Goal: Information Seeking & Learning: Learn about a topic

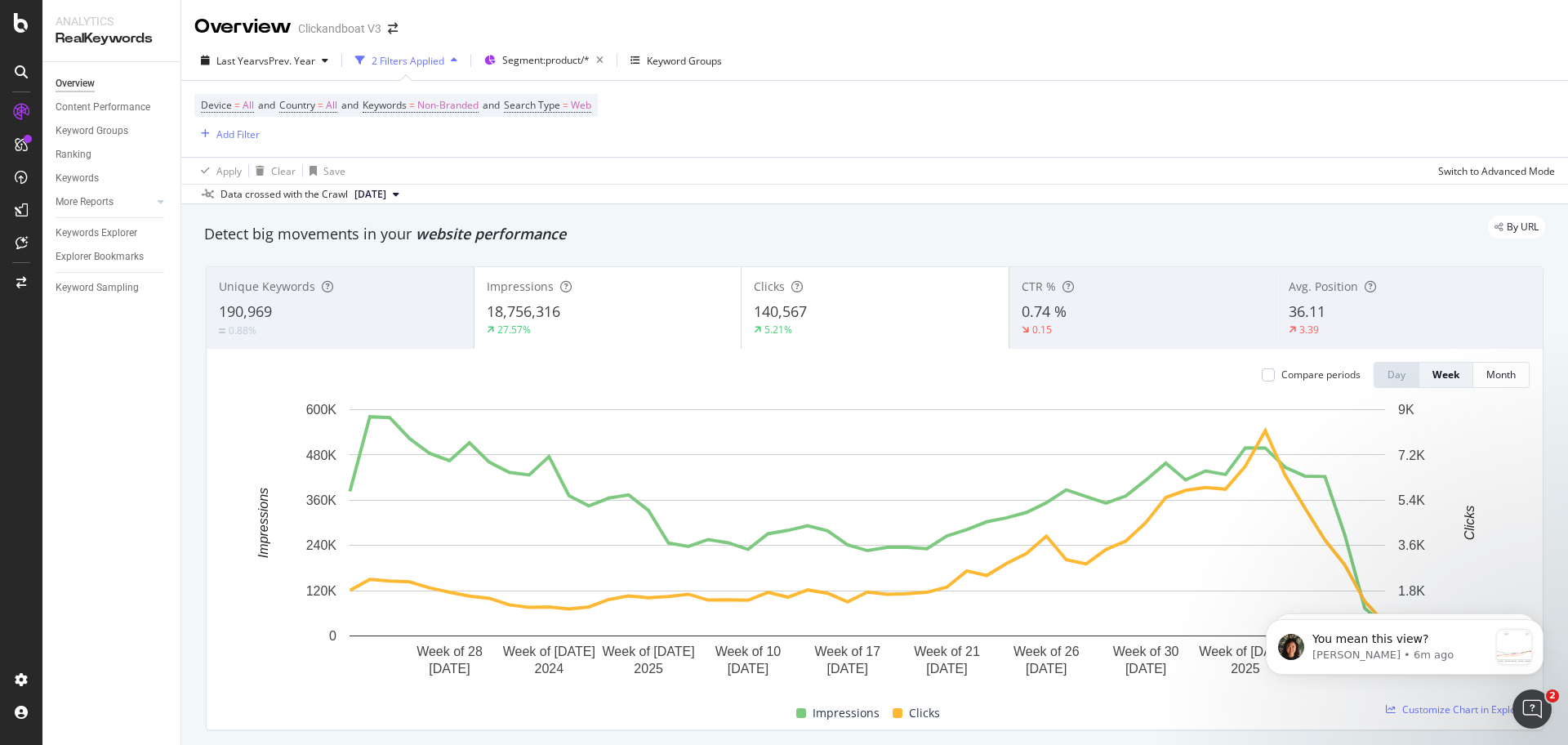
scroll to position [1950, 0]
click at [1373, 644] on span "You mean this view?" at bounding box center [1369, 639] width 116 height 13
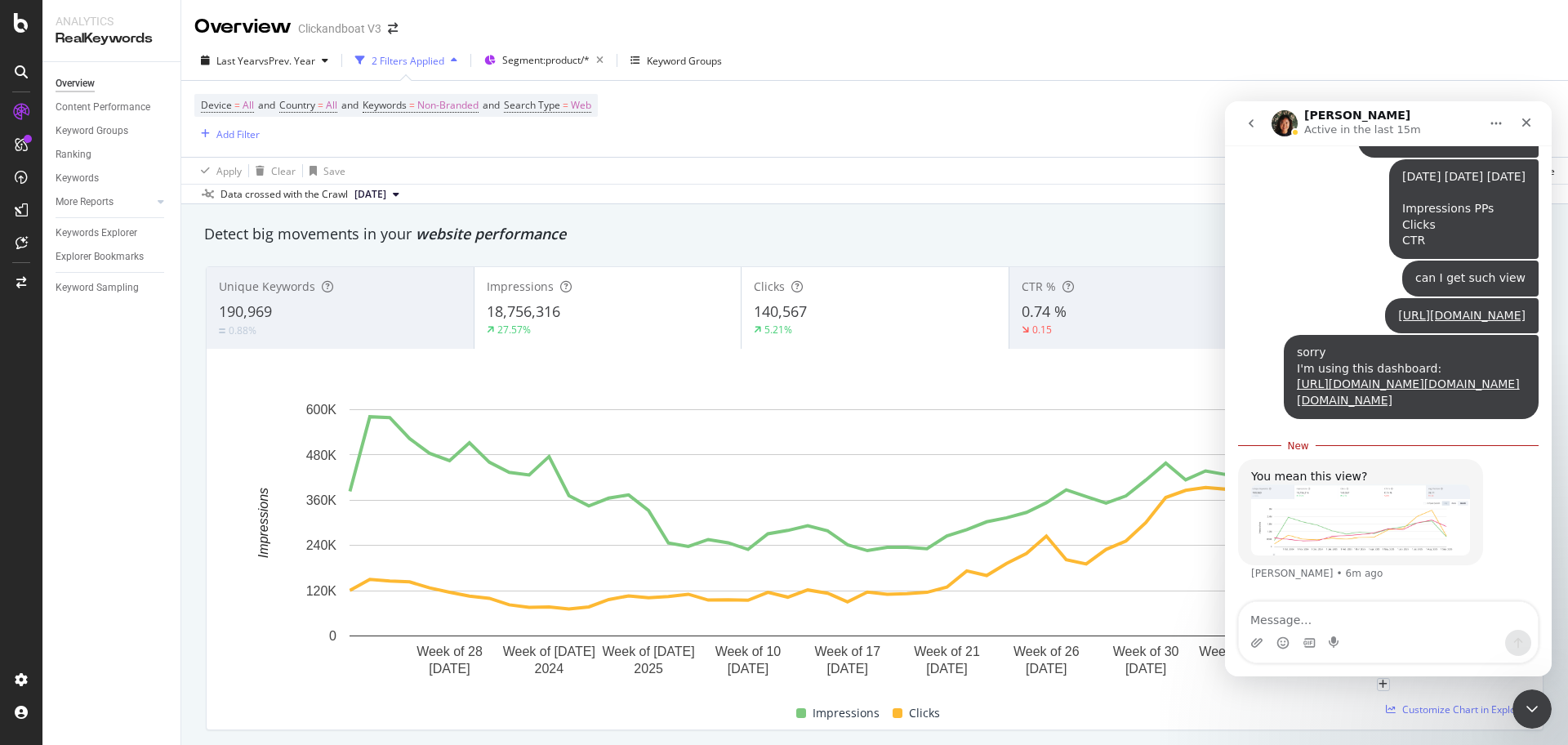
scroll to position [102, 0]
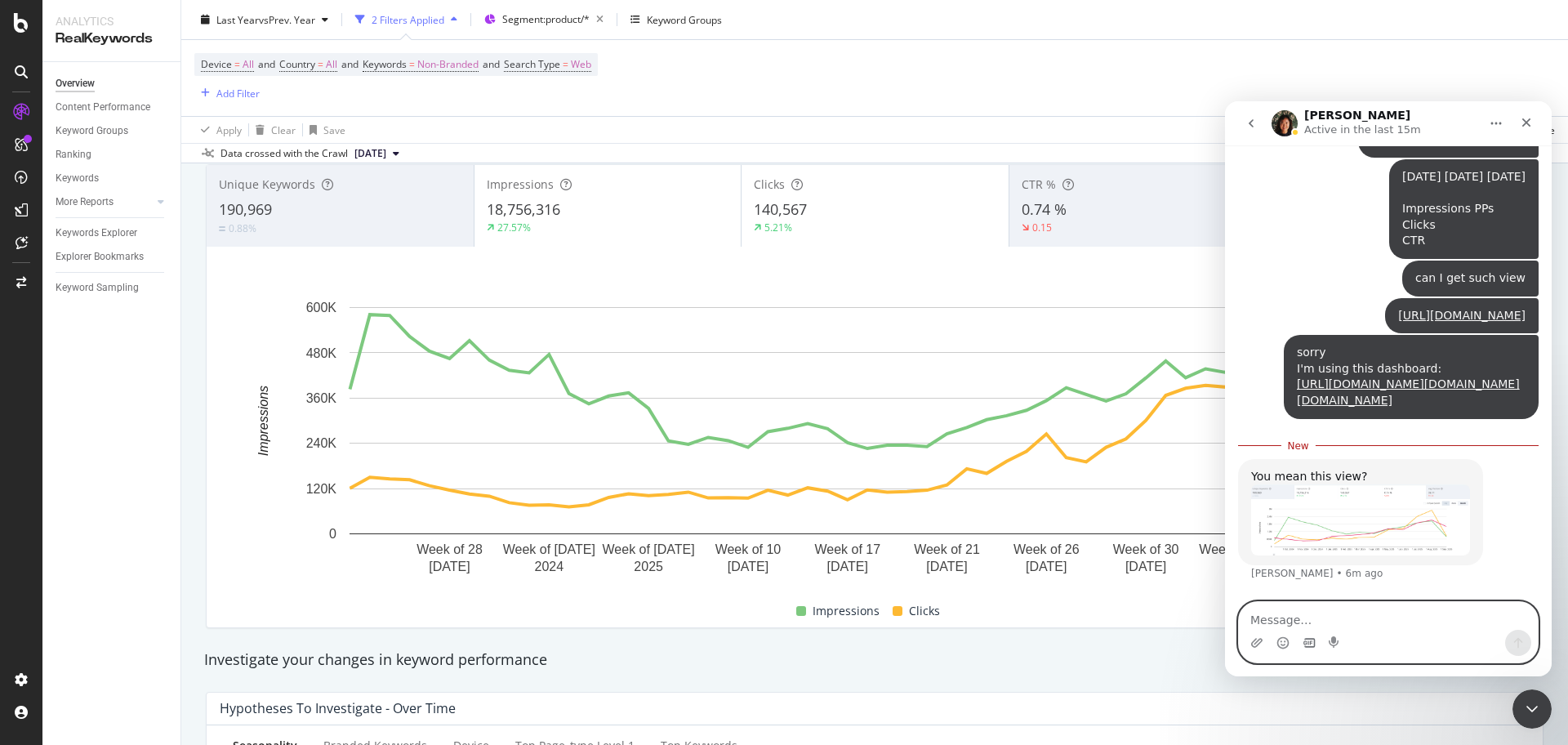
click at [1312, 638] on icon "Gif picker" at bounding box center [1309, 642] width 12 height 9
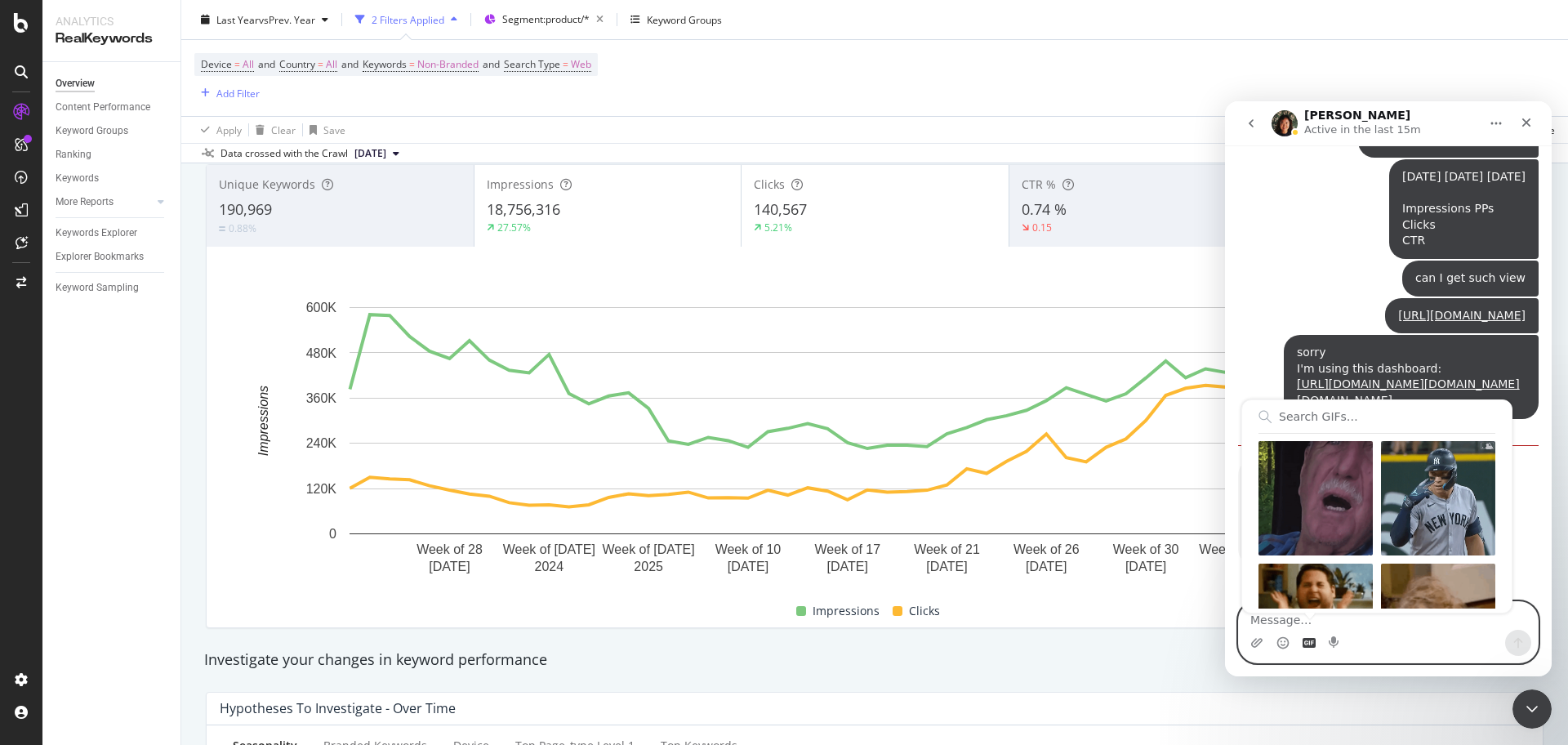
click at [1336, 623] on textarea "Message…" at bounding box center [1388, 615] width 299 height 28
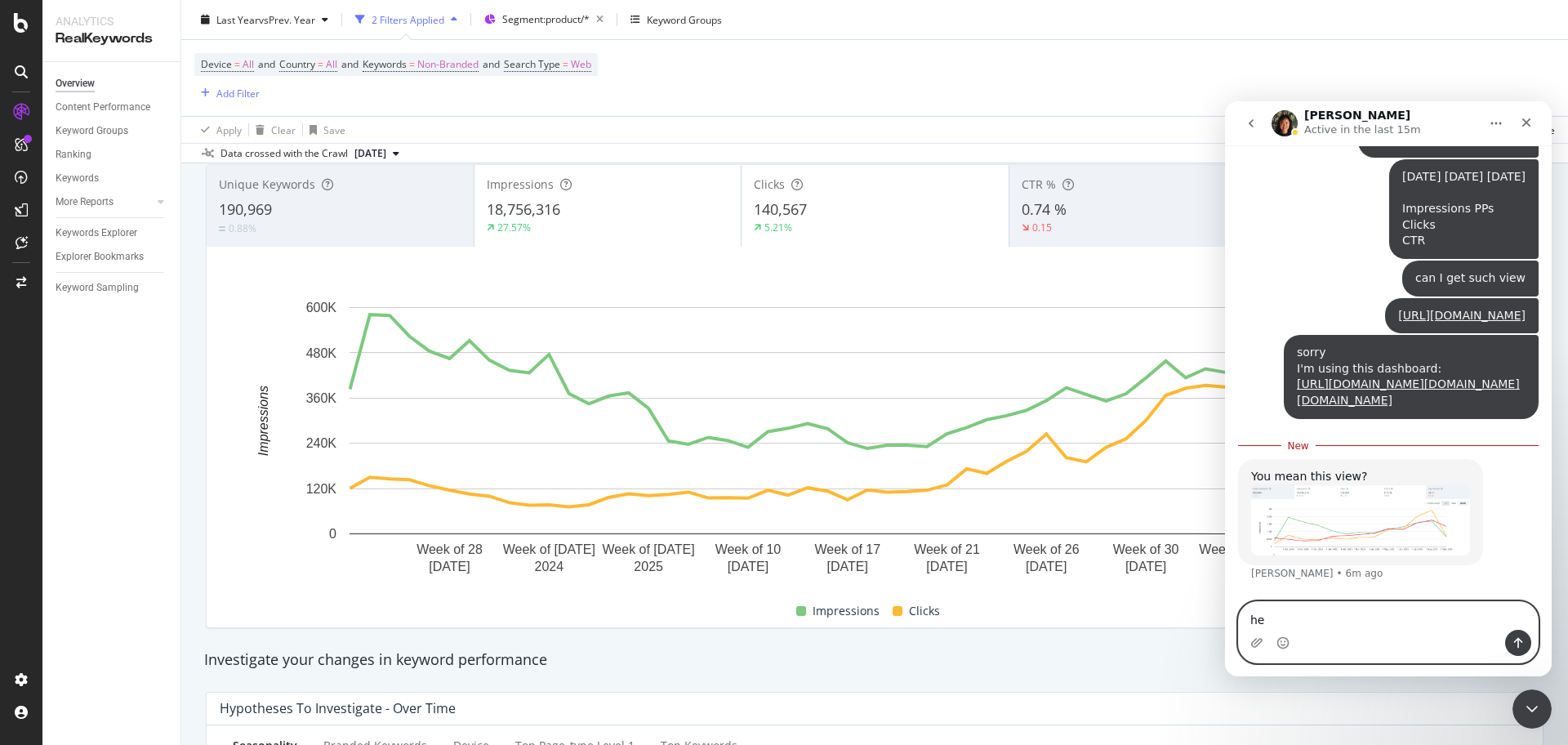
type textarea "h"
type textarea "sorry, I was on a meeting"
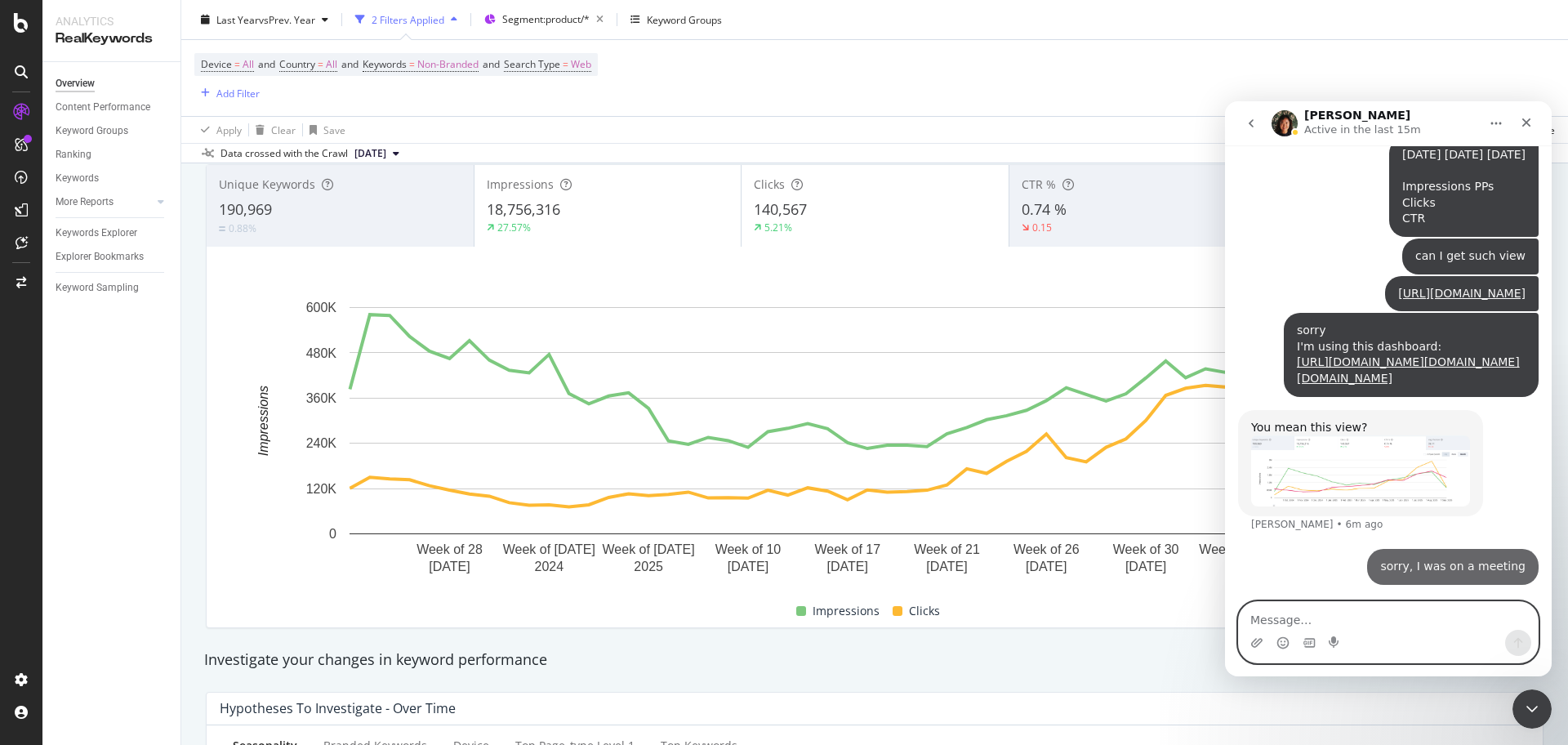
scroll to position [1999, 0]
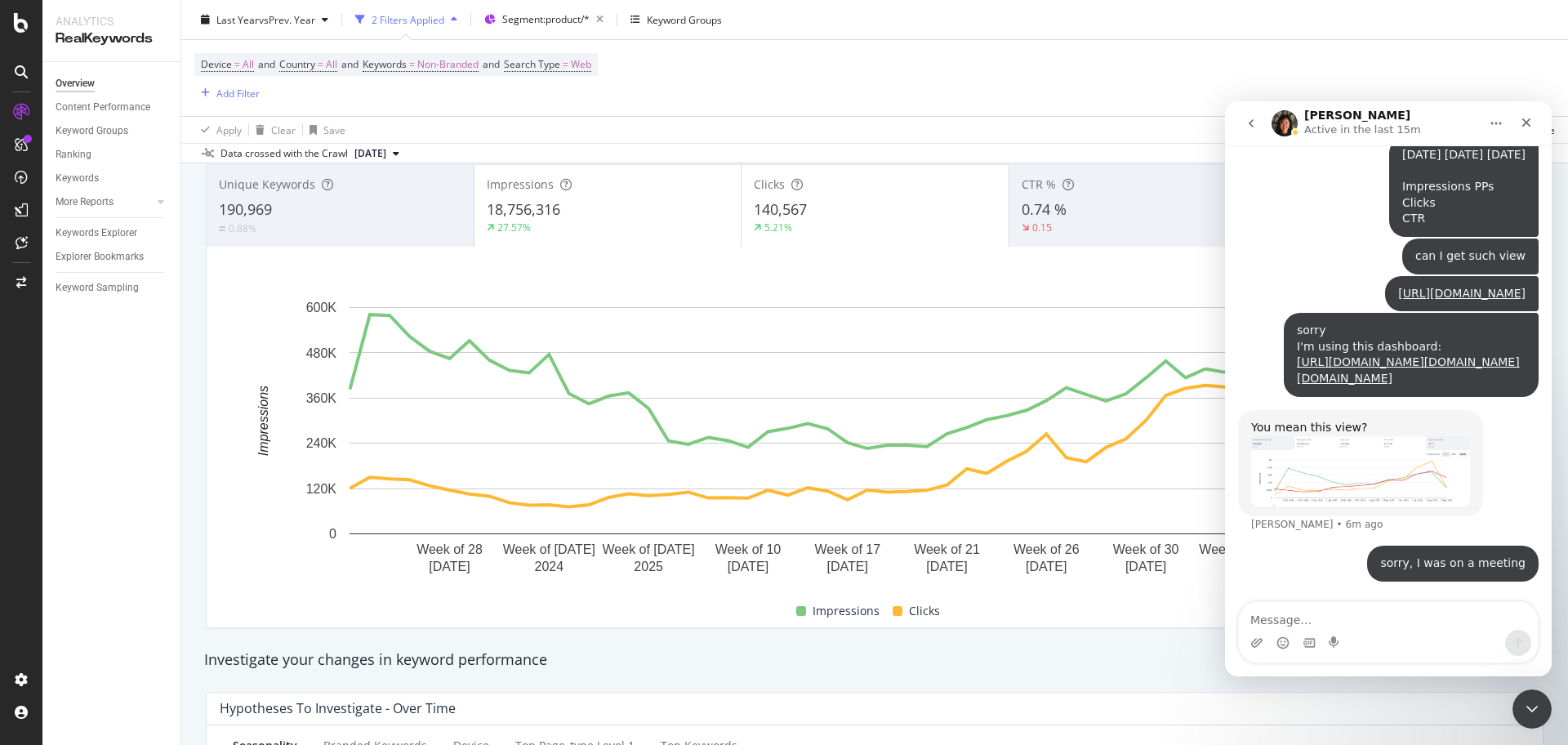
click at [1401, 474] on img "Jenny says…" at bounding box center [1360, 471] width 219 height 71
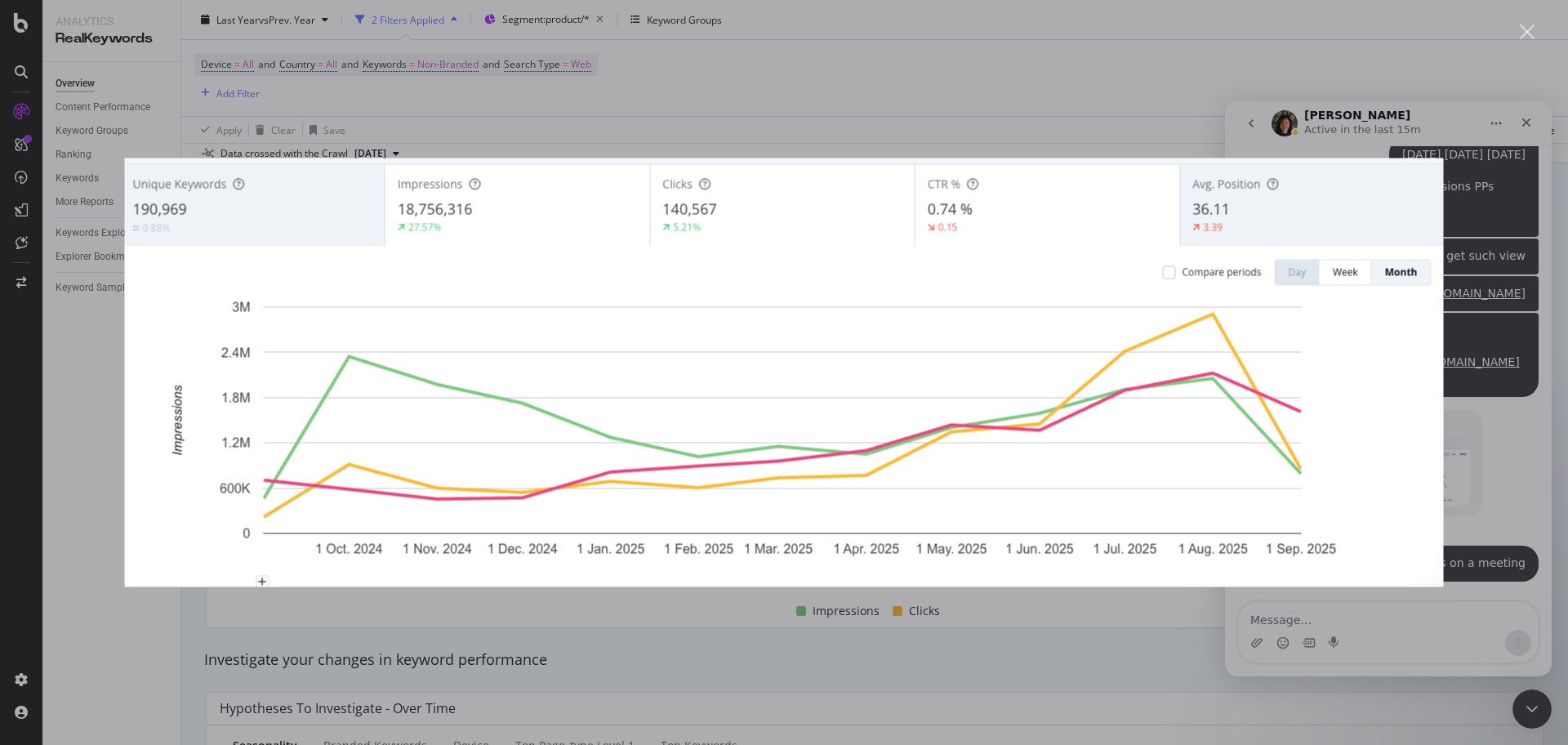
scroll to position [0, 0]
click at [1398, 480] on img "Close" at bounding box center [784, 372] width 1318 height 429
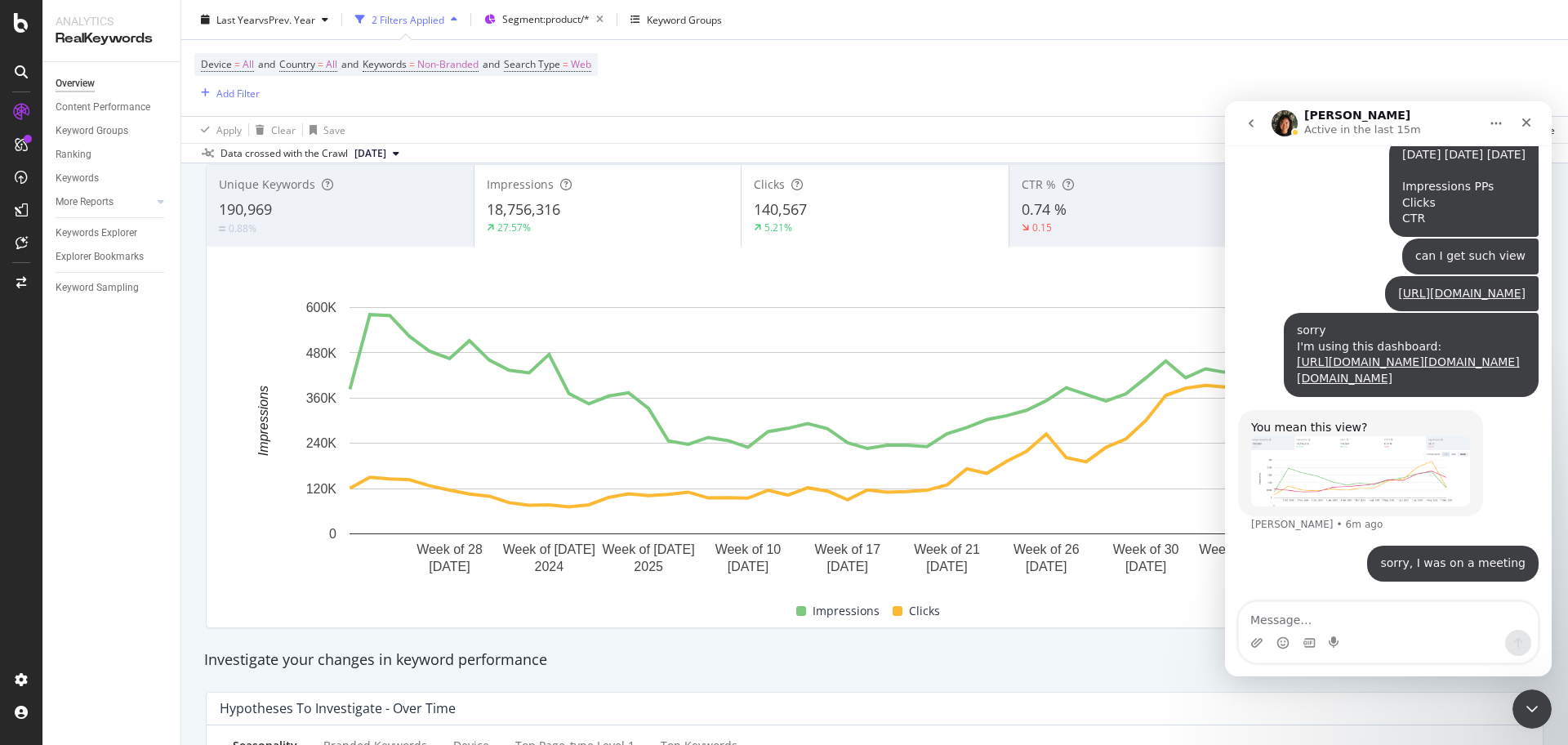
click at [1375, 475] on img "Jenny says…" at bounding box center [1360, 471] width 219 height 71
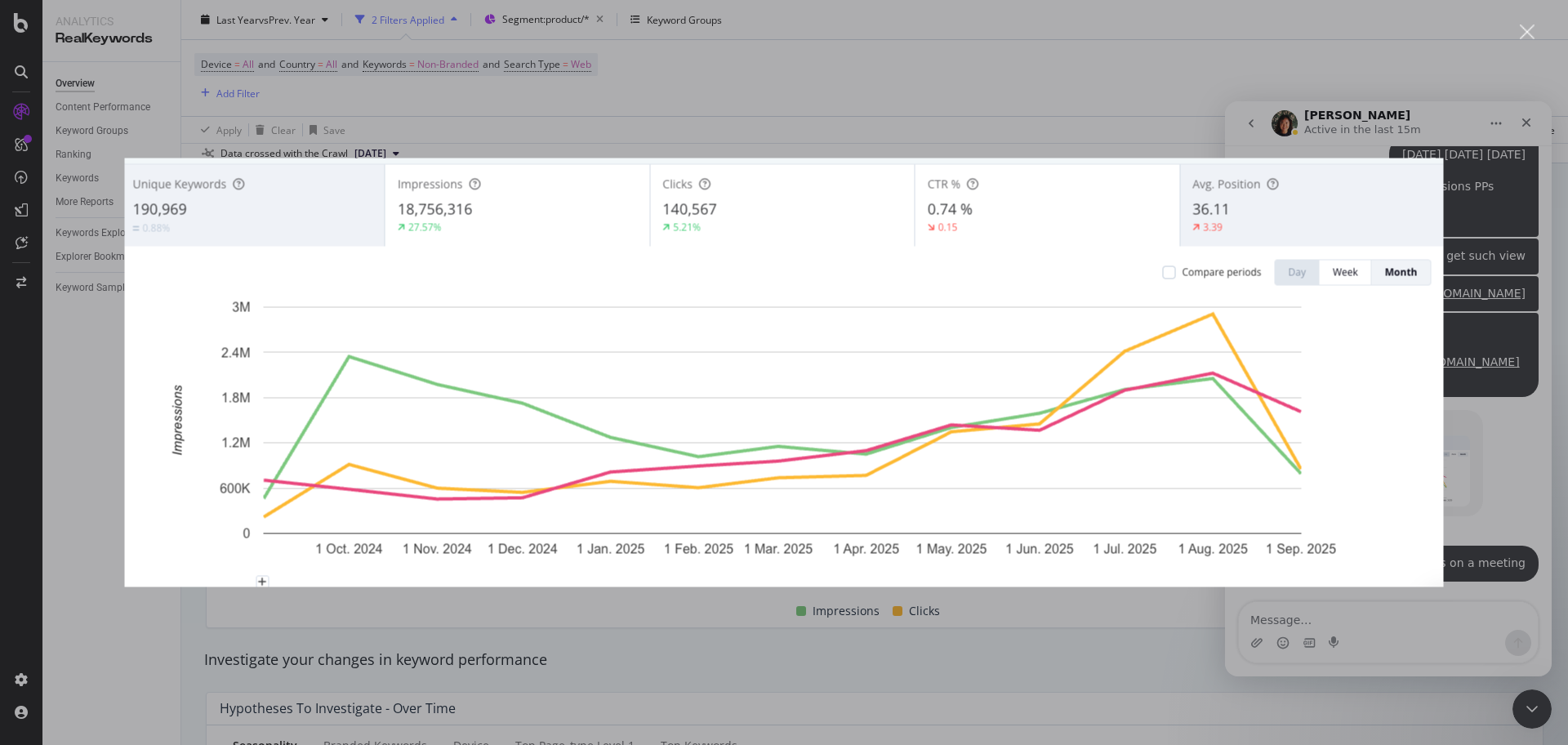
click at [1399, 619] on div "Intercom messenger" at bounding box center [784, 372] width 1568 height 745
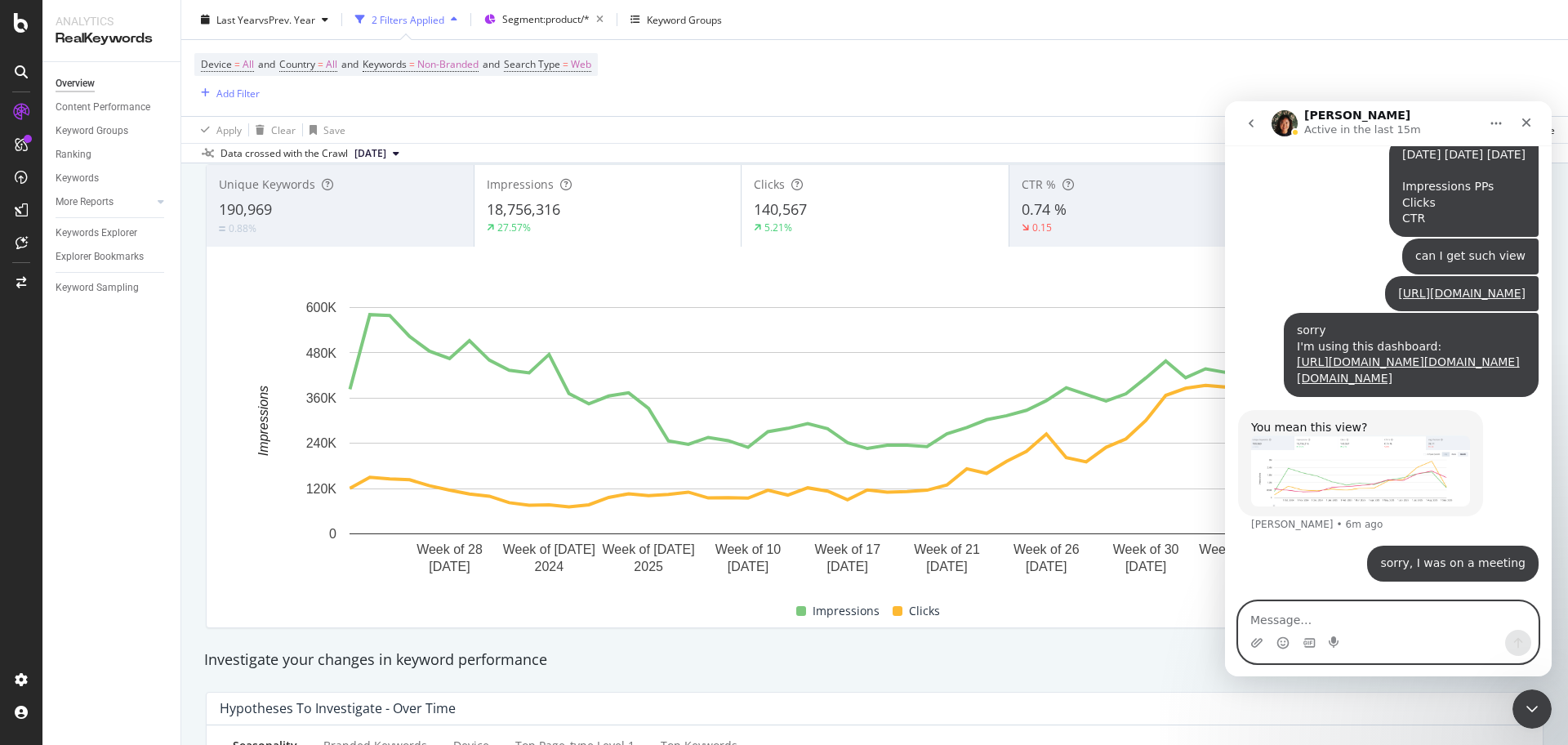
drag, startPoint x: 1351, startPoint y: 483, endPoint x: 1319, endPoint y: 629, distance: 149.5
click at [1319, 629] on div "Intercom messenger" at bounding box center [1388, 631] width 299 height 61
click at [1328, 606] on textarea "Message…" at bounding box center [1388, 615] width 299 height 28
type textarea "I need a table view if it is possible"
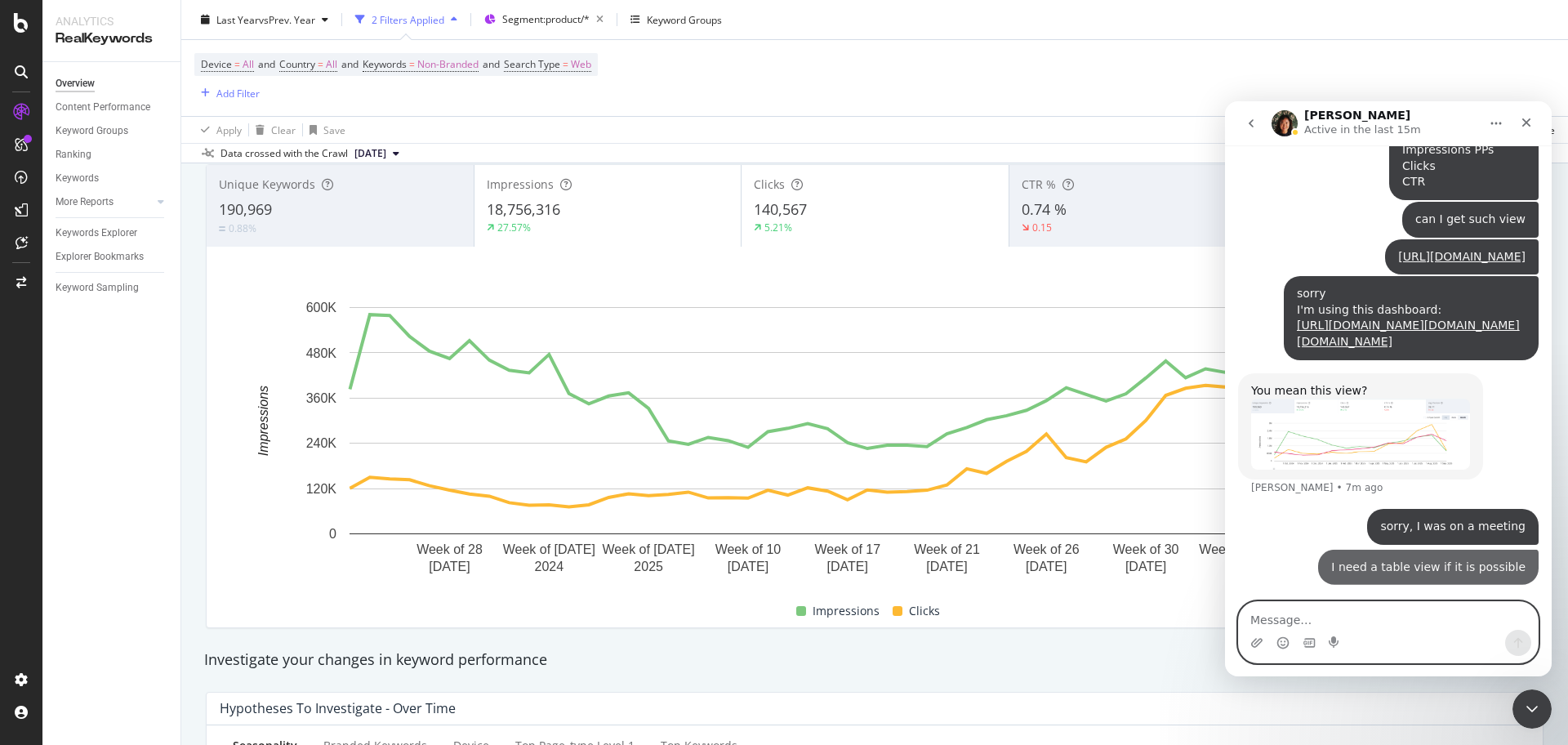
scroll to position [2035, 0]
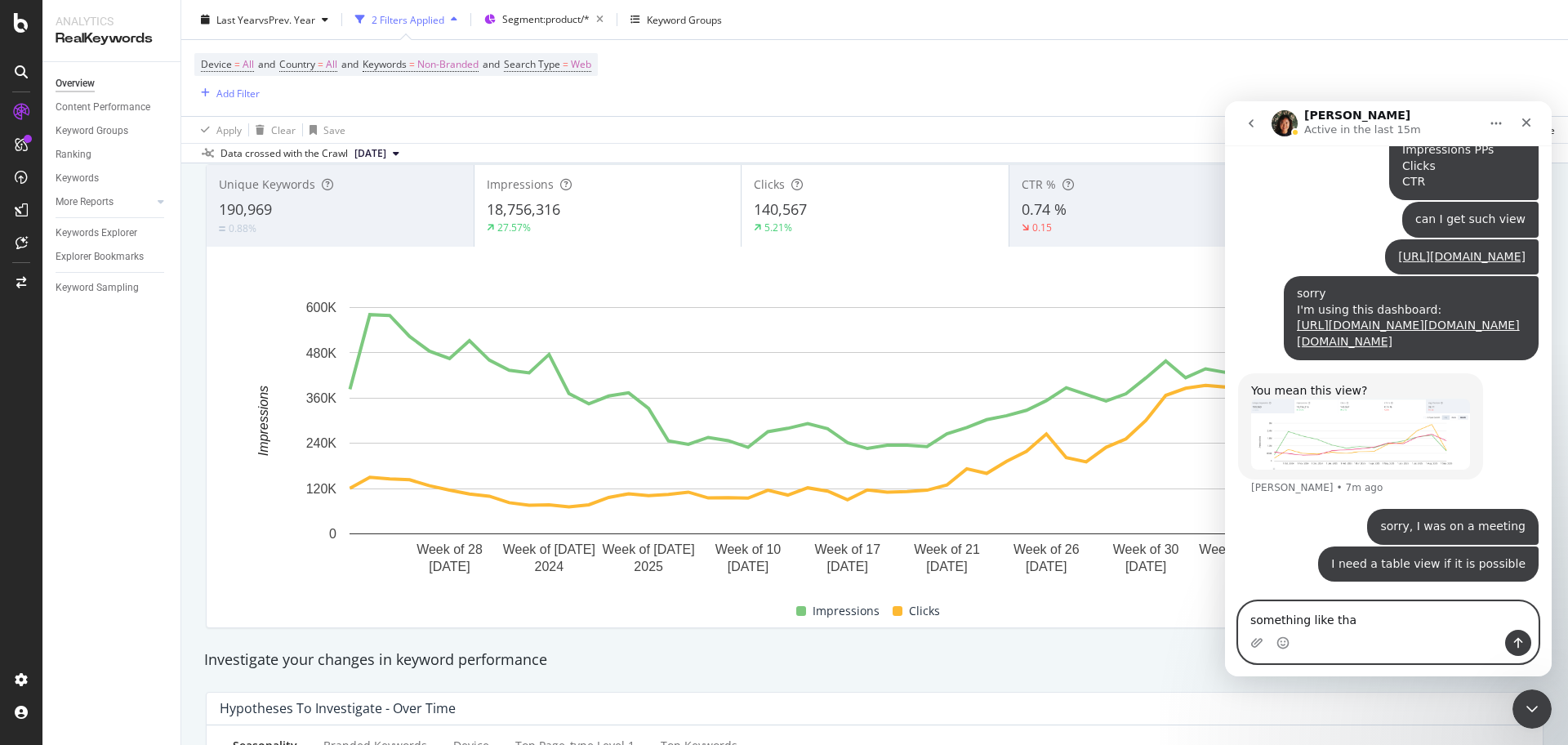
type textarea "something like that"
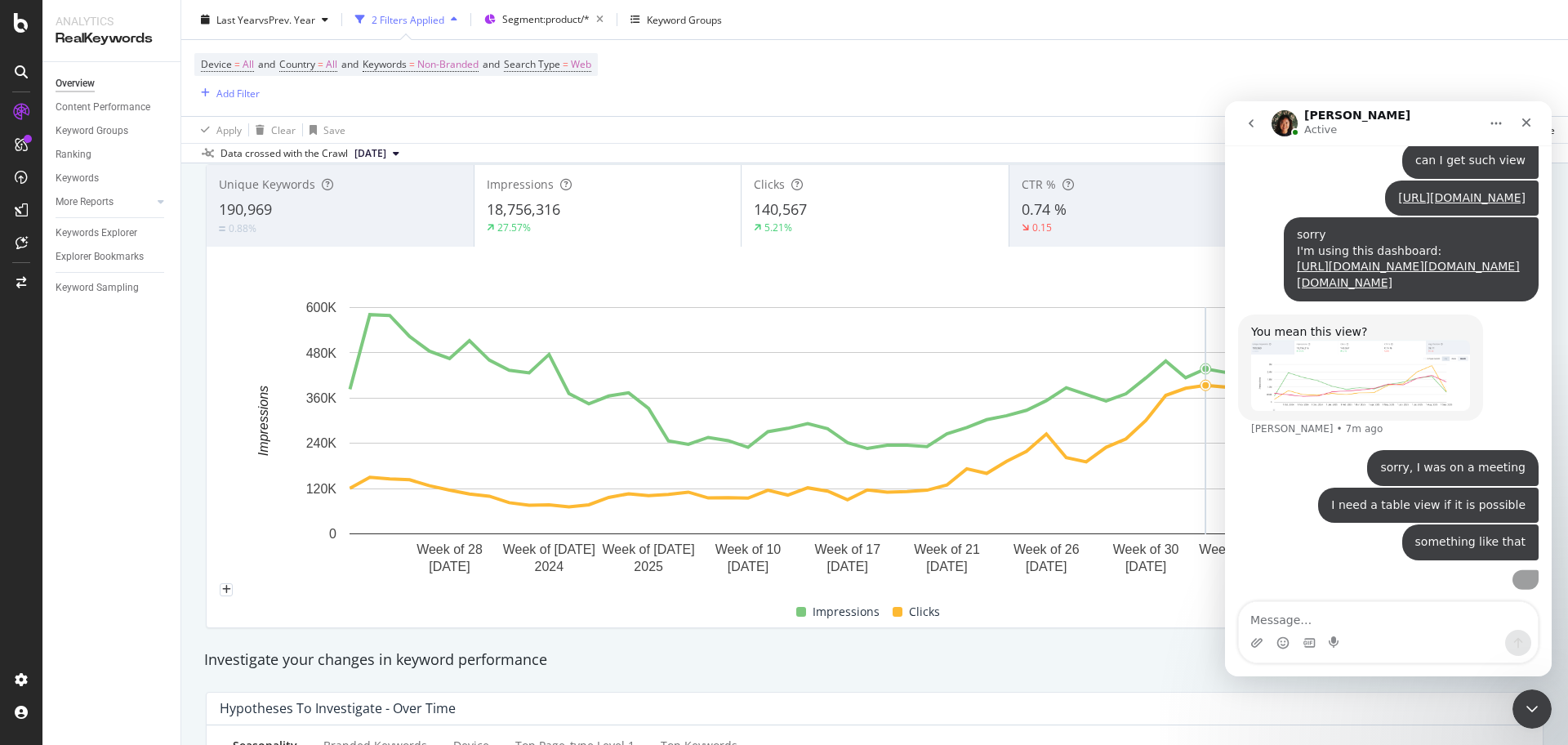
scroll to position [2151, 0]
click at [1364, 621] on textarea "Message…" at bounding box center [1388, 615] width 299 height 28
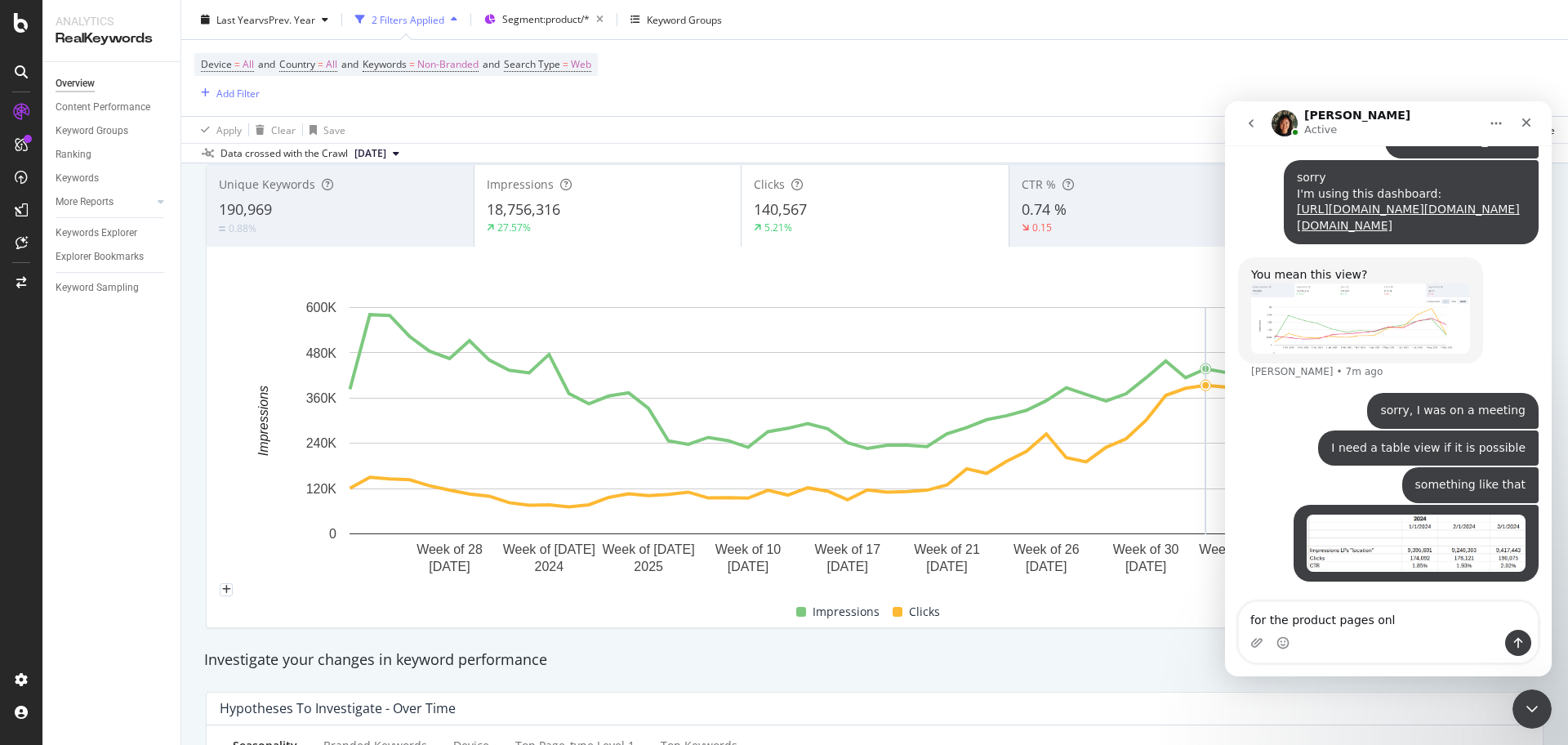
type textarea "for the product pages only"
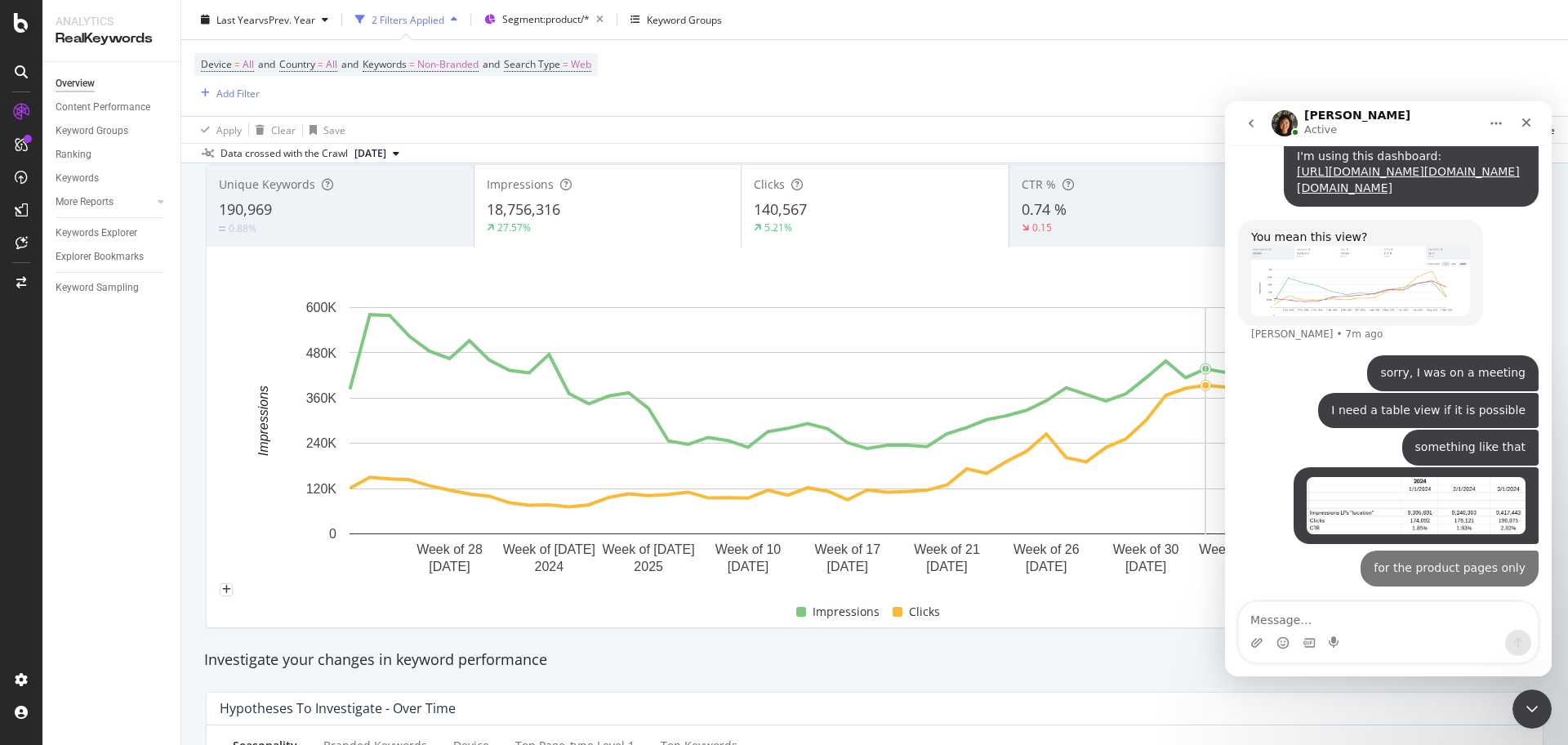
scroll to position [2188, 0]
click at [1521, 691] on div "Close Intercom Messenger" at bounding box center [1528, 705] width 40 height 40
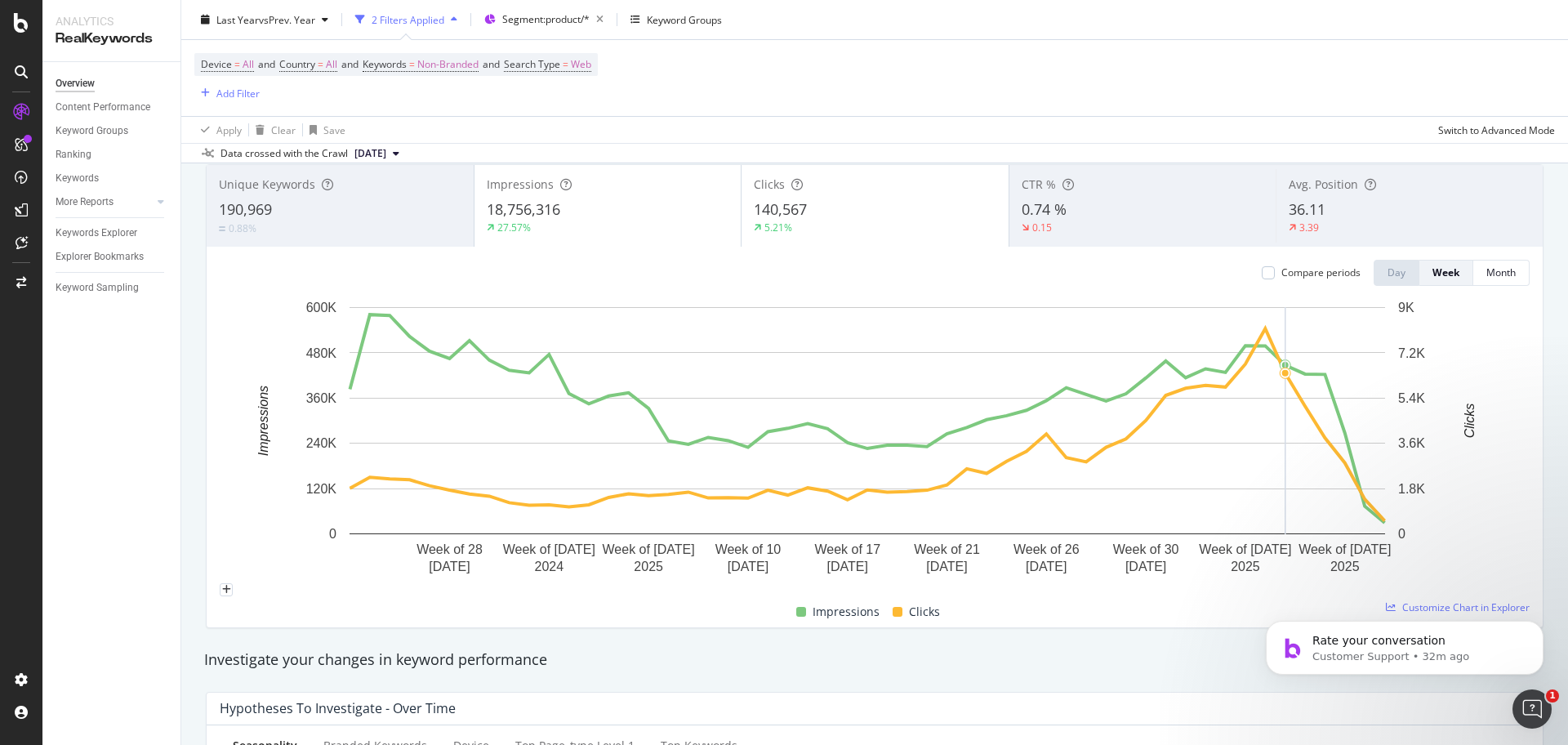
scroll to position [0, 0]
click at [1463, 652] on p "Customer Support • 32m ago" at bounding box center [1417, 655] width 211 height 14
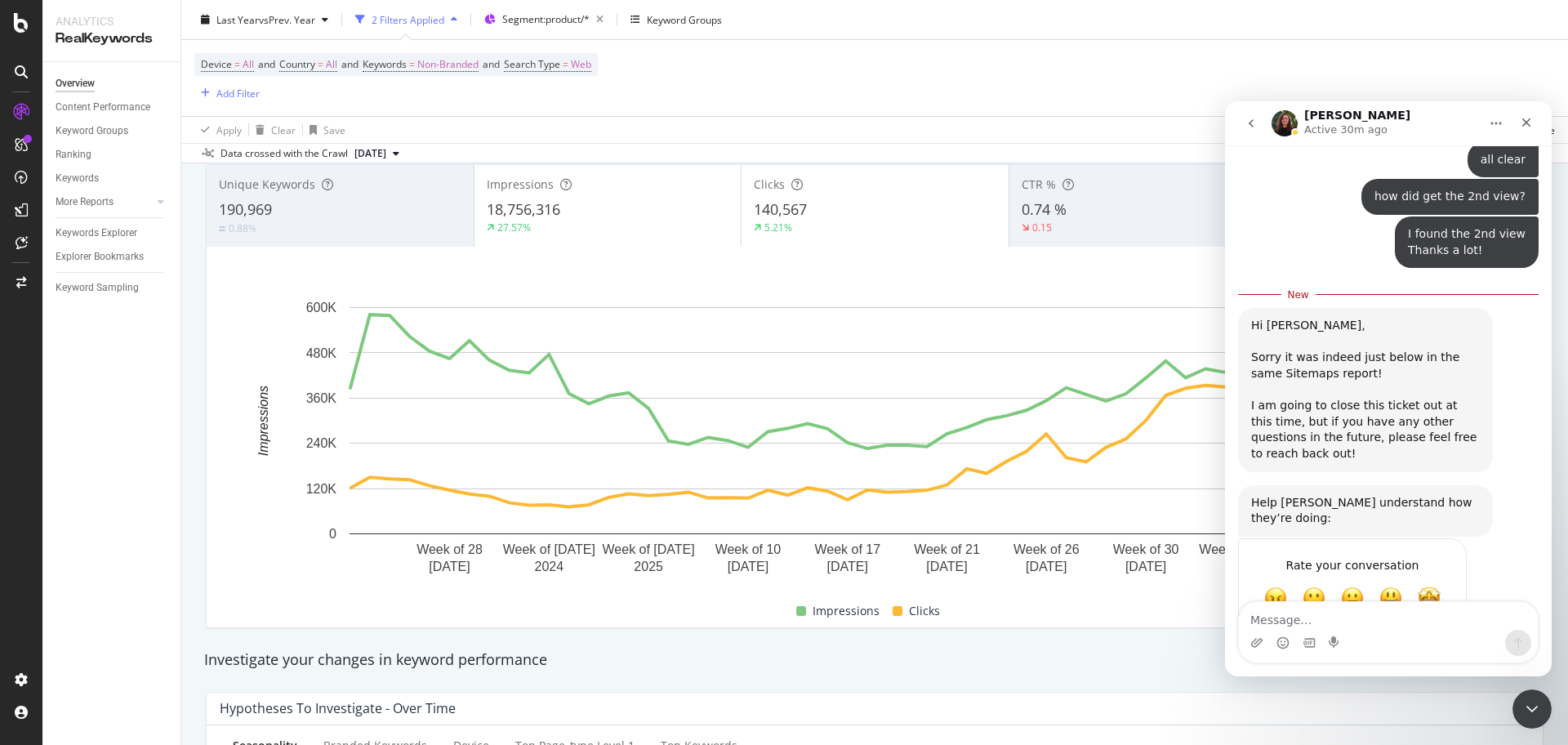
scroll to position [1643, 0]
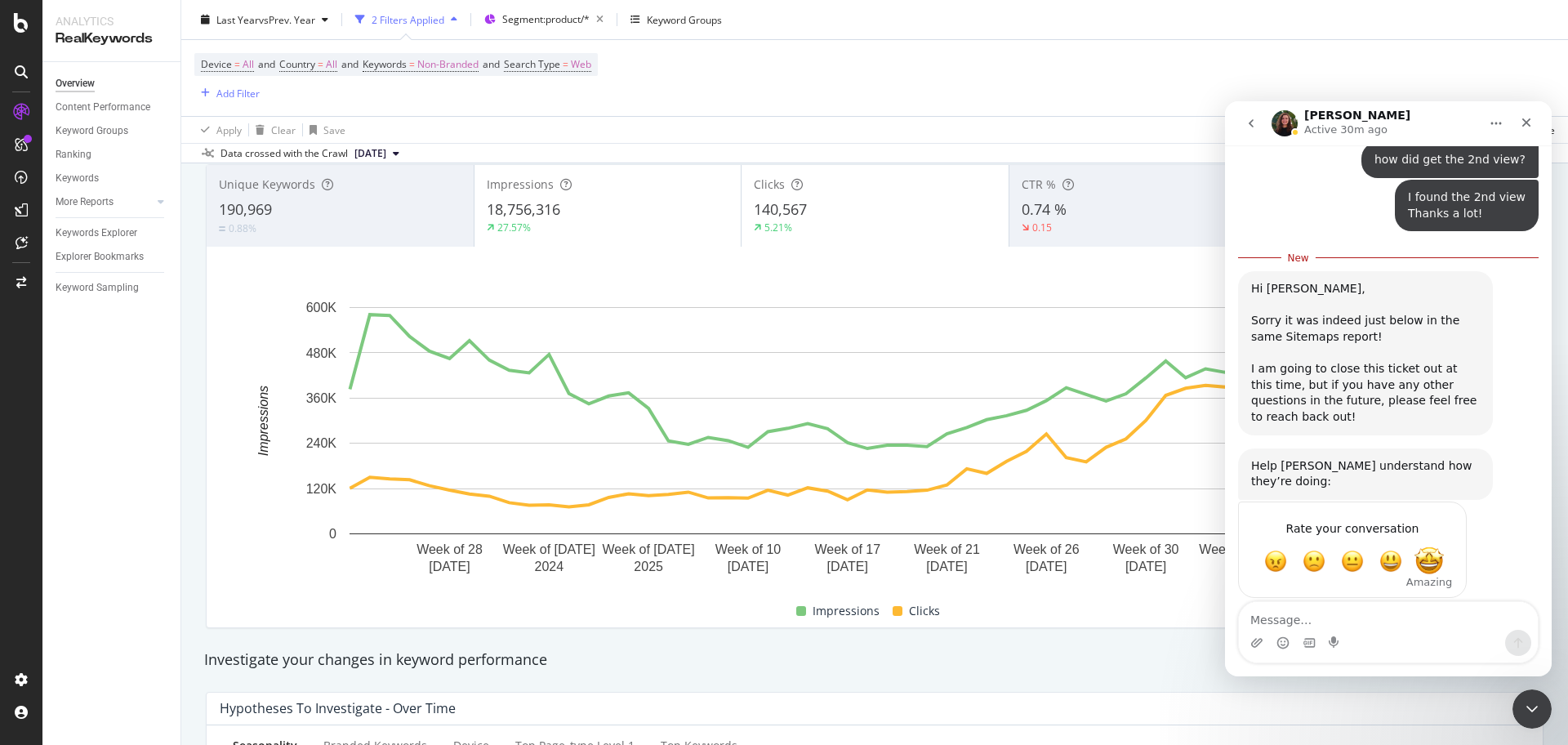
click at [1421, 549] on span "Amazing" at bounding box center [1428, 561] width 29 height 29
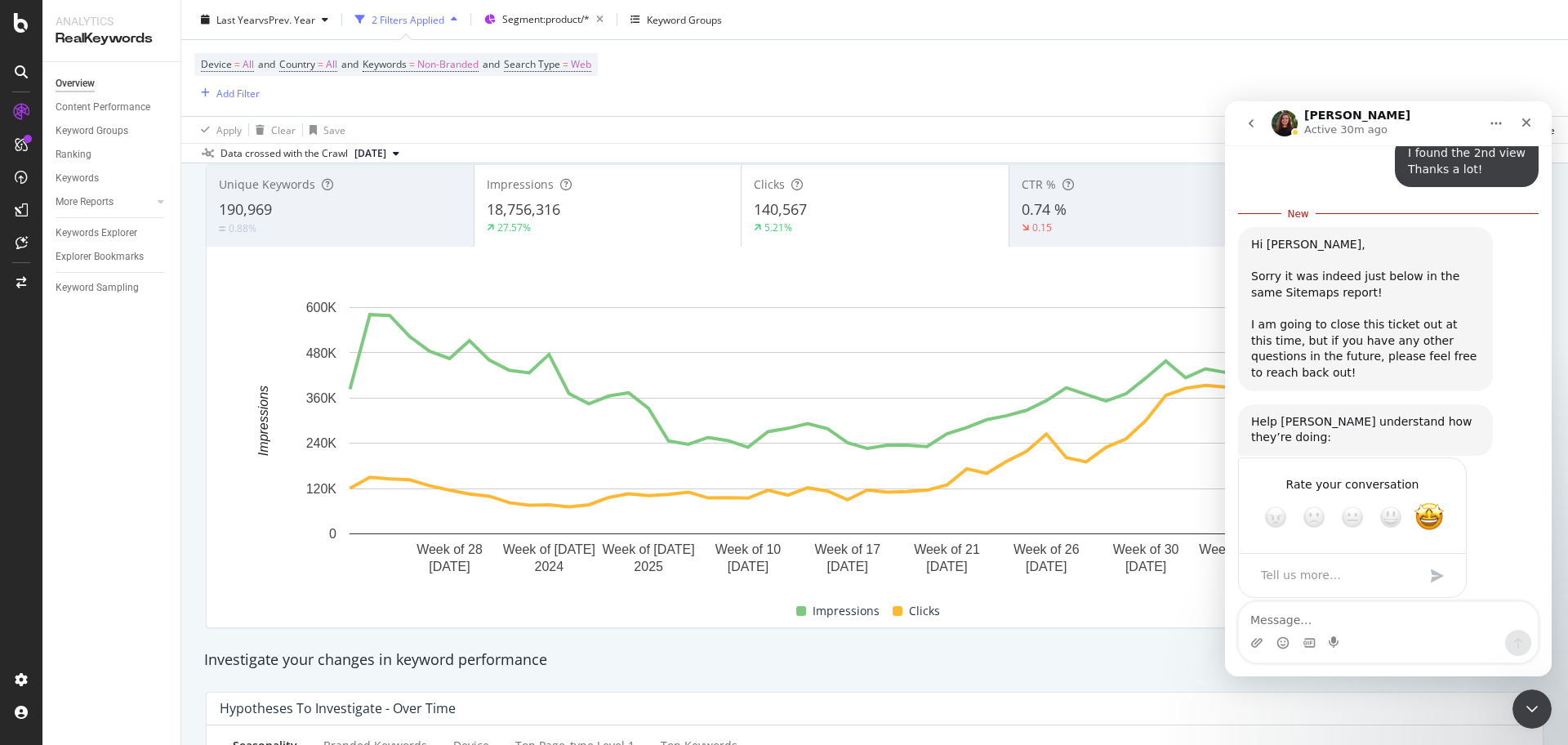
click at [1258, 126] on button "go back" at bounding box center [1251, 123] width 31 height 31
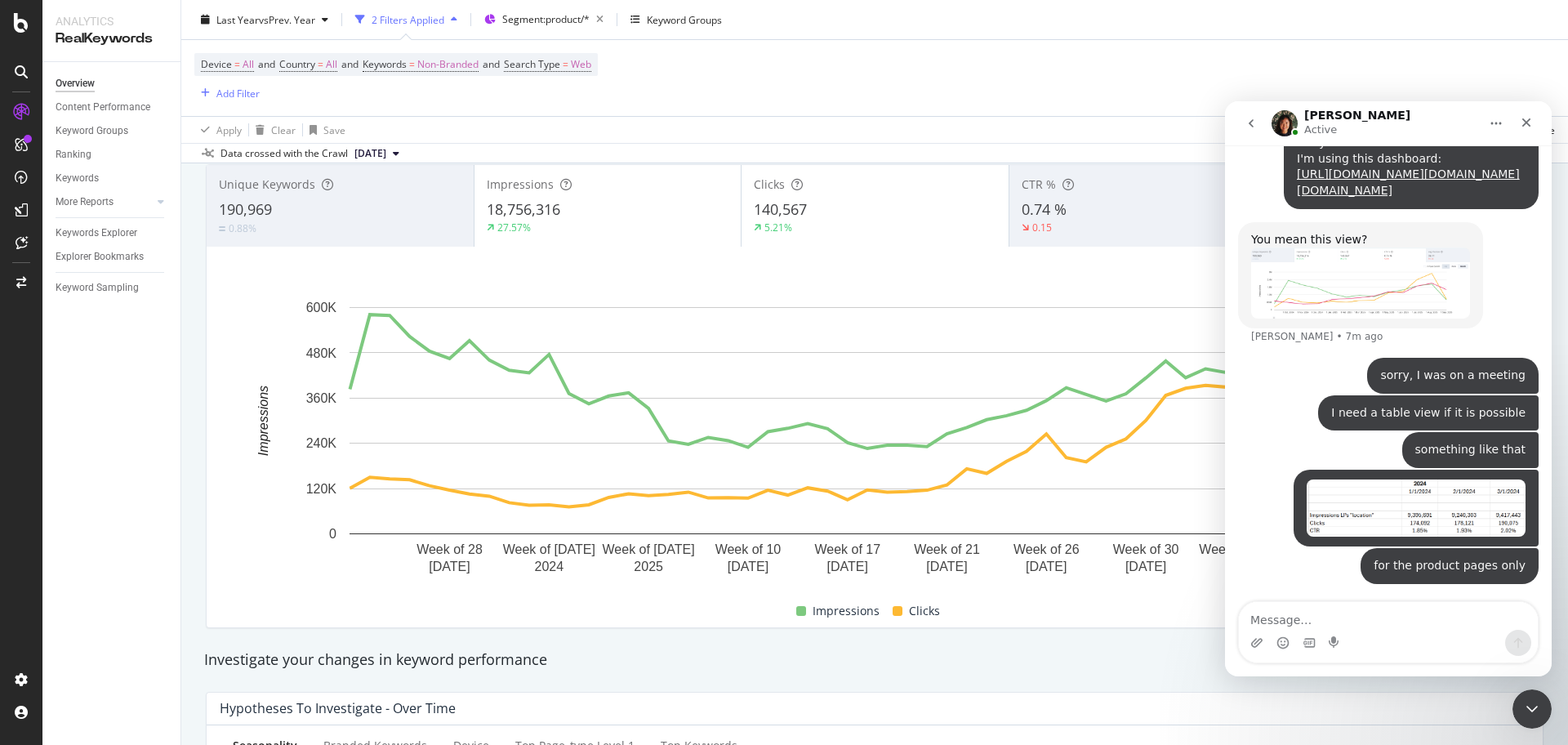
scroll to position [2188, 0]
click at [1531, 706] on icon "Close Intercom Messenger" at bounding box center [1529, 705] width 12 height 7
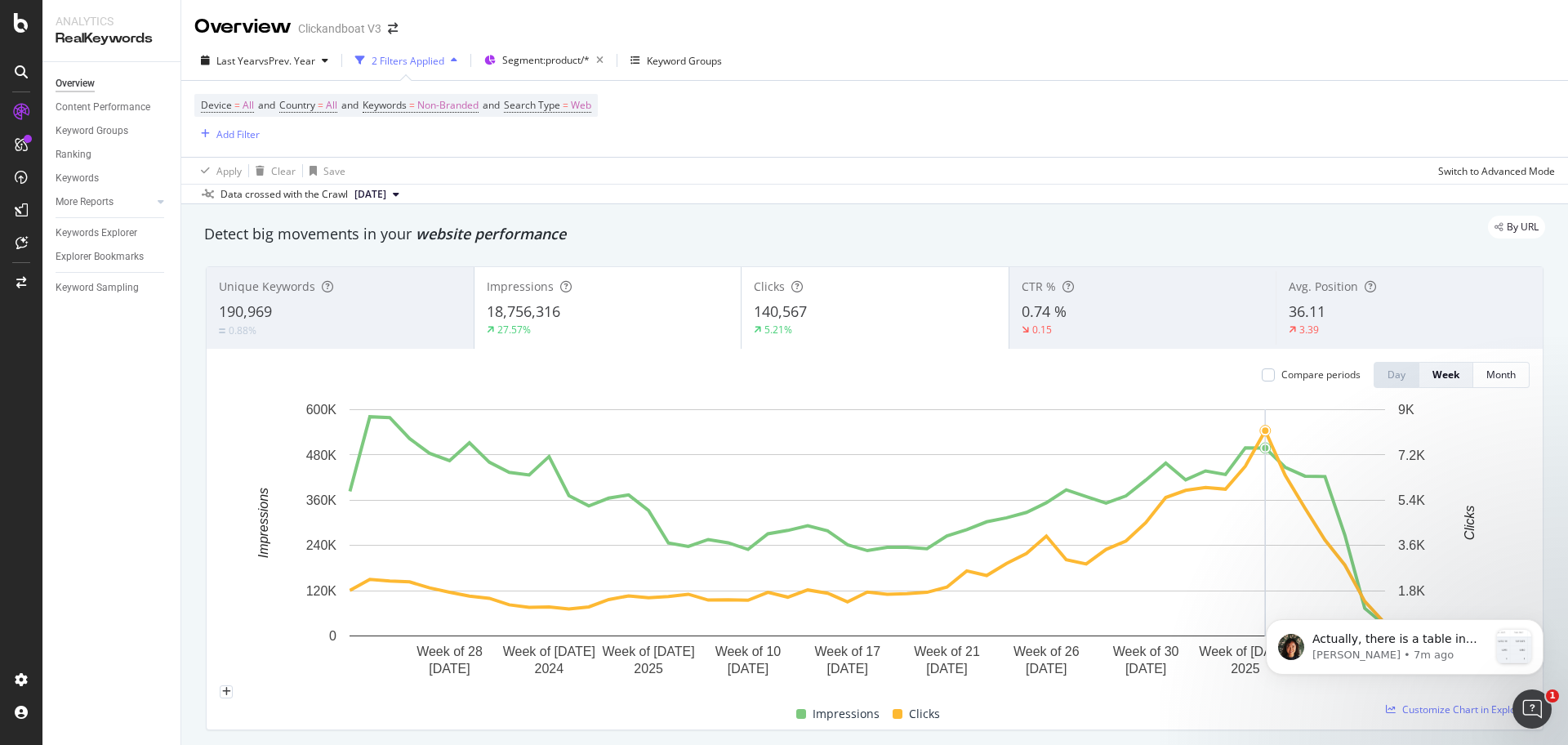
scroll to position [0, 0]
click at [1411, 639] on span "Actually, there is a table in this view:" at bounding box center [1394, 647] width 165 height 29
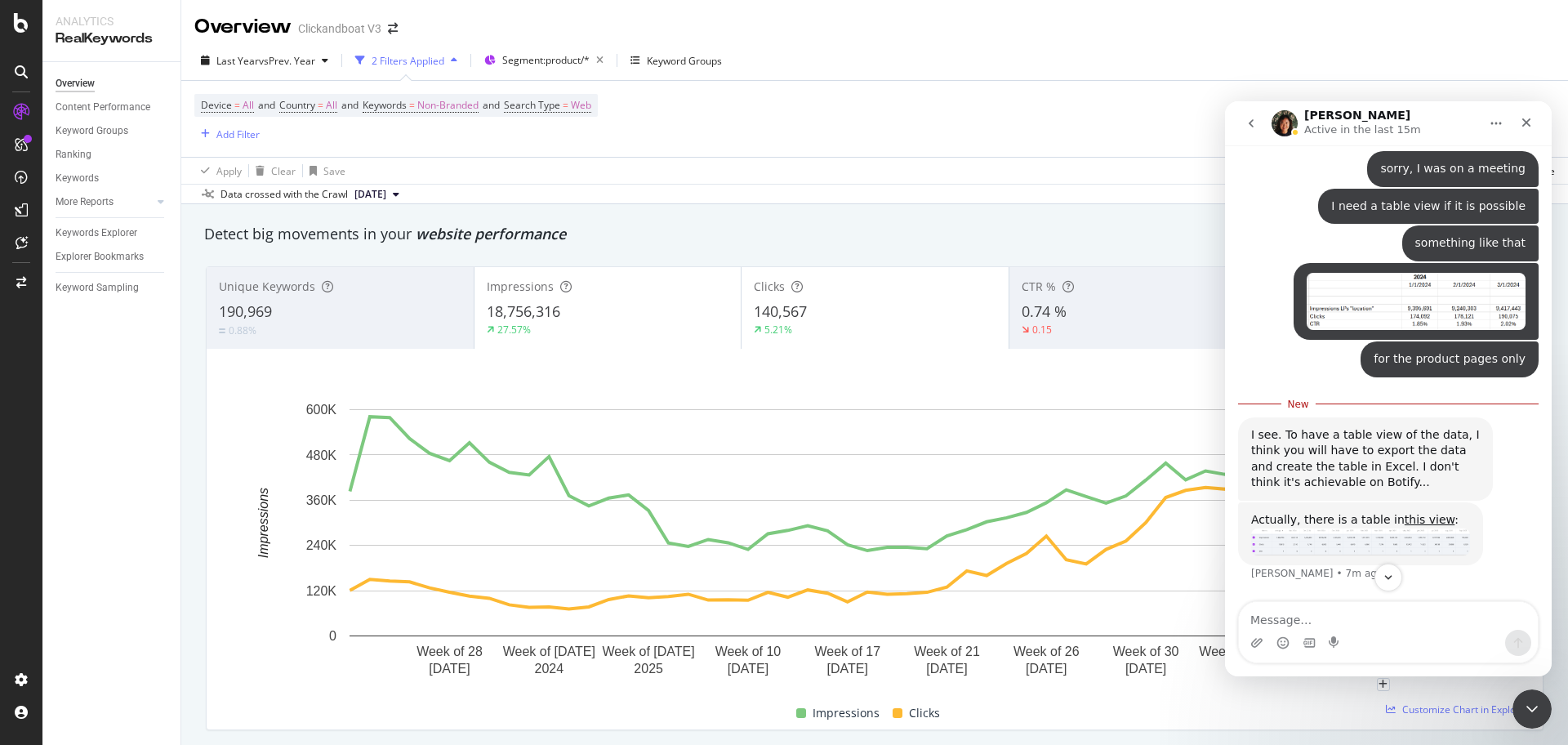
scroll to position [2377, 0]
click at [1380, 459] on div "I see. To have a table view of the data, I think you will have to export the da…" at bounding box center [1365, 459] width 228 height 64
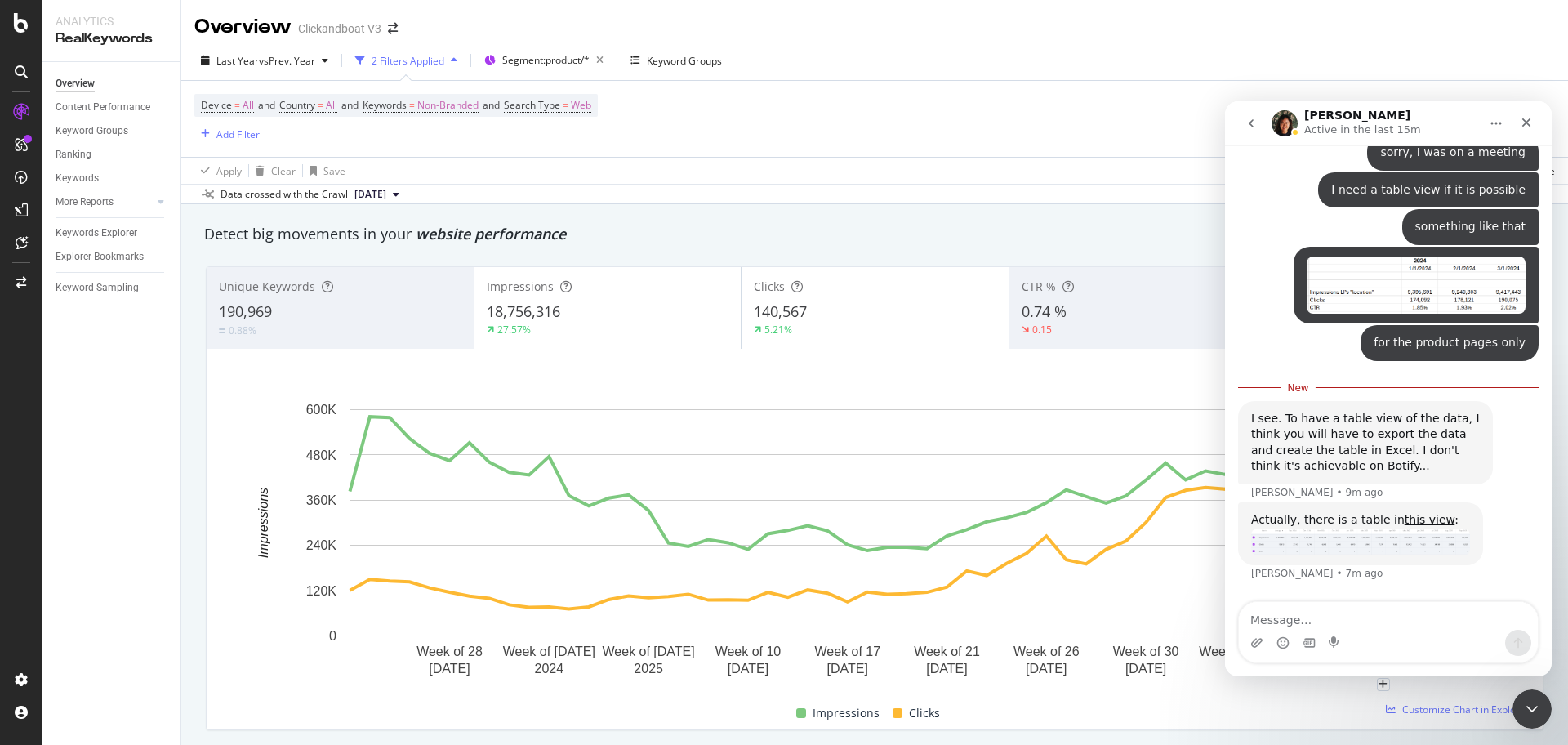
scroll to position [2393, 0]
click at [1405, 526] on link "this view" at bounding box center [1429, 519] width 50 height 13
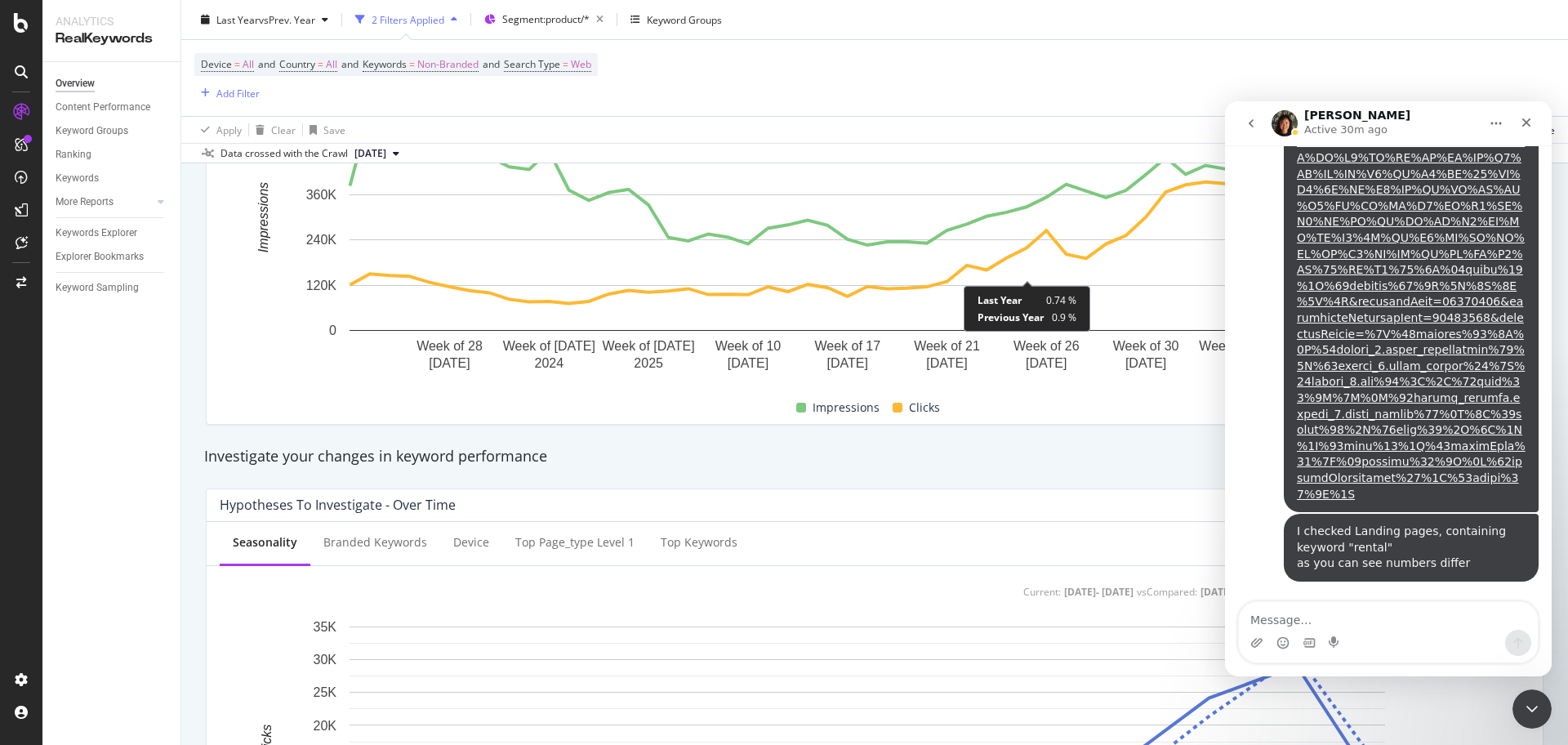
scroll to position [306, 0]
click at [1531, 712] on icon "Close Intercom Messenger" at bounding box center [1529, 706] width 19 height 19
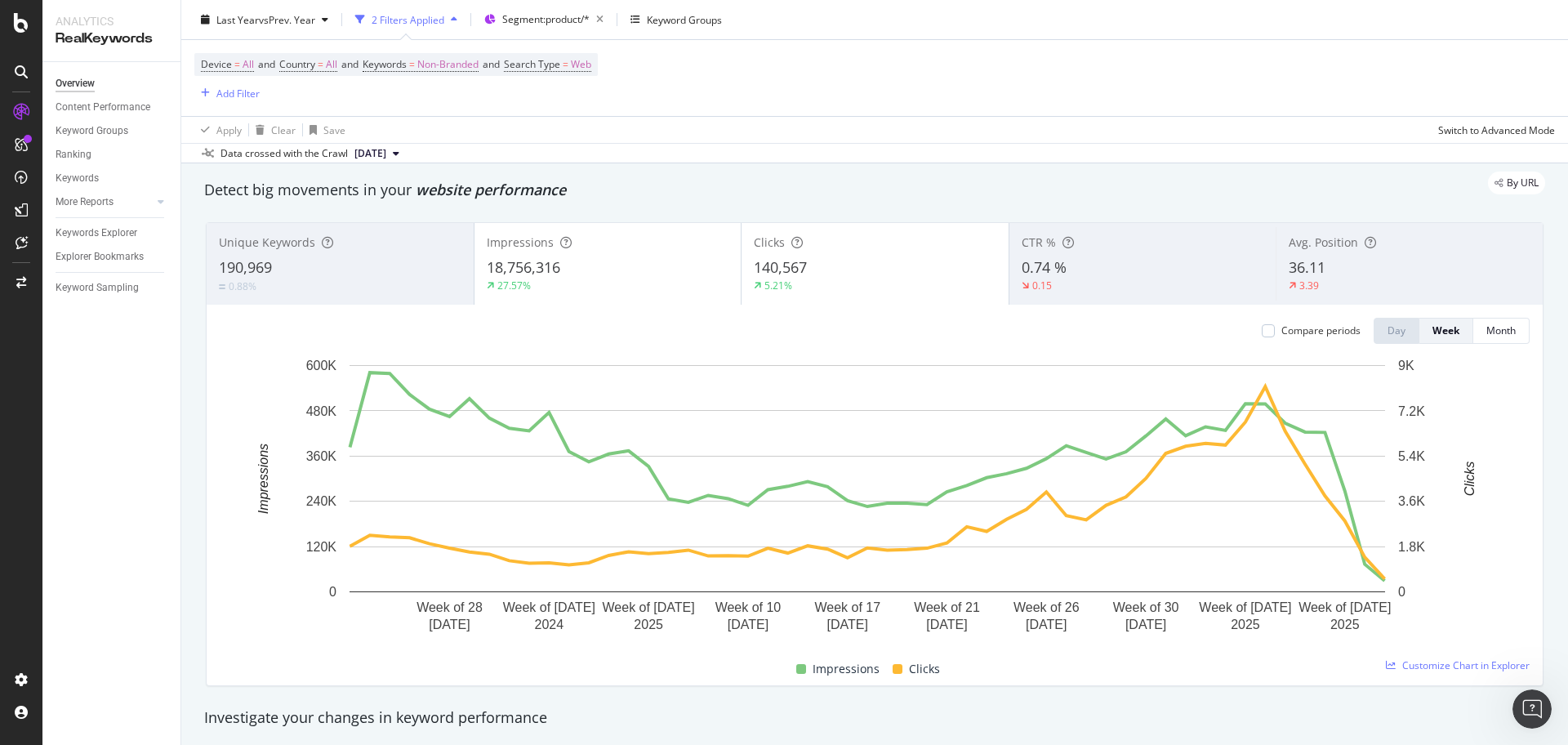
scroll to position [0, 0]
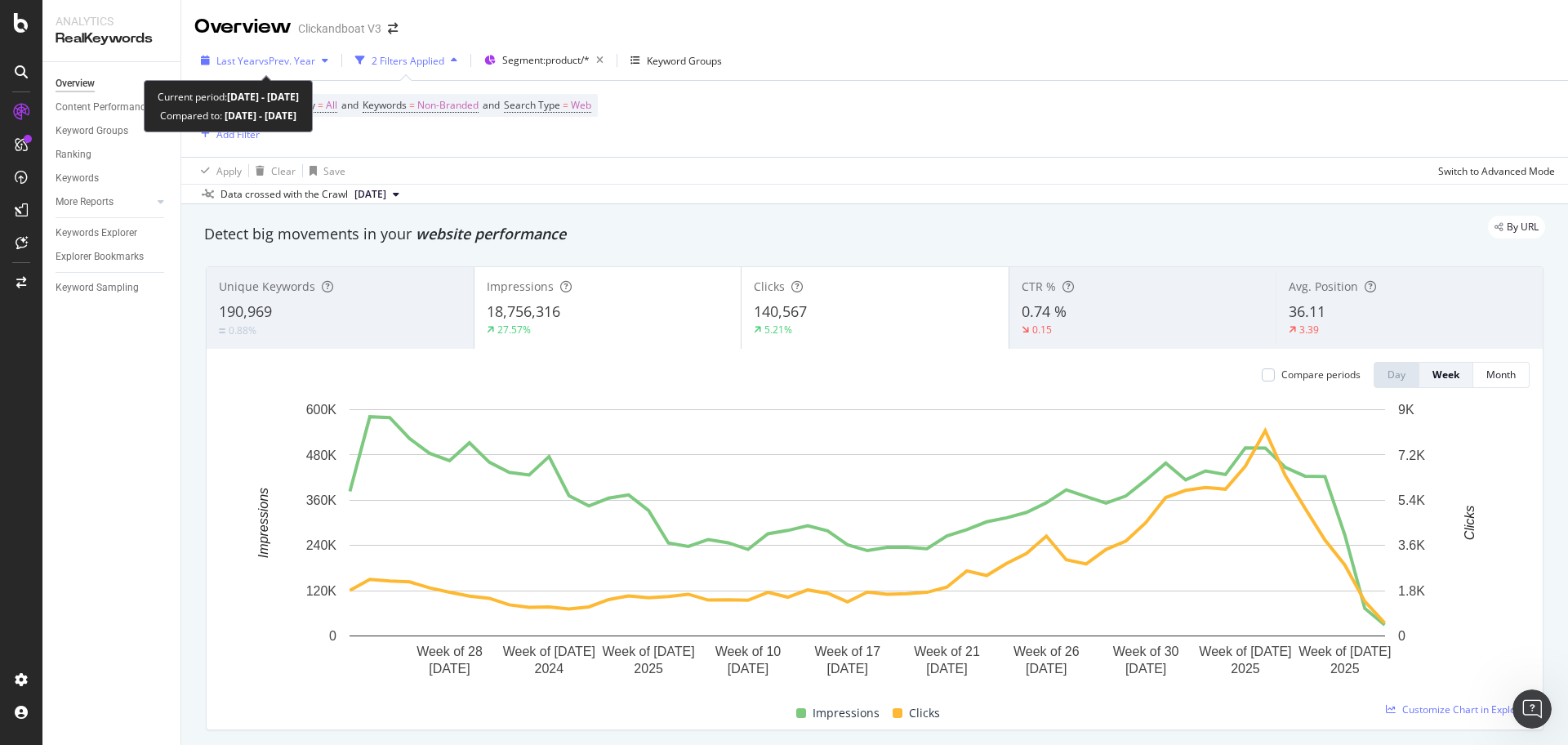
click at [315, 58] on span "vs Prev. Year" at bounding box center [287, 61] width 56 height 13
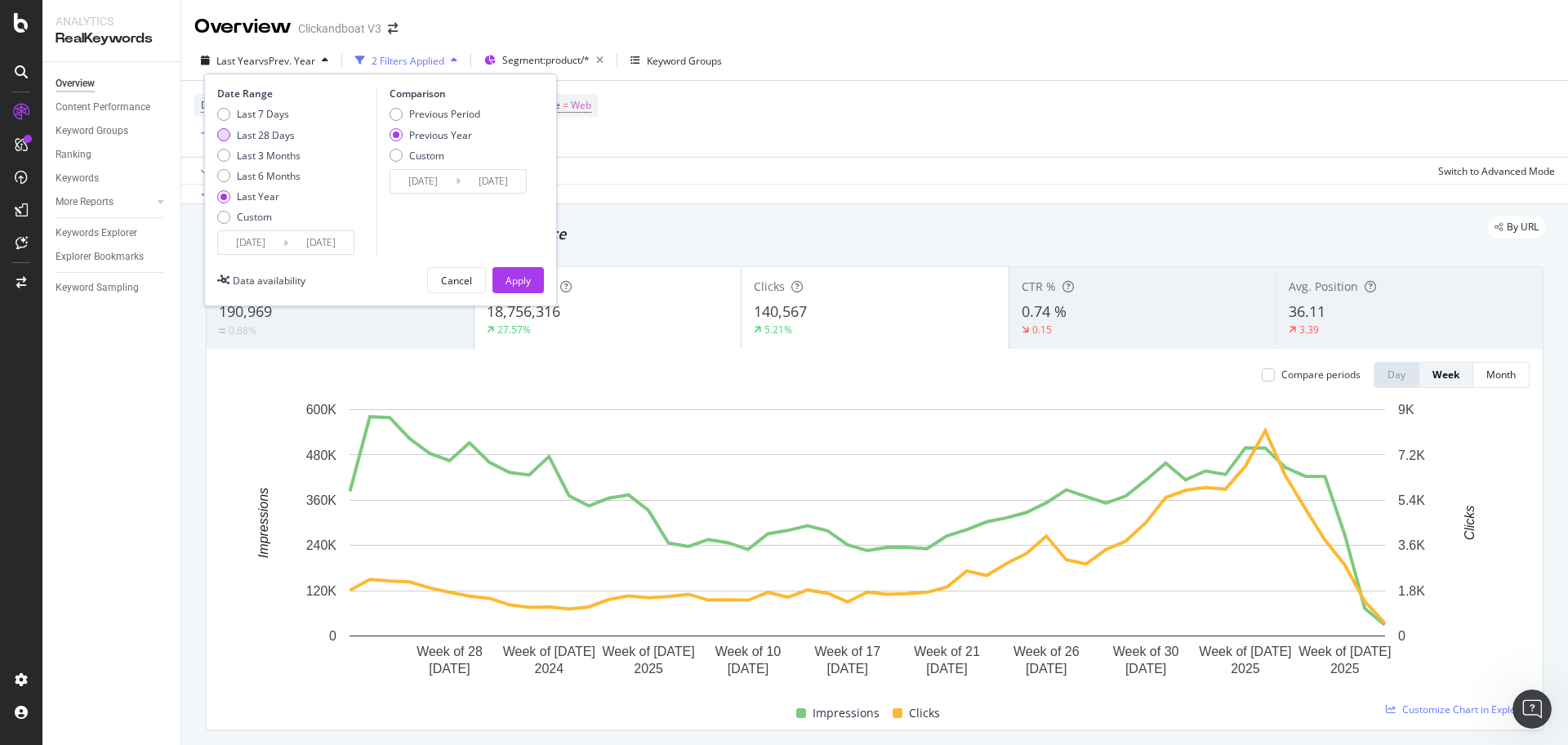
click at [228, 137] on div "Last 28 Days" at bounding box center [224, 135] width 13 height 13
type input "[DATE]"
click at [526, 279] on div "Apply" at bounding box center [518, 280] width 25 height 13
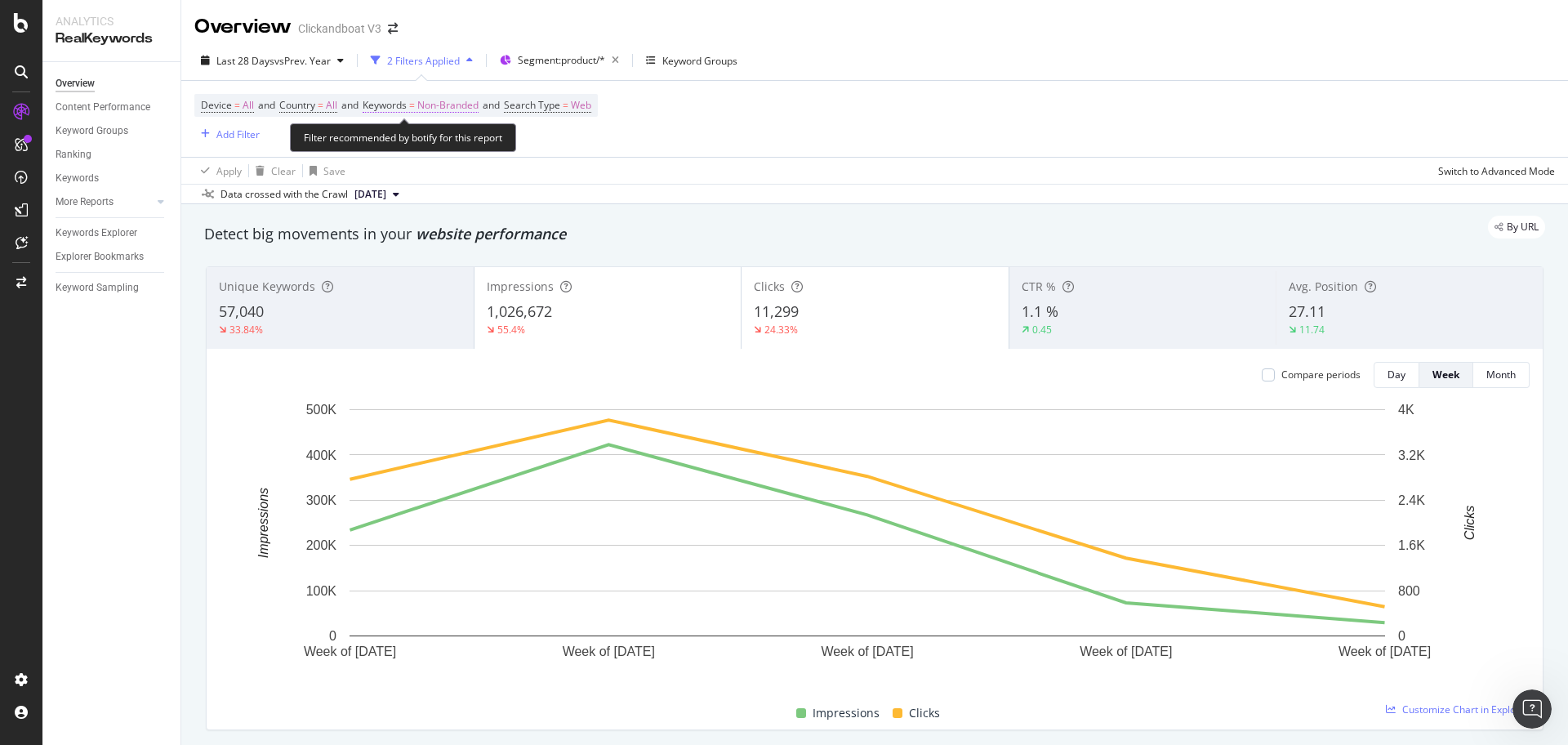
click at [440, 107] on span "Non-Branded" at bounding box center [448, 105] width 62 height 23
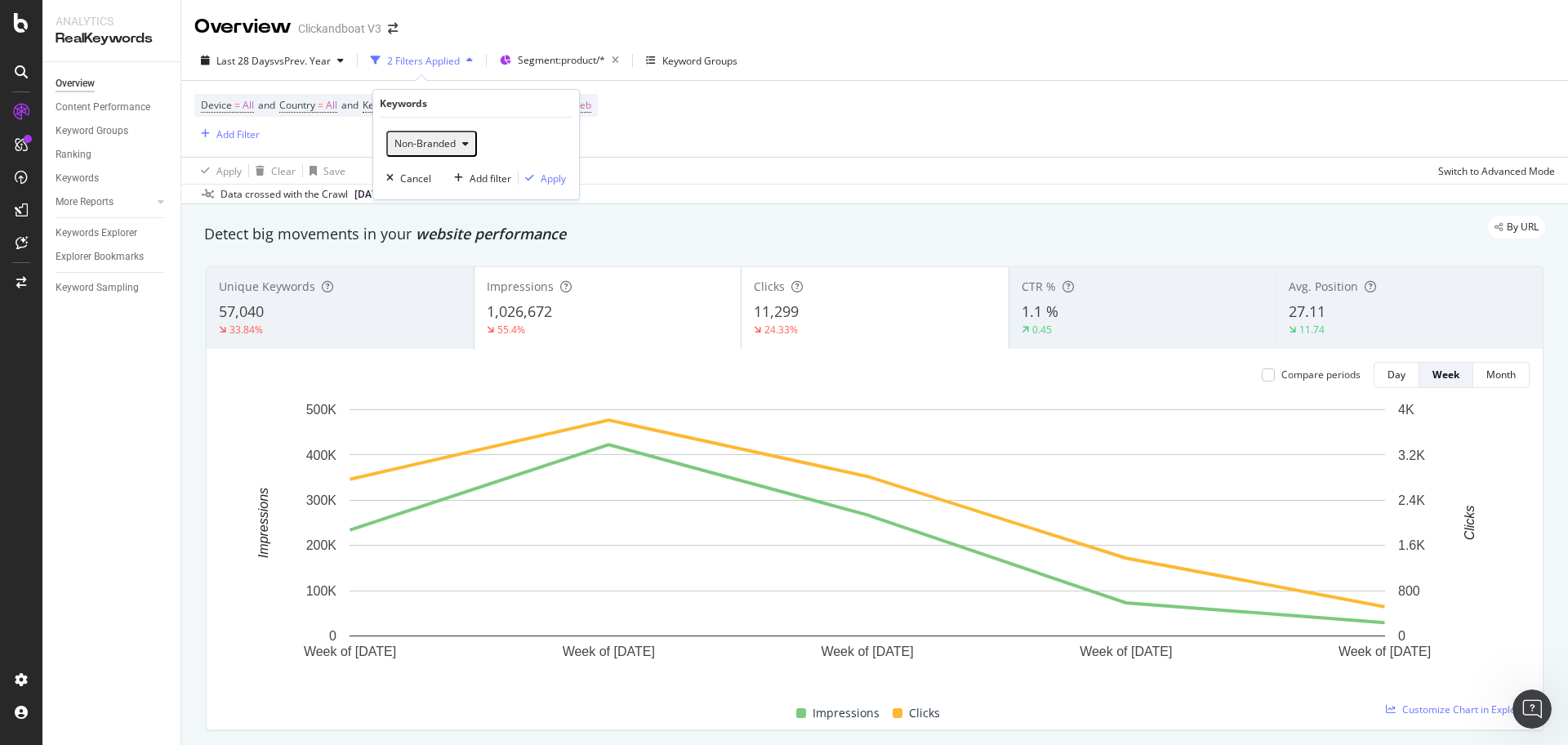
click at [457, 145] on div "button" at bounding box center [465, 144] width 19 height 10
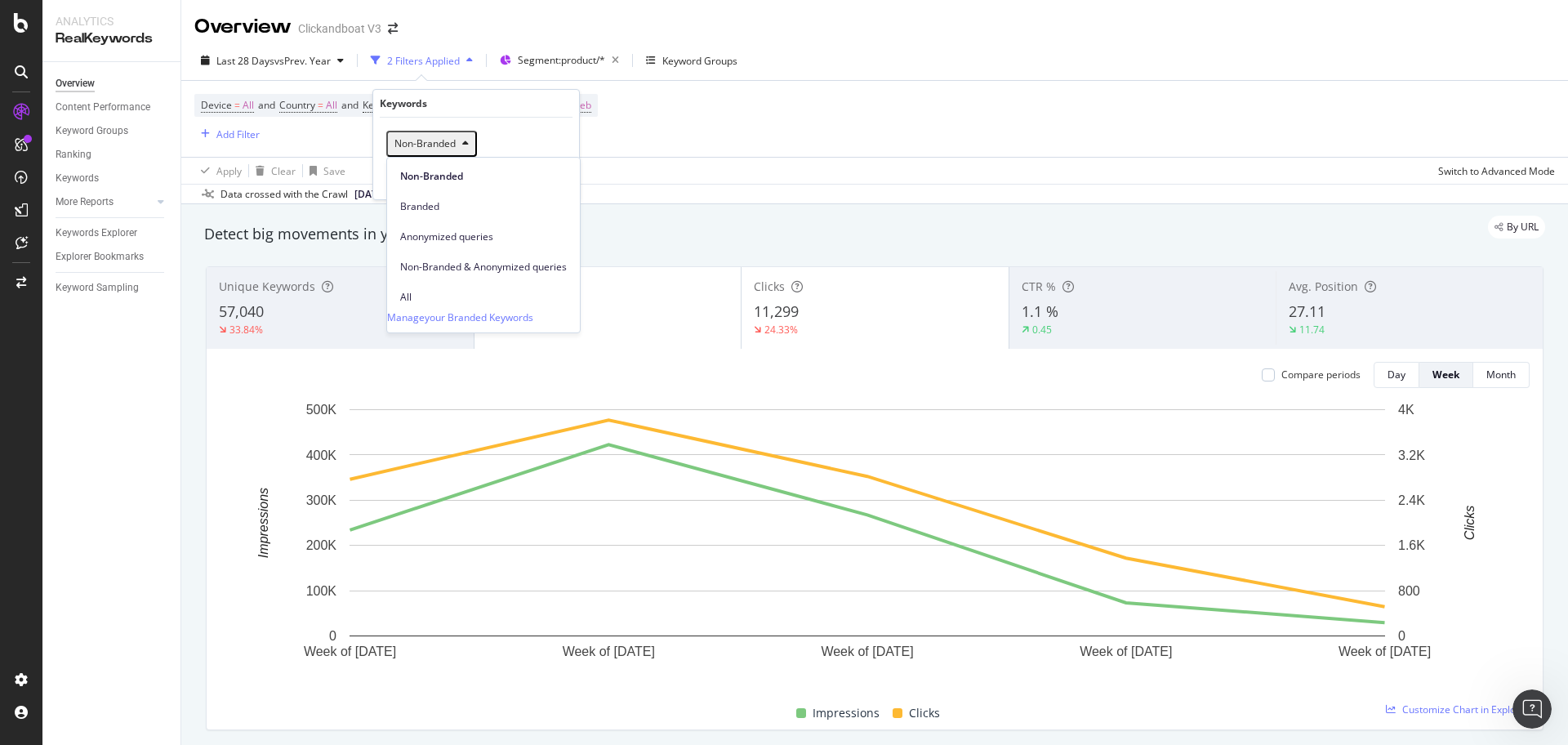
click at [457, 145] on div "button" at bounding box center [465, 144] width 19 height 10
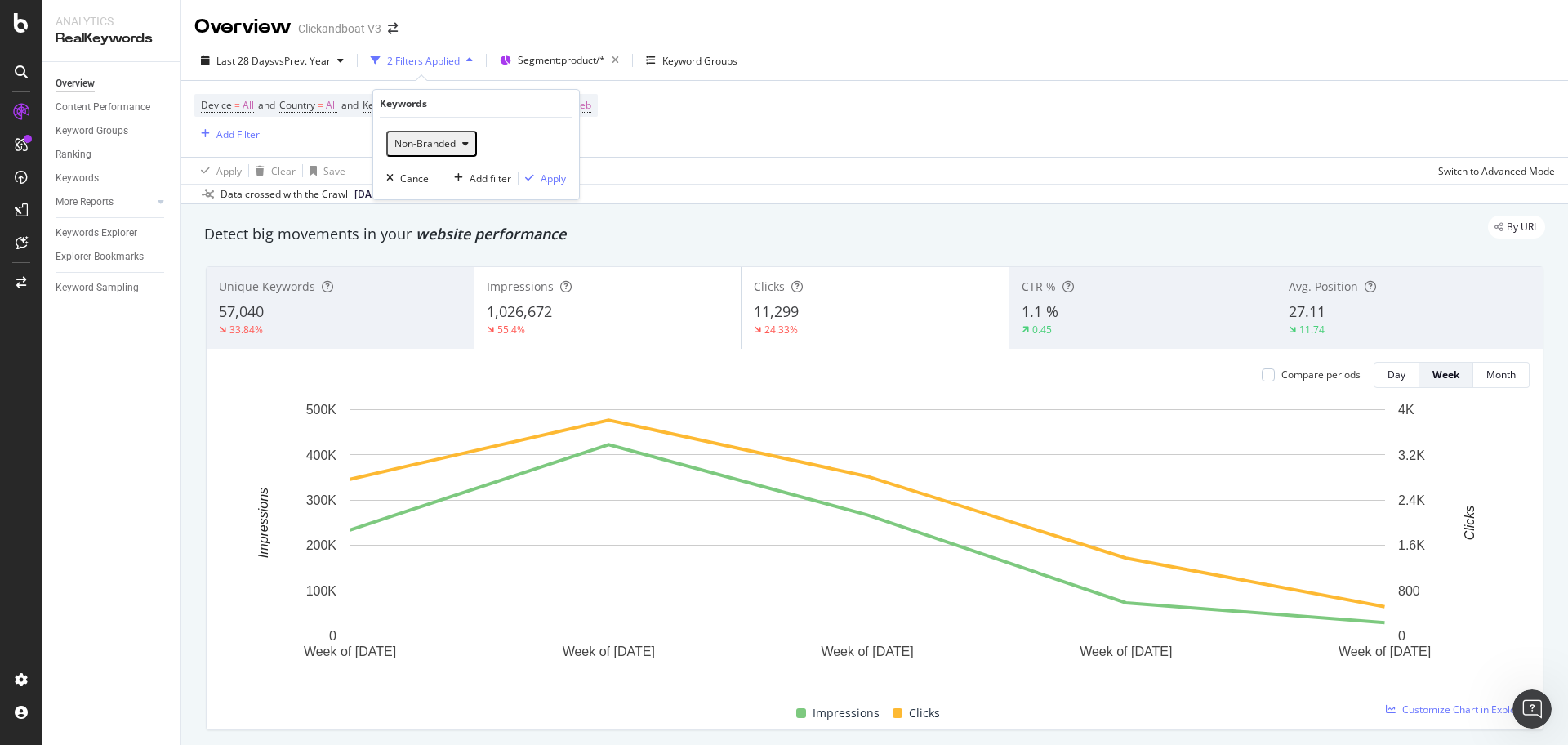
click at [463, 101] on div "Keywords" at bounding box center [476, 103] width 193 height 28
click at [406, 177] on div "Cancel" at bounding box center [415, 178] width 31 height 13
click at [293, 56] on span "vs Prev. Year" at bounding box center [303, 61] width 56 height 13
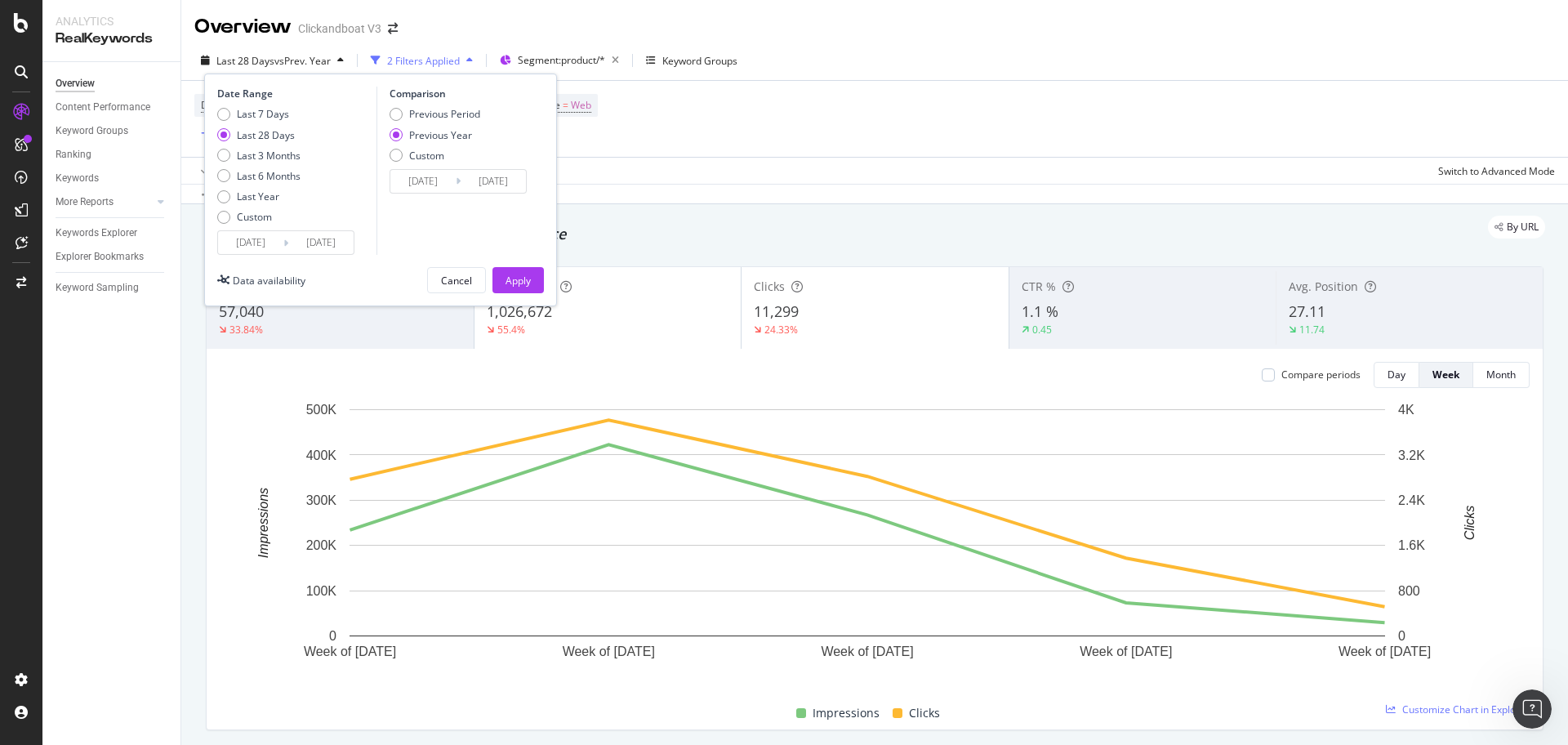
click at [307, 241] on input "[DATE]" at bounding box center [321, 243] width 66 height 23
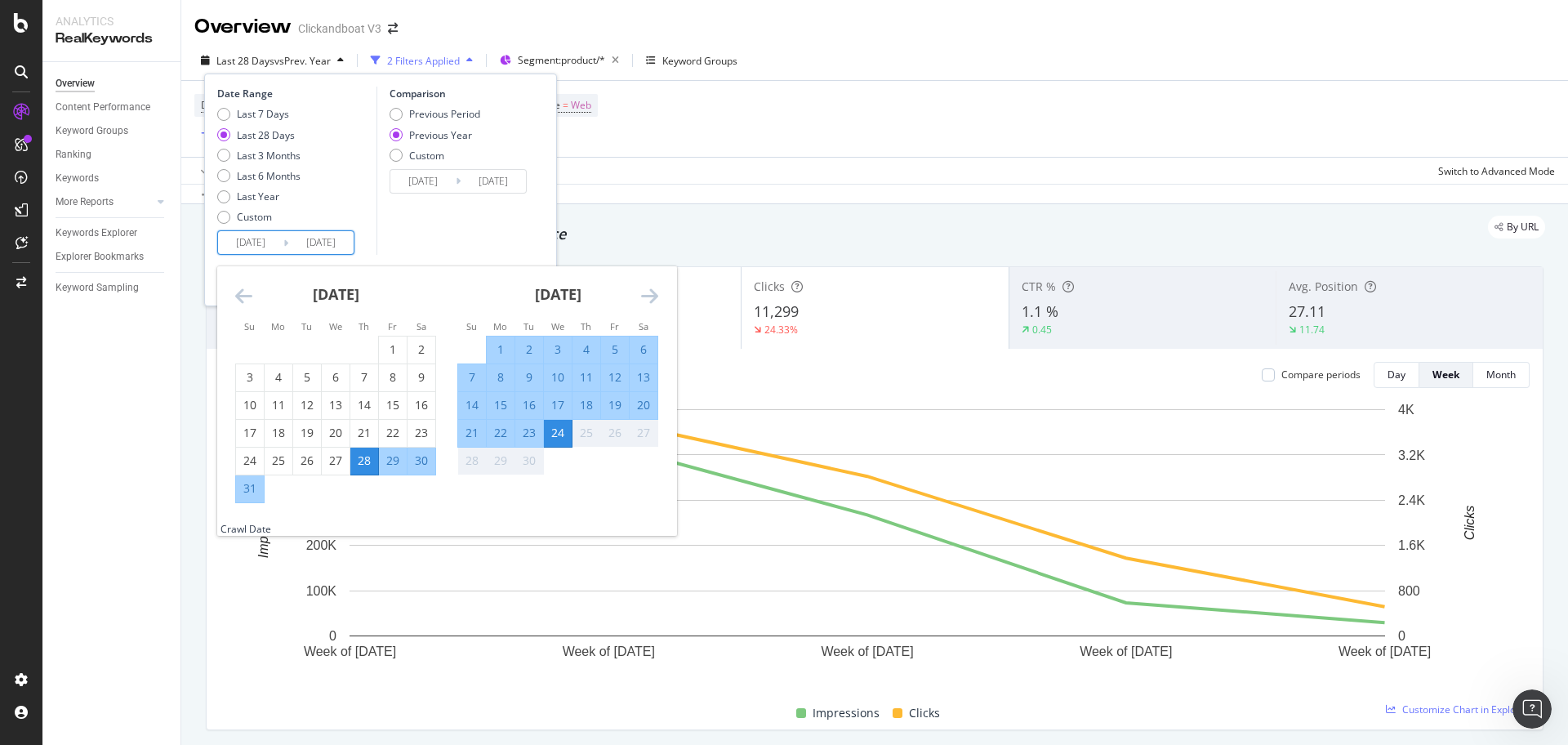
click at [499, 341] on div "1" at bounding box center [500, 349] width 28 height 16
type input "2025/09/01"
type input "2024/09/02"
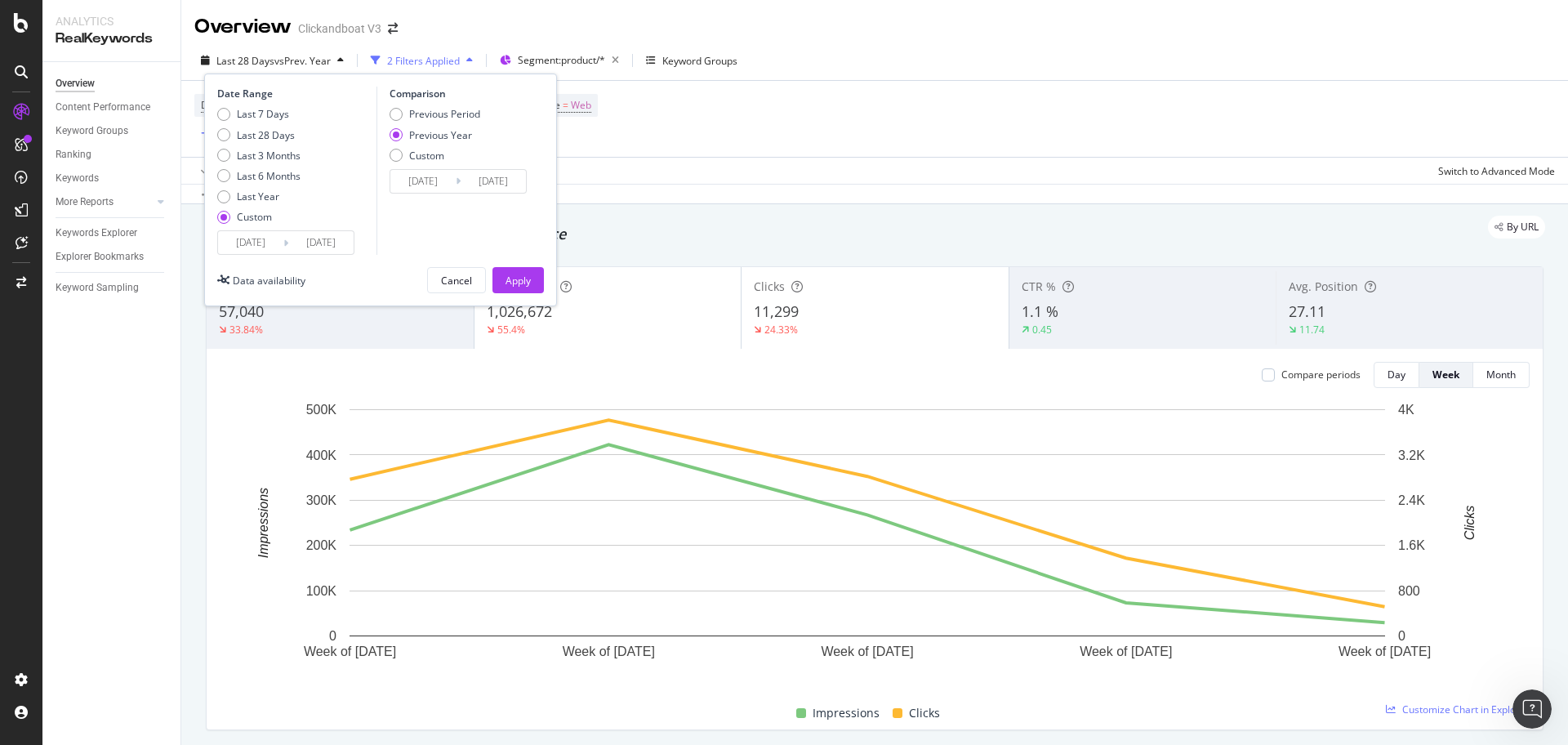
click at [343, 253] on input "2025/09/01" at bounding box center [321, 243] width 66 height 23
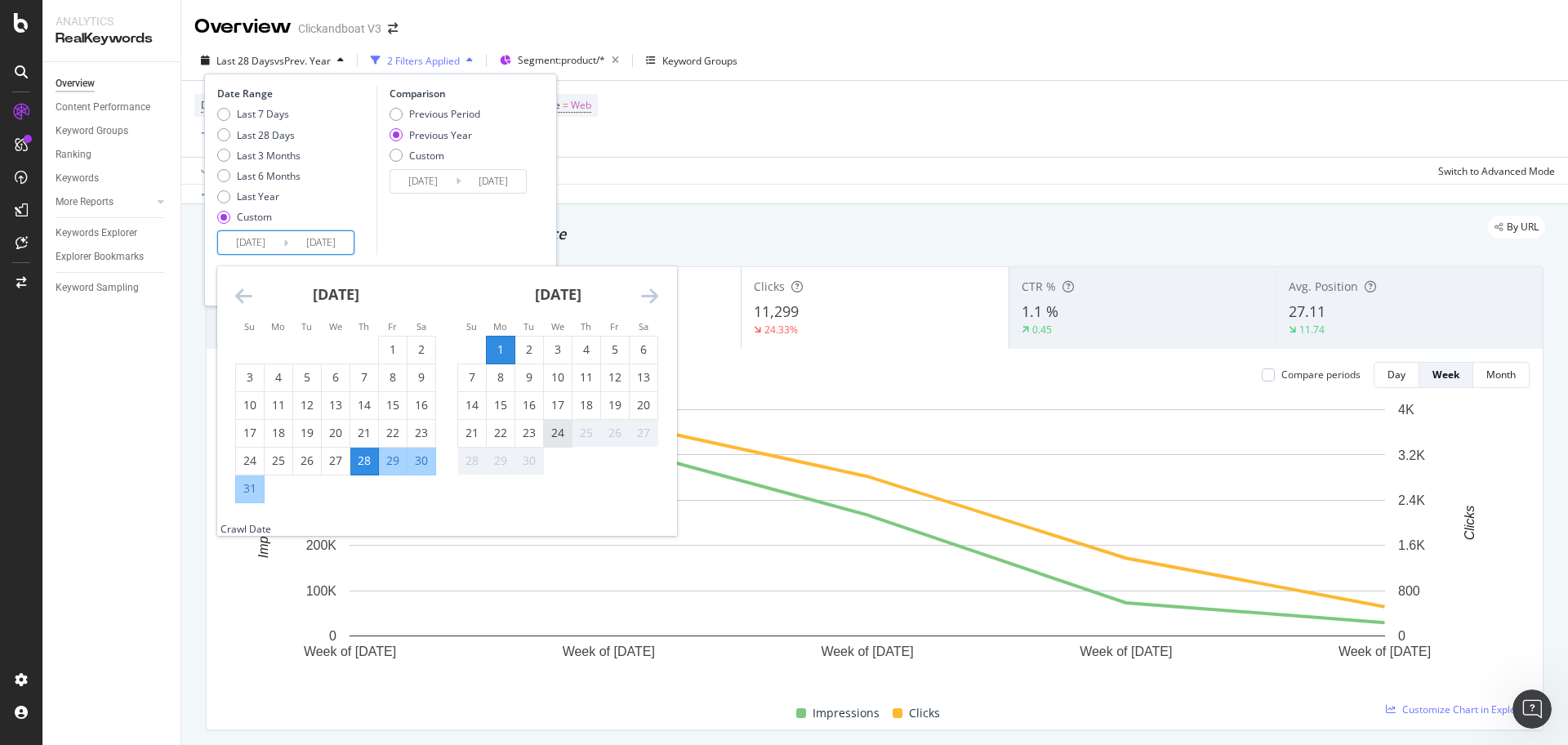
click at [564, 440] on div "24" at bounding box center [557, 433] width 28 height 16
type input "[DATE]"
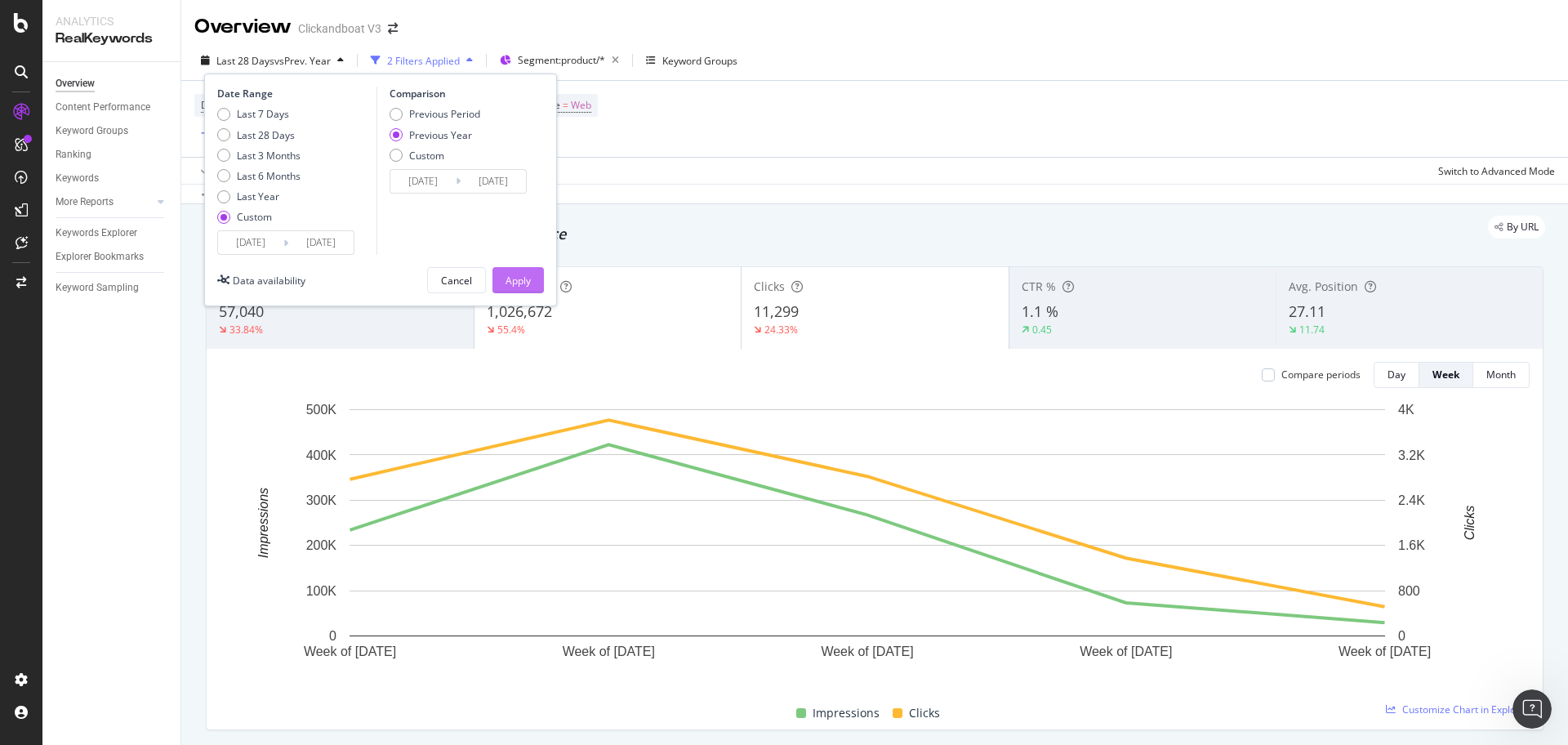
click at [520, 278] on div "Apply" at bounding box center [518, 280] width 25 height 13
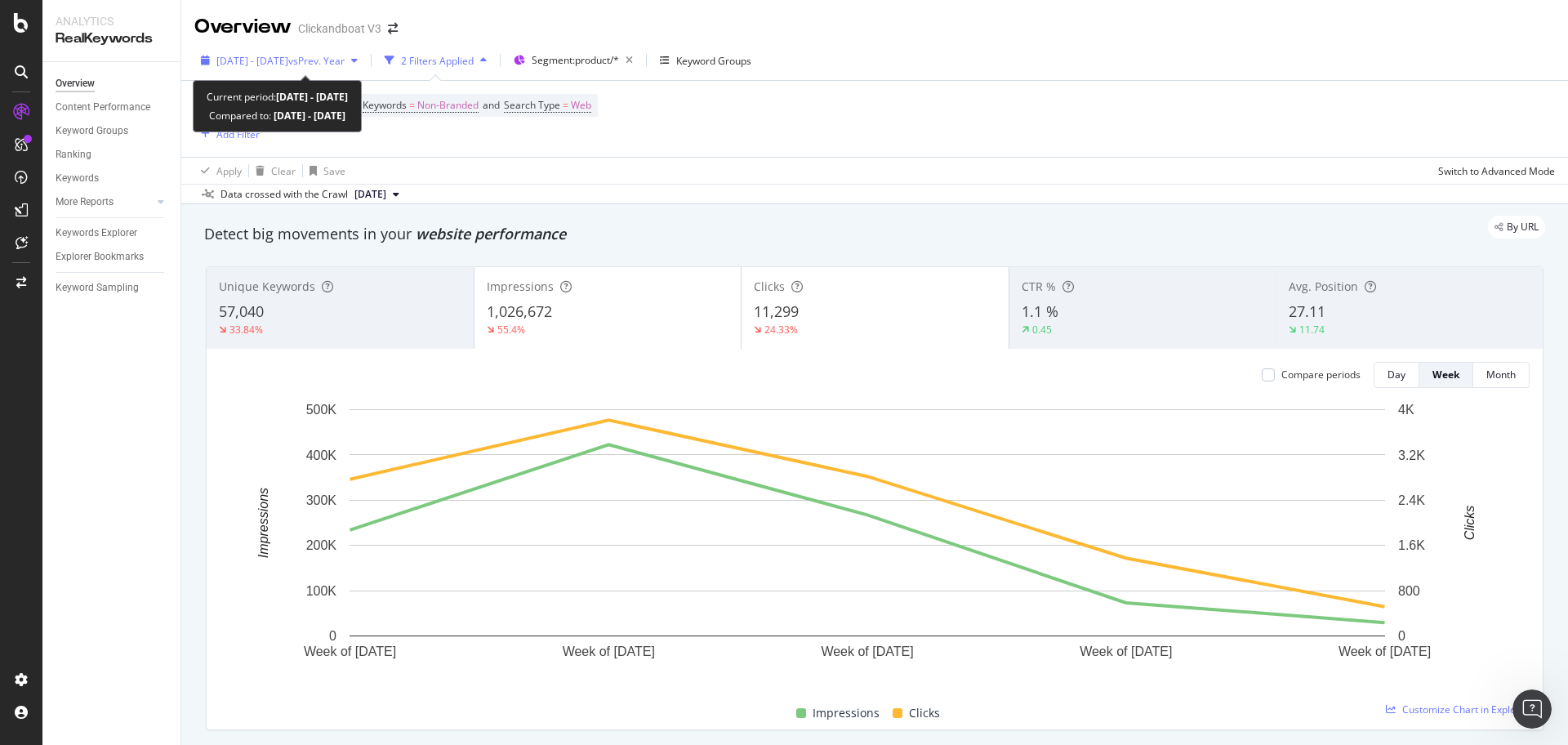
click at [358, 56] on icon "button" at bounding box center [354, 61] width 7 height 10
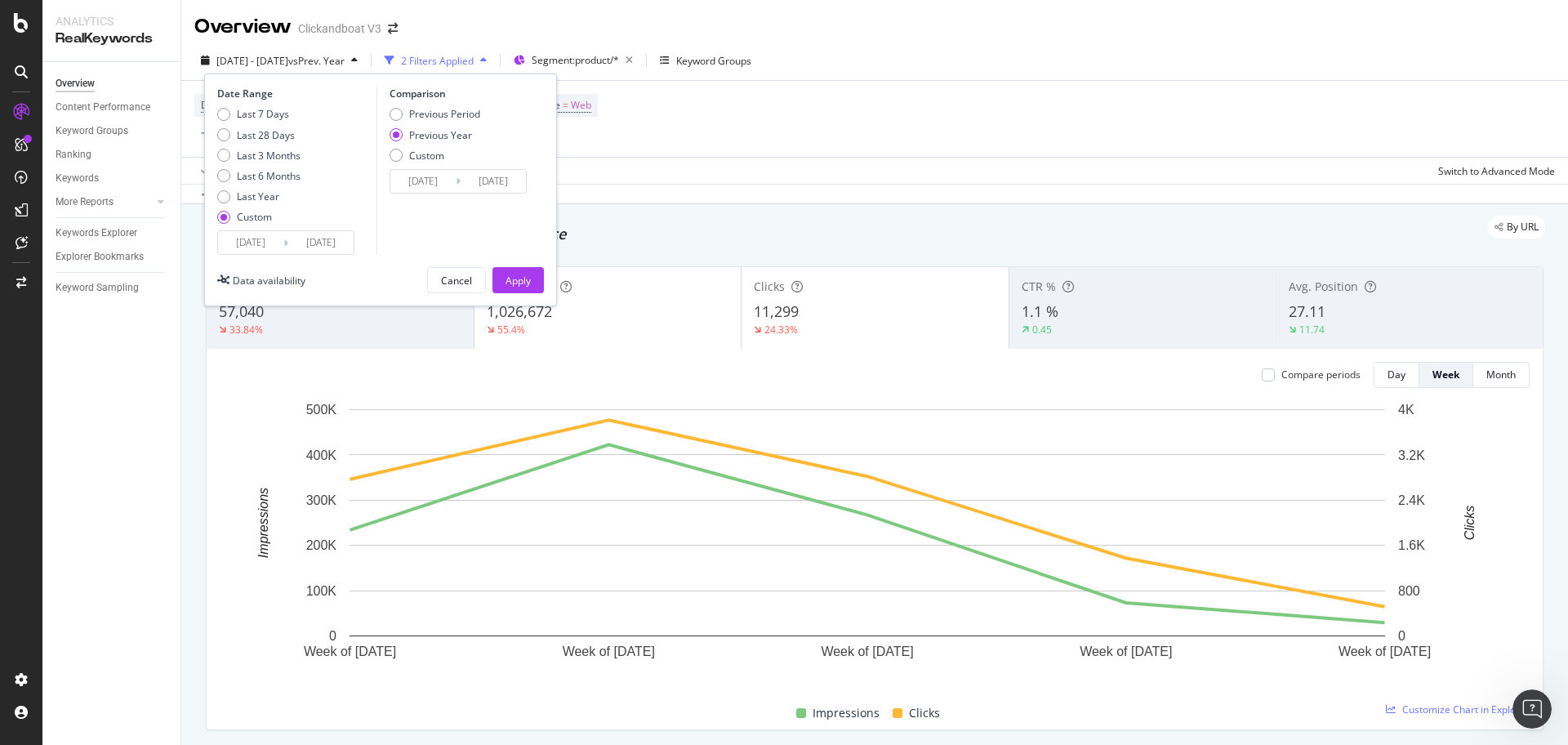
click at [297, 236] on input "[DATE]" at bounding box center [321, 243] width 66 height 23
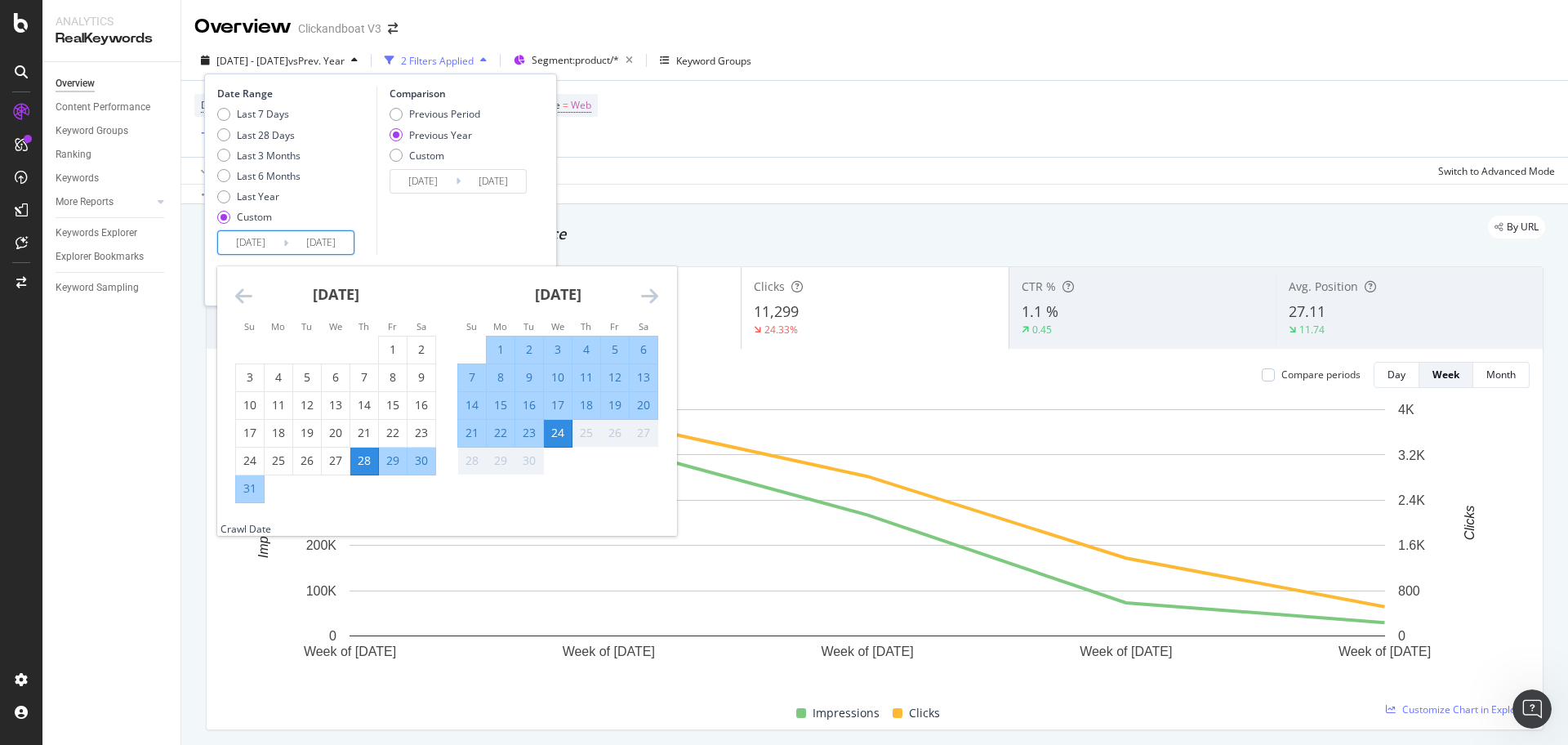
click at [499, 348] on div "1" at bounding box center [500, 349] width 28 height 16
type input "2025/09/01"
type input "2024/09/02"
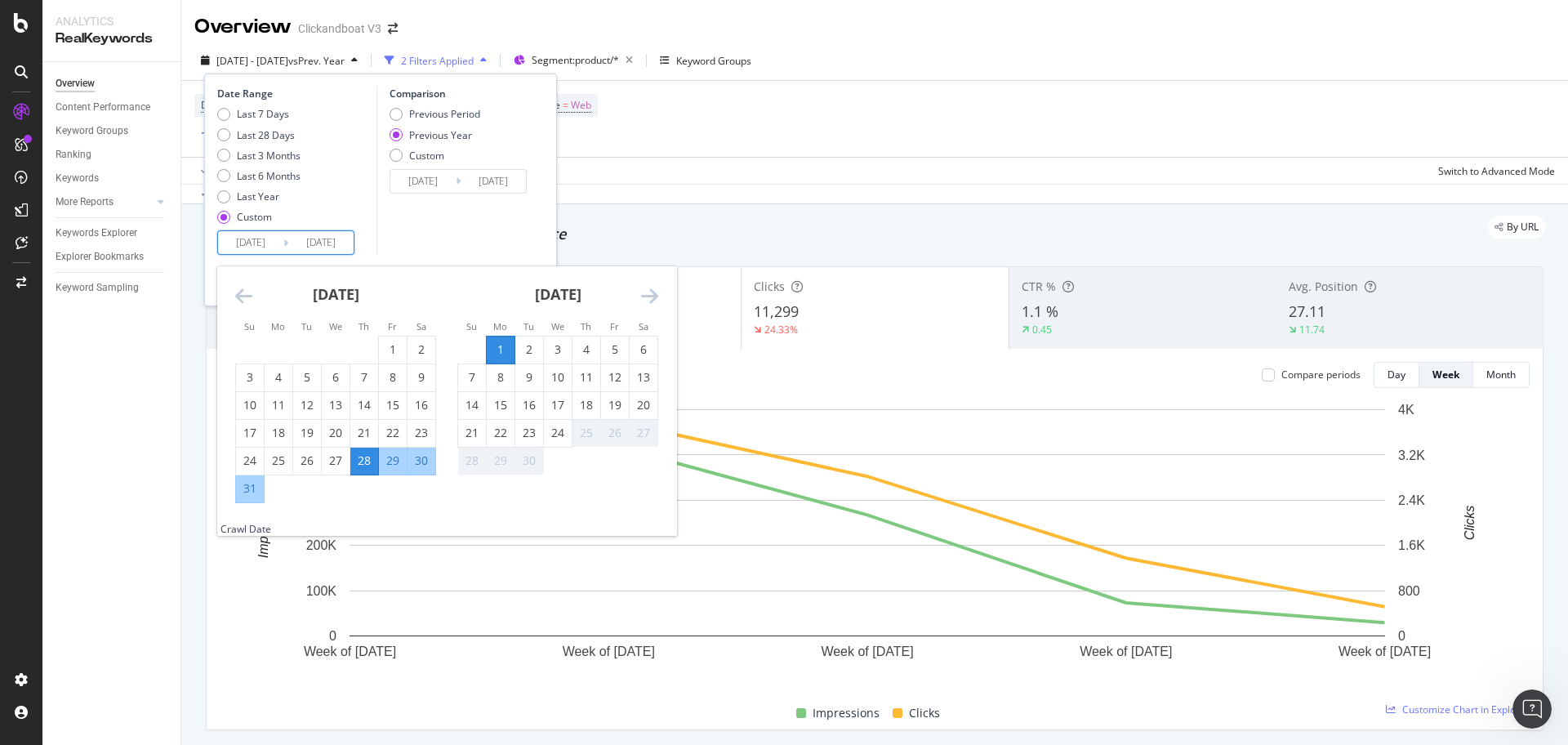
click at [295, 251] on input "2025/09/01" at bounding box center [321, 243] width 66 height 23
click at [548, 436] on div "24" at bounding box center [557, 433] width 28 height 16
type input "[DATE]"
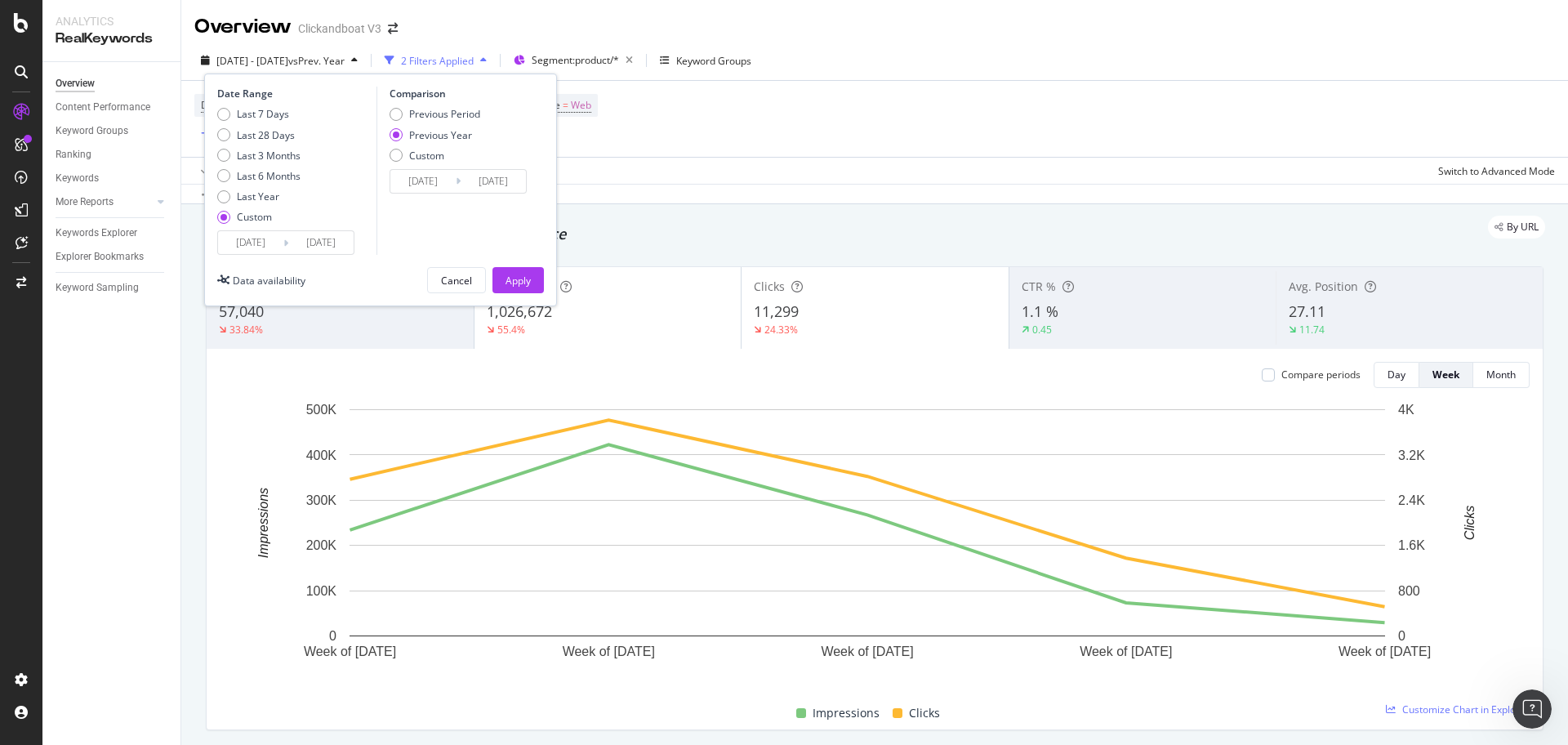
click at [312, 243] on input "[DATE]" at bounding box center [321, 243] width 66 height 23
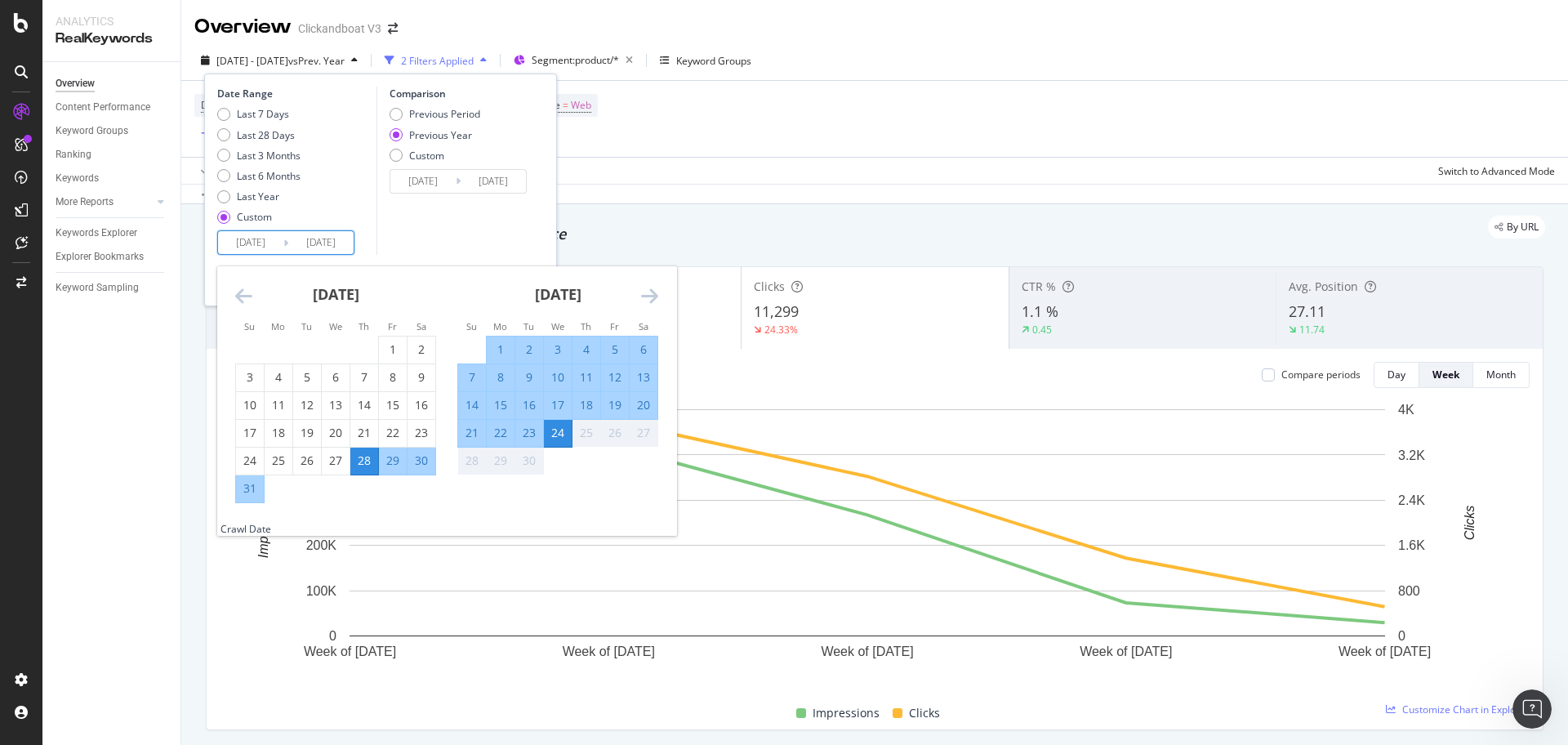
click at [466, 440] on div "21" at bounding box center [471, 433] width 28 height 16
type input "2025/09/21"
type input "2024/09/22"
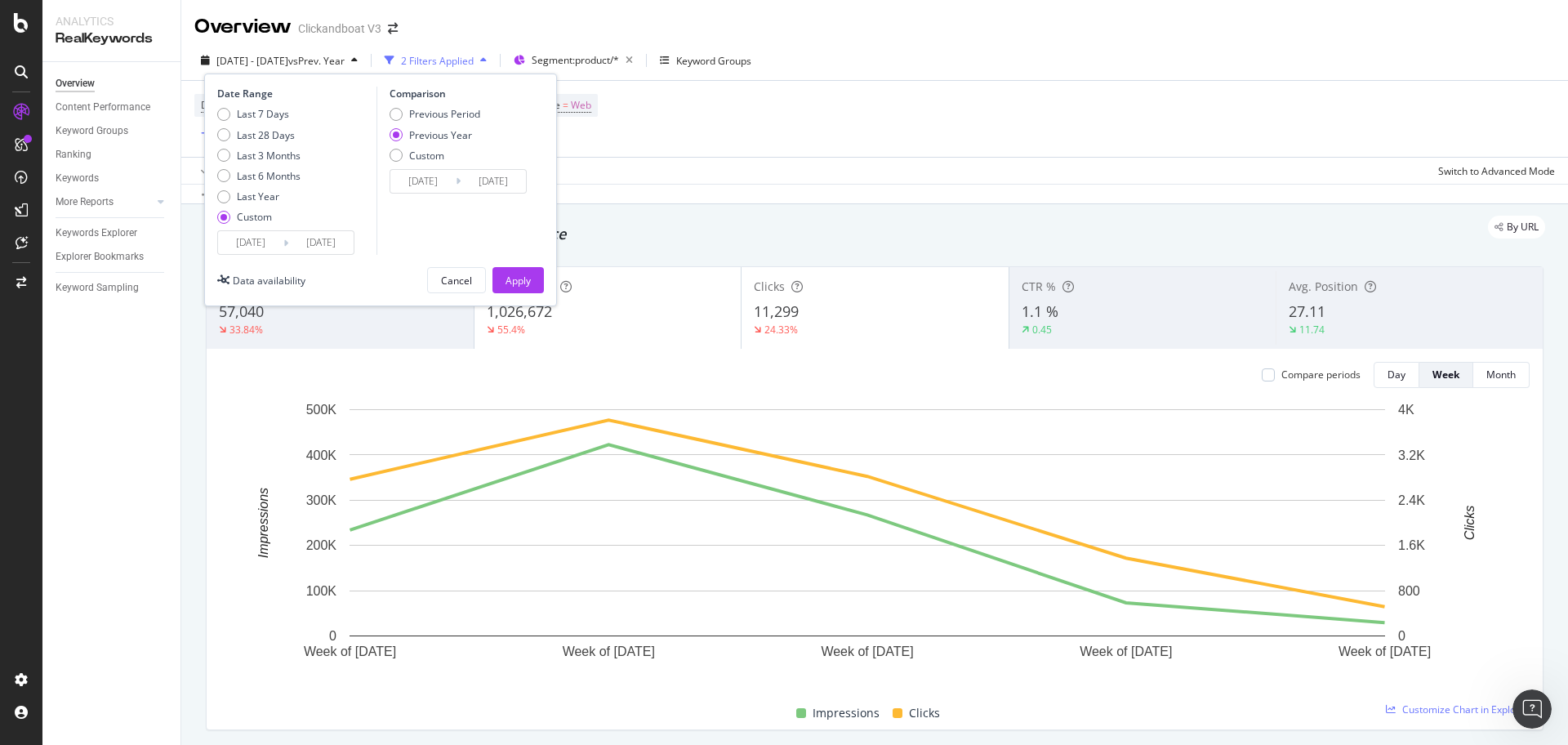
click at [300, 247] on input "2025/09/21" at bounding box center [321, 243] width 66 height 23
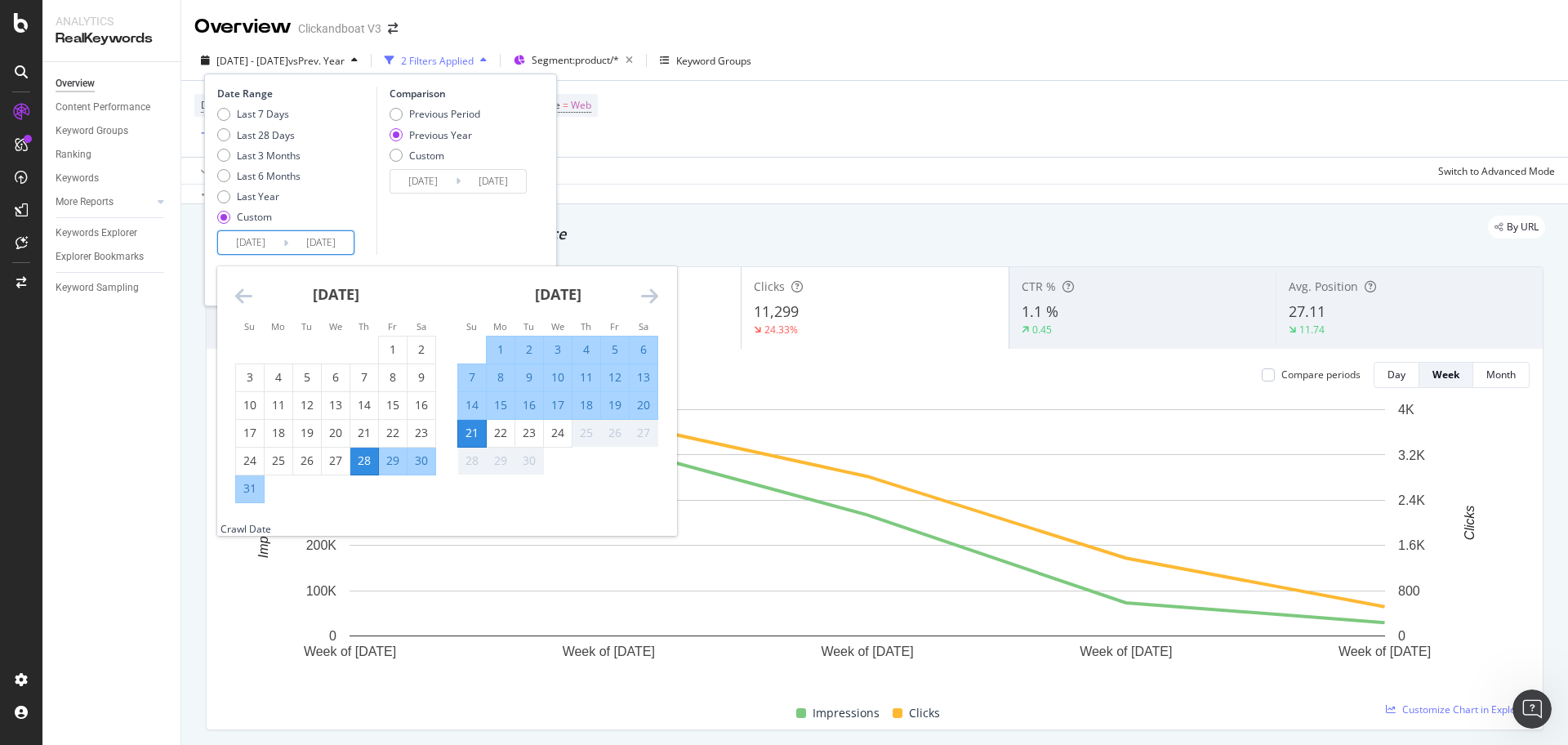
click at [503, 353] on div "1" at bounding box center [500, 349] width 28 height 16
type input "2025/09/01"
type input "2024/09/02"
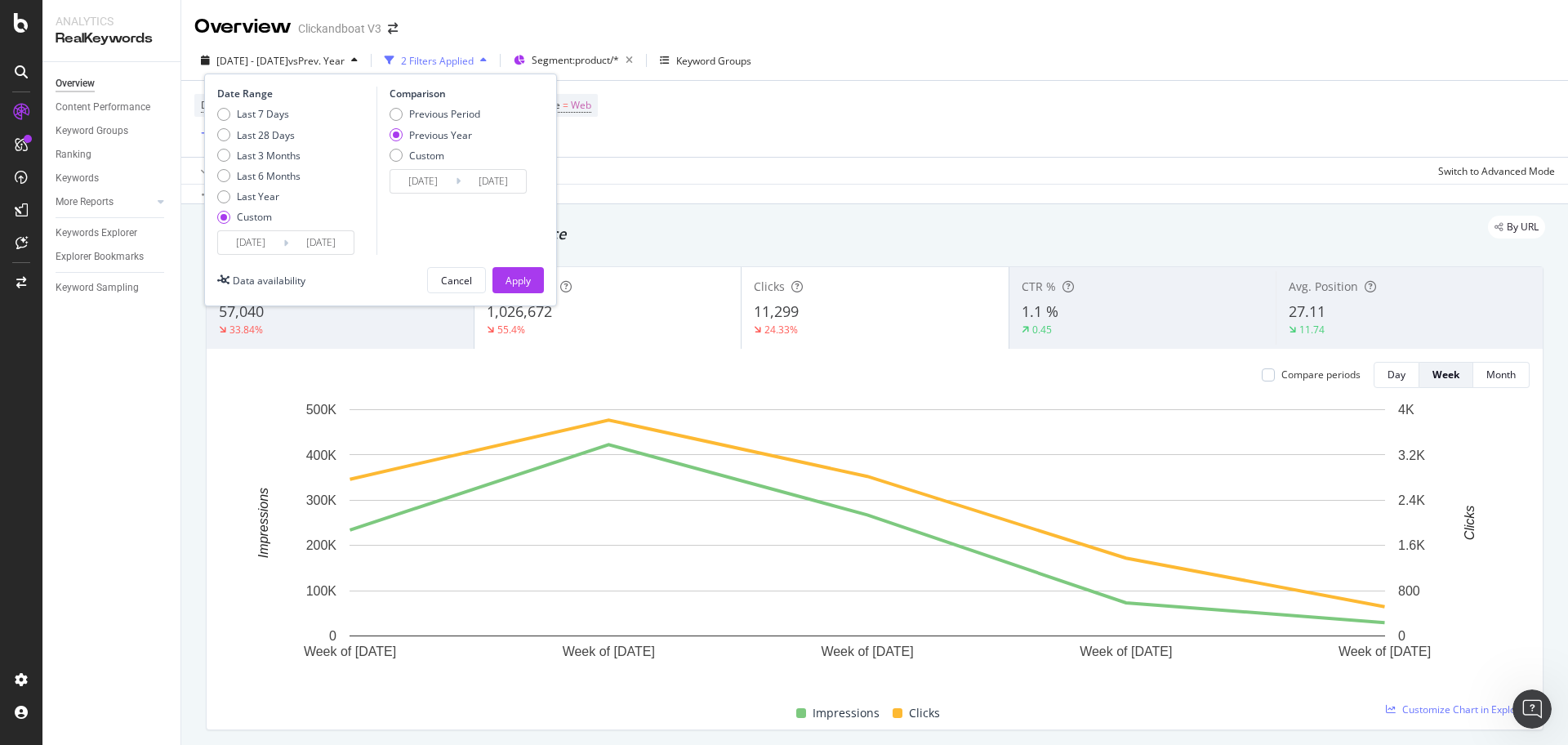
click at [311, 243] on input "2025/09/01" at bounding box center [321, 243] width 66 height 23
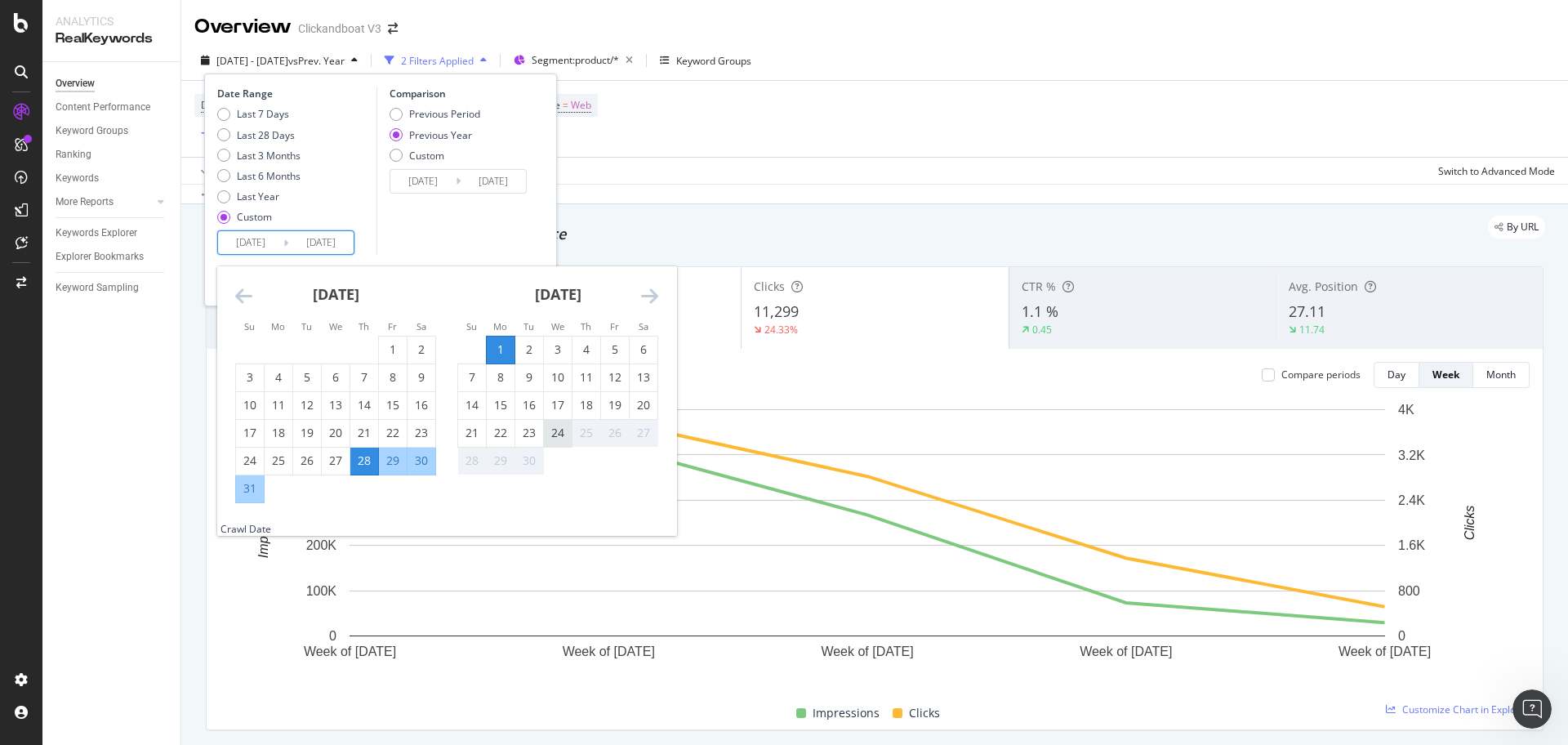
click at [569, 439] on div "24" at bounding box center [557, 433] width 28 height 16
type input "2025/09/24"
type input "2024/09/25"
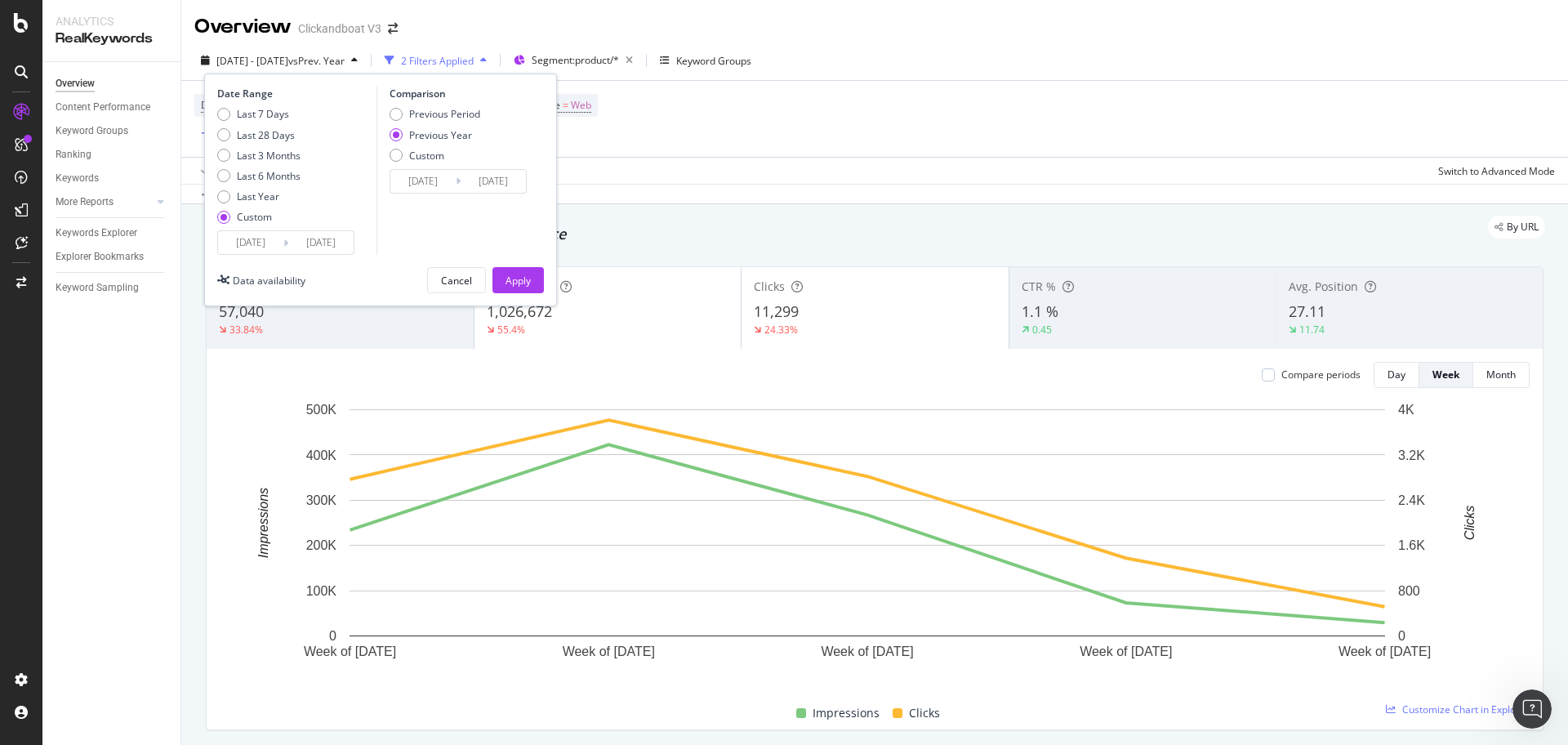
click at [269, 242] on input "2025/08/28" at bounding box center [251, 243] width 66 height 23
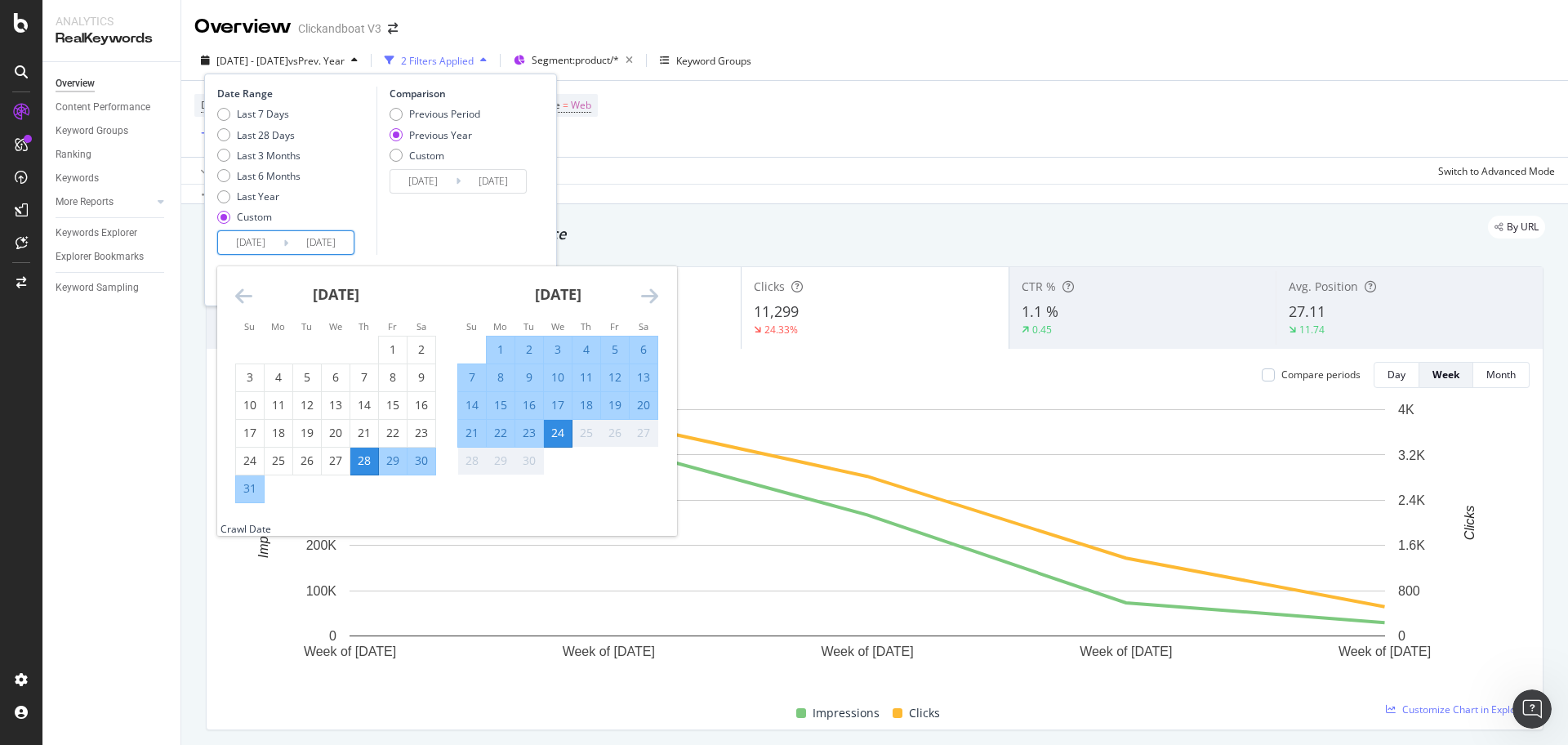
click at [492, 346] on div "1" at bounding box center [500, 349] width 28 height 16
type input "2025/09/01"
type input "2024/09/02"
click at [553, 433] on div "24" at bounding box center [557, 433] width 28 height 16
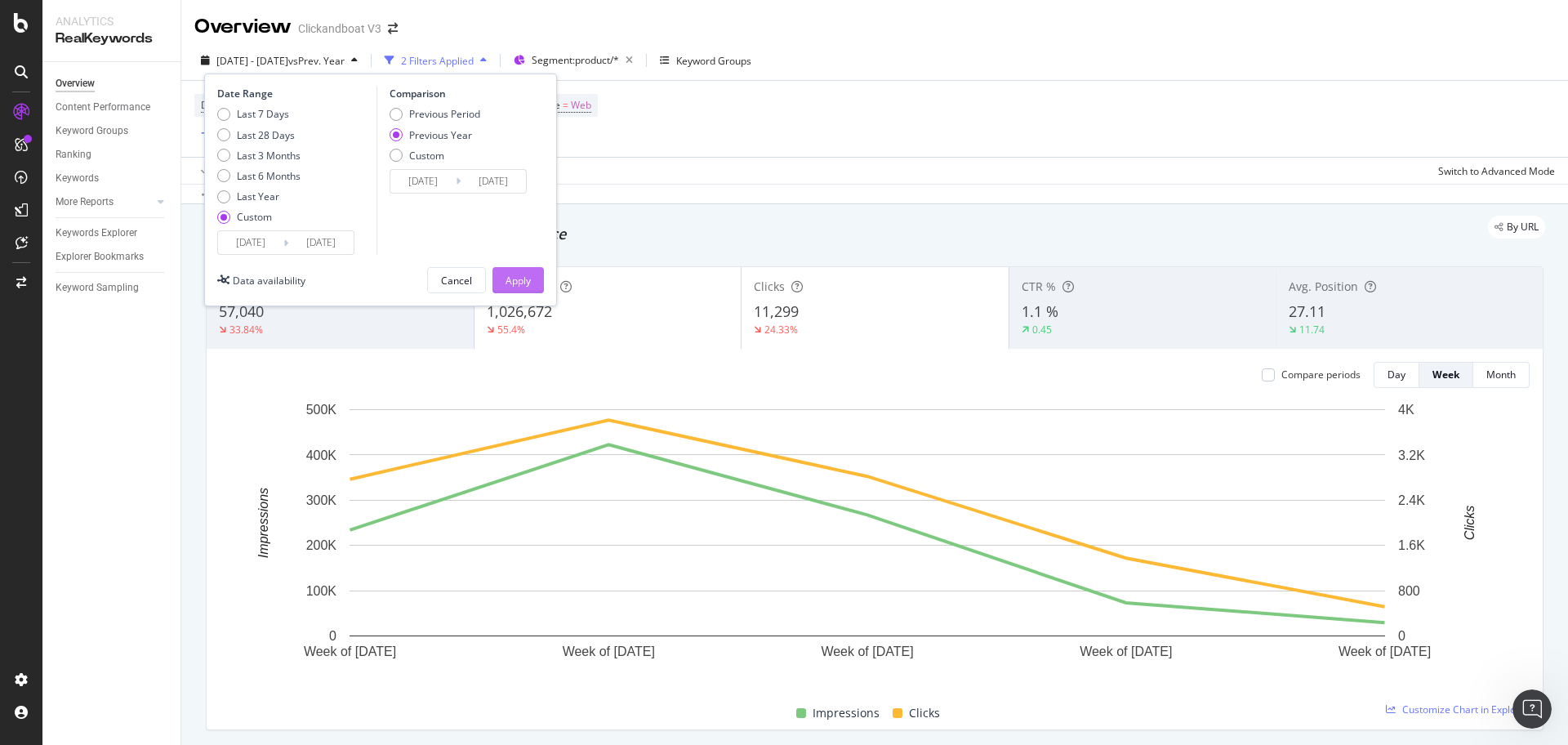
click at [513, 283] on div "Apply" at bounding box center [518, 280] width 25 height 13
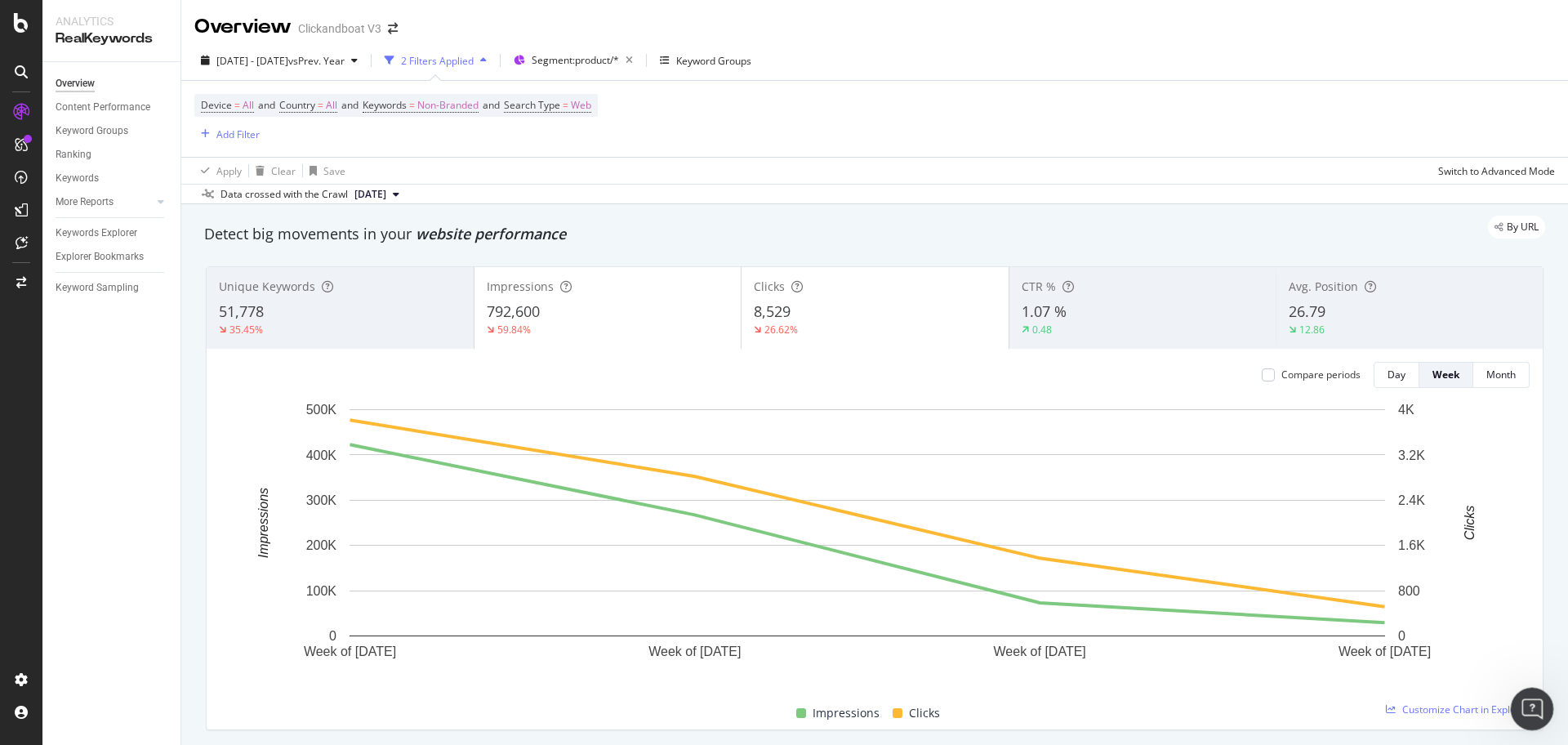
click at [1539, 703] on icon "Open Intercom Messenger" at bounding box center [1529, 706] width 27 height 27
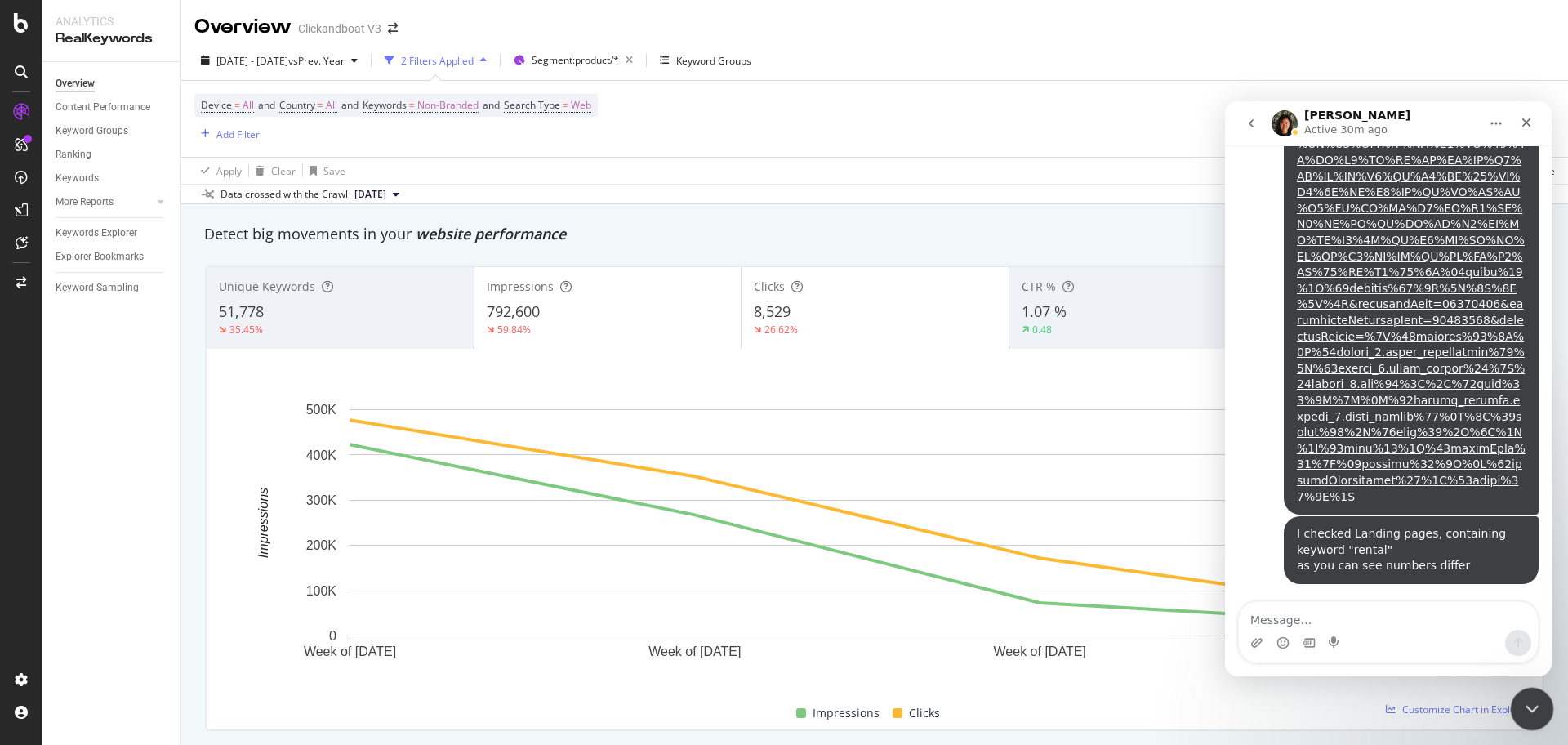
scroll to position [3752, 0]
click at [1532, 705] on icon "Close Intercom Messenger" at bounding box center [1529, 705] width 12 height 7
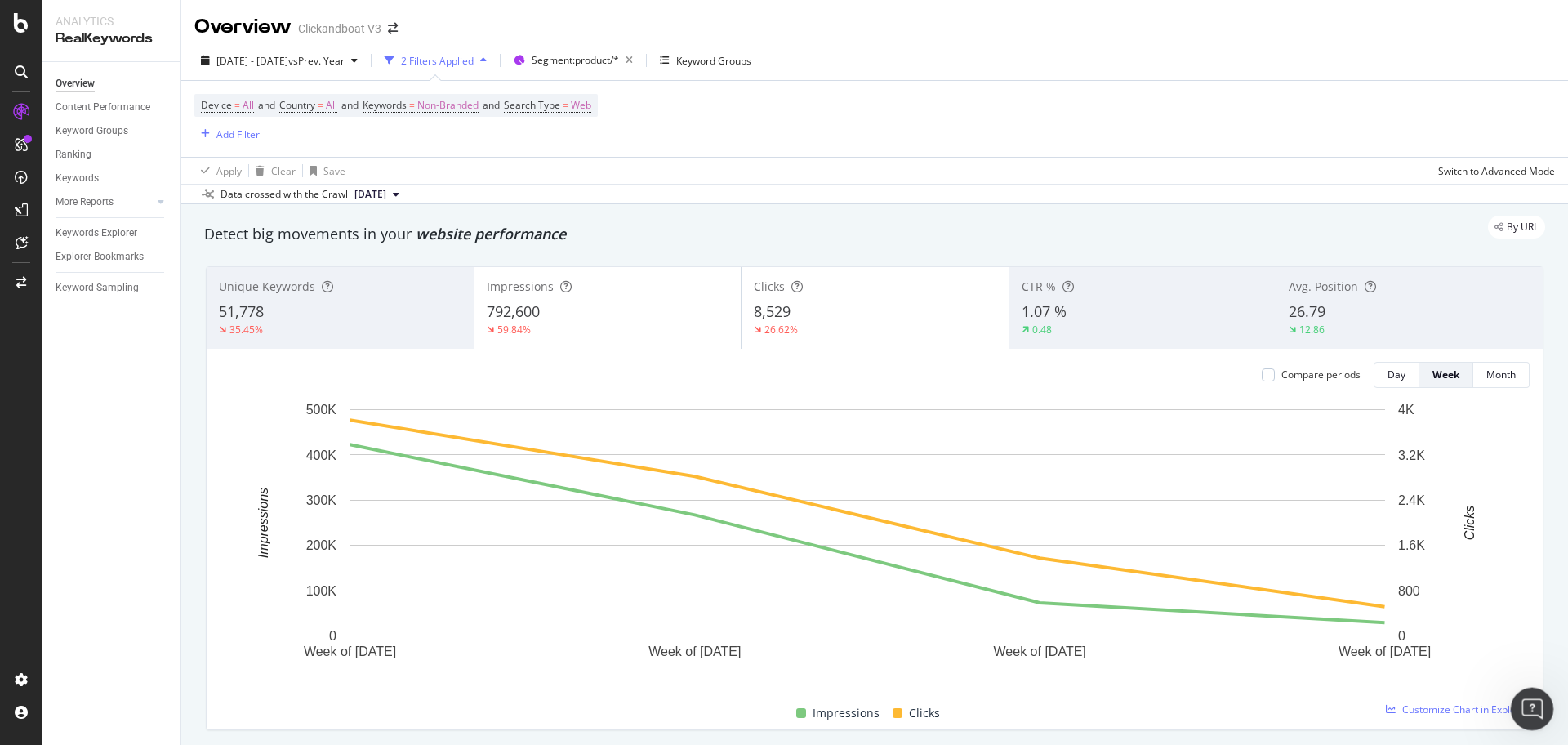
click at [1528, 713] on icon "Open Intercom Messenger" at bounding box center [1529, 706] width 27 height 27
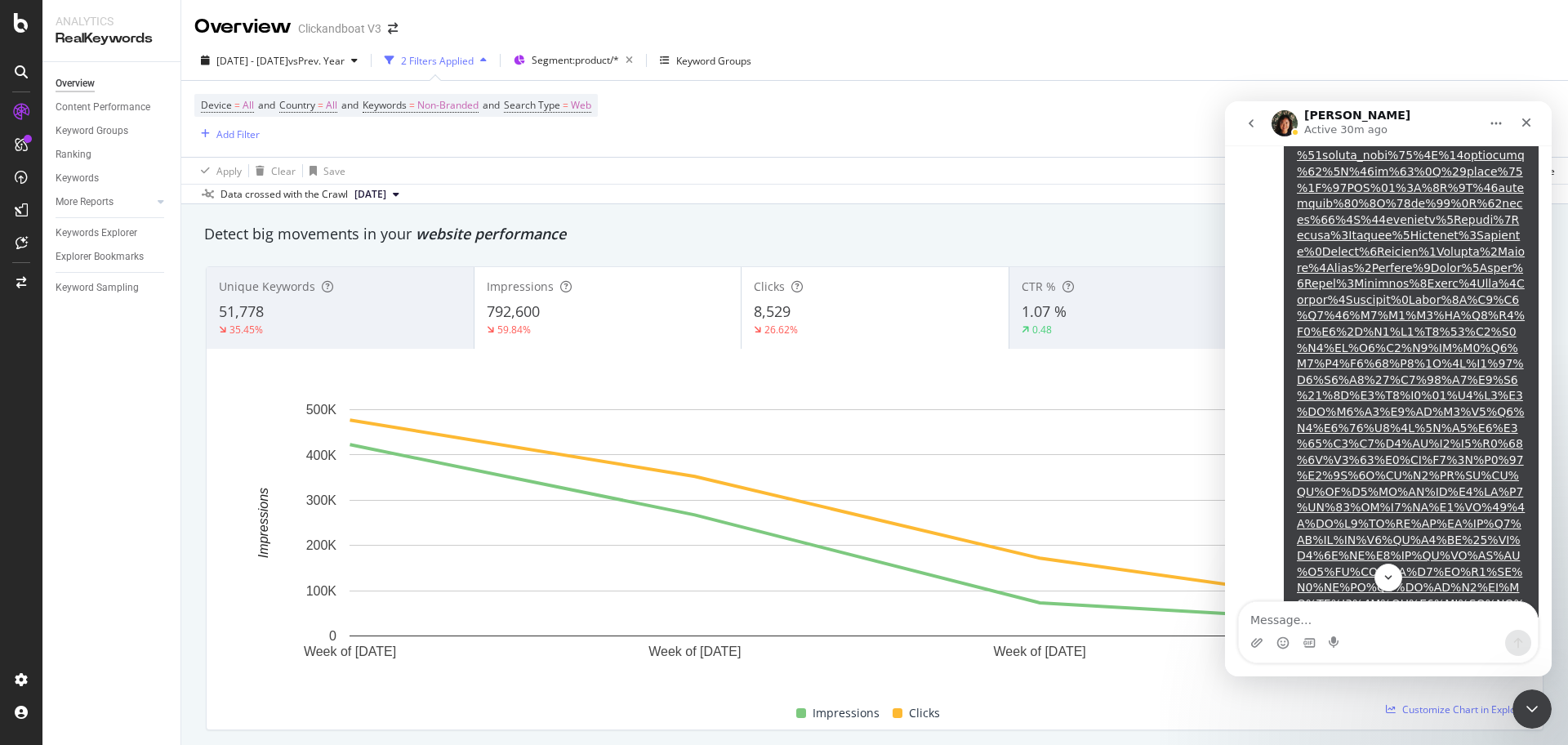
scroll to position [2426, 0]
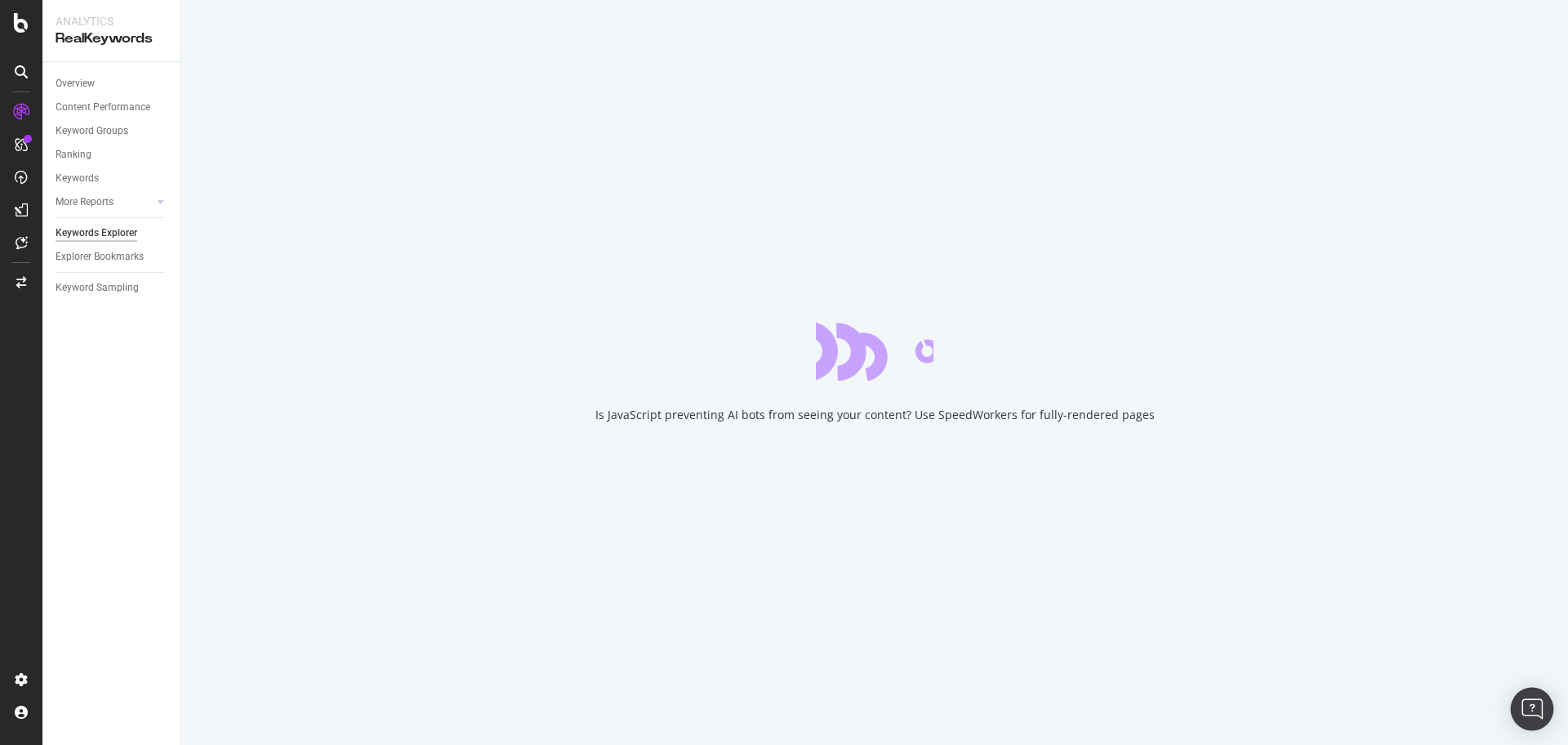
click at [1541, 712] on div "Open Intercom Messenger" at bounding box center [1531, 708] width 43 height 43
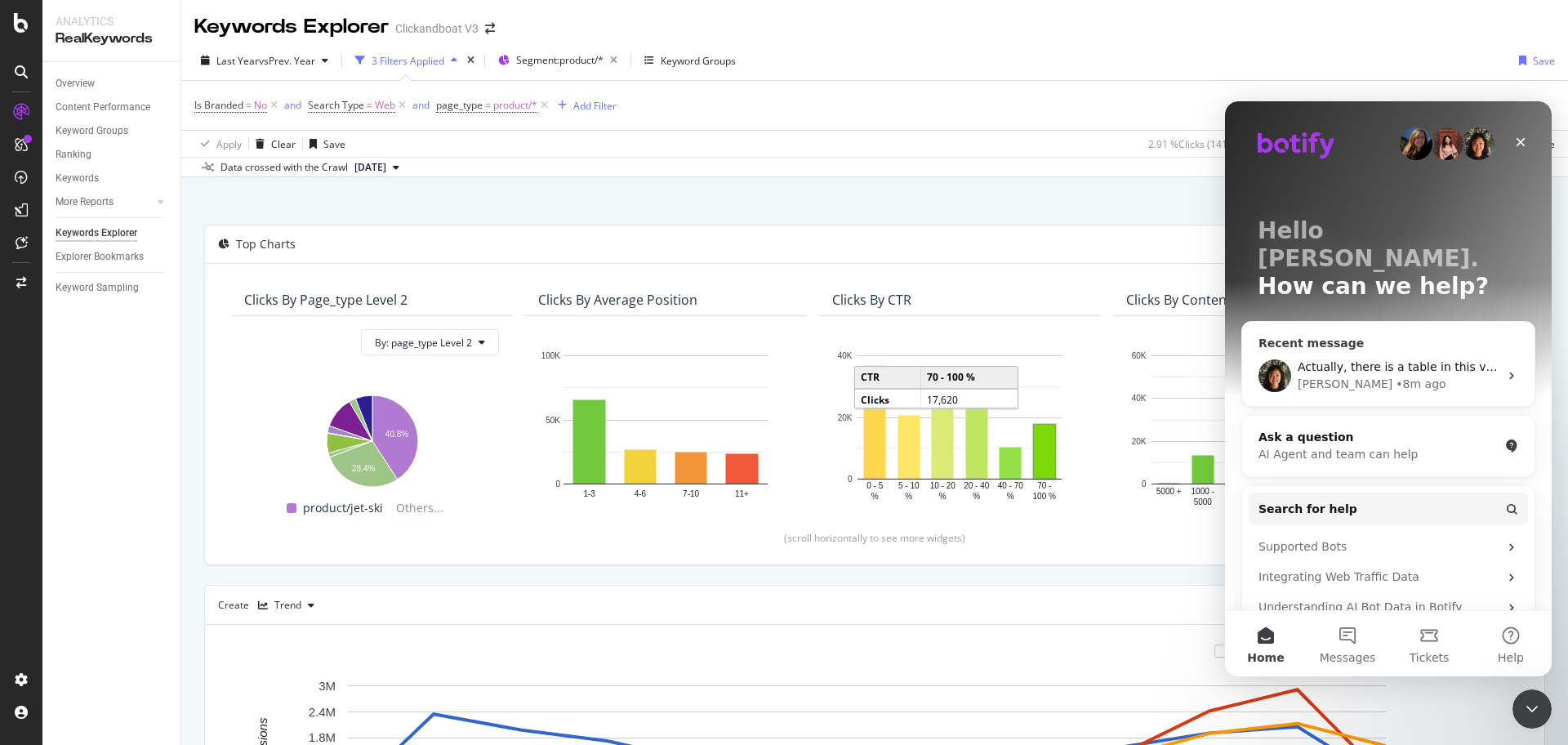
click at [1387, 345] on div "Actually, there is a table in this view: Jenny • 8m ago" at bounding box center [1388, 375] width 292 height 61
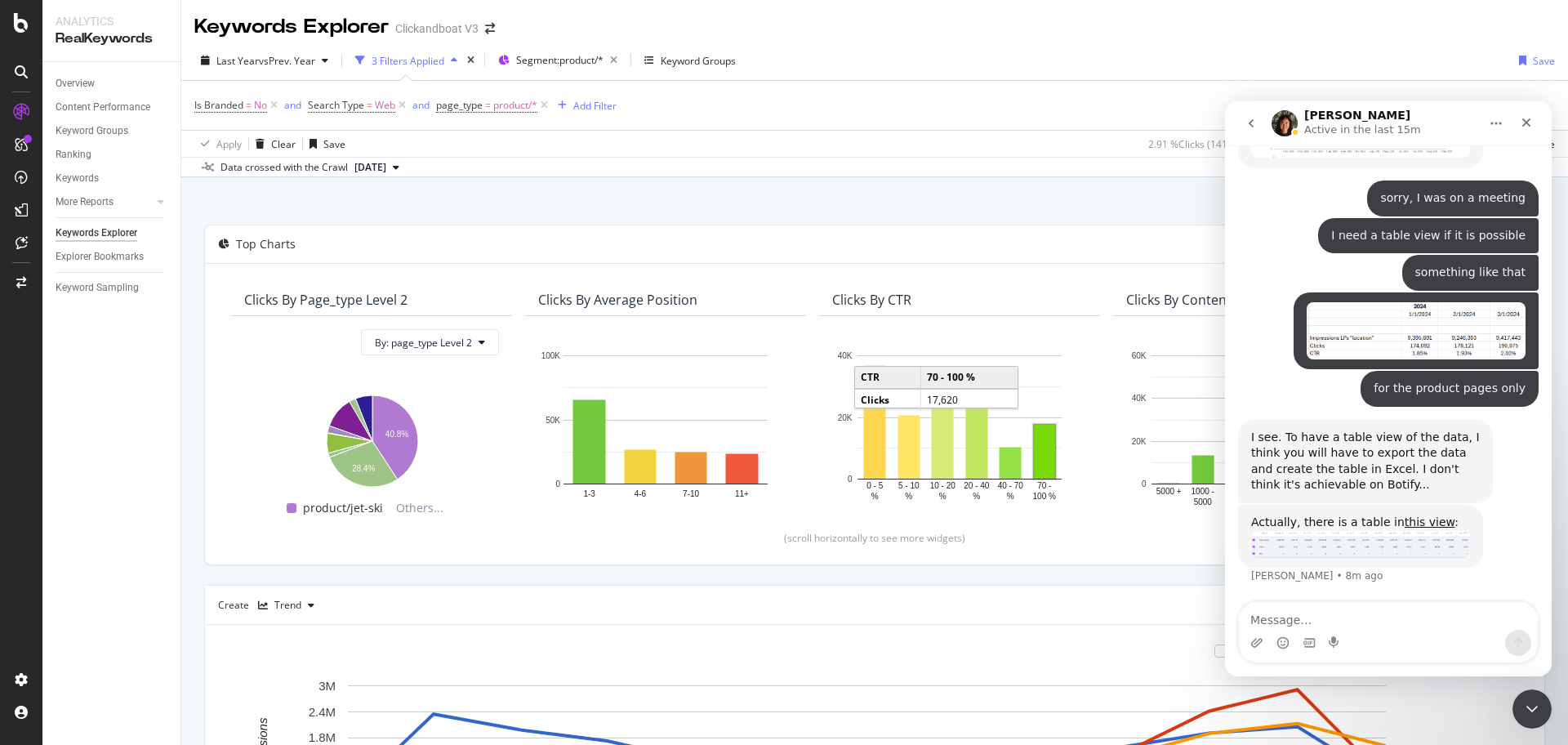
scroll to position [2350, 0]
click at [1351, 623] on textarea "Message…" at bounding box center [1388, 615] width 299 height 28
type textarea "amazing"
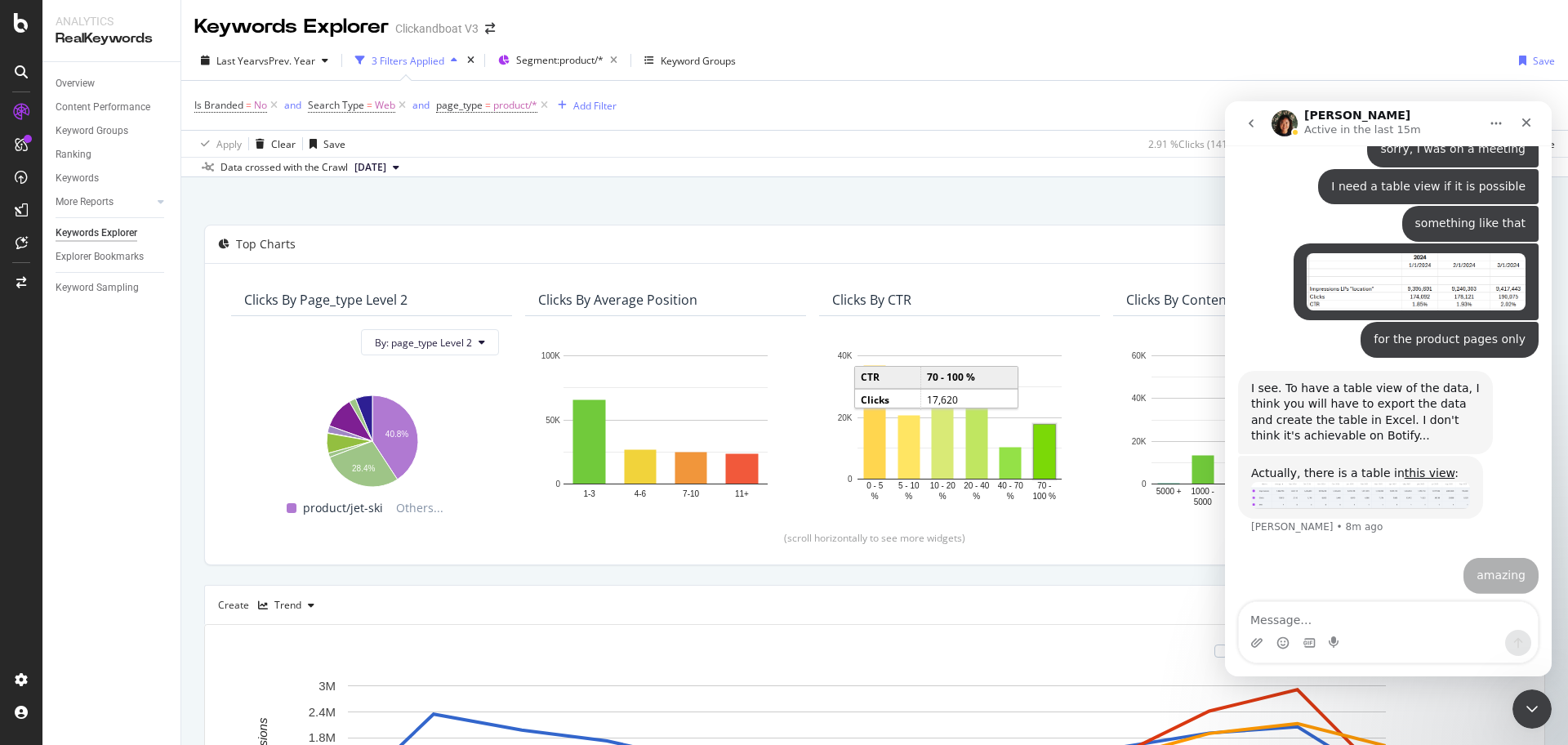
scroll to position [2399, 0]
type textarea "let me take a look"
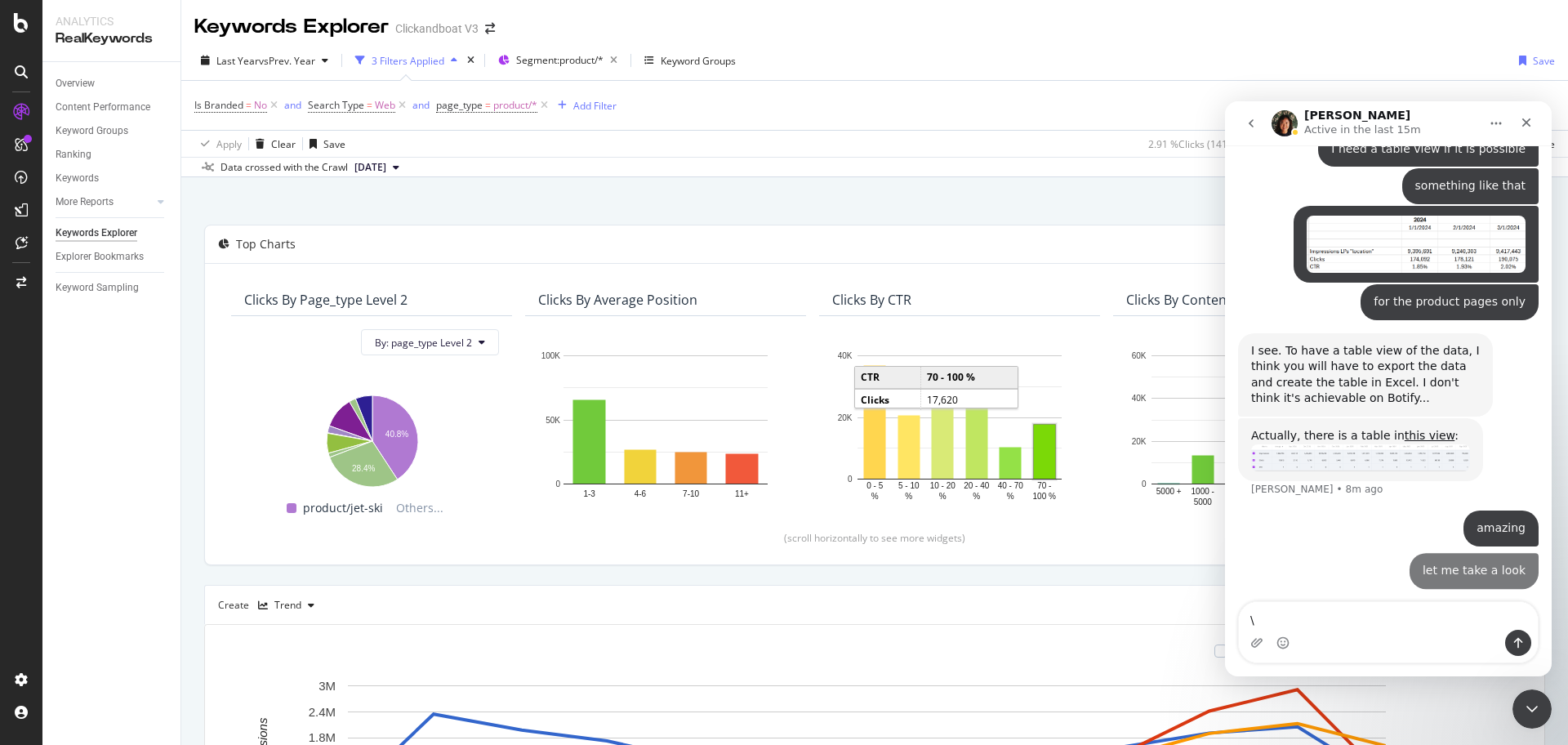
scroll to position [2435, 0]
type textarea "\"
click at [1531, 703] on icon "Close Intercom Messenger" at bounding box center [1529, 706] width 19 height 19
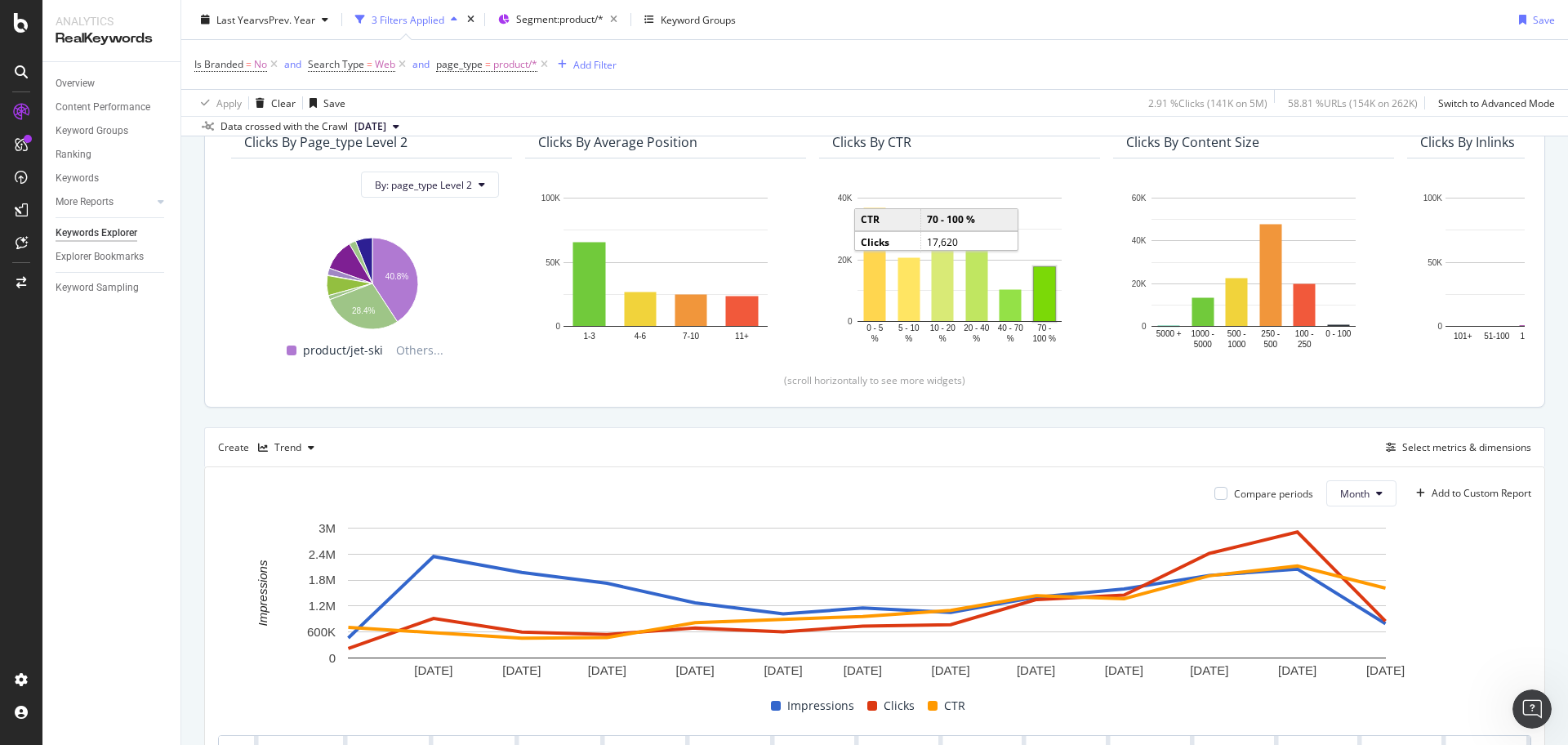
scroll to position [306, 0]
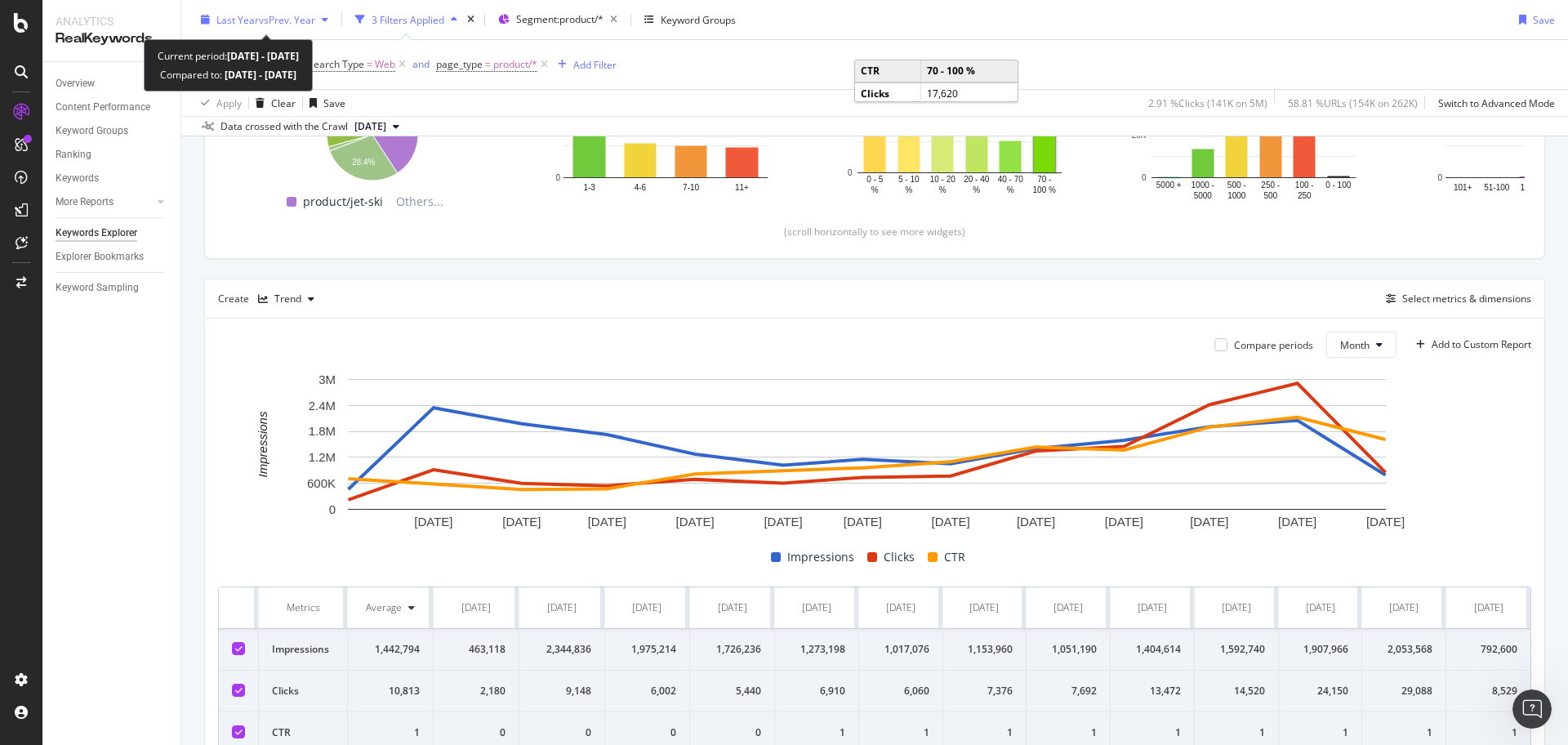
click at [290, 21] on span "vs Prev. Year" at bounding box center [287, 19] width 56 height 13
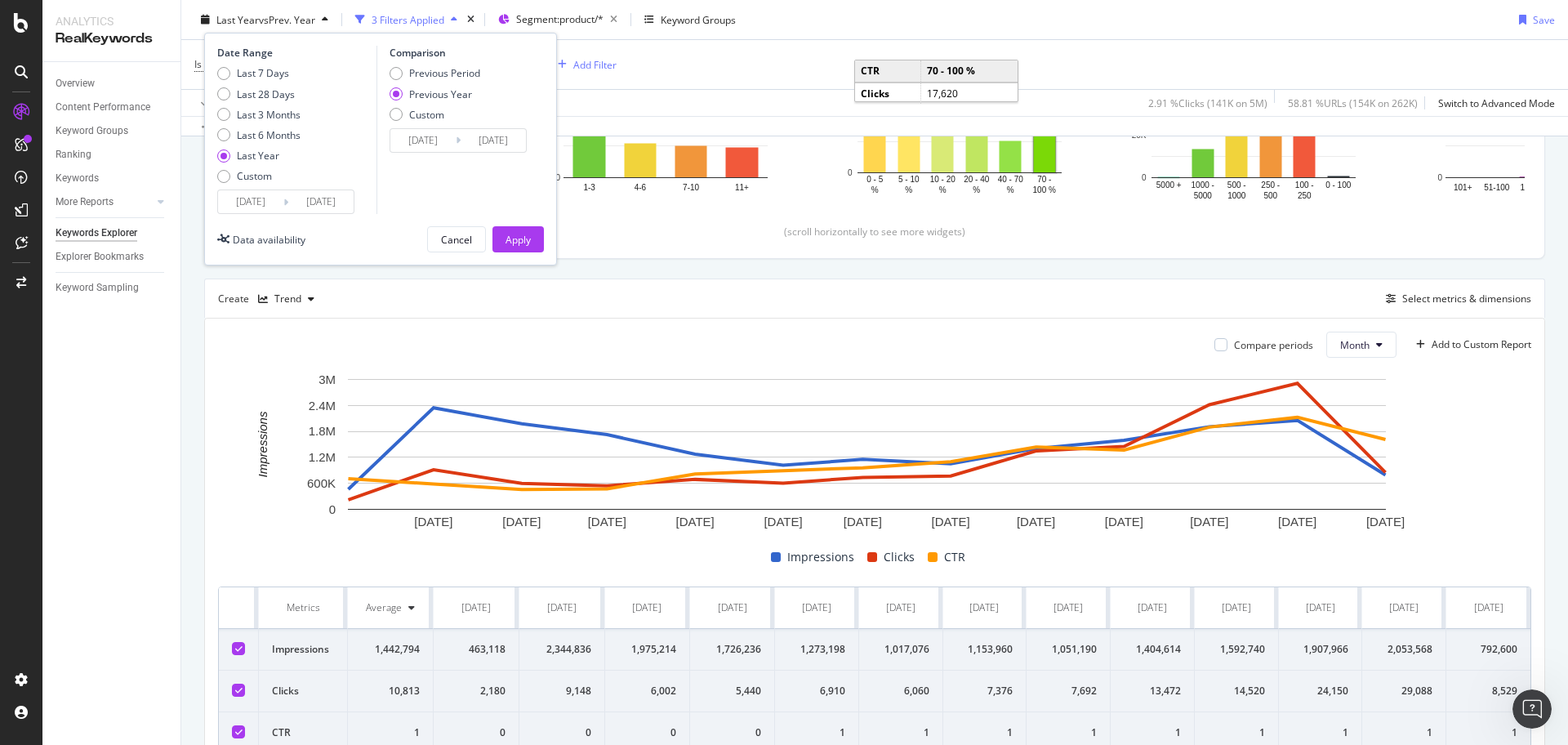
click at [291, 21] on span "vs Prev. Year" at bounding box center [287, 19] width 56 height 13
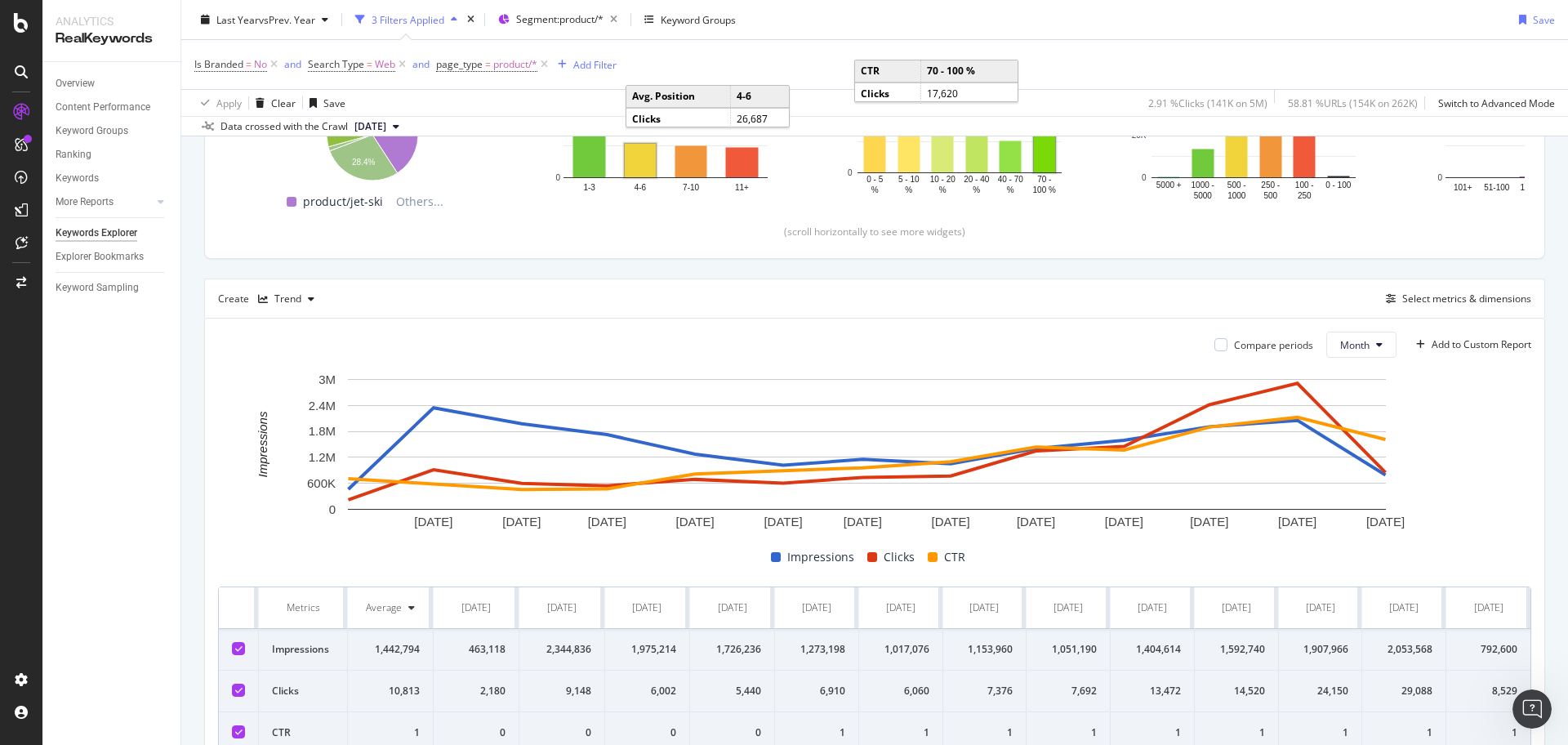
scroll to position [0, 0]
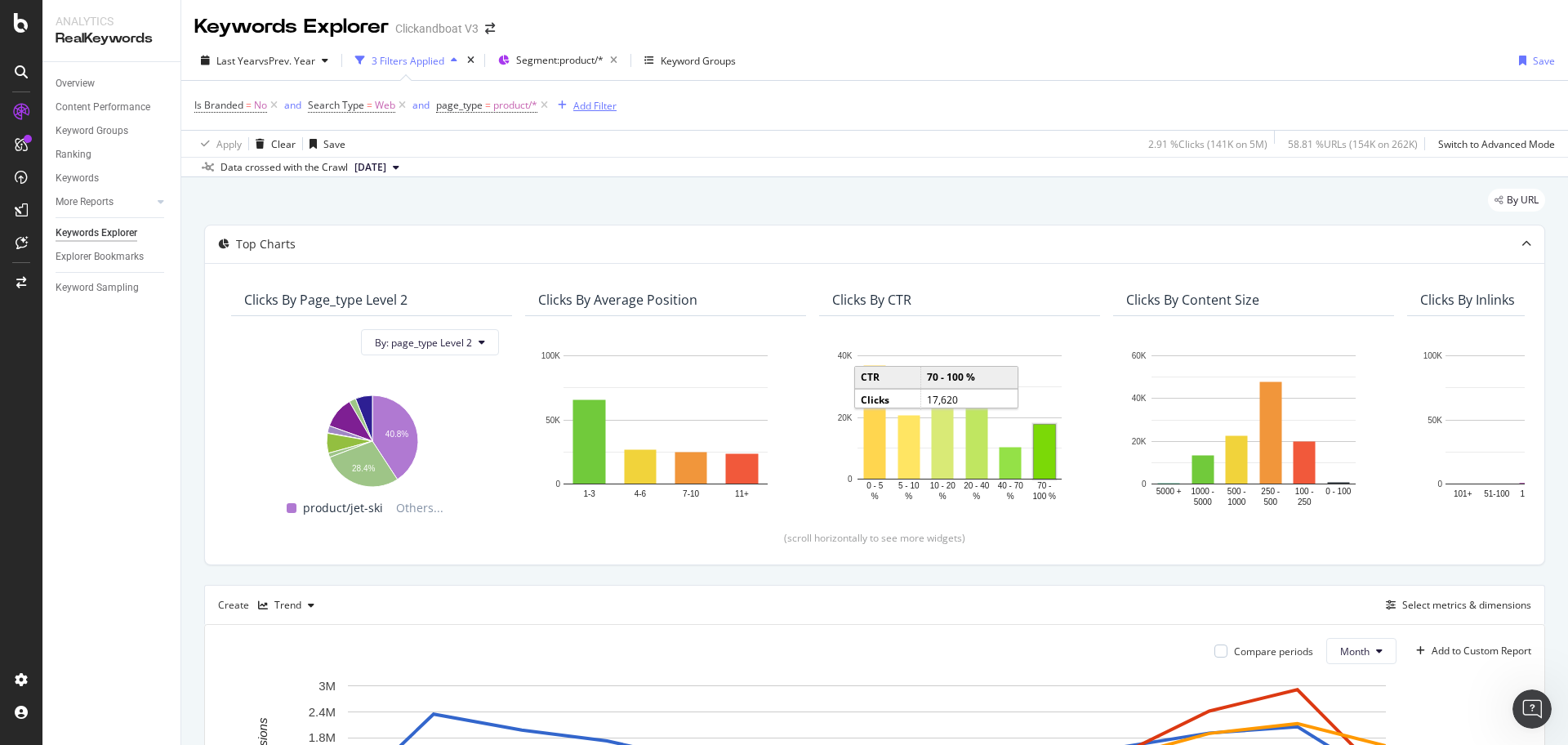
click at [583, 113] on div "Add Filter" at bounding box center [584, 105] width 66 height 18
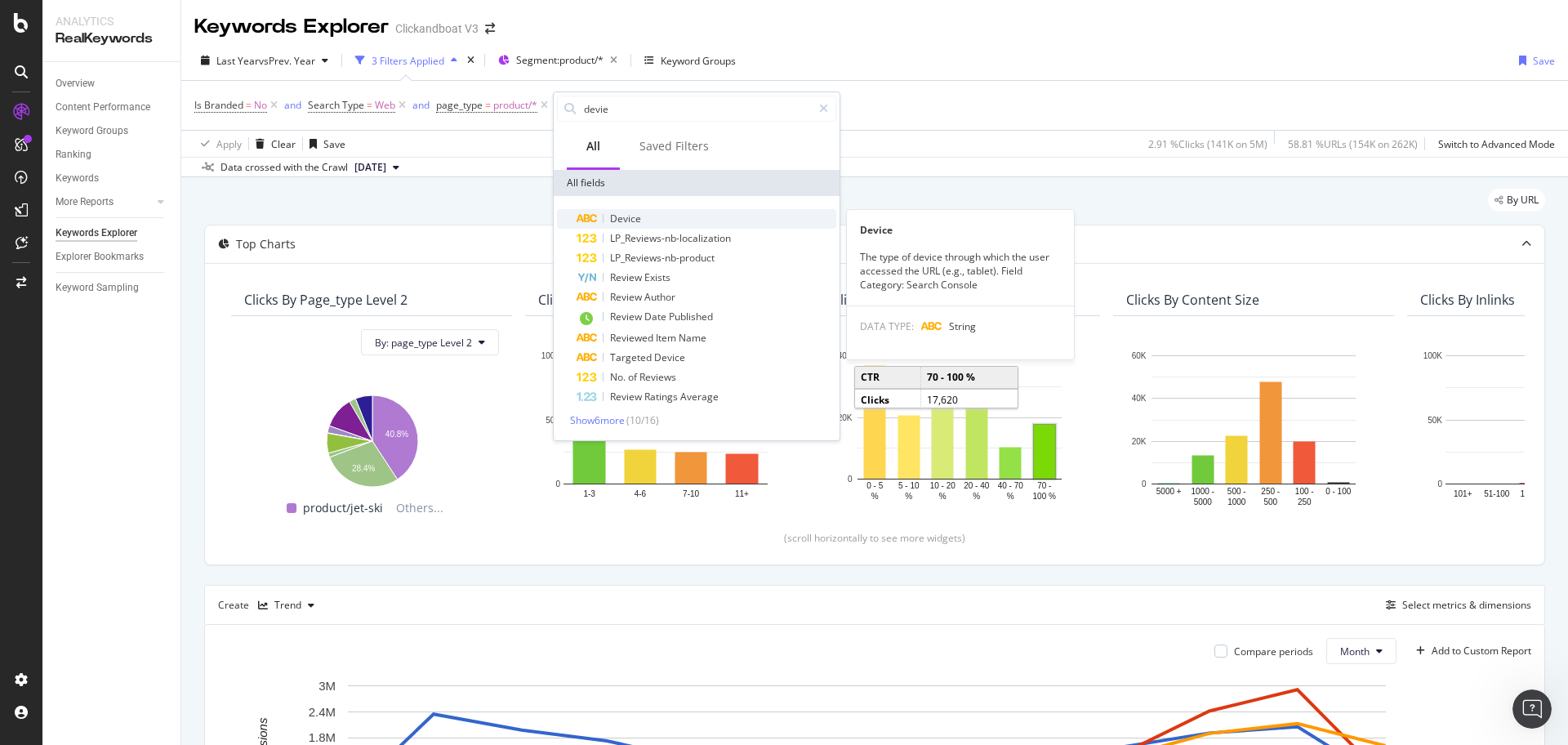
type input "devie"
click at [643, 217] on div "Device" at bounding box center [705, 219] width 259 height 19
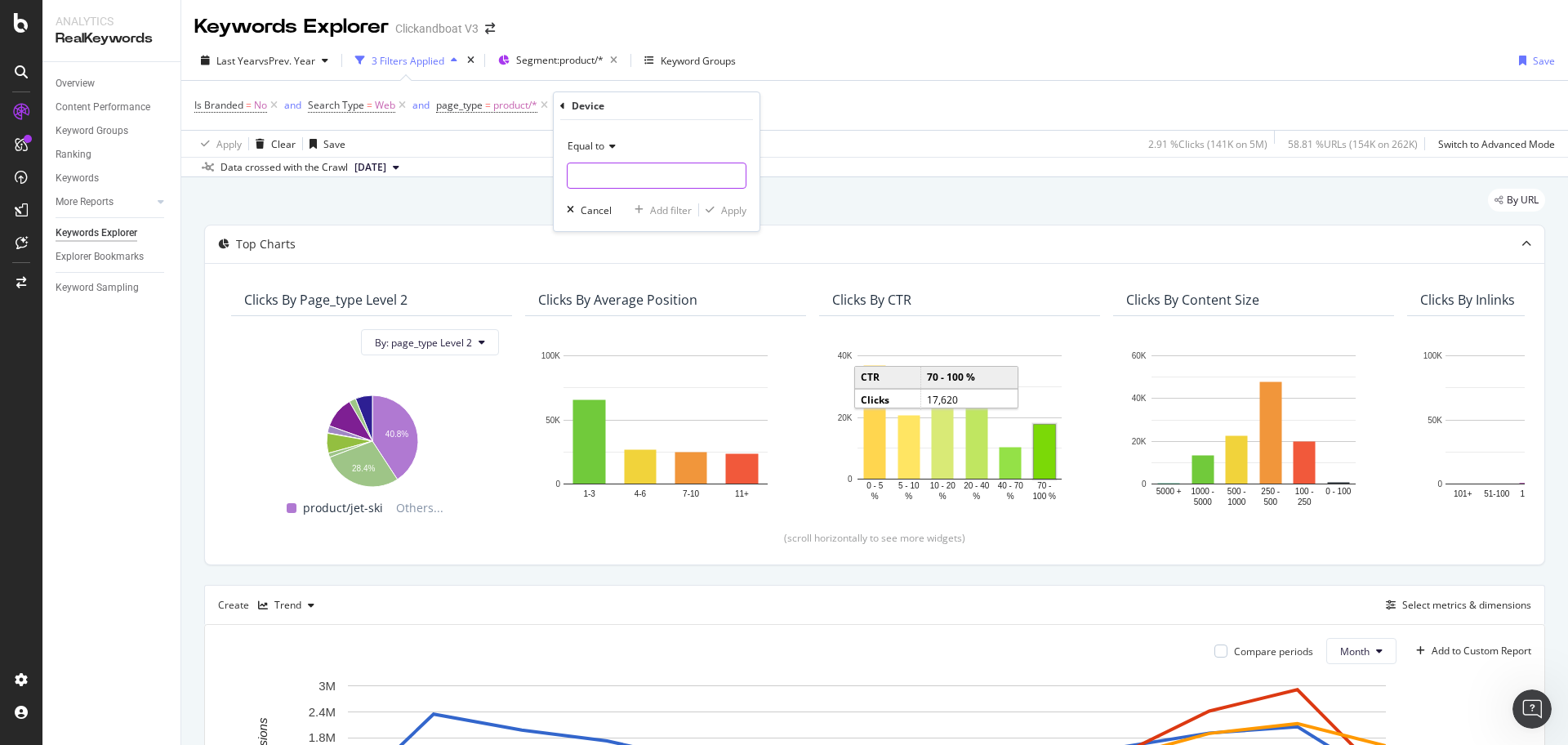
click at [635, 173] on input "text" at bounding box center [656, 175] width 178 height 26
click at [613, 150] on icon at bounding box center [610, 146] width 12 height 10
click at [729, 144] on div "Equal to" at bounding box center [656, 146] width 179 height 26
click at [679, 181] on input "text" at bounding box center [656, 175] width 178 height 26
type input "all"
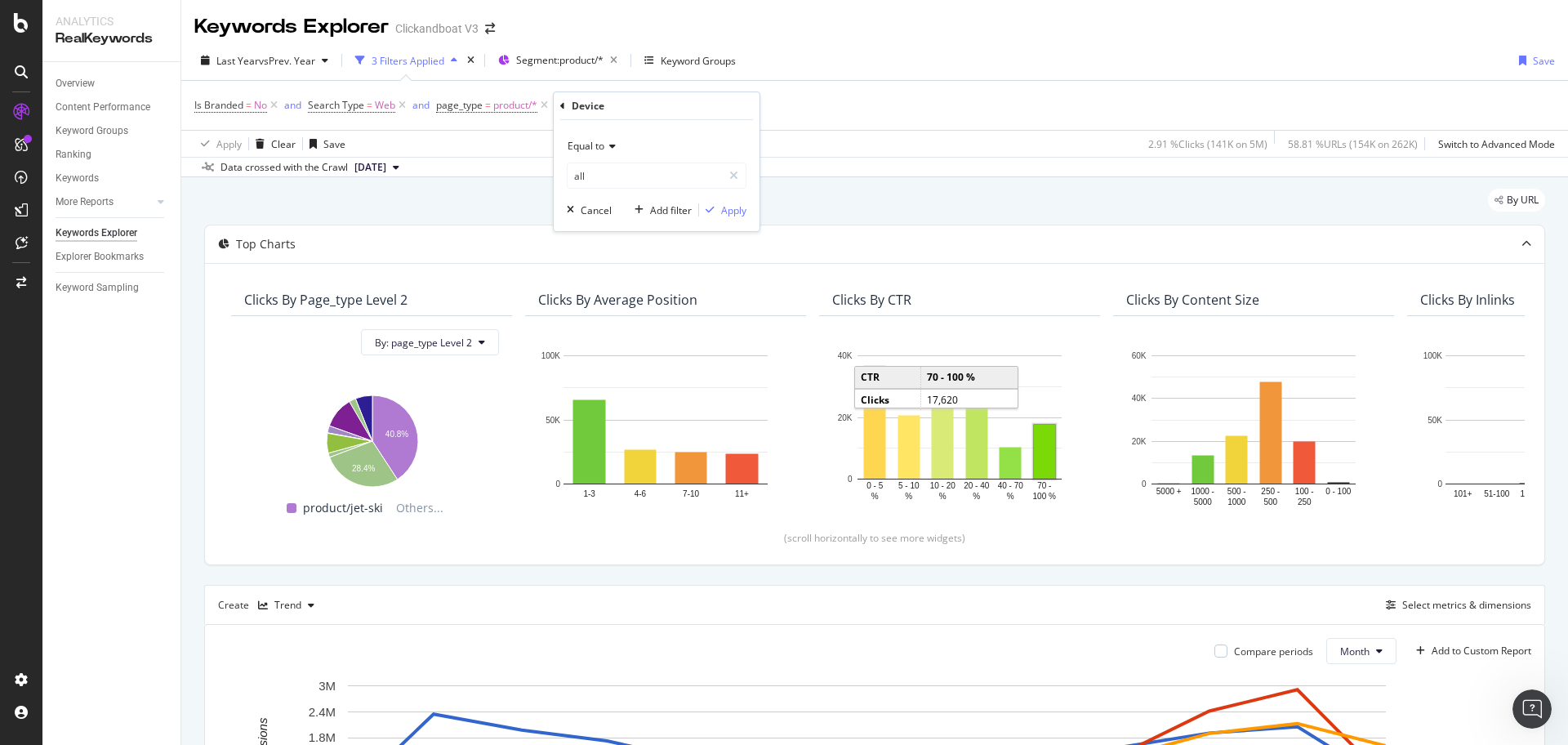
click at [958, 177] on div "Last Year vs Prev. Year 3 Filters Applied Segment: product/* Keyword Groups Sav…" at bounding box center [874, 108] width 1386 height 136
click at [702, 104] on icon at bounding box center [702, 105] width 13 height 16
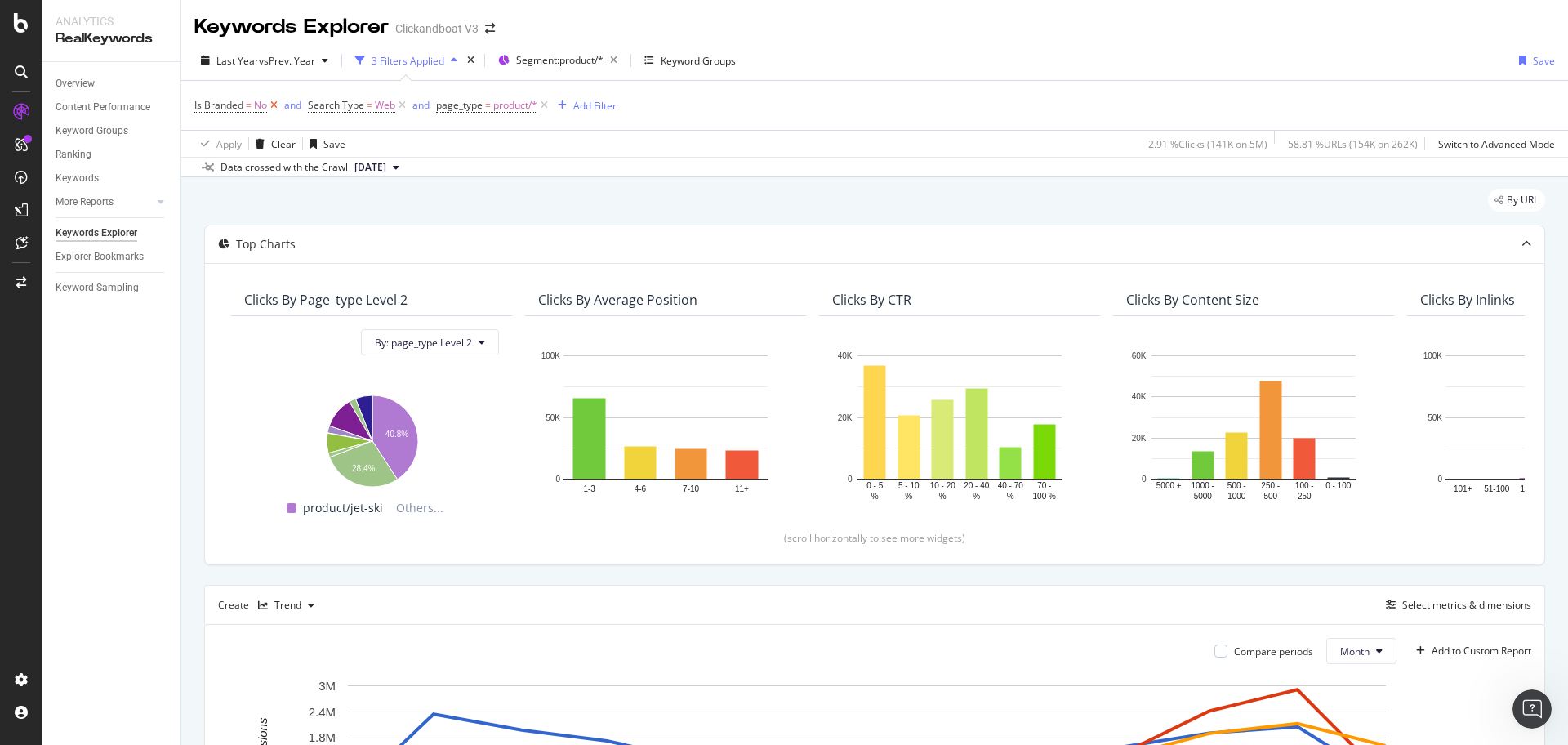
click at [271, 108] on icon at bounding box center [274, 105] width 13 height 16
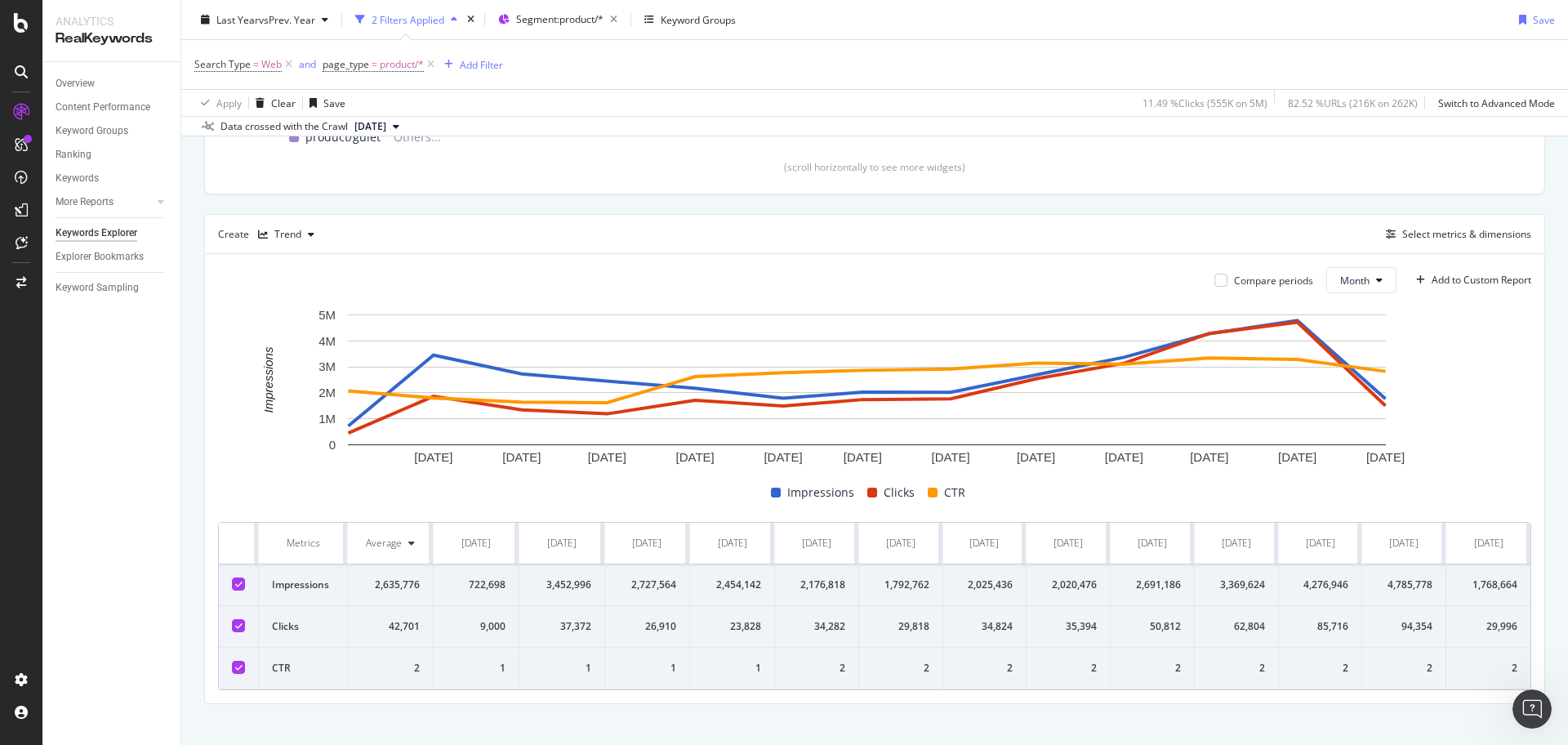
scroll to position [403, 0]
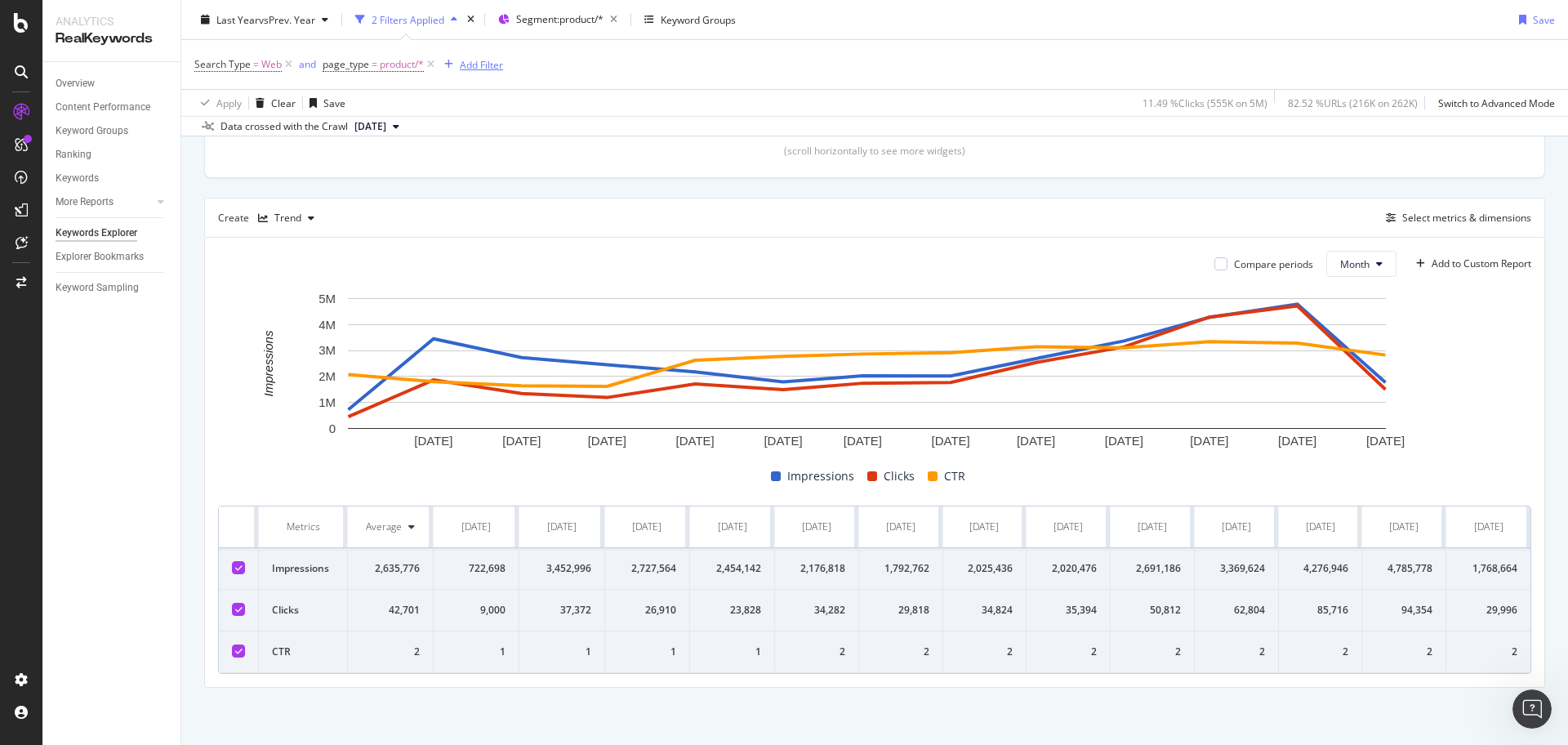
click at [494, 56] on div "Add Filter" at bounding box center [470, 65] width 66 height 18
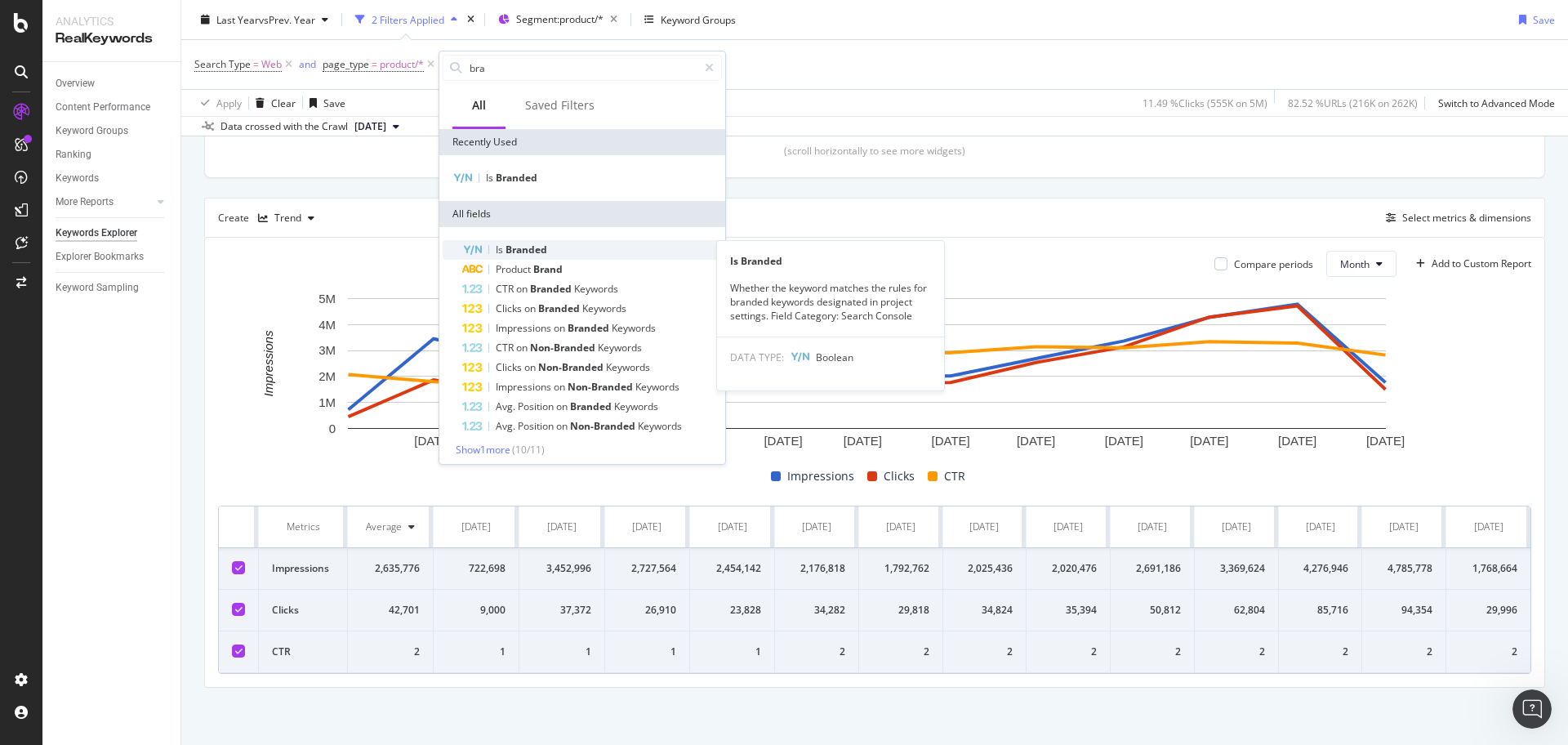
type input "bra"
click at [526, 249] on span "Branded" at bounding box center [525, 250] width 41 height 13
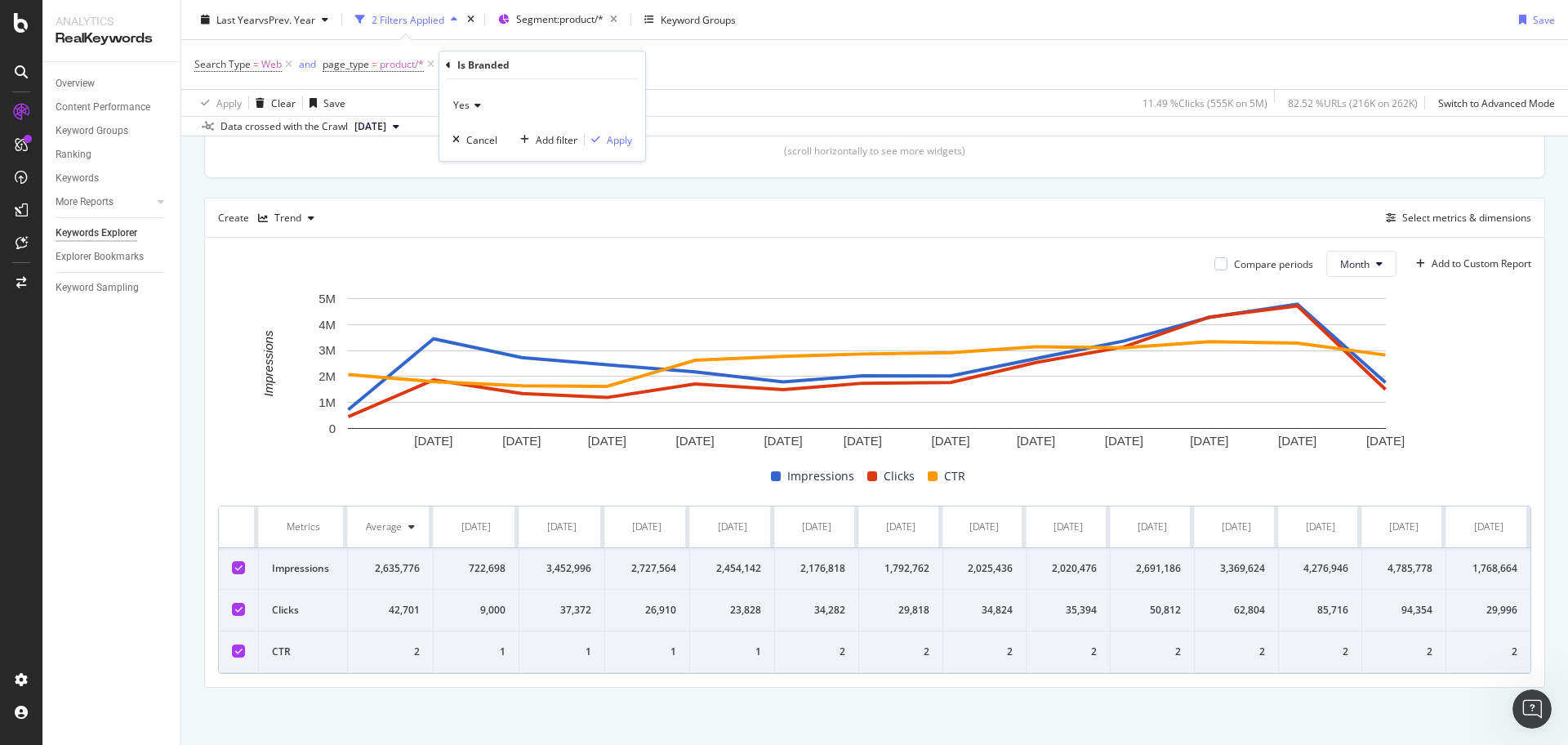
click at [474, 101] on icon at bounding box center [475, 105] width 12 height 10
click at [505, 160] on div "No" at bounding box center [544, 160] width 174 height 21
click at [600, 137] on div "button" at bounding box center [596, 140] width 22 height 10
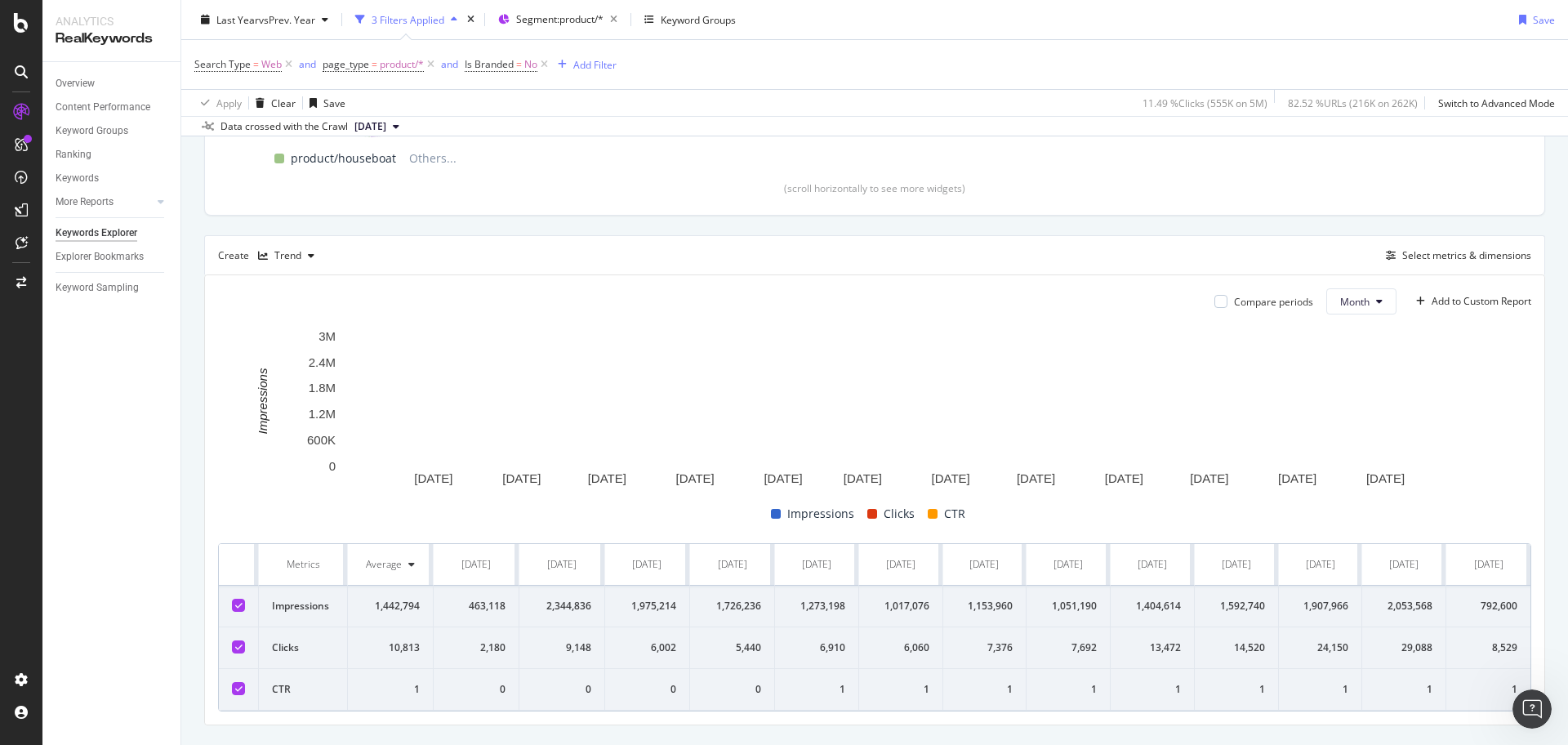
scroll to position [403, 0]
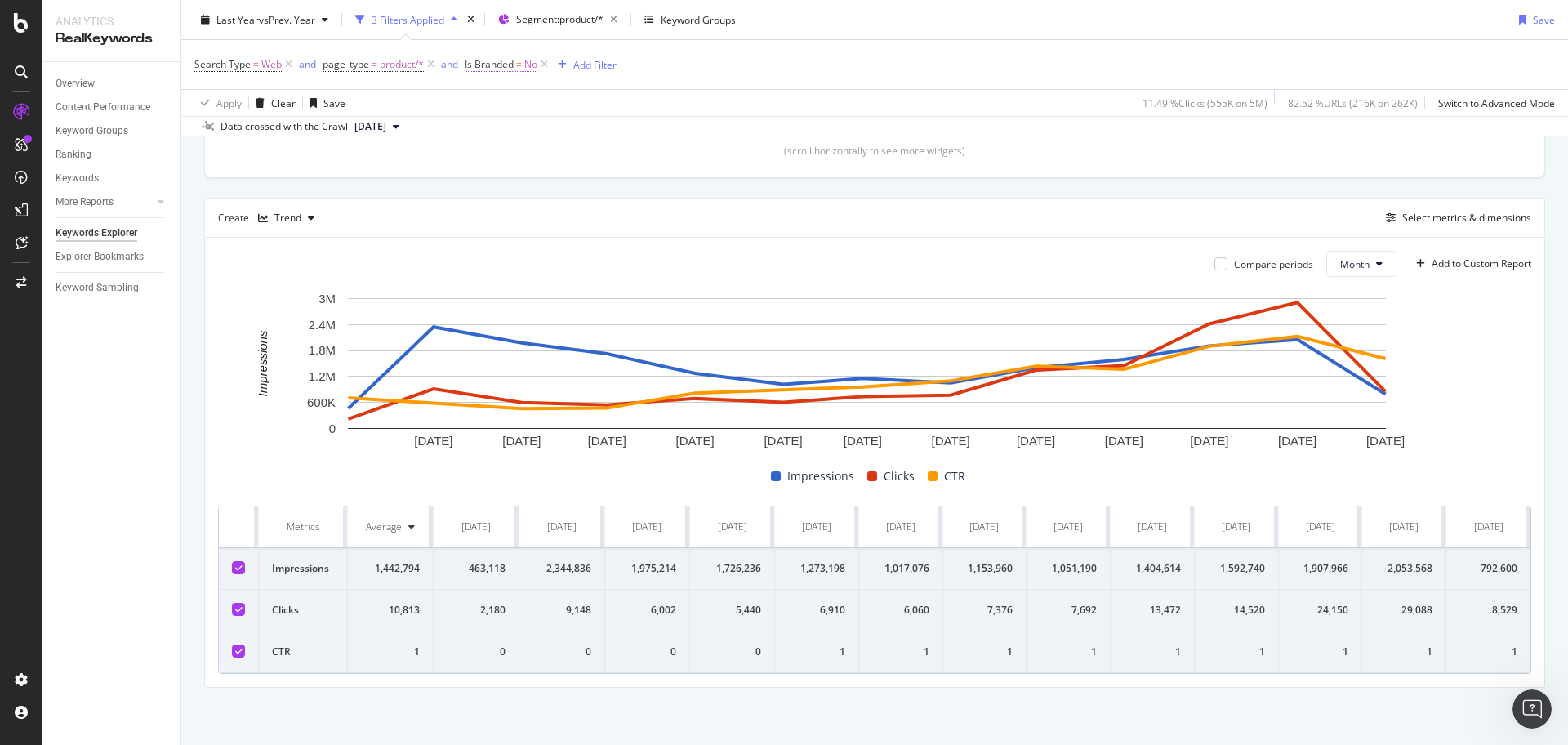
click at [504, 62] on span "Is Branded" at bounding box center [489, 64] width 49 height 13
click at [477, 62] on icon at bounding box center [474, 63] width 5 height 10
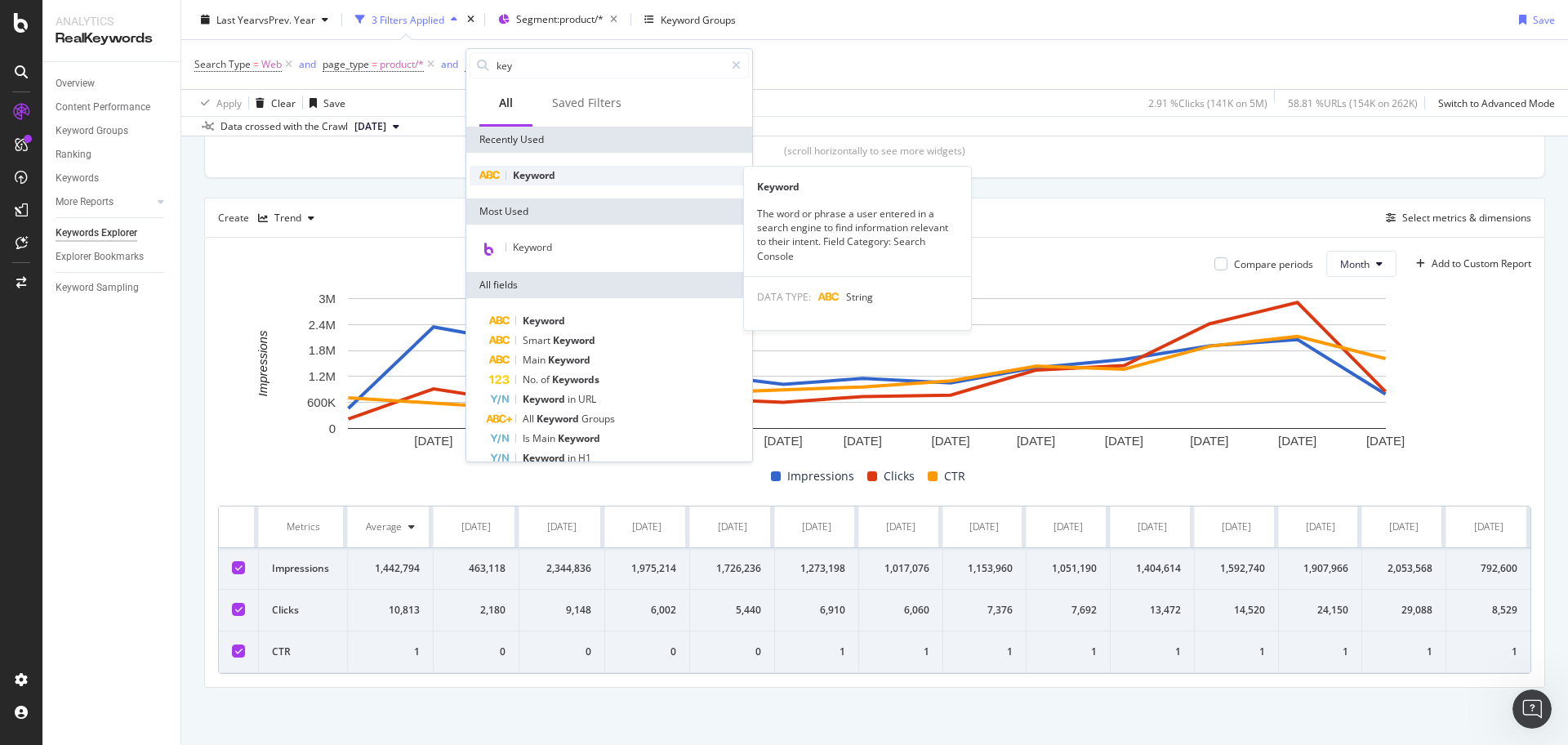
type input "key"
click at [580, 176] on div "Keyword" at bounding box center [609, 175] width 279 height 19
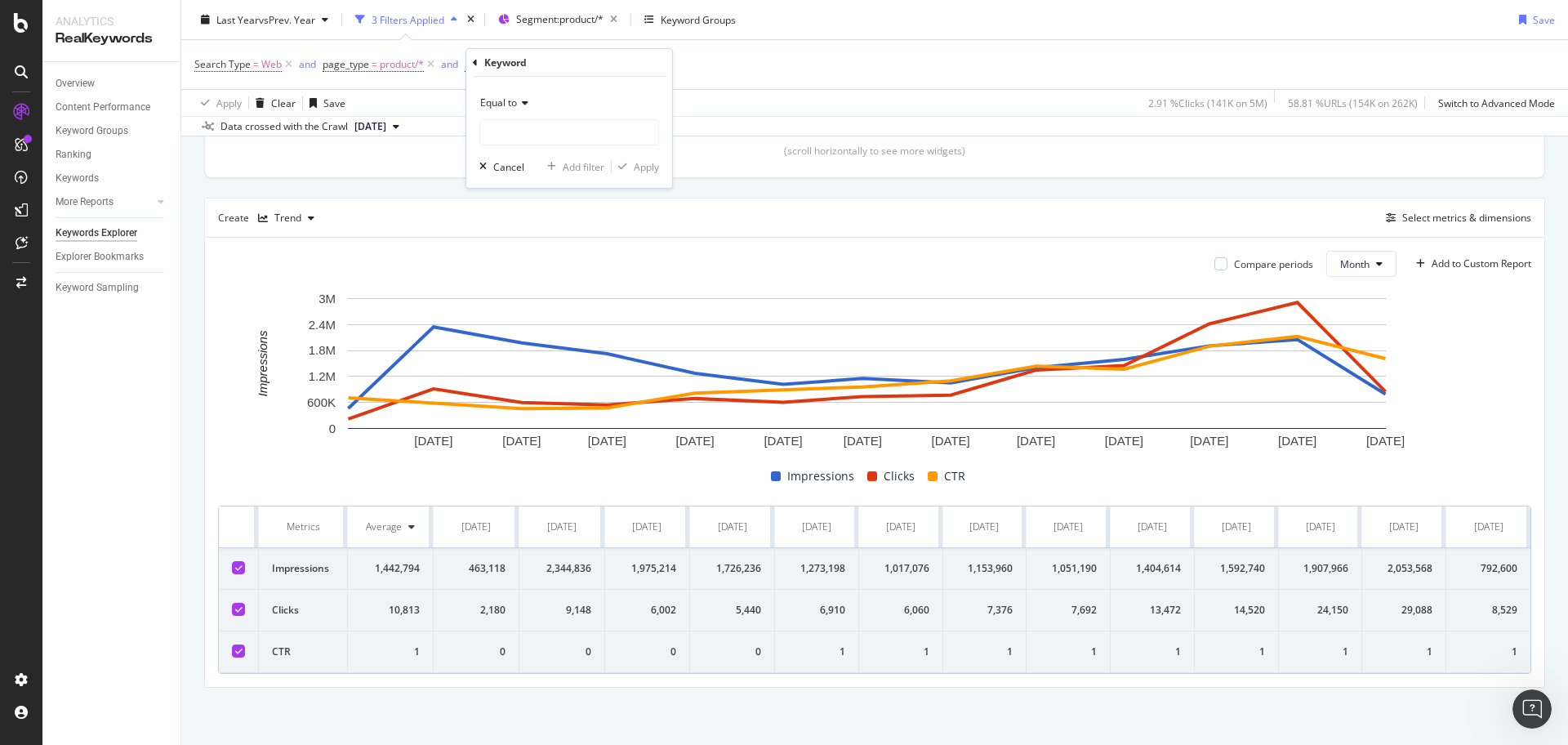
click at [523, 98] on icon at bounding box center [522, 103] width 12 height 10
click at [561, 67] on div "Keyword" at bounding box center [569, 63] width 193 height 28
click at [768, 99] on div "Apply Clear Save 2.91 % Clicks ( 141K on 5M ) 58.81 % URLs ( 154K on 262K ) Swi…" at bounding box center [874, 102] width 1386 height 27
click at [524, 63] on icon at bounding box center [519, 65] width 10 height 10
click at [476, 67] on div "Keyword" at bounding box center [569, 63] width 193 height 28
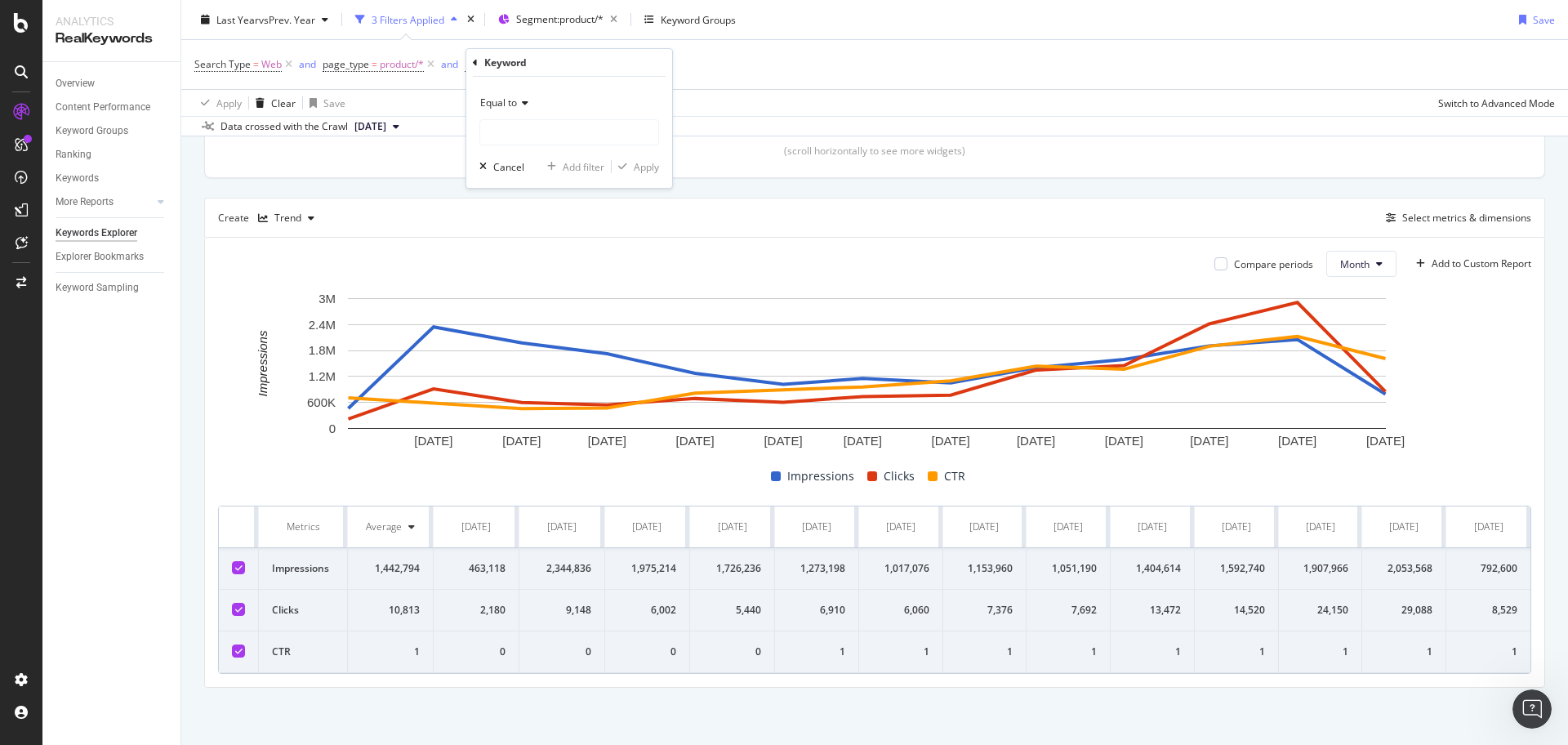
click at [472, 65] on div "Keyword Equal to Cancel Add filter Apply" at bounding box center [569, 119] width 205 height 139
click at [473, 64] on icon at bounding box center [474, 63] width 5 height 10
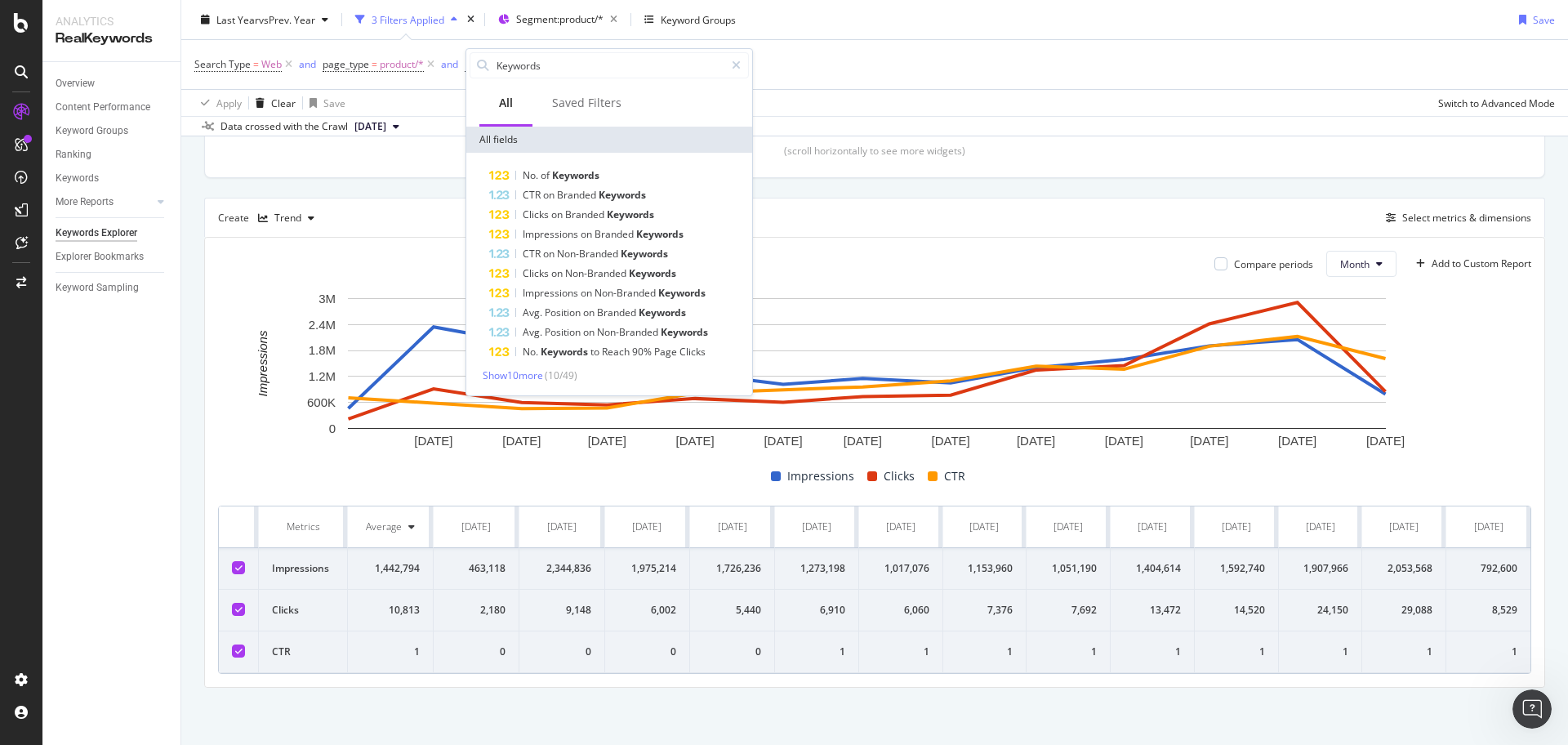
type input "Keywords"
click at [596, 113] on div "Saved Filters" at bounding box center [586, 104] width 109 height 45
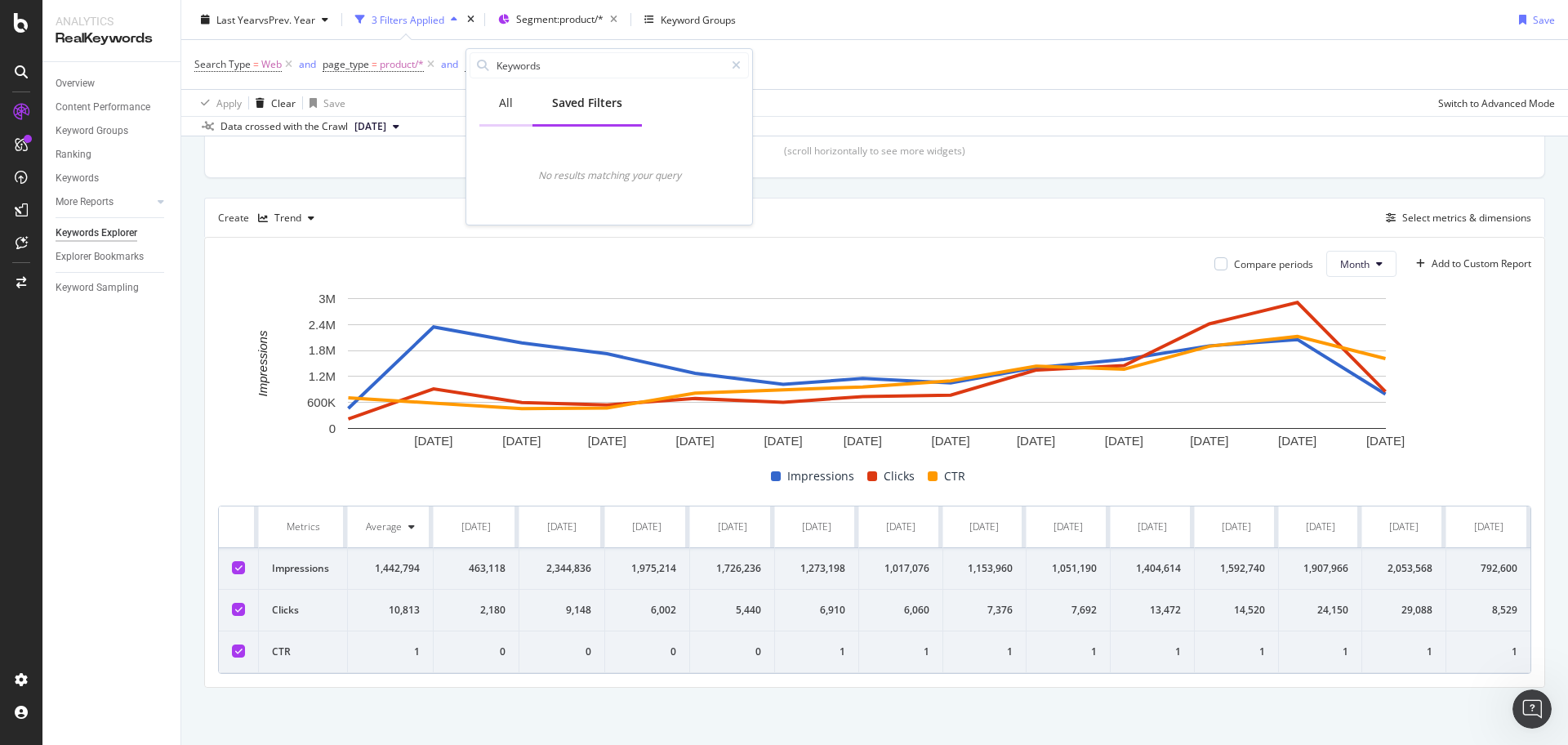
click at [506, 103] on div "All" at bounding box center [506, 102] width 13 height 16
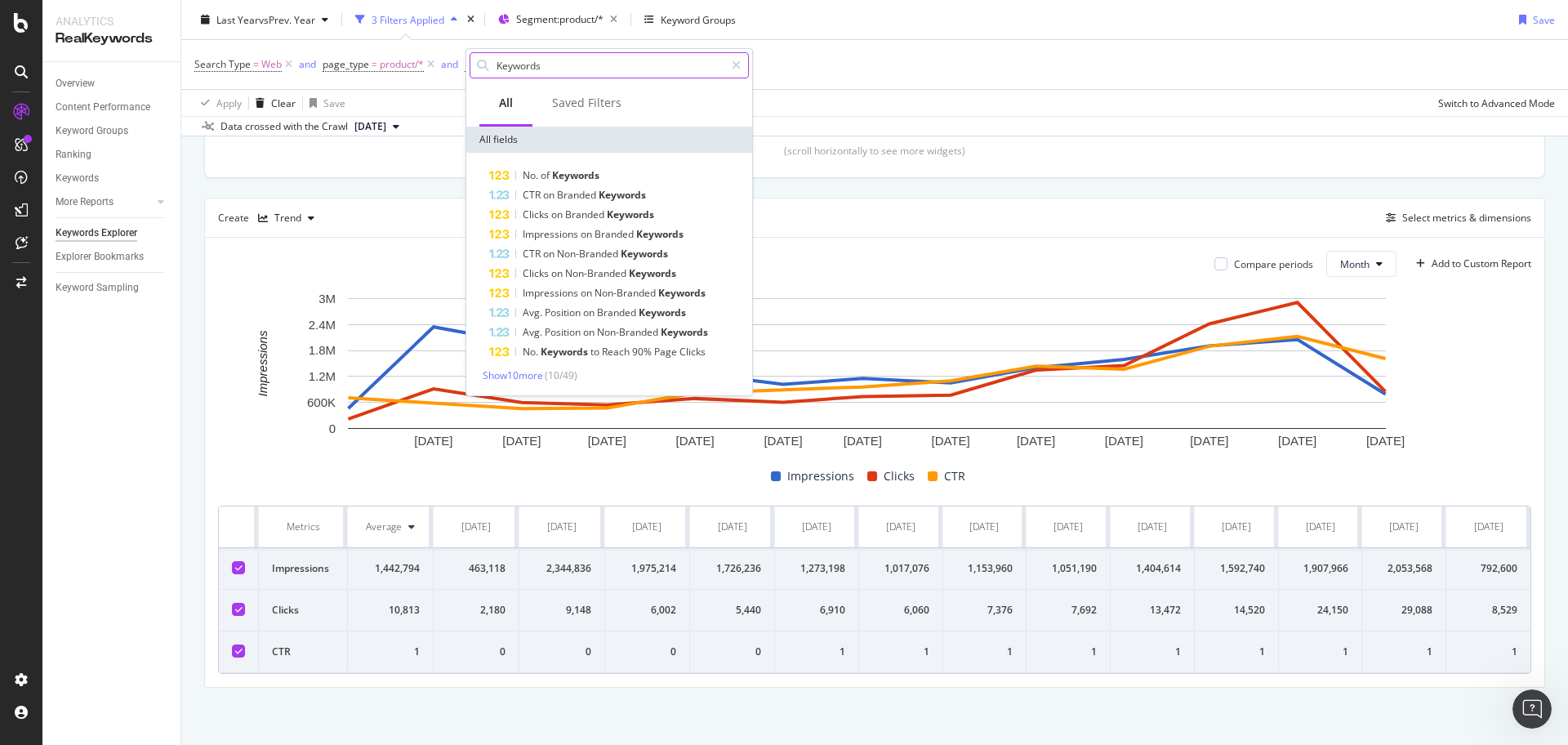
click at [564, 61] on input "Keywords" at bounding box center [609, 65] width 229 height 24
click at [733, 61] on icon at bounding box center [735, 66] width 9 height 12
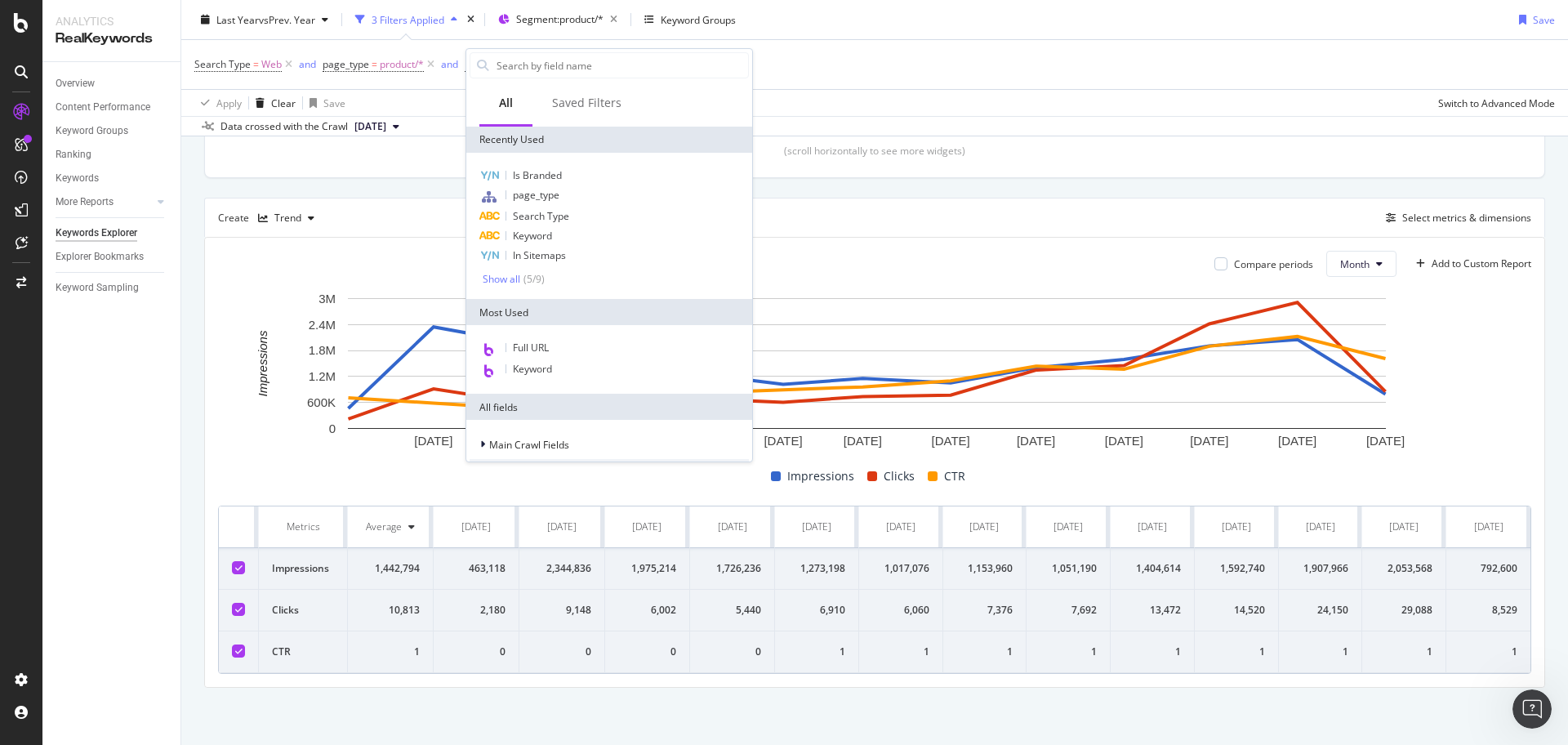
click at [938, 83] on div "Search Type = Web and page_type = product/* and Keyword = missing value Add Fil…" at bounding box center [874, 65] width 1360 height 49
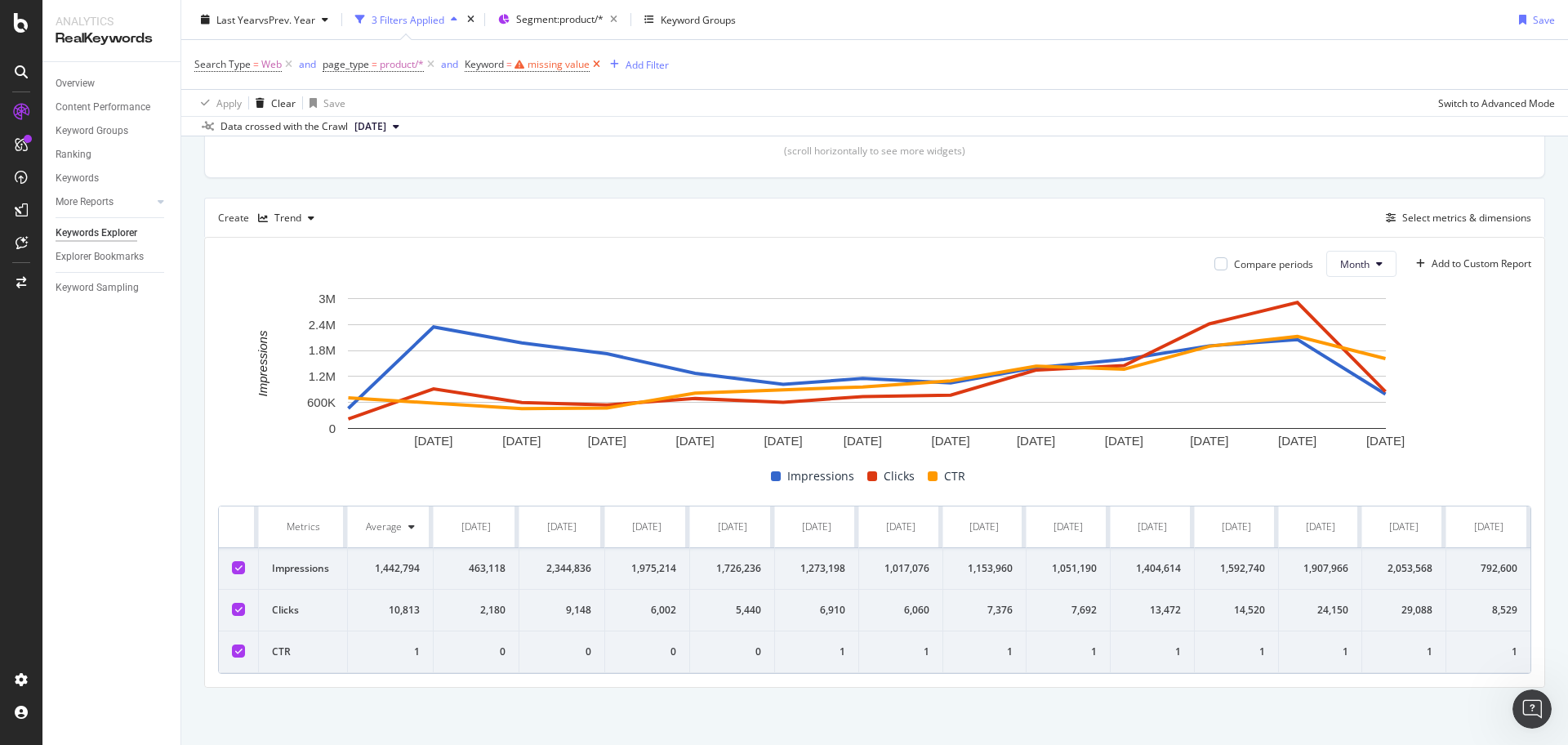
click at [593, 59] on icon at bounding box center [597, 64] width 13 height 16
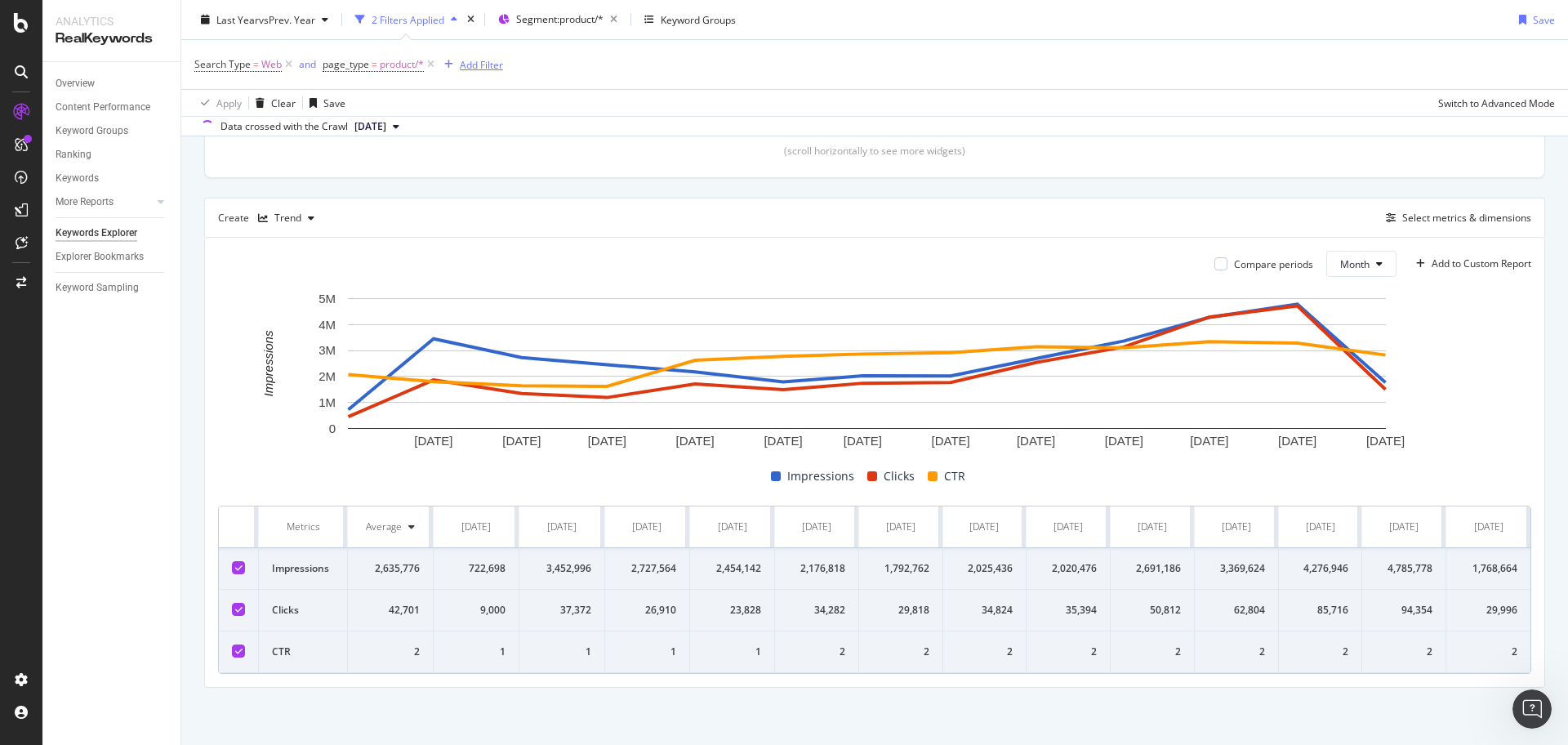
click at [485, 57] on div "Add Filter" at bounding box center [481, 64] width 43 height 13
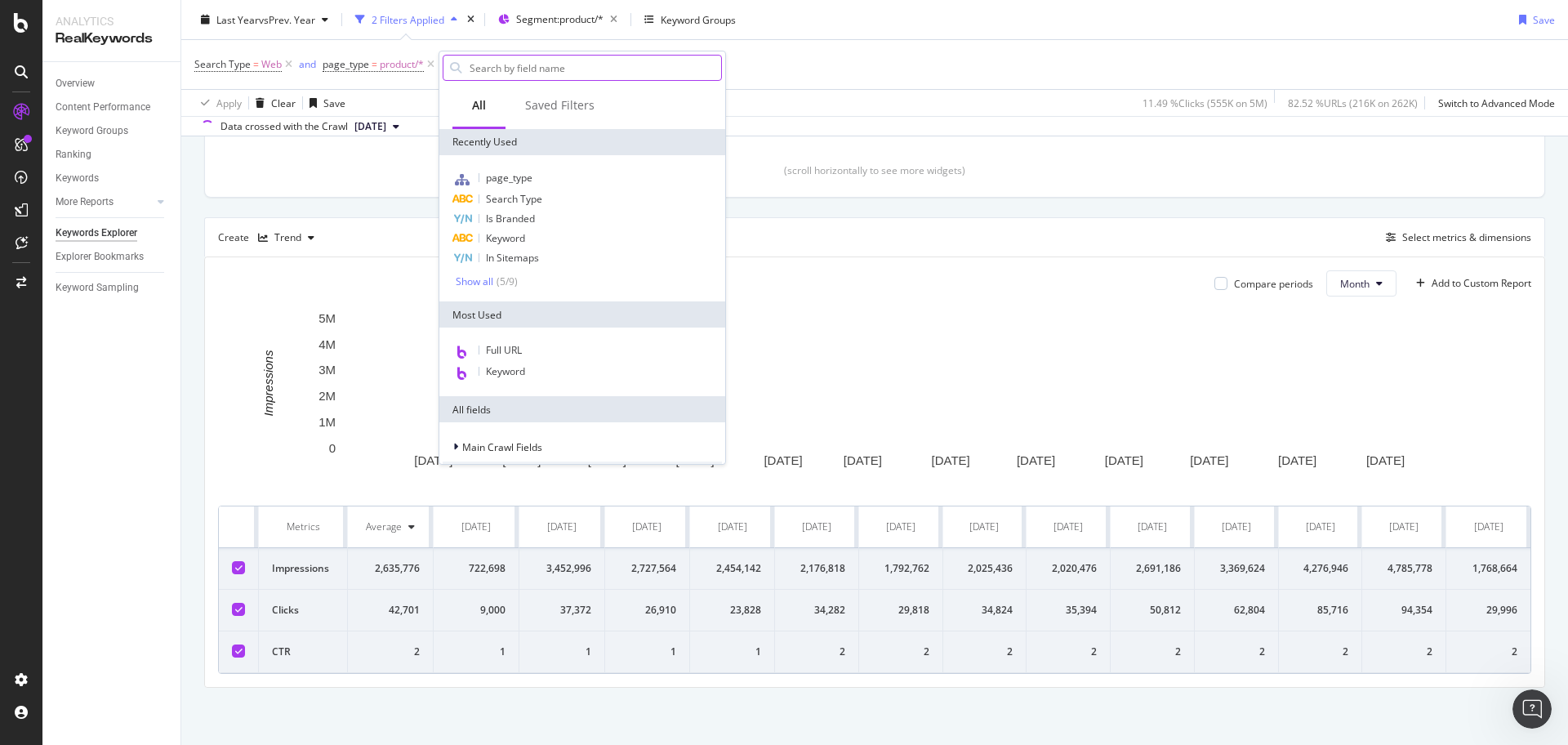
scroll to position [350, 0]
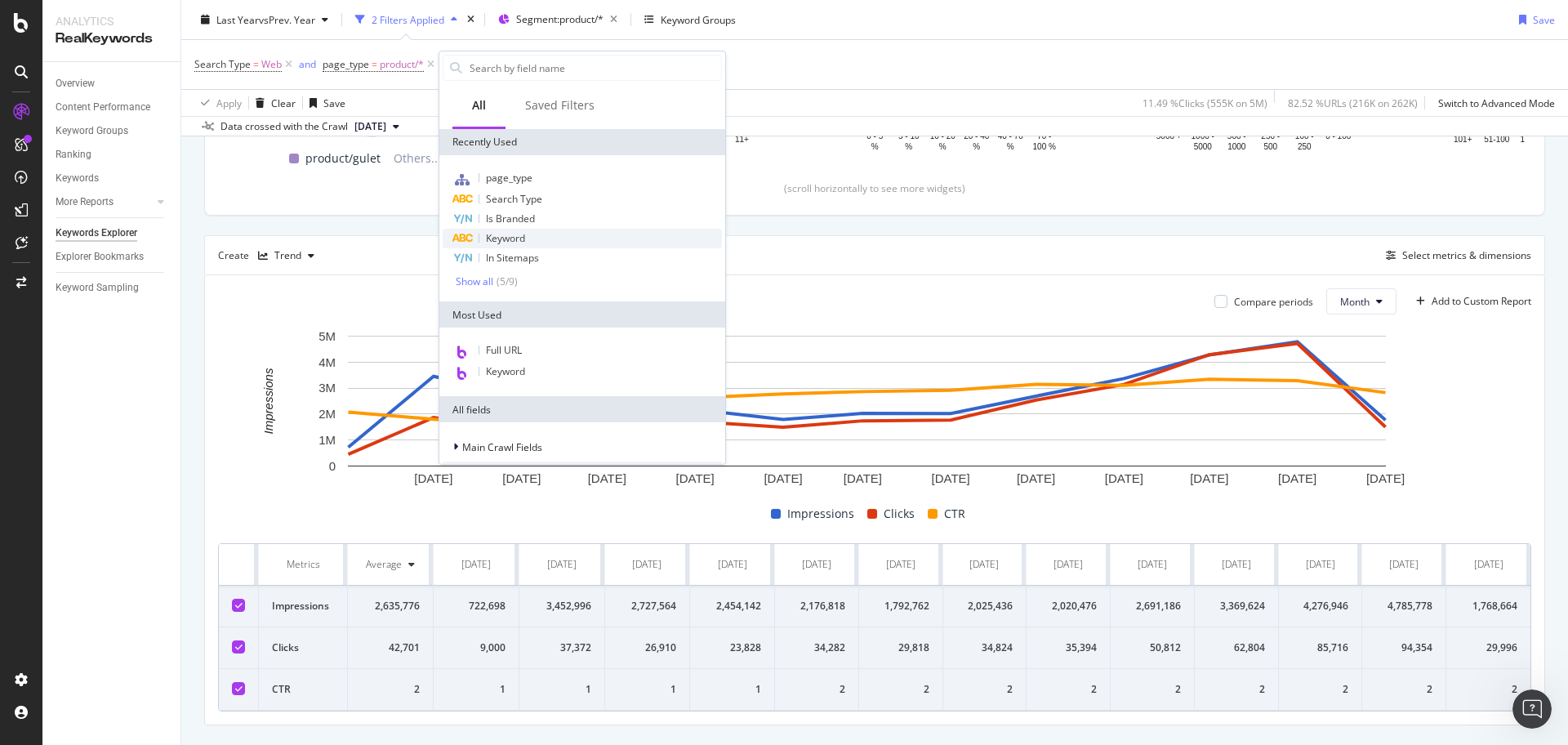
click at [502, 247] on div "Keyword" at bounding box center [582, 238] width 279 height 19
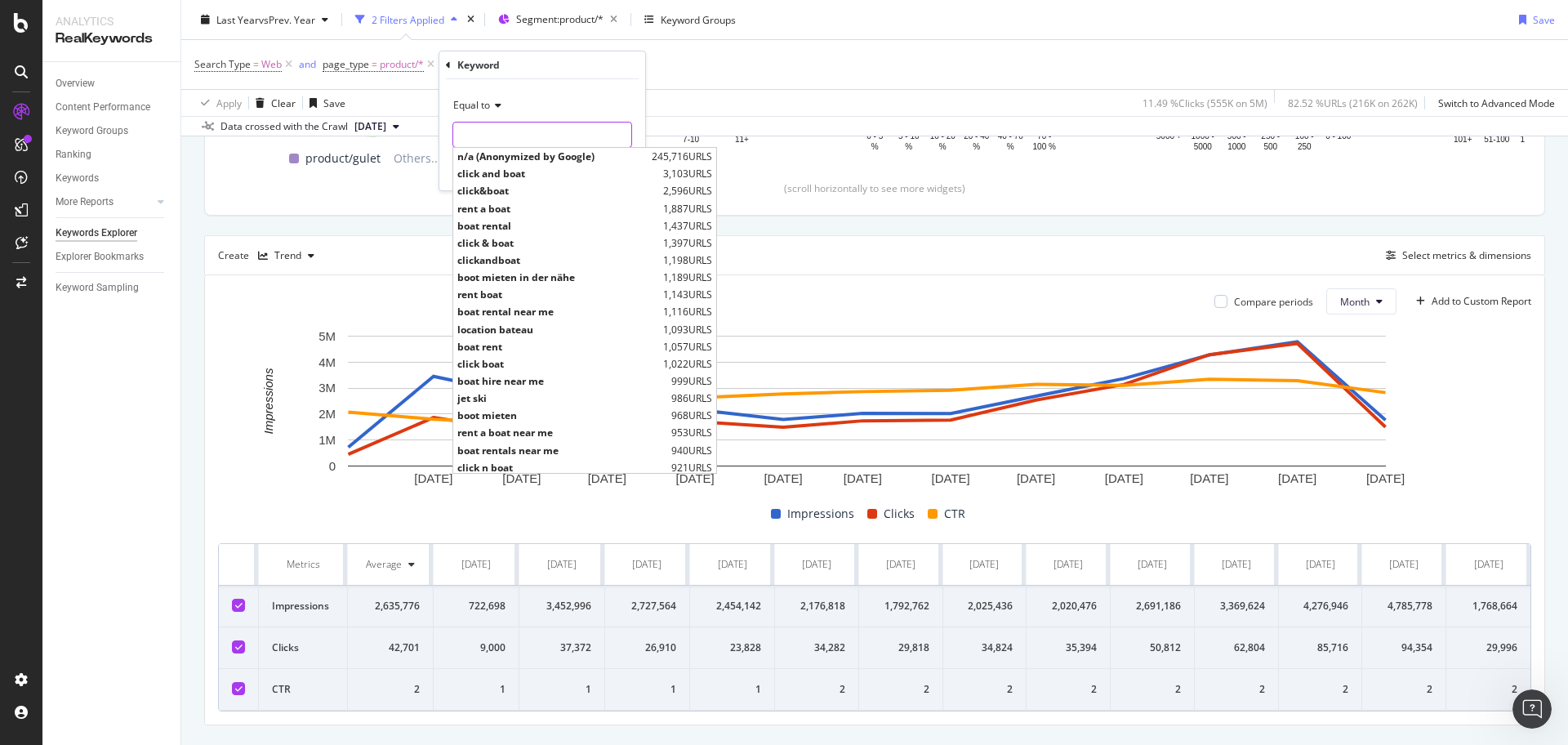
click at [492, 139] on input "text" at bounding box center [542, 134] width 178 height 26
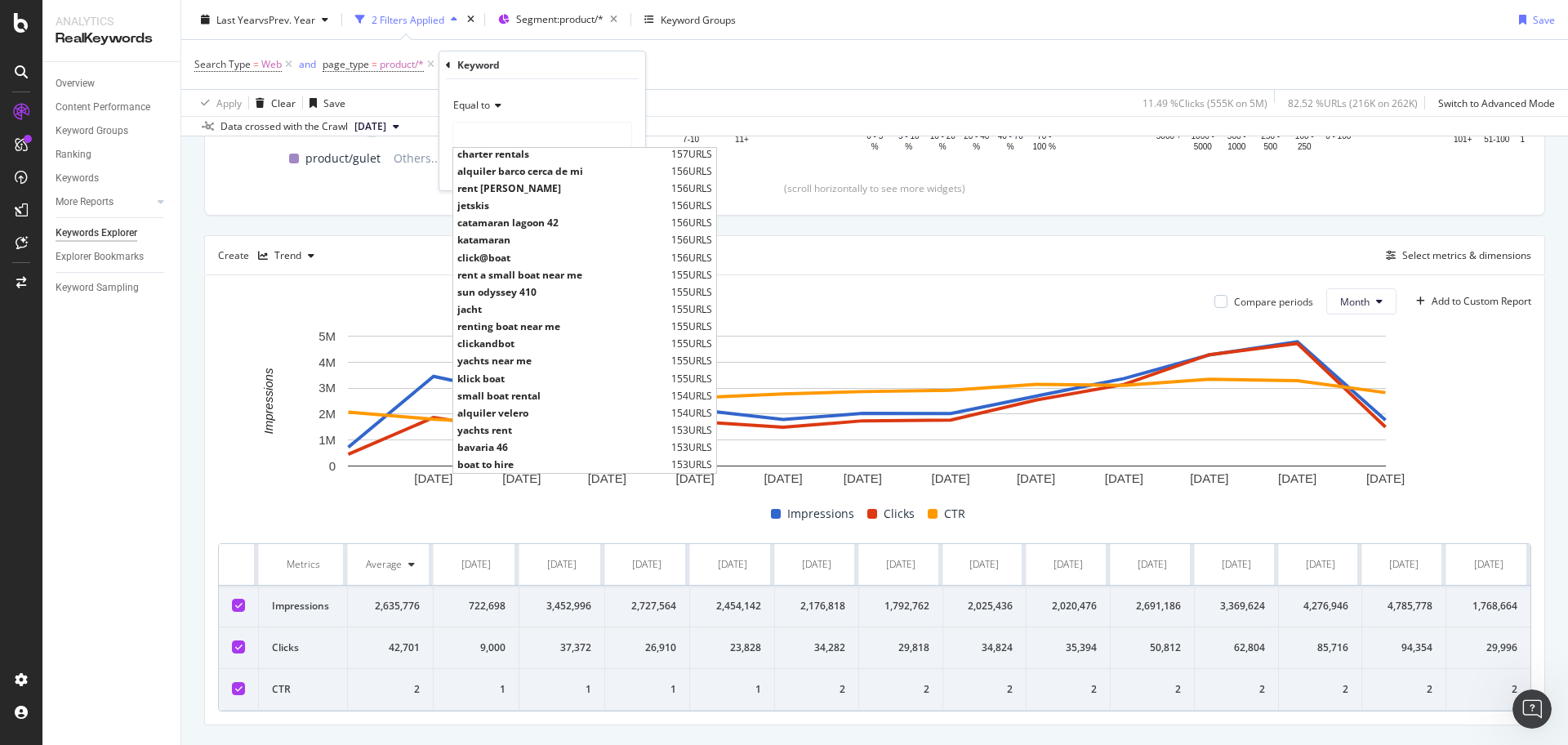
click at [777, 89] on div "Apply Clear Save 11.49 % Clicks ( 555K on 5M ) 82.52 % URLs ( 216K on 262K ) Sw…" at bounding box center [874, 102] width 1386 height 27
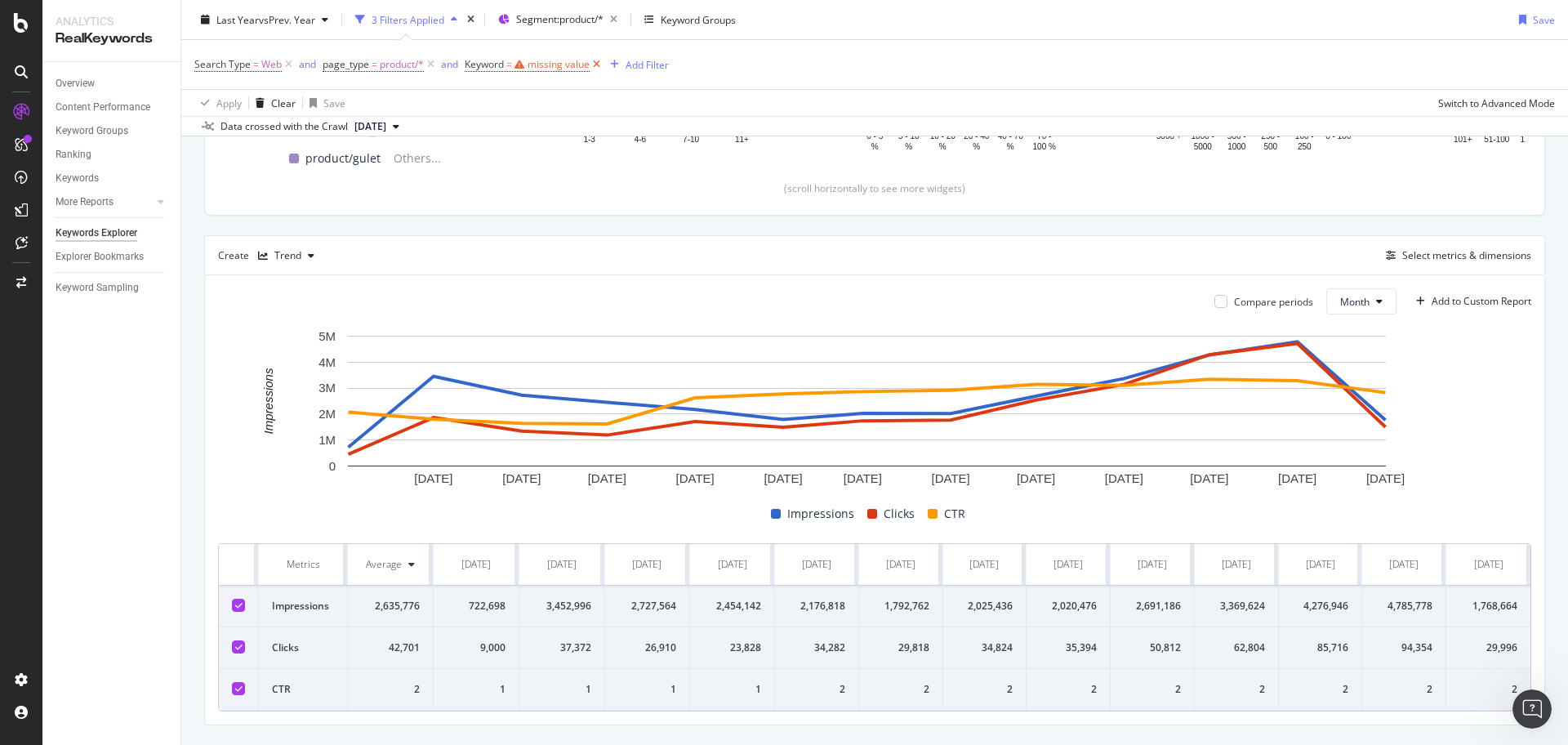
click at [591, 67] on icon at bounding box center [597, 64] width 13 height 16
click at [495, 59] on div "Add Filter" at bounding box center [481, 64] width 43 height 13
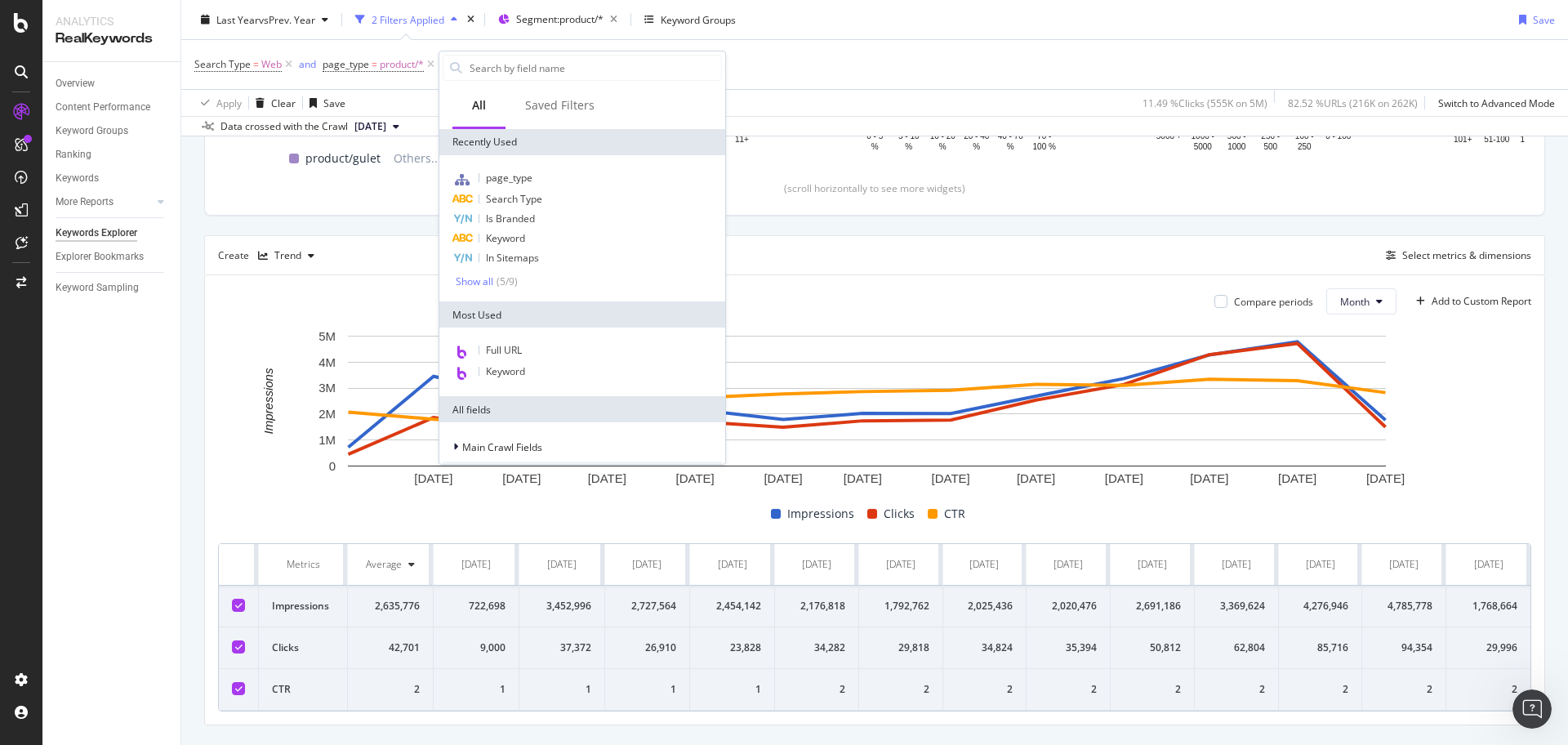
type input "M"
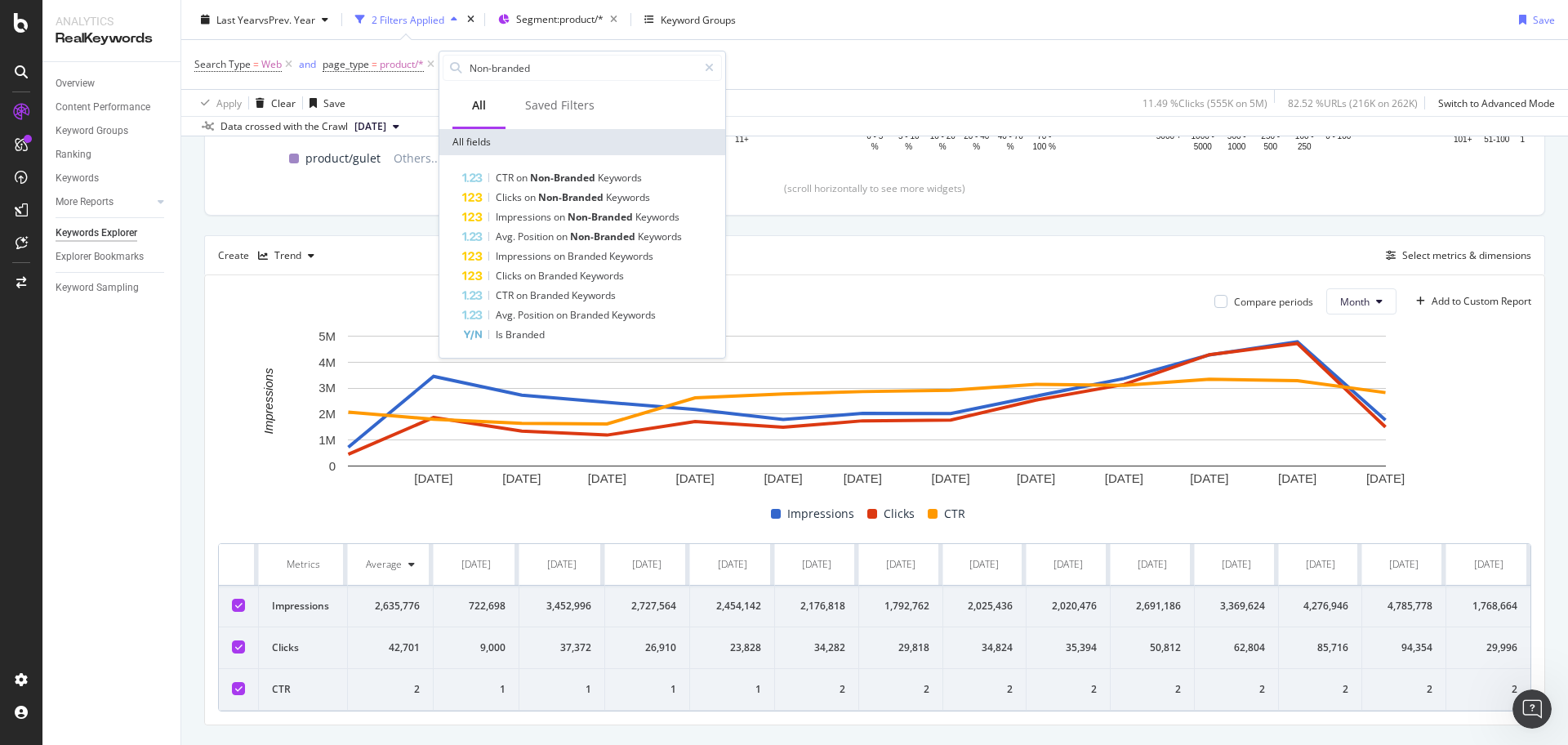
type input "Non-branded"
click at [826, 62] on div "Search Type = Web and page_type = product/* Add Filter" at bounding box center [874, 65] width 1360 height 49
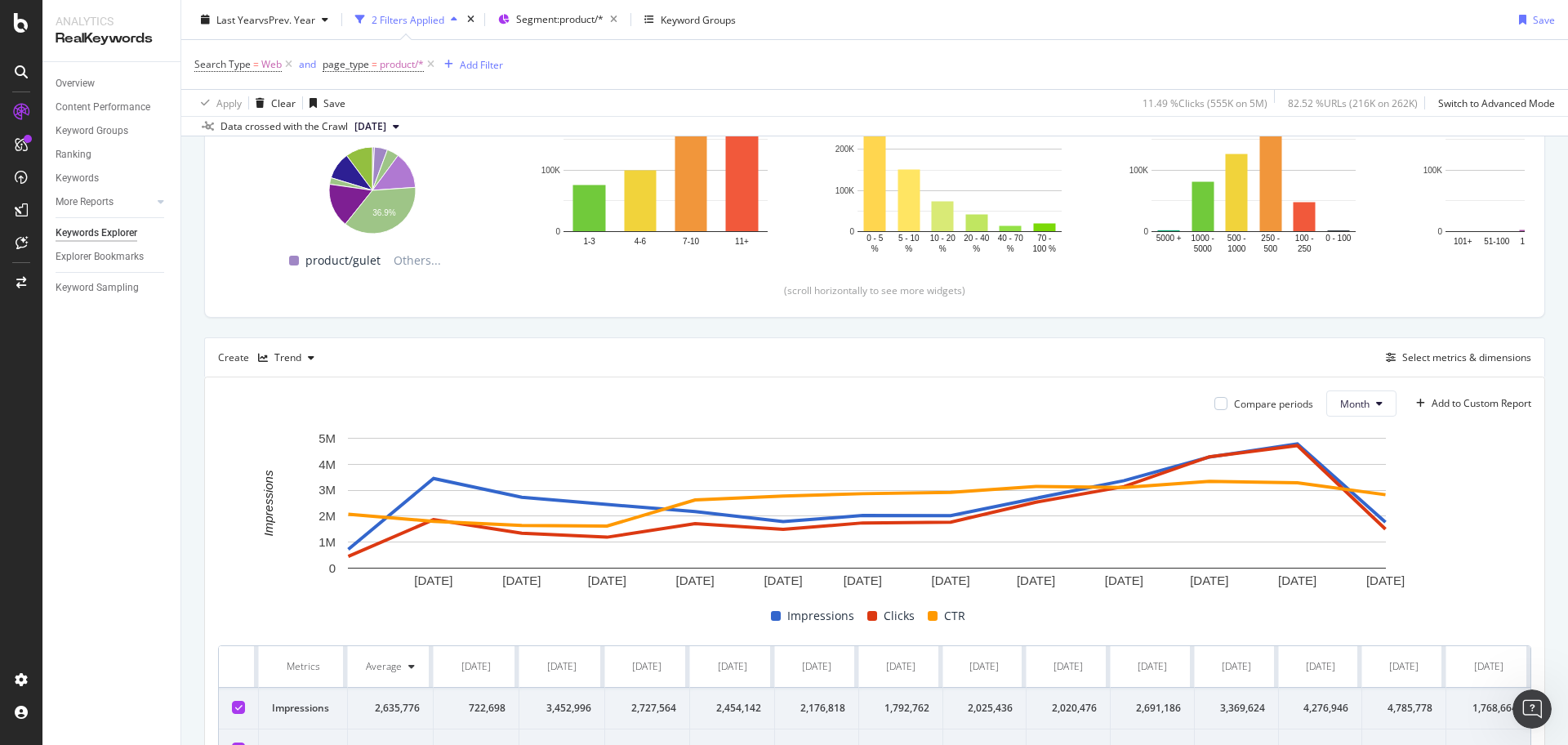
click at [414, 22] on div "2 Filters Applied" at bounding box center [407, 19] width 72 height 13
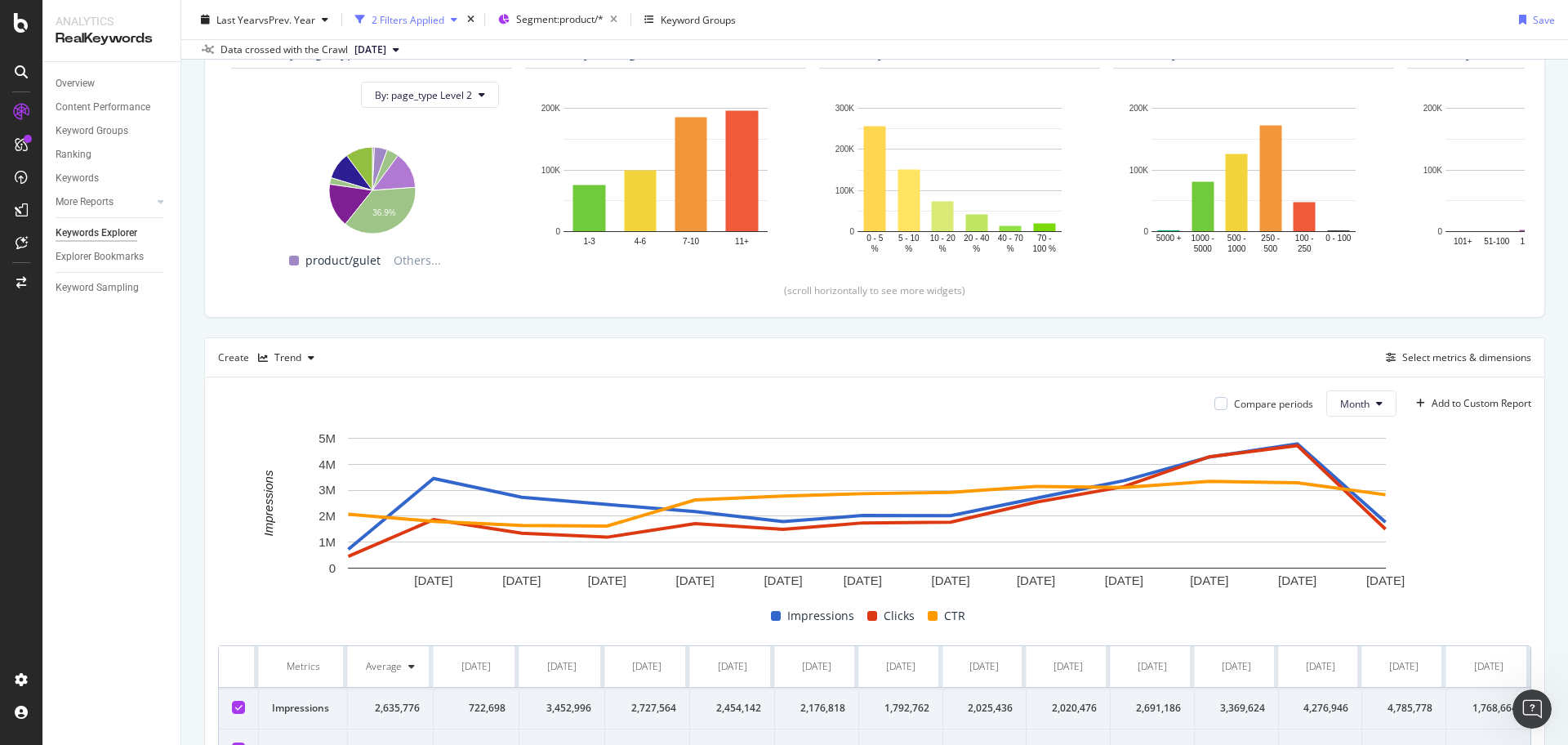
click at [414, 22] on div "2 Filters Applied" at bounding box center [407, 19] width 72 height 13
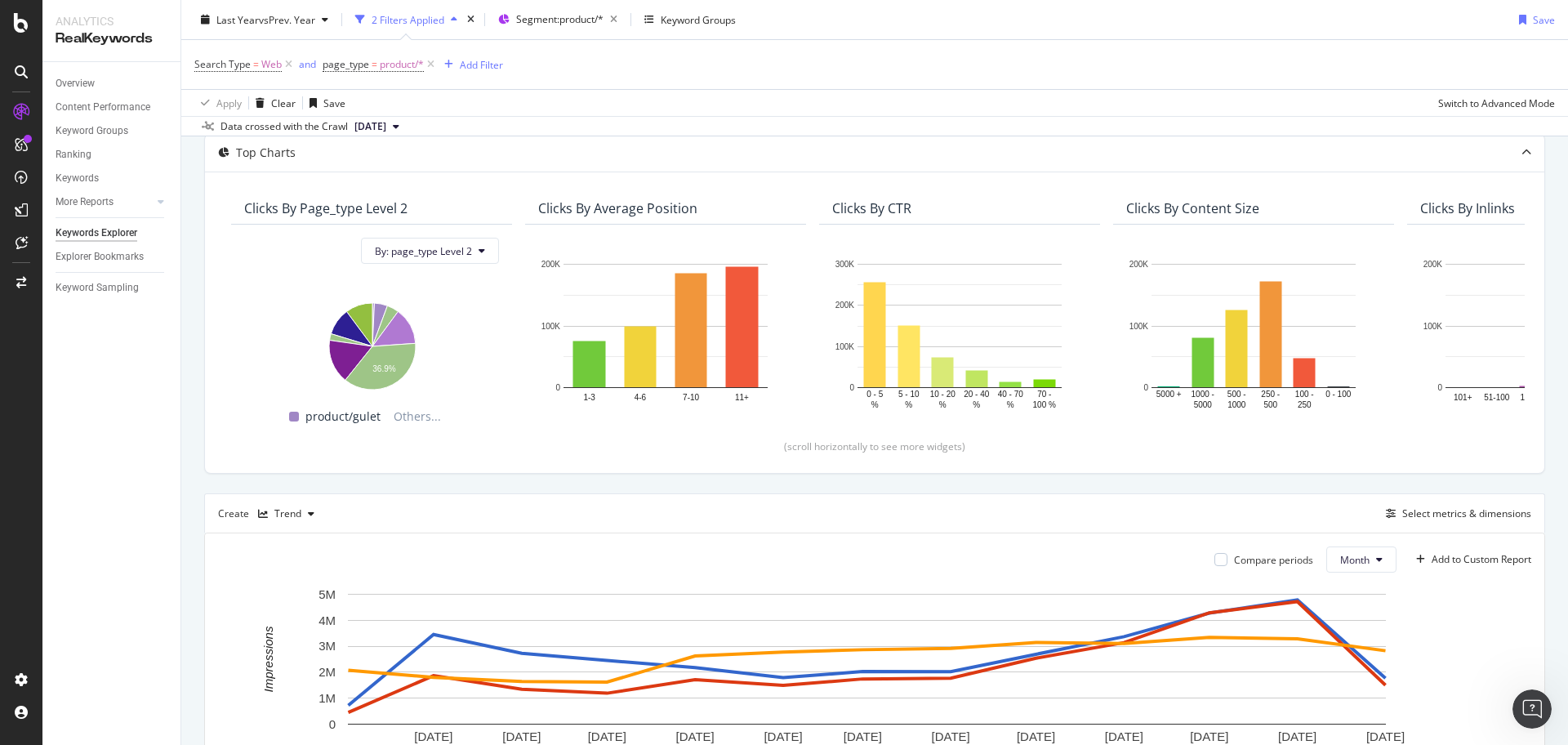
scroll to position [0, 0]
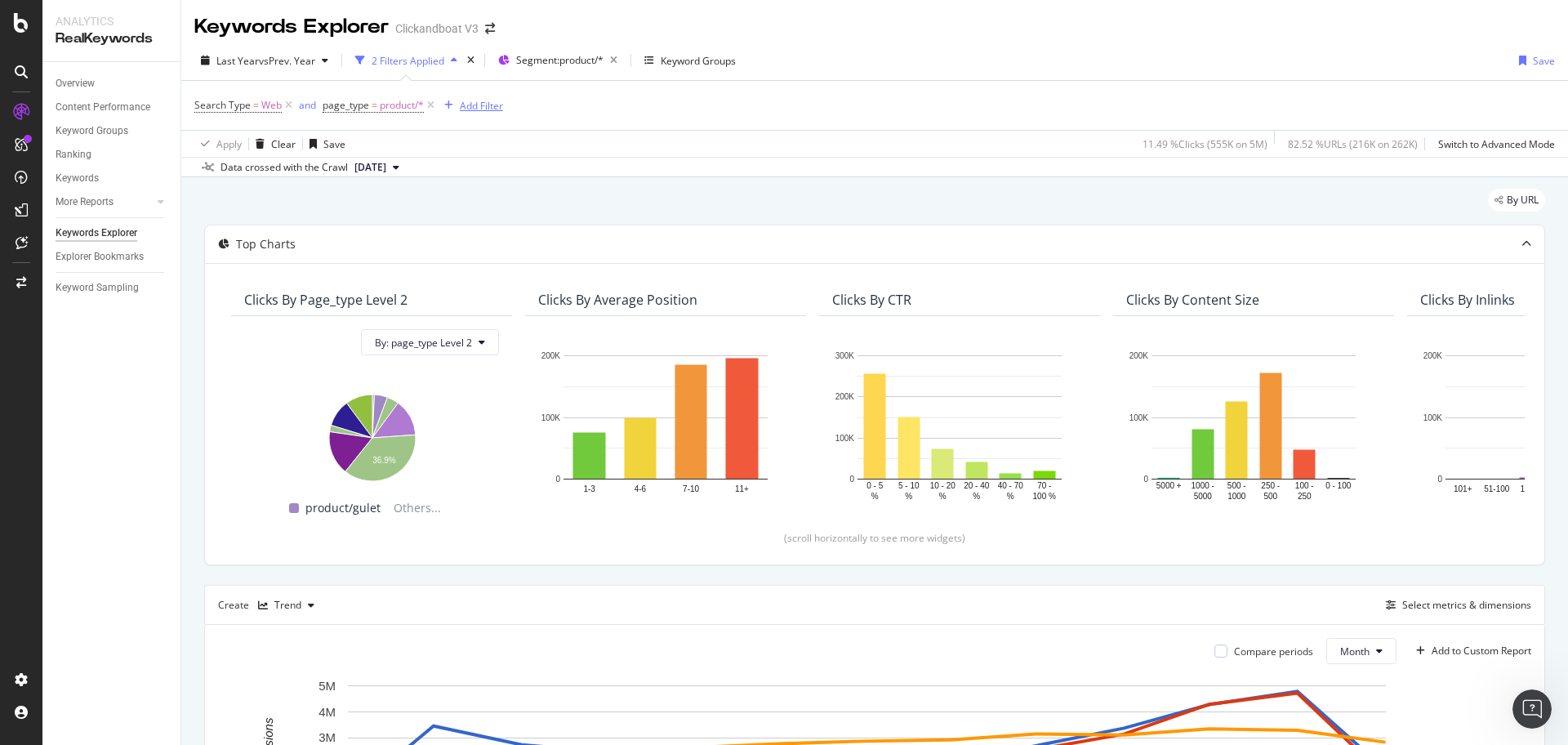
click at [484, 100] on div "Add Filter" at bounding box center [481, 106] width 43 height 13
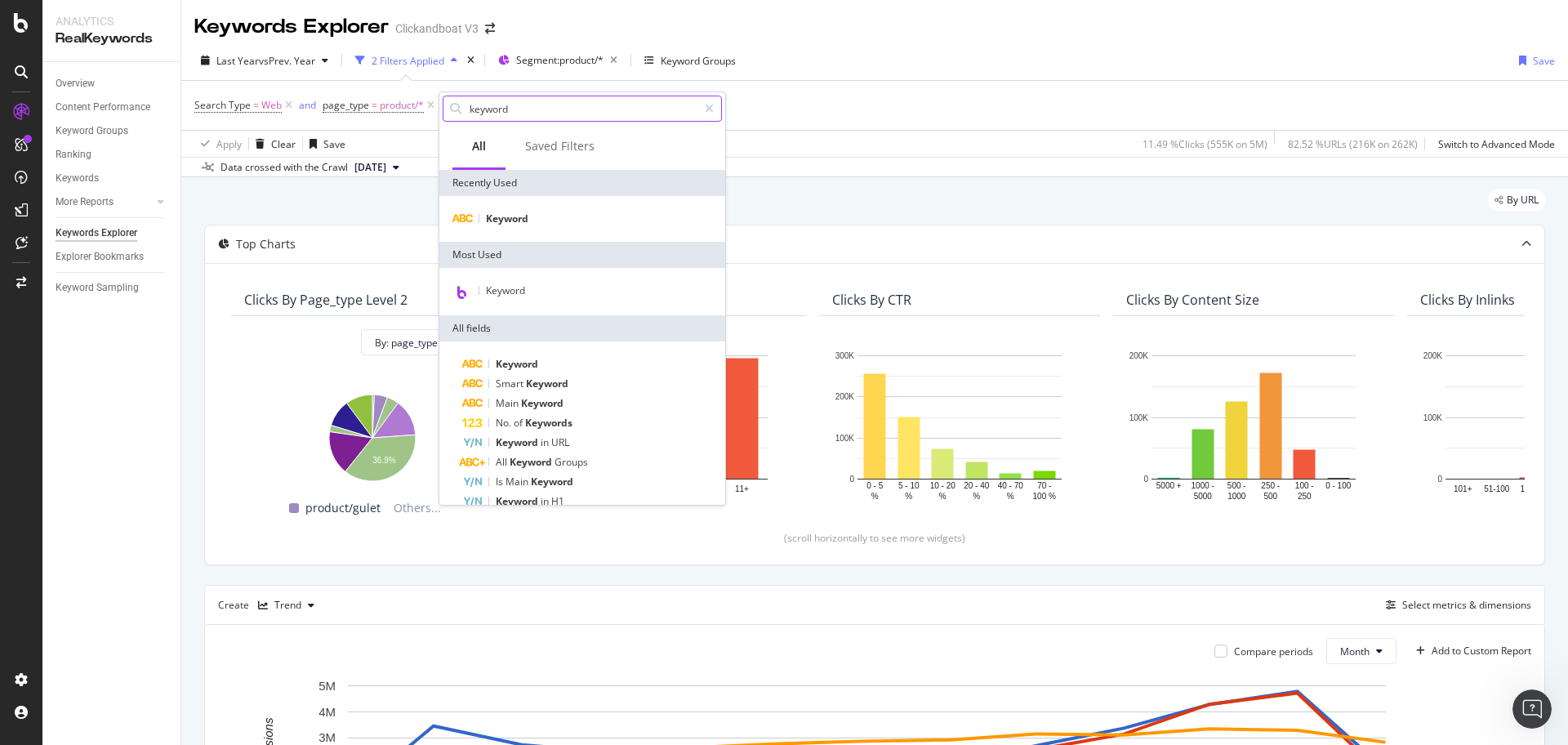
type input "keywords"
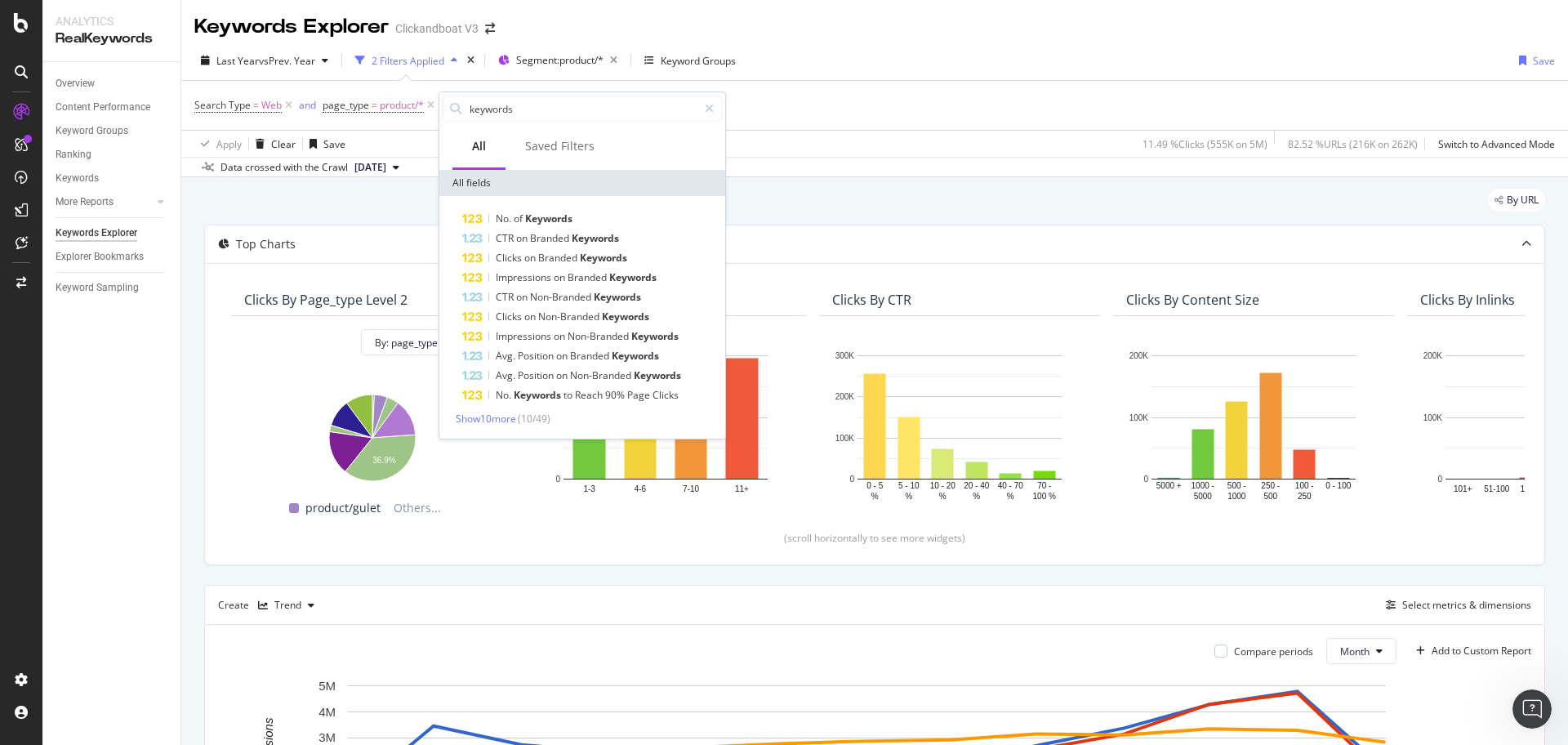
click at [841, 131] on div "Apply Clear Save 11.49 % Clicks ( 555K on 5M ) 82.52 % URLs ( 216K on 262K ) Sw…" at bounding box center [874, 144] width 1386 height 27
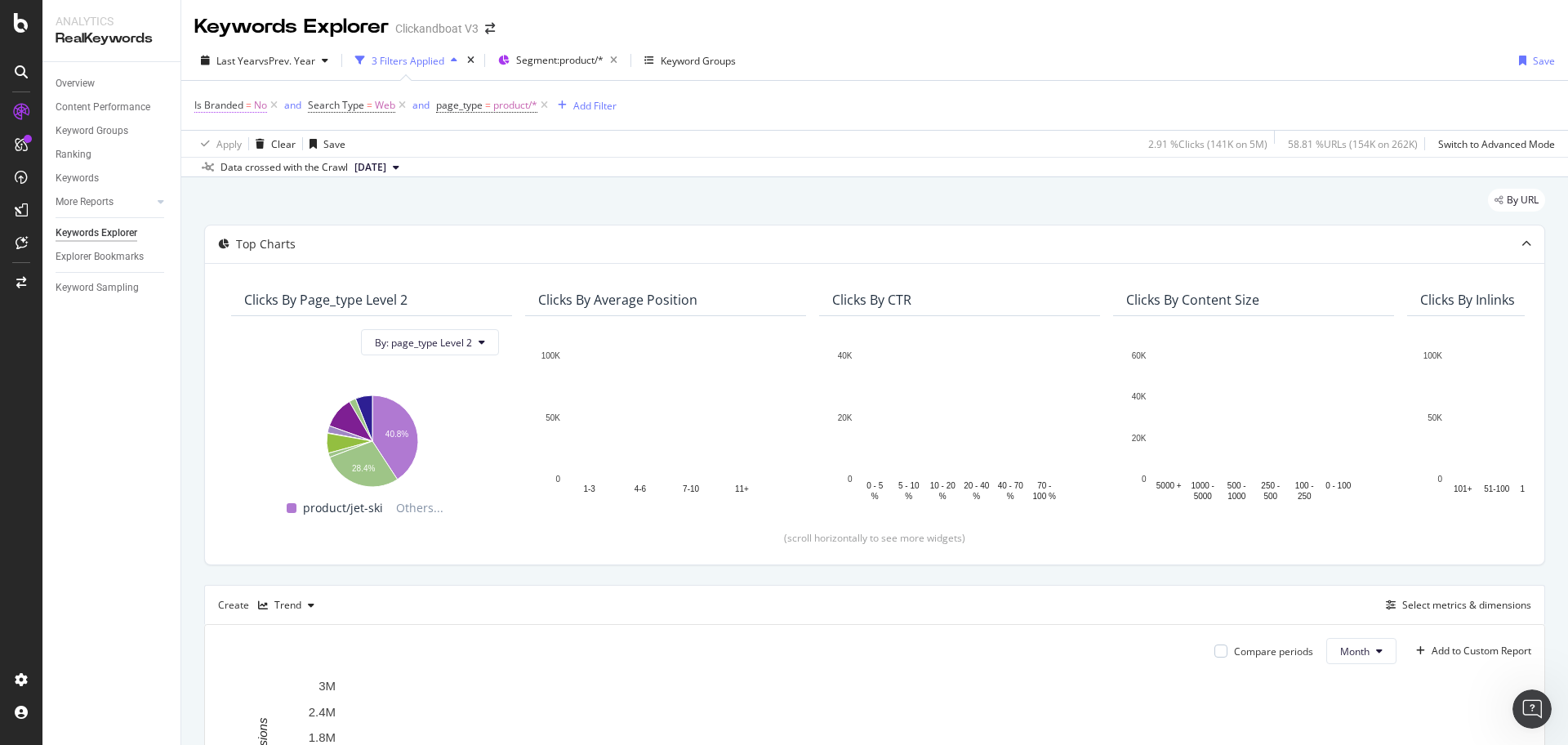
click at [255, 104] on span "No" at bounding box center [260, 105] width 13 height 23
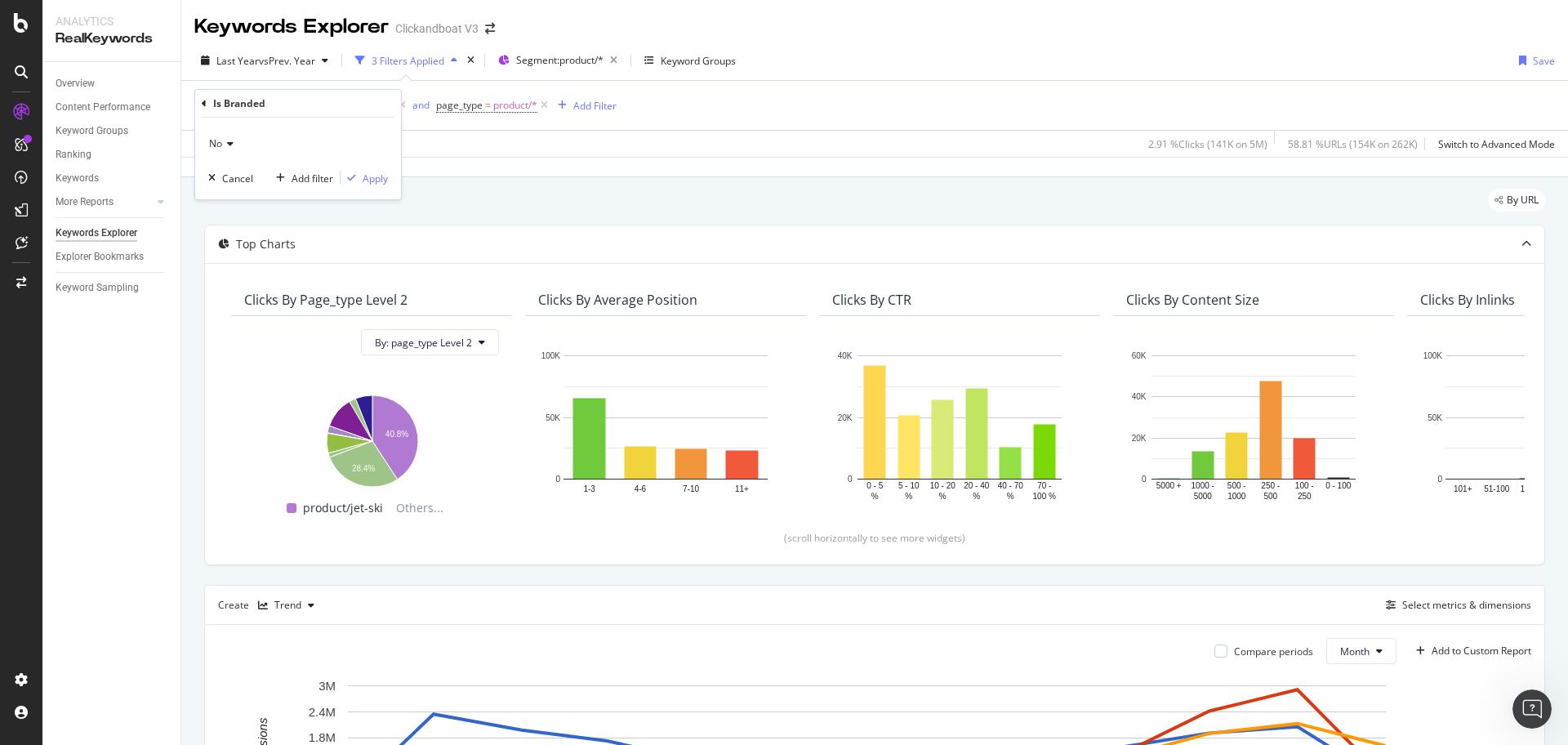
click at [247, 142] on div "No" at bounding box center [298, 144] width 179 height 26
click at [249, 144] on div "No" at bounding box center [298, 144] width 179 height 26
click at [777, 141] on div "Apply Clear Save 2.91 % Clicks ( 141K on 5M ) 58.81 % URLs ( 154K on 262K ) Swi…" at bounding box center [874, 144] width 1386 height 27
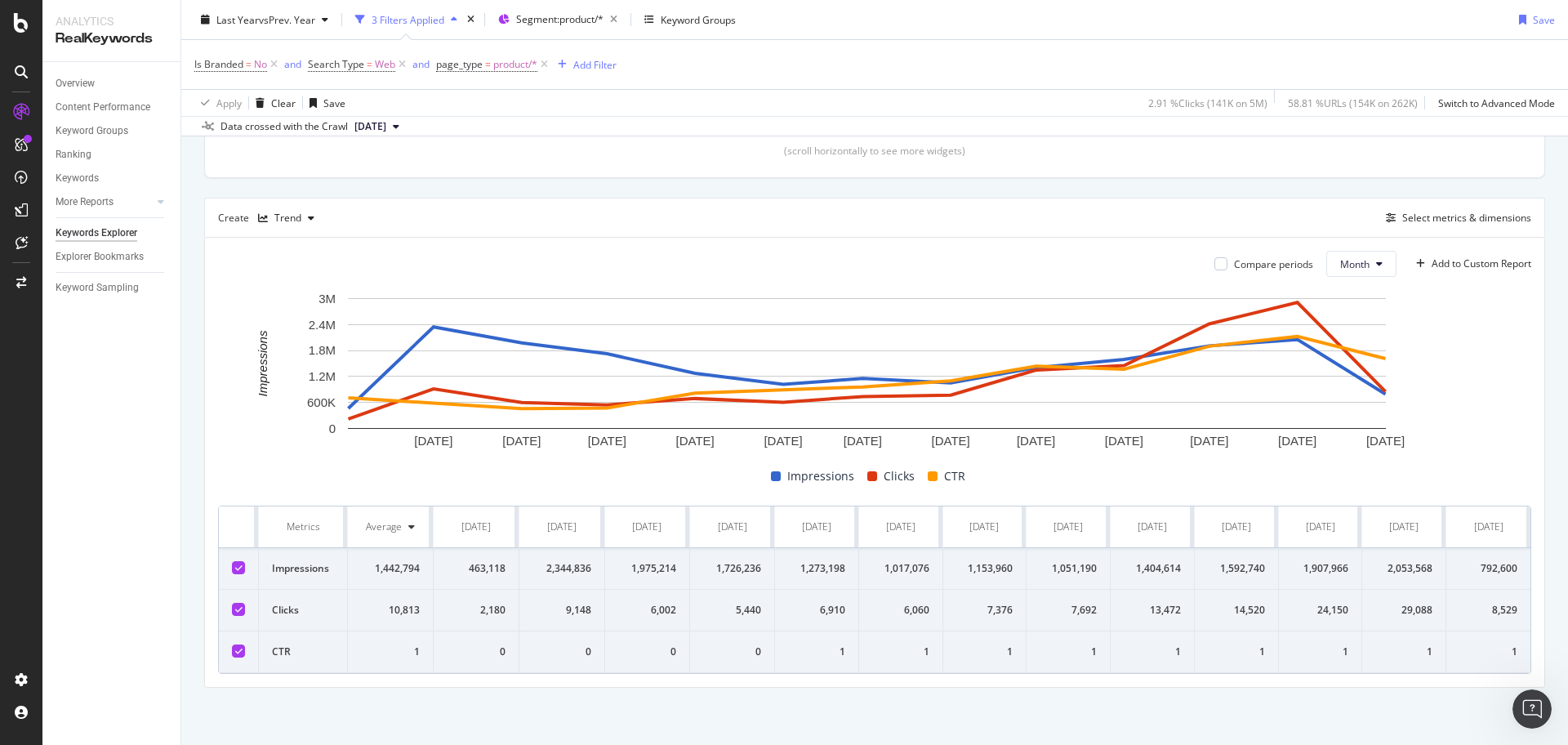
scroll to position [0, 6]
drag, startPoint x: 1508, startPoint y: 593, endPoint x: 1468, endPoint y: 594, distance: 40.0
click at [1468, 594] on td "8,529" at bounding box center [1487, 610] width 84 height 41
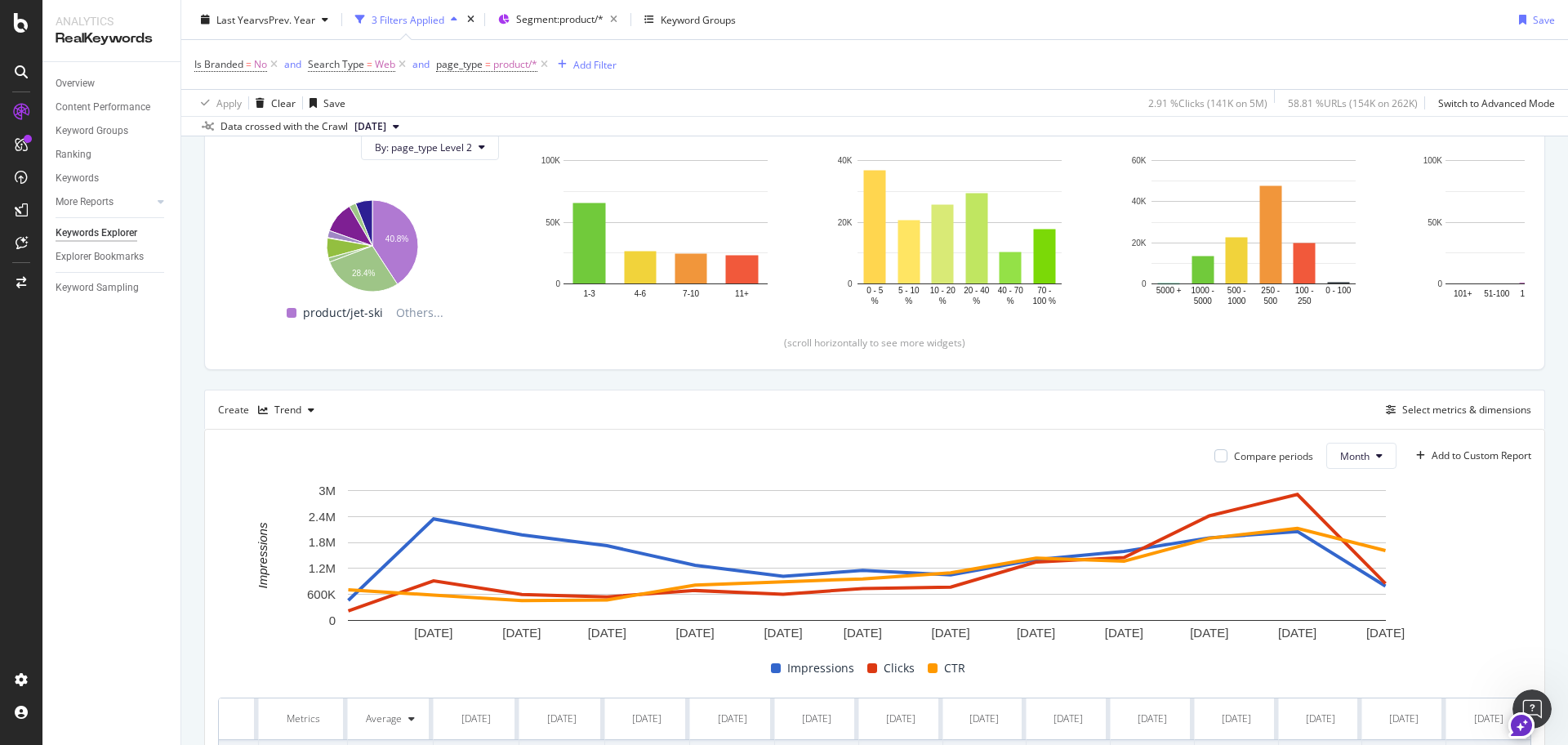
scroll to position [204, 0]
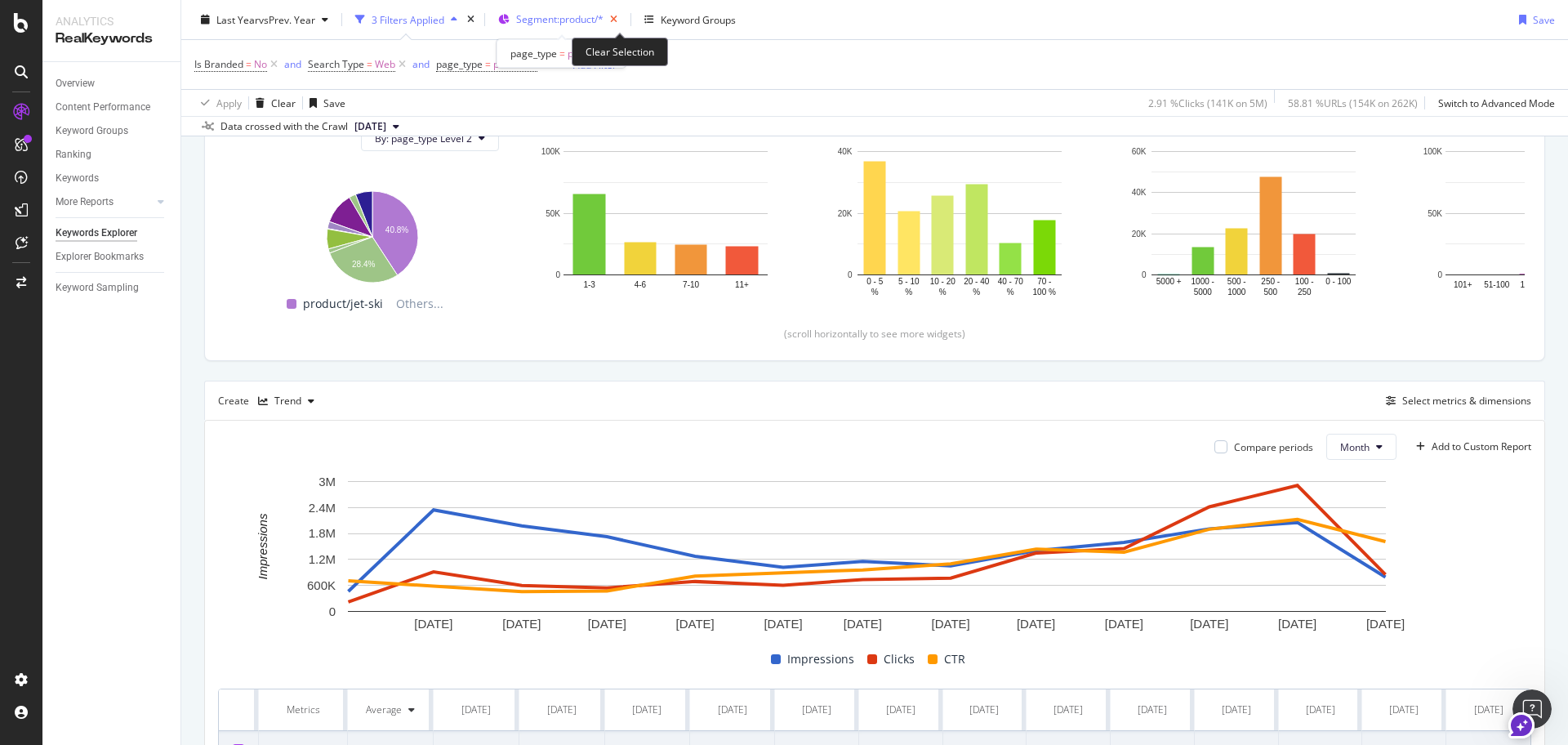
click at [620, 13] on icon "button" at bounding box center [613, 19] width 20 height 23
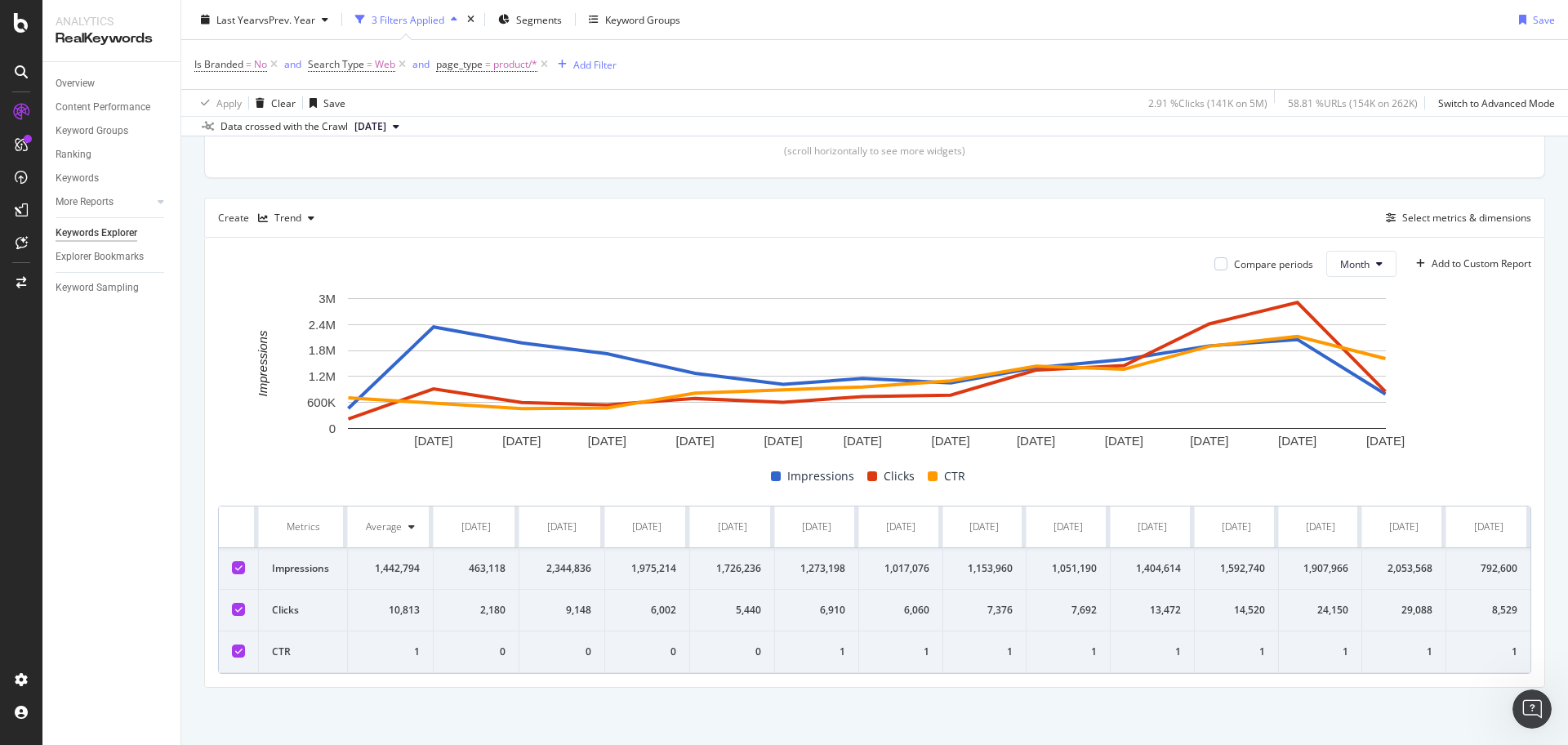
scroll to position [0, 6]
click at [518, 72] on span "product/*" at bounding box center [516, 65] width 44 height 23
click at [536, 136] on div "product" at bounding box center [540, 133] width 178 height 26
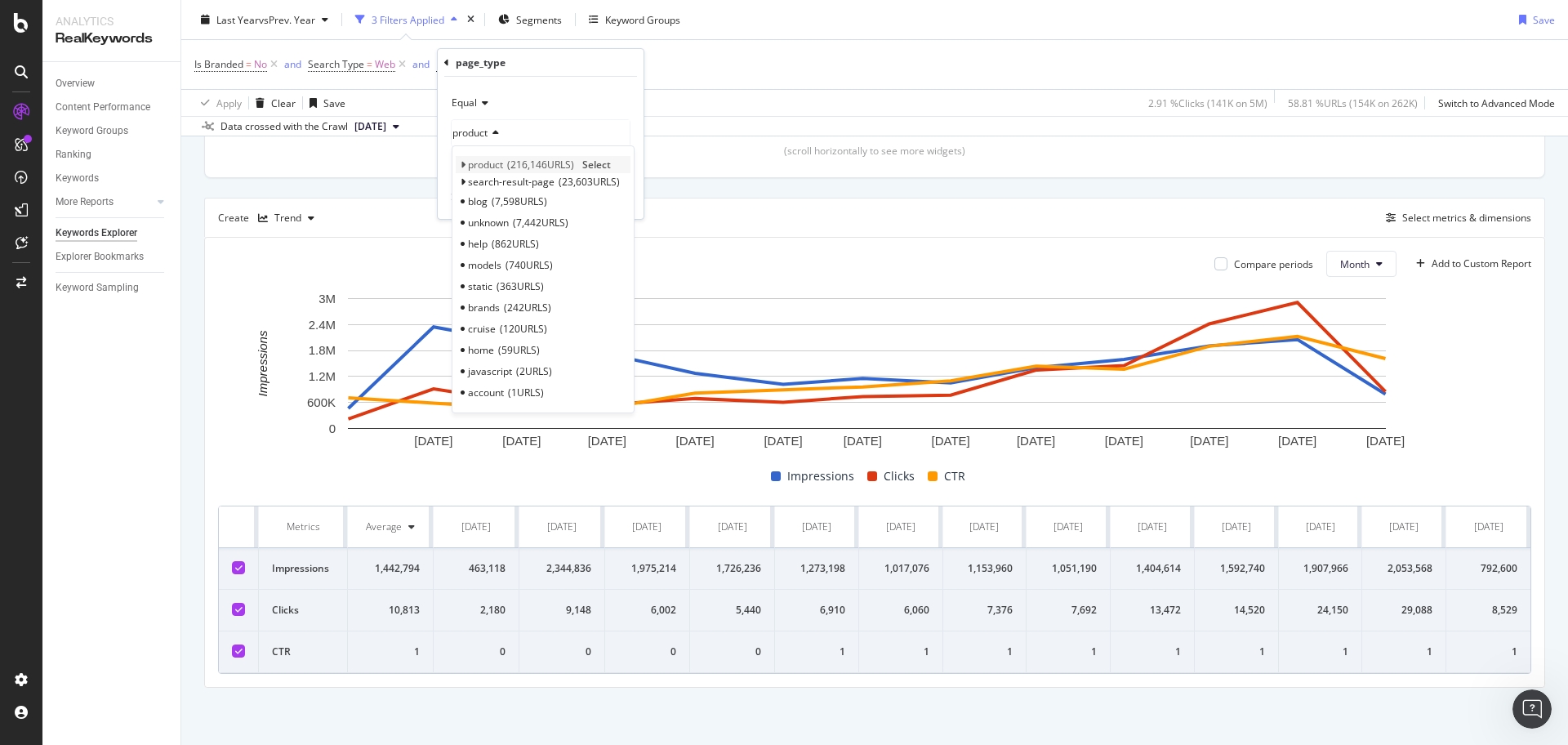
click at [463, 162] on icon at bounding box center [463, 165] width 6 height 10
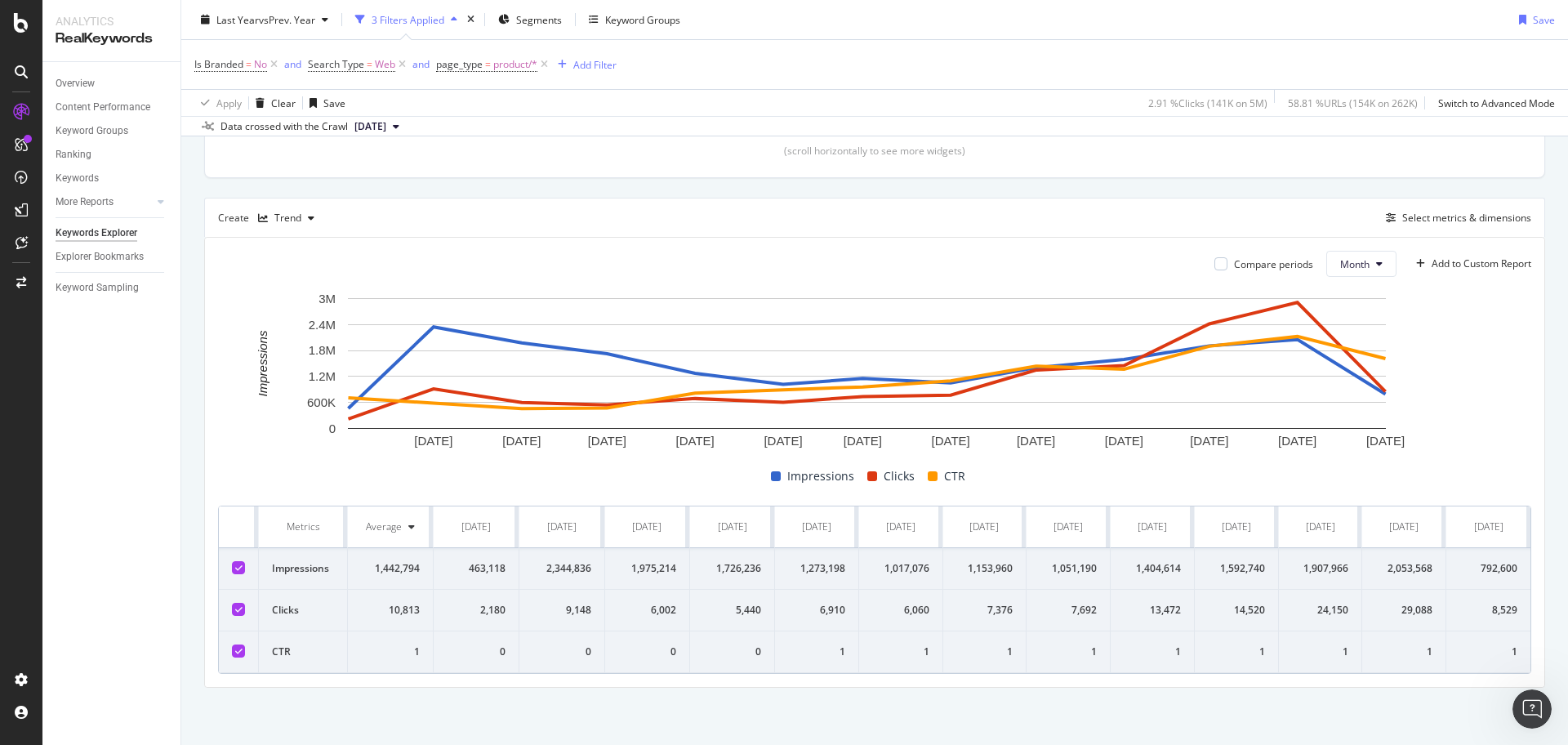
click at [895, 57] on div "Is Branded = No and Search Type = Web and page_type = product/* Add Filter" at bounding box center [874, 65] width 1360 height 49
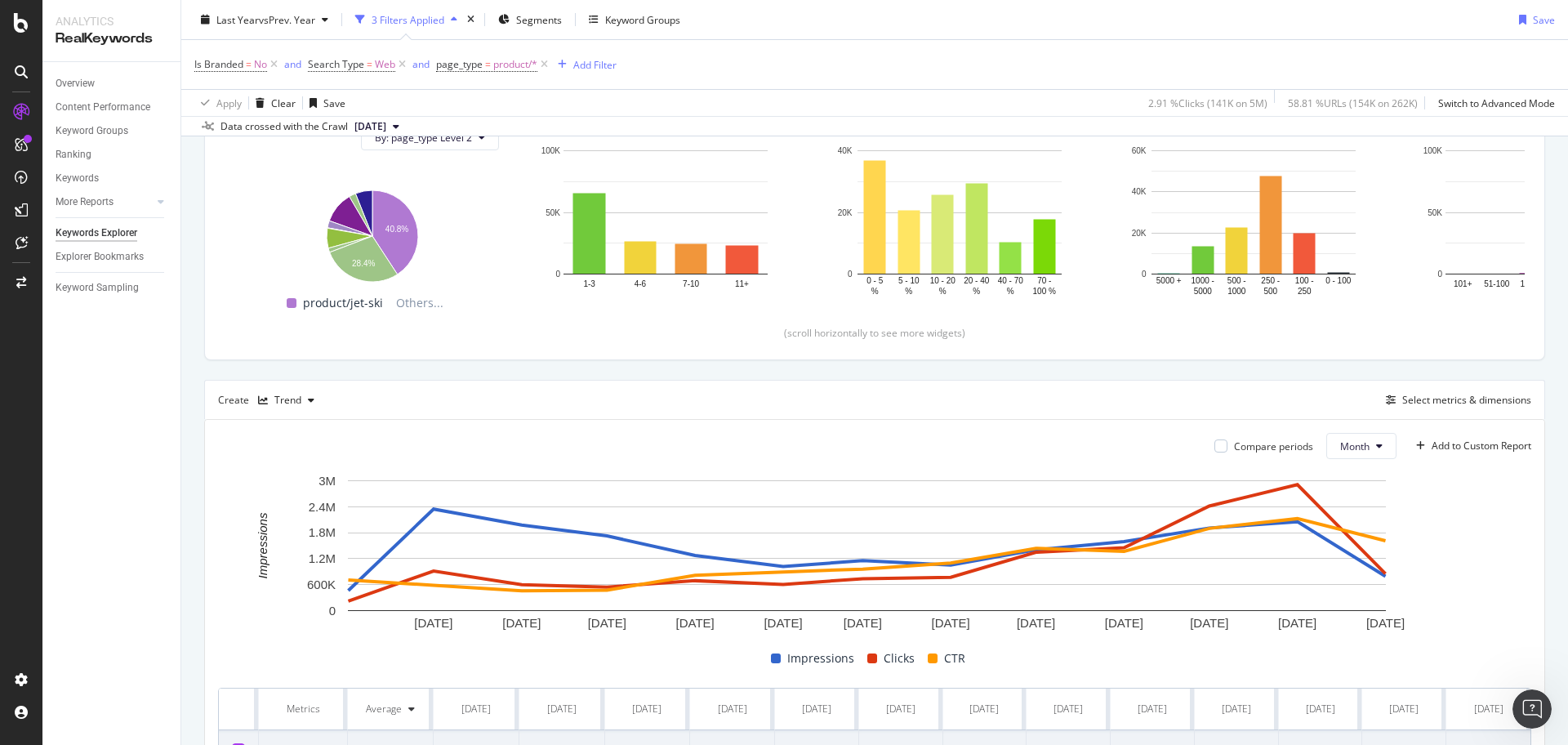
scroll to position [199, 0]
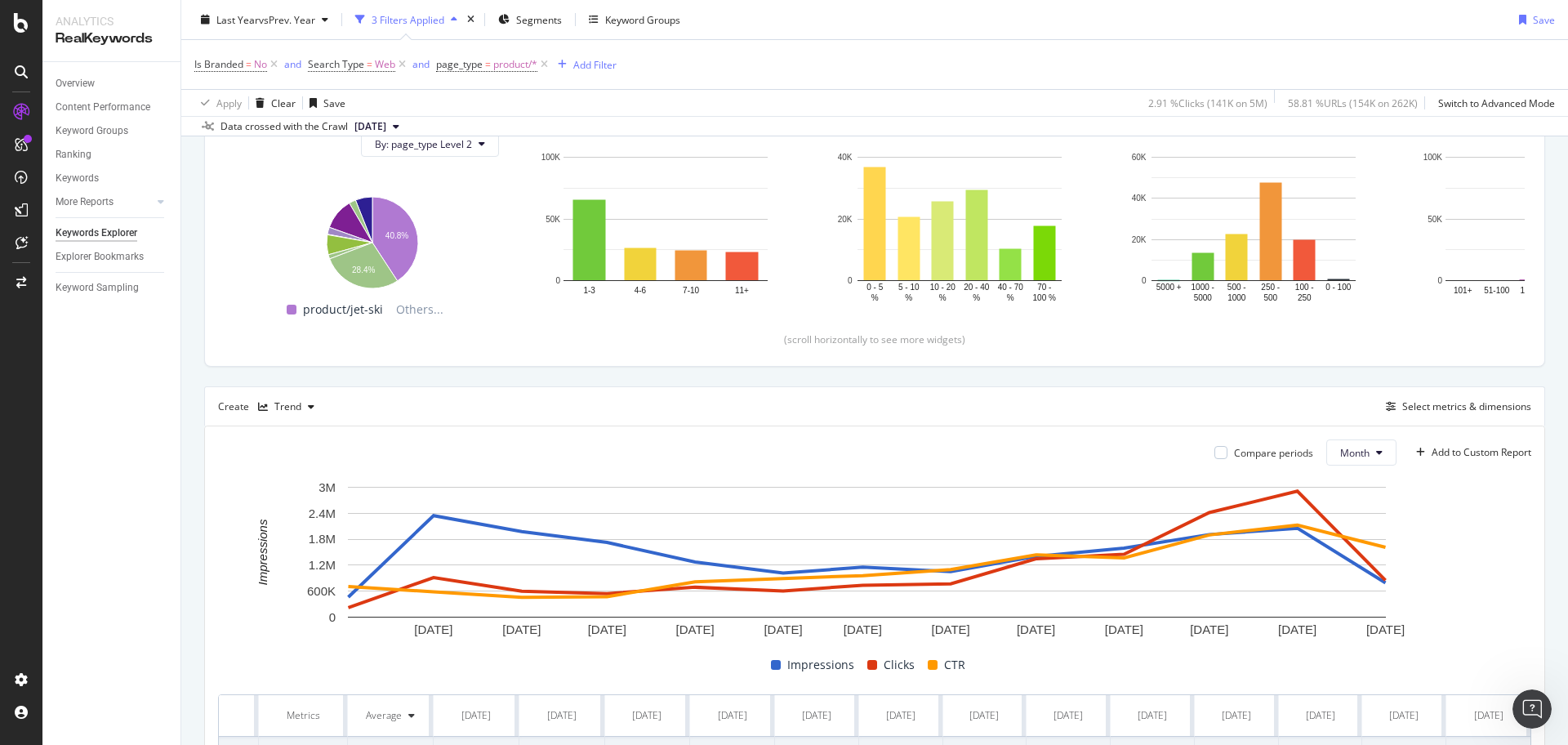
click at [823, 70] on div "Is Branded = No and Search Type = Web and page_type = product/* Add Filter" at bounding box center [874, 65] width 1360 height 49
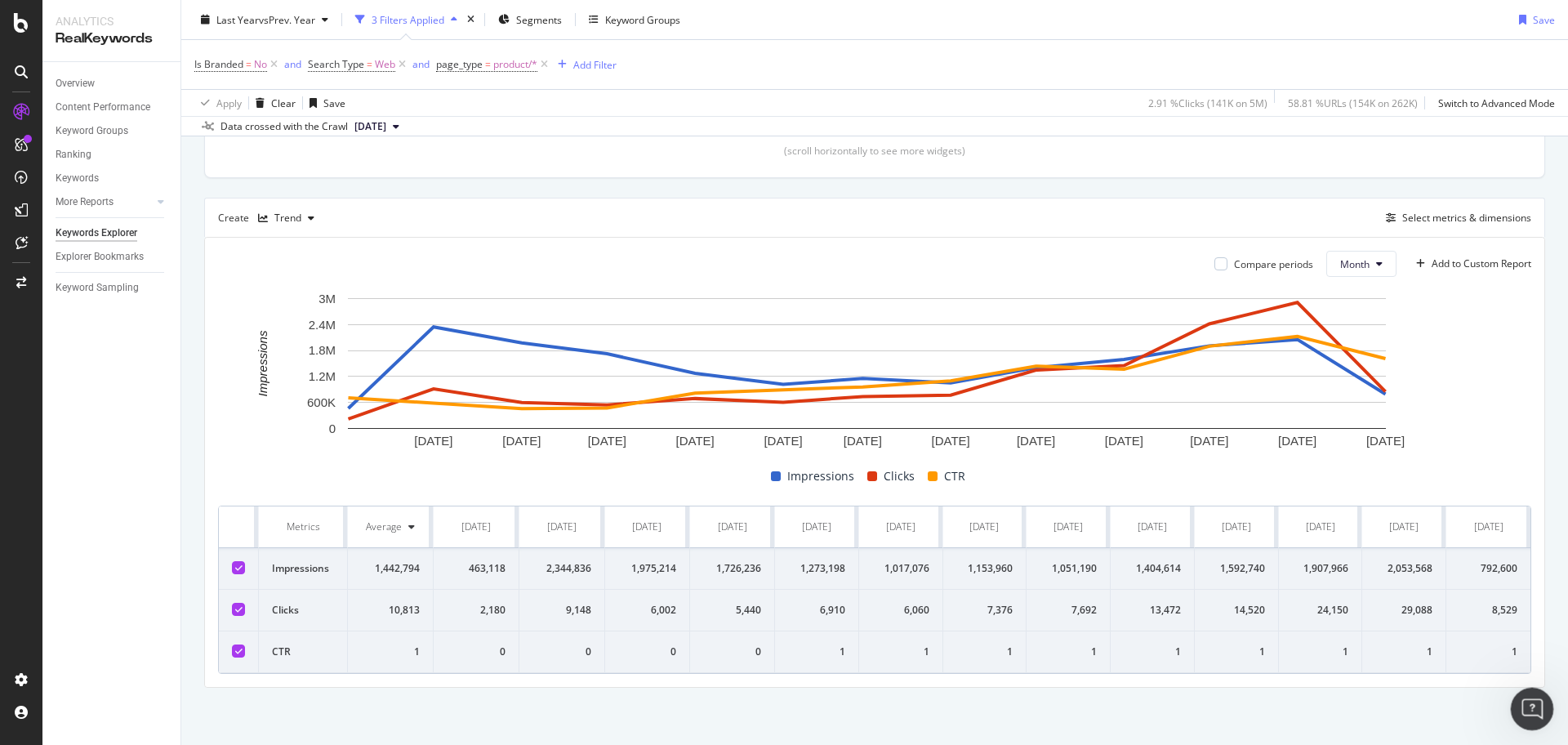
click at [1530, 713] on icon "Open Intercom Messenger" at bounding box center [1529, 706] width 27 height 27
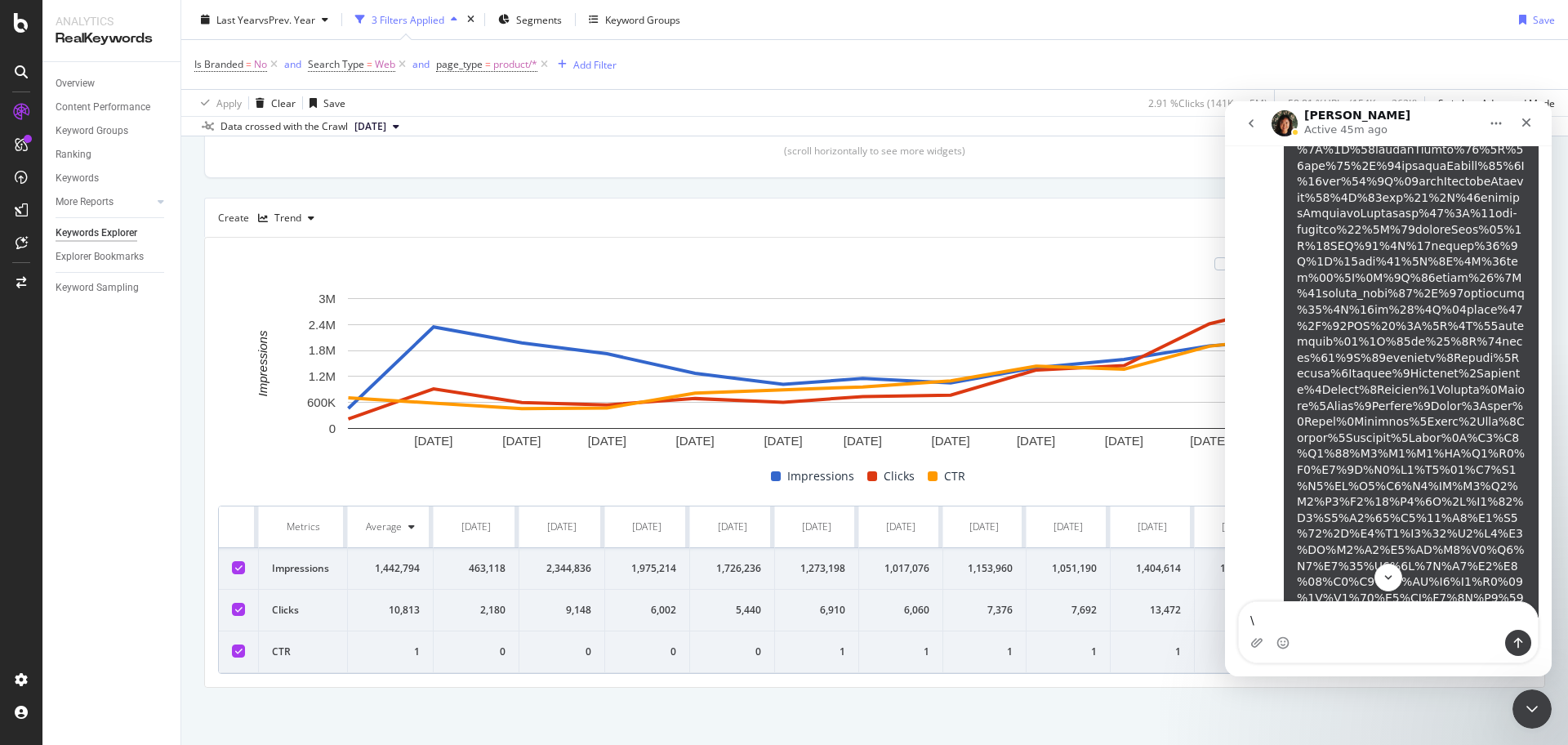
scroll to position [2426, 0]
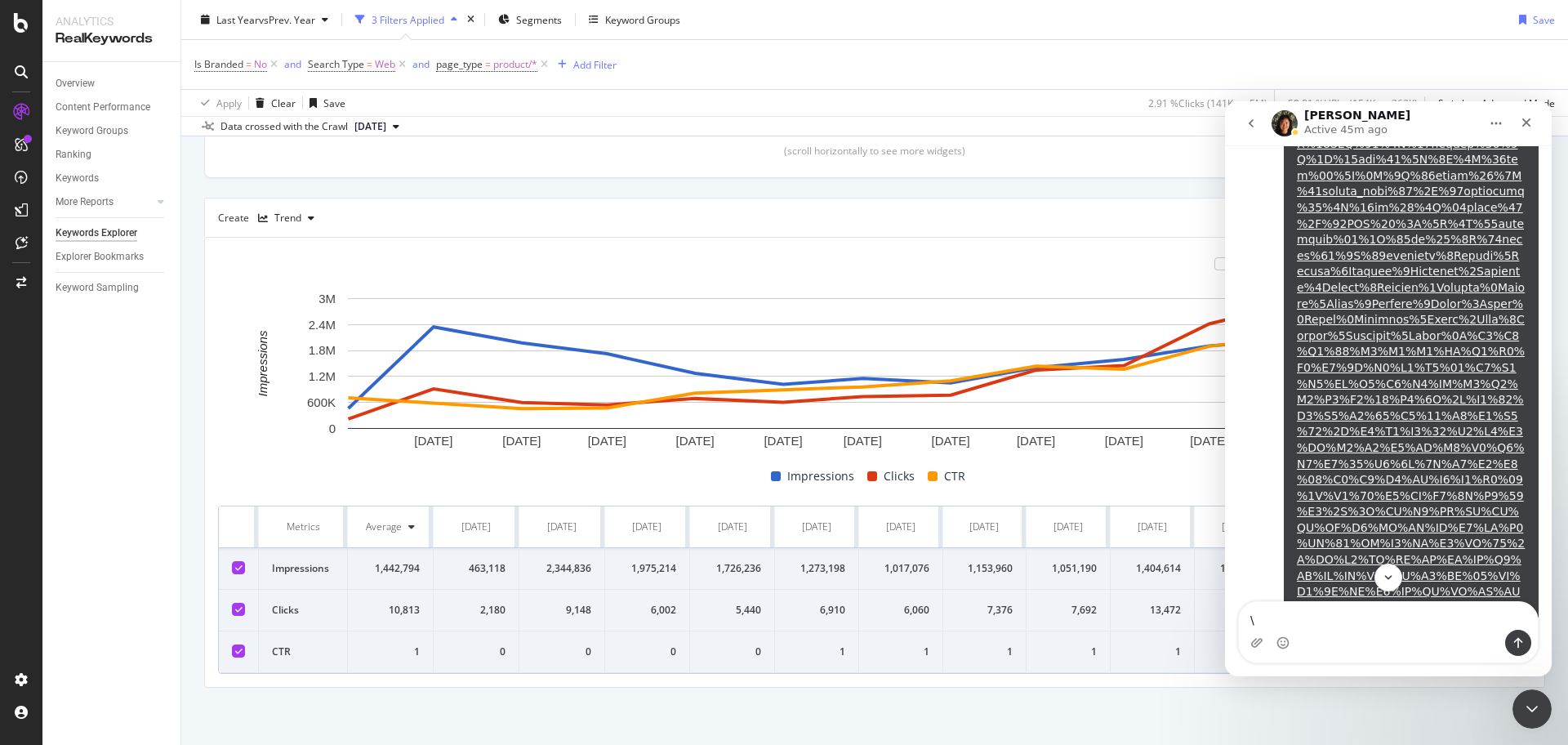
click at [1531, 712] on icon "Close Intercom Messenger" at bounding box center [1529, 706] width 19 height 19
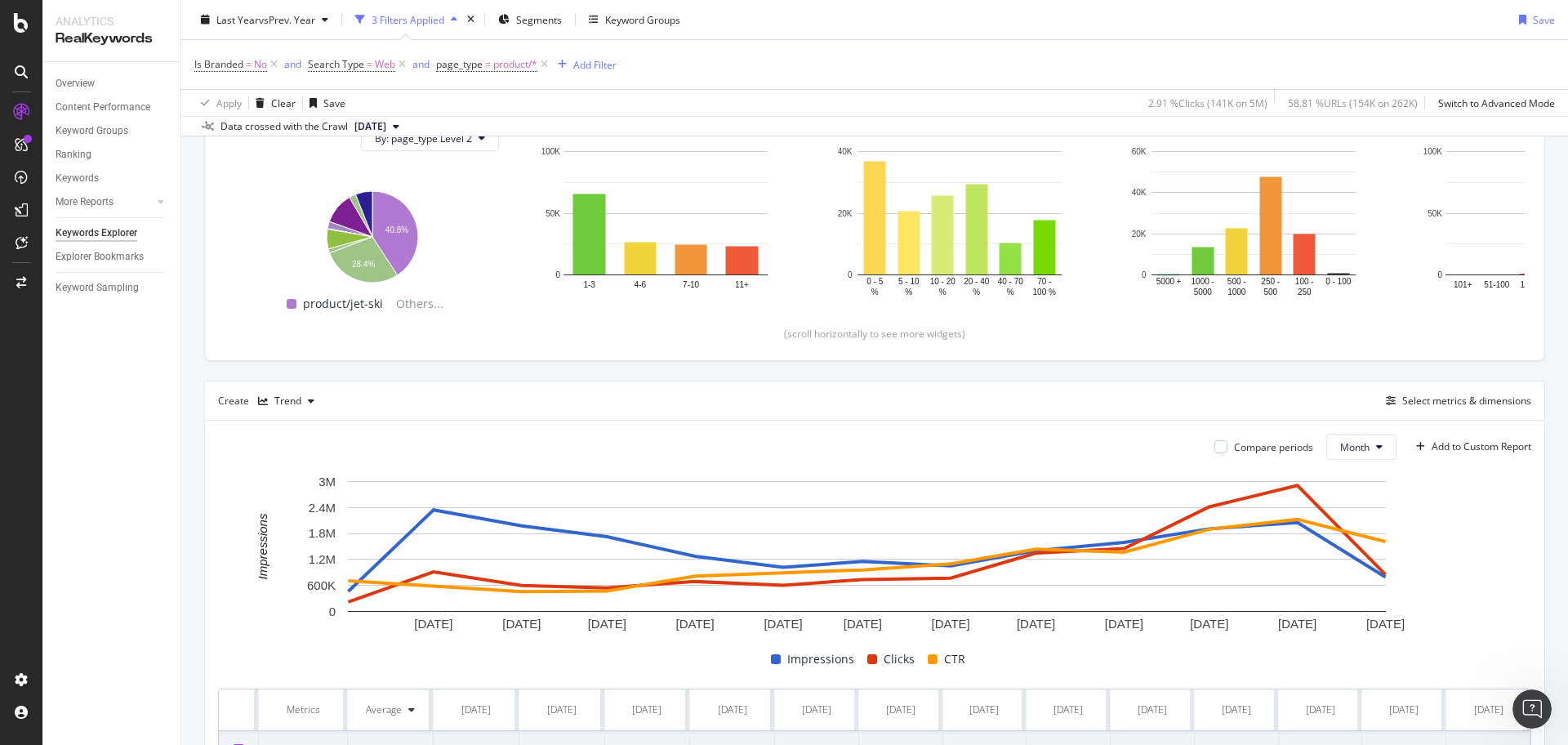
scroll to position [403, 0]
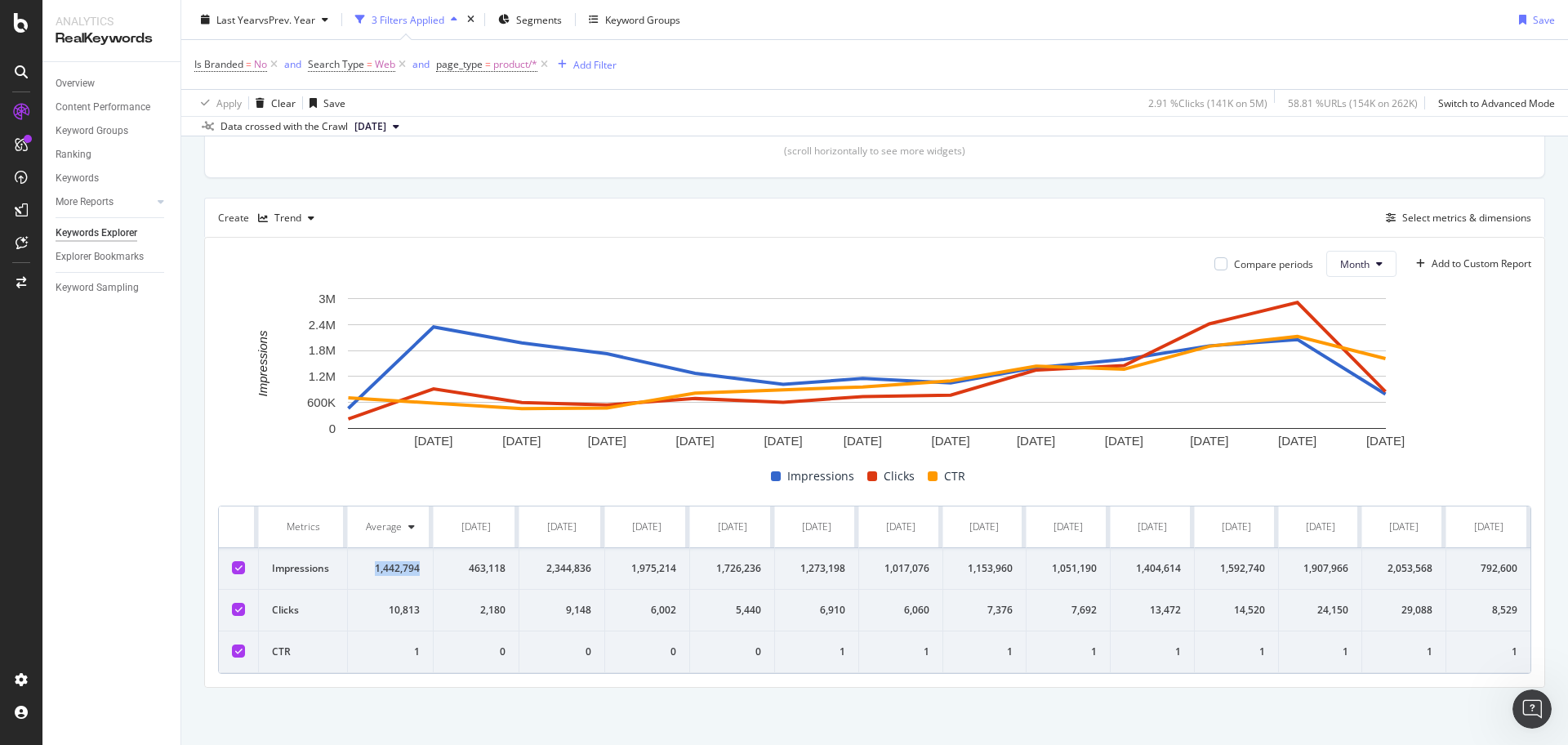
drag, startPoint x: 366, startPoint y: 547, endPoint x: 419, endPoint y: 553, distance: 53.3
click at [419, 553] on td "1,442,794" at bounding box center [390, 568] width 86 height 41
copy div "1,442,794"
click at [243, 453] on div at bounding box center [874, 460] width 1313 height 13
drag, startPoint x: 381, startPoint y: 590, endPoint x: 1503, endPoint y: 592, distance: 1122.0
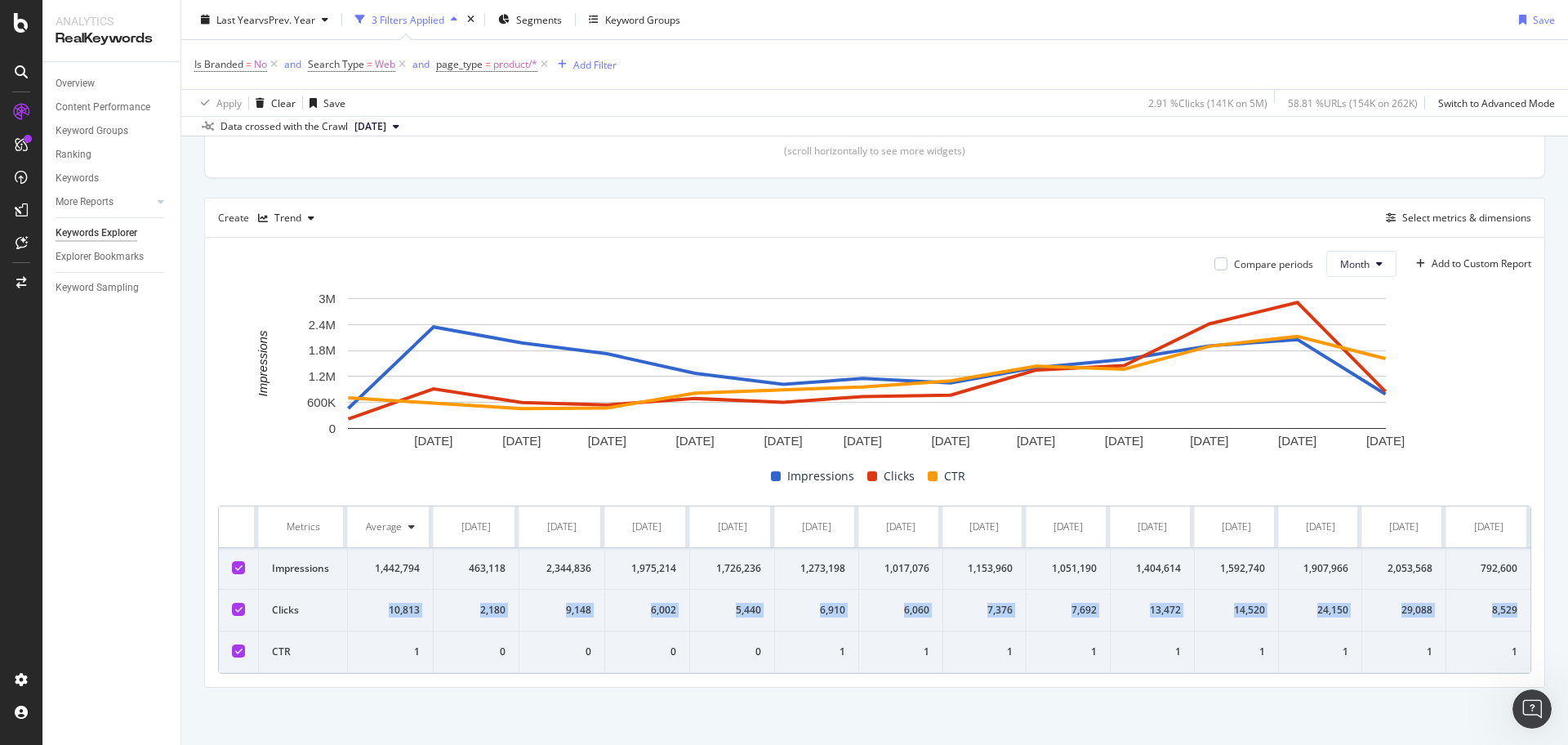
click at [1503, 592] on tr "Clicks 10,813 2,180 9,148 6,002 5,440 6,910 6,060 7,376 7,692 13,472 14,520 24,…" at bounding box center [874, 610] width 1312 height 41
copy tr "10,813 2,180 9,148 6,002 5,440 6,910 6,060 7,376 7,692 13,472 14,520 24,150 29,…"
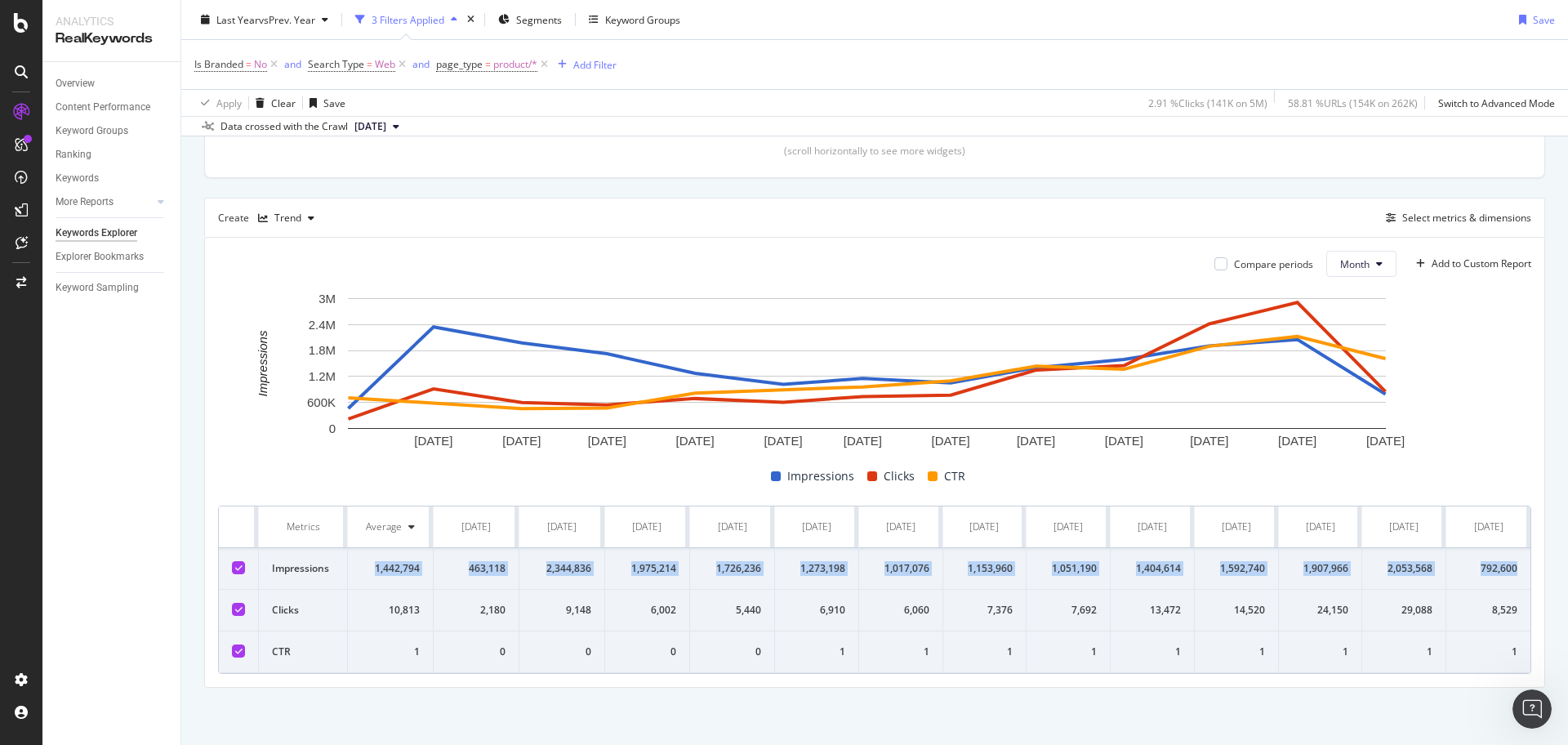
drag, startPoint x: 371, startPoint y: 553, endPoint x: 1504, endPoint y: 557, distance: 1133.0
click at [1504, 557] on tr "Impressions 1,442,794 463,118 2,344,836 1,975,214 1,726,236 1,273,198 1,017,076…" at bounding box center [874, 568] width 1312 height 41
copy tr "1,442,794 463,118 2,344,836 1,975,214 1,726,236 1,273,198 1,017,076 1,153,960 1…"
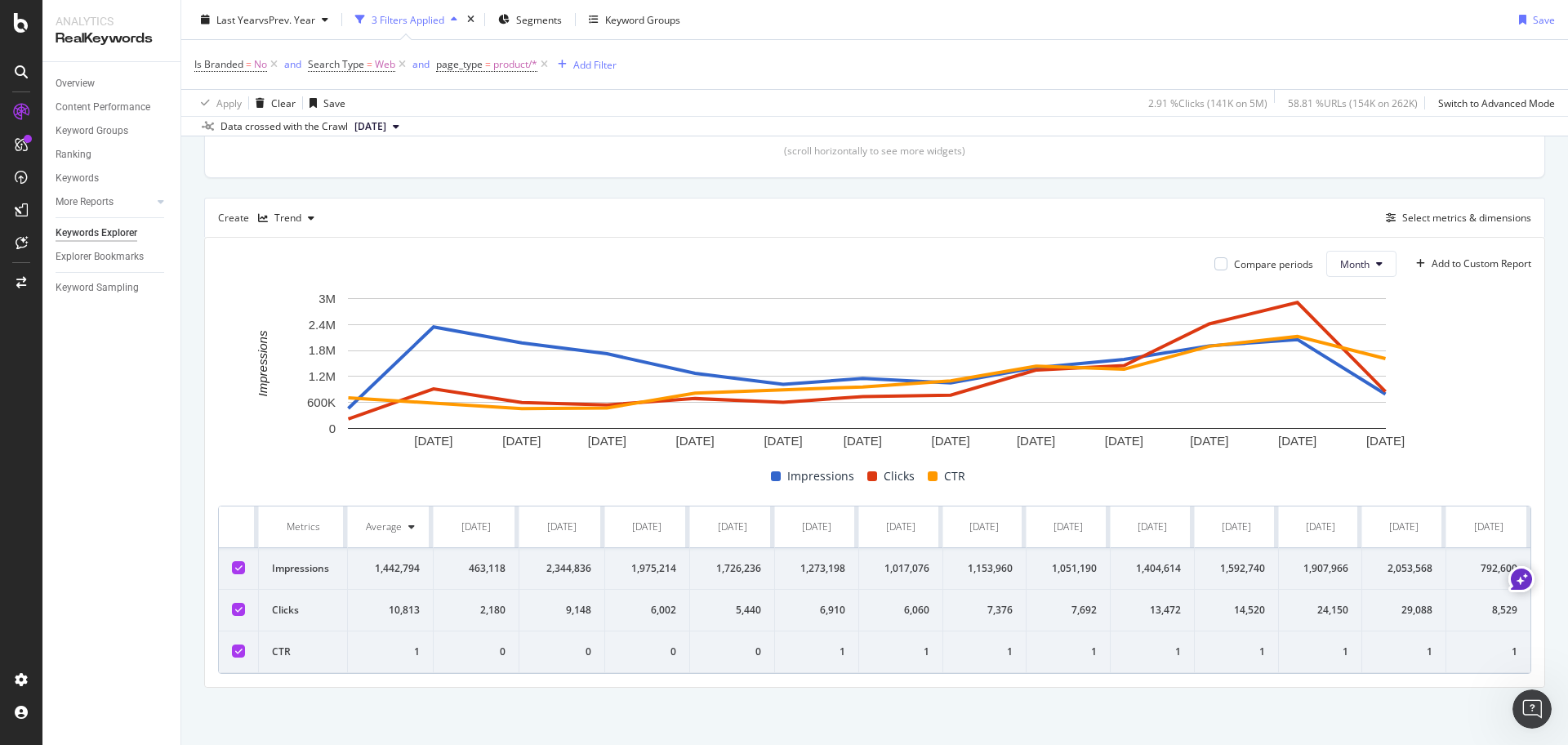
click at [207, 430] on div "Compare periods Month Add to Custom Report 1 Oct. 2024 1 Nov. 2024 1 Dec. 2024 …" at bounding box center [874, 463] width 1339 height 449
click at [324, 13] on div "Last Year vs Prev. Year" at bounding box center [265, 19] width 141 height 24
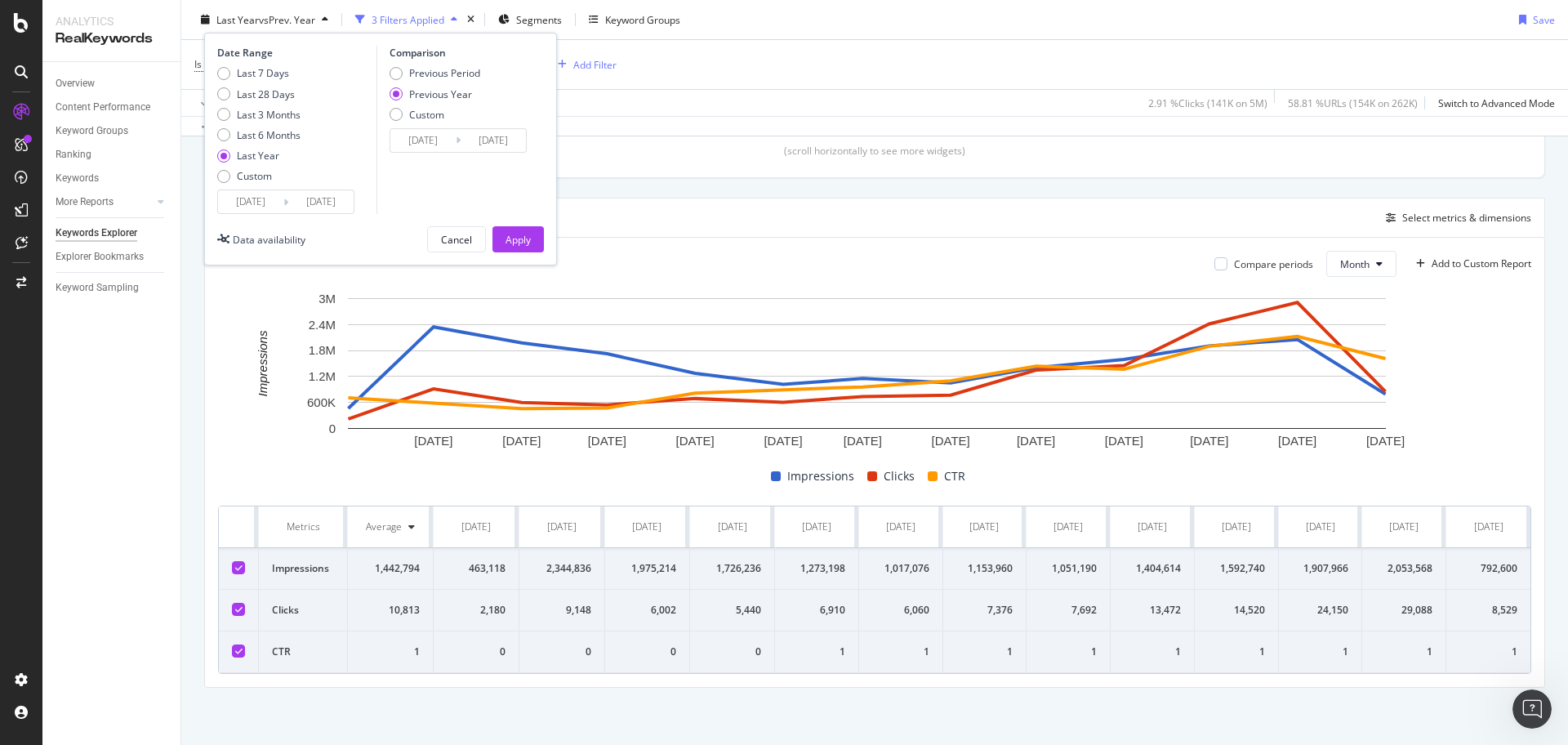
drag, startPoint x: 270, startPoint y: 200, endPoint x: 279, endPoint y: 200, distance: 9.0
click at [270, 199] on input "2024/09/25" at bounding box center [251, 201] width 66 height 23
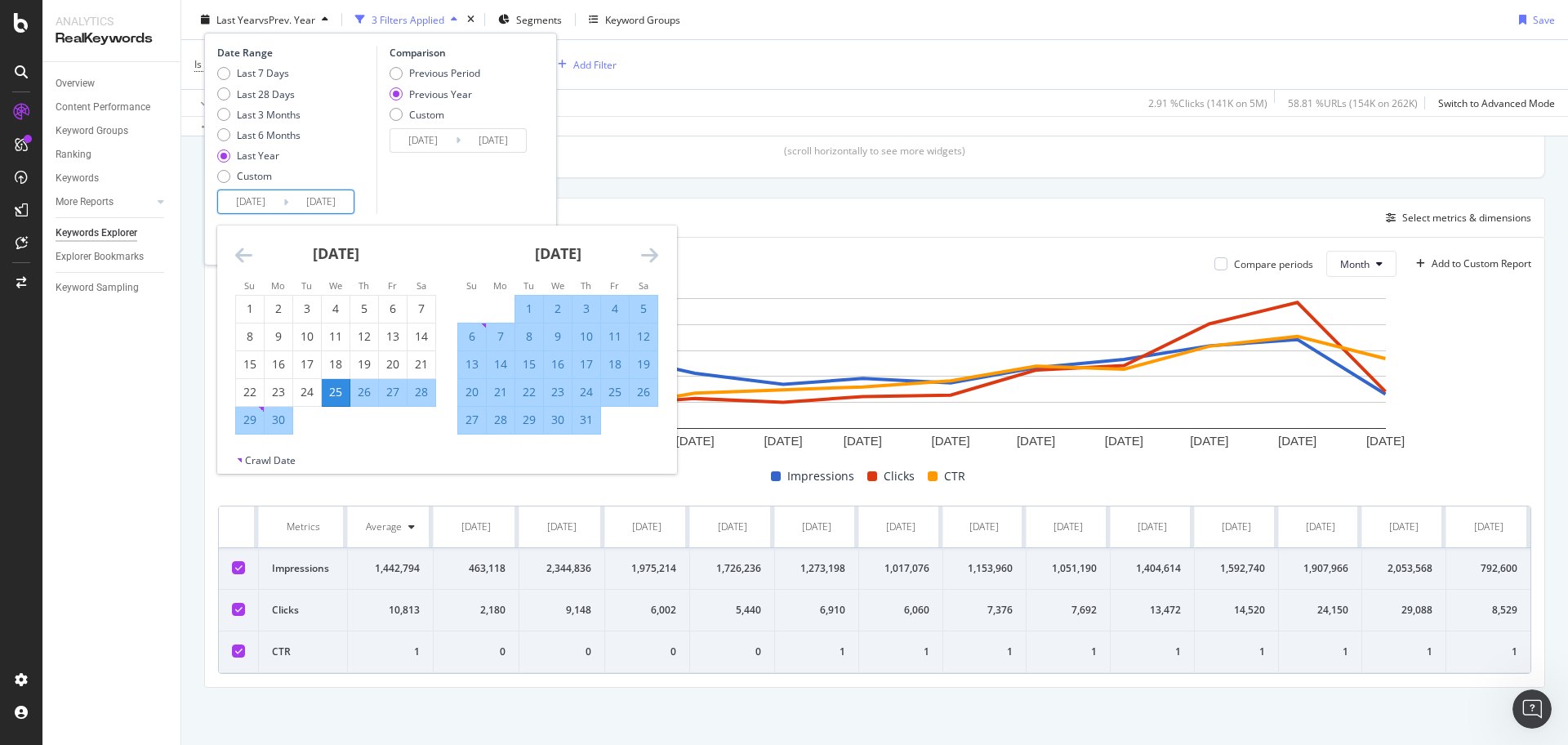
click at [232, 249] on div "September 2024 1 2 3 4 5 6 7 8 9 10 11 12 13 14 15 16 17 18 19 20 21 22 23 24 2…" at bounding box center [335, 330] width 222 height 209
click at [233, 249] on div "September 2024 1 2 3 4 5 6 7 8 9 10 11 12 13 14 15 16 17 18 19 20 21 22 23 24 2…" at bounding box center [335, 330] width 222 height 209
click at [242, 257] on icon "Move backward to switch to the previous month." at bounding box center [244, 254] width 17 height 19
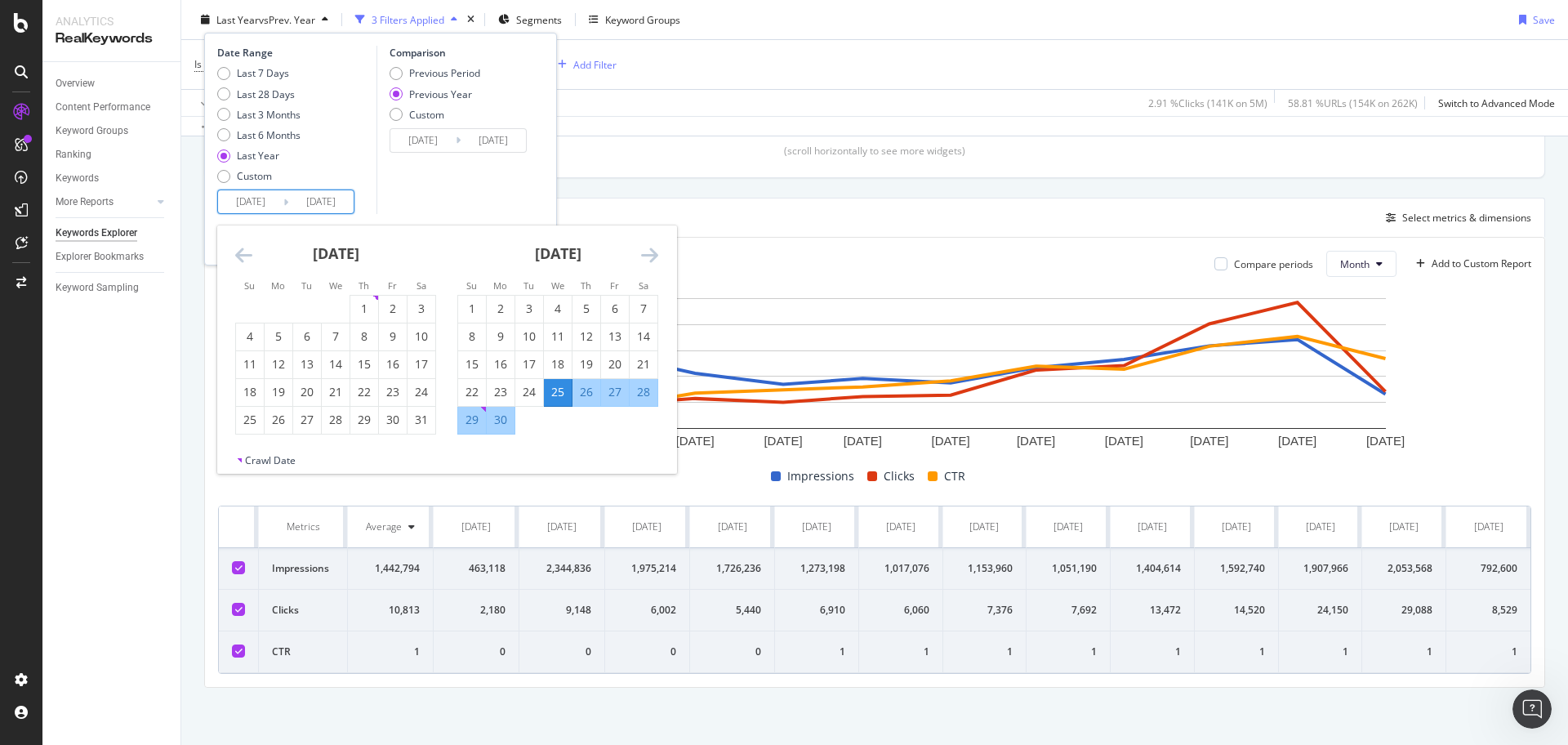
click at [242, 258] on icon "Move backward to switch to the previous month." at bounding box center [244, 254] width 17 height 19
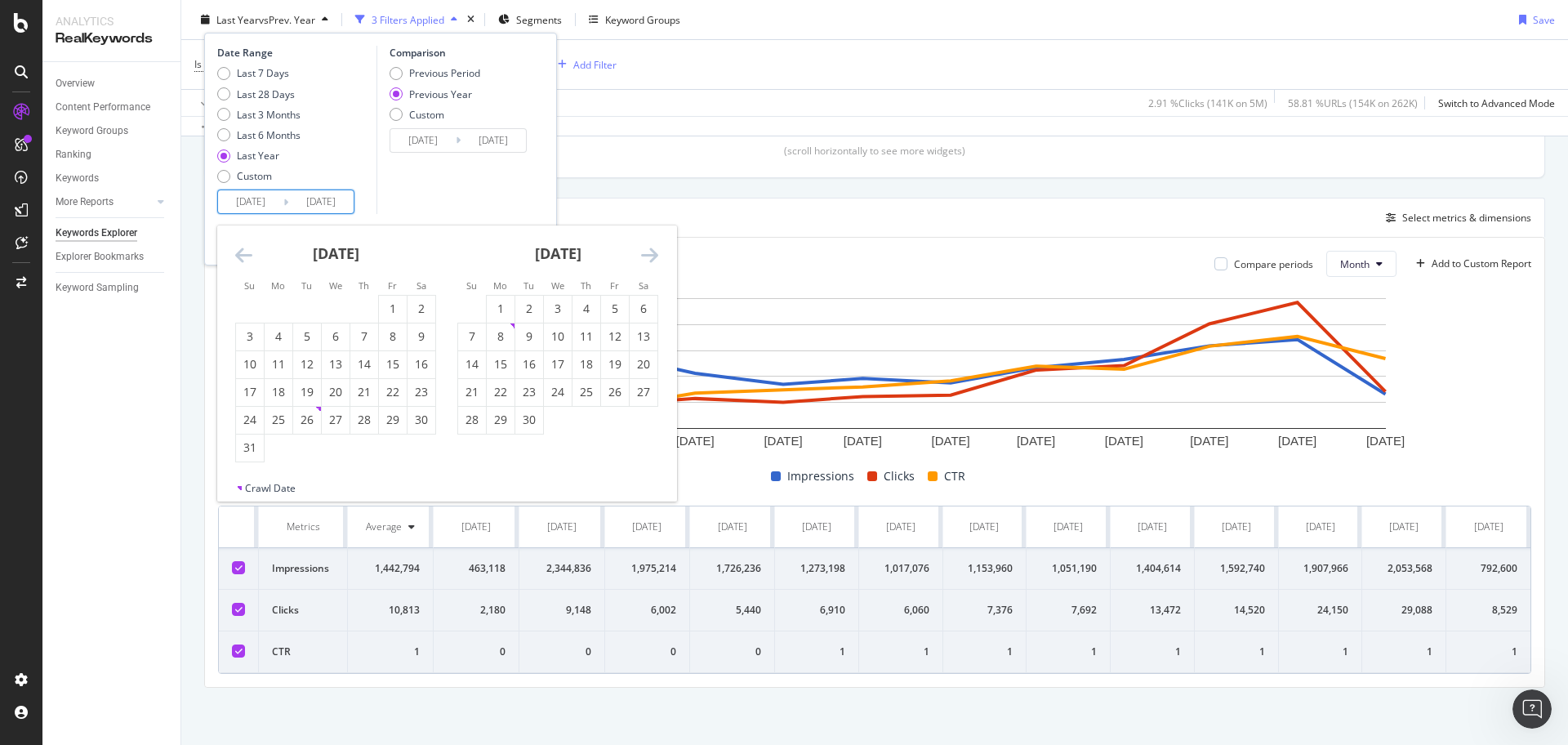
click at [242, 258] on icon "Move backward to switch to the previous month." at bounding box center [244, 254] width 17 height 19
click at [234, 250] on div "February 2024 1 2 3 4 5 6 7 8 9 10 11 12 13 14 15 16 17 18 19 20 21 22 23 24 25…" at bounding box center [335, 330] width 222 height 209
click at [235, 247] on icon "Move backward to switch to the previous month." at bounding box center [244, 254] width 17 height 19
click at [281, 307] on div "1" at bounding box center [278, 308] width 28 height 16
type input "2024/01/01"
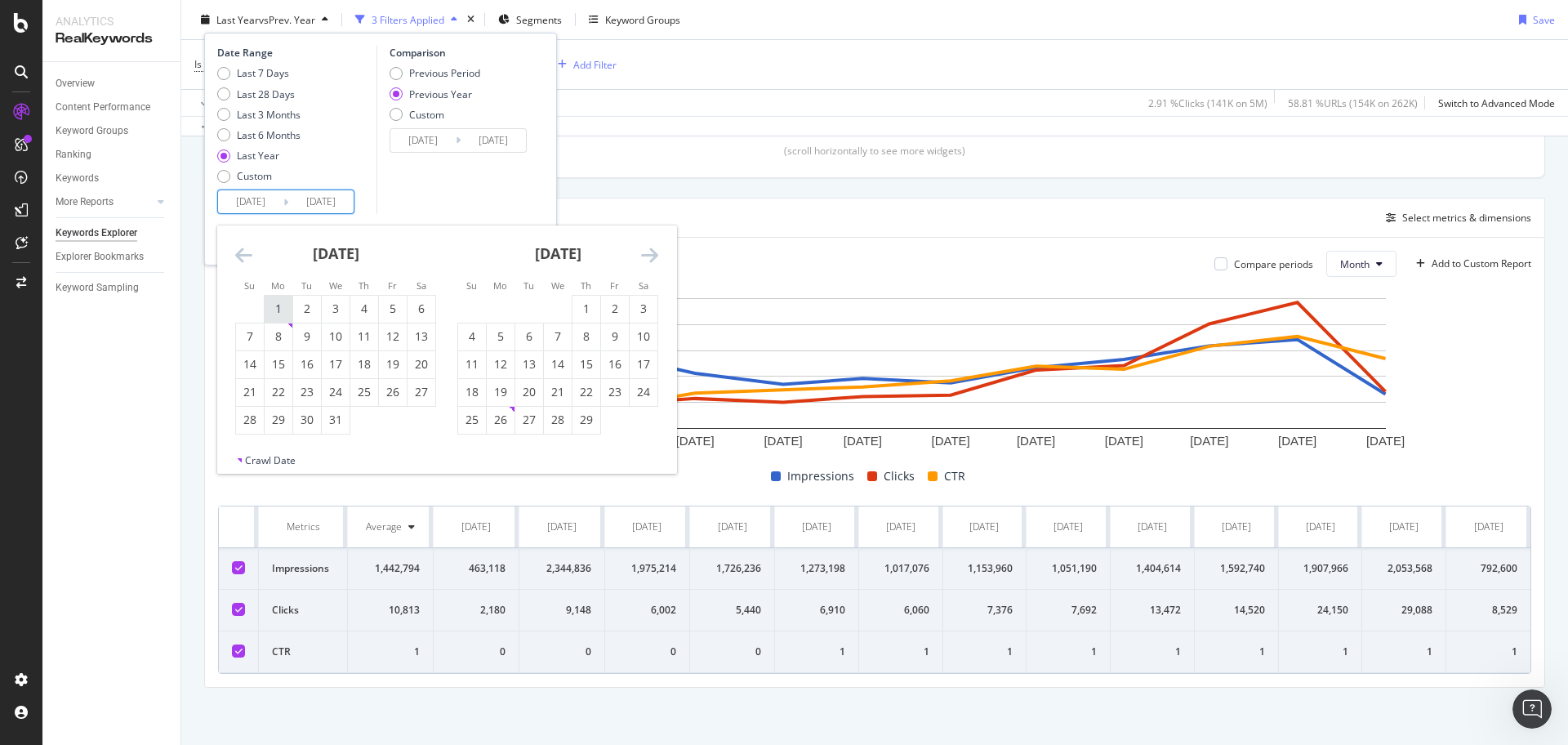
type input "2023/01/02"
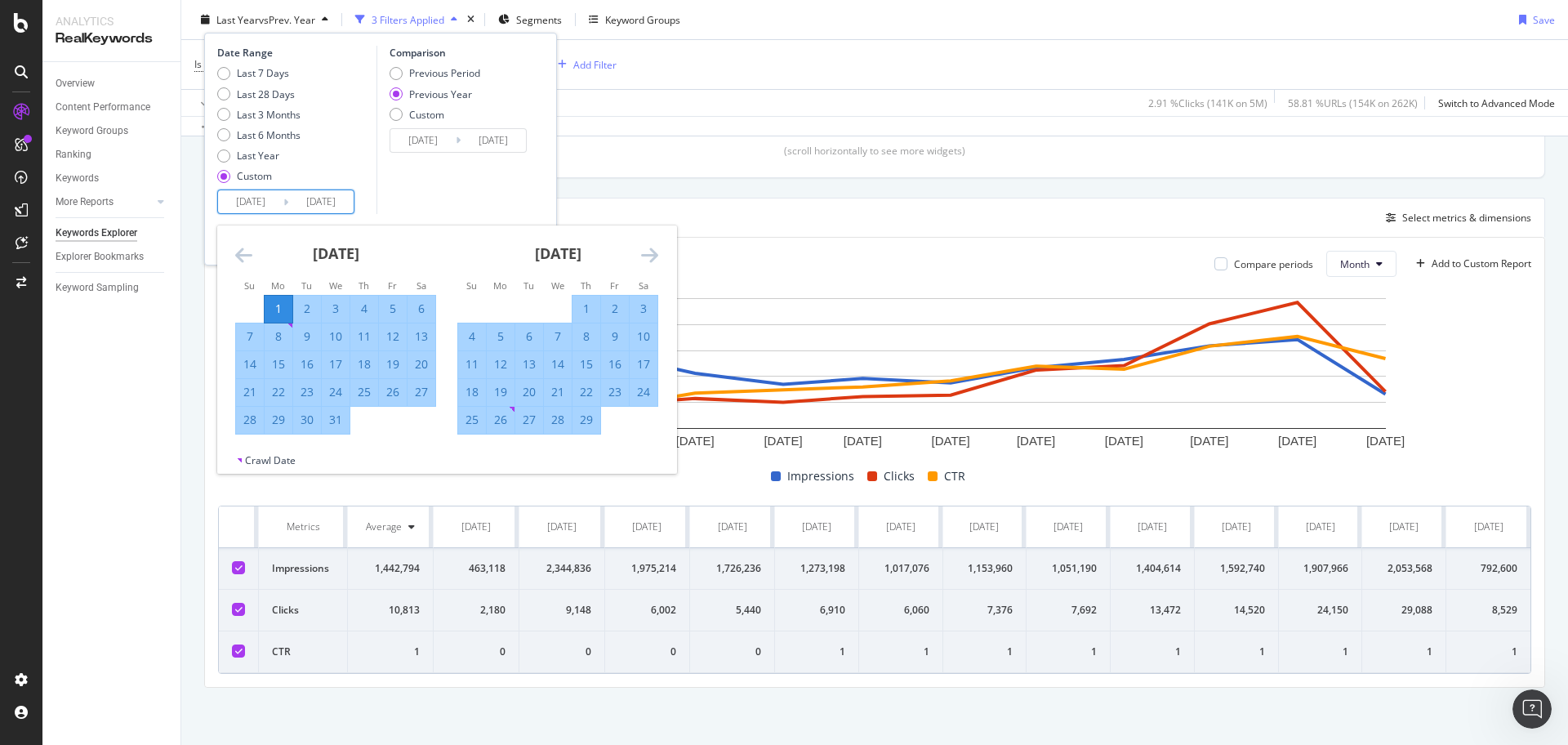
click at [648, 251] on icon "Move forward to switch to the next month." at bounding box center [650, 254] width 17 height 19
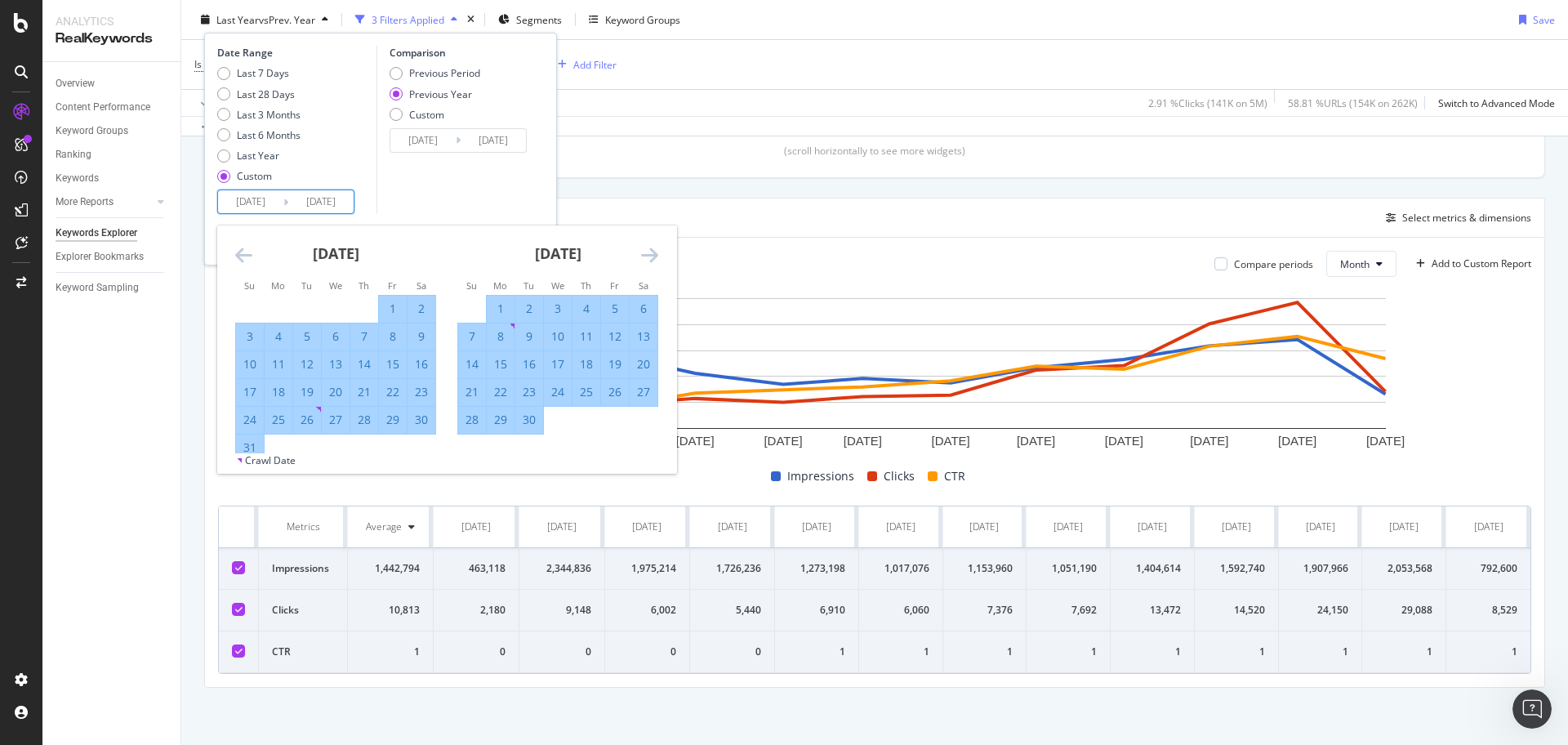
click at [648, 251] on icon "Move forward to switch to the next month." at bounding box center [650, 254] width 17 height 19
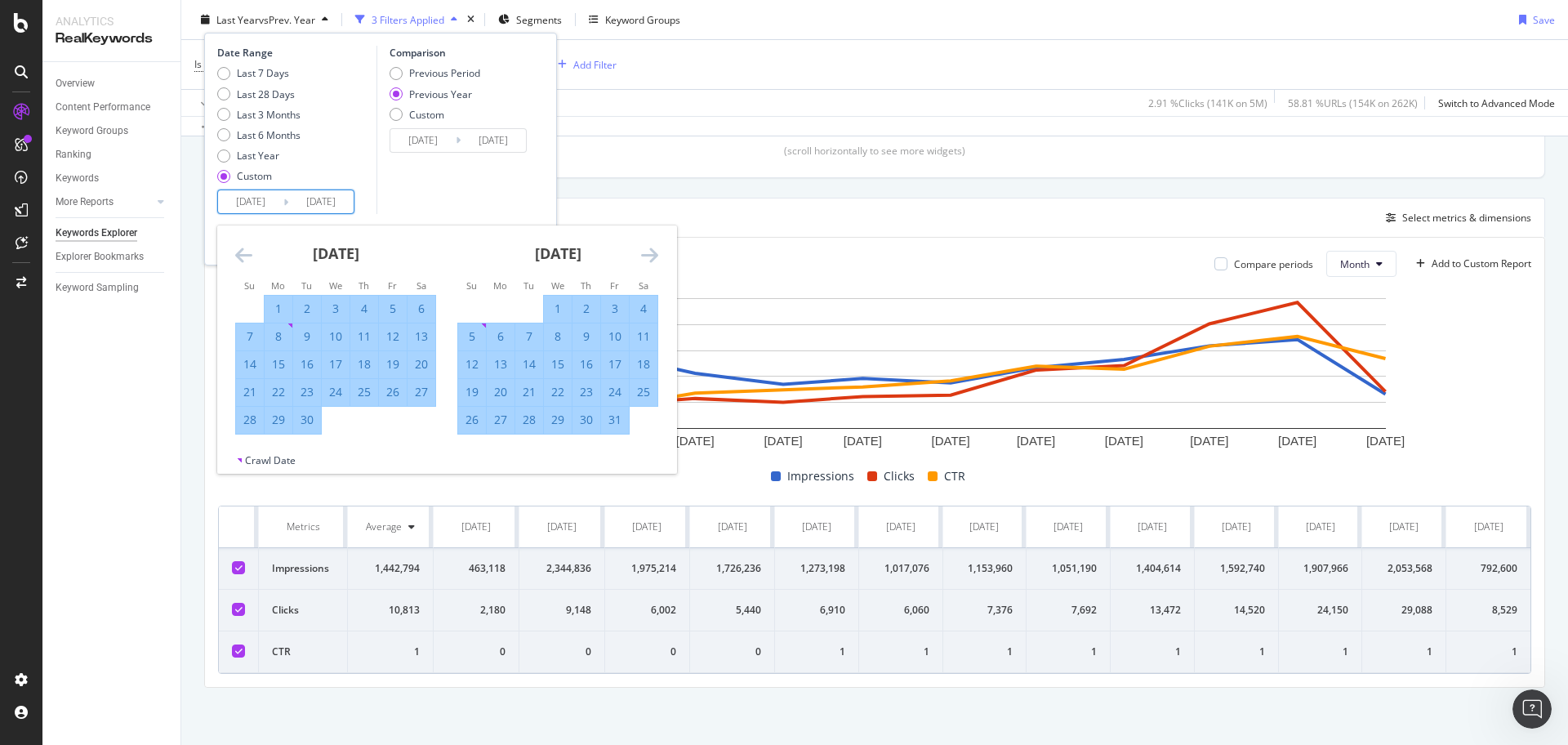
click at [648, 251] on icon "Move forward to switch to the next month." at bounding box center [650, 254] width 17 height 19
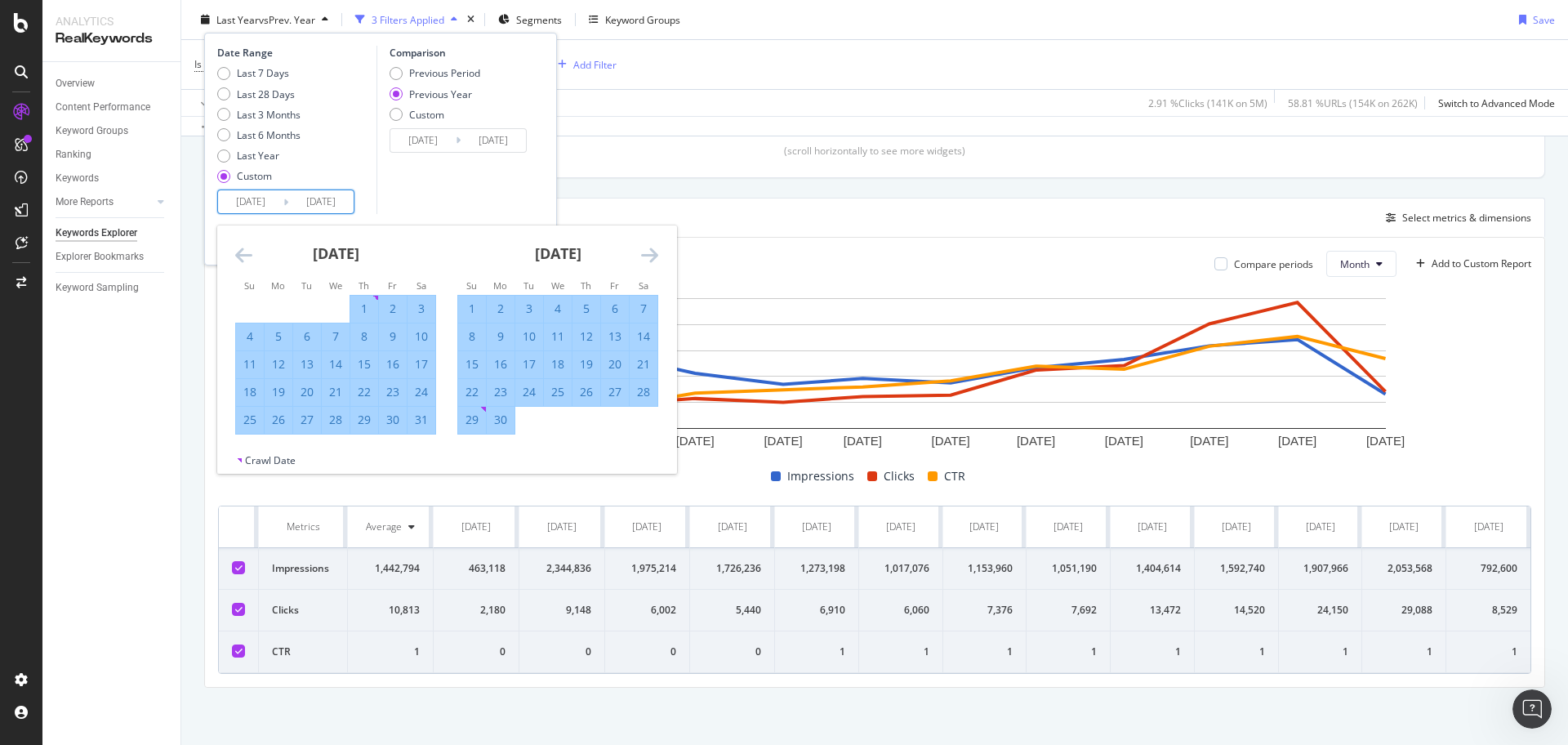
click at [648, 251] on icon "Move forward to switch to the next month." at bounding box center [650, 254] width 17 height 19
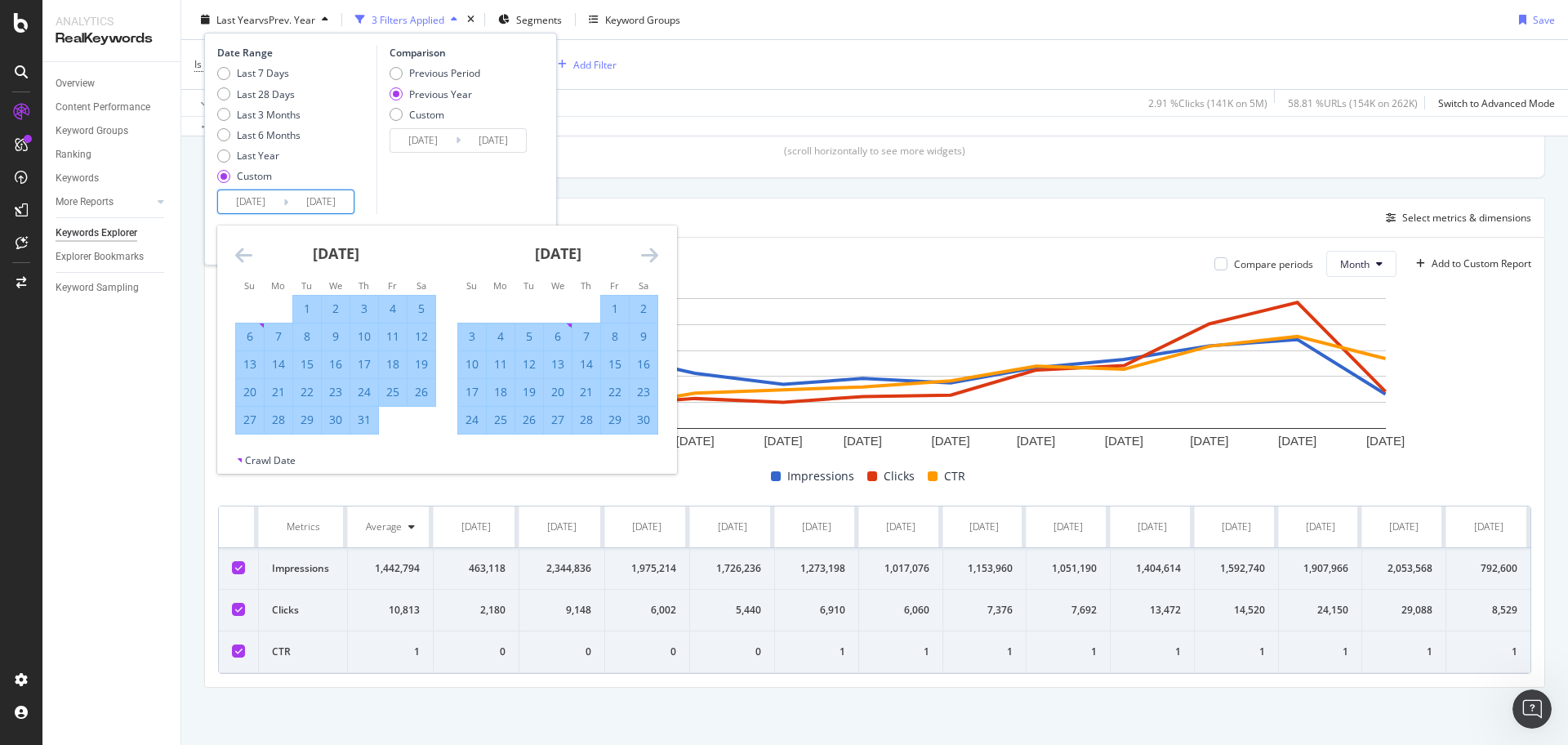
click at [648, 251] on icon "Move forward to switch to the next month." at bounding box center [650, 254] width 17 height 19
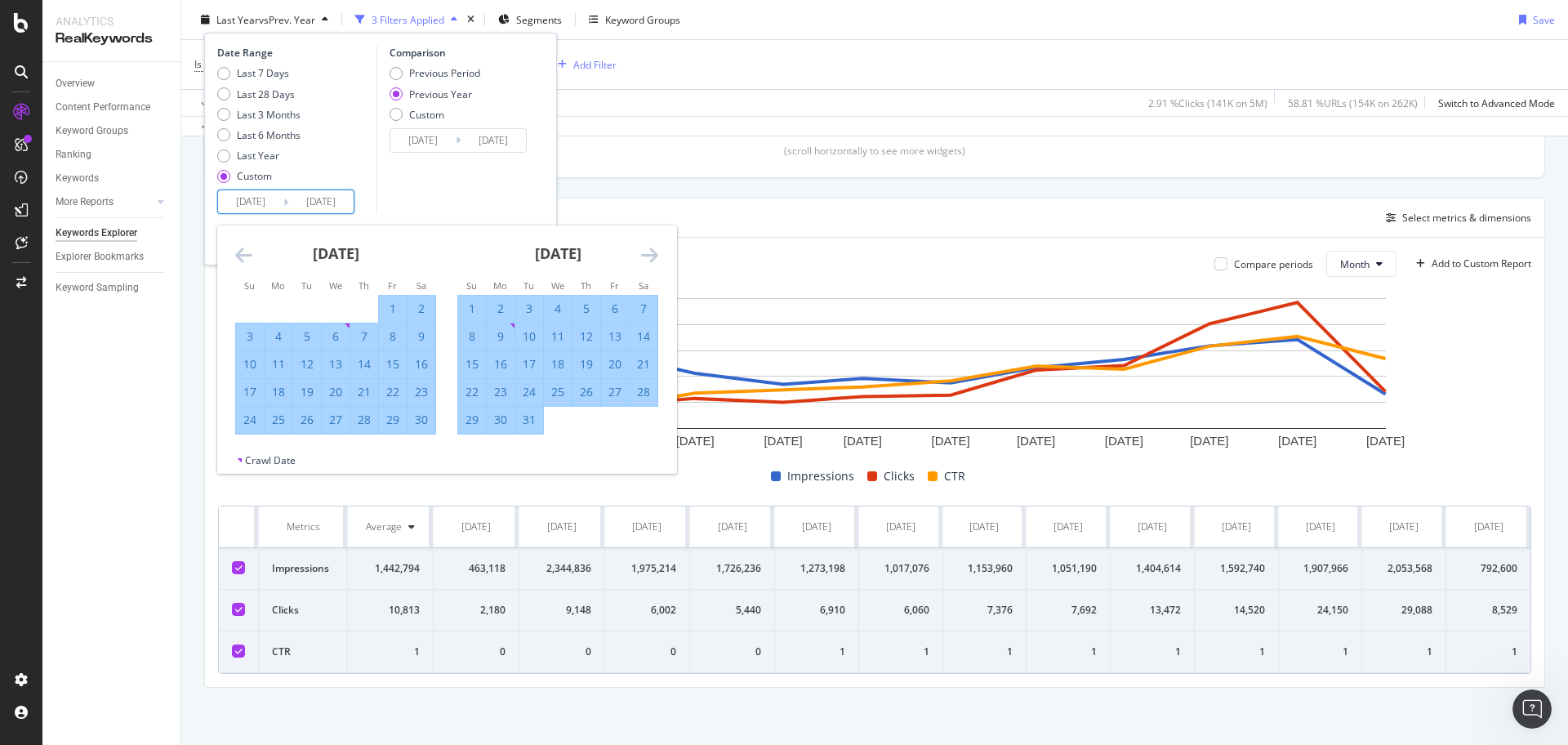
click at [648, 251] on icon "Move forward to switch to the next month." at bounding box center [650, 254] width 17 height 19
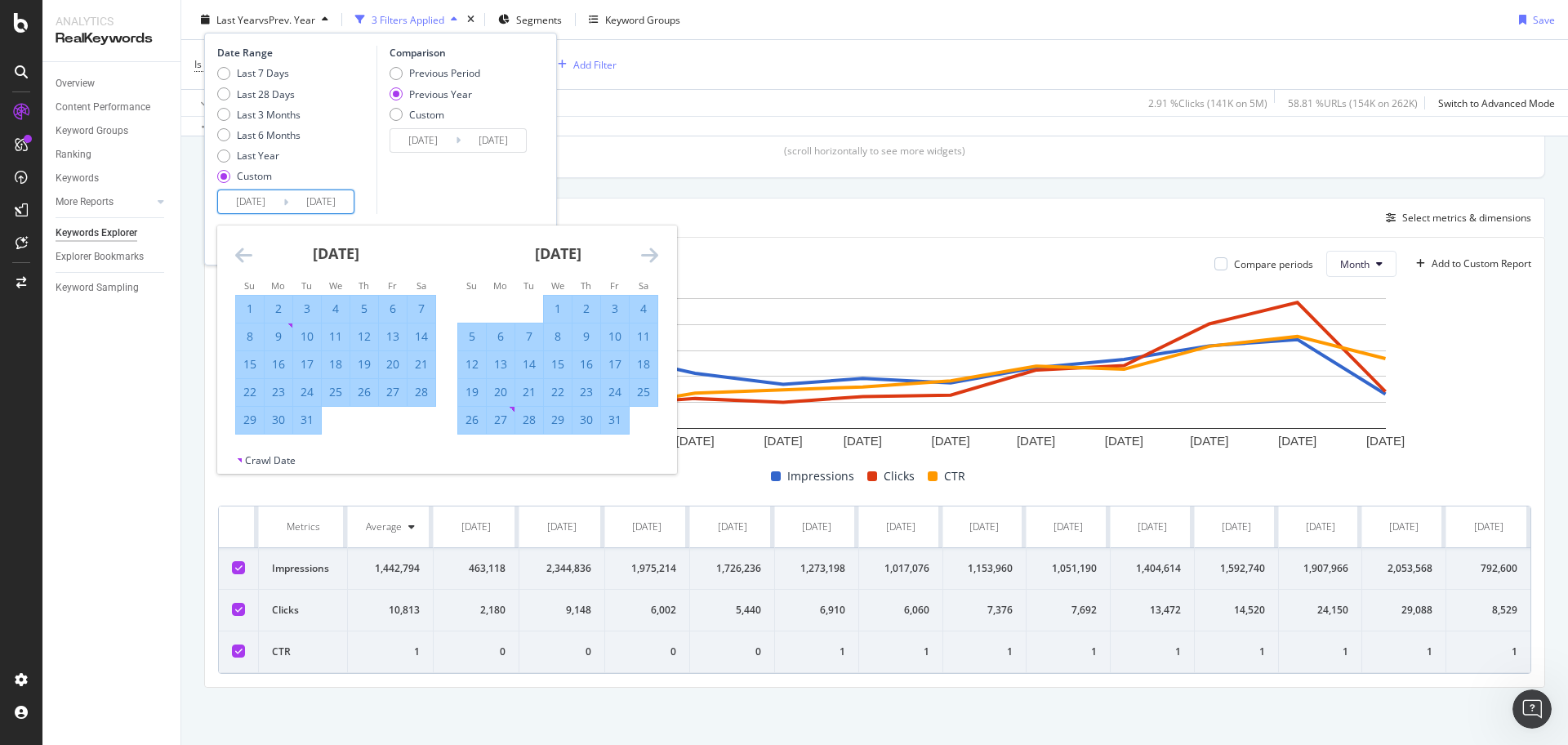
click at [648, 251] on icon "Move forward to switch to the next month." at bounding box center [650, 254] width 17 height 19
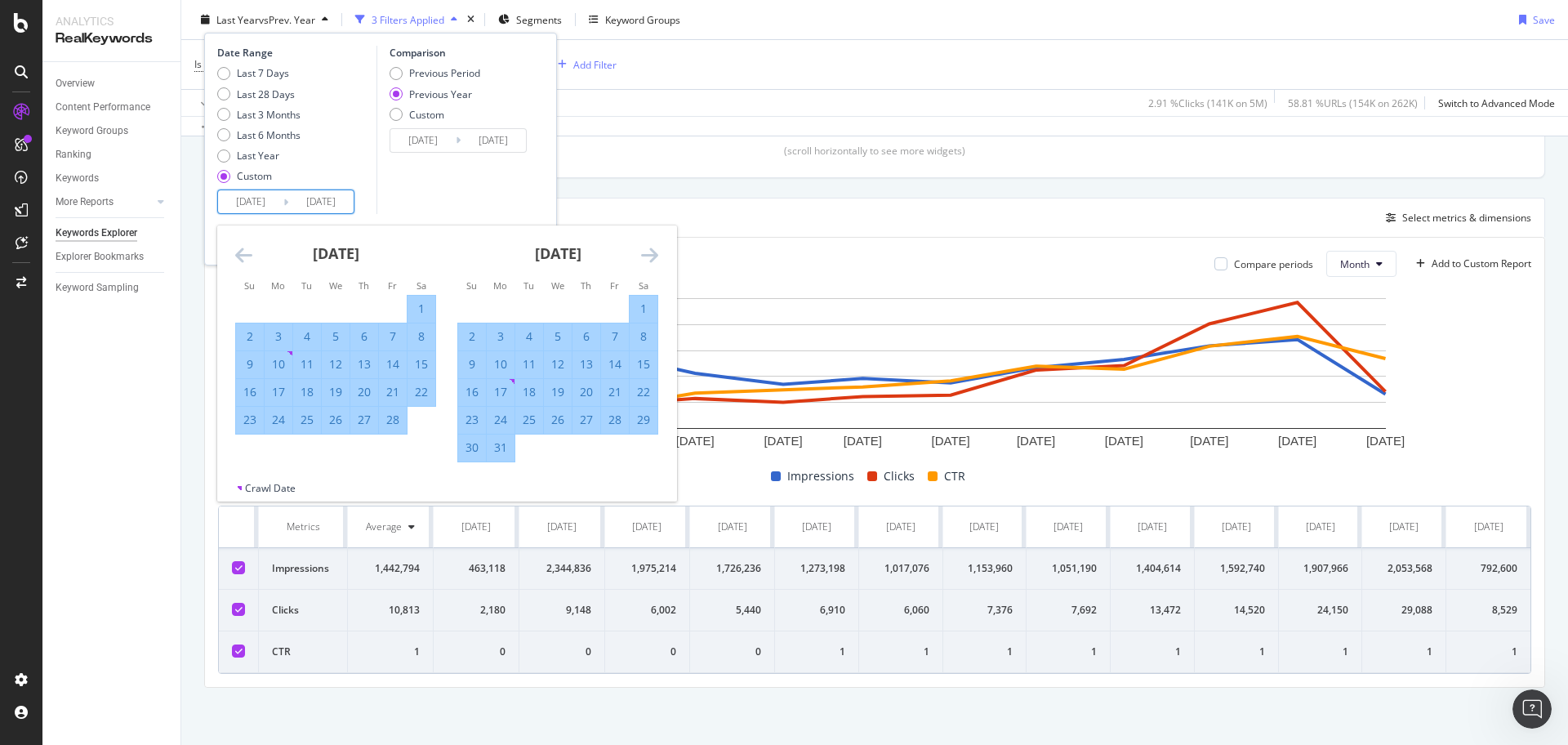
click at [648, 251] on icon "Move forward to switch to the next month." at bounding box center [650, 254] width 17 height 19
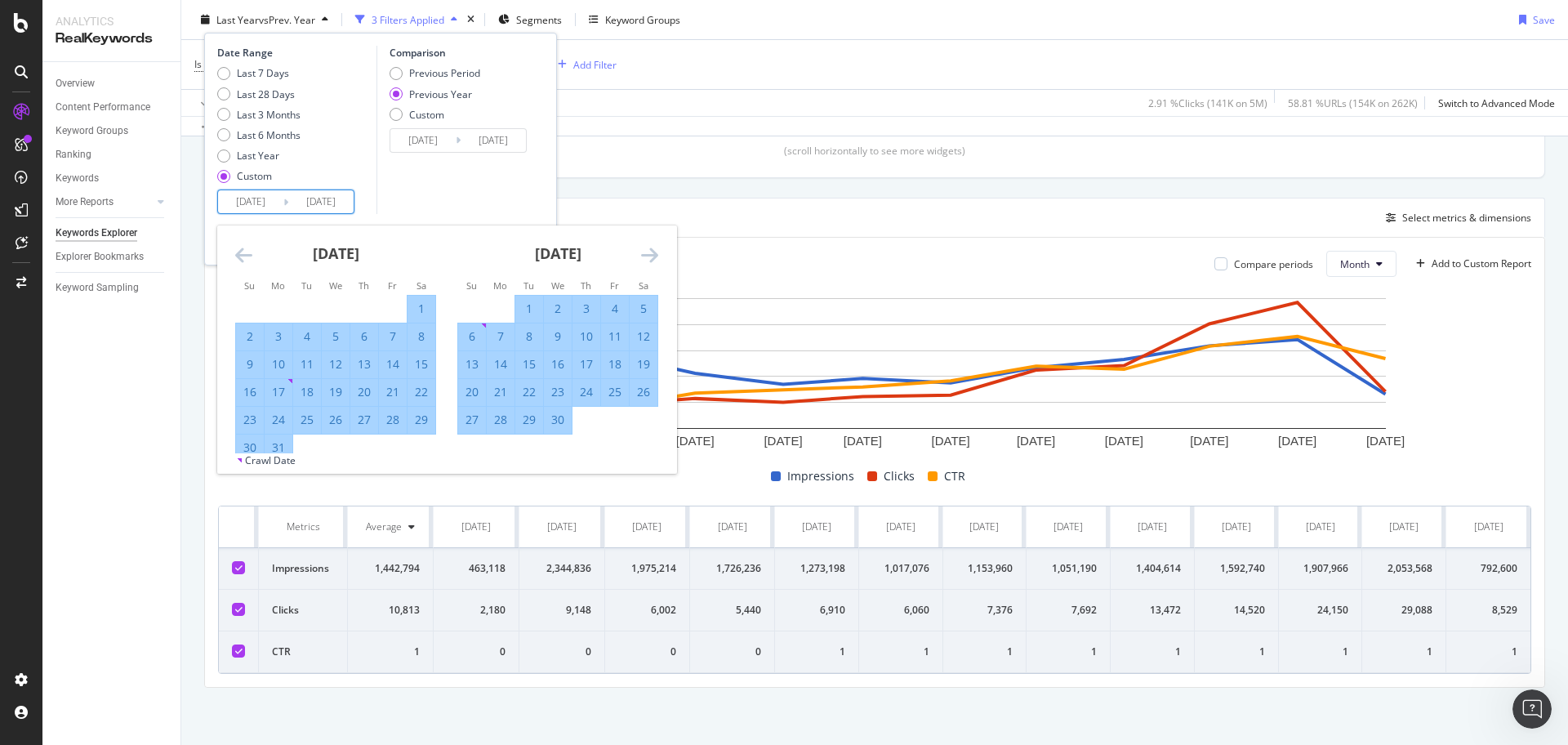
click at [648, 251] on icon "Move forward to switch to the next month." at bounding box center [650, 254] width 17 height 19
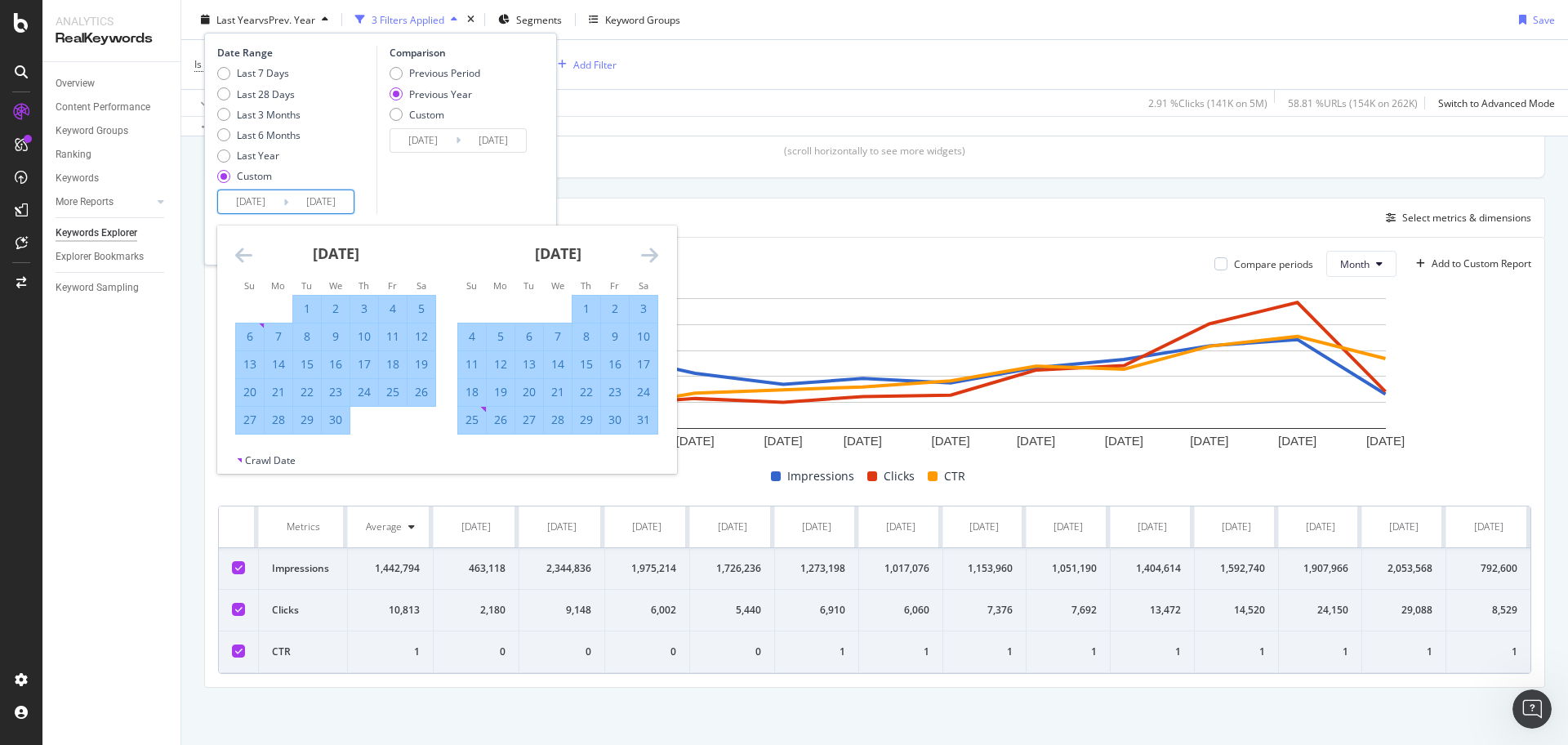
click at [648, 251] on icon "Move forward to switch to the next month." at bounding box center [650, 254] width 17 height 19
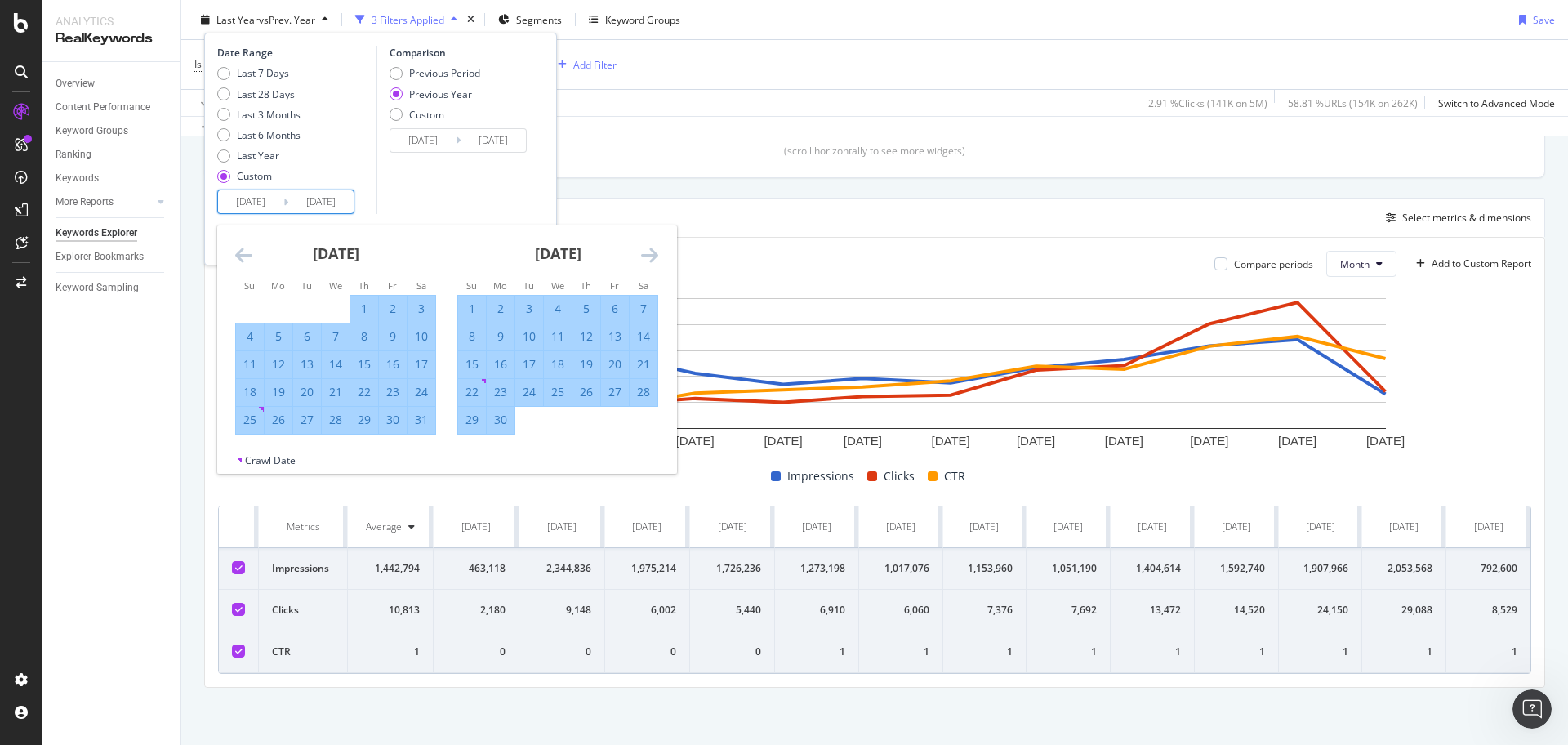
click at [648, 251] on icon "Move forward to switch to the next month." at bounding box center [650, 254] width 17 height 19
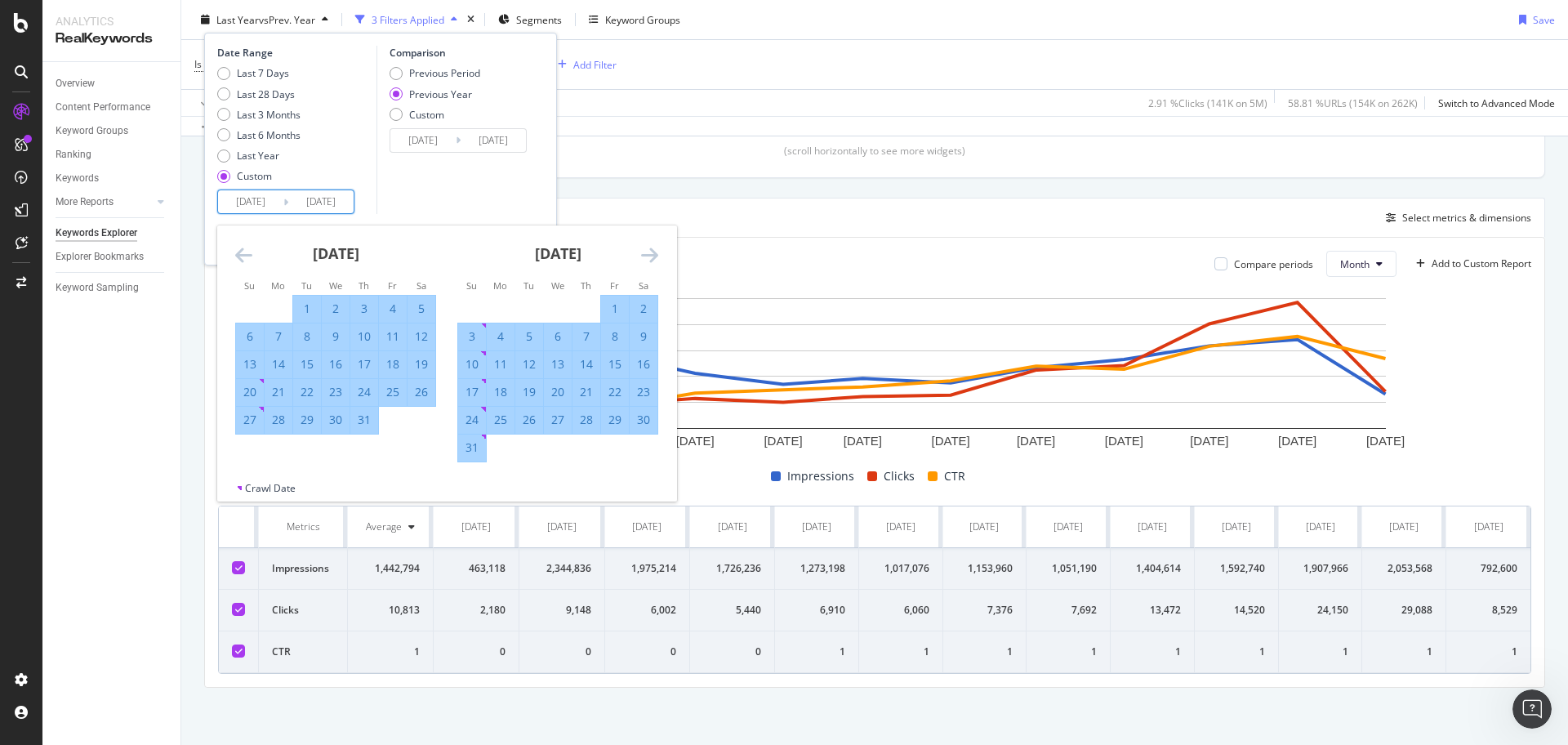
click at [648, 251] on icon "Move forward to switch to the next month." at bounding box center [650, 254] width 17 height 19
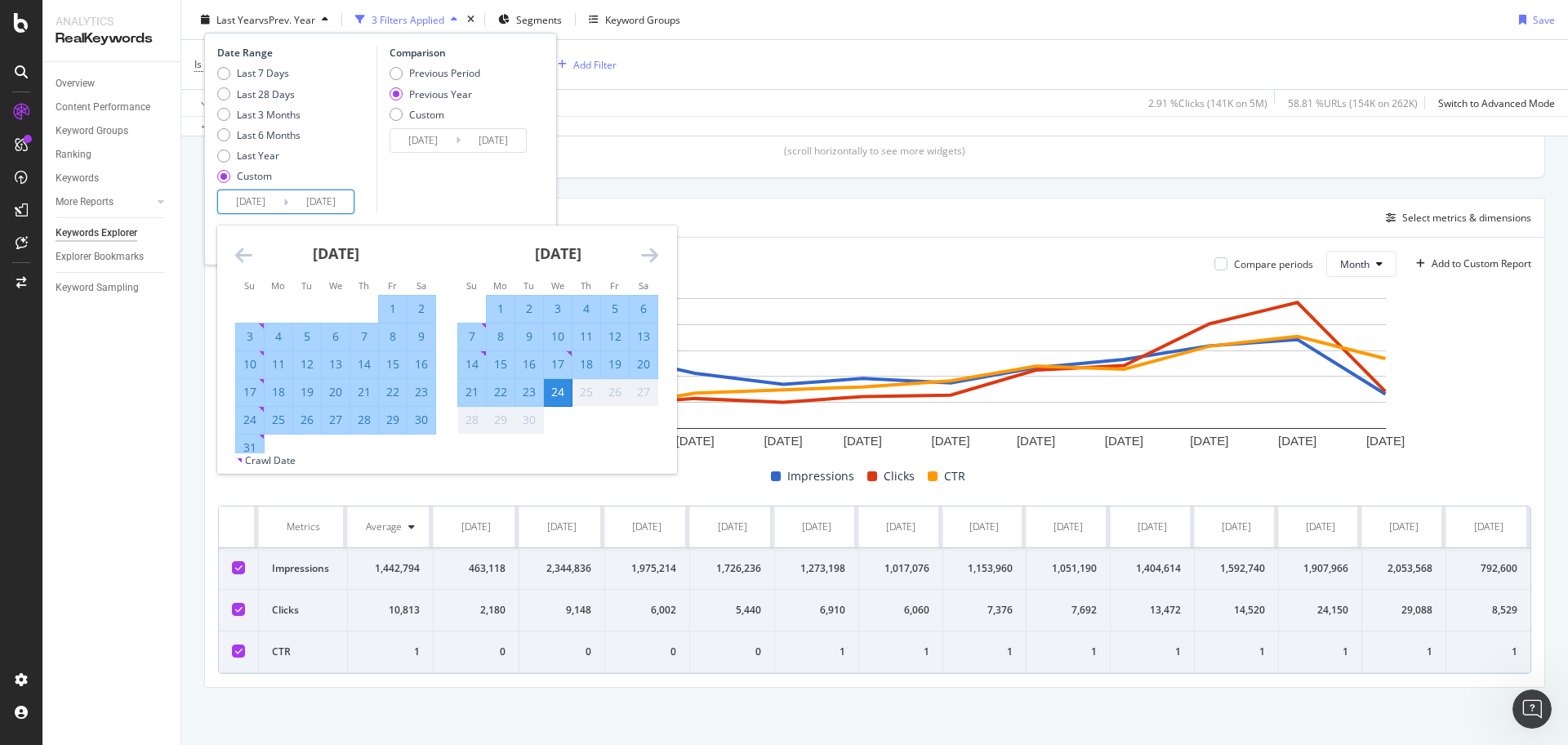
click at [648, 251] on icon "Move forward to switch to the next month." at bounding box center [650, 254] width 17 height 19
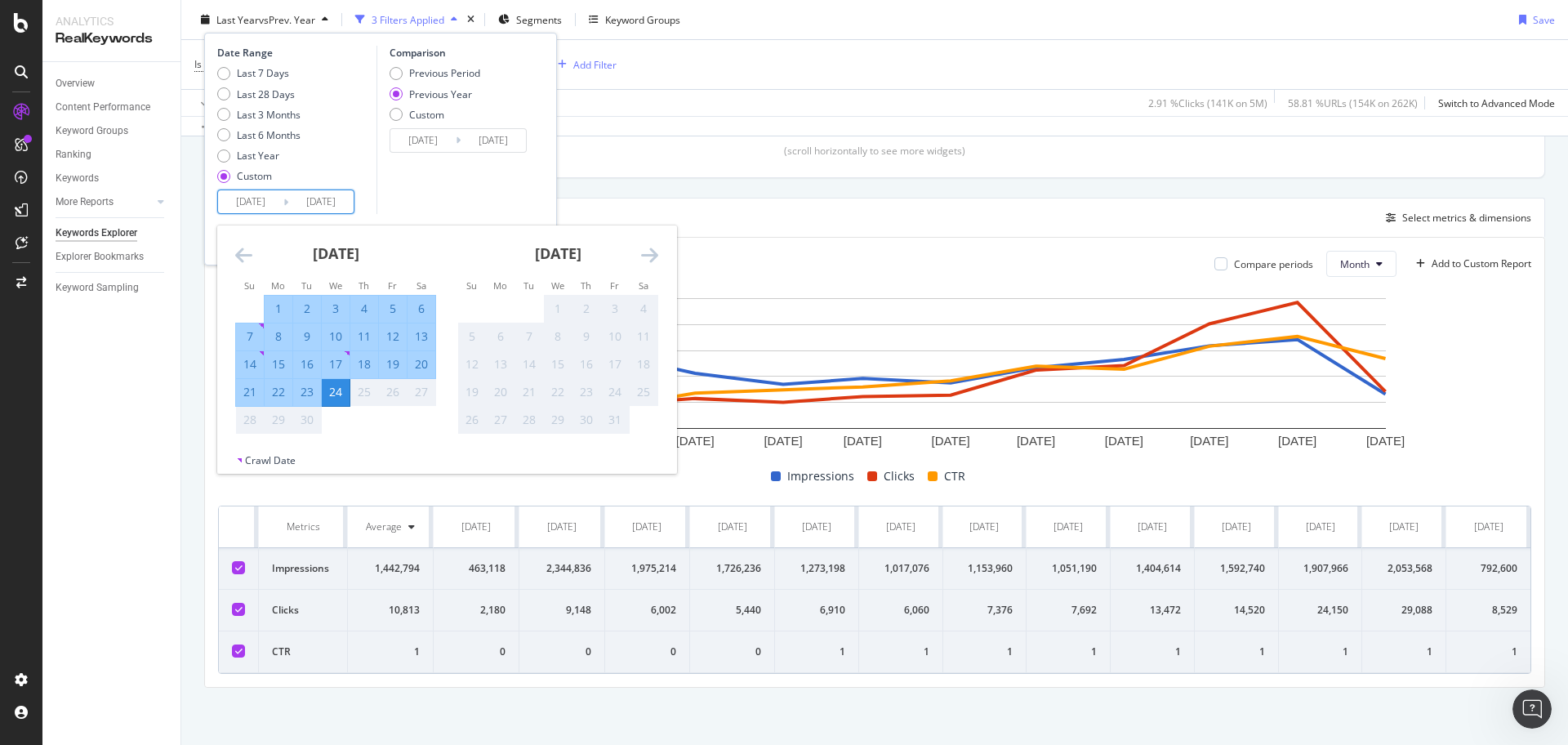
drag, startPoint x: 483, startPoint y: 190, endPoint x: 494, endPoint y: 211, distance: 23.7
click at [483, 190] on div "Comparison Previous Period Previous Year Custom 2023/01/02 Navigate forward to …" at bounding box center [454, 129] width 155 height 169
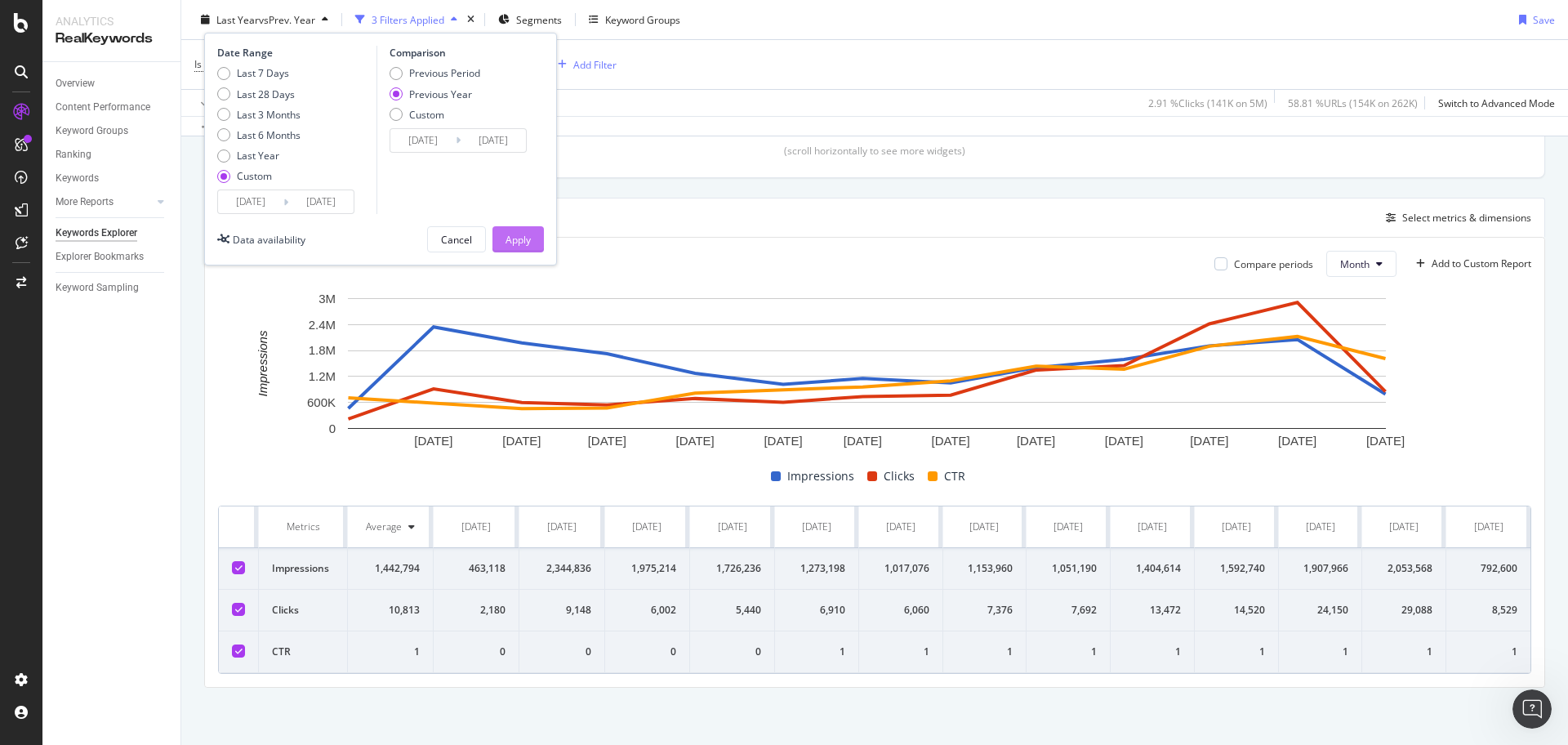
click at [526, 234] on div "Apply" at bounding box center [518, 239] width 25 height 13
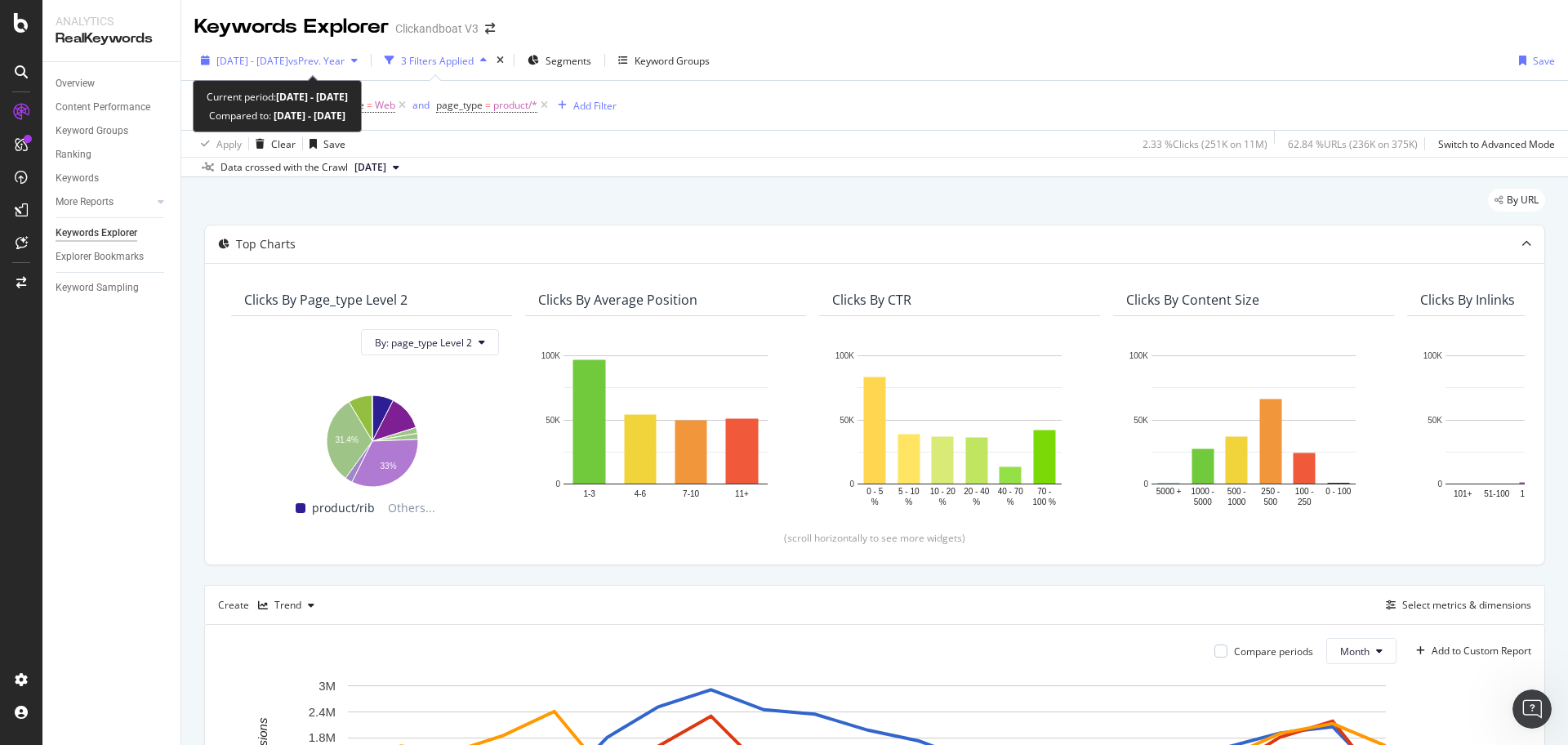
click at [288, 63] on span "2024 Jan. 1st - 2025 Sep. 24th" at bounding box center [252, 61] width 72 height 13
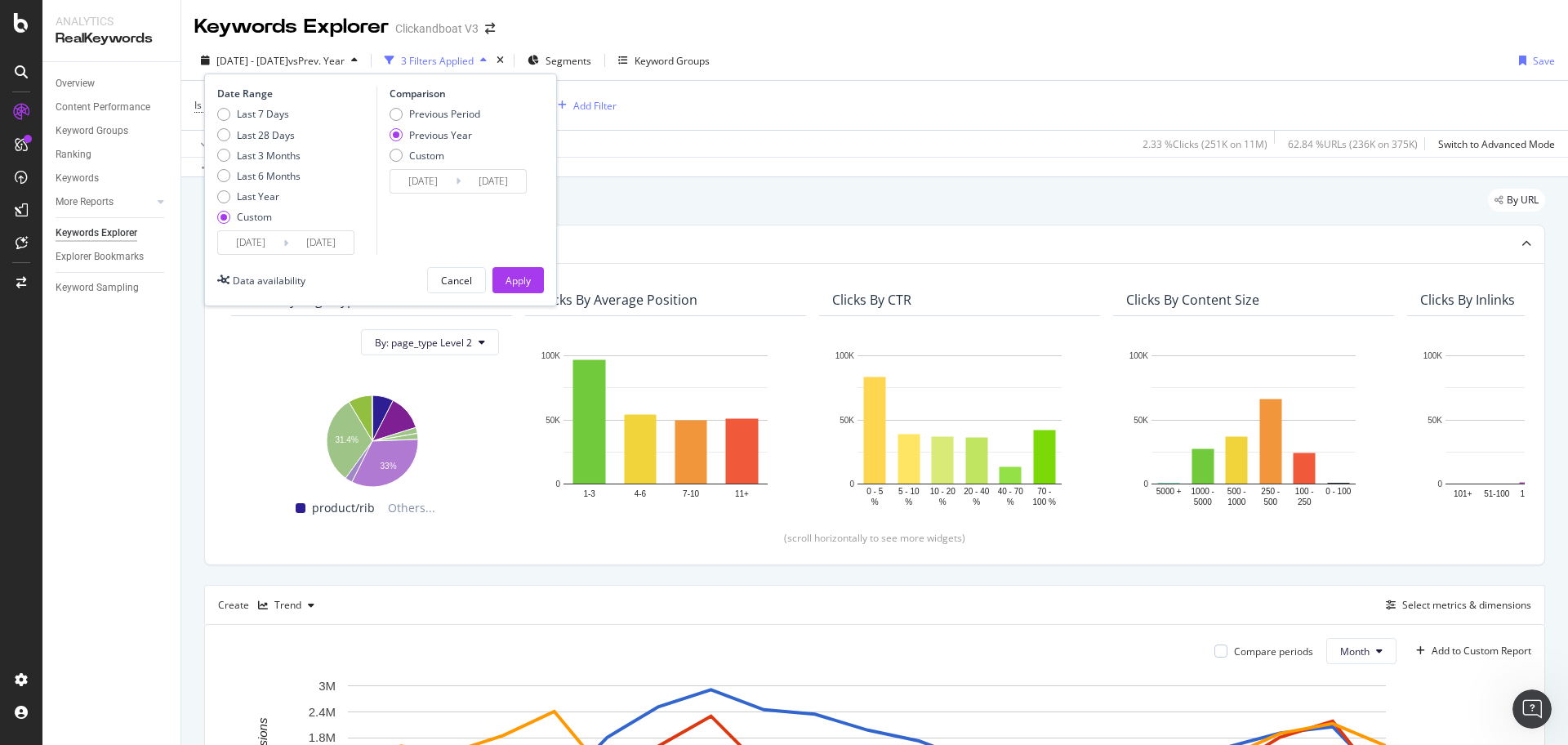
click at [271, 242] on input "[DATE]" at bounding box center [251, 243] width 66 height 23
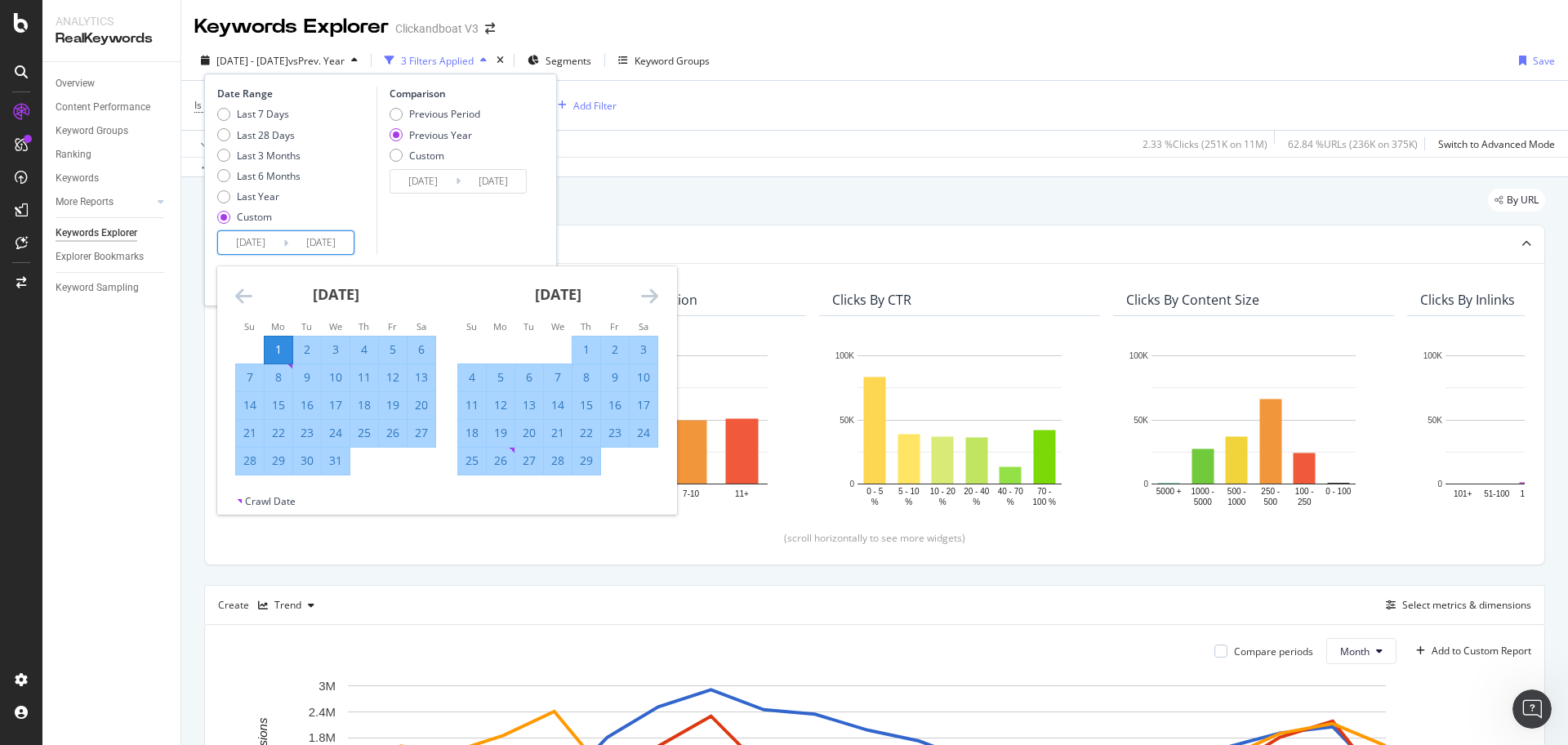
click at [363, 188] on div "Last 7 Days Last 28 Days Last 3 Months Last 6 Months Last Year Custom" at bounding box center [294, 169] width 155 height 123
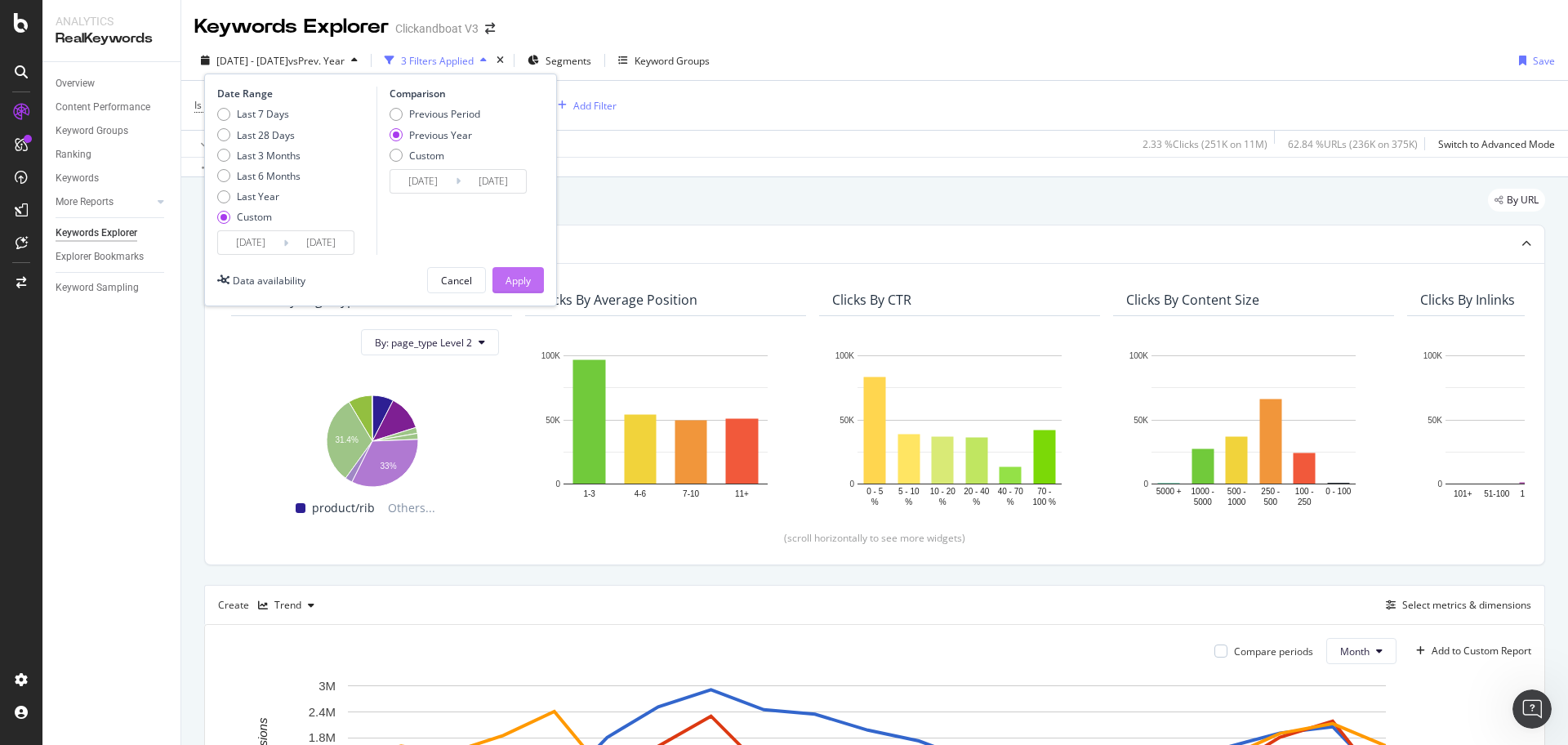
click at [517, 276] on div "Apply" at bounding box center [518, 280] width 25 height 13
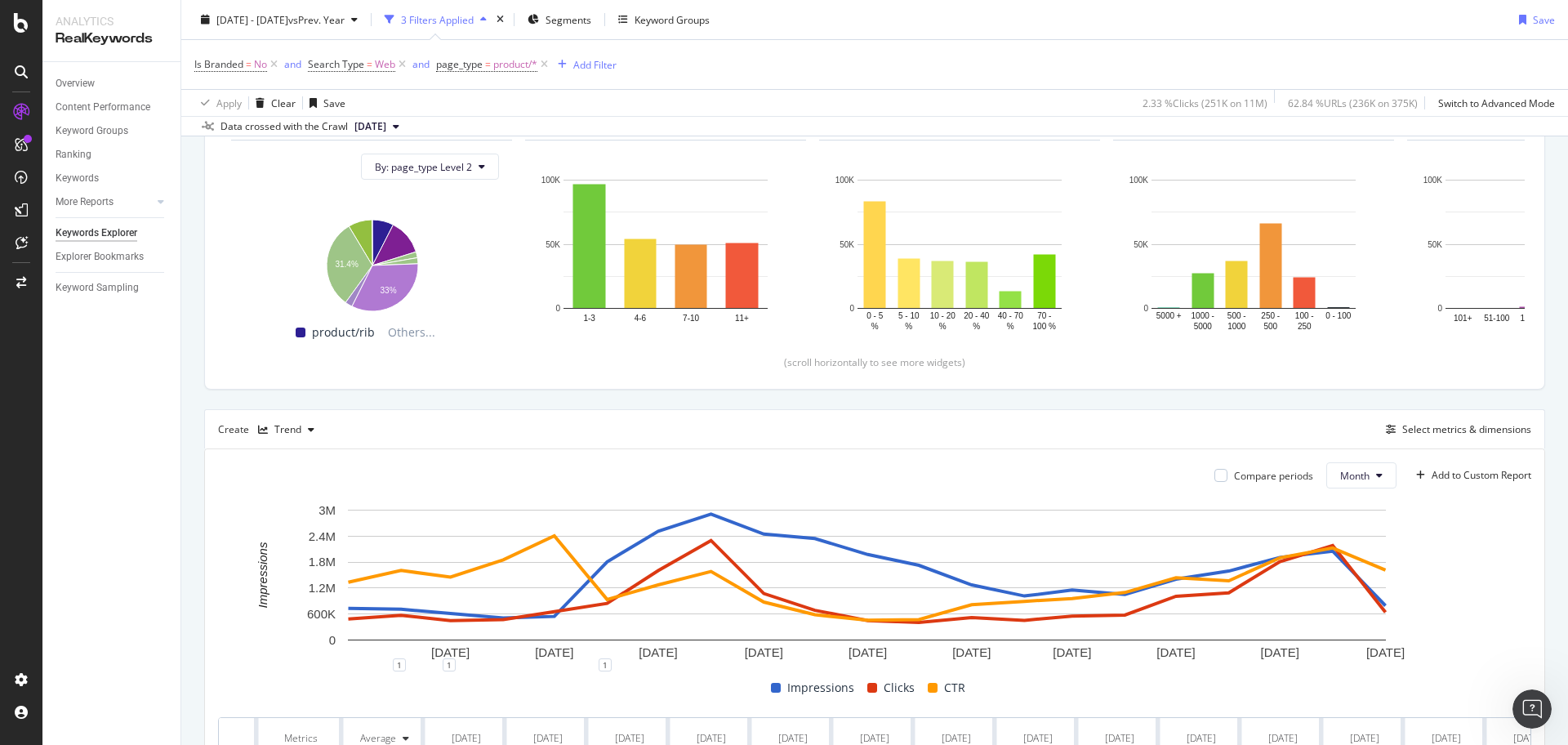
scroll to position [403, 0]
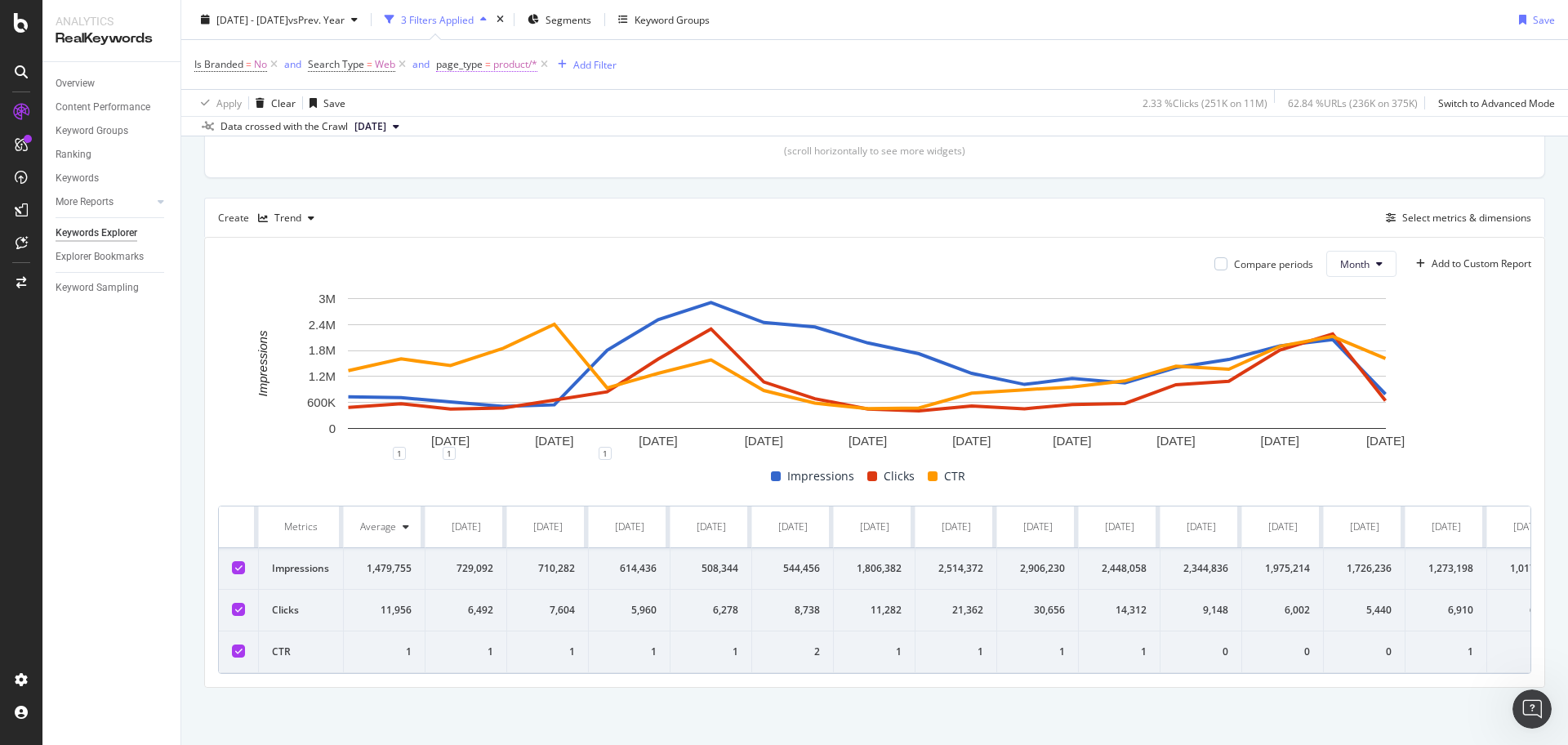
click at [498, 67] on span "product/*" at bounding box center [516, 65] width 44 height 23
click at [552, 70] on div "page_type" at bounding box center [541, 63] width 193 height 28
click at [829, 93] on div "Apply Clear Save 2.33 % Clicks ( 251K on 11M ) 62.84 % URLs ( 236K on 375K ) Sw…" at bounding box center [874, 102] width 1386 height 27
click at [523, 69] on span "product/*" at bounding box center [516, 65] width 44 height 23
click at [911, 88] on div "Is Branded = No and Search Type = Web and page_type = product/* Add Filter" at bounding box center [874, 65] width 1360 height 49
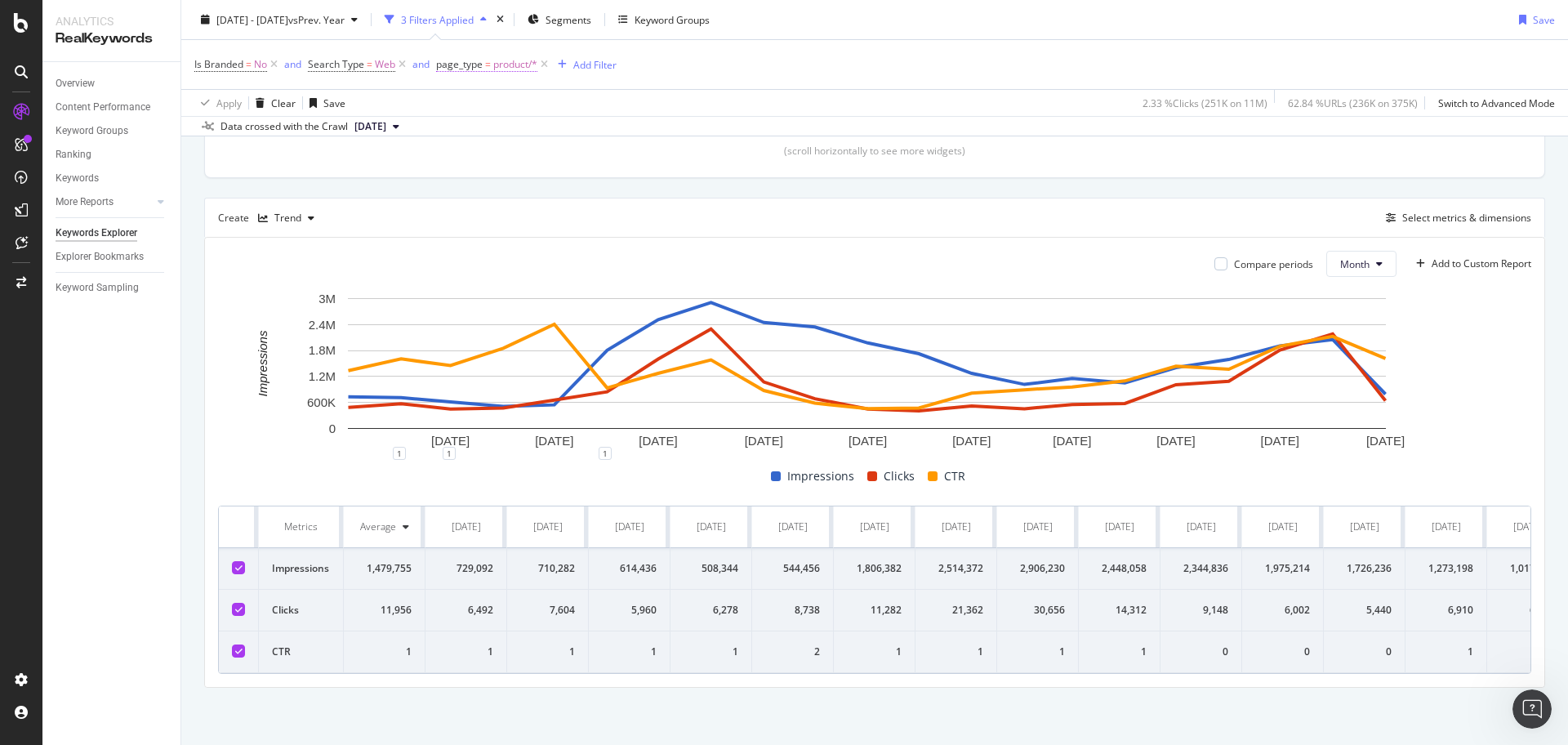
click at [489, 62] on span "=" at bounding box center [488, 64] width 6 height 13
click at [505, 132] on div "product" at bounding box center [540, 133] width 178 height 26
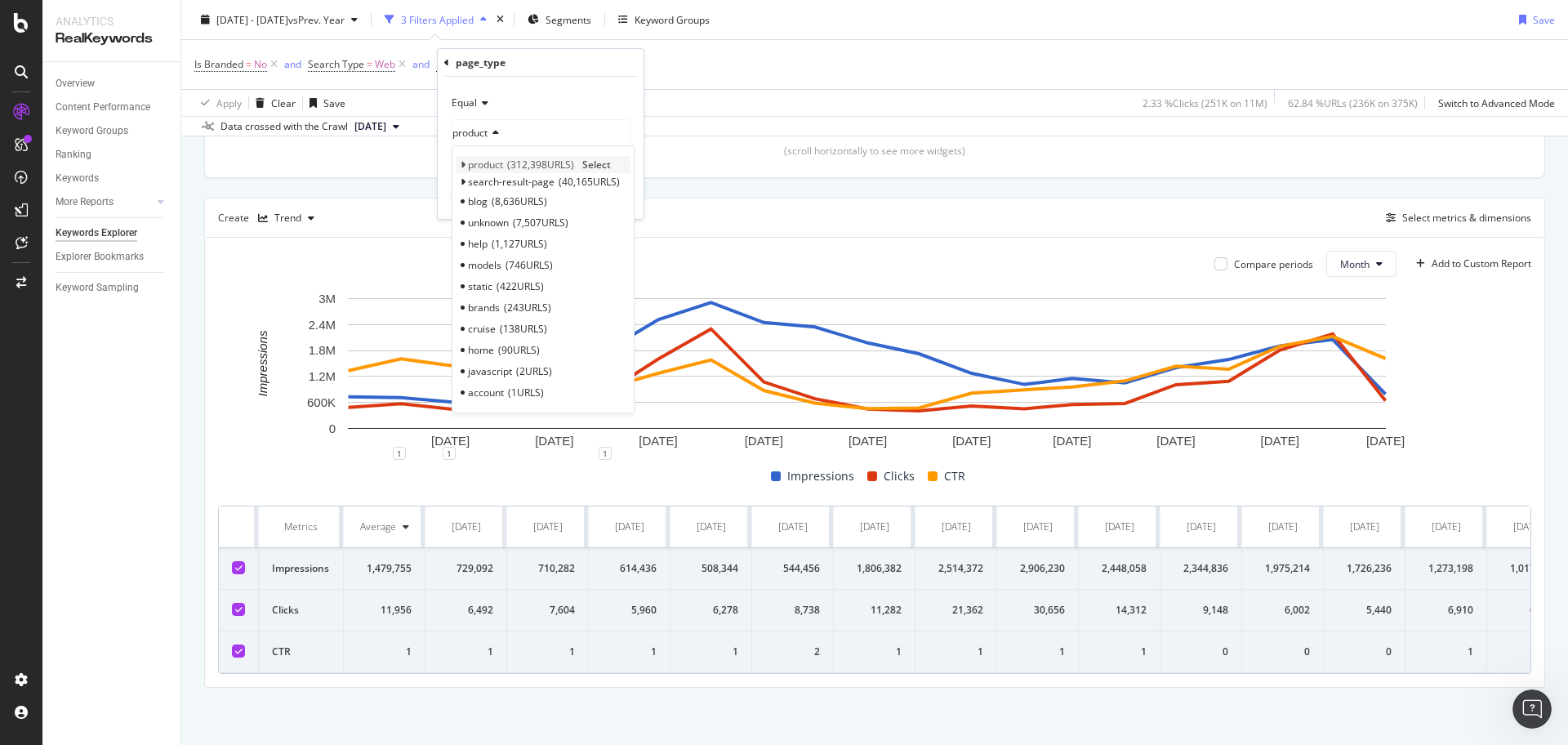
click at [574, 159] on span "312,398 URLS" at bounding box center [540, 164] width 66 height 13
click at [884, 73] on div "Is Branded = No and Search Type = Web and page_type = product/* Add Filter" at bounding box center [874, 65] width 1360 height 49
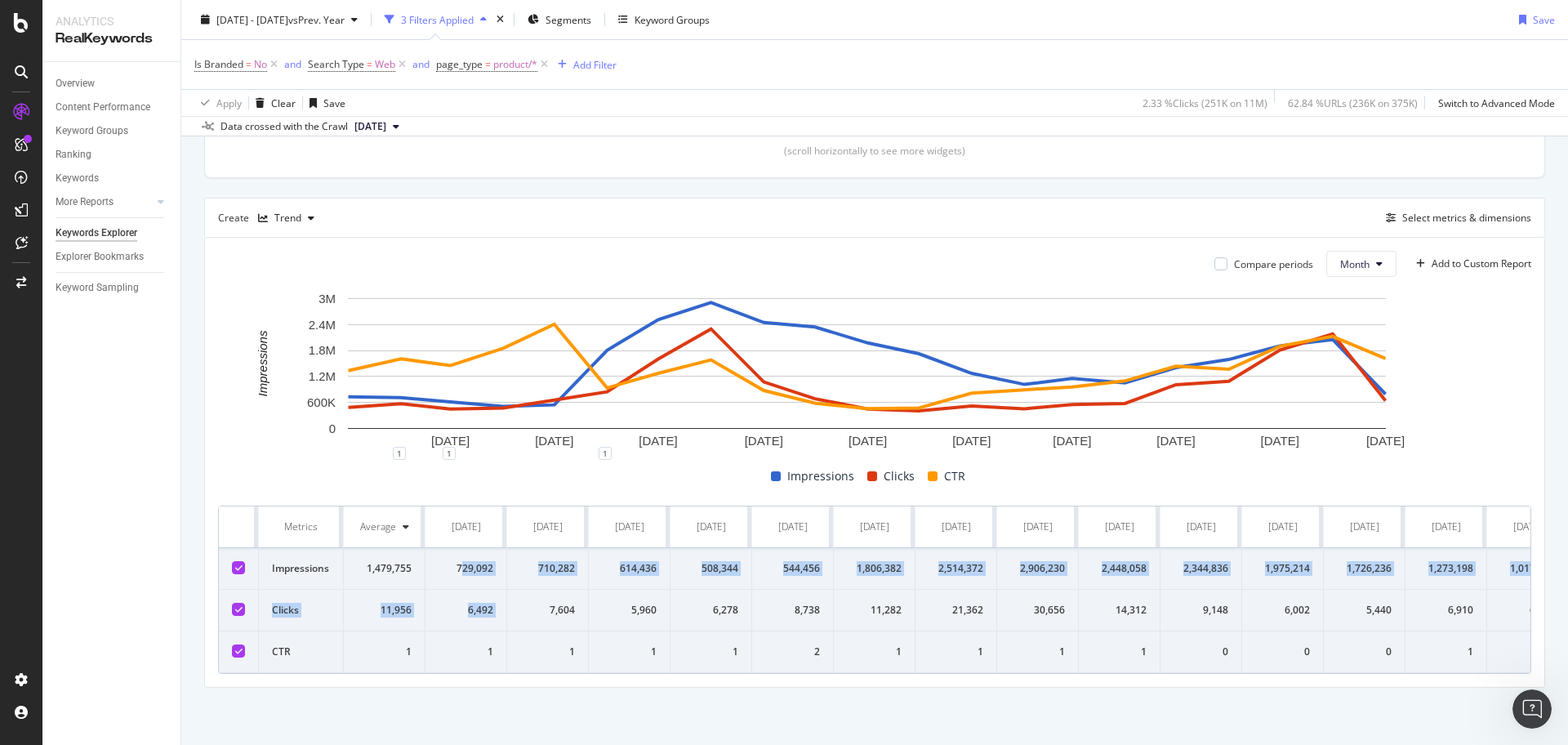
drag, startPoint x: 460, startPoint y: 553, endPoint x: 542, endPoint y: 595, distance: 92.1
click at [542, 595] on tbody "Impressions 1,479,755 729,092 710,282 614,436 508,344 544,456 1,806,382 2,514,3…" at bounding box center [1179, 610] width 1921 height 125
click at [463, 564] on td "729,092" at bounding box center [465, 568] width 82 height 41
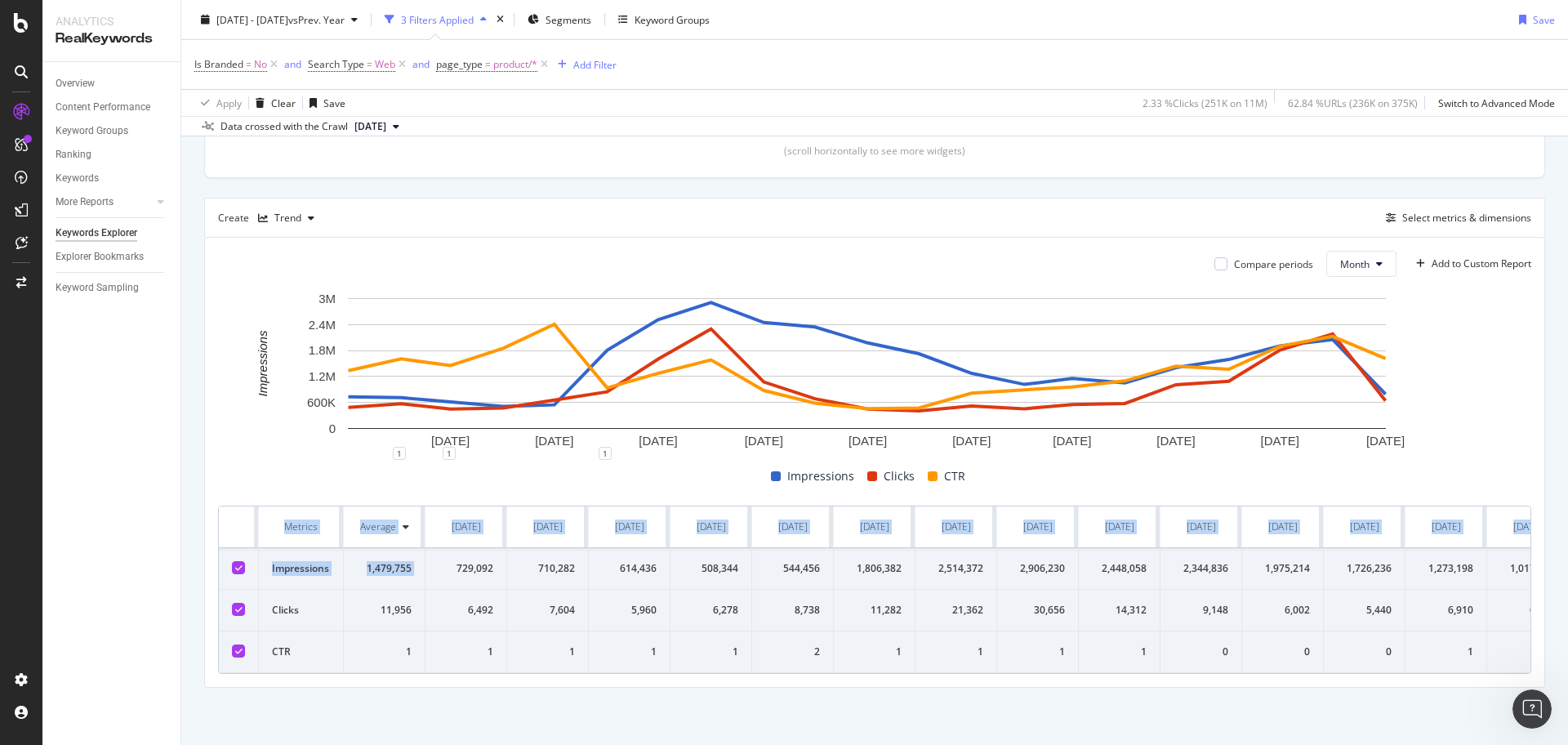
drag, startPoint x: 454, startPoint y: 553, endPoint x: 539, endPoint y: 664, distance: 139.8
click at [539, 667] on div "Metrics Average Jan. 2024 Feb. 2024 Mar. 2024 Apr. 2024 May. 2024 Jun. 2024 Jul…" at bounding box center [874, 589] width 1313 height 169
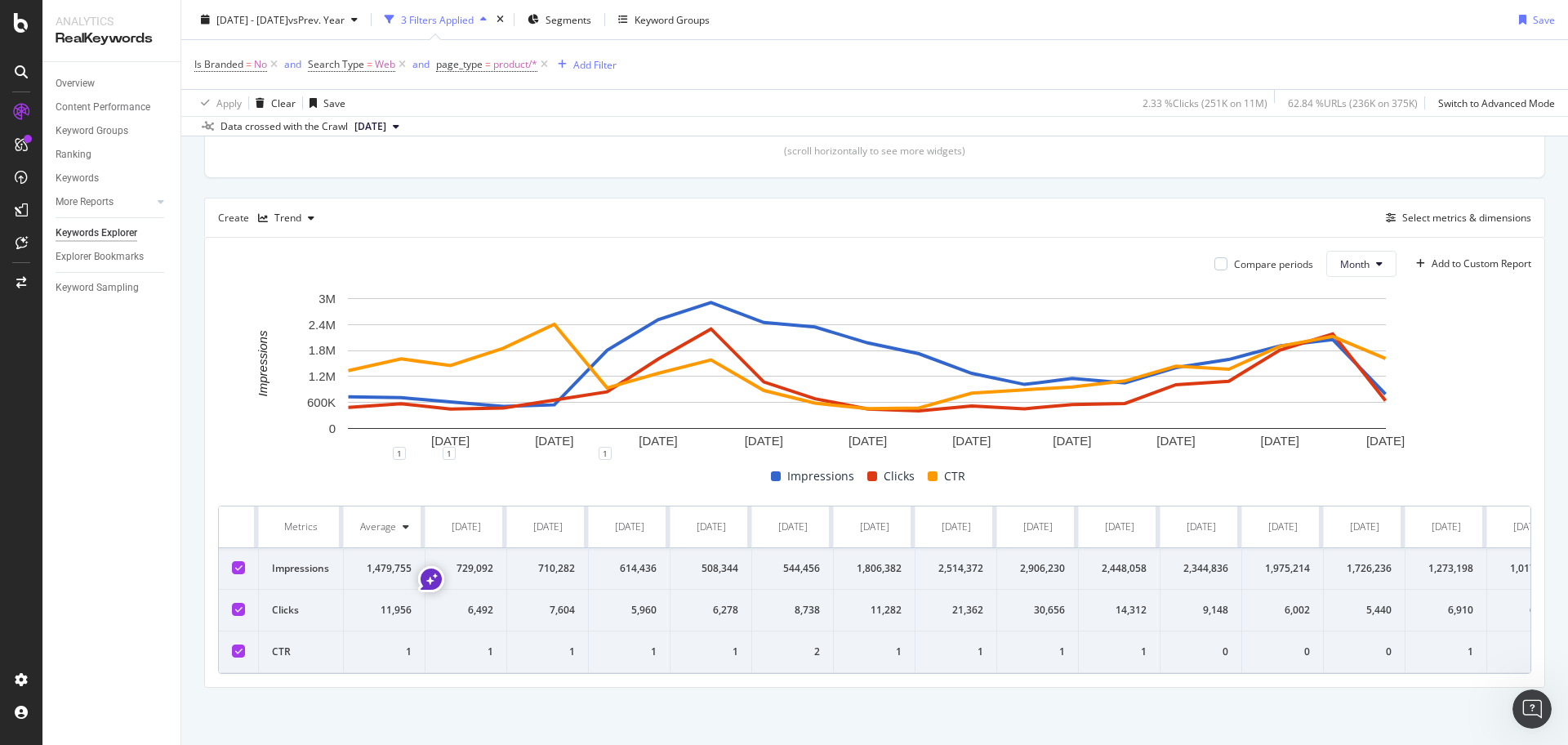
click at [537, 631] on td "1" at bounding box center [547, 652] width 82 height 41
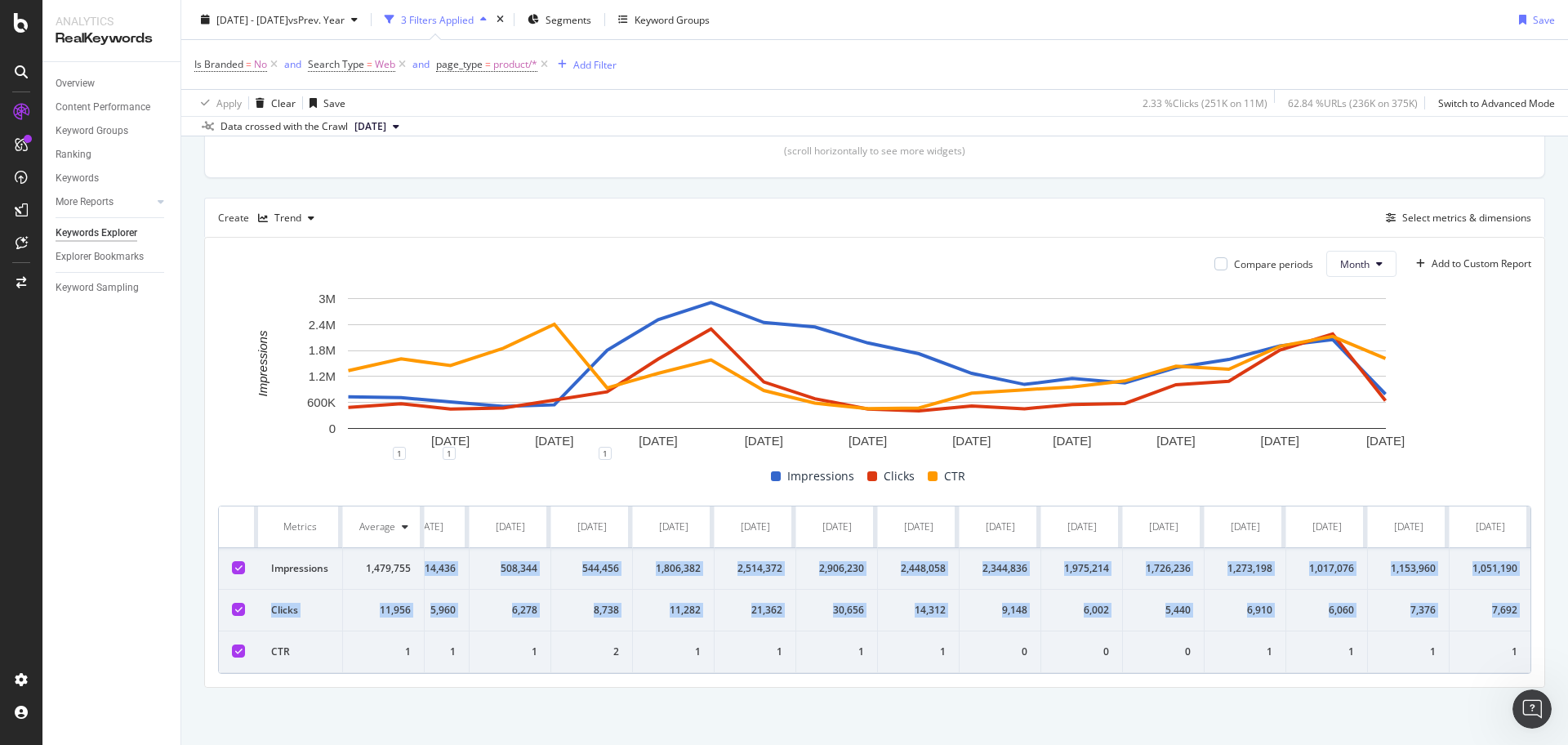
scroll to position [0, 625]
drag, startPoint x: 458, startPoint y: 549, endPoint x: 1513, endPoint y: 592, distance: 1055.9
click at [1513, 592] on tbody "Impressions 1,479,755 729,092 710,282 614,436 508,344 544,456 1,806,382 2,514,3…" at bounding box center [569, 610] width 1921 height 125
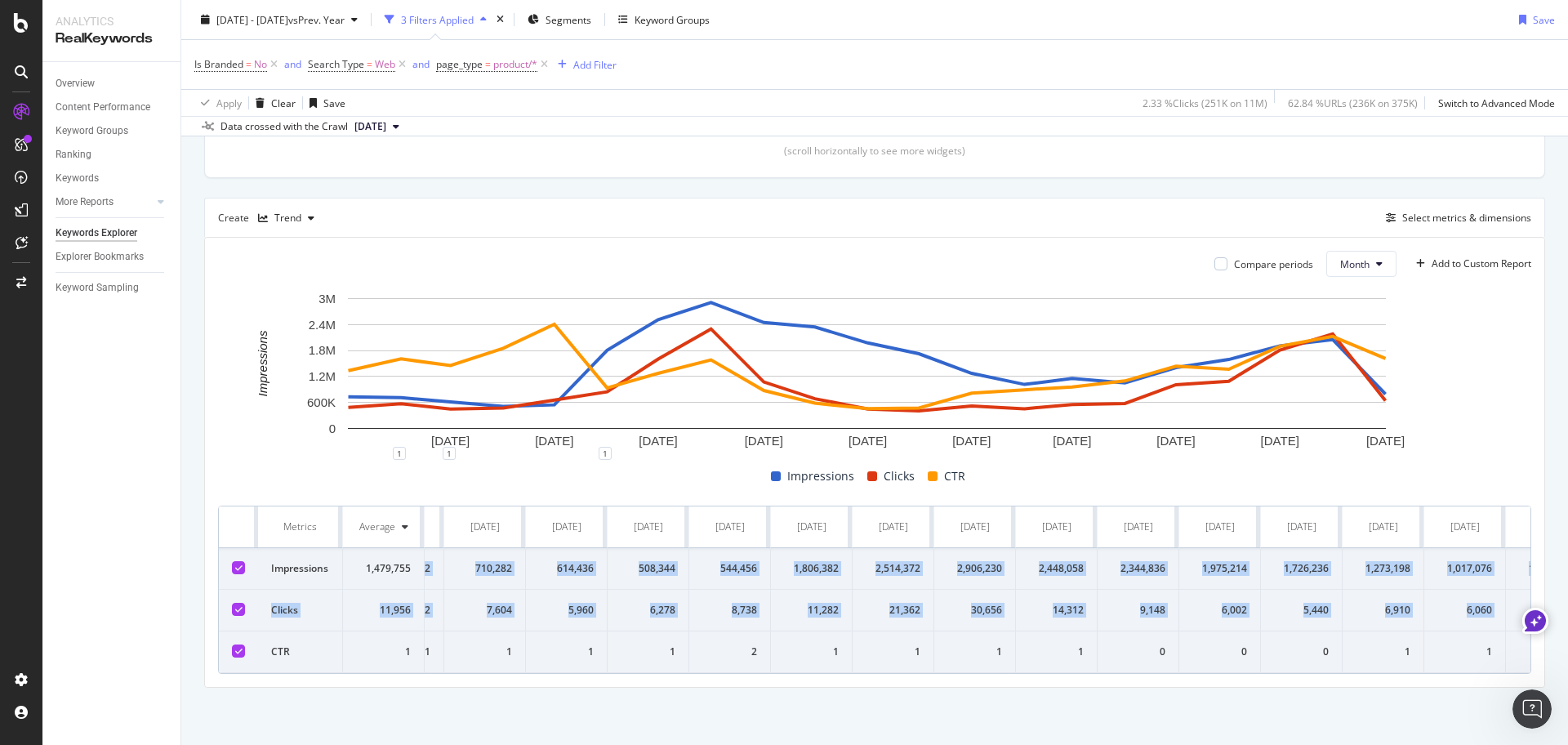
scroll to position [0, 0]
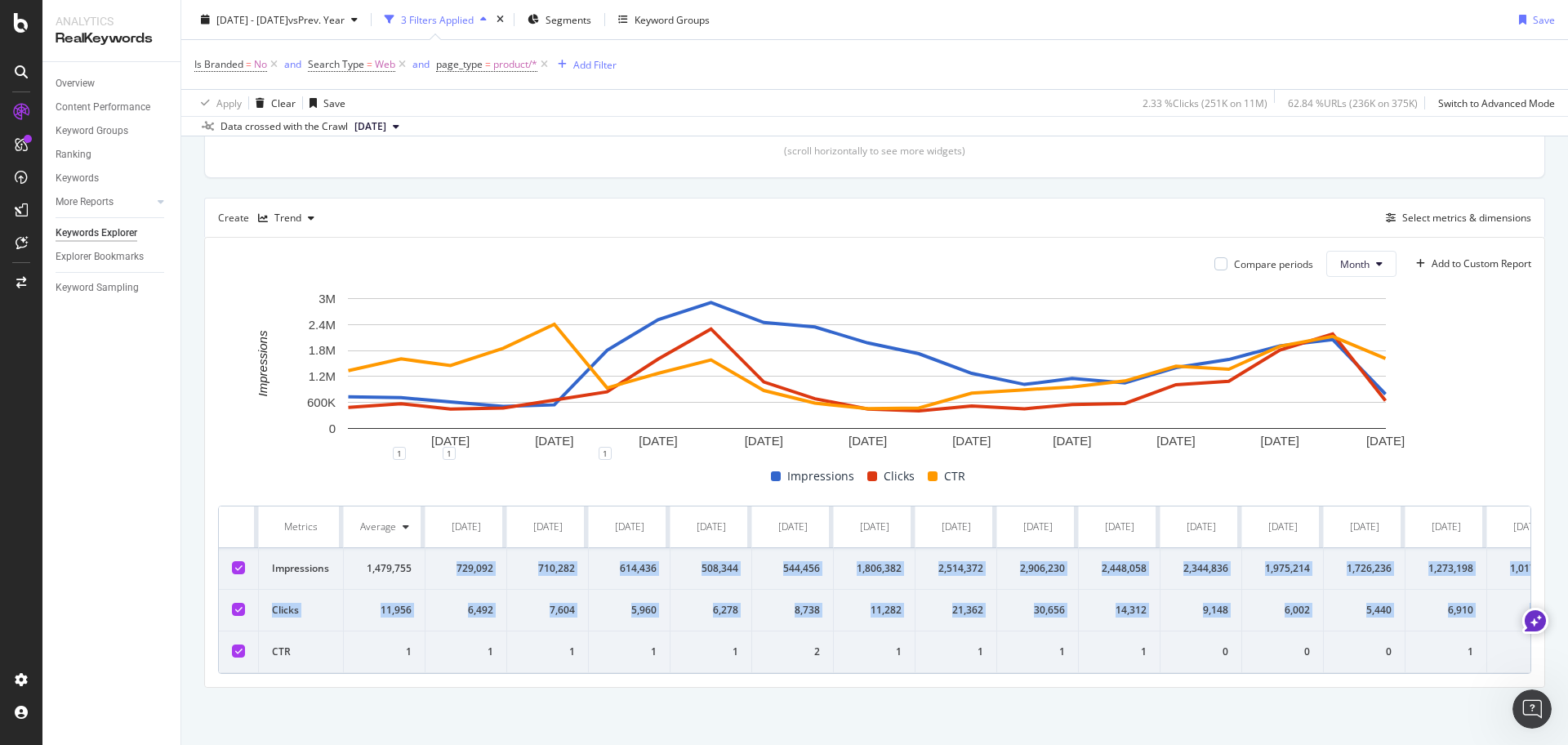
copy tbody "729,092 710,282 614,436 508,344 544,456 1,806,382 2,514,372 2,906,230 2,448,058…"
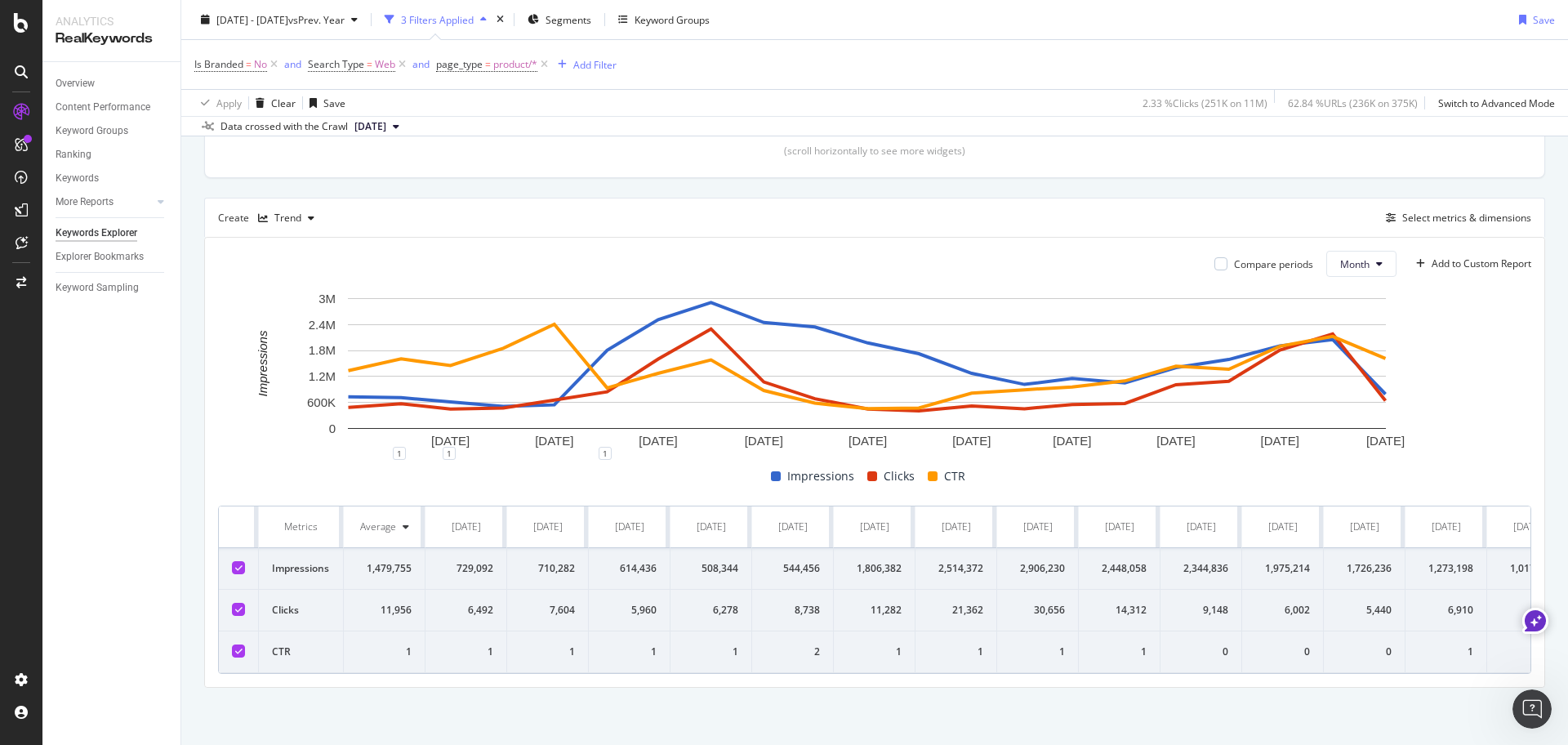
click at [539, 701] on div "By URL Top Charts Clicks By page_type Level 2 By: page_type Level 2 Hold CTRL w…" at bounding box center [874, 267] width 1386 height 954
drag, startPoint x: 443, startPoint y: 547, endPoint x: 517, endPoint y: 551, distance: 74.1
click at [517, 551] on tr "Impressions 1,479,755 729,092 710,282 614,436 508,344 544,456 1,806,382 2,514,3…" at bounding box center [1179, 568] width 1921 height 41
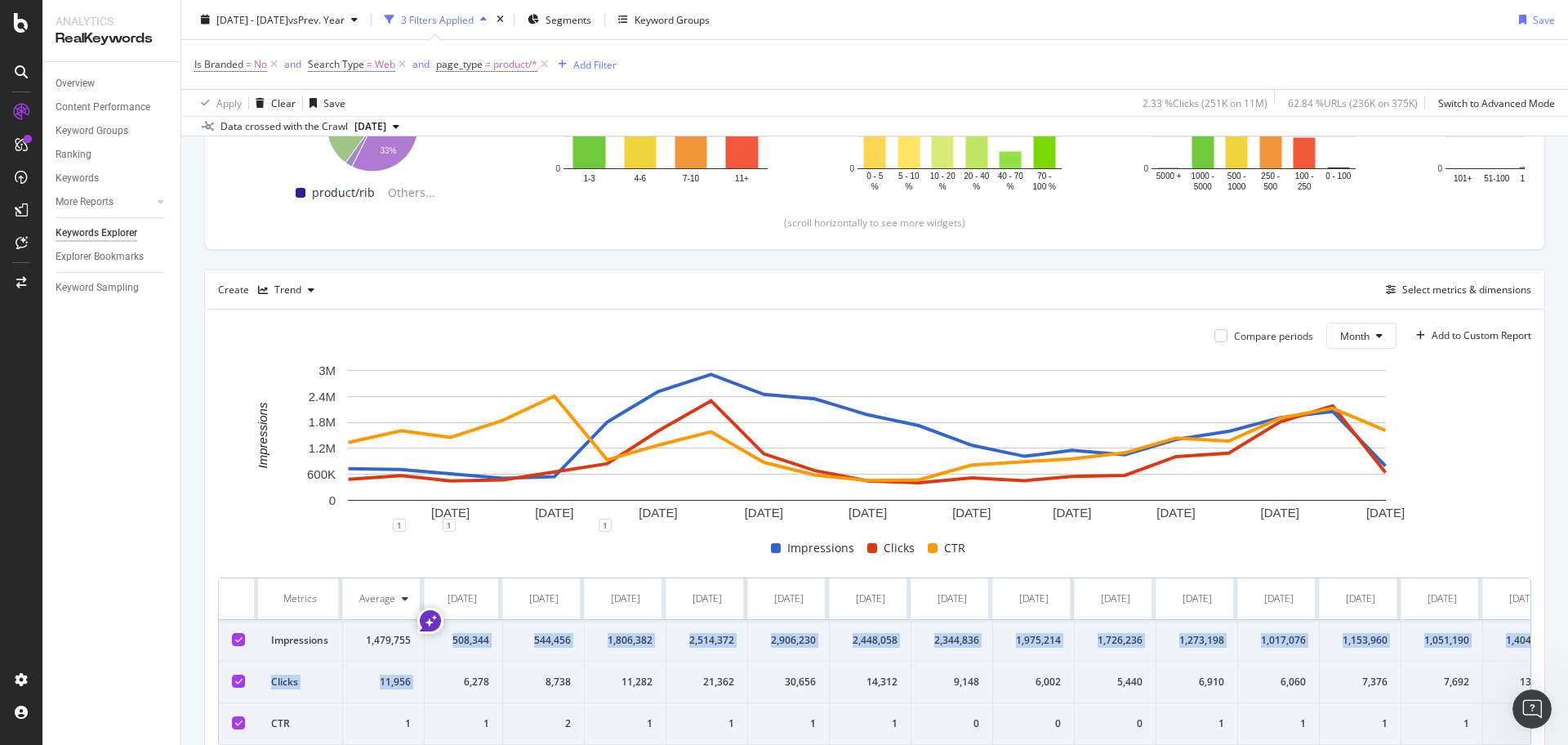
scroll to position [403, 0]
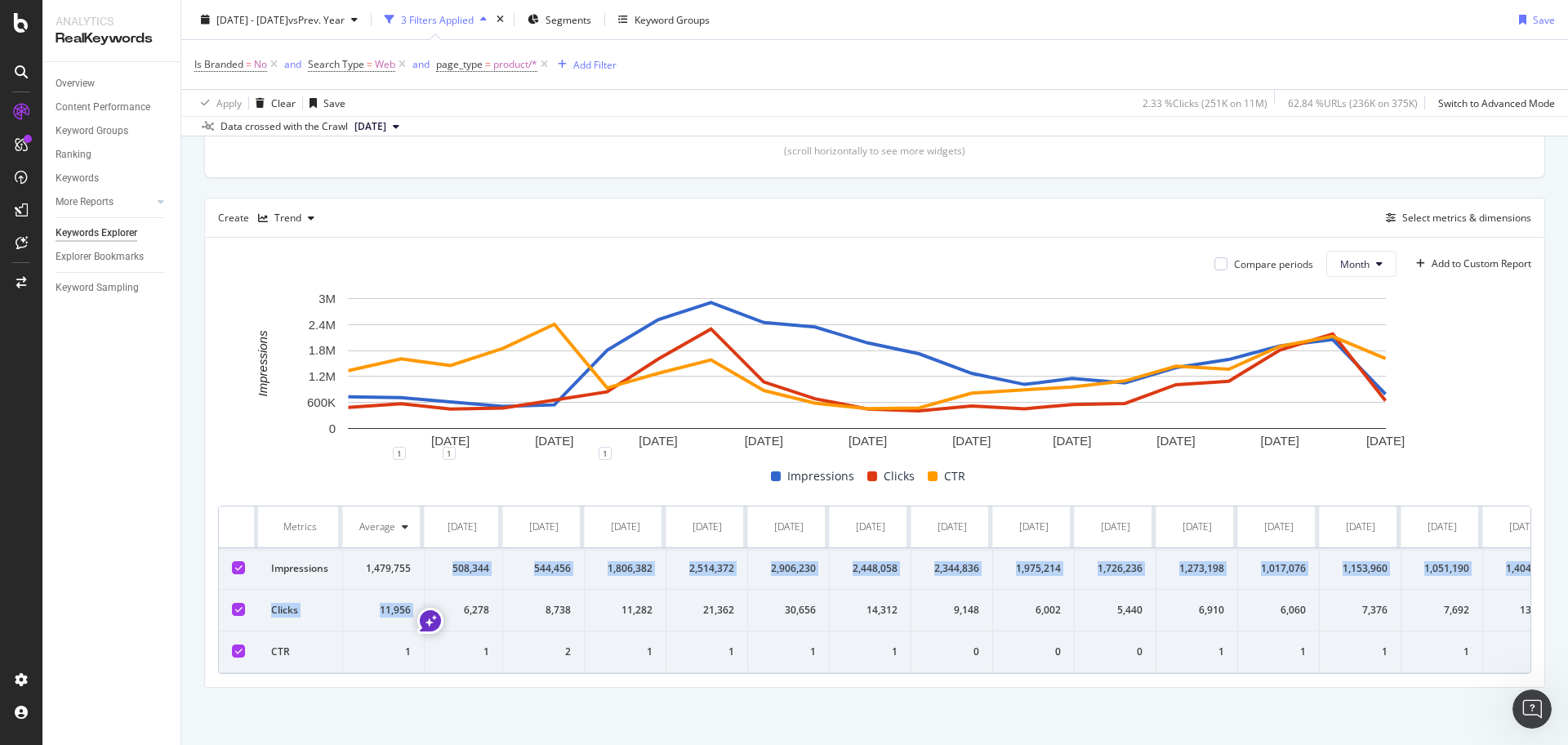
click at [439, 561] on div "508,344" at bounding box center [462, 568] width 55 height 14
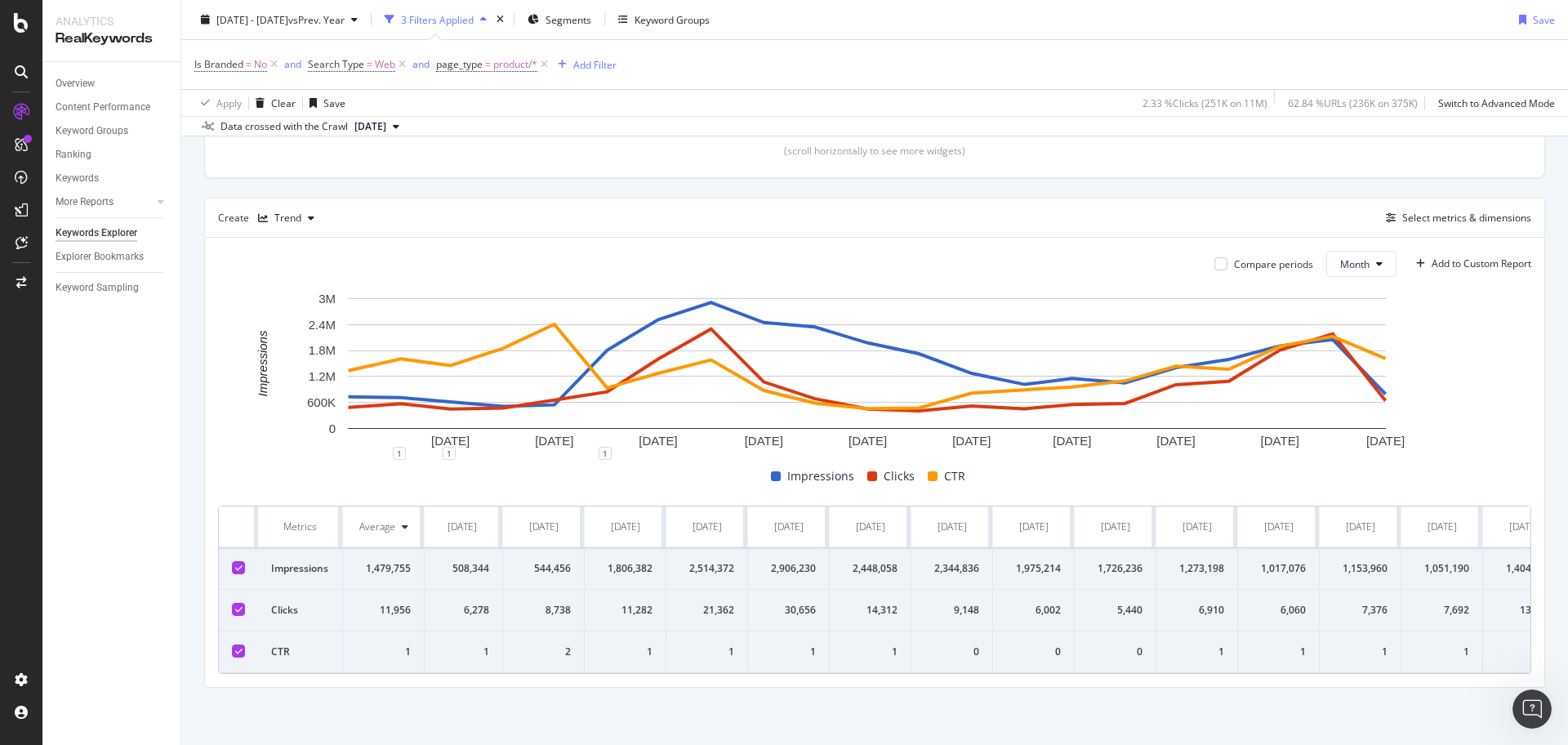
click at [450, 561] on div "508,344" at bounding box center [462, 568] width 55 height 14
drag, startPoint x: 509, startPoint y: 548, endPoint x: 520, endPoint y: 548, distance: 11.0
click at [520, 548] on tr "Impressions 1,479,755 729,092 710,282 614,436 508,344 544,456 1,806,382 2,514,3…" at bounding box center [930, 568] width 1921 height 41
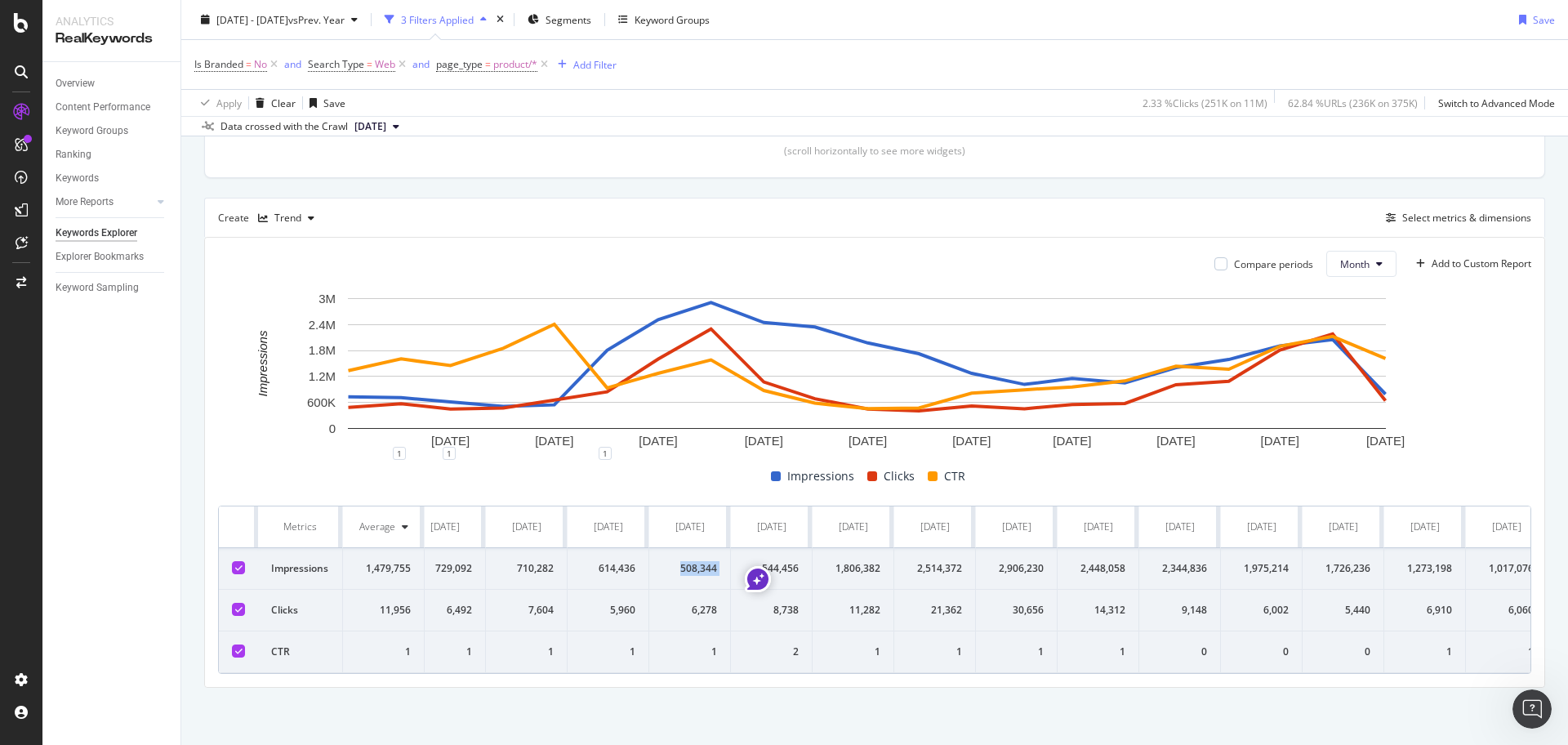
scroll to position [0, 0]
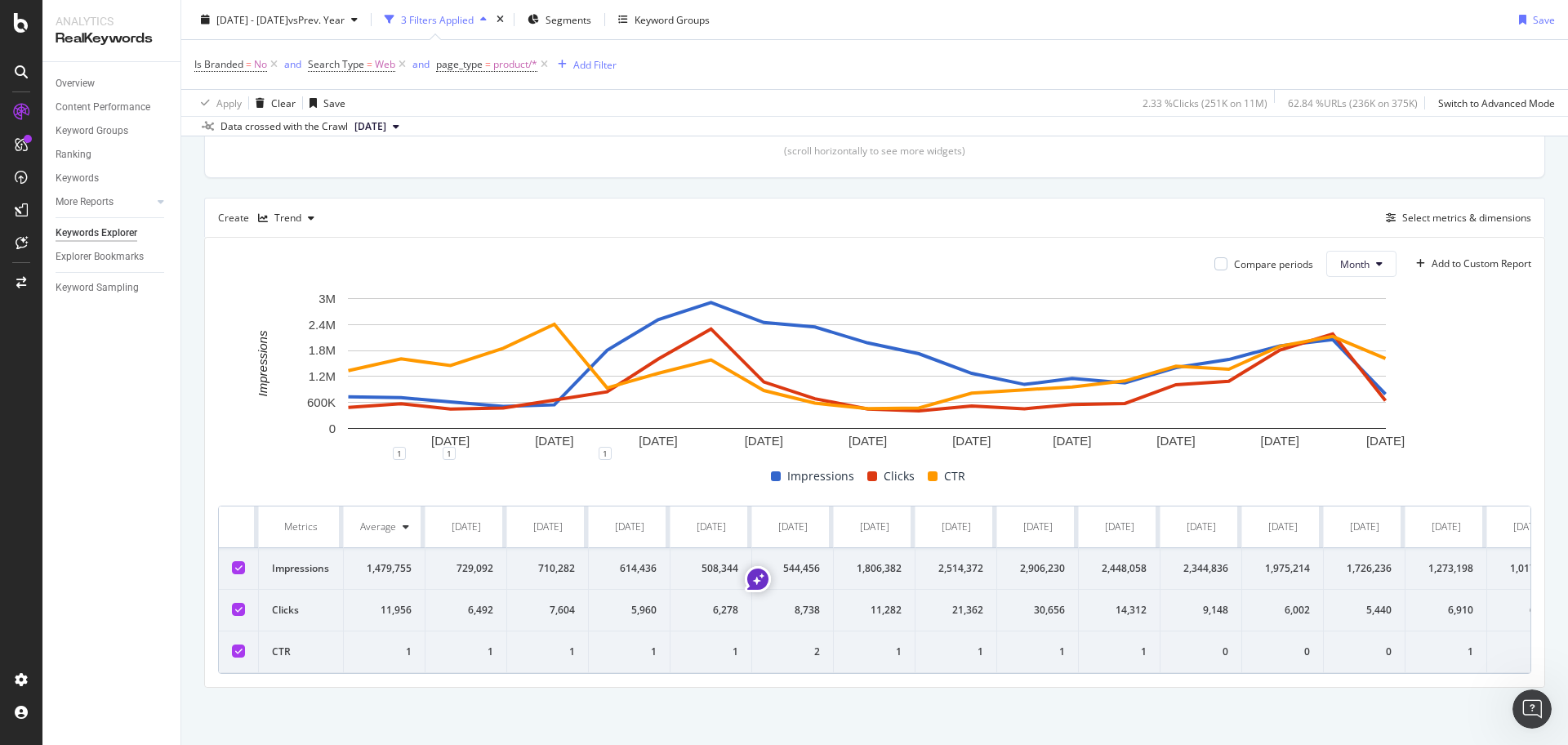
click at [456, 561] on div "729,092" at bounding box center [465, 568] width 55 height 14
drag, startPoint x: 458, startPoint y: 553, endPoint x: 506, endPoint y: 550, distance: 48.1
click at [506, 550] on td "729,092" at bounding box center [465, 568] width 82 height 41
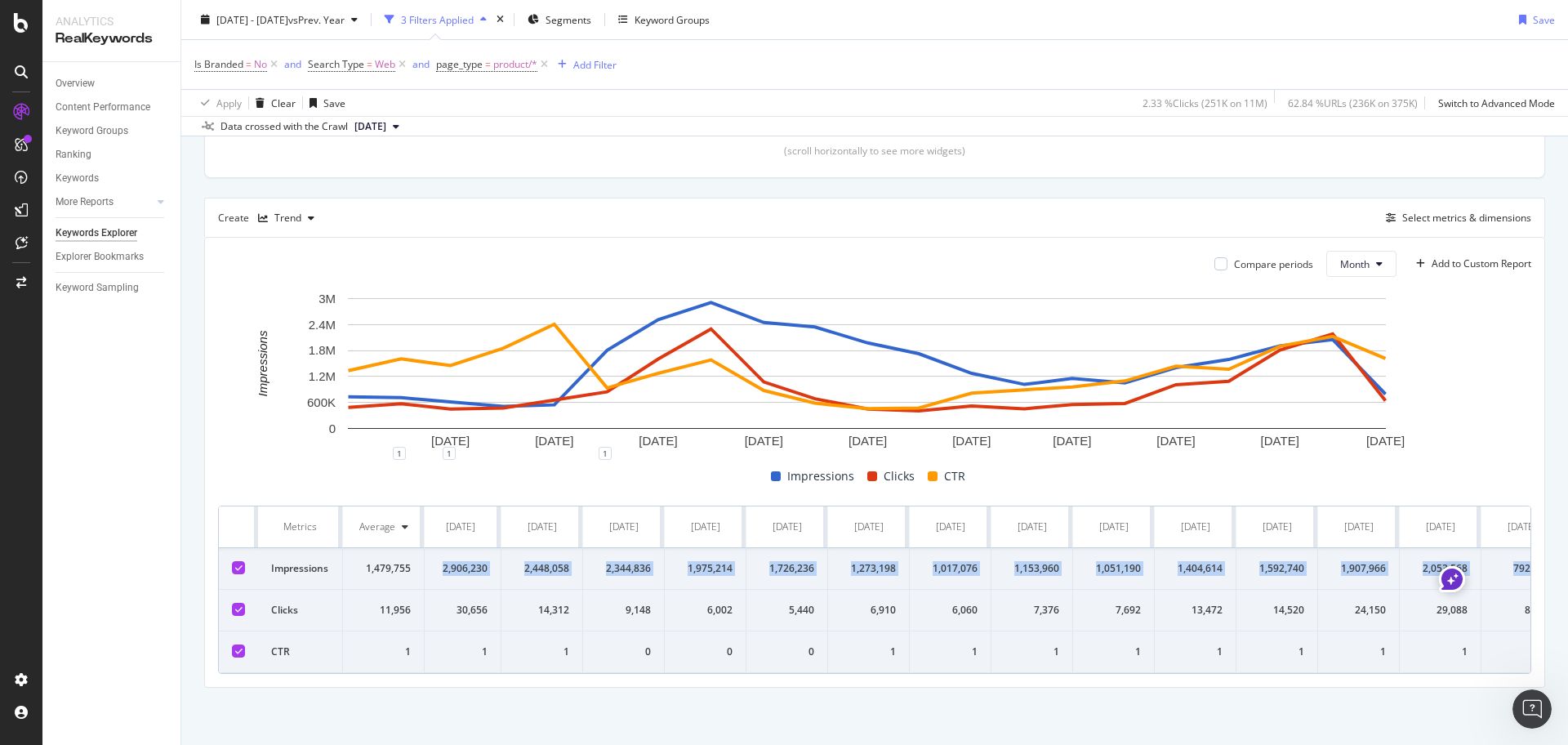
scroll to position [0, 612]
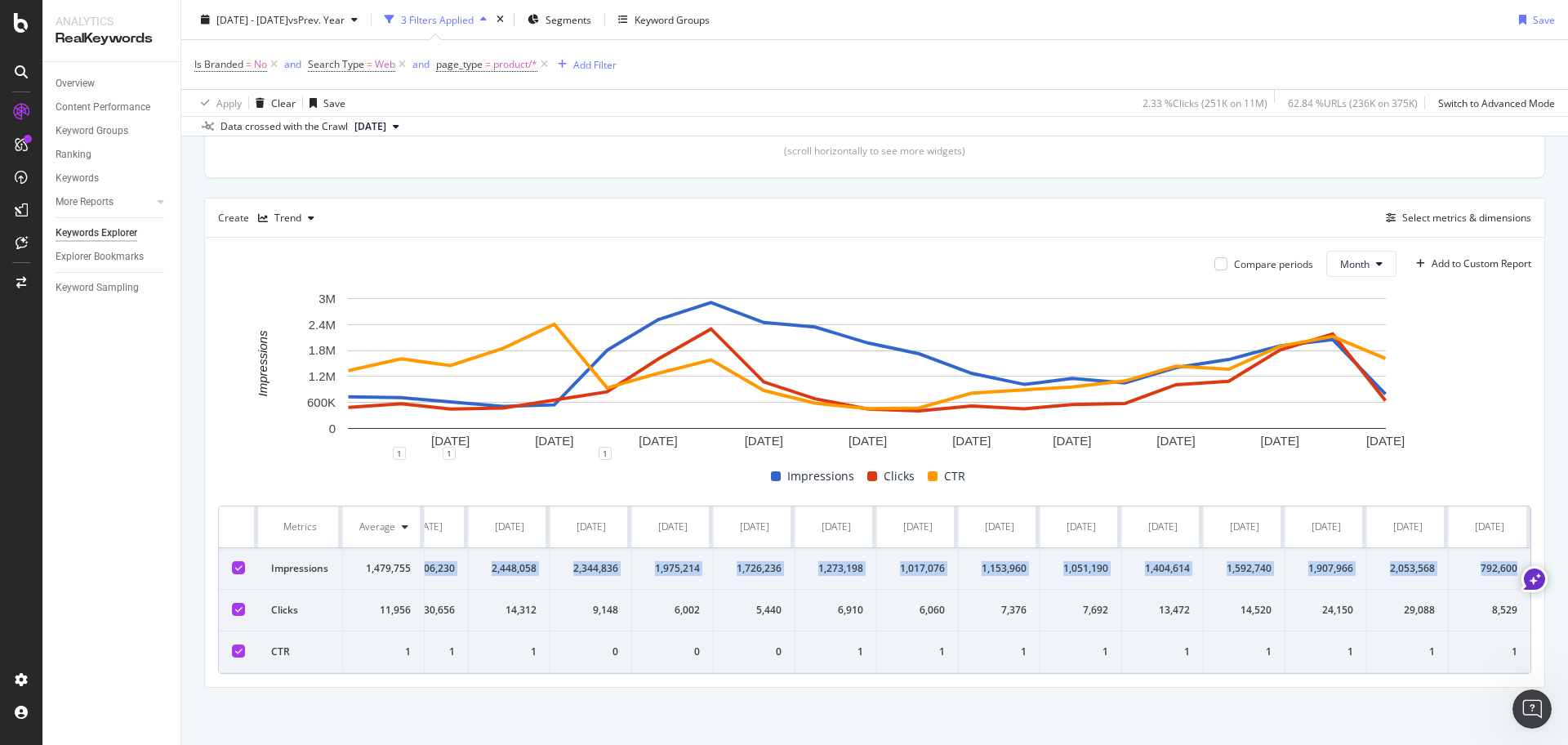
copy tr "729,092 710,282 614,436 508,344 544,456 1,806,382 2,514,372 2,906,230 2,448,058…"
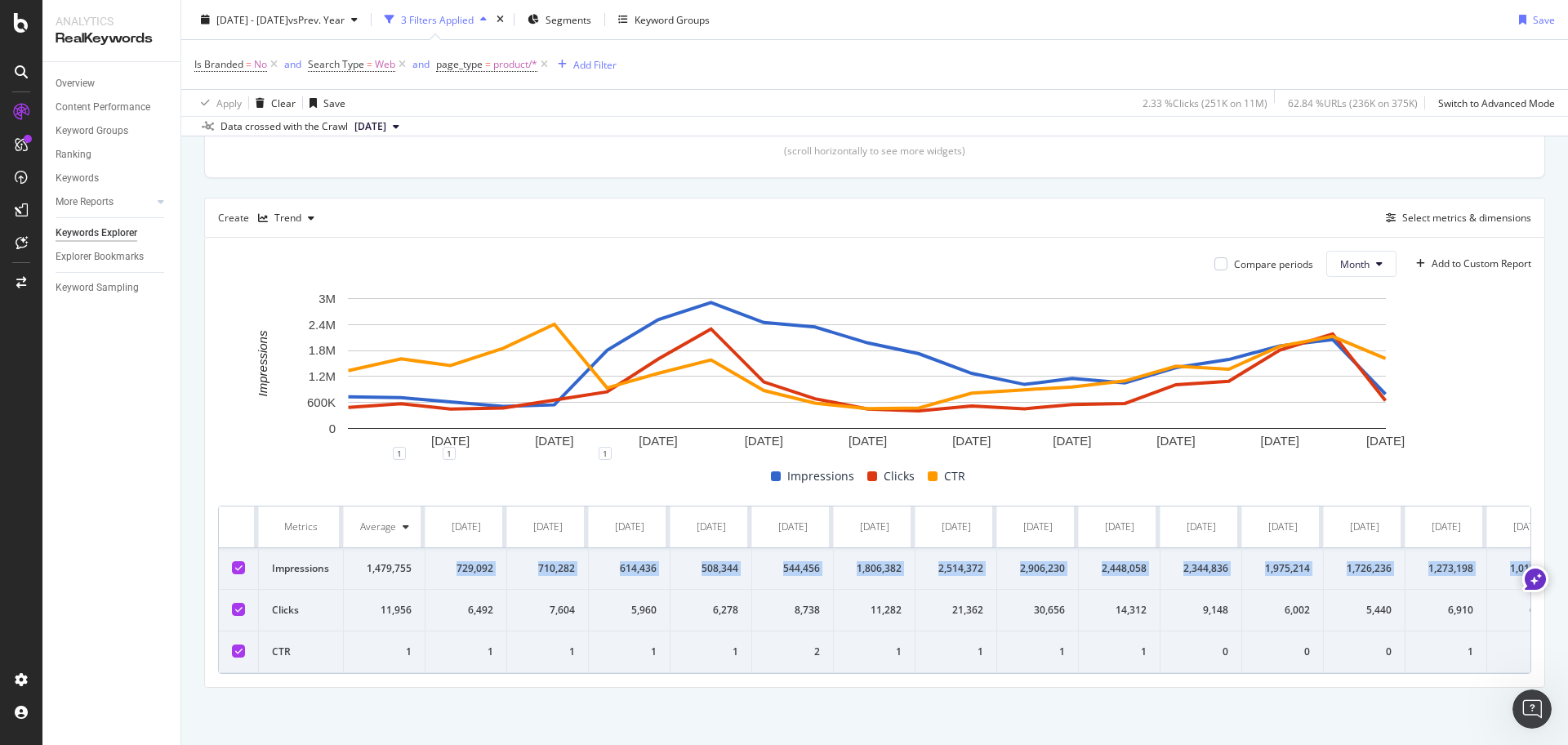
copy tr "729,092 710,282 614,436 508,344 544,456 1,806,382 2,514,372 2,906,230 2,448,058…"
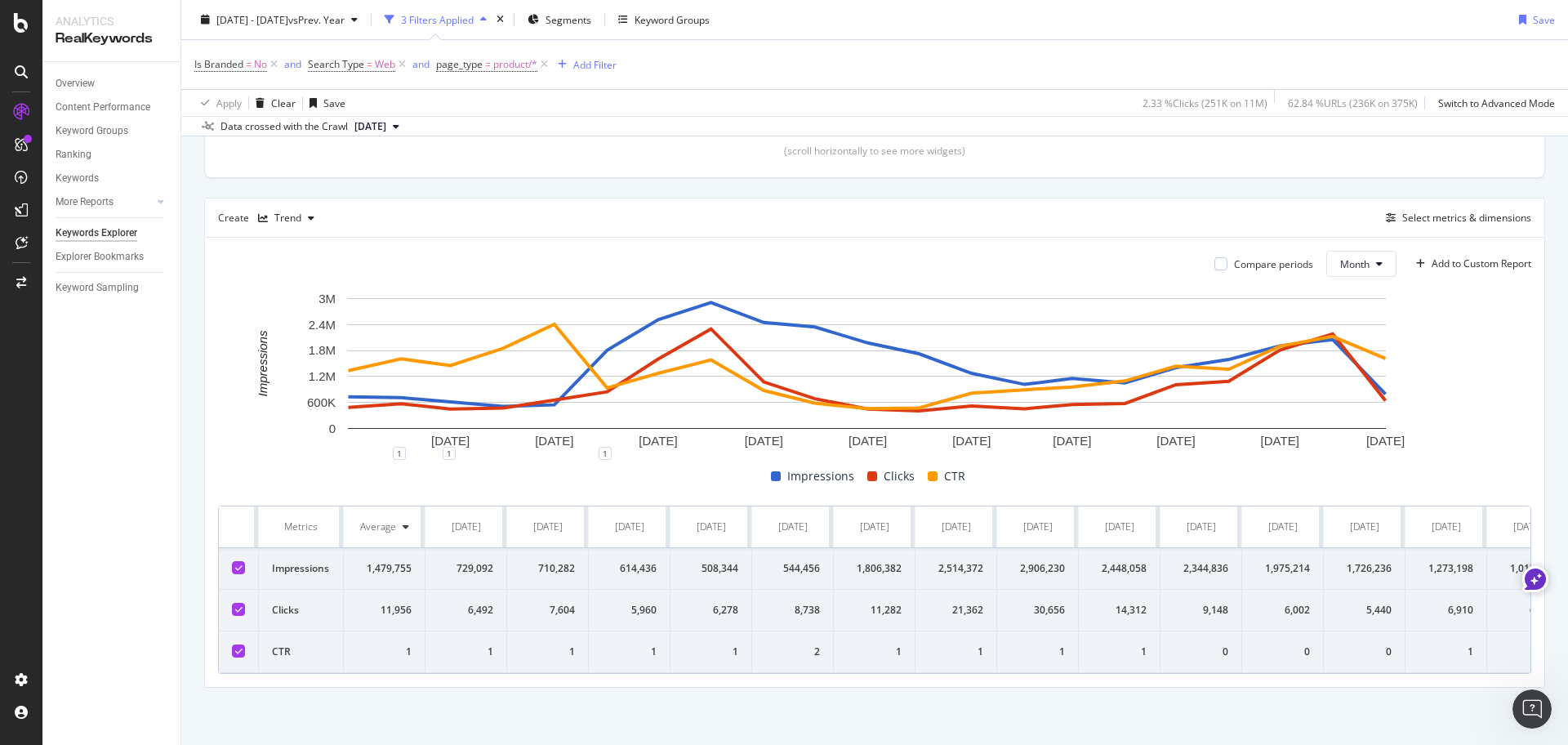
click at [552, 710] on div "By URL Top Charts Clicks By page_type Level 2 By: page_type Level 2 Hold CTRL w…" at bounding box center [874, 267] width 1386 height 954
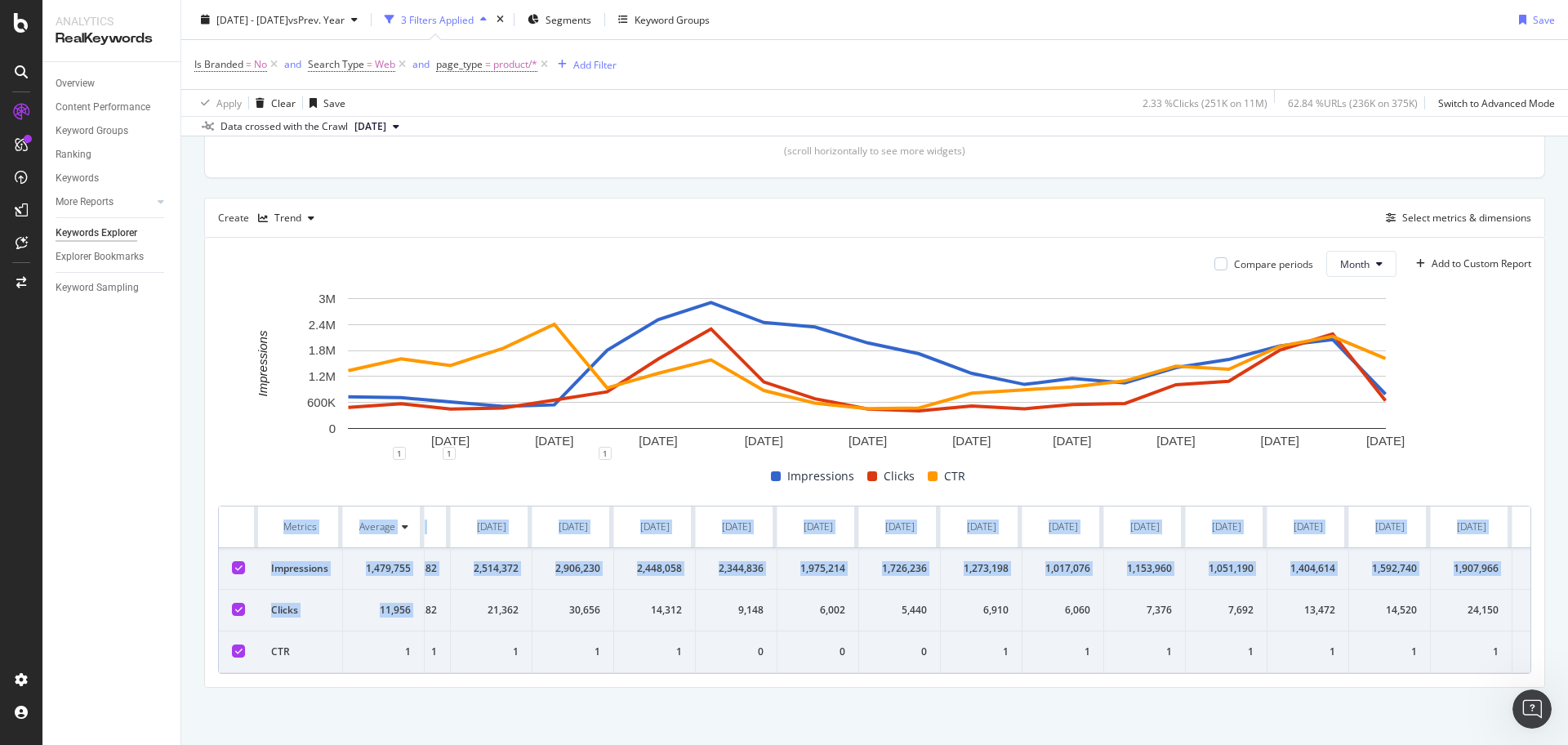
scroll to position [0, 625]
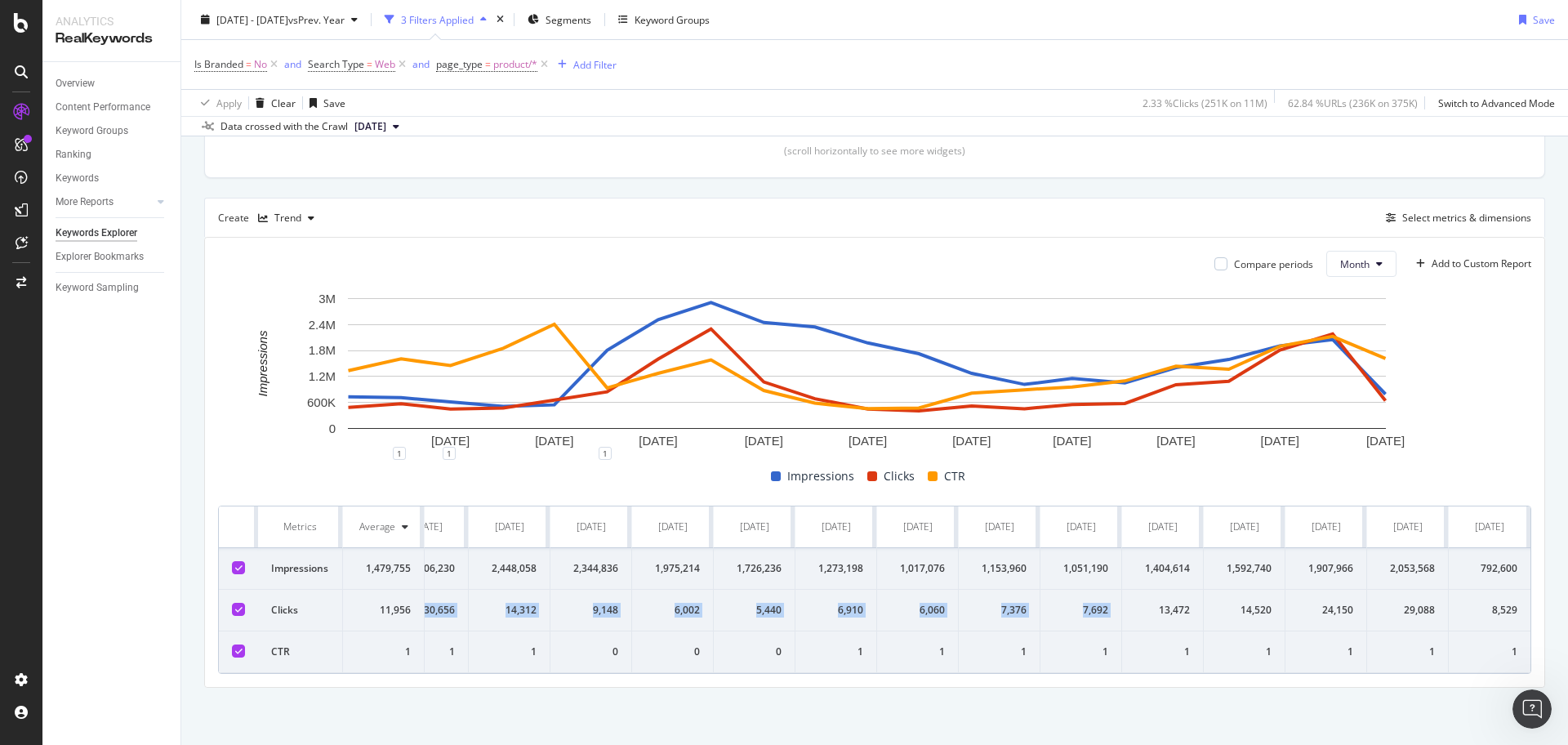
drag, startPoint x: 458, startPoint y: 588, endPoint x: 1132, endPoint y: 578, distance: 674.1
click at [1132, 590] on tr "Clicks 11,956 6,492 7,604 5,960 6,278 8,738 11,282 21,362 30,656 14,312 9,148 6…" at bounding box center [569, 610] width 1921 height 41
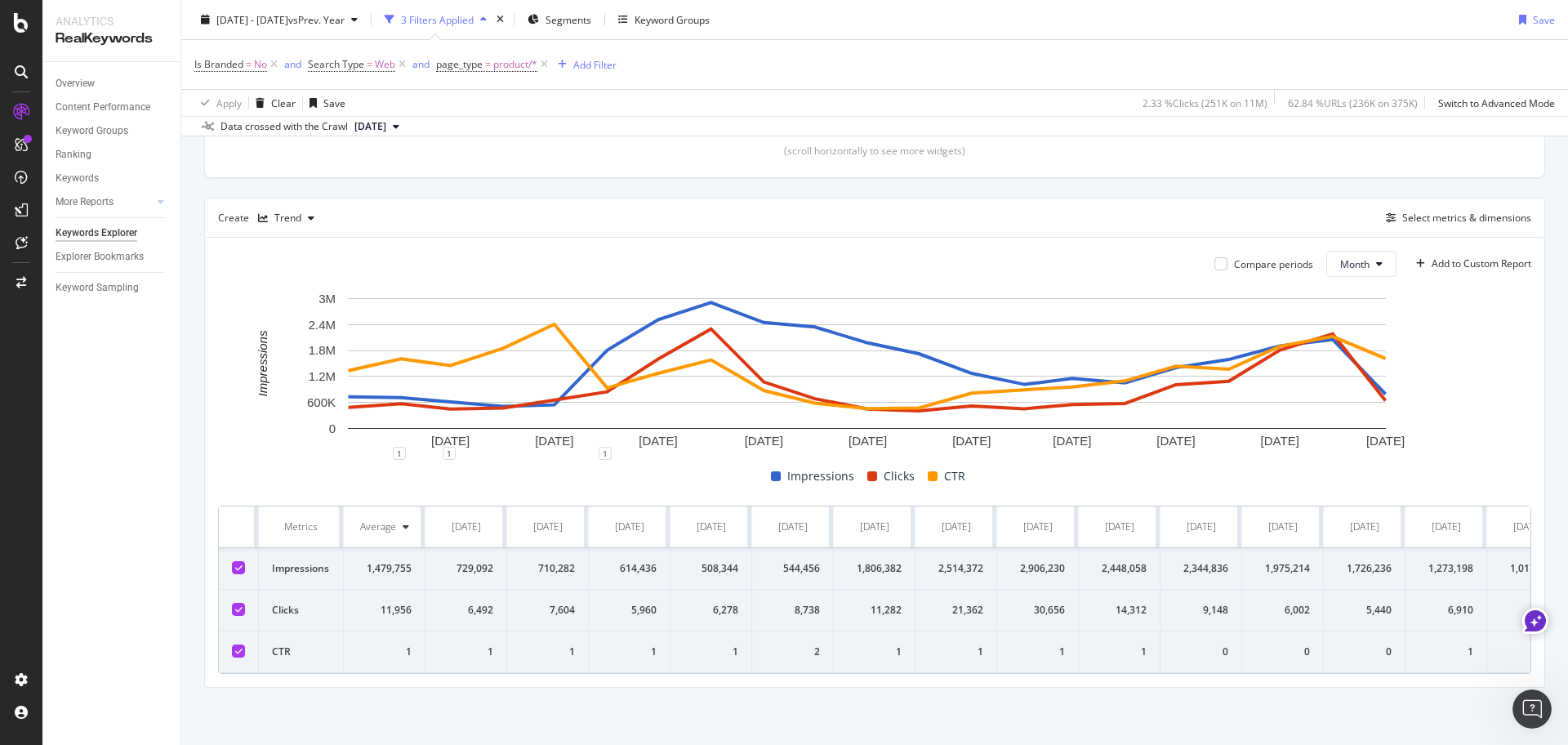
click at [551, 729] on div "By URL Top Charts Clicks By page_type Level 2 By: page_type Level 2 Hold CTRL w…" at bounding box center [874, 267] width 1386 height 954
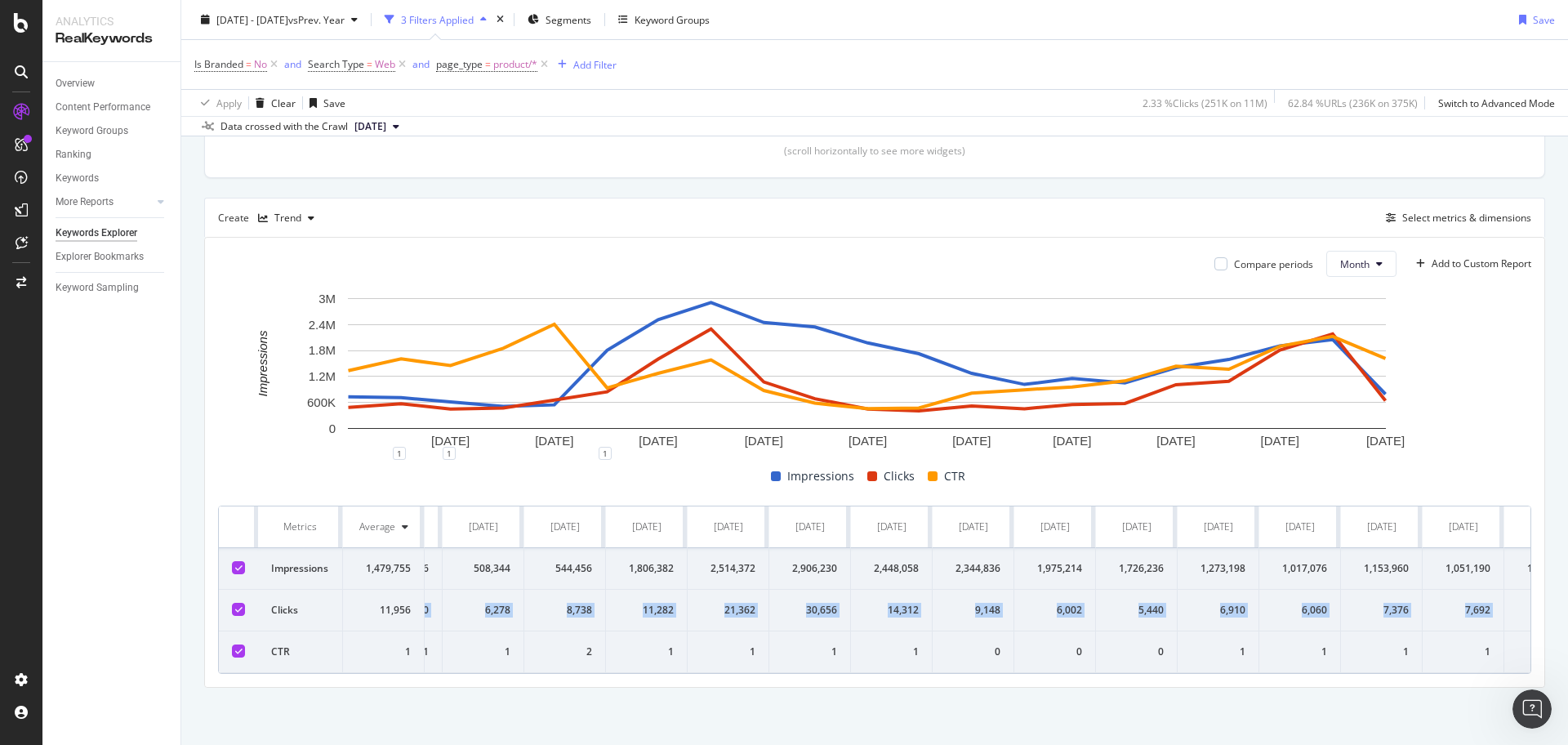
scroll to position [0, 625]
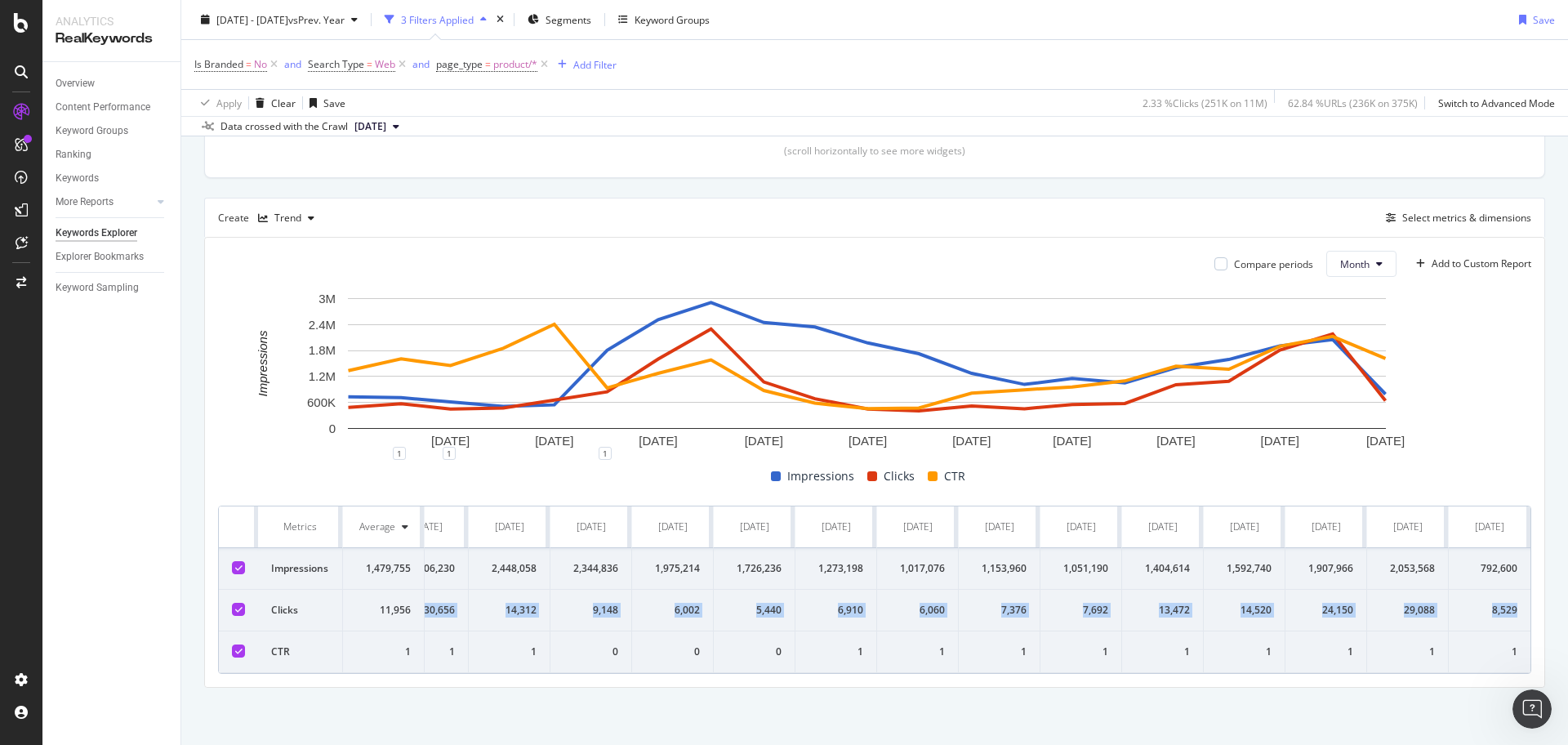
drag, startPoint x: 465, startPoint y: 598, endPoint x: 1513, endPoint y: 591, distance: 1048.0
click at [1513, 591] on tr "Clicks 11,956 6,492 7,604 5,960 6,278 8,738 11,282 21,362 30,656 14,312 9,148 6…" at bounding box center [569, 610] width 1921 height 41
copy tr "6,492 7,604 5,960 6,278 8,738 11,282 21,362 30,656 14,312 9,148 6,002 5,440 6,9…"
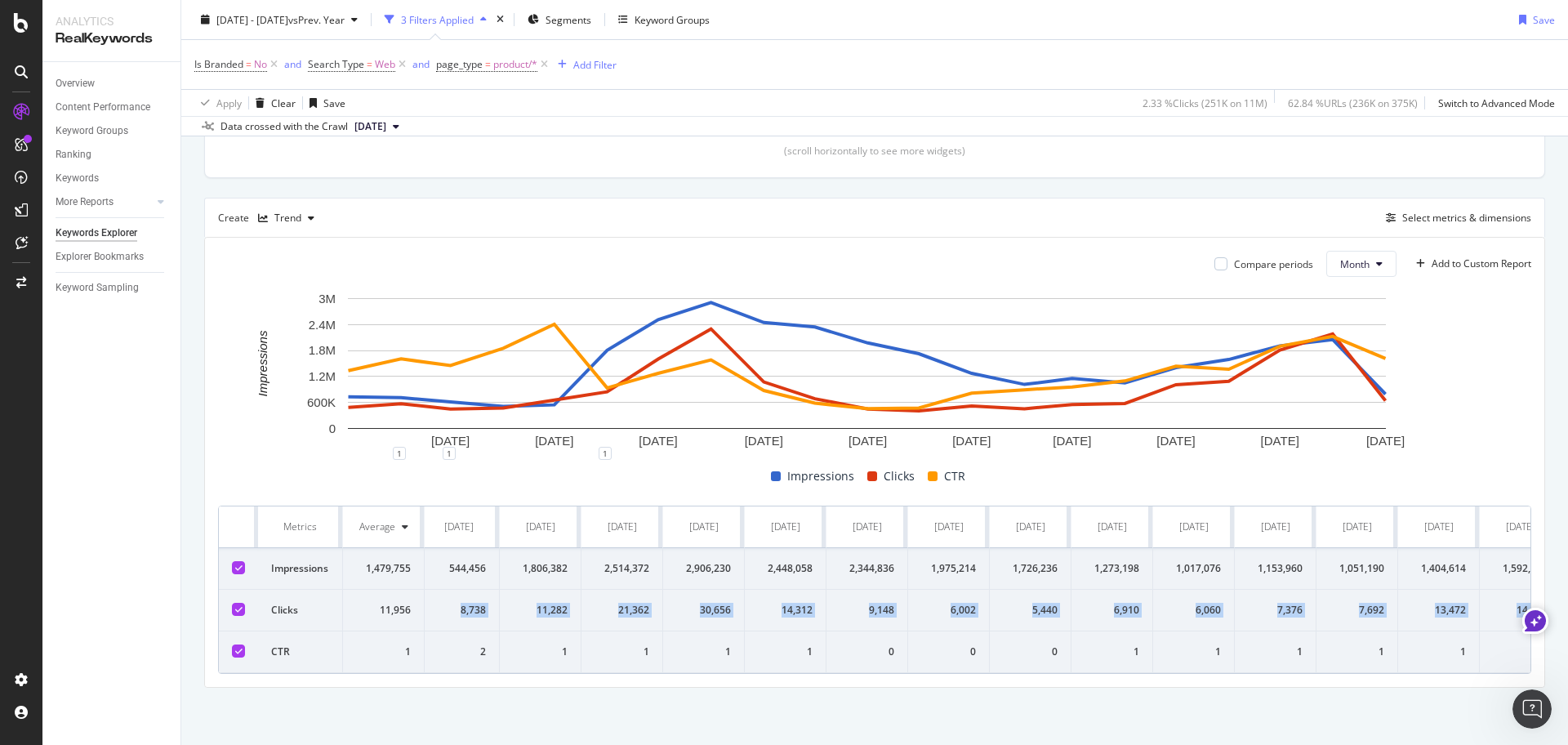
scroll to position [0, 0]
click at [1522, 697] on icon "Open Intercom Messenger" at bounding box center [1529, 706] width 27 height 27
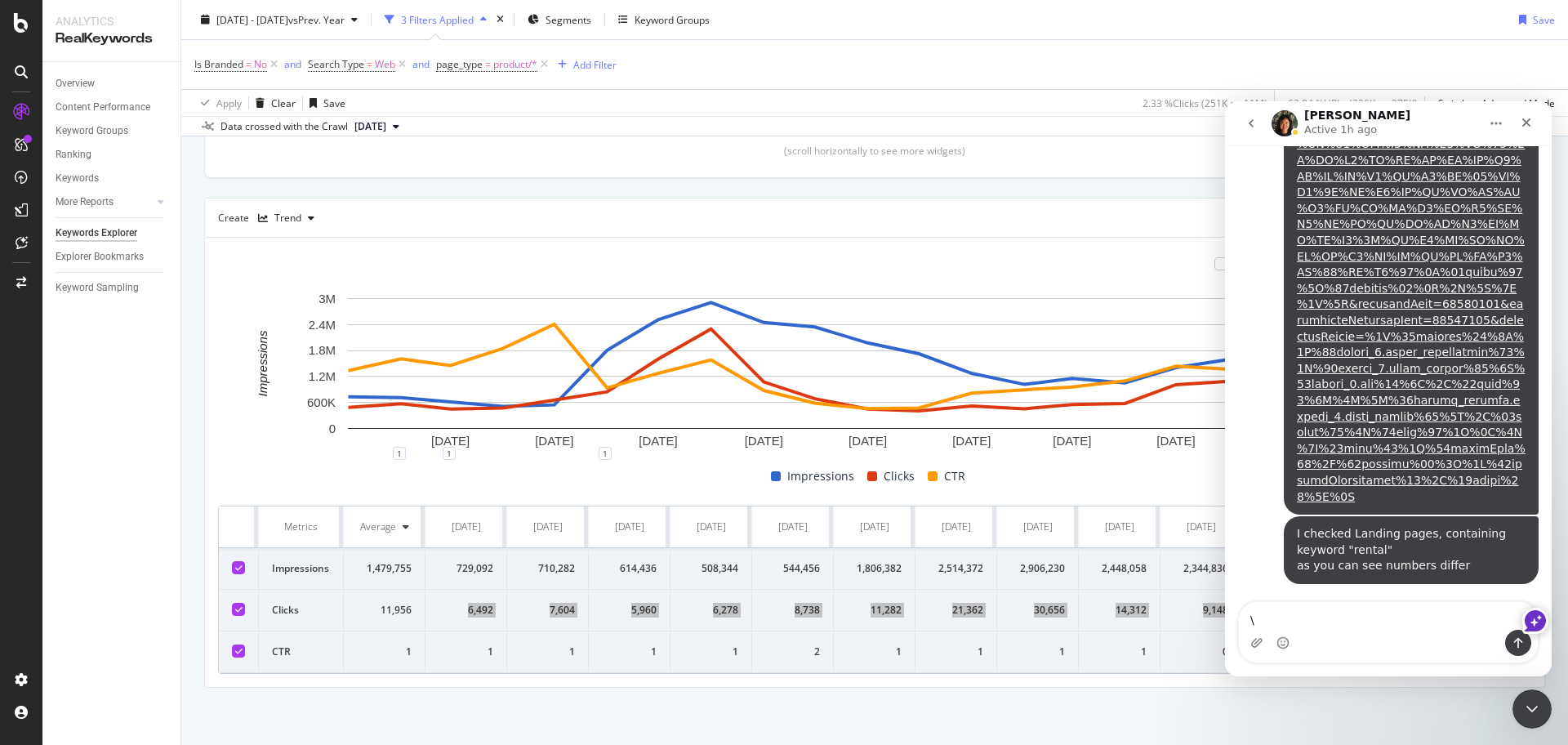
scroll to position [3752, 0]
click at [1529, 709] on icon "Close Intercom Messenger" at bounding box center [1529, 706] width 19 height 19
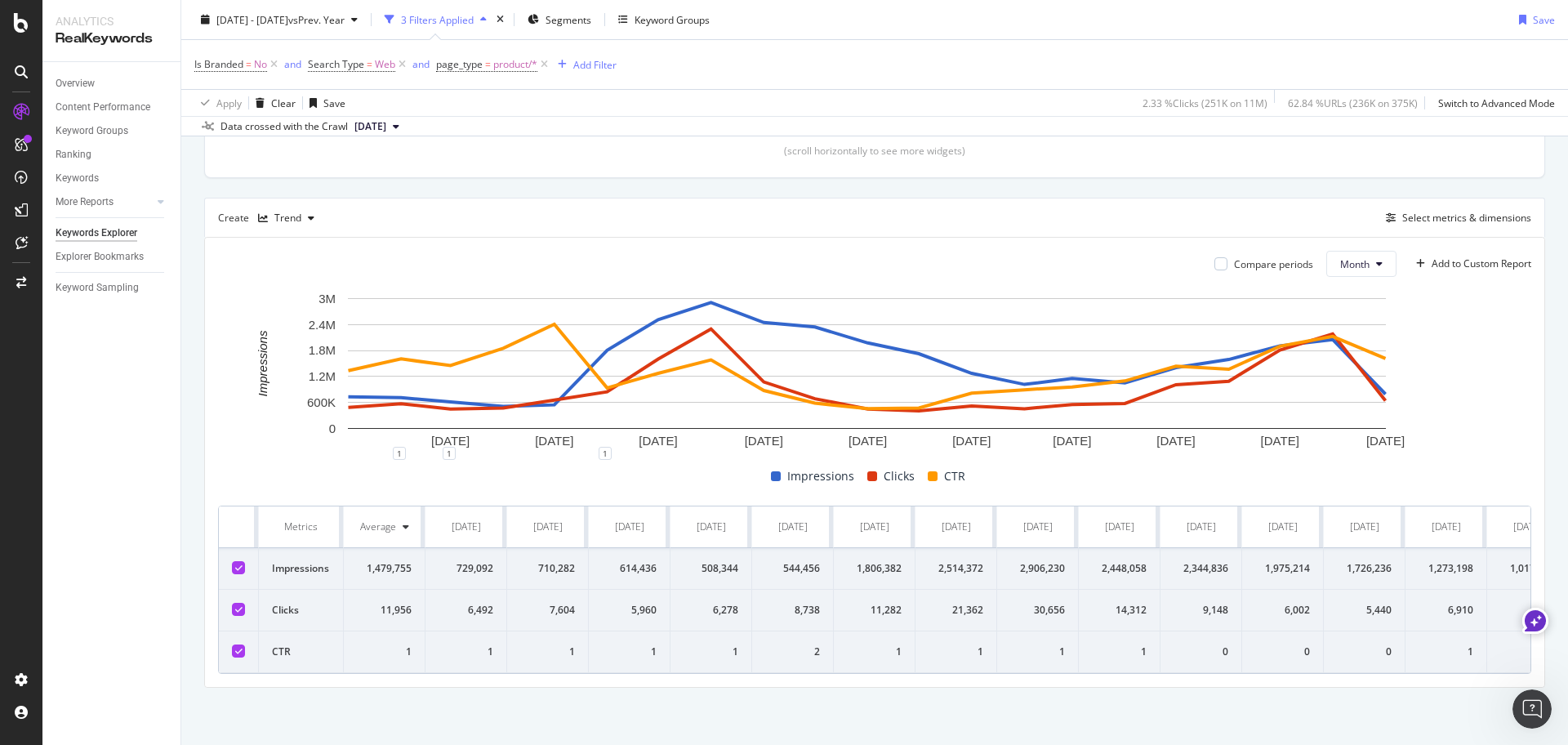
click at [636, 707] on div "By URL Top Charts Clicks By page_type Level 2 By: page_type Level 2 Hold CTRL w…" at bounding box center [874, 267] width 1386 height 954
drag, startPoint x: 631, startPoint y: 676, endPoint x: 578, endPoint y: 674, distance: 53.0
click at [578, 674] on div "Compare periods Month Add to Custom Report 1 Mar. 2024 1 May. 2024 1 Jul. 2024 …" at bounding box center [874, 463] width 1339 height 449
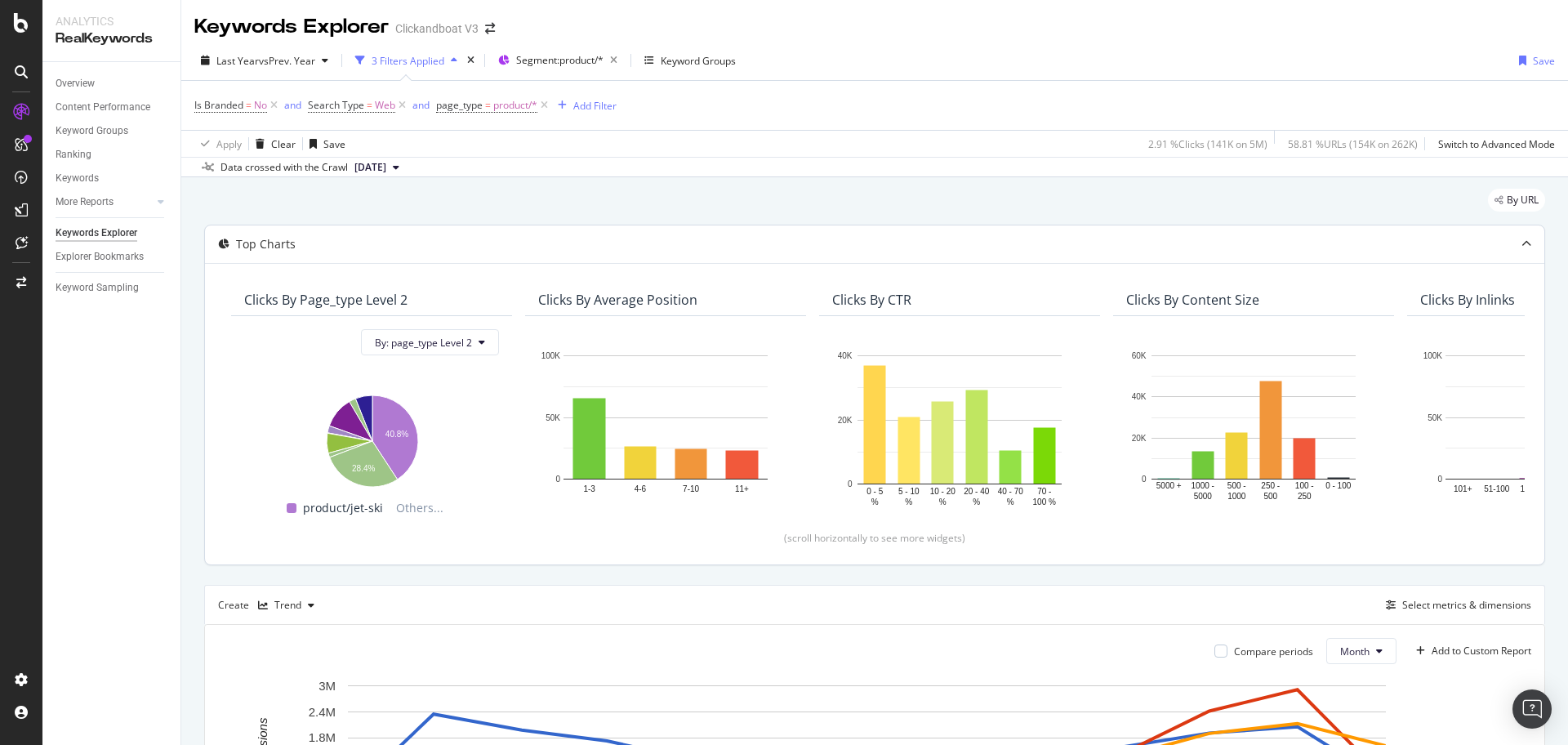
click at [275, 102] on icon at bounding box center [274, 105] width 13 height 16
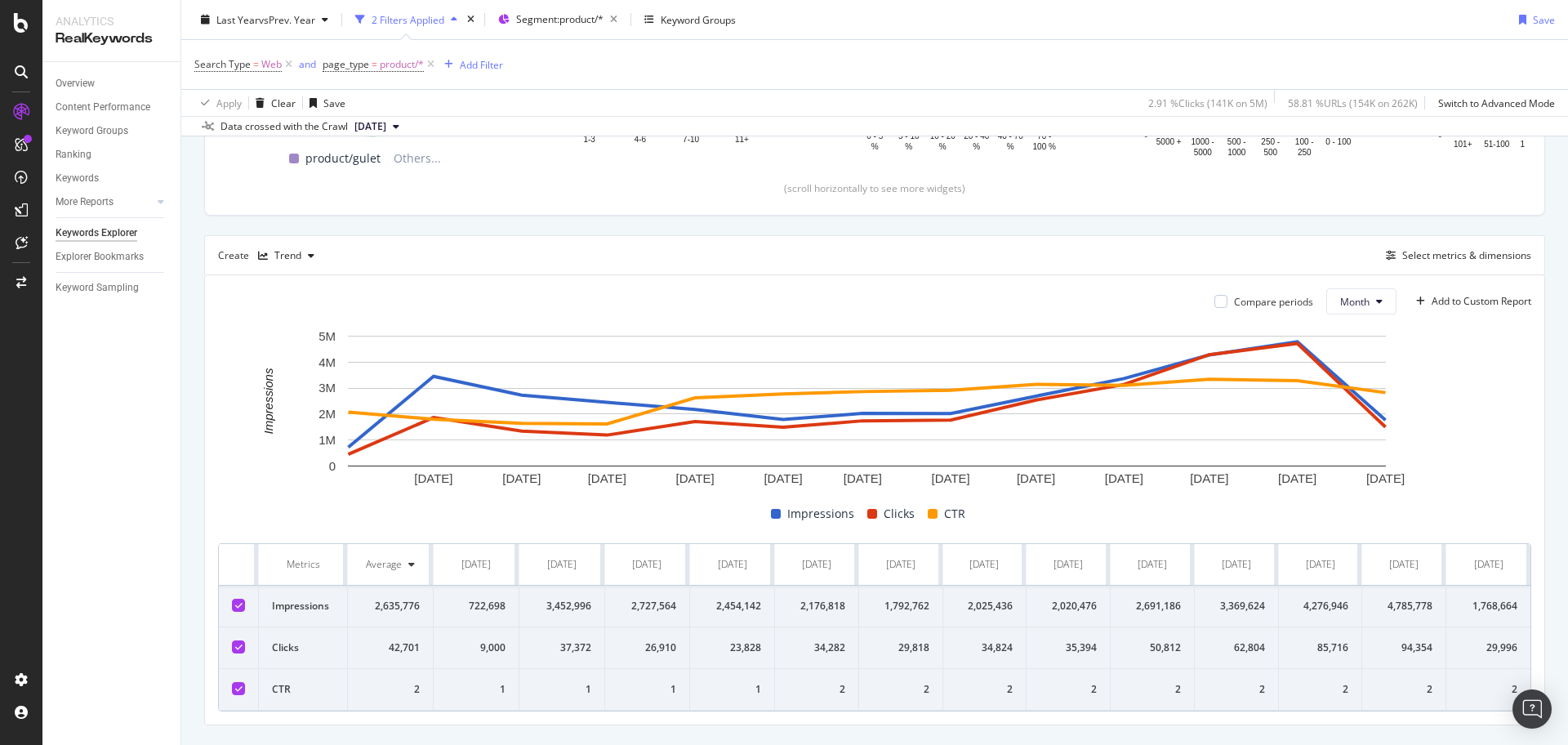
scroll to position [403, 0]
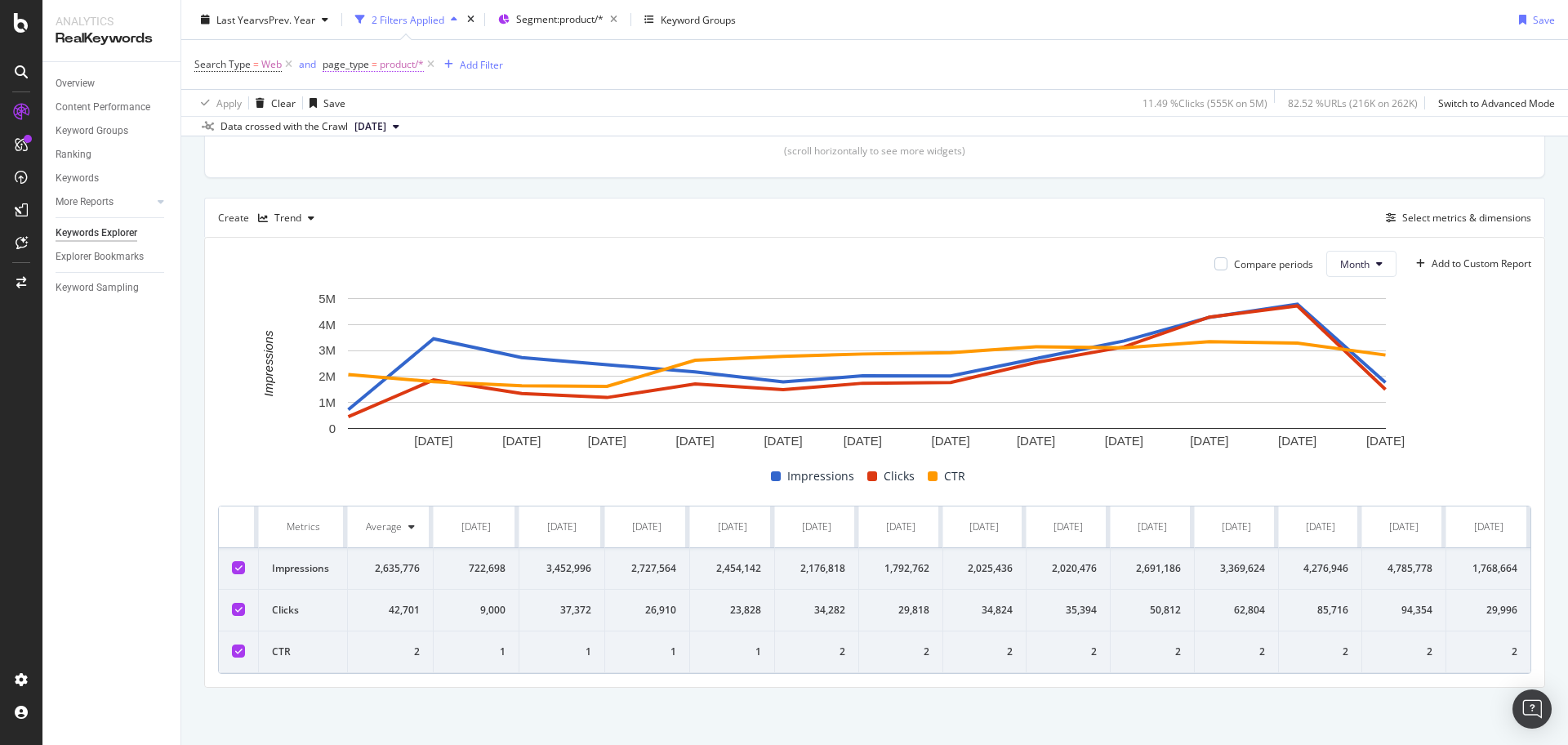
click at [404, 63] on span "product/*" at bounding box center [402, 65] width 44 height 23
click at [419, 131] on div at bounding box center [426, 133] width 178 height 26
click at [425, 133] on div at bounding box center [426, 133] width 178 height 26
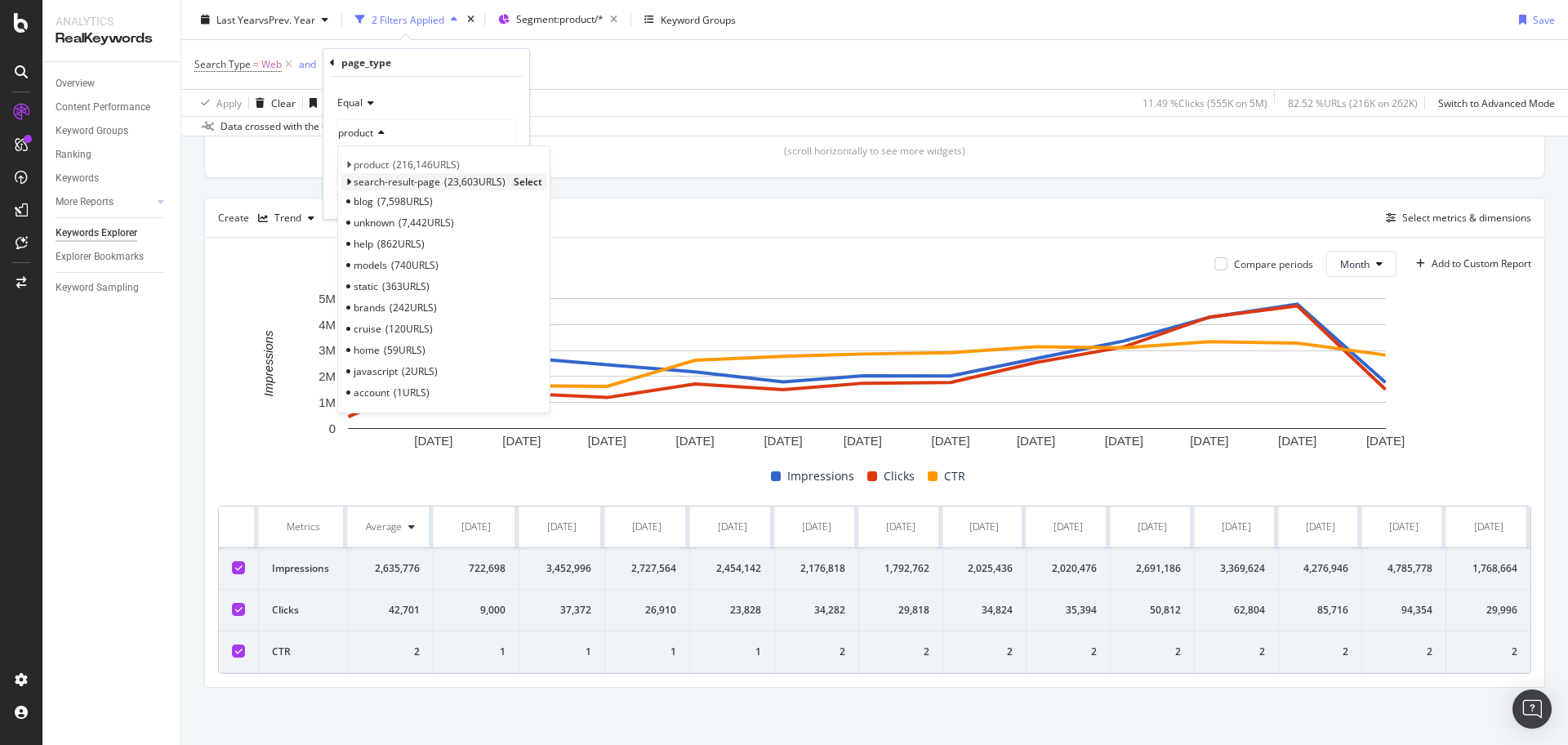
click at [432, 180] on span "search-result-page" at bounding box center [397, 181] width 87 height 13
click at [492, 107] on div "Equal" at bounding box center [426, 102] width 179 height 26
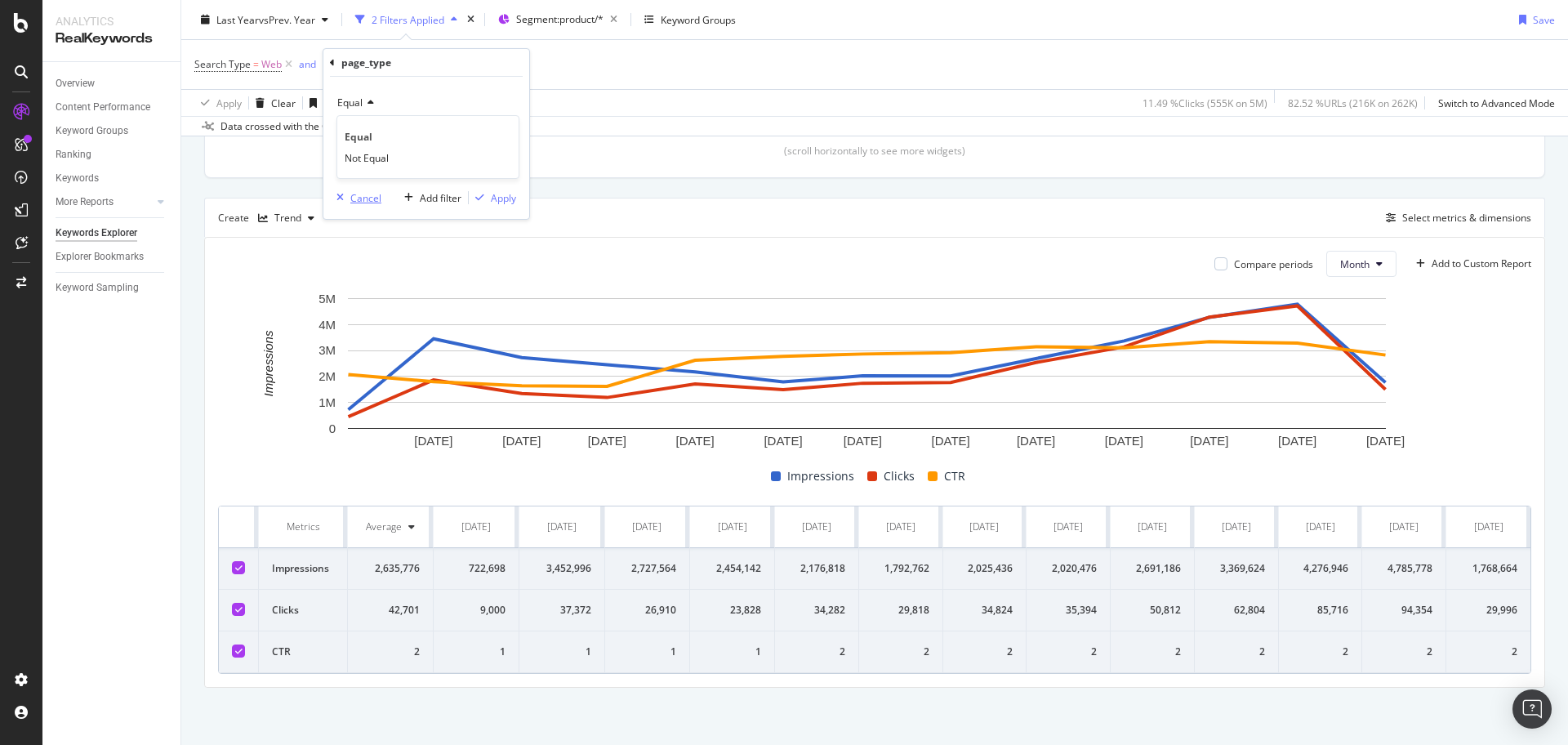
click at [376, 200] on div "Cancel" at bounding box center [365, 198] width 31 height 13
click at [484, 67] on div "Add Filter" at bounding box center [481, 64] width 43 height 13
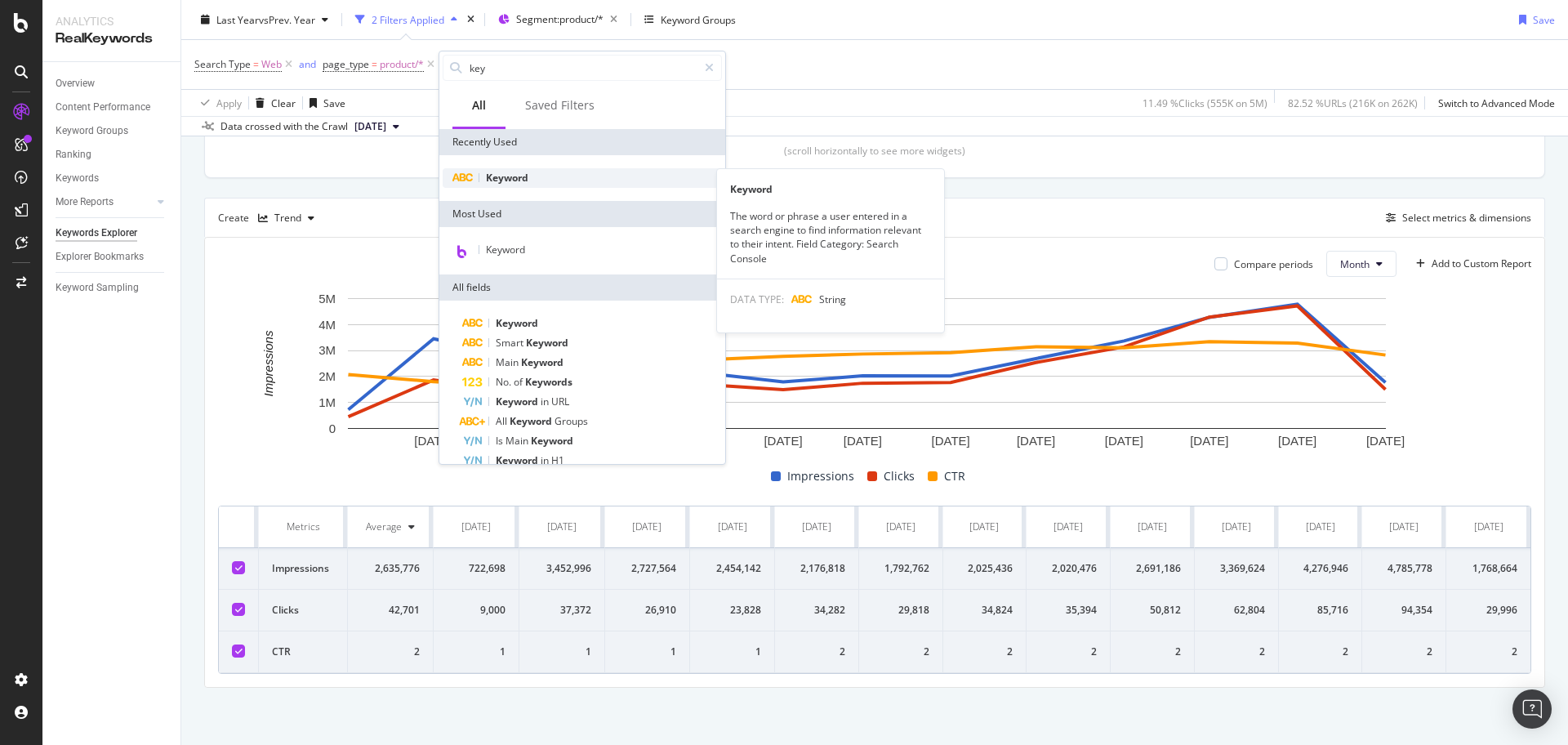
type input "key"
click at [538, 174] on div "Keyword" at bounding box center [582, 178] width 279 height 19
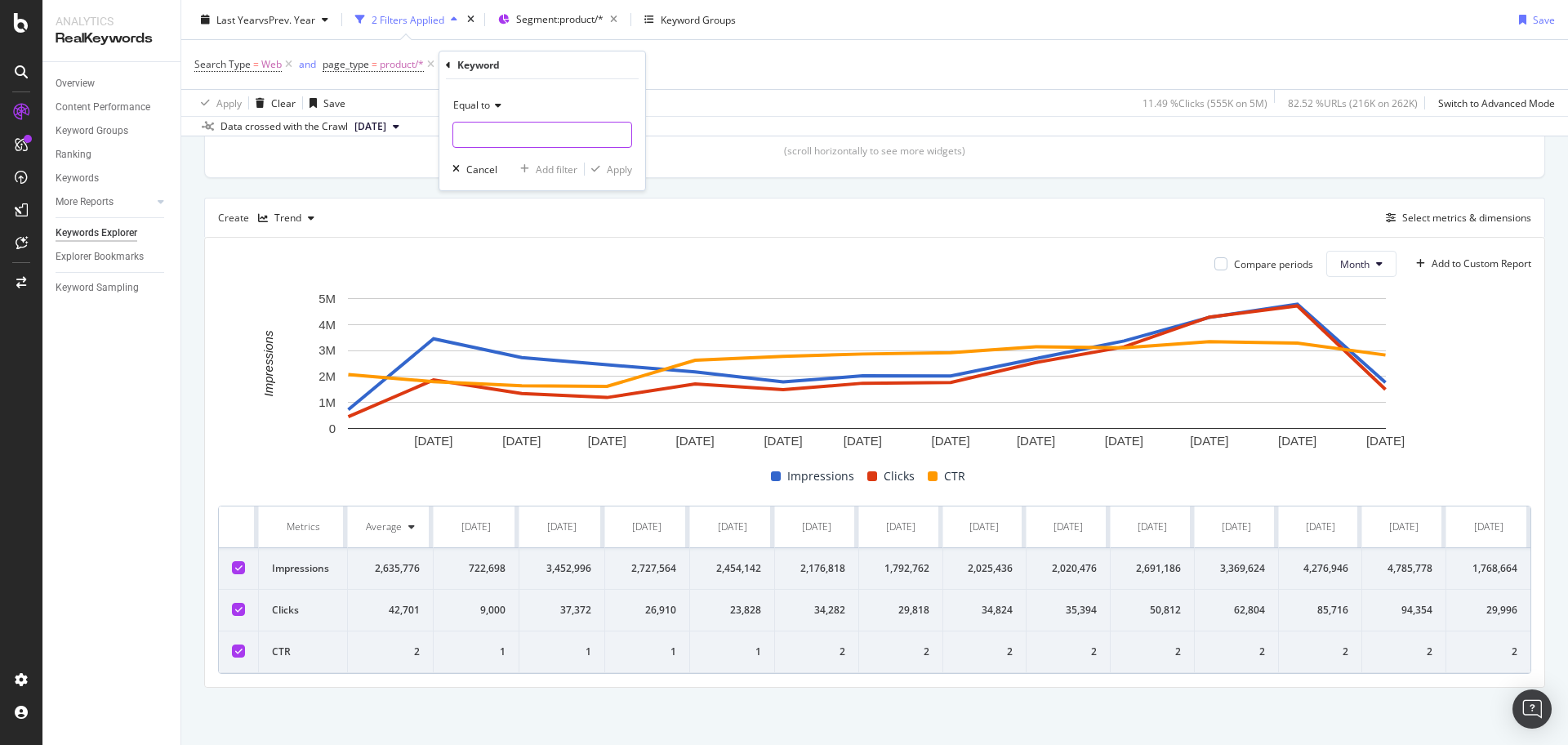
click at [542, 130] on input "text" at bounding box center [542, 134] width 178 height 26
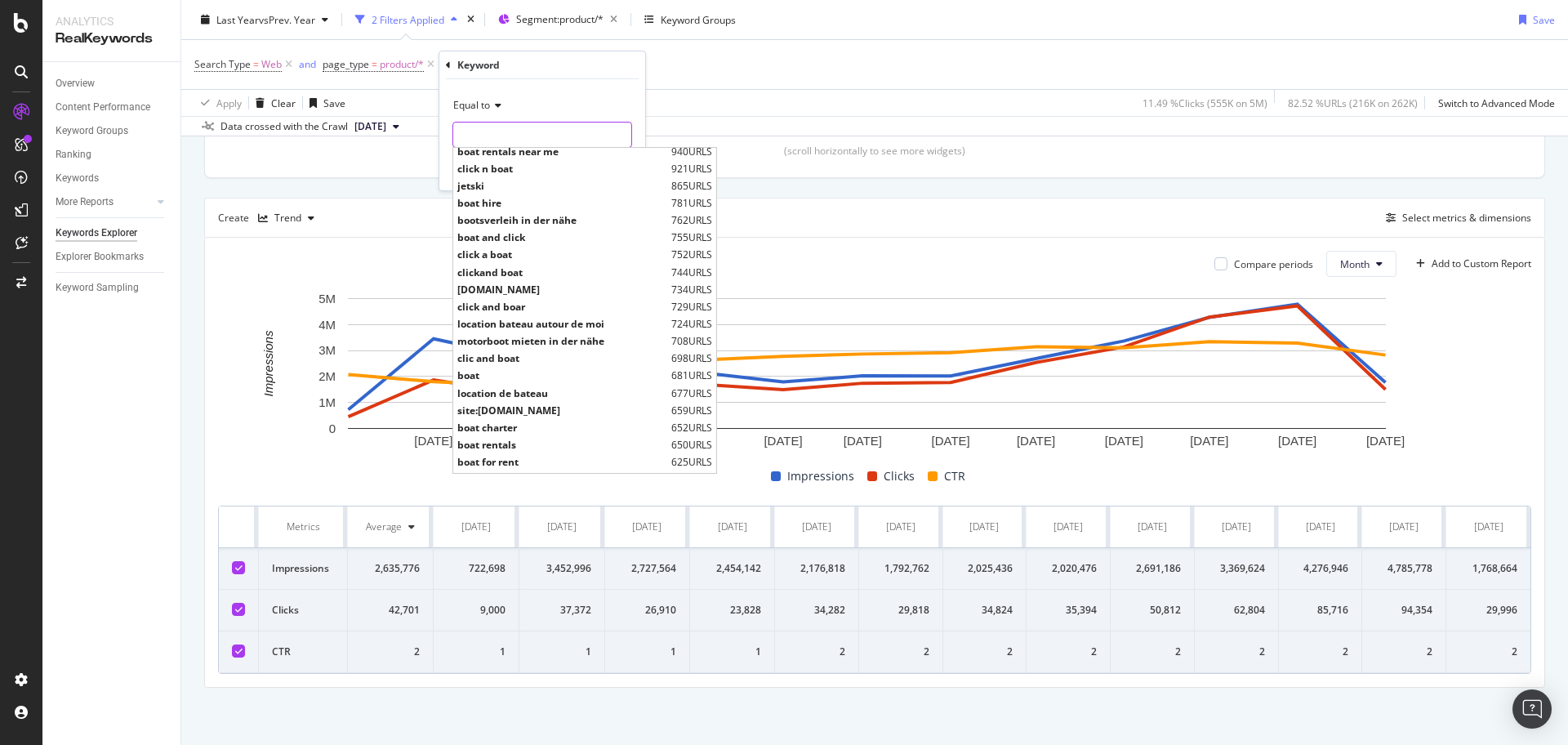
scroll to position [510, 0]
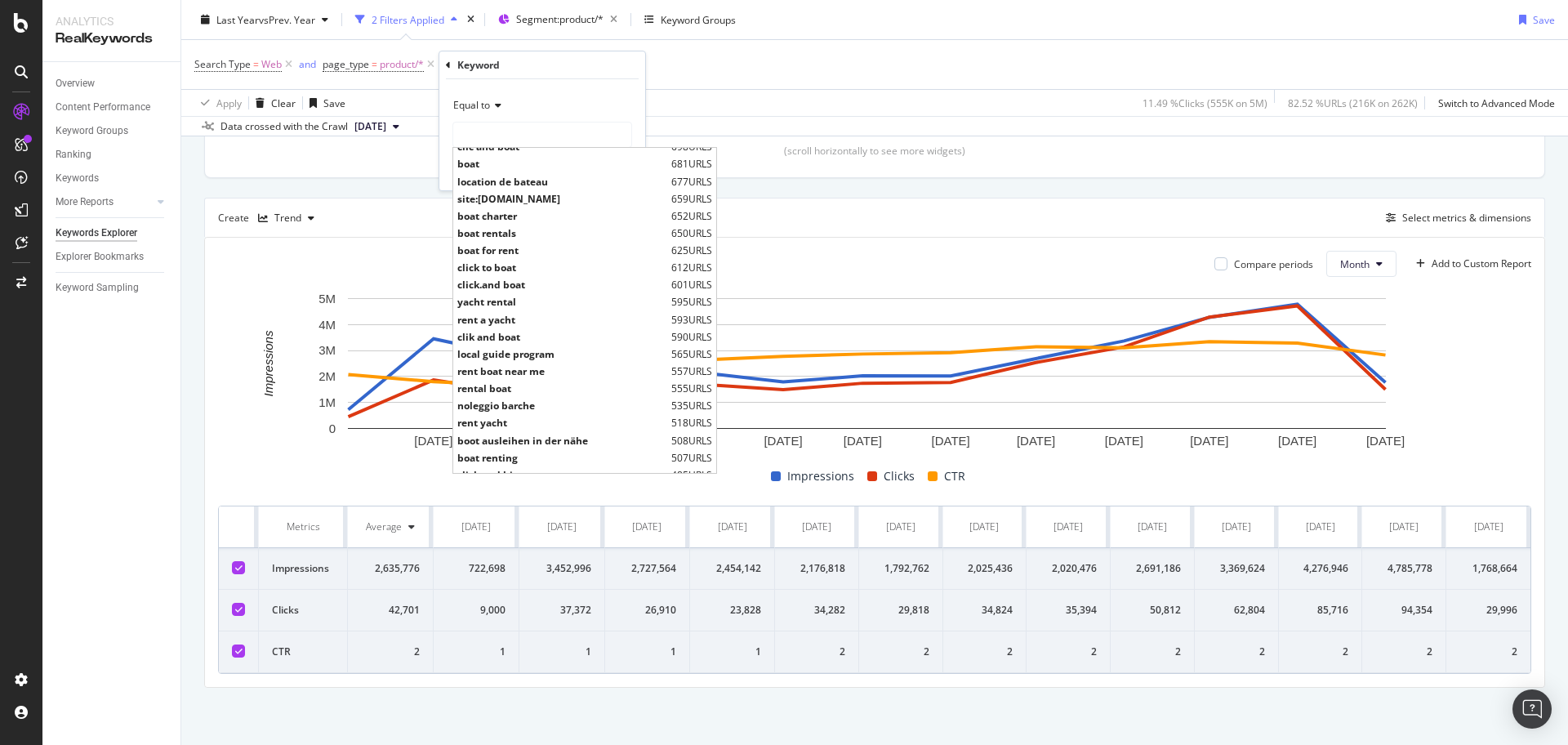
click at [572, 93] on div "Equal to" at bounding box center [542, 105] width 179 height 26
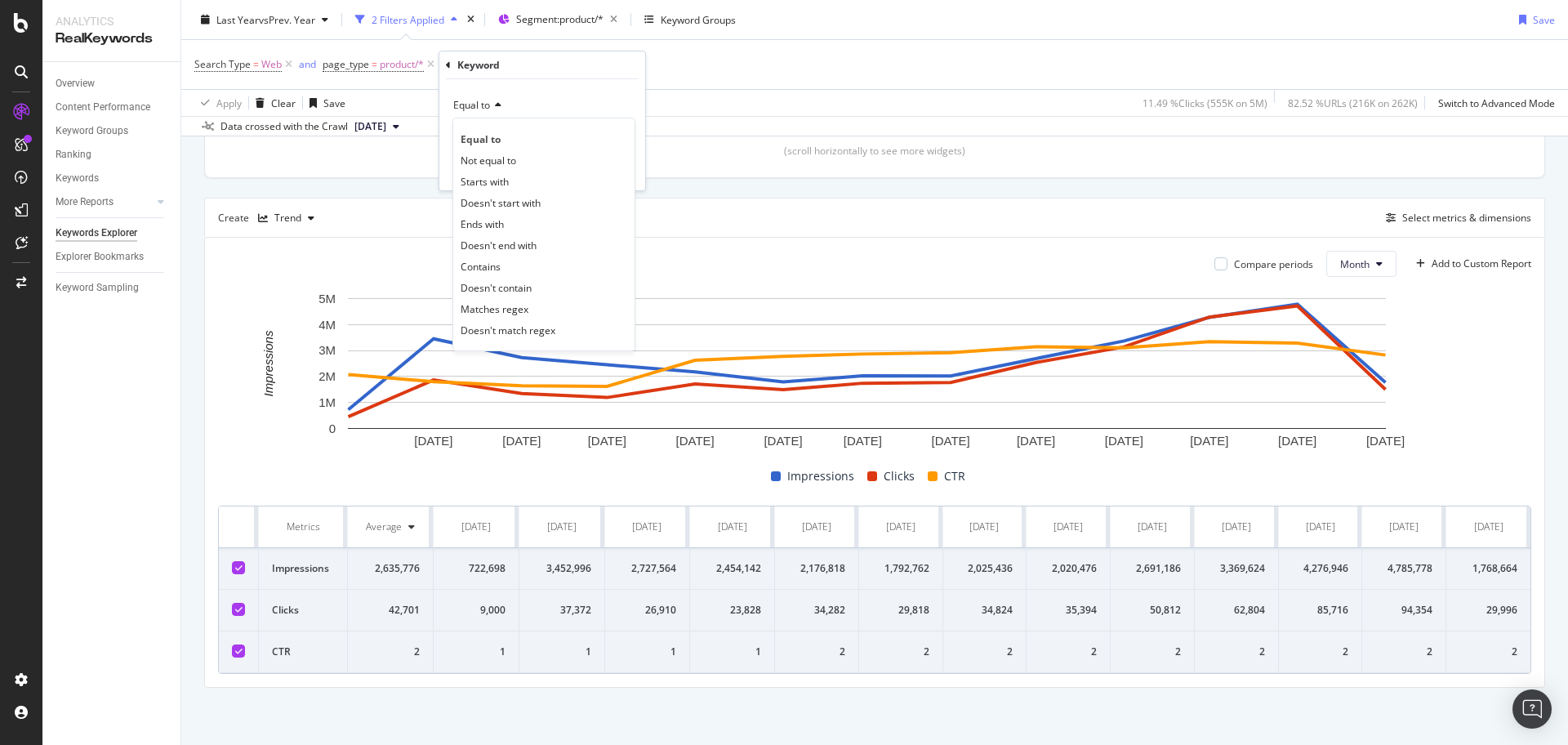
click at [766, 83] on div "Search Type = Web and page_type = product/* Add Filter" at bounding box center [874, 65] width 1360 height 49
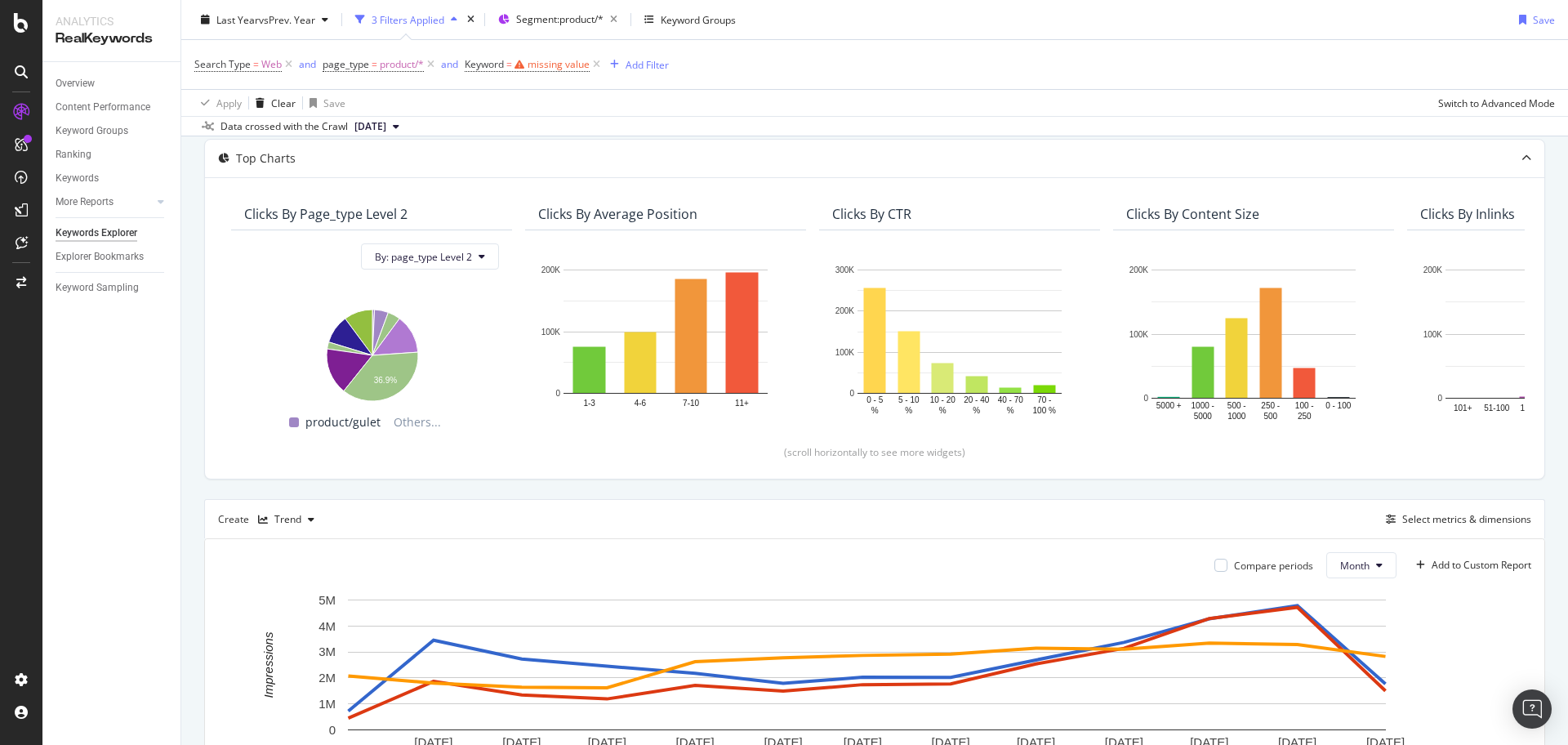
scroll to position [0, 0]
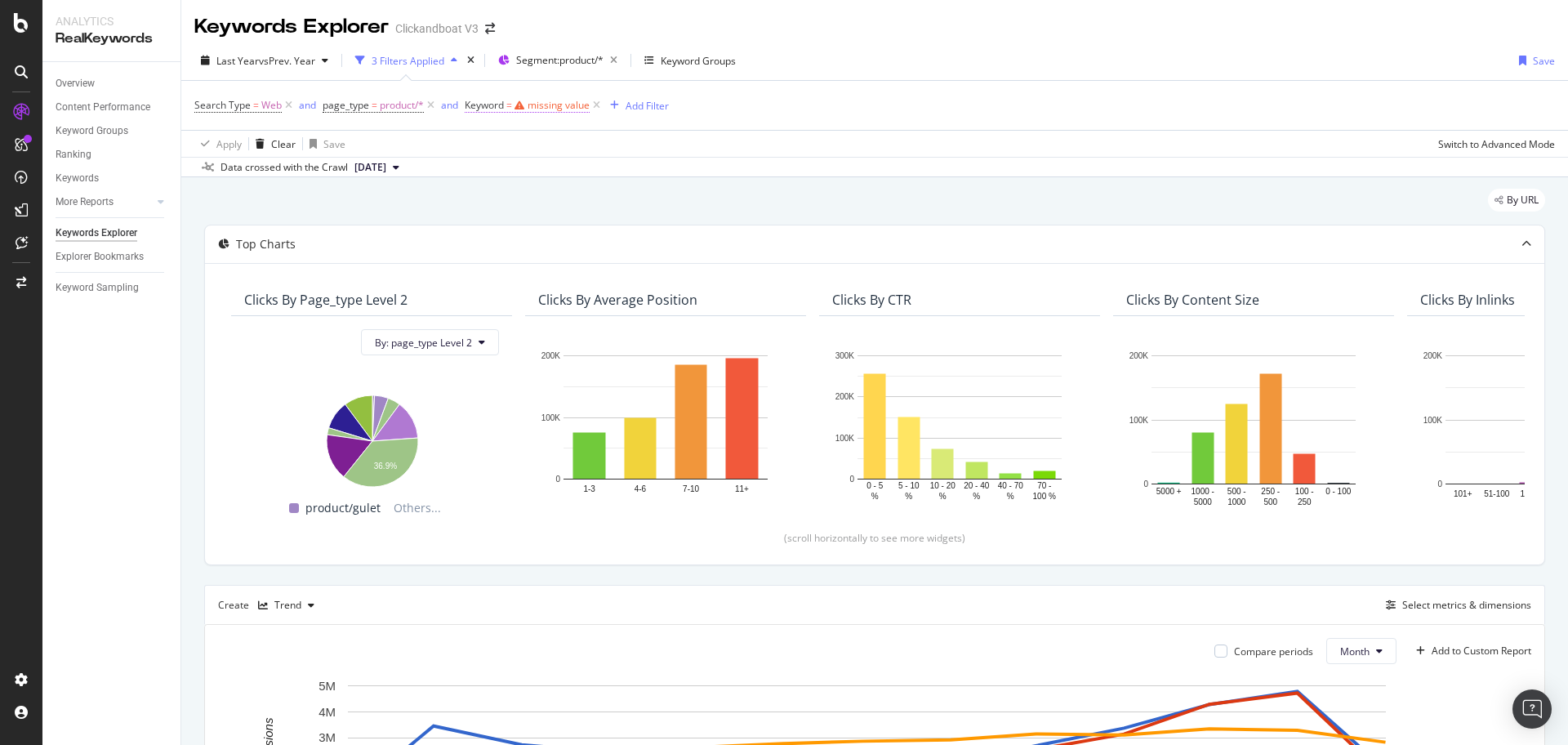
click at [558, 101] on div "missing value" at bounding box center [558, 105] width 62 height 13
click at [527, 166] on input "text" at bounding box center [569, 173] width 178 height 26
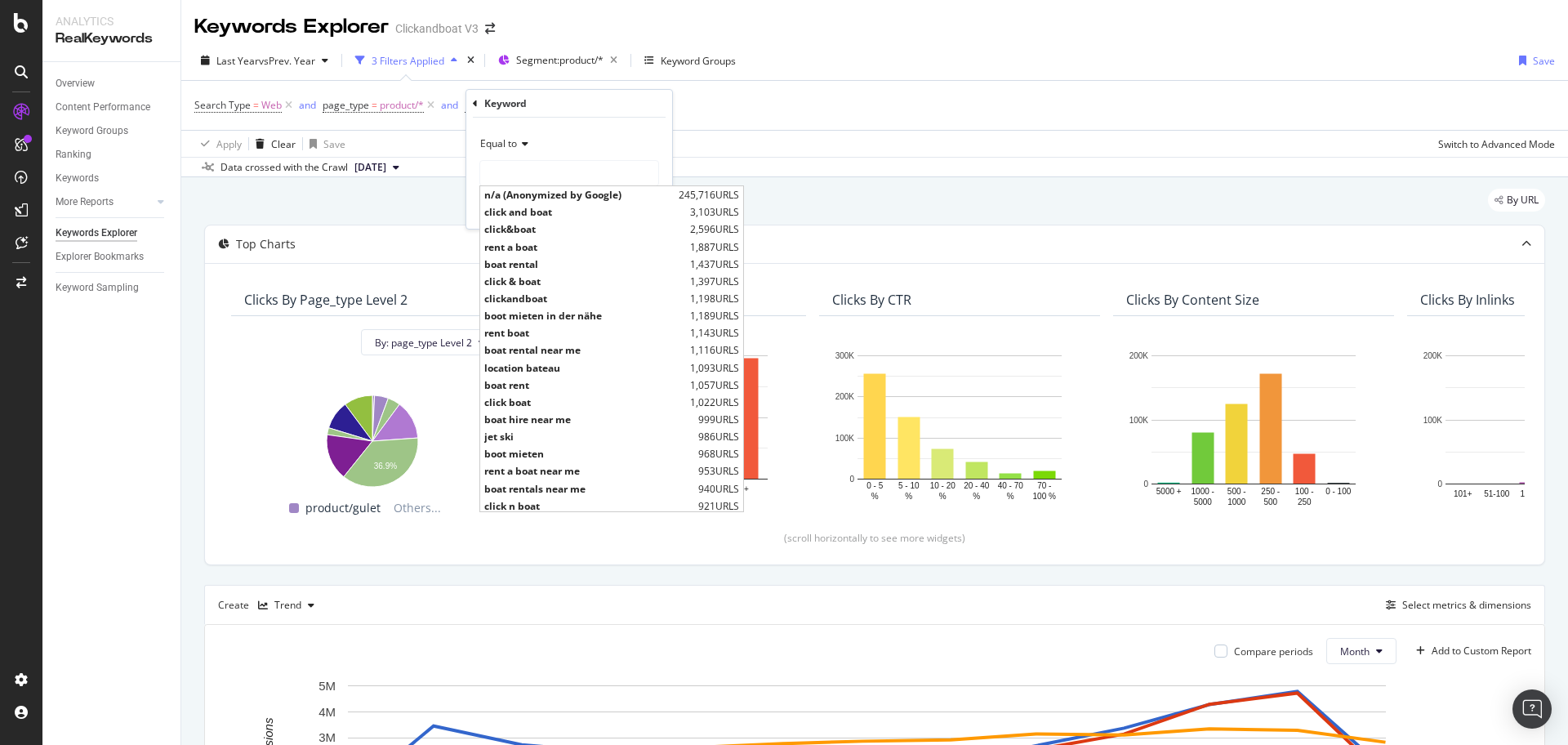
click at [526, 149] on div "Equal to" at bounding box center [569, 144] width 179 height 26
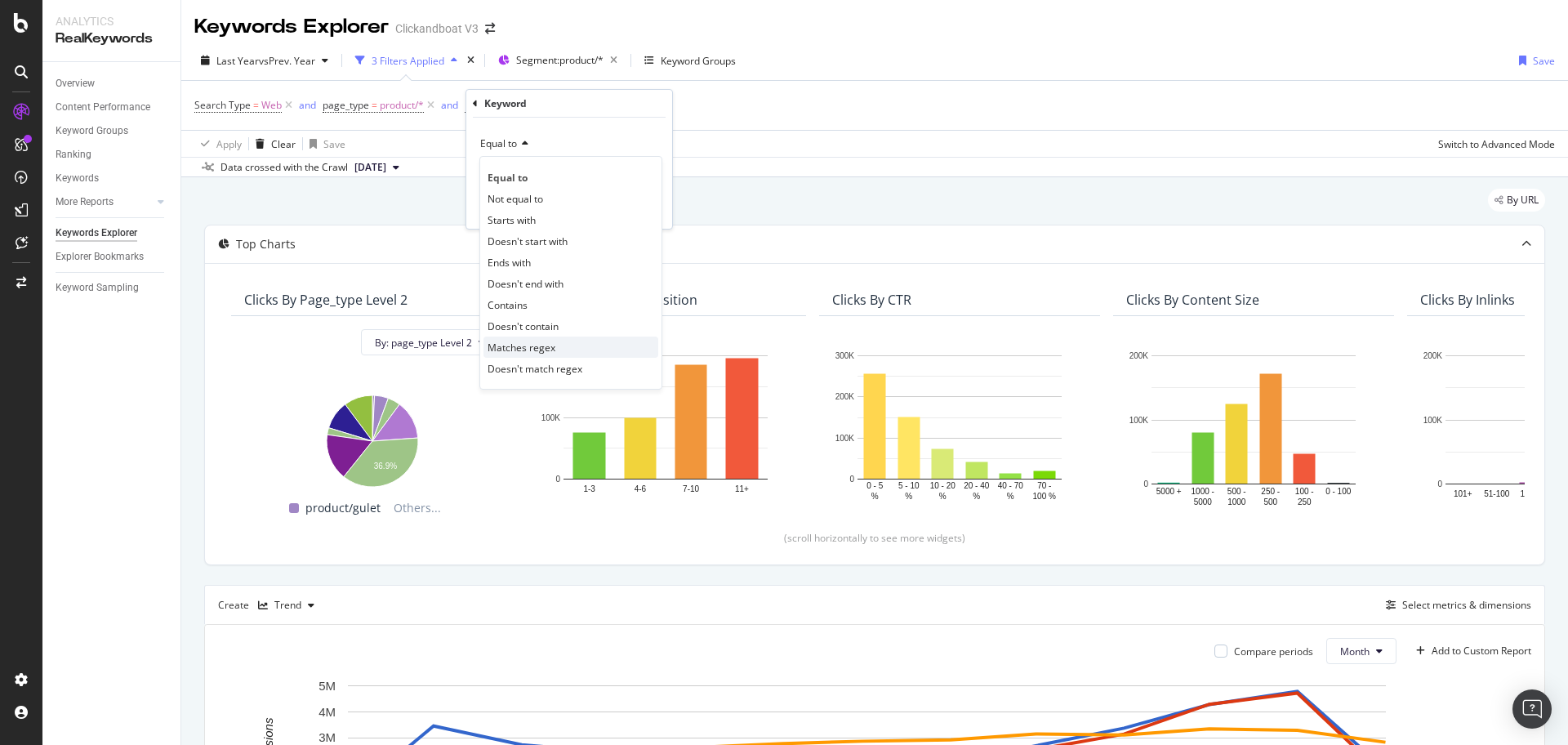
click at [531, 342] on span "Matches regex" at bounding box center [521, 347] width 67 height 13
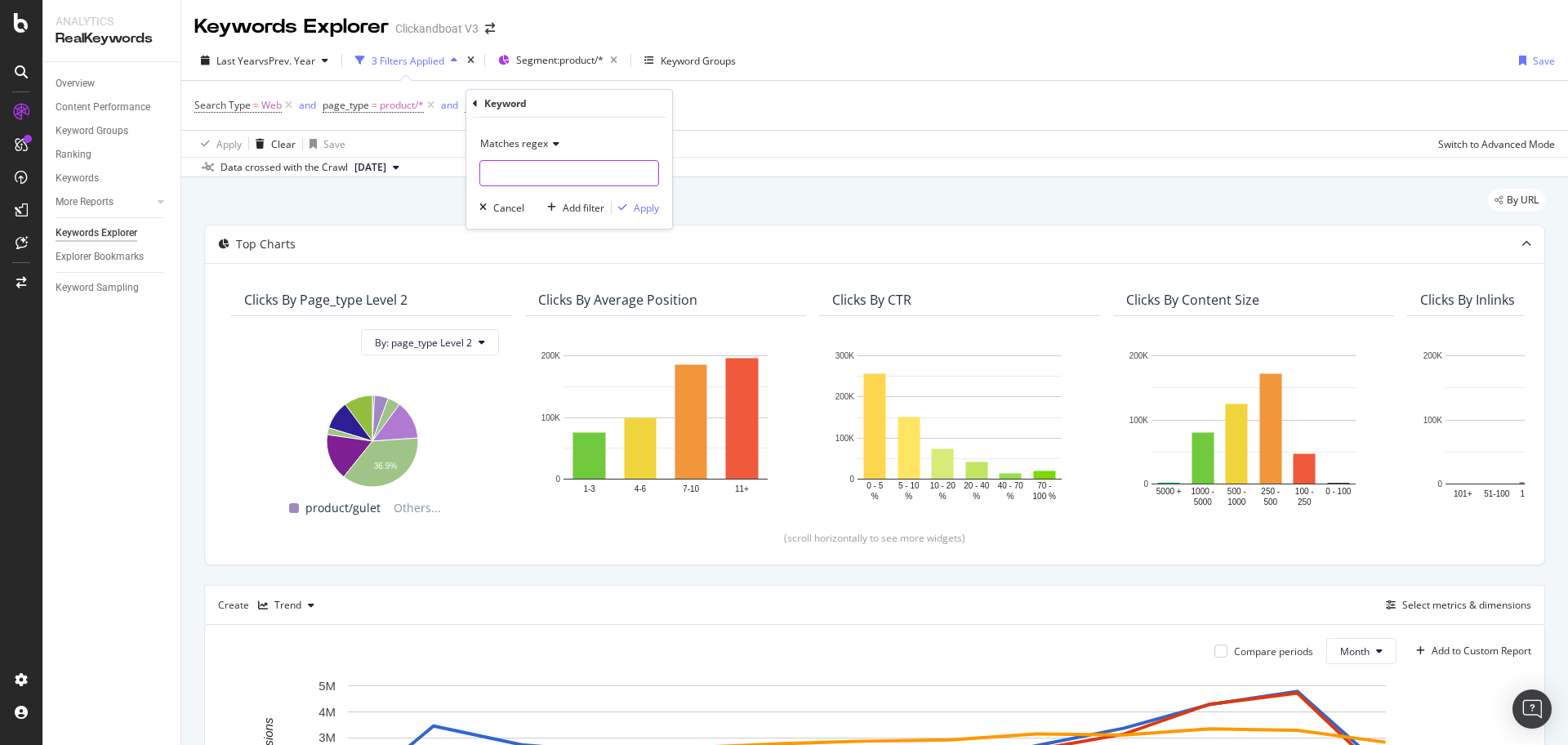
click at [542, 166] on input "text" at bounding box center [569, 173] width 178 height 26
paste input "location|louer|miete|leihen|charter|verleih|alqui|nolegg|affitt|huren|huur|verh…"
type input "location|louer|miete|leihen|charter|verleih|alqui|nolegg|affitt|huren|huur|verh…"
click at [646, 210] on div "Apply" at bounding box center [646, 207] width 25 height 13
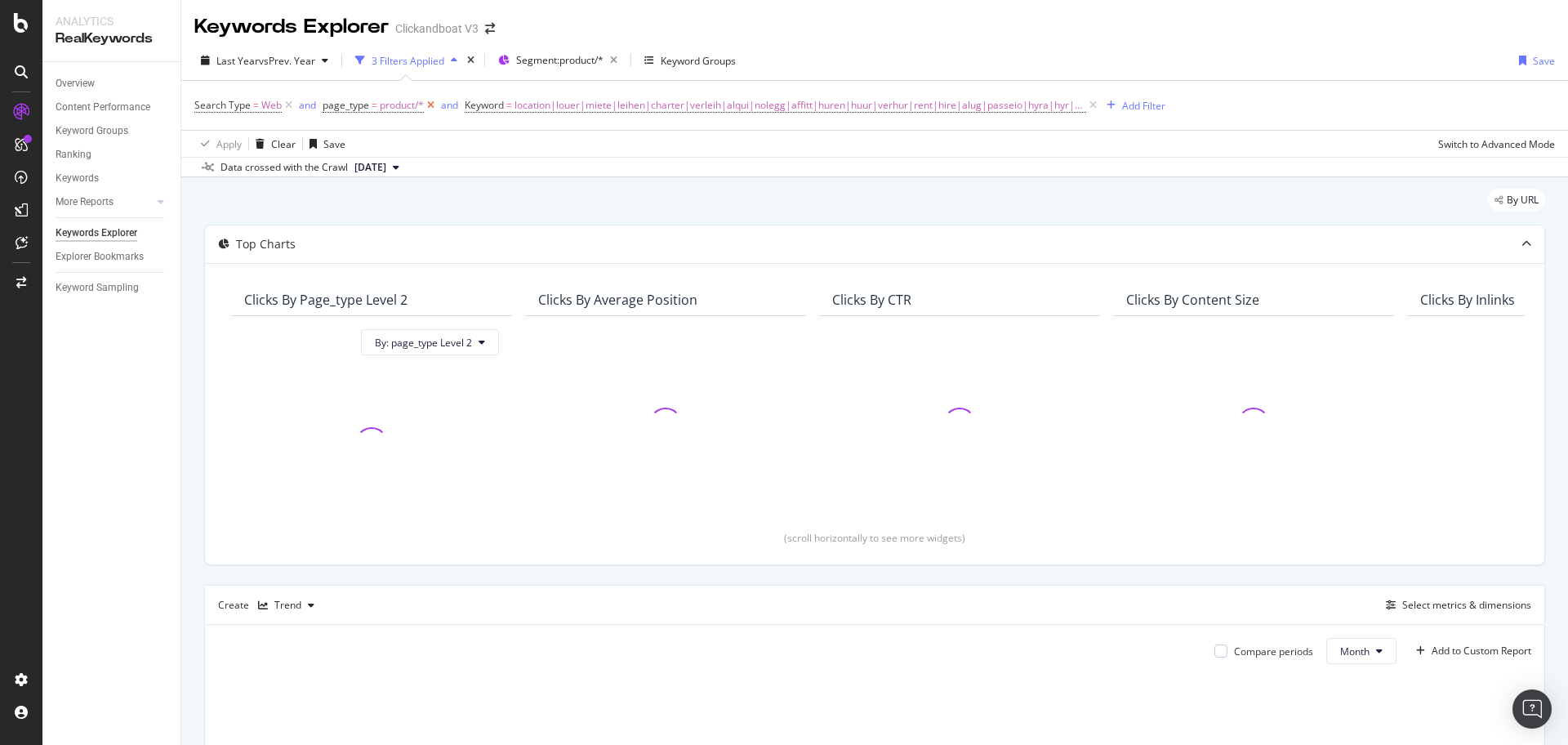
click at [433, 105] on icon at bounding box center [431, 105] width 13 height 16
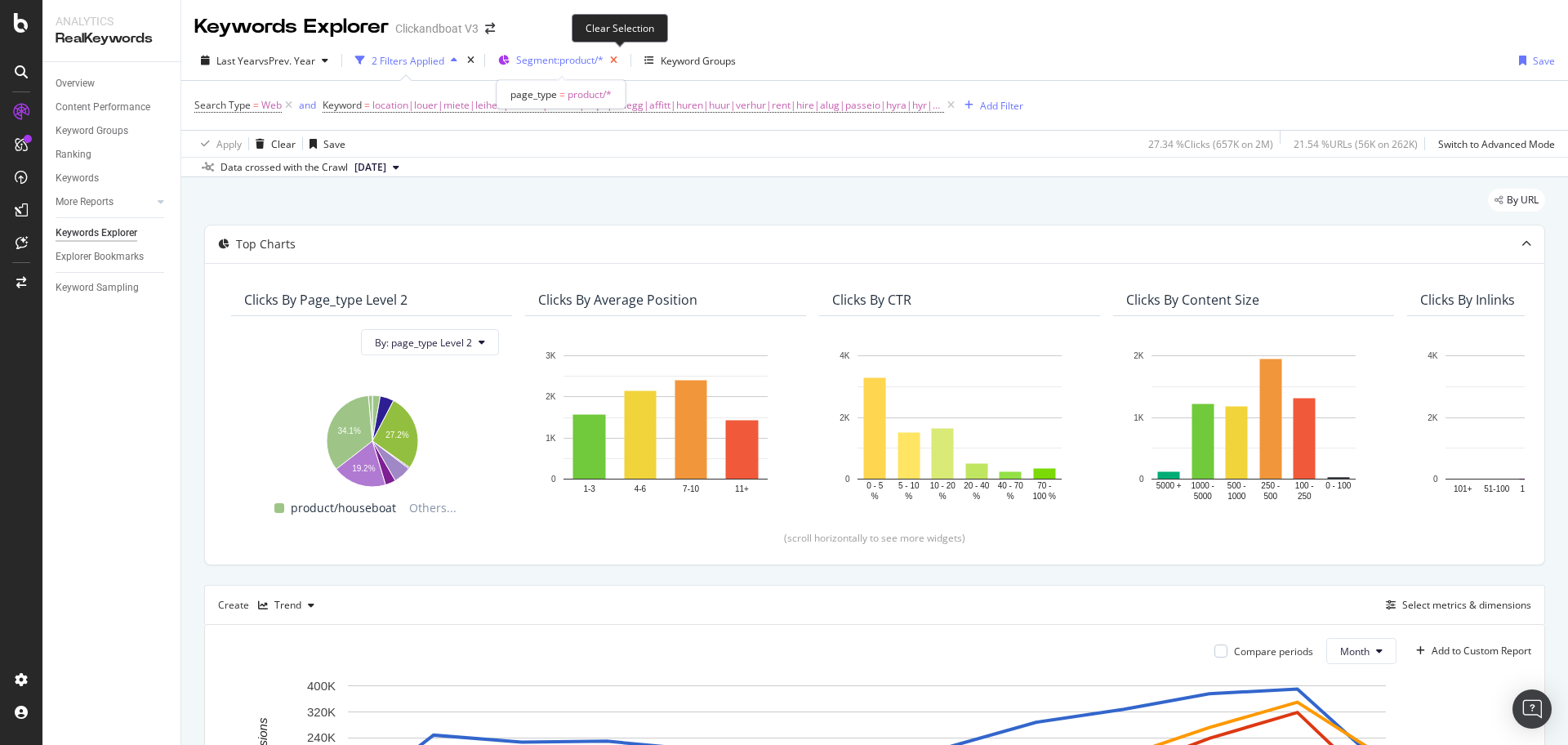
click at [622, 60] on icon "button" at bounding box center [613, 61] width 20 height 23
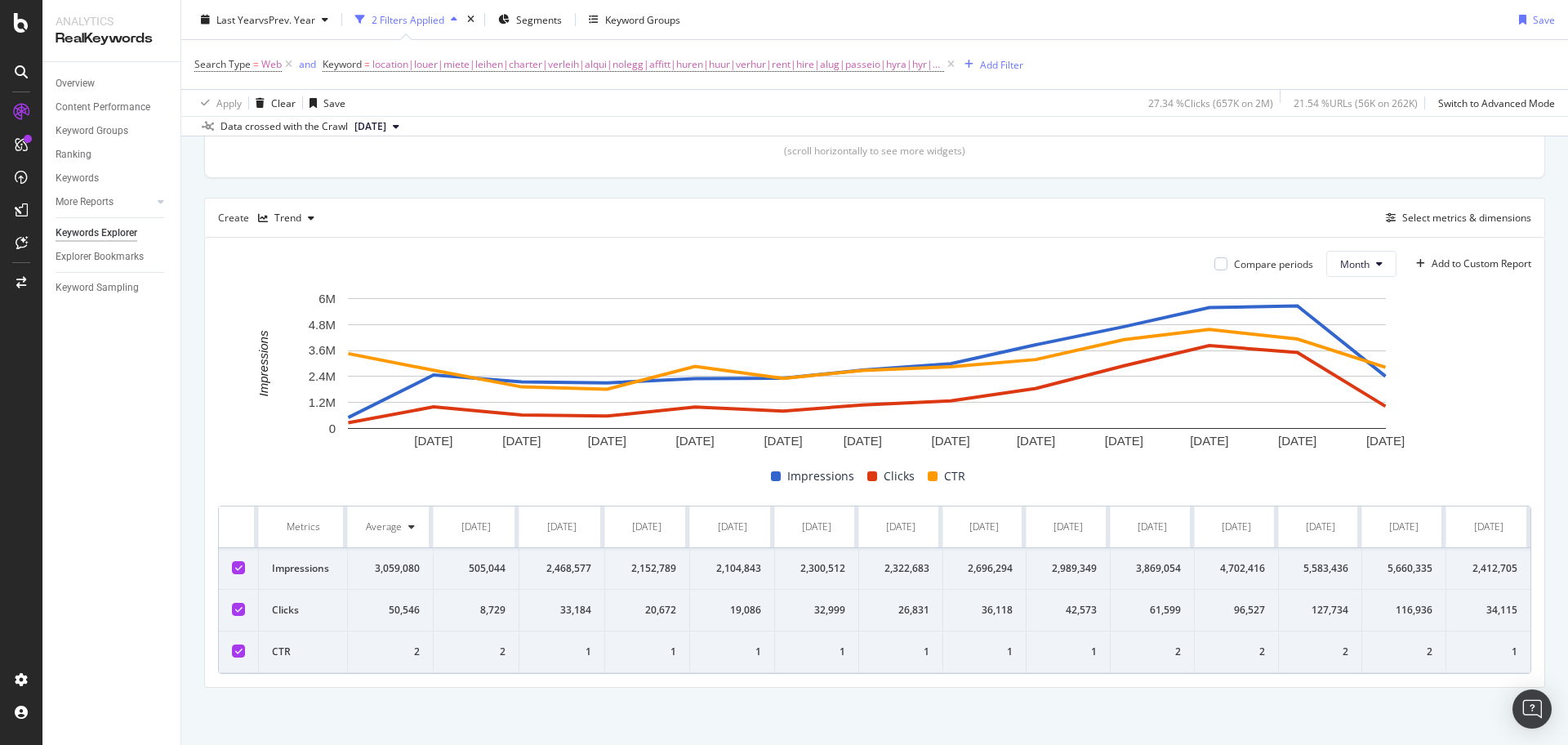
scroll to position [0, 6]
drag, startPoint x: 1333, startPoint y: 598, endPoint x: 1298, endPoint y: 590, distance: 35.9
click at [1298, 602] on div "127,734" at bounding box center [1319, 609] width 57 height 14
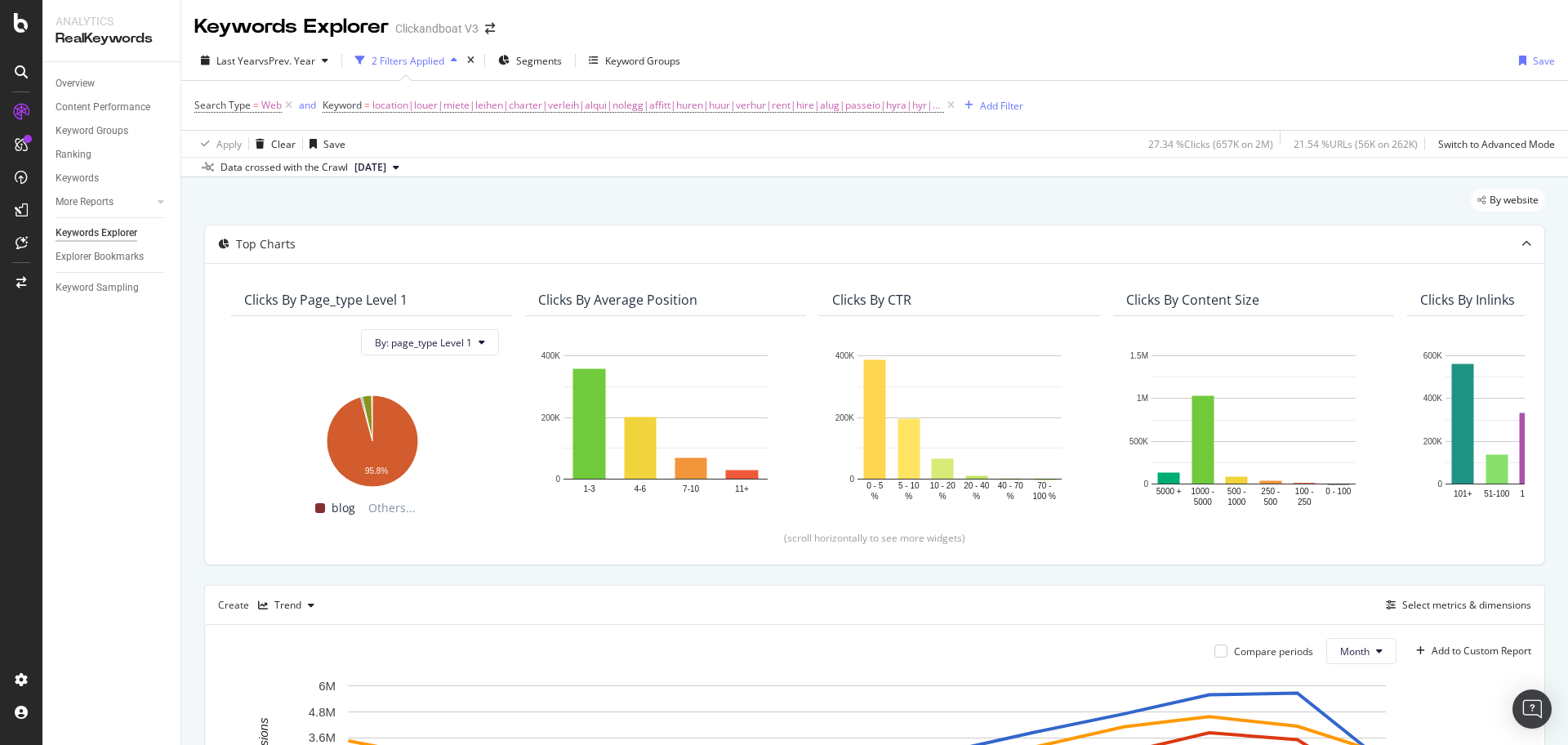
scroll to position [403, 0]
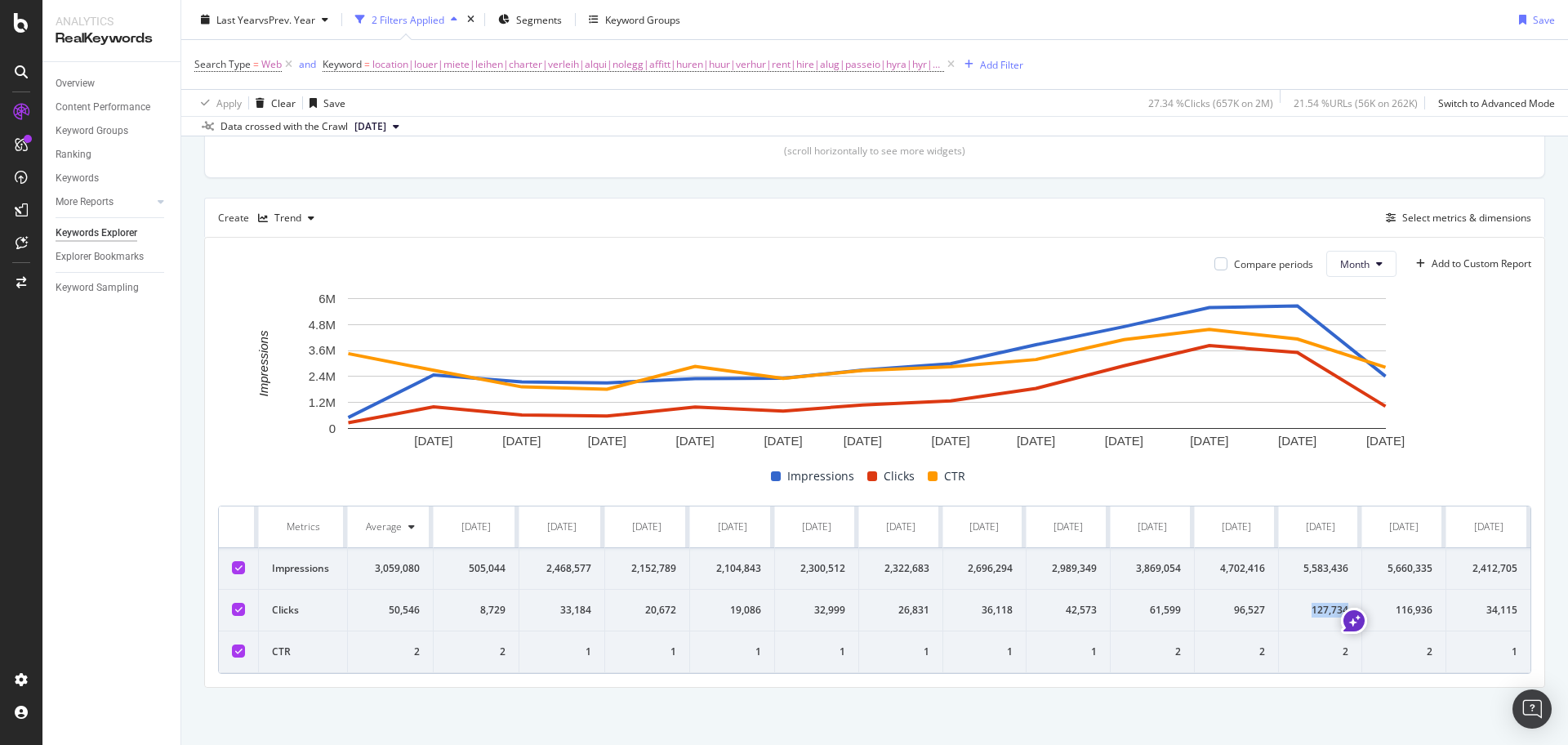
click at [410, 521] on icon at bounding box center [412, 526] width 7 height 10
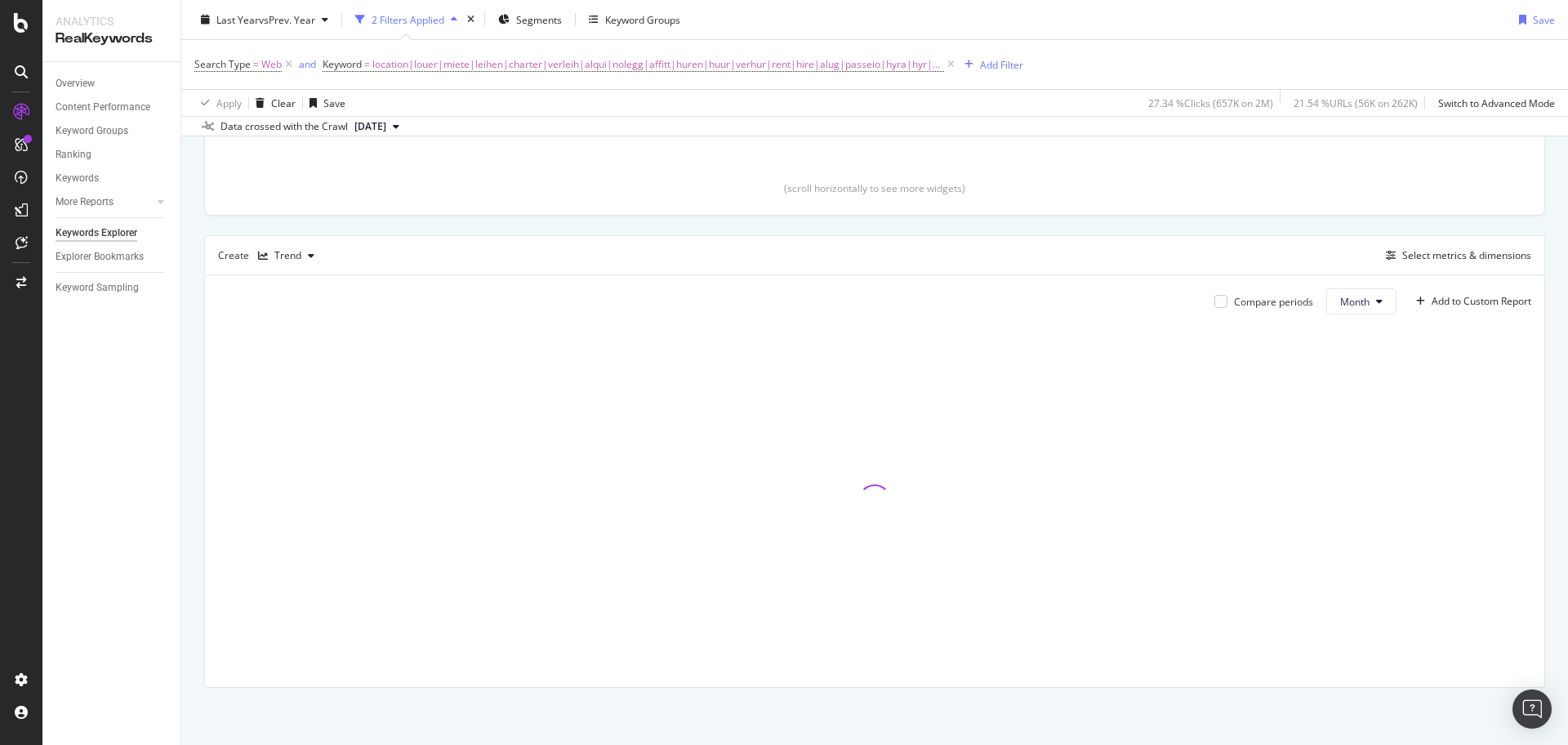
scroll to position [350, 0]
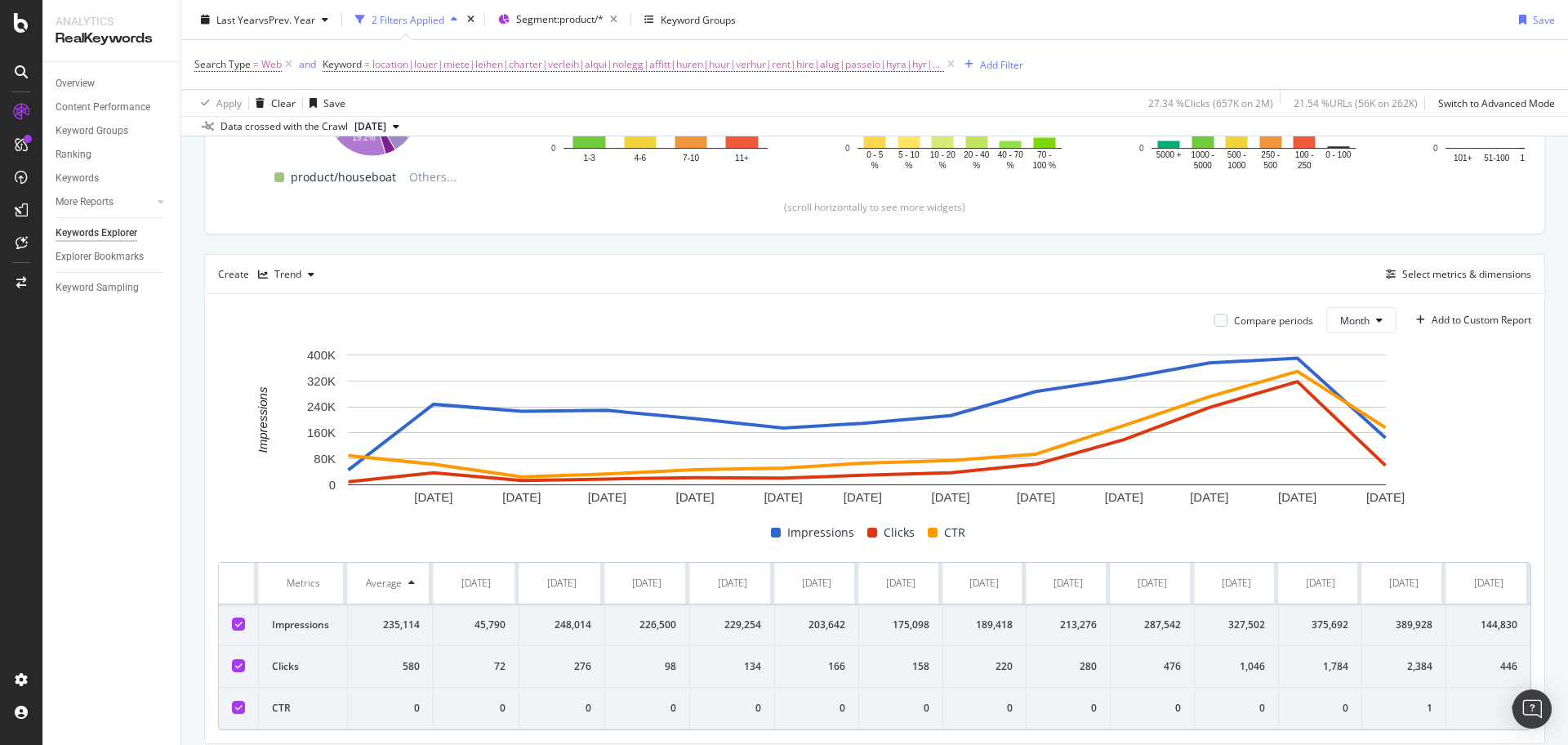
scroll to position [403, 0]
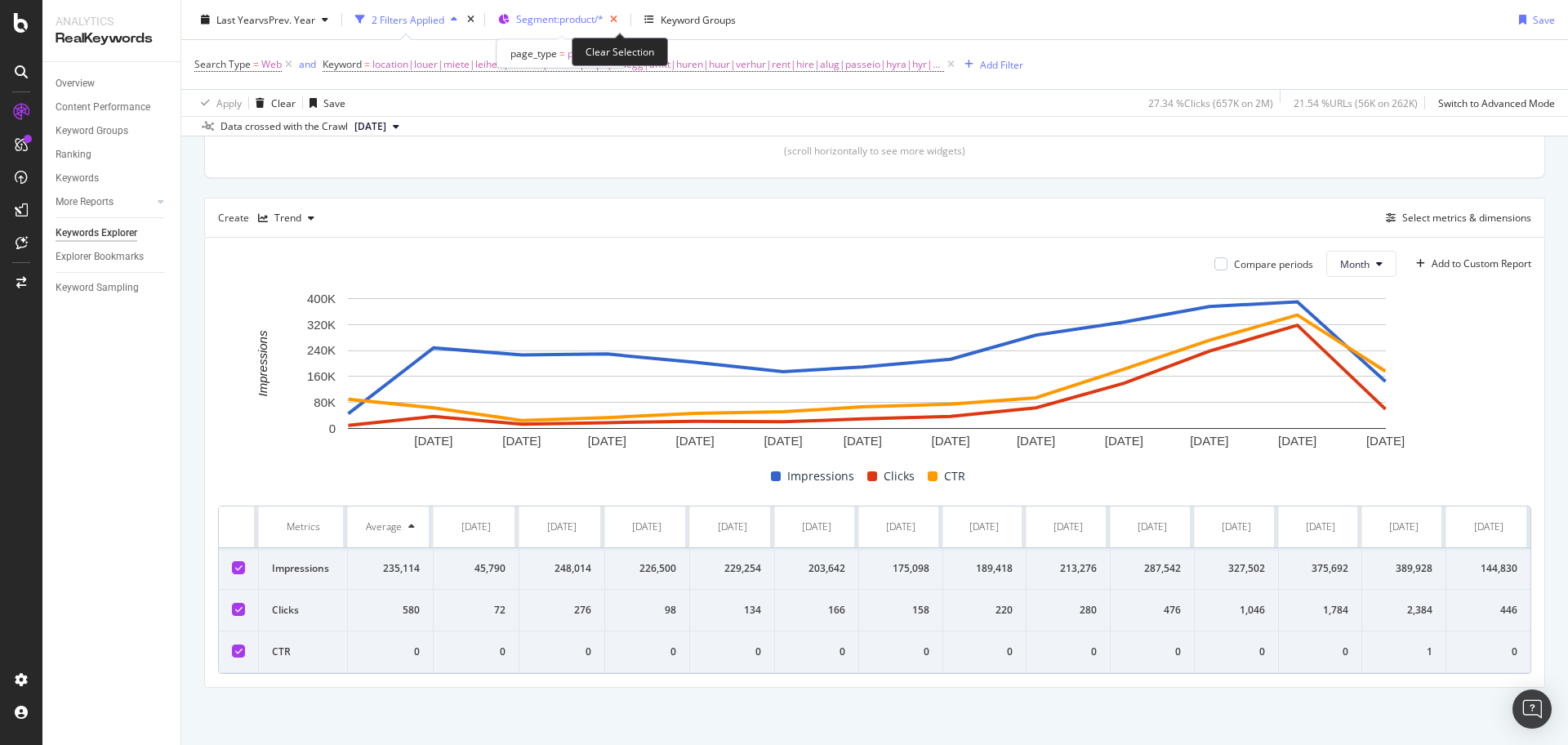
click at [619, 18] on icon "button" at bounding box center [613, 19] width 20 height 23
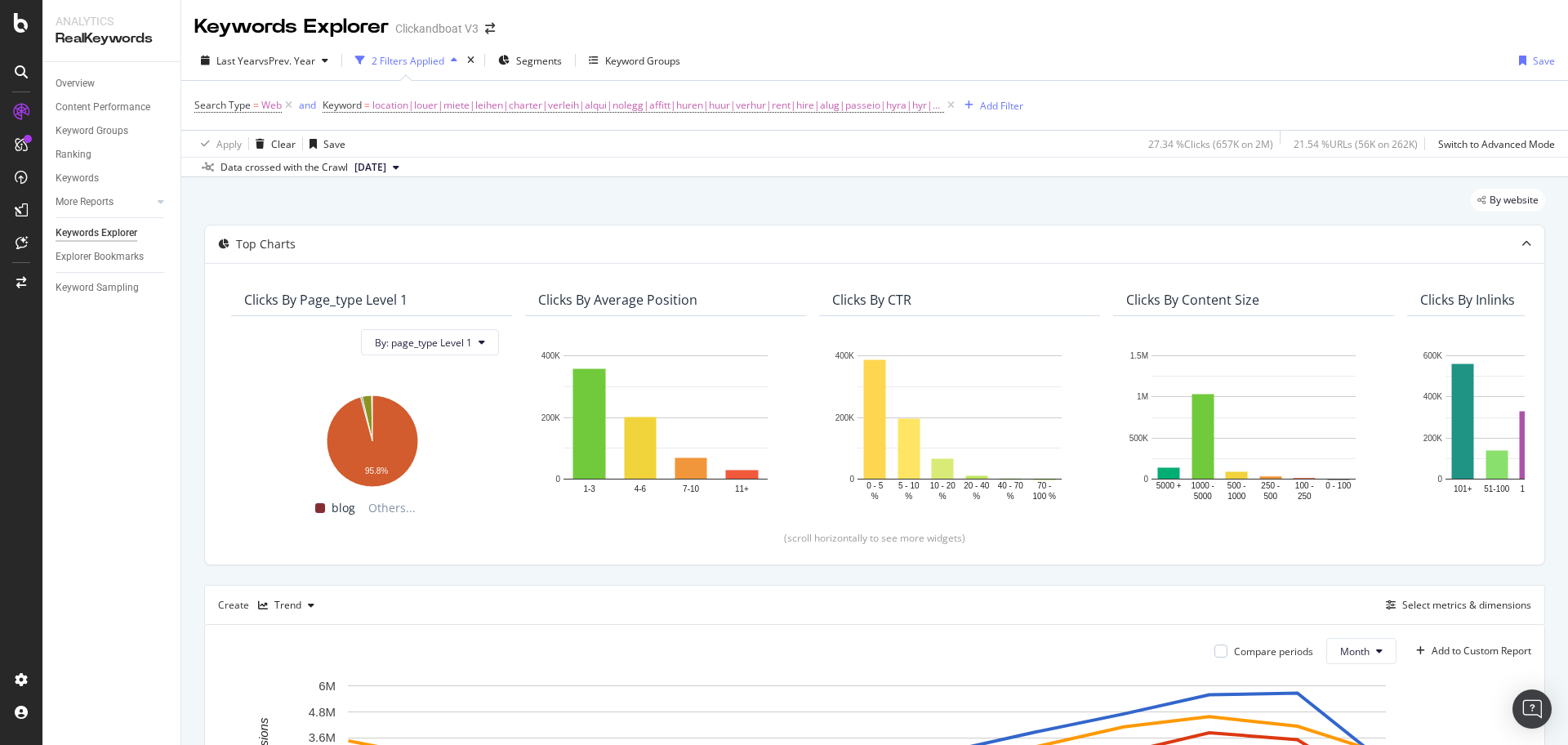
click at [453, 64] on icon "button" at bounding box center [454, 61] width 7 height 10
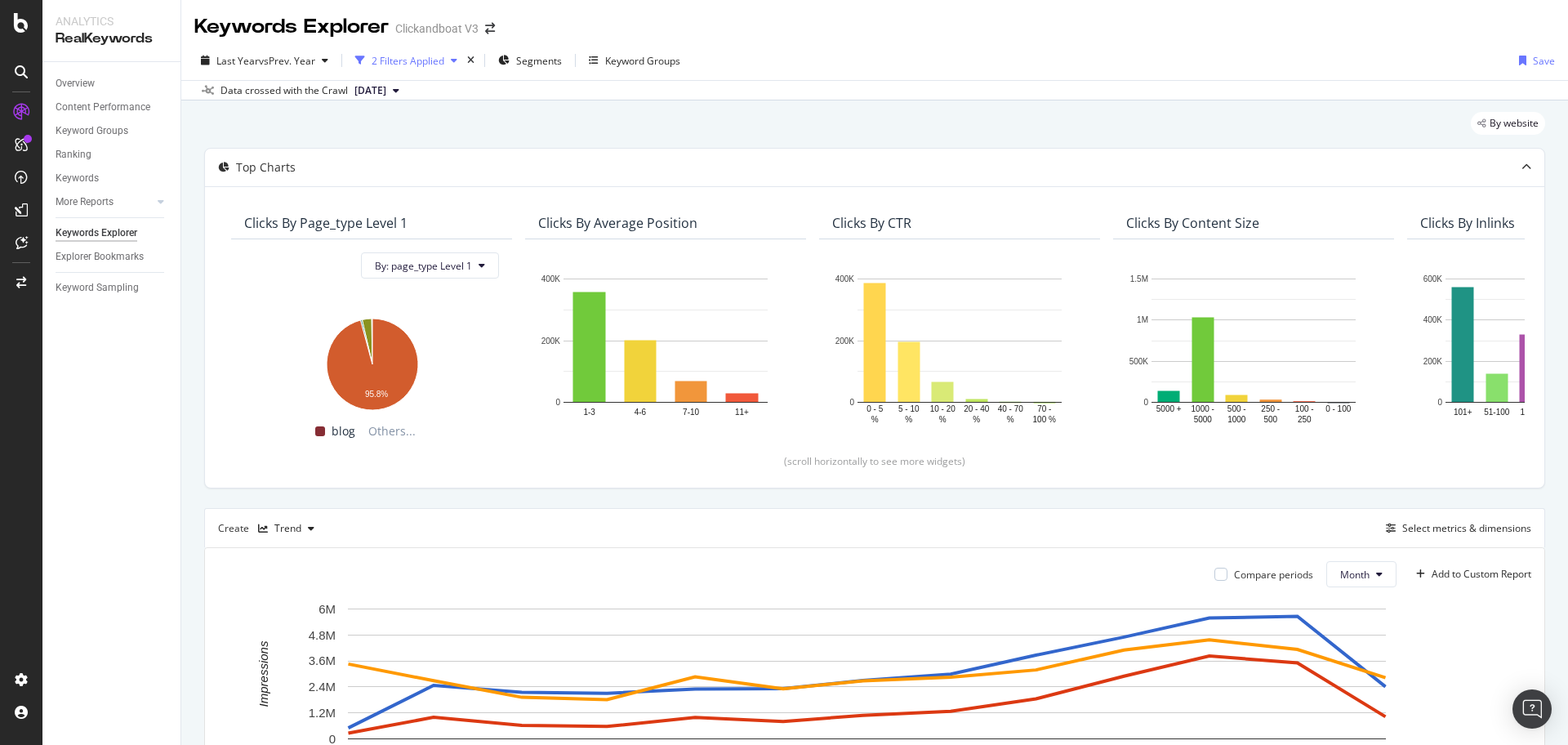
click at [453, 64] on icon "button" at bounding box center [454, 61] width 7 height 10
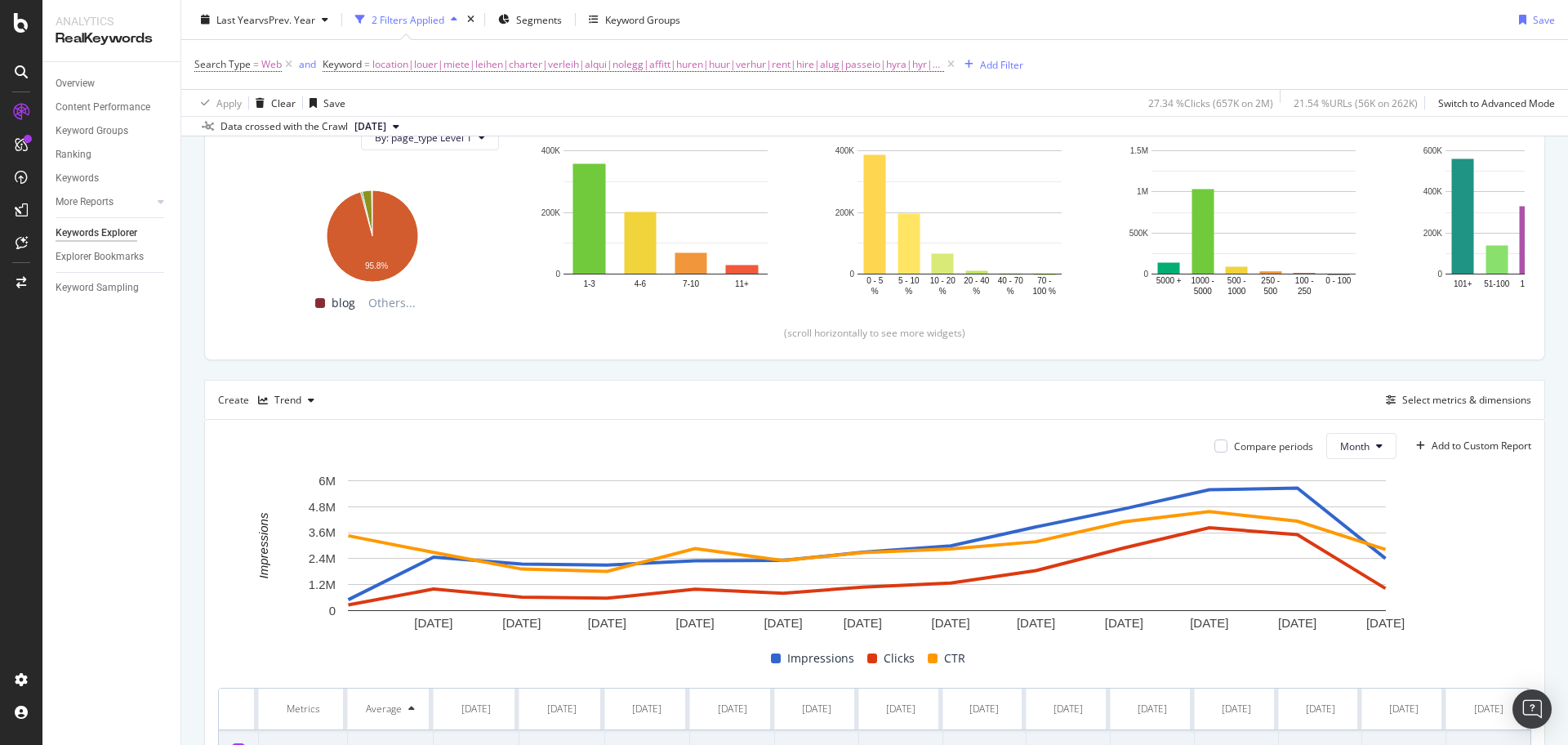
scroll to position [403, 0]
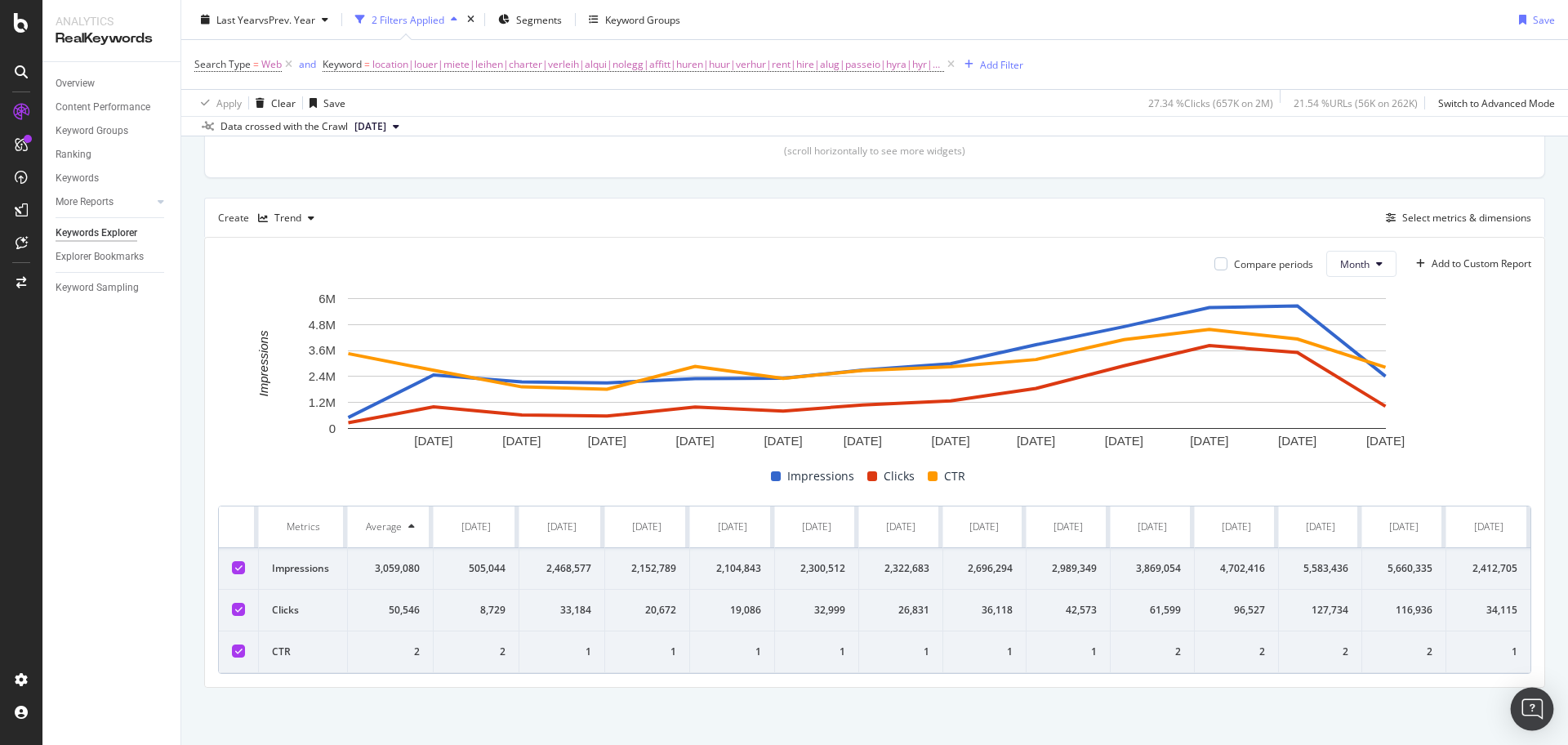
click at [1536, 719] on div "Open Intercom Messenger" at bounding box center [1531, 708] width 43 height 43
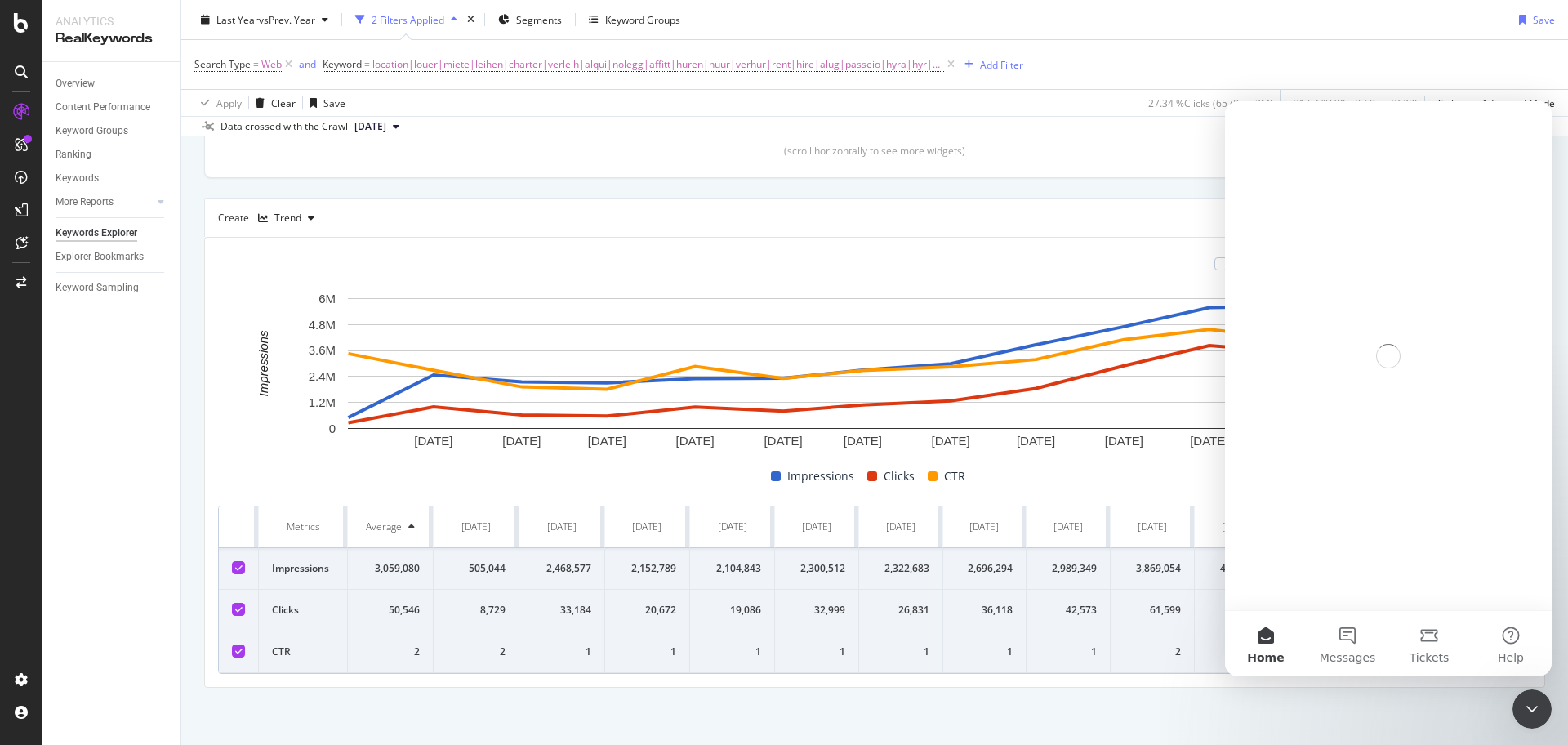
scroll to position [0, 0]
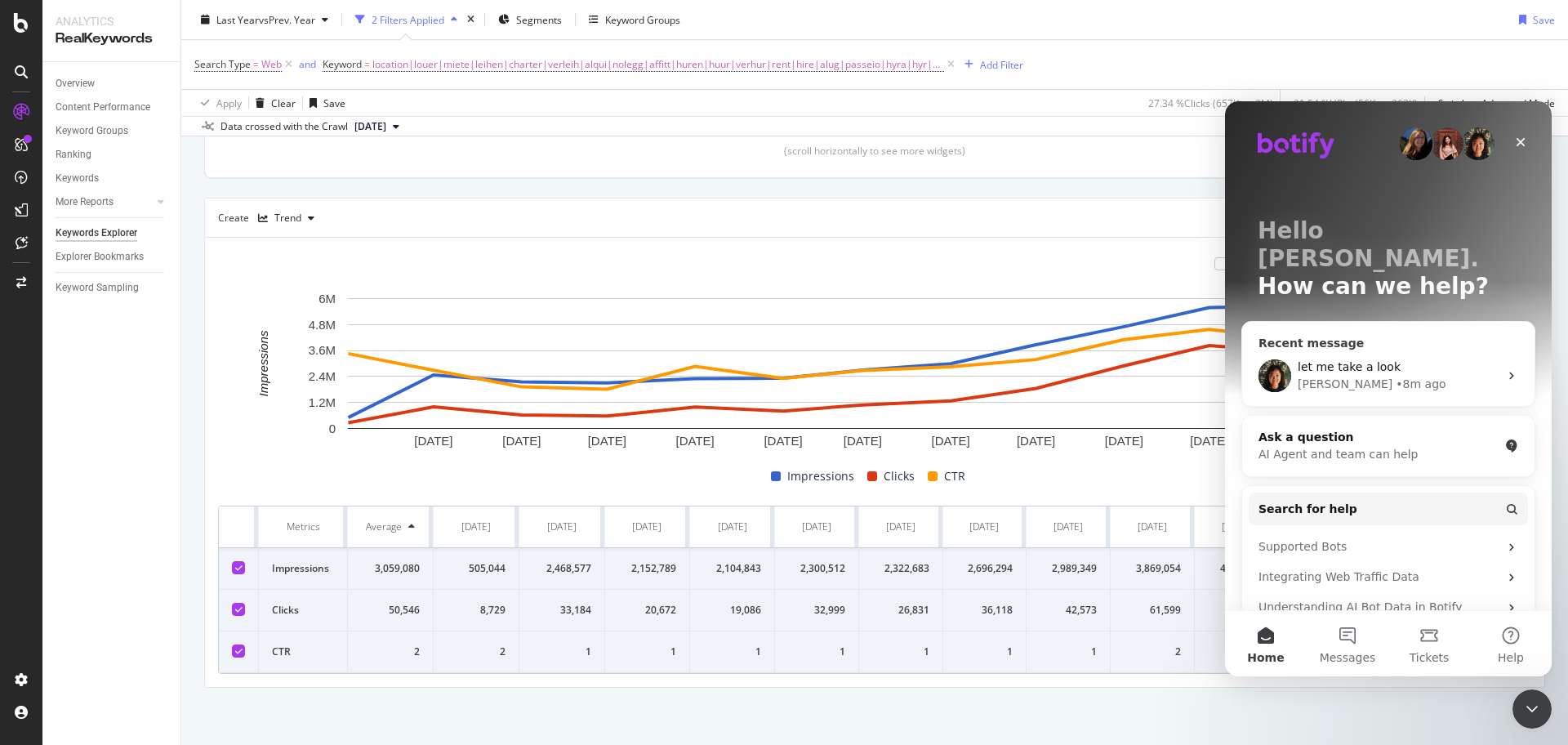
click at [1369, 360] on span "let me take a look" at bounding box center [1348, 367] width 103 height 13
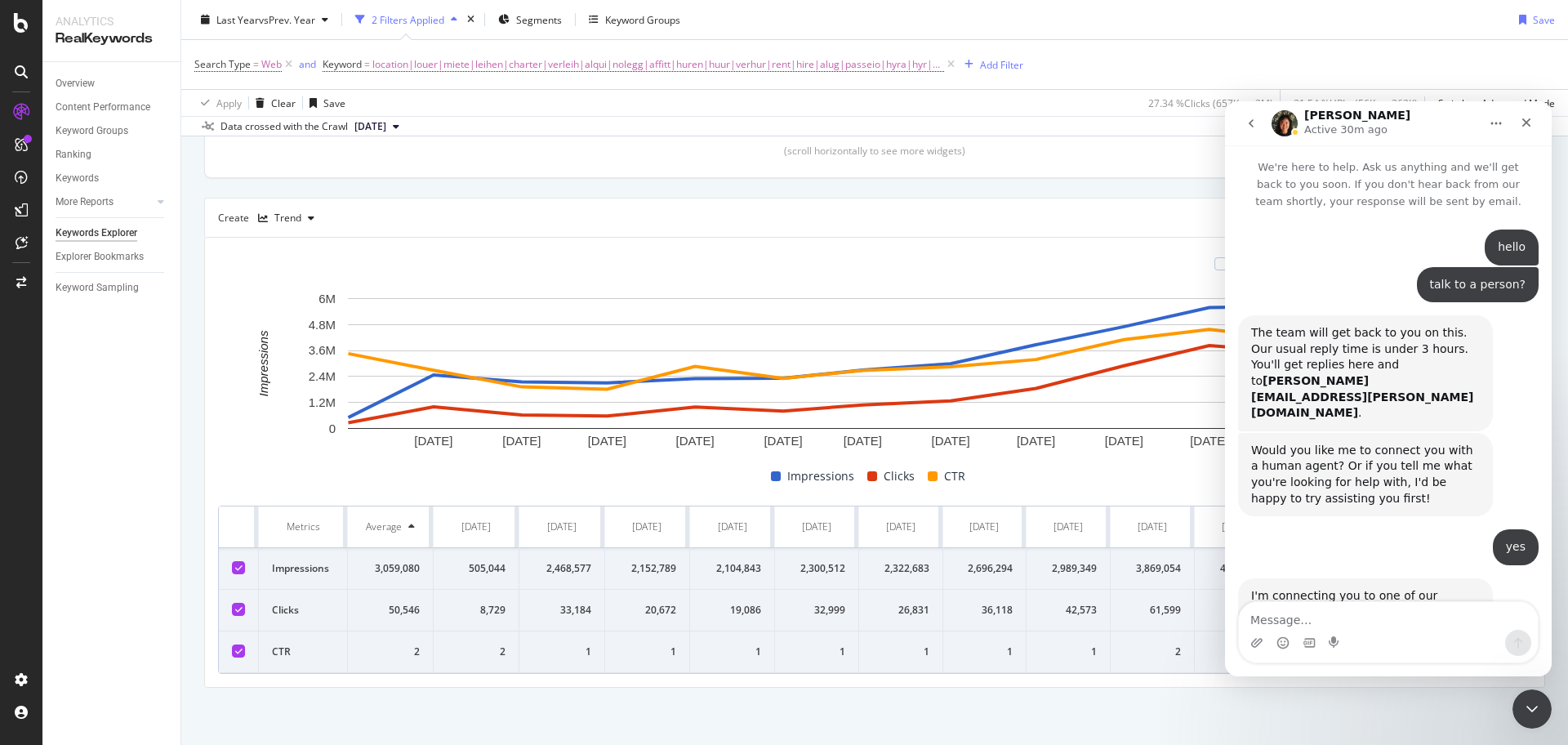
scroll to position [2435, 0]
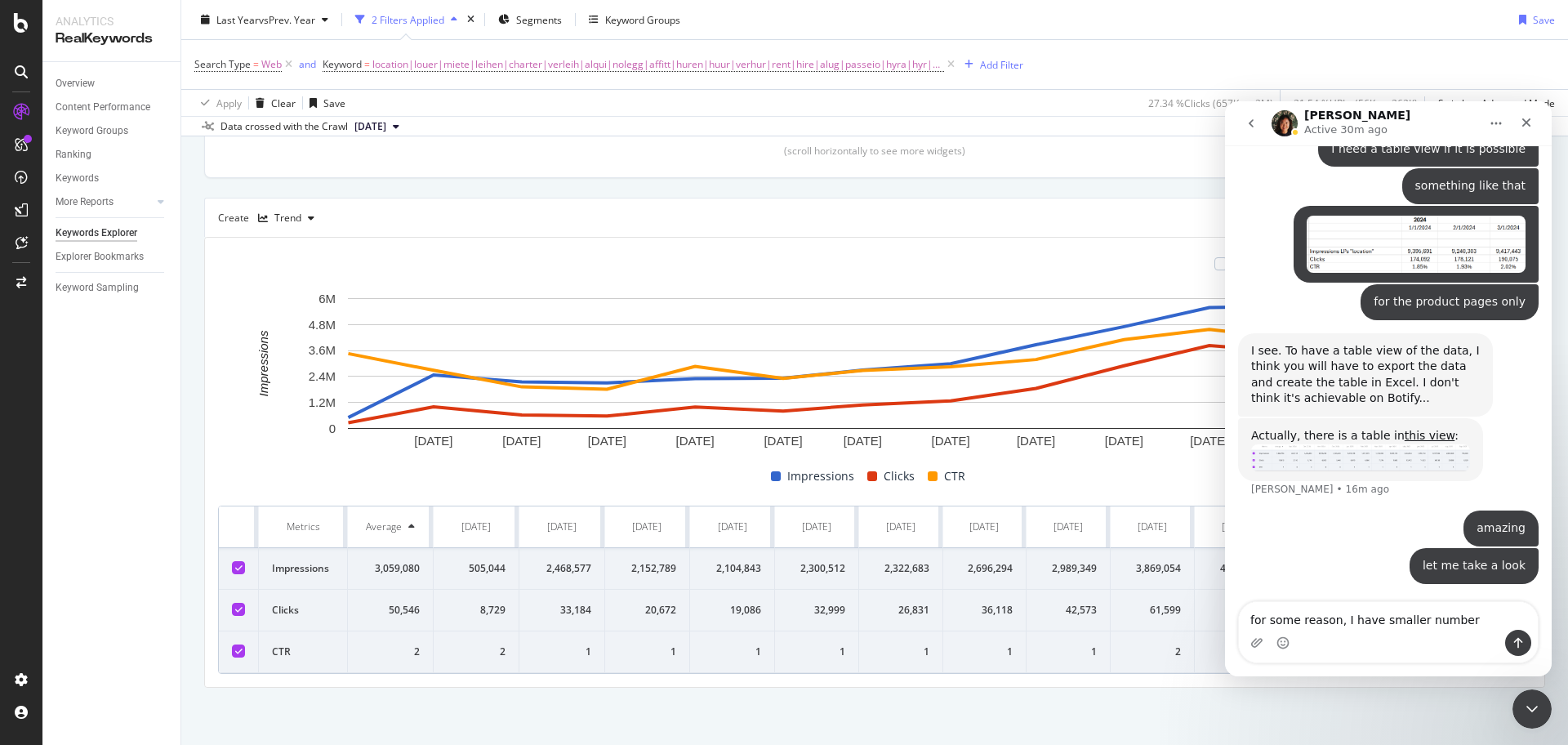
type textarea "for some reason, I have smaller numbers"
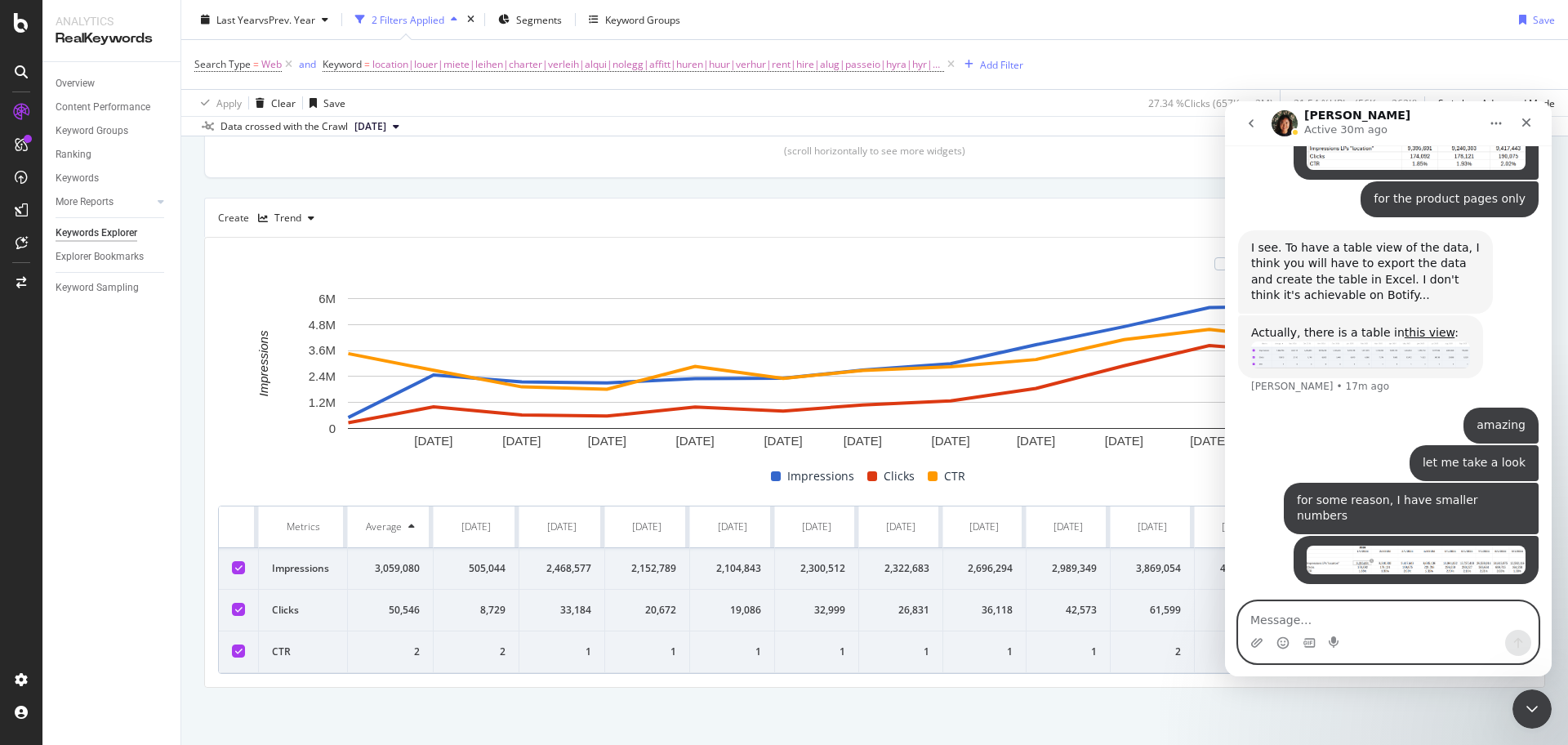
scroll to position [2523, 0]
click at [1365, 625] on textarea "Message…" at bounding box center [1388, 615] width 299 height 28
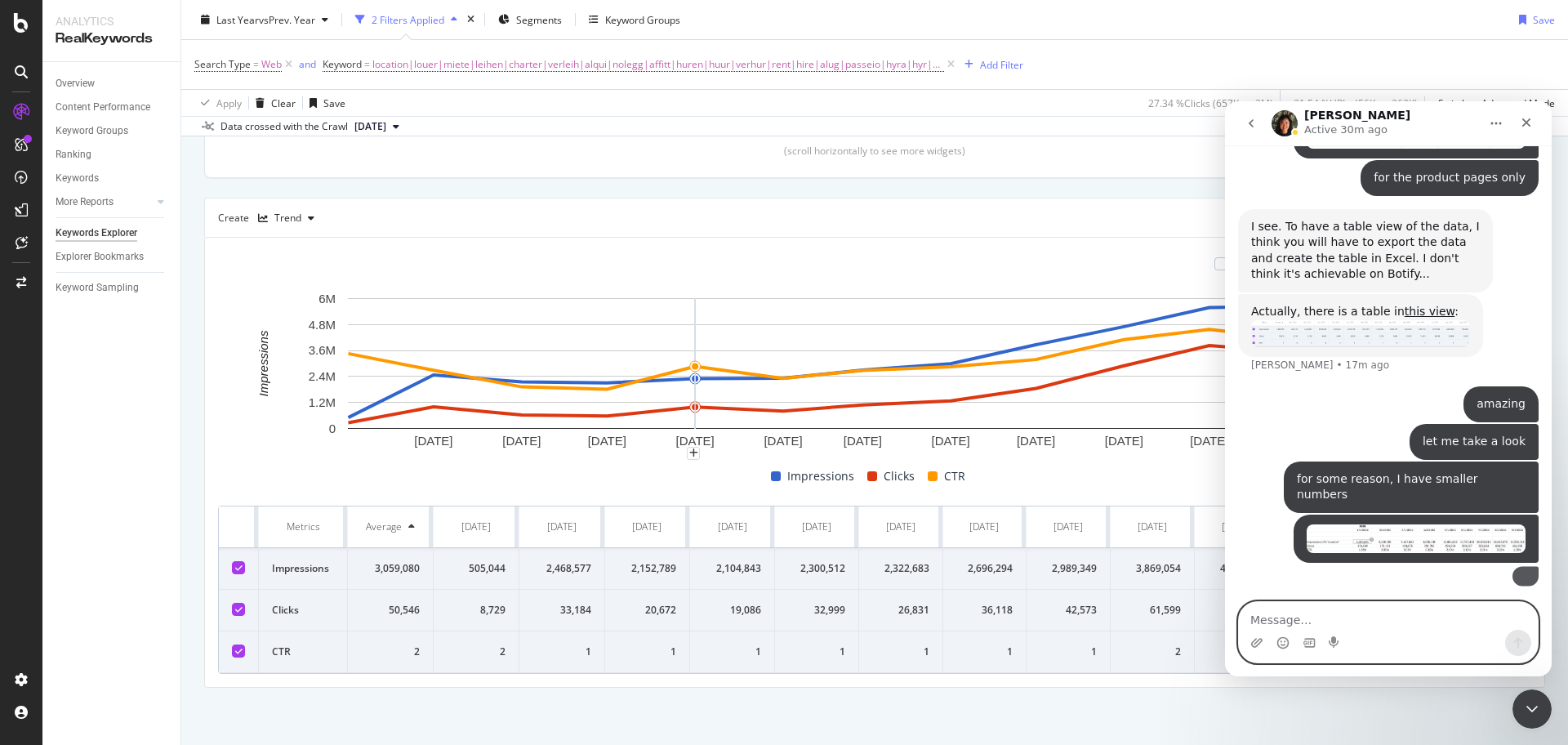
scroll to position [2686, 0]
click at [1322, 612] on textarea "Message…" at bounding box center [1388, 615] width 299 height 28
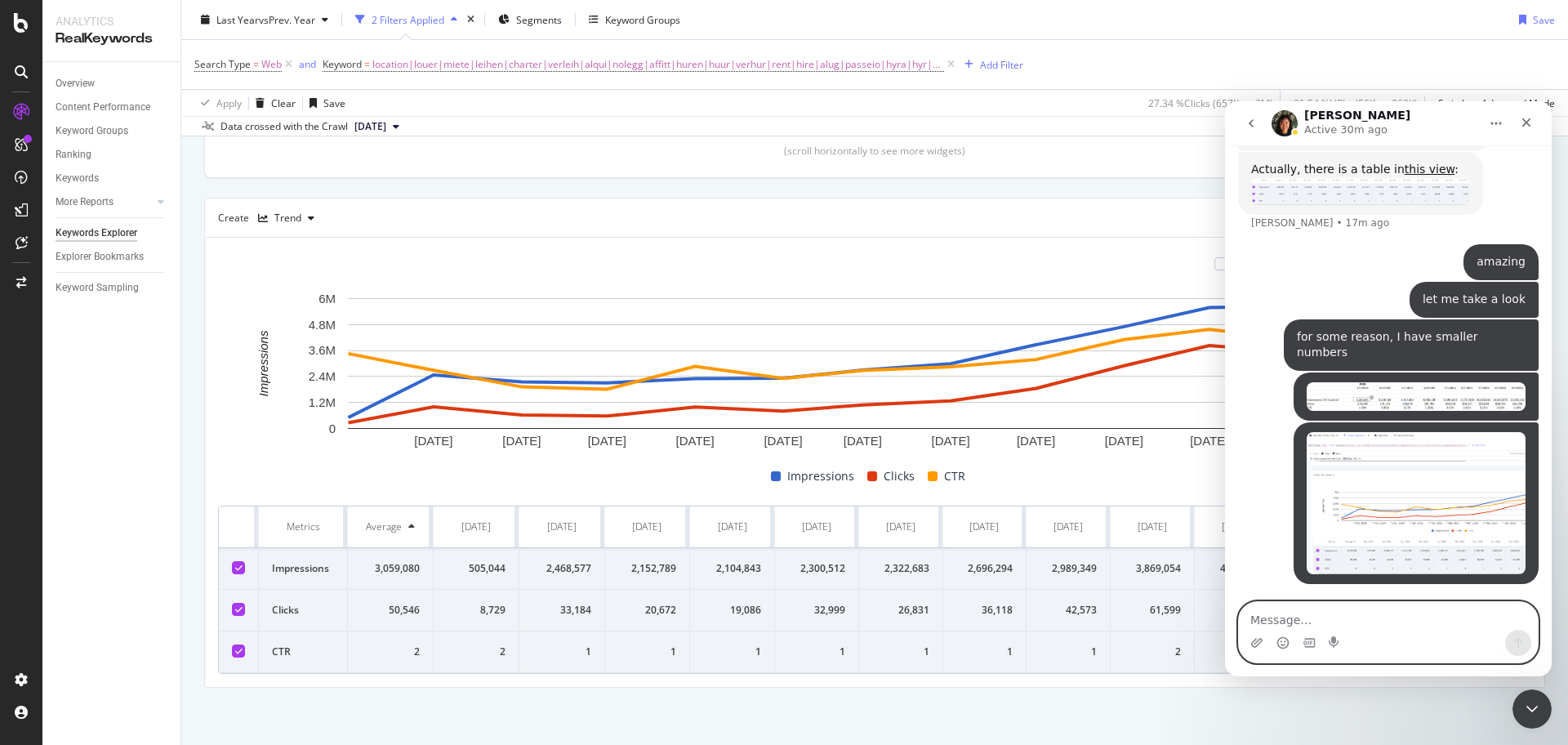
drag, startPoint x: 1294, startPoint y: 617, endPoint x: 1353, endPoint y: 633, distance: 61.1
click at [1293, 616] on textarea "Message…" at bounding box center [1388, 615] width 299 height 28
paste textarea "https://app.botify.com/clickandboat-group/clickandboat-v3/keywords/explorer?con…"
type textarea "https://app.botify.com/clickandboat-group/clickandboat-v3/keywords/explorer?con…"
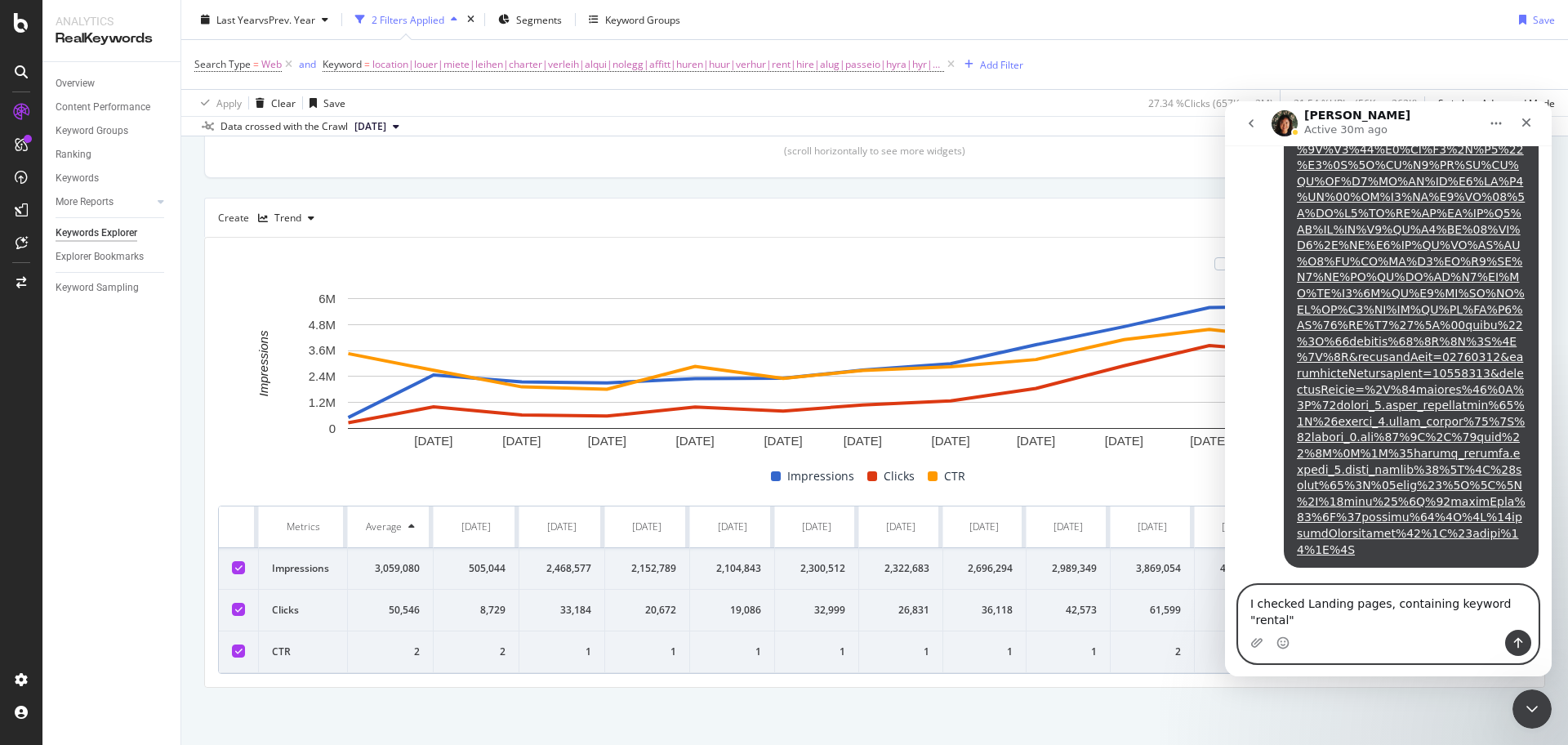
scroll to position [13, 0]
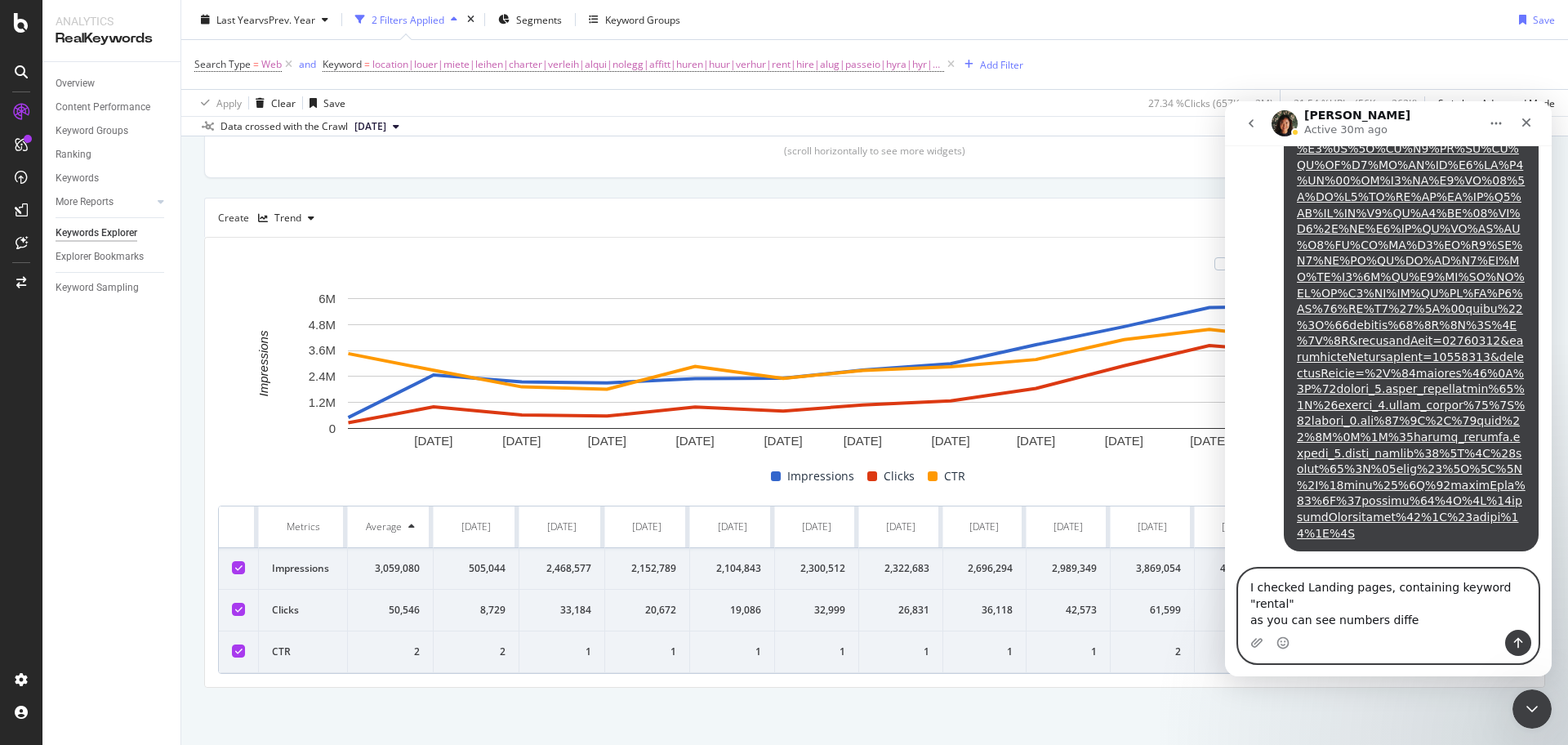
type textarea "I checked Landing pages, containing keyword "rental" as you can see numbers dif…"
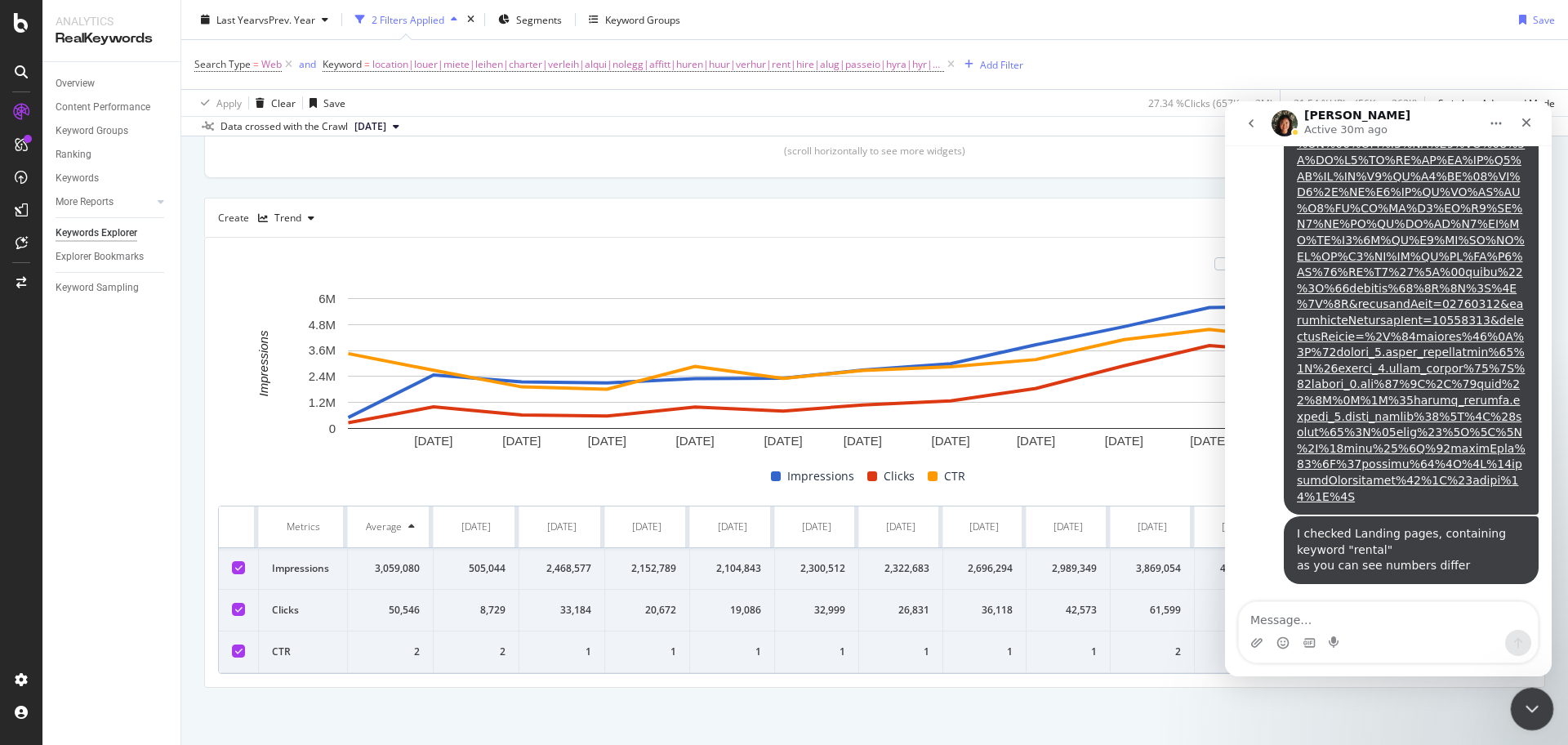
click at [1529, 713] on icon "Close Intercom Messenger" at bounding box center [1529, 706] width 19 height 19
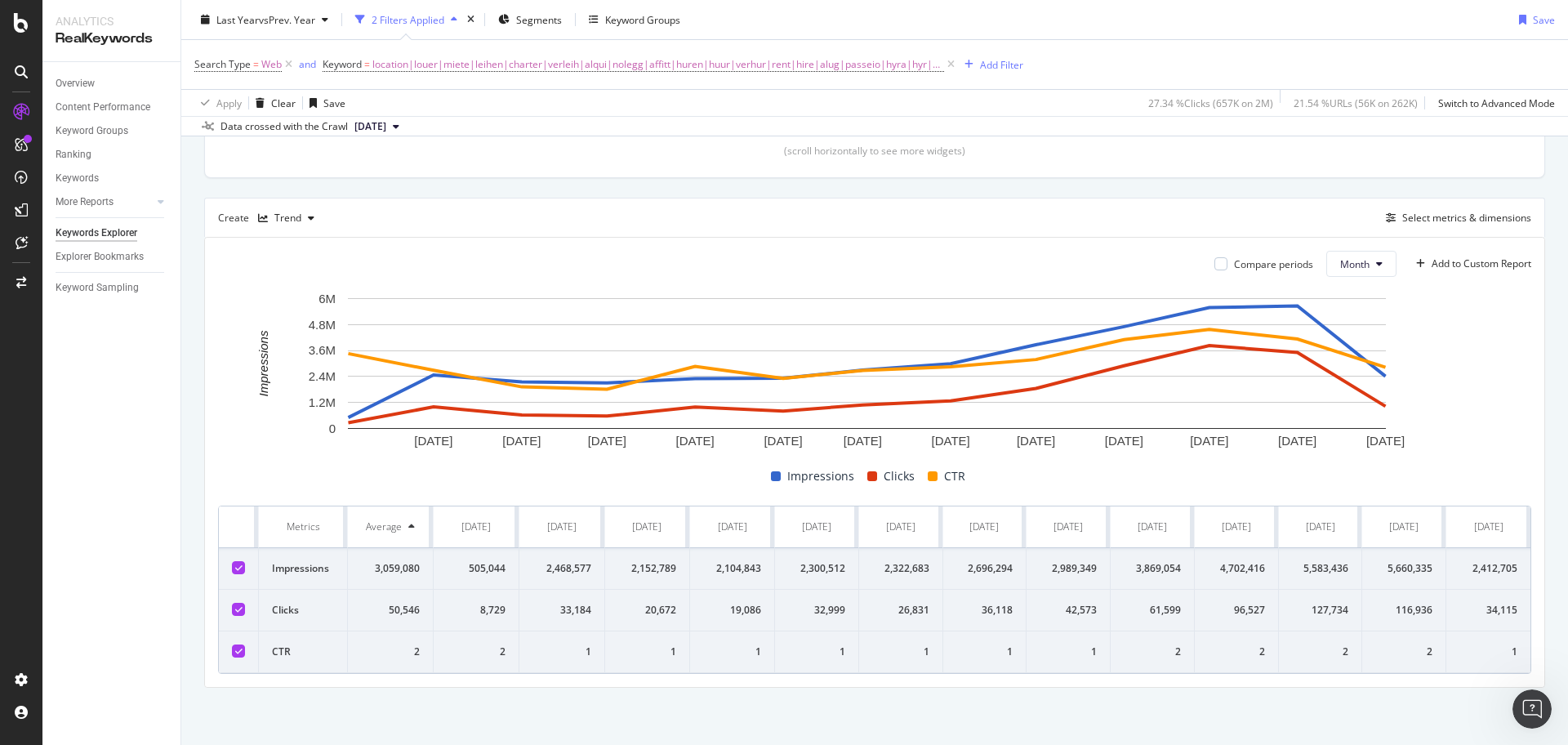
scroll to position [0, 0]
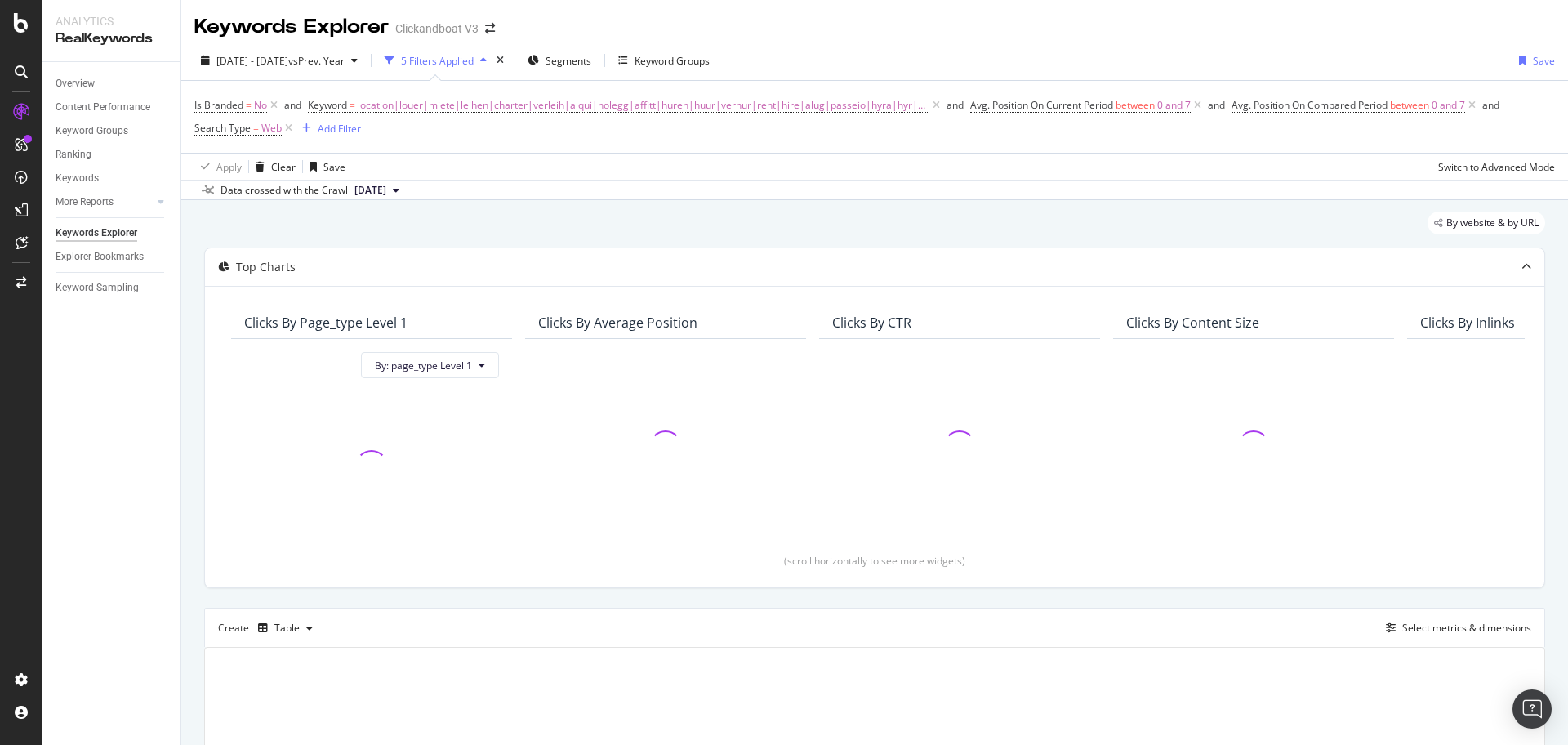
click at [1393, 44] on div "[DATE] - [DATE] vs Prev. Year 5 Filters Applied Segments Keyword Groups Save Is…" at bounding box center [874, 120] width 1386 height 159
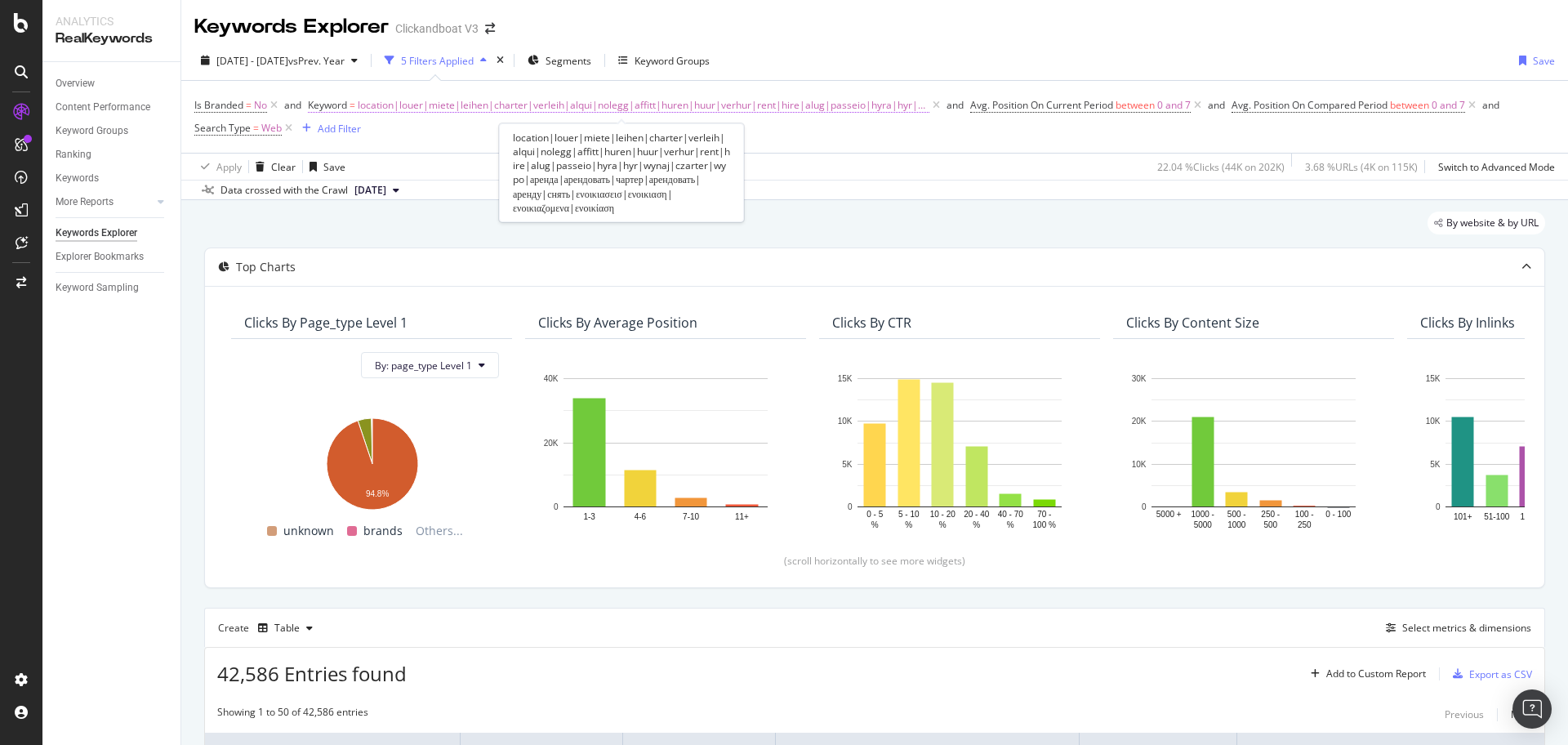
click at [596, 104] on span "location|louer|miete|leihen|charter|verleih|alqui|nolegg|affitt|huren|huur|verh…" at bounding box center [643, 105] width 571 height 23
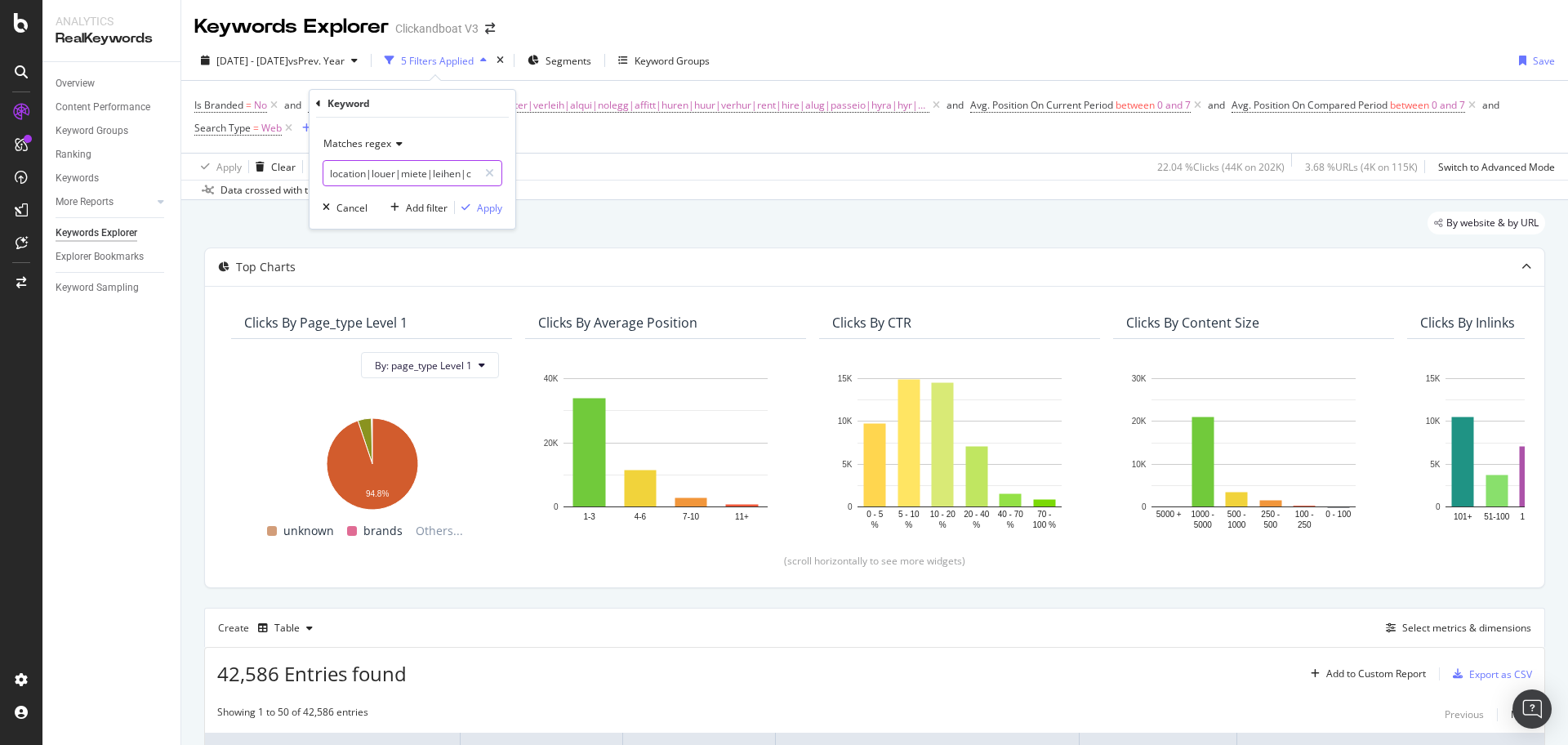
click at [435, 173] on input "location|louer|miete|leihen|charter|verleih|alqui|nolegg|affitt|huren|huur|verh…" at bounding box center [400, 173] width 154 height 26
click at [897, 216] on div "By website & by URL" at bounding box center [874, 228] width 1341 height 36
click at [1528, 710] on img "Open Intercom Messenger" at bounding box center [1531, 708] width 21 height 21
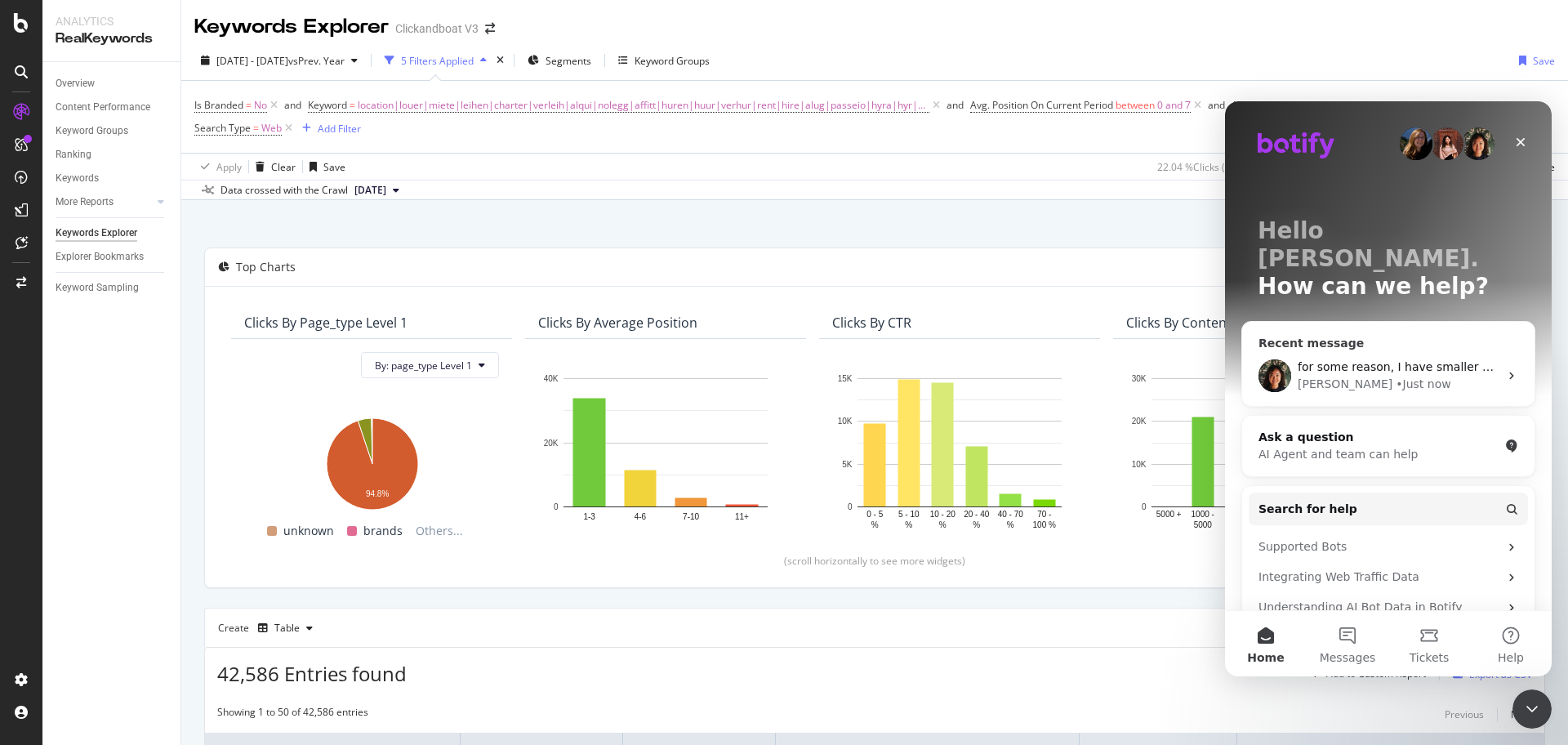
click at [1332, 321] on div "Recent message for some reason, I have smaller numbers Jenny • Just now" at bounding box center [1388, 363] width 294 height 86
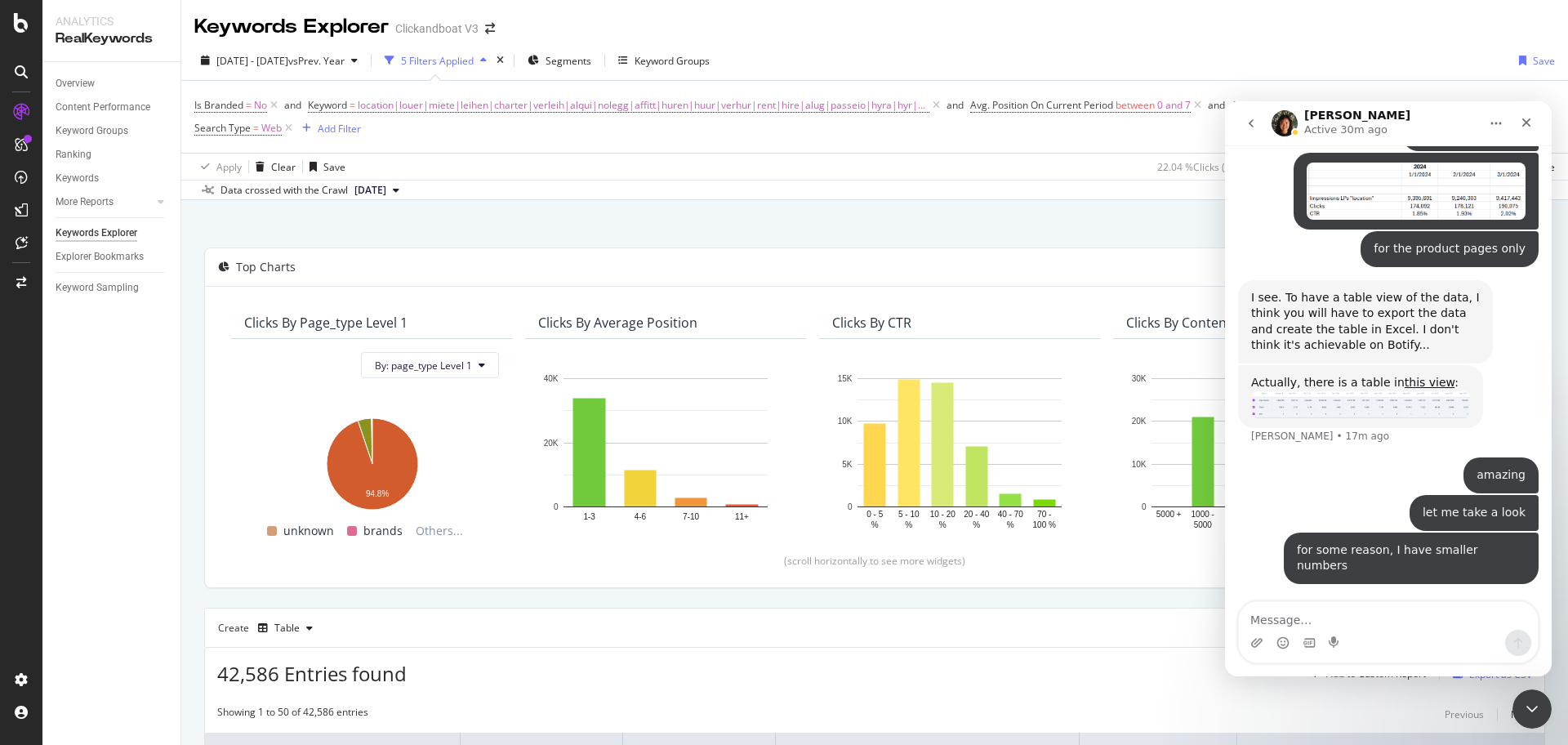
click at [1301, 607] on textarea "Message…" at bounding box center [1388, 615] width 299 height 28
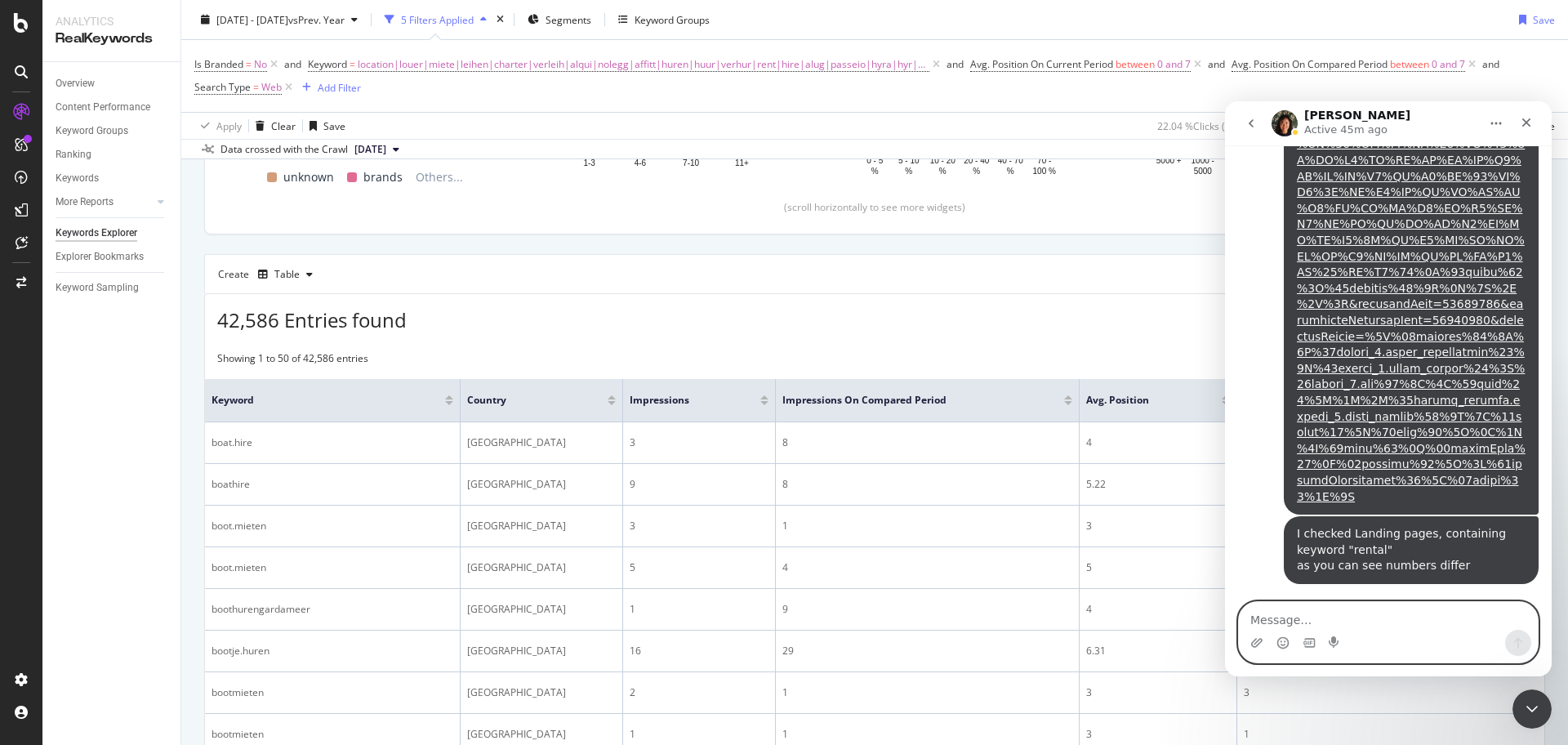
scroll to position [306, 0]
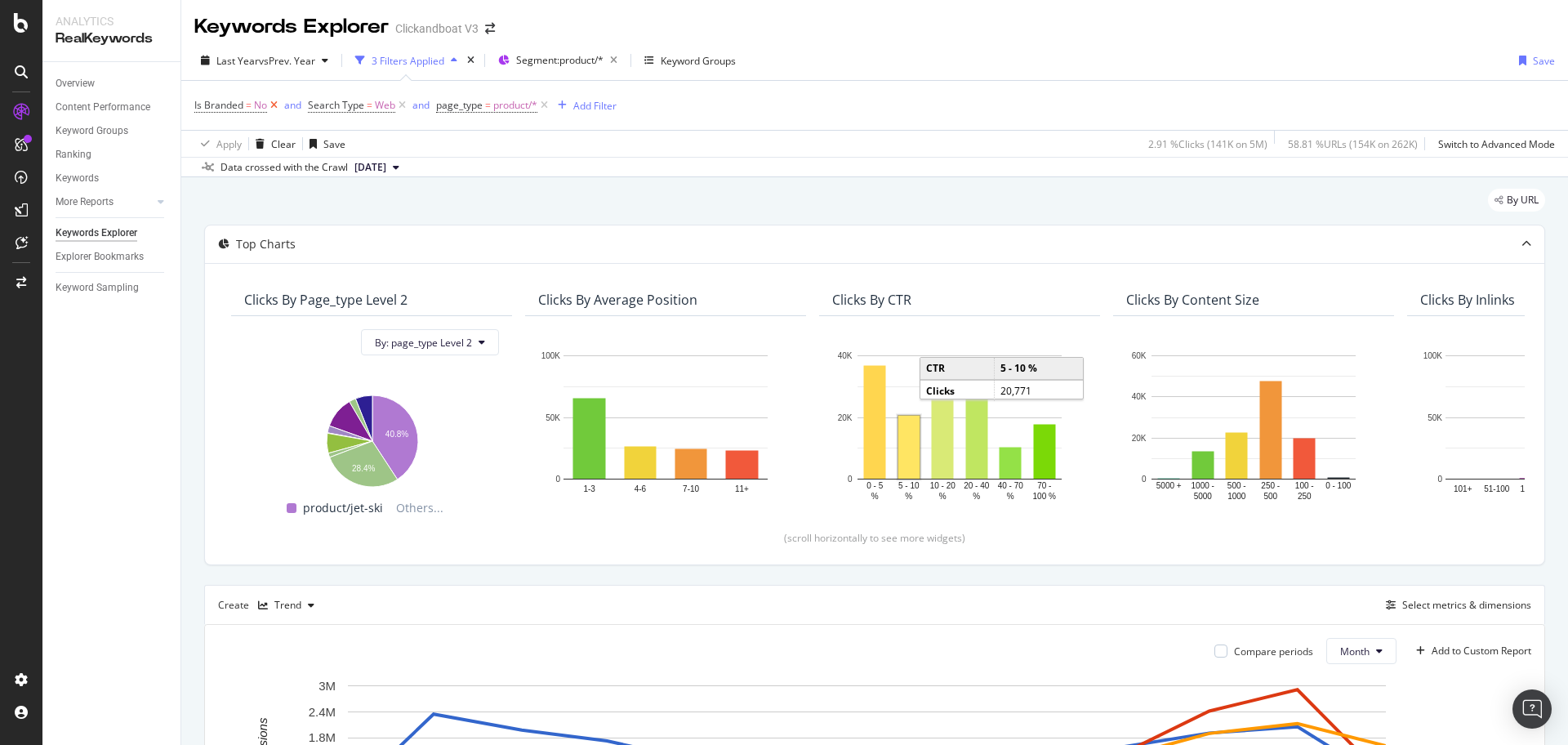
click at [271, 104] on icon at bounding box center [274, 105] width 13 height 16
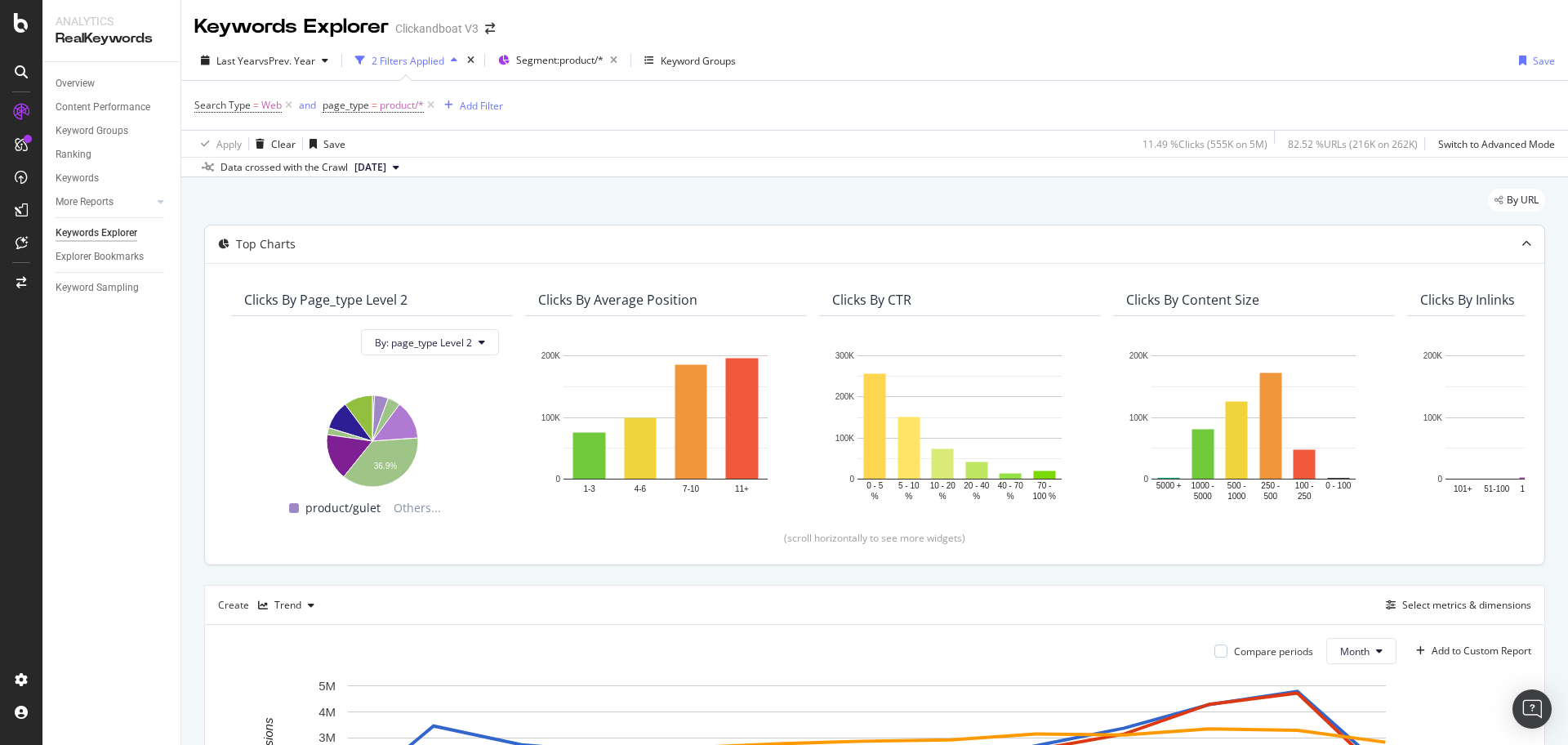
scroll to position [403, 0]
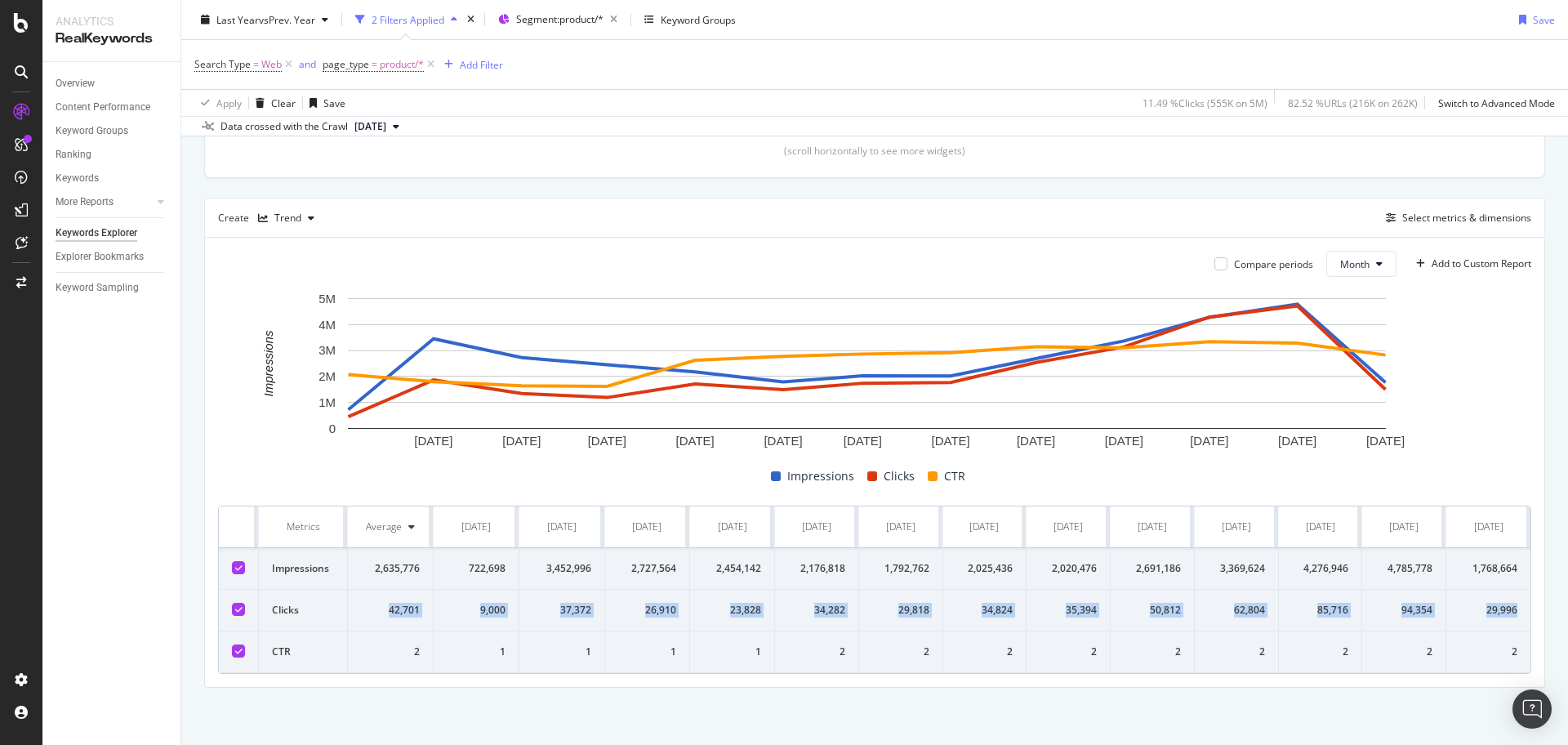
drag, startPoint x: 382, startPoint y: 592, endPoint x: 1509, endPoint y: 595, distance: 1127.0
click at [1509, 595] on tr "Clicks 42,701 9,000 37,372 26,910 23,828 34,282 29,818 34,824 35,394 50,812 62,…" at bounding box center [874, 610] width 1312 height 41
click at [761, 720] on div "By URL Top Charts Clicks By page_type Level 2 By: page_type Level 2 Hold CTRL w…" at bounding box center [874, 267] width 1386 height 954
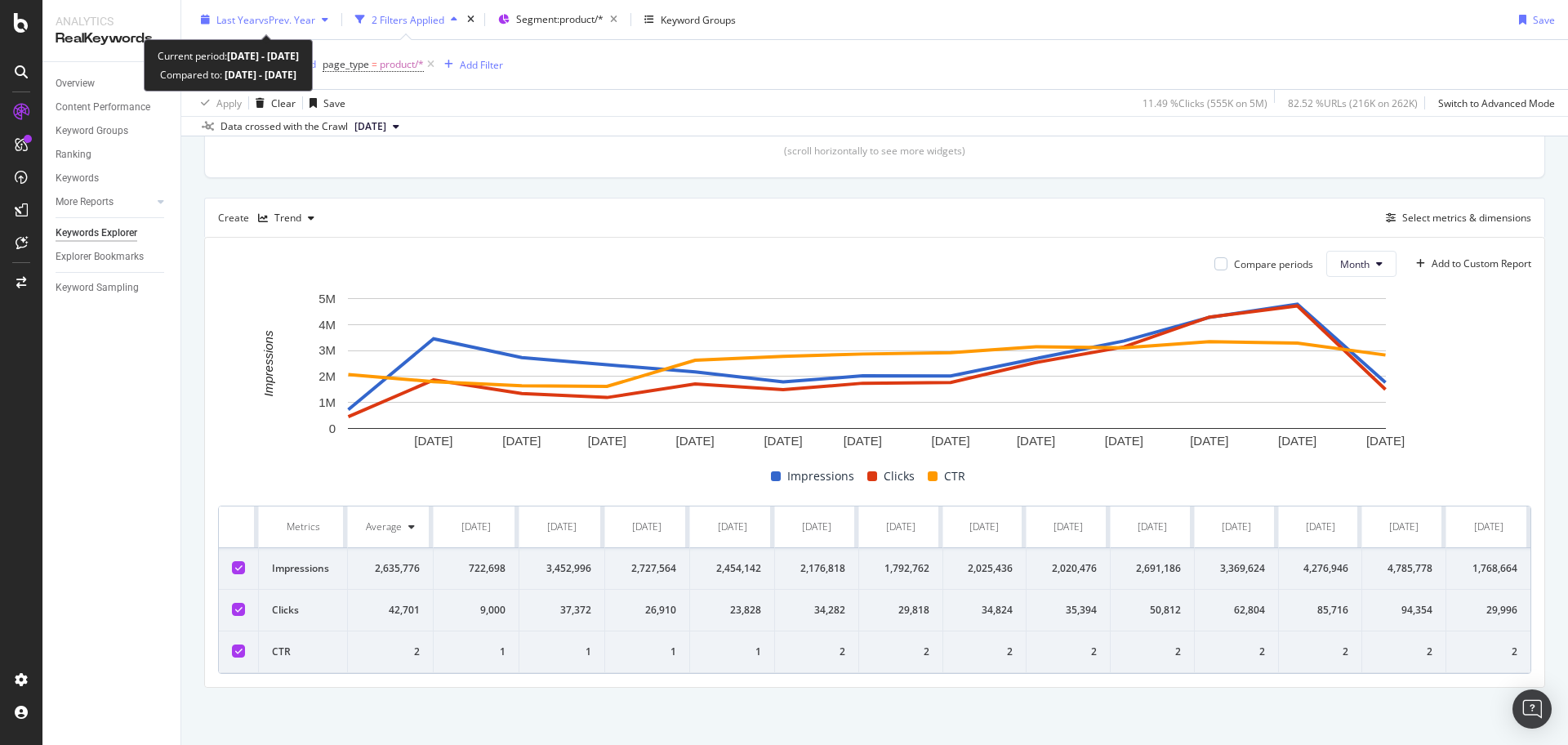
click at [315, 24] on span "vs Prev. Year" at bounding box center [287, 19] width 56 height 13
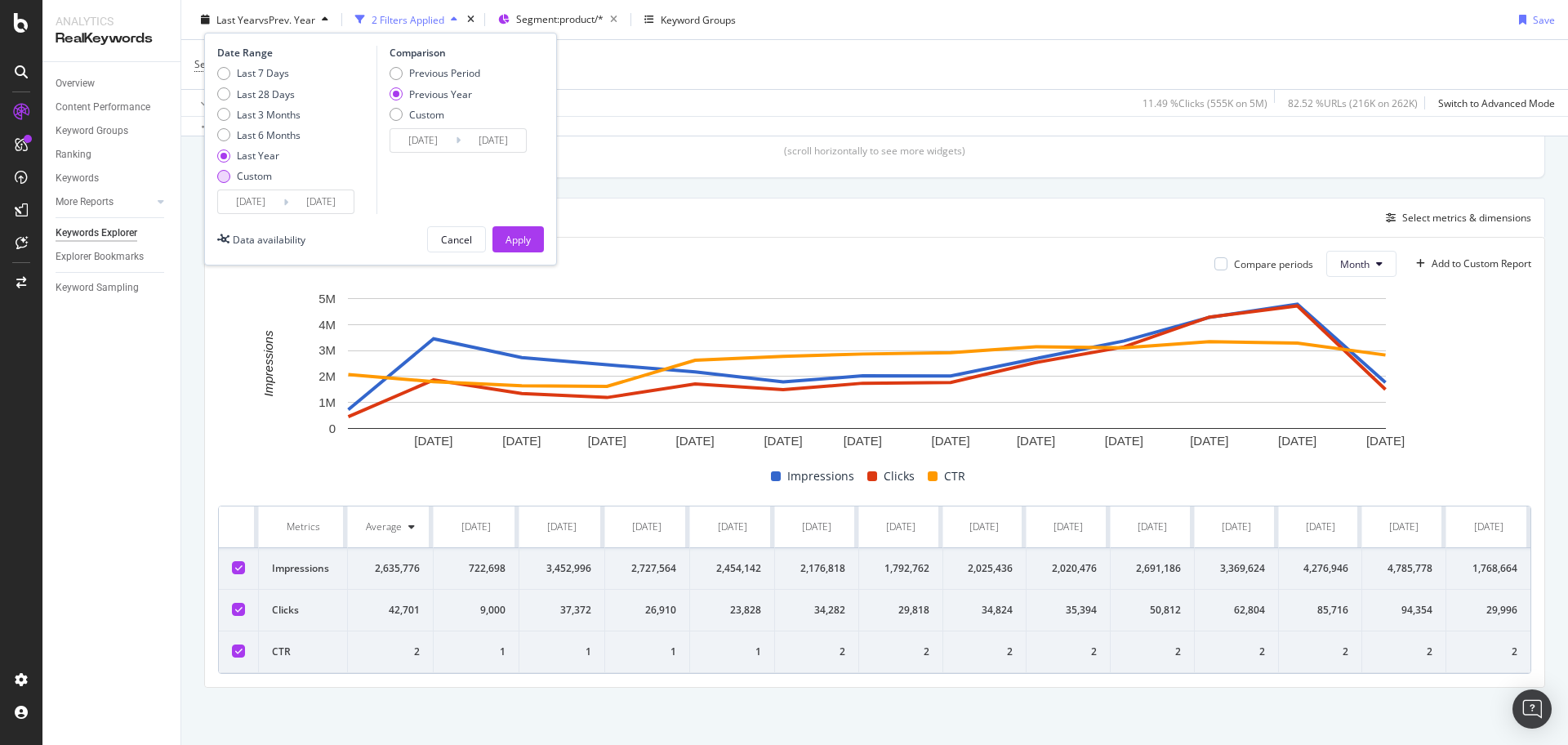
click at [229, 179] on div "Custom" at bounding box center [258, 175] width 83 height 13
type input "[DATE]"
click at [250, 208] on input "[DATE]" at bounding box center [251, 201] width 66 height 23
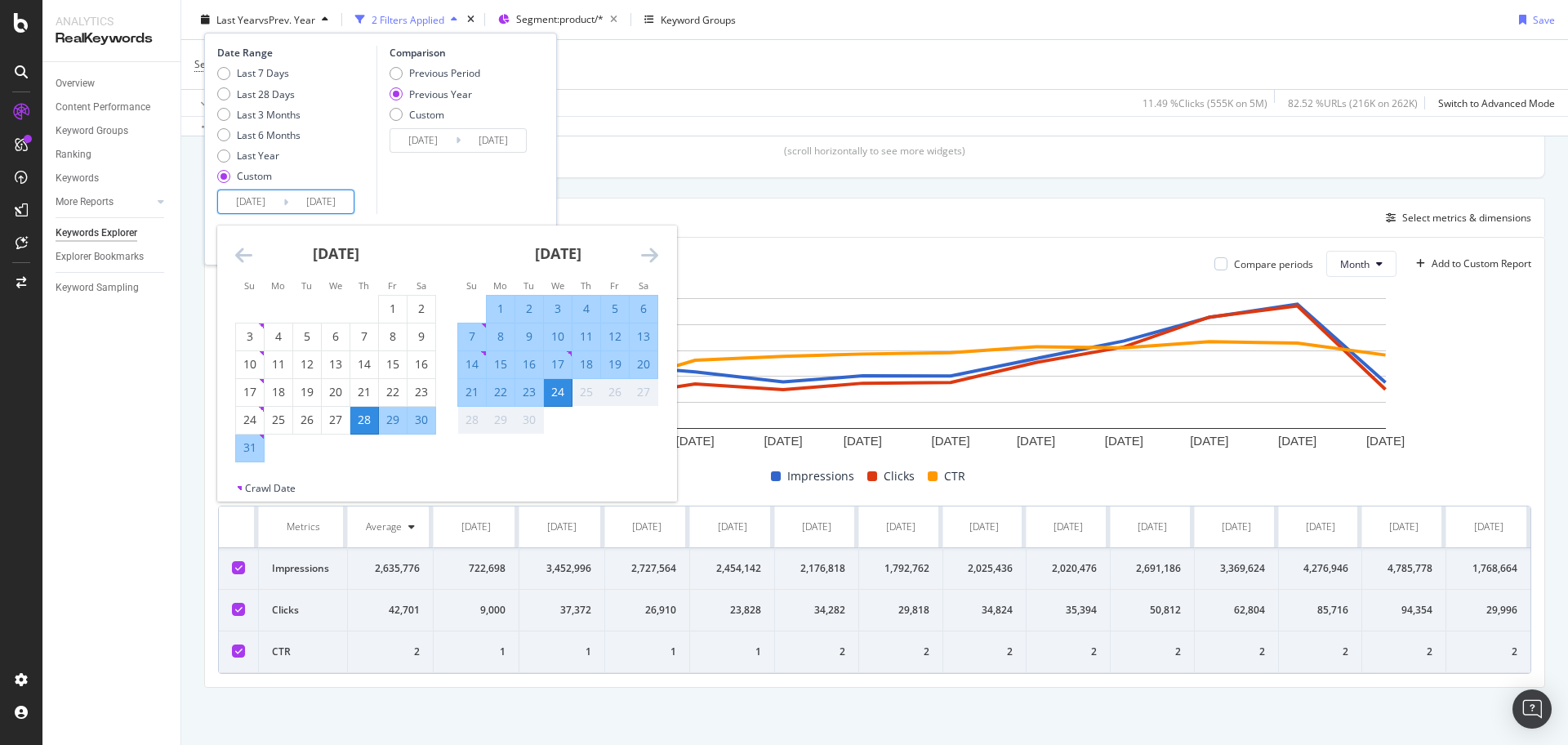
click at [246, 260] on icon "Move backward to switch to the previous month." at bounding box center [244, 254] width 17 height 19
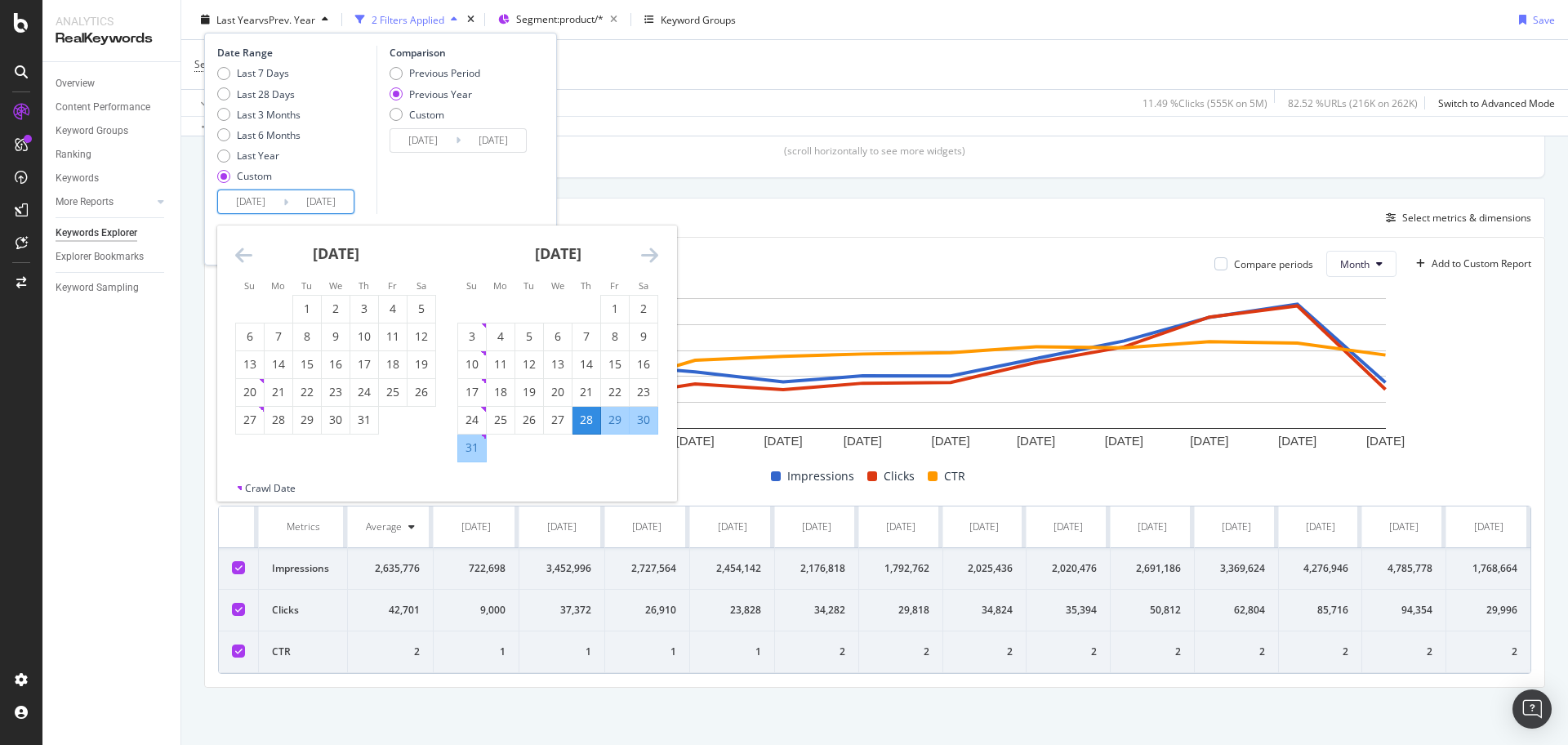
click at [246, 260] on icon "Move backward to switch to the previous month." at bounding box center [244, 254] width 17 height 19
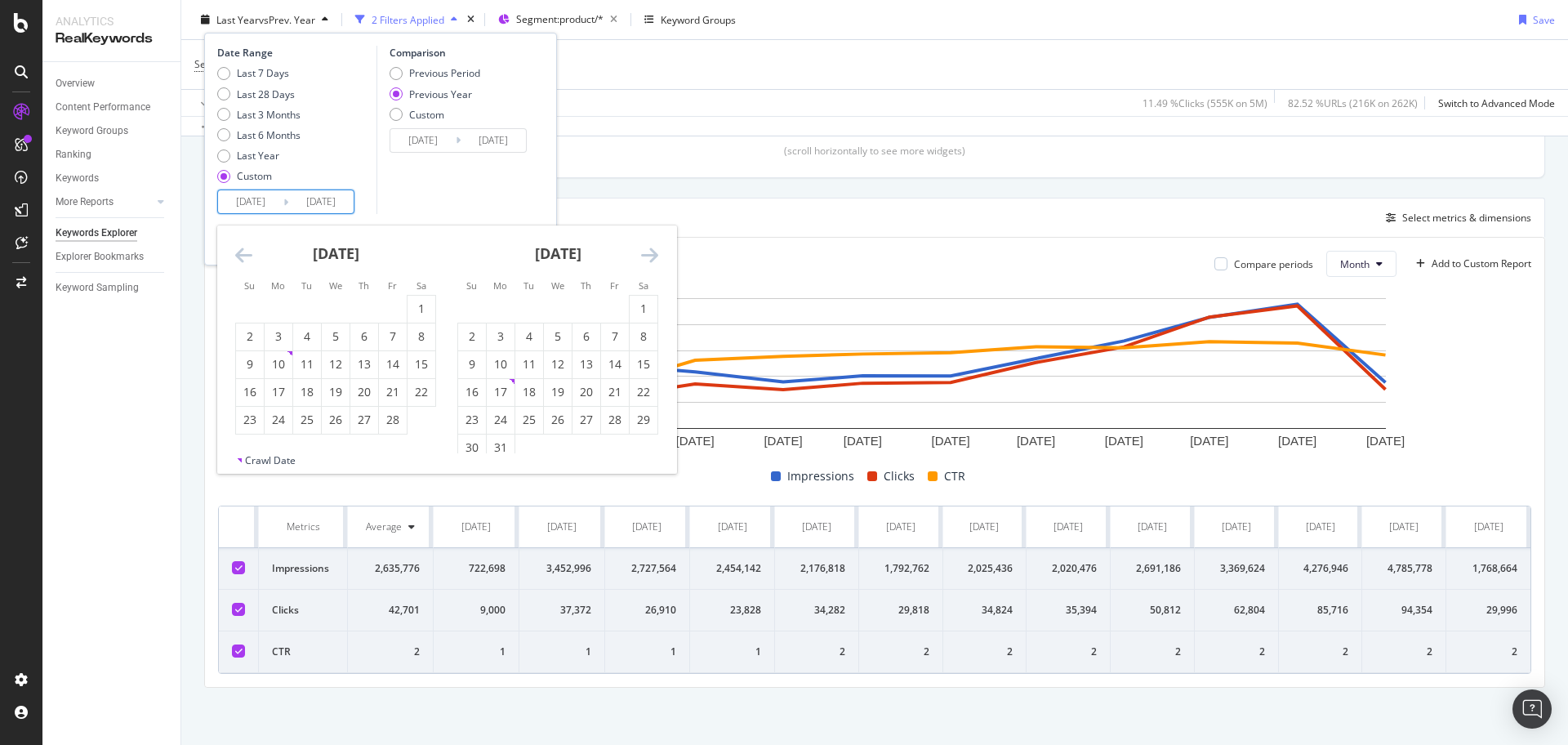
click at [246, 260] on icon "Move backward to switch to the previous month." at bounding box center [244, 254] width 17 height 19
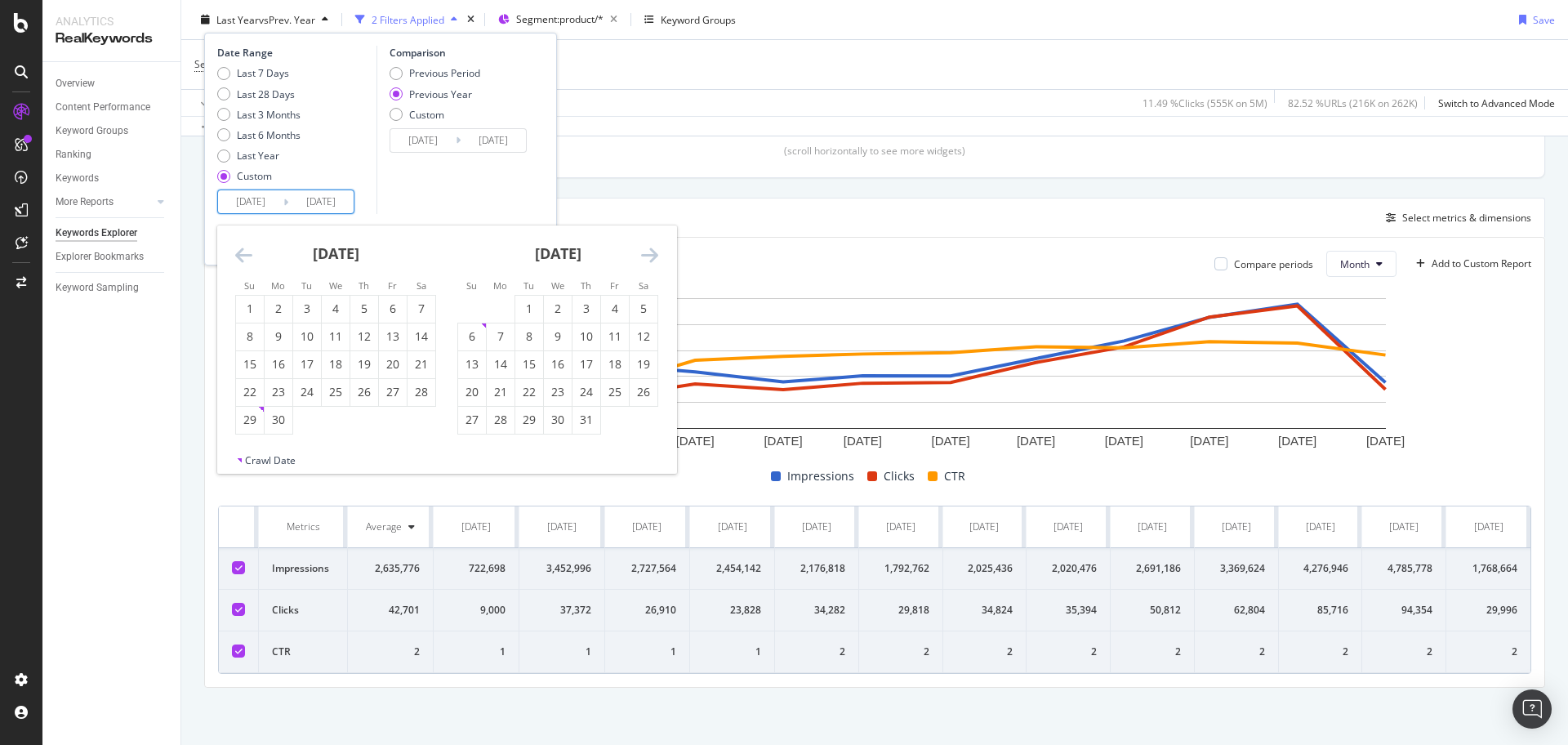
click at [246, 260] on icon "Move backward to switch to the previous month." at bounding box center [244, 254] width 17 height 19
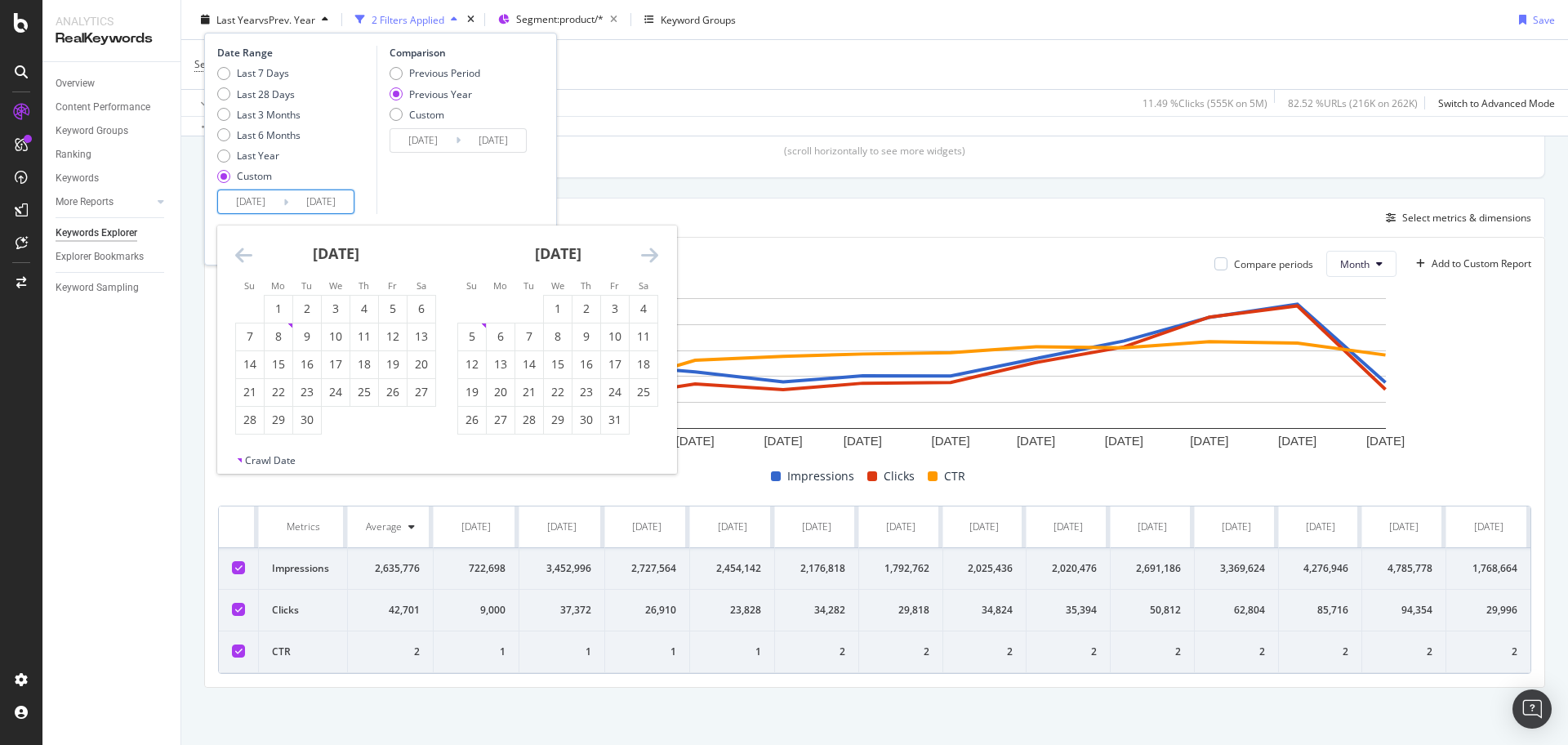
click at [246, 260] on icon "Move backward to switch to the previous month." at bounding box center [244, 254] width 17 height 19
click at [285, 309] on div "1" at bounding box center [278, 308] width 28 height 16
type input "[DATE]"
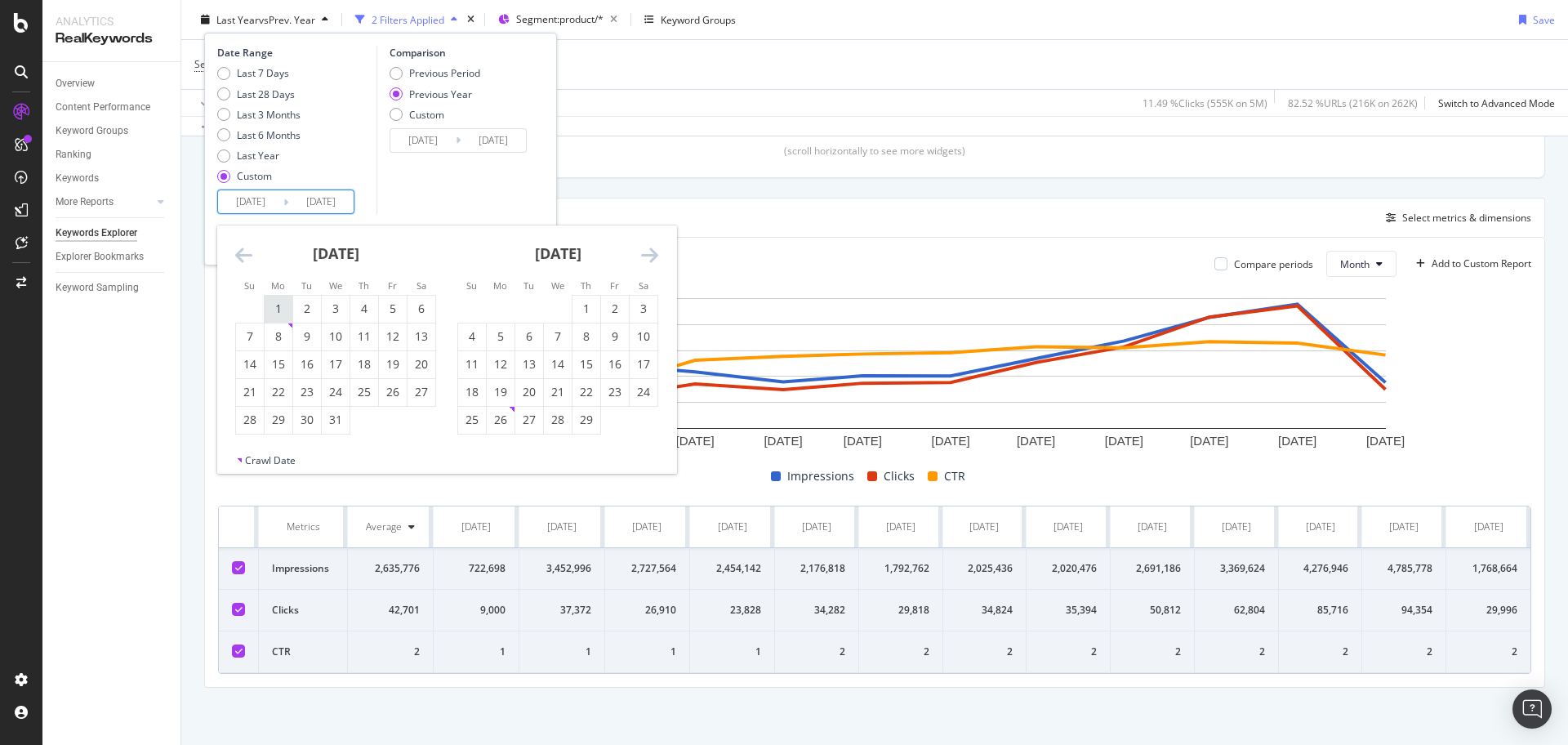
type input "[DATE]"
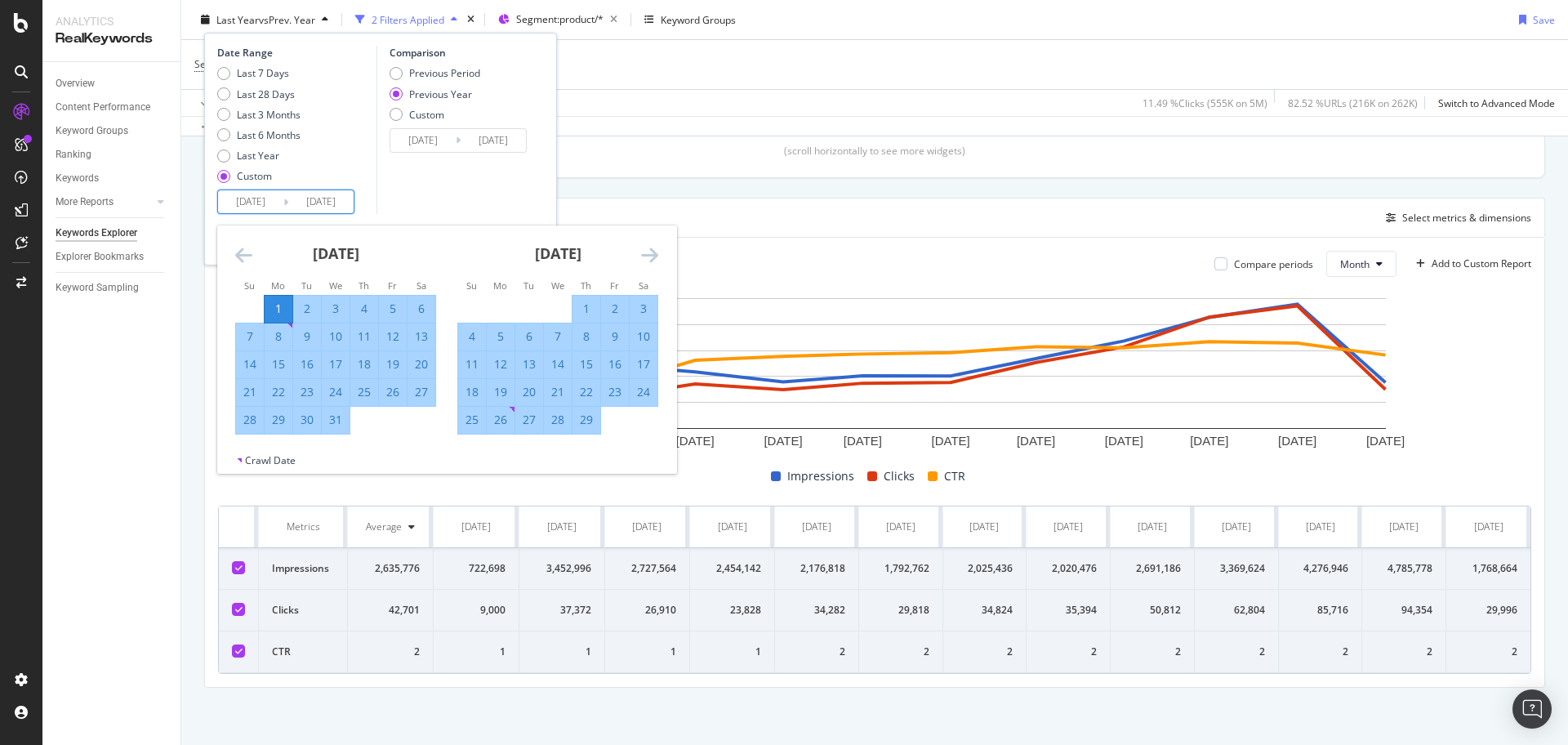
click at [649, 254] on icon "Move forward to switch to the next month." at bounding box center [650, 254] width 17 height 19
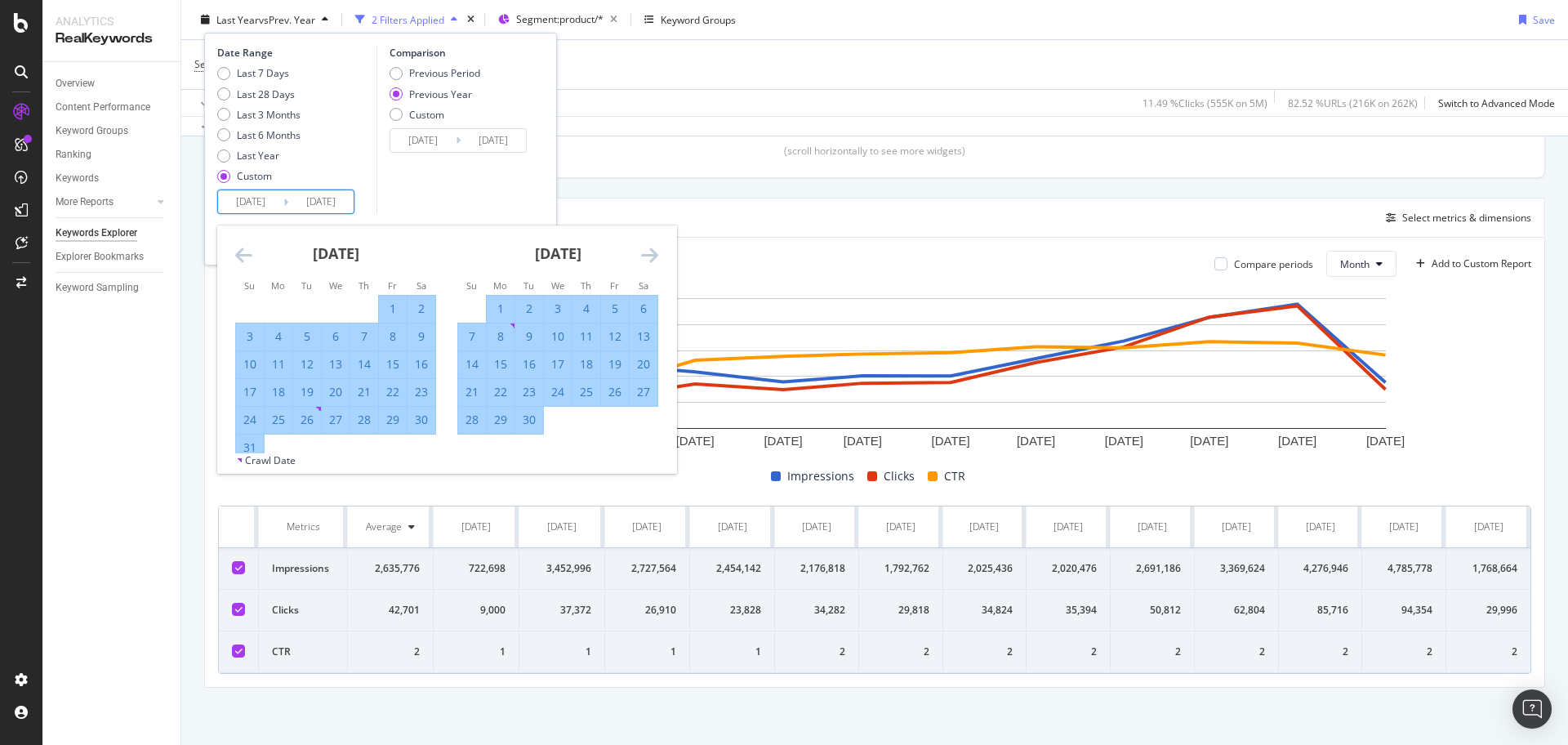
click at [649, 254] on icon "Move forward to switch to the next month." at bounding box center [650, 254] width 17 height 19
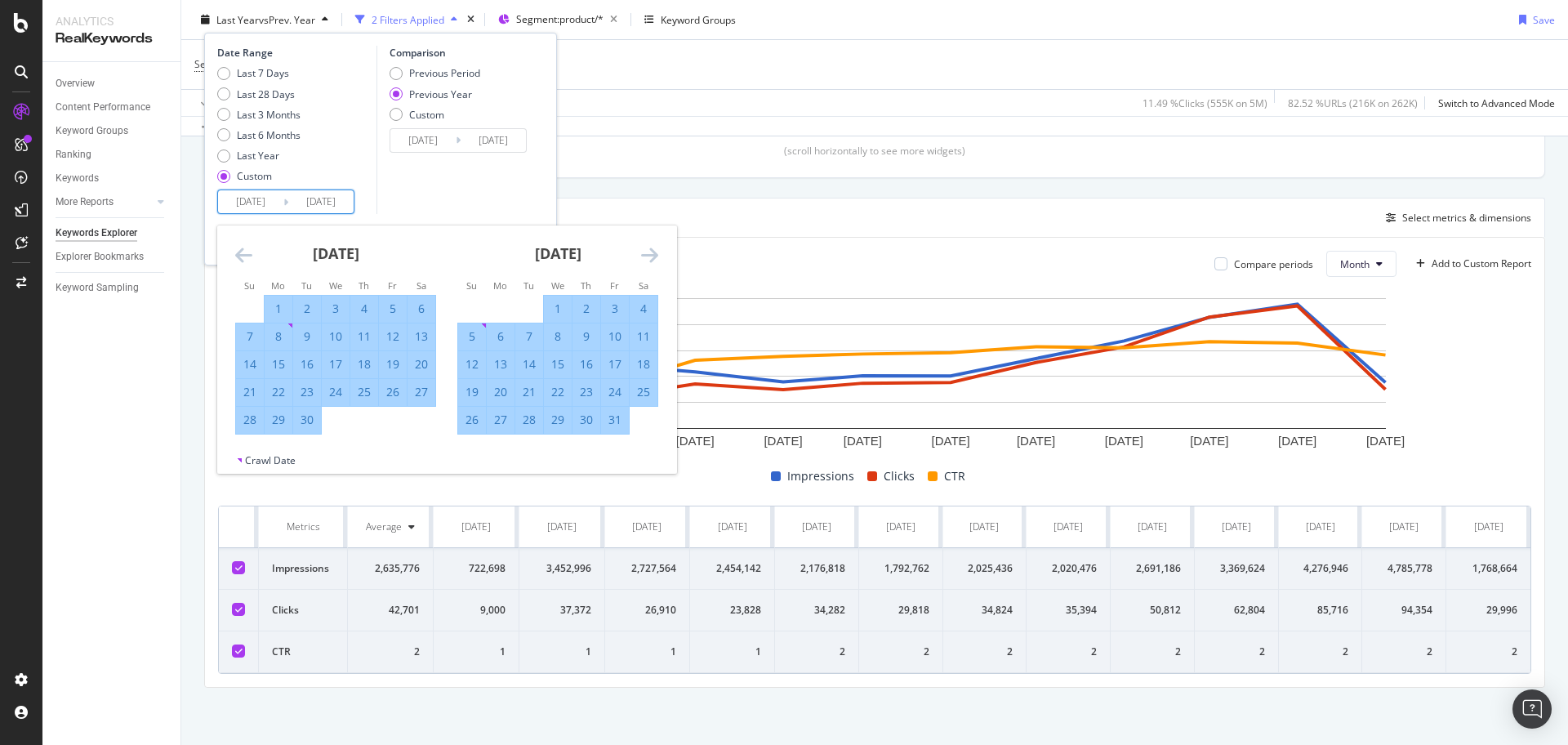
click at [649, 254] on icon "Move forward to switch to the next month." at bounding box center [650, 254] width 17 height 19
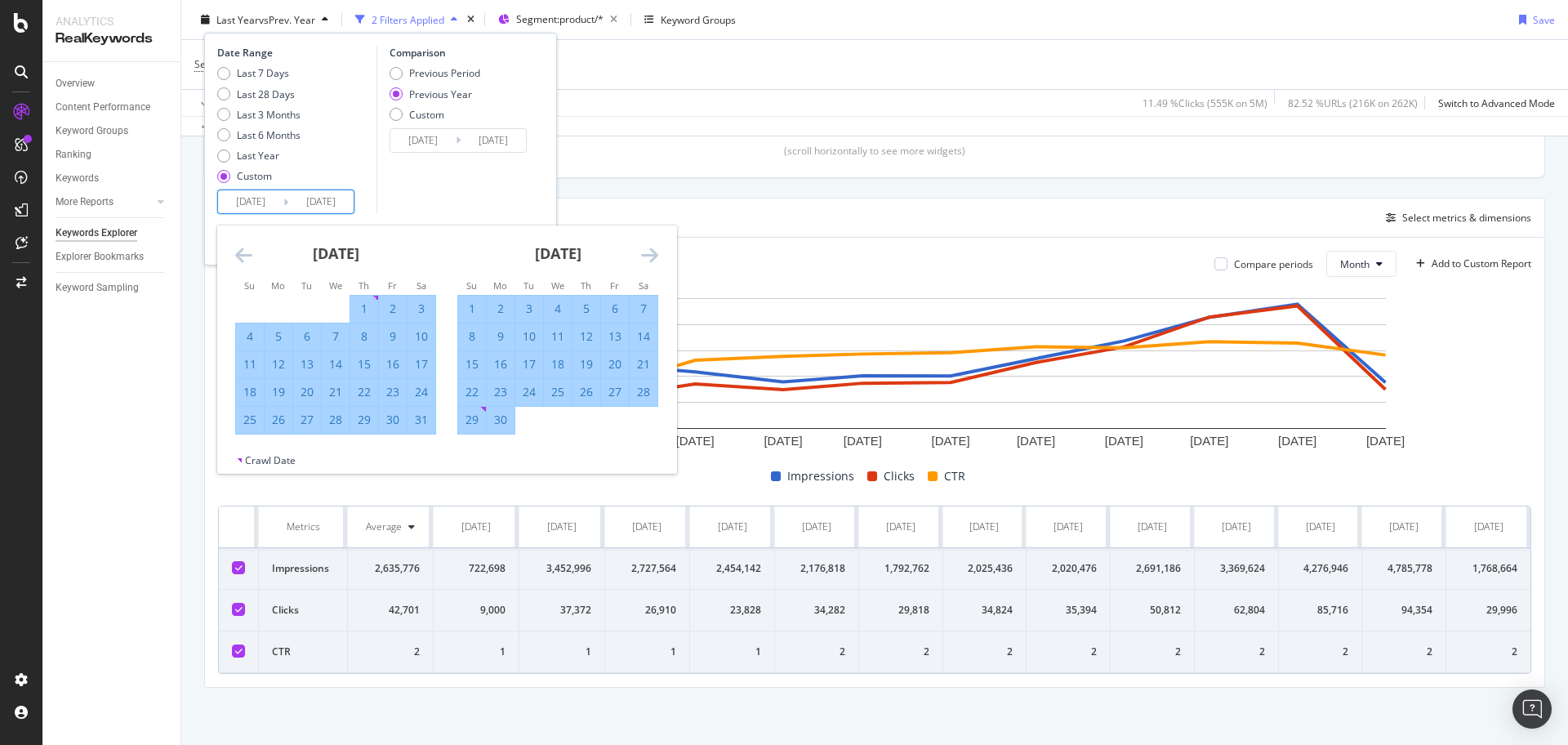
click at [649, 254] on icon "Move forward to switch to the next month." at bounding box center [650, 254] width 17 height 19
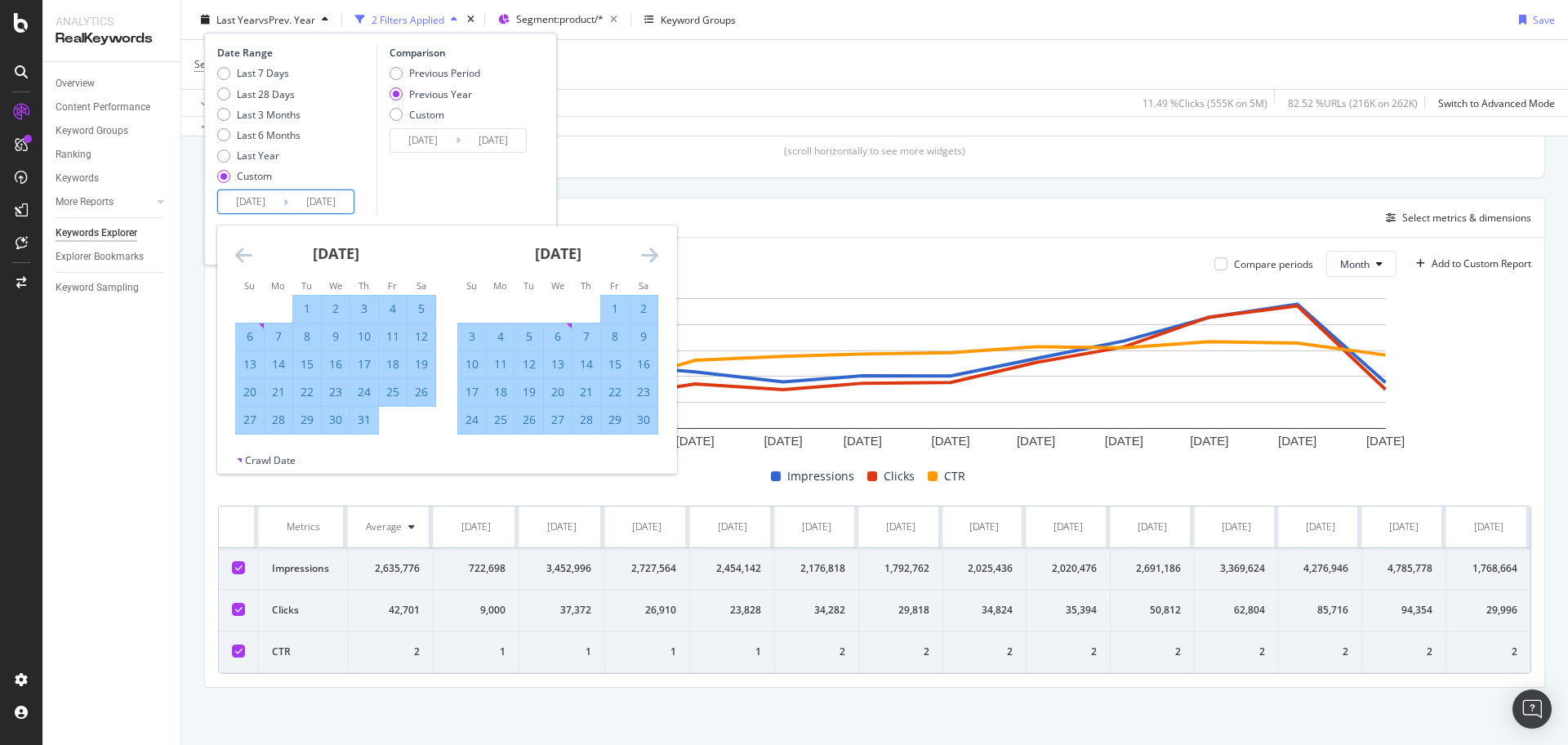
click at [649, 254] on icon "Move forward to switch to the next month." at bounding box center [650, 254] width 17 height 19
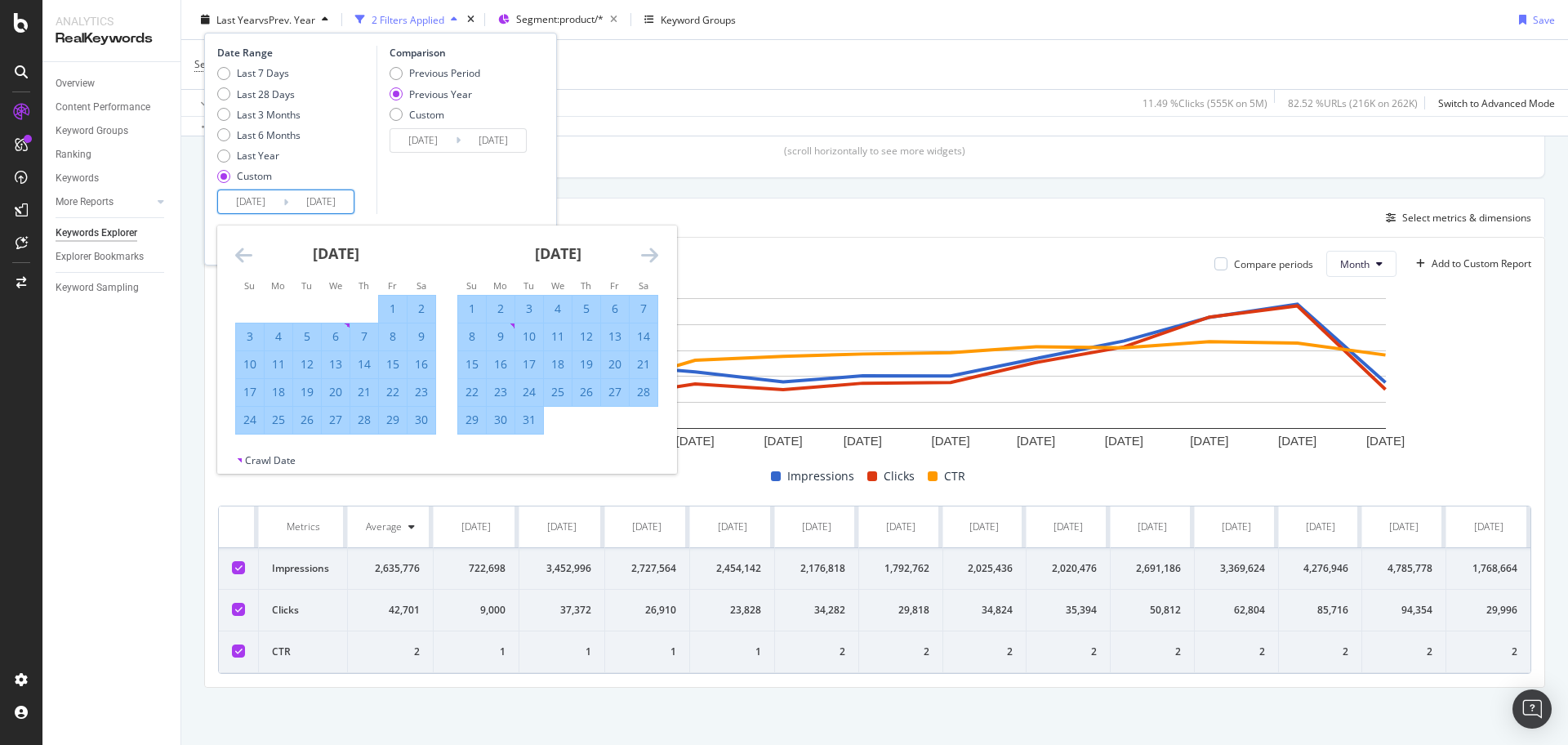
click at [649, 254] on icon "Move forward to switch to the next month." at bounding box center [650, 254] width 17 height 19
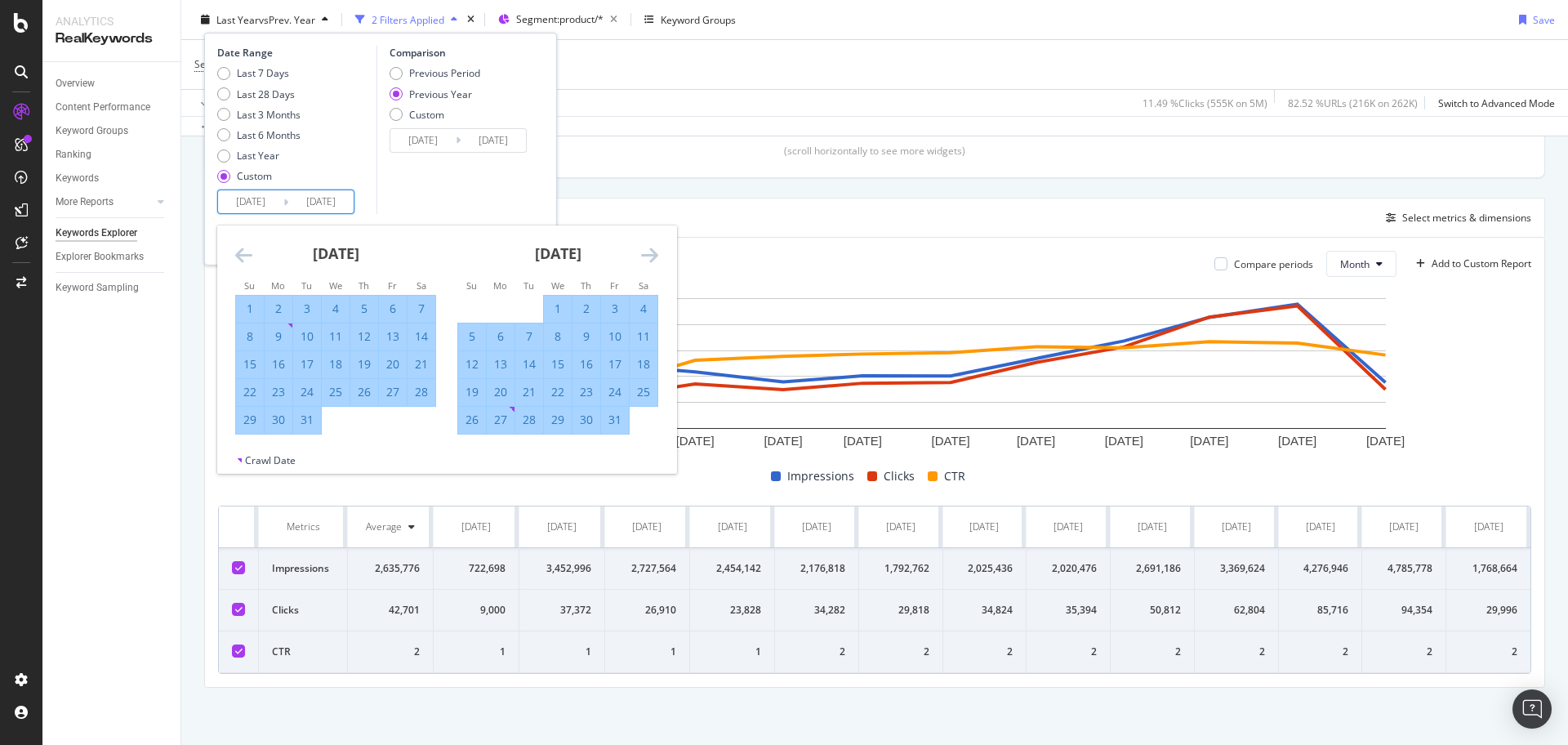
click at [649, 254] on icon "Move forward to switch to the next month." at bounding box center [650, 254] width 17 height 19
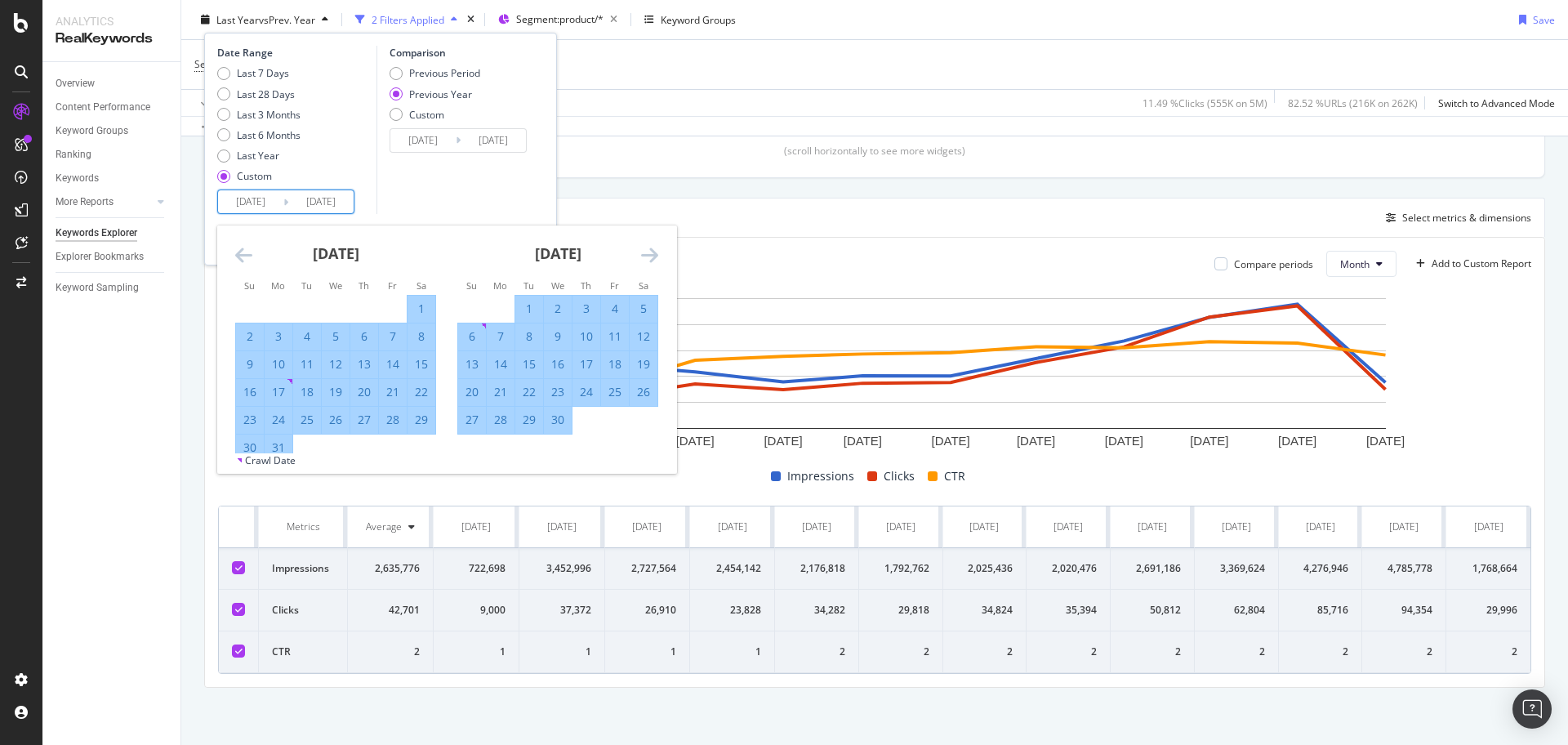
click at [649, 254] on icon "Move forward to switch to the next month." at bounding box center [650, 254] width 17 height 19
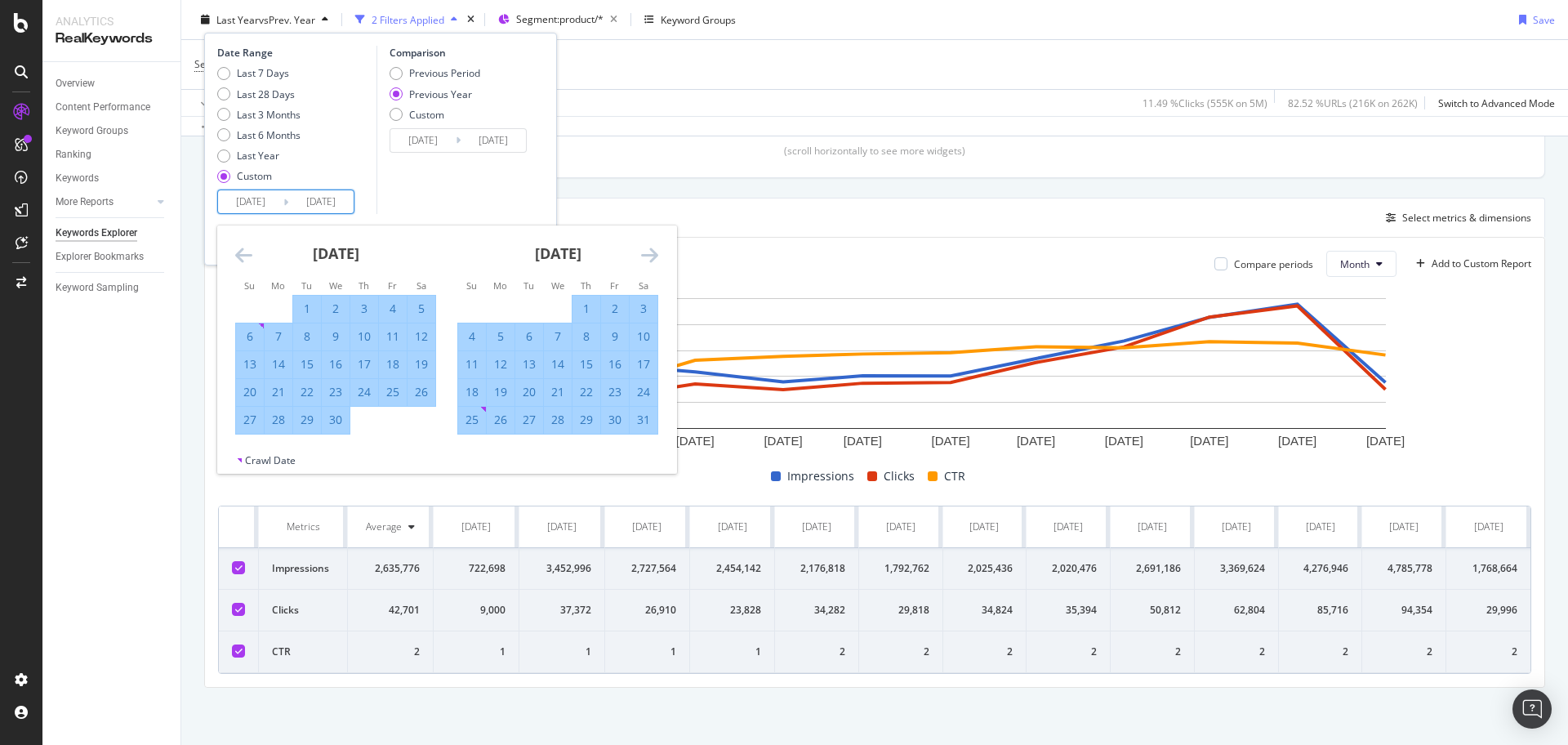
click at [649, 254] on icon "Move forward to switch to the next month." at bounding box center [650, 254] width 17 height 19
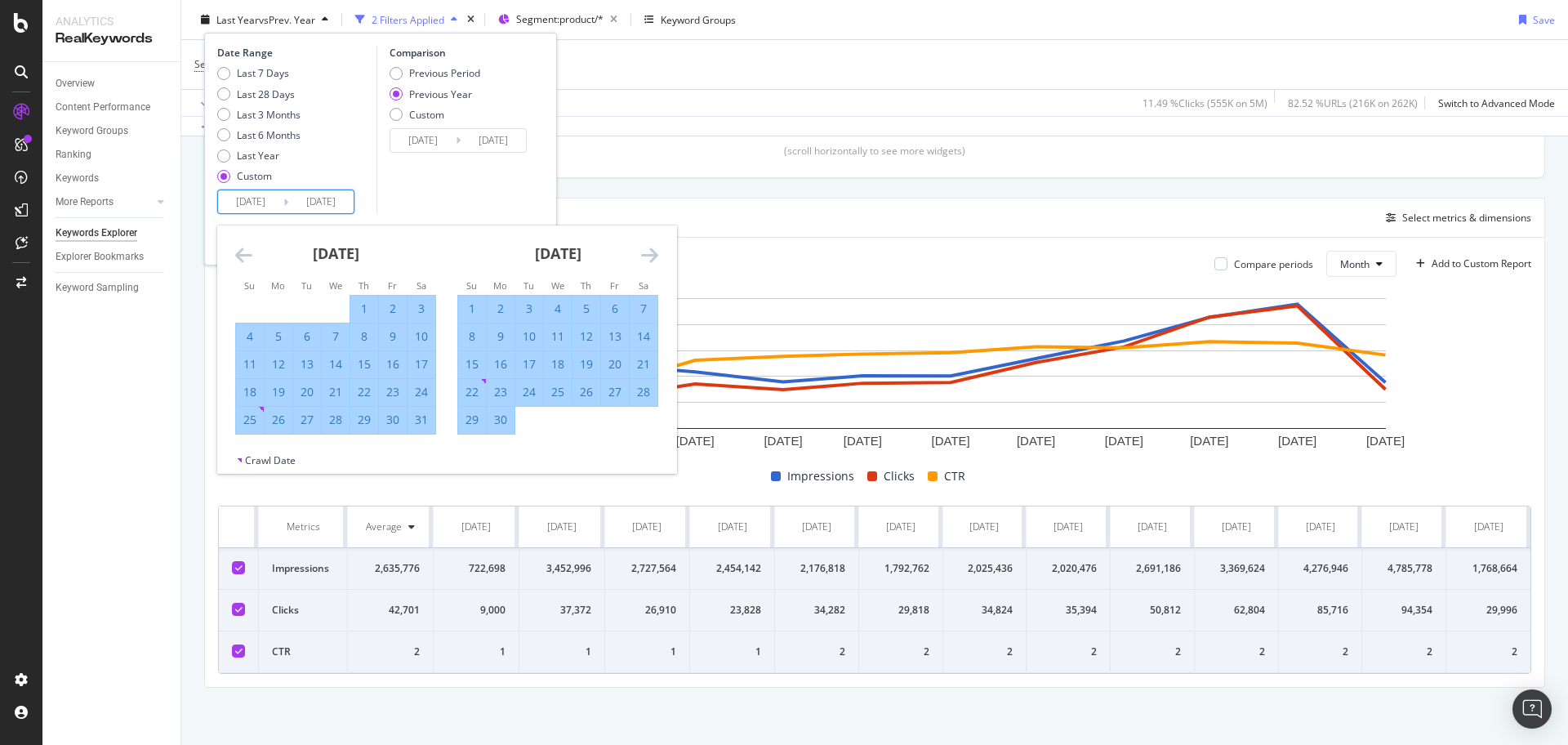
click at [649, 254] on icon "Move forward to switch to the next month." at bounding box center [650, 254] width 17 height 19
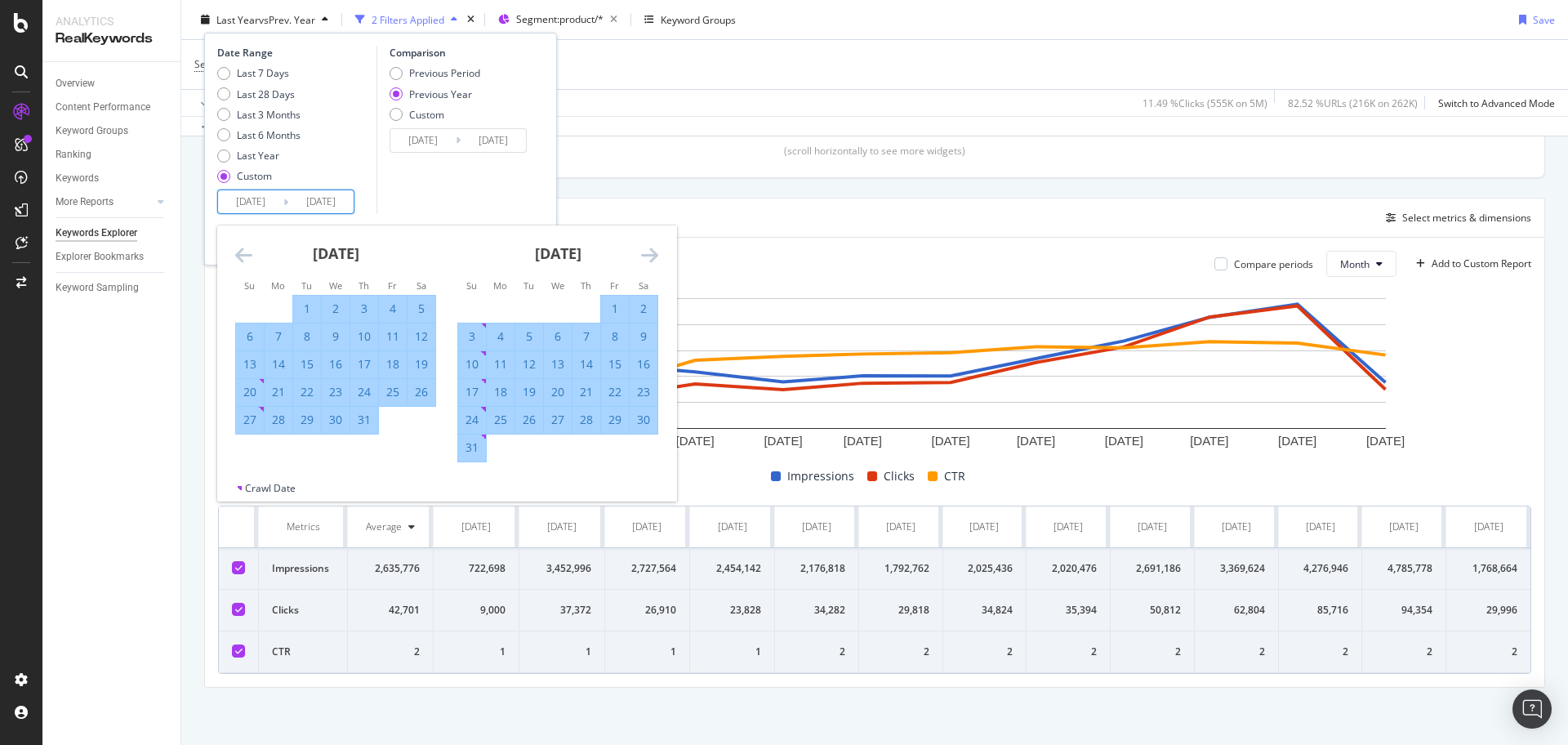
click at [649, 254] on icon "Move forward to switch to the next month." at bounding box center [650, 254] width 17 height 19
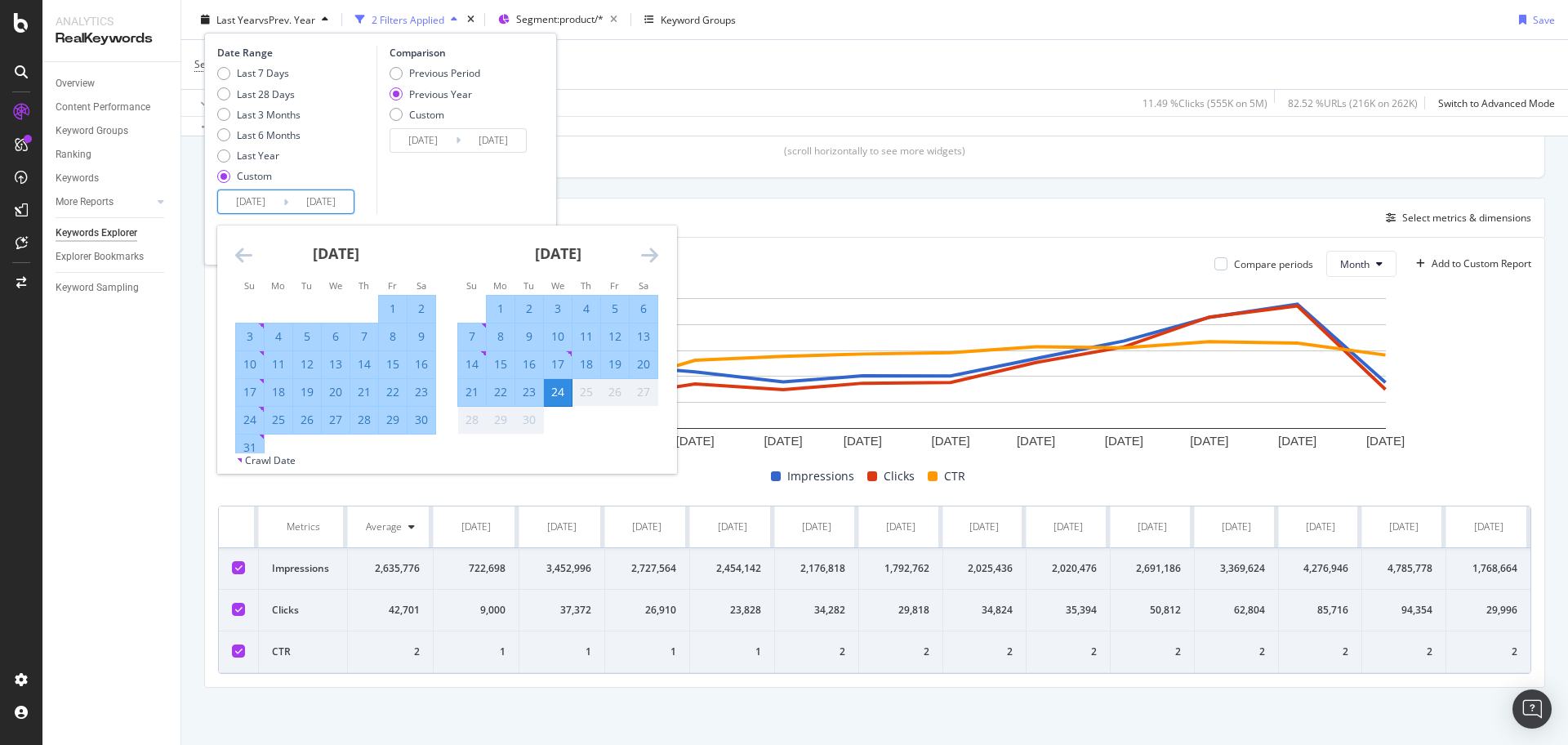
click at [649, 254] on icon "Move forward to switch to the next month." at bounding box center [650, 254] width 17 height 19
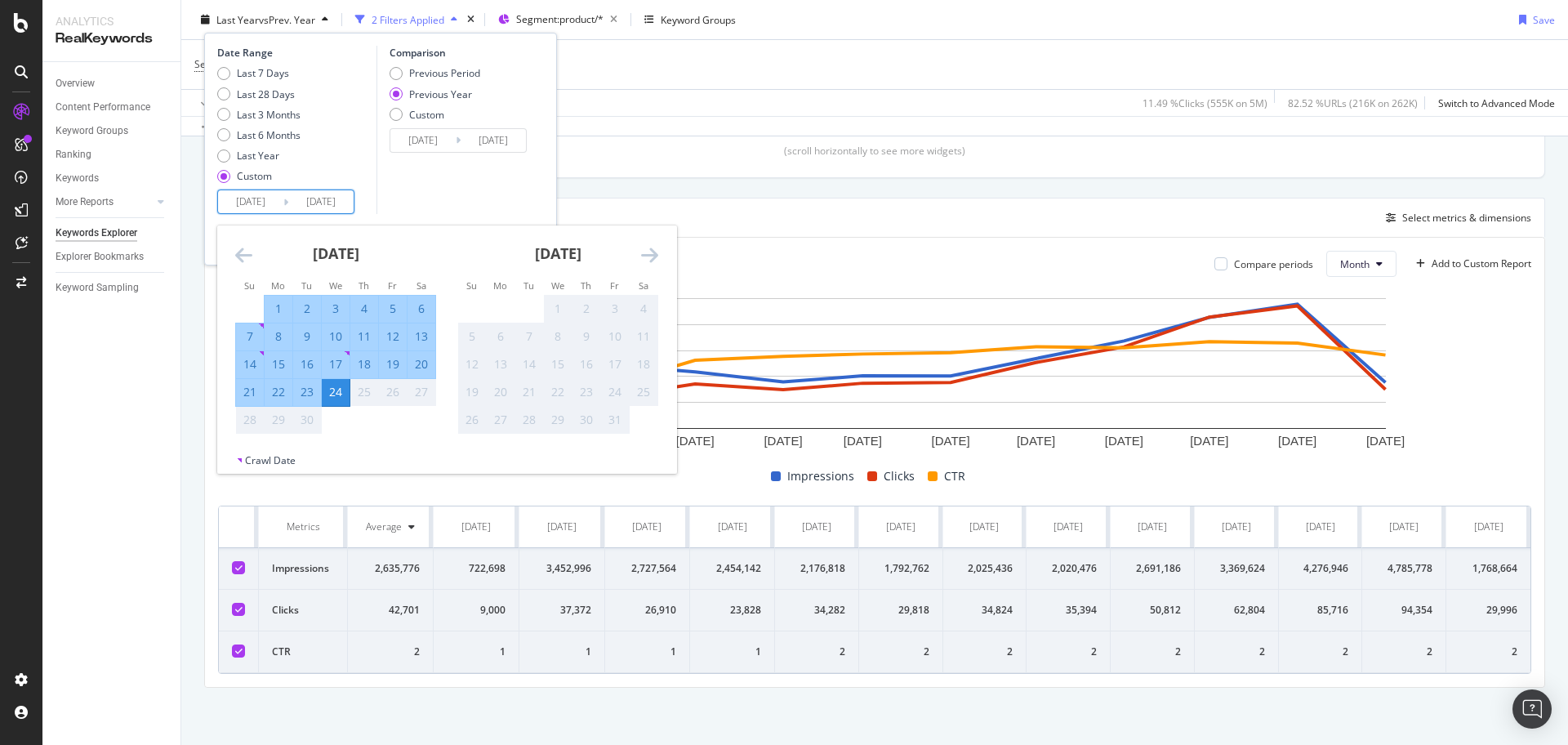
click at [649, 254] on icon "Move forward to switch to the next month." at bounding box center [650, 254] width 17 height 19
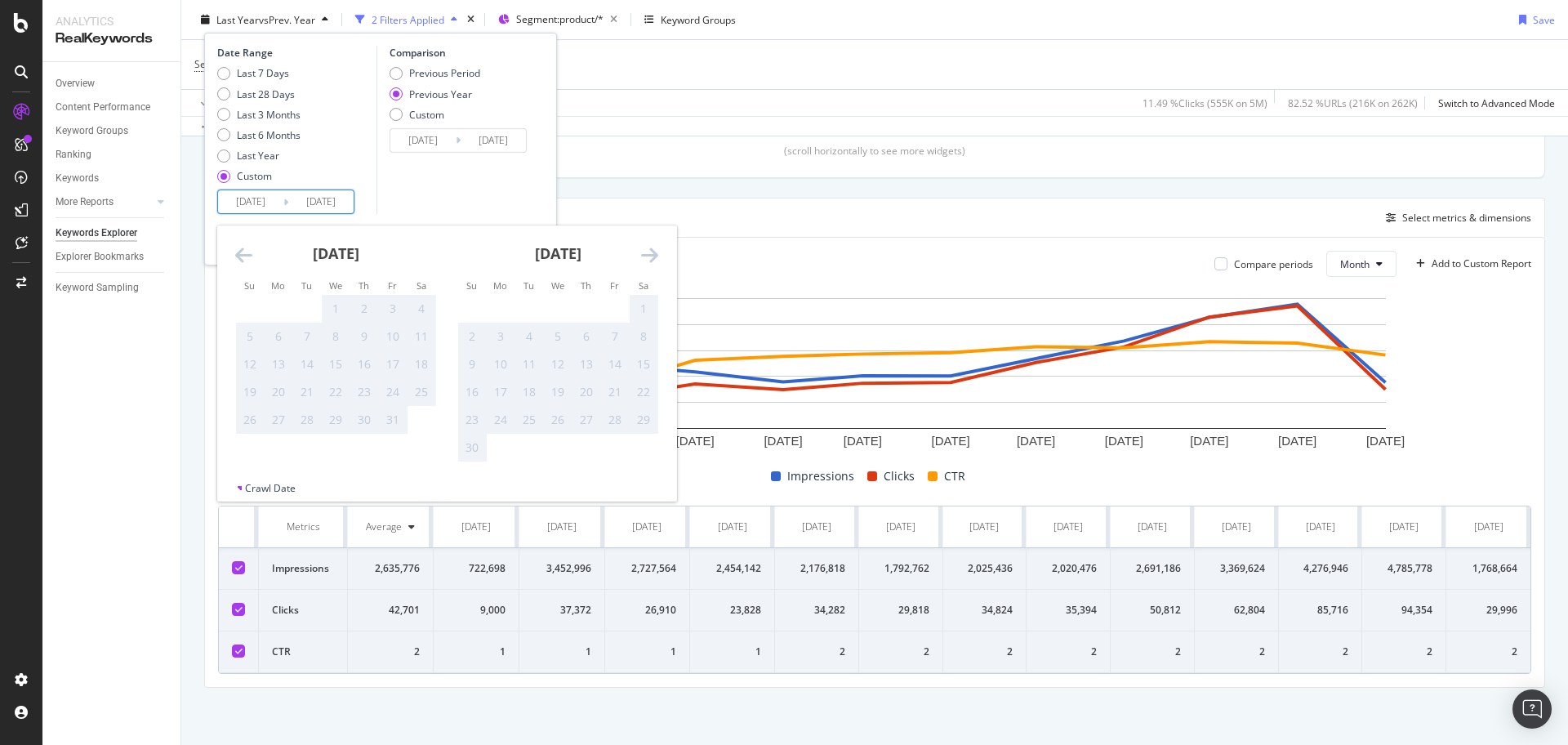
click at [649, 254] on icon "Move forward to switch to the next month." at bounding box center [650, 254] width 17 height 19
click at [246, 253] on icon "Move backward to switch to the previous month." at bounding box center [244, 254] width 17 height 19
click at [428, 203] on div "Comparison Previous Period Previous Year Custom [DATE] Navigate forward to inte…" at bounding box center [454, 129] width 155 height 169
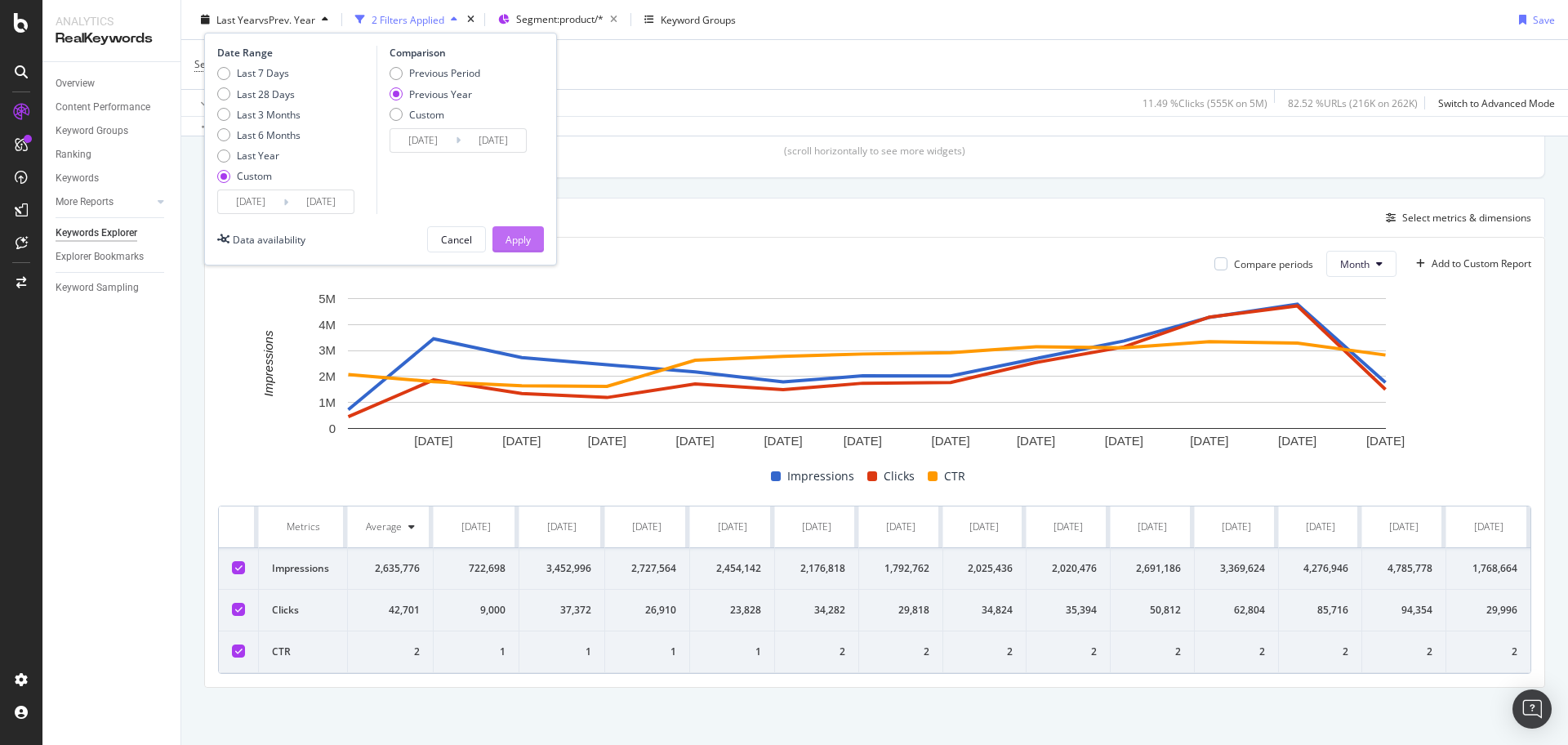
click at [512, 235] on div "Apply" at bounding box center [518, 239] width 25 height 13
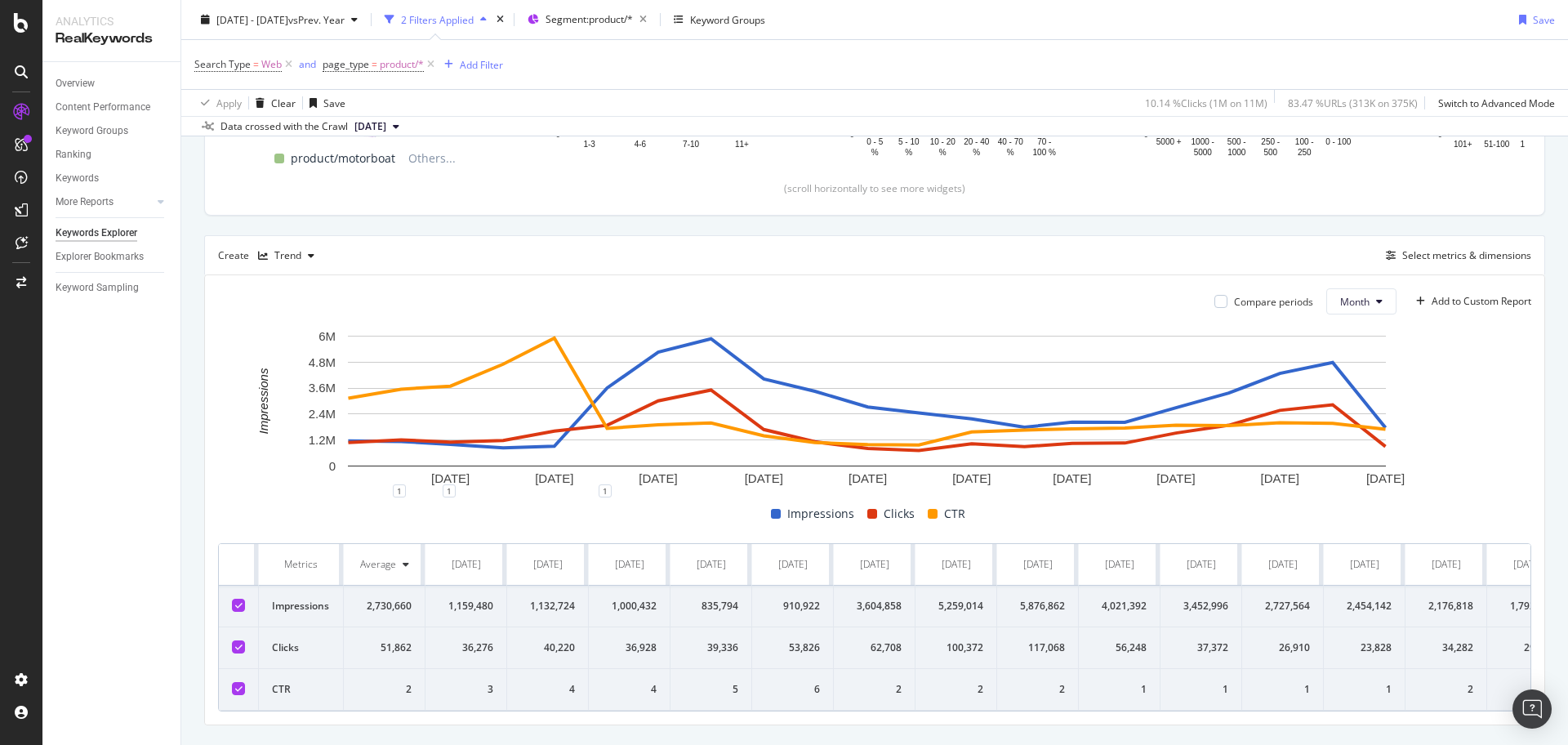
scroll to position [403, 0]
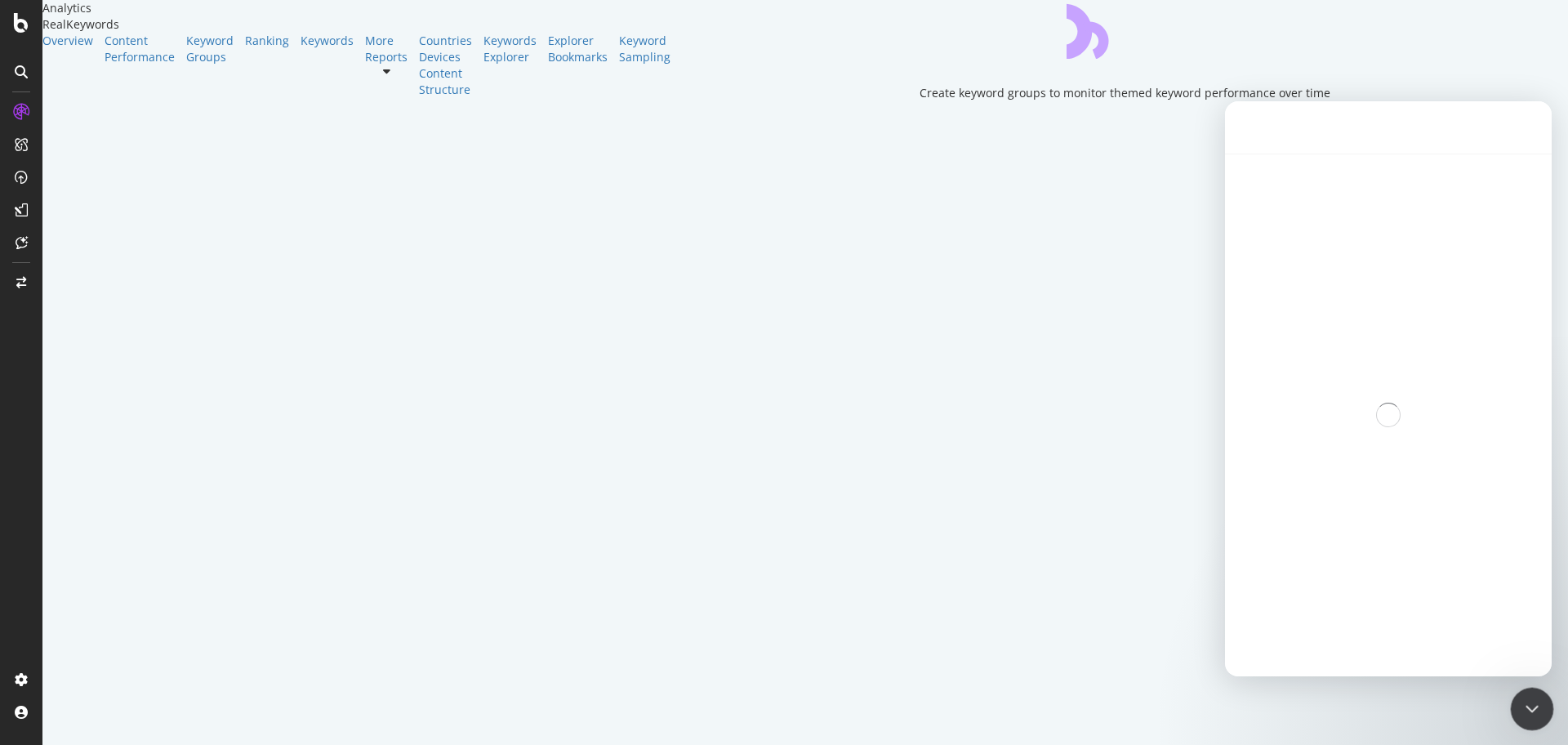
click at [1533, 713] on icon "Close Intercom Messenger" at bounding box center [1529, 706] width 19 height 19
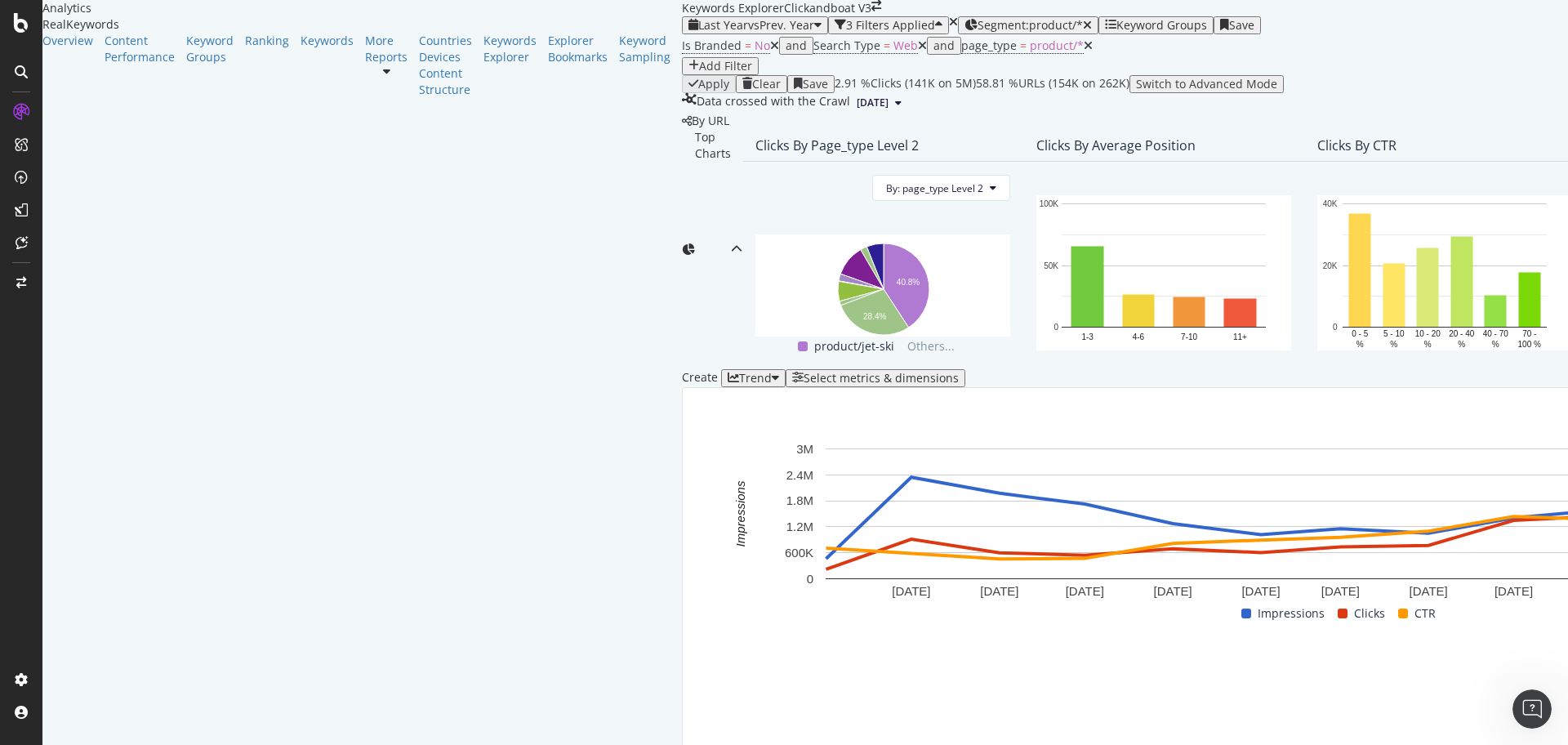
scroll to position [403, 0]
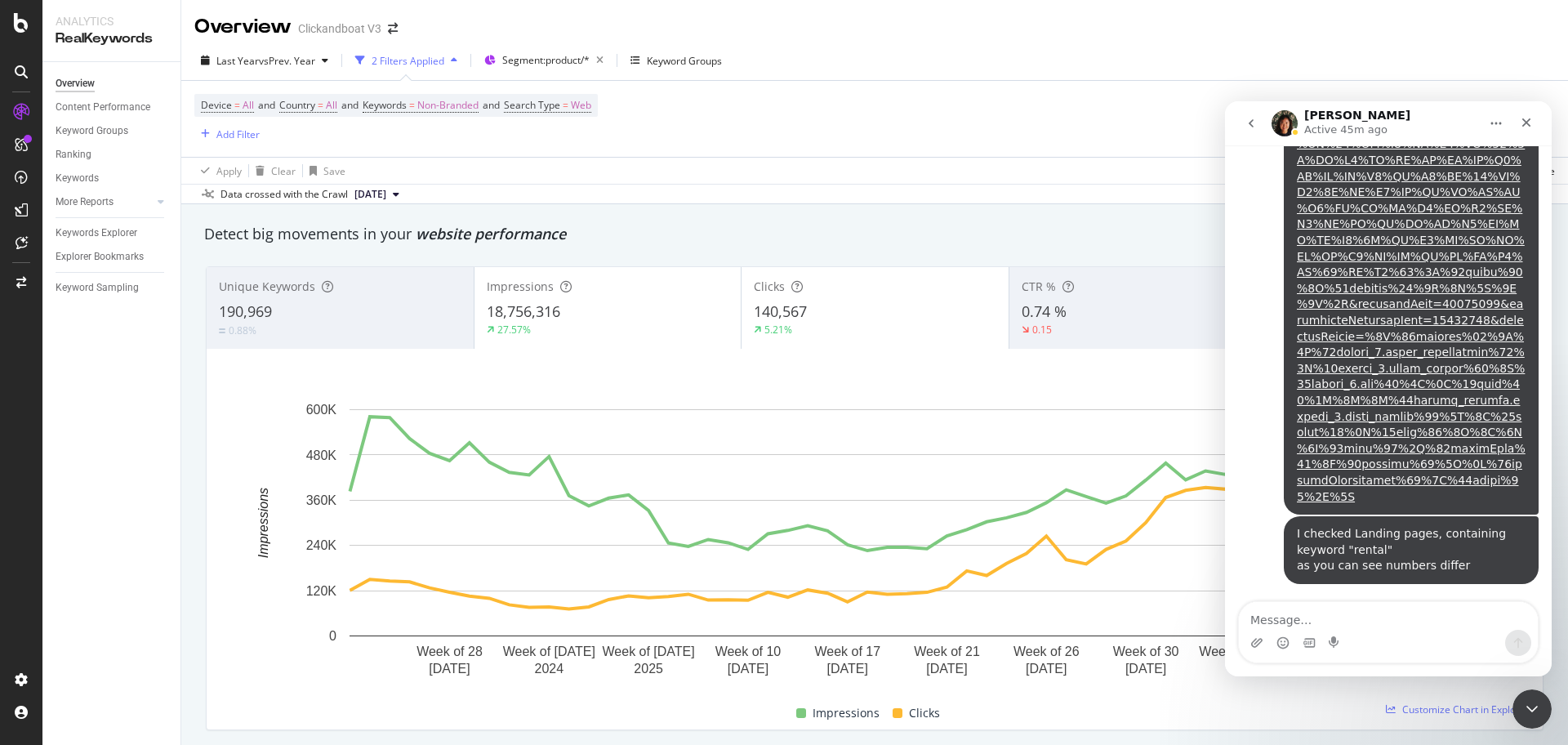
scroll to position [3779, 0]
click at [1540, 703] on div "Close Intercom Messenger" at bounding box center [1528, 705] width 40 height 40
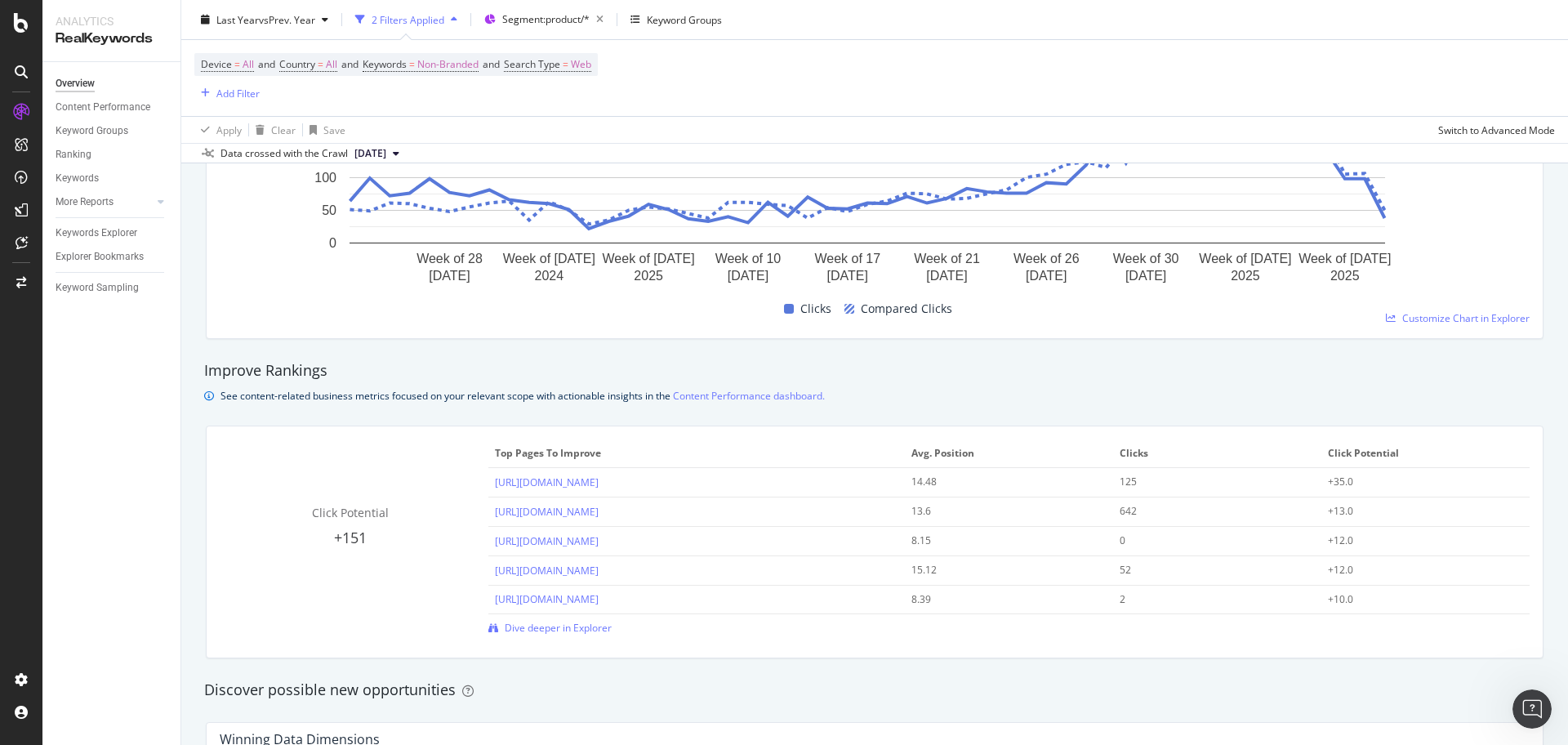
scroll to position [612, 0]
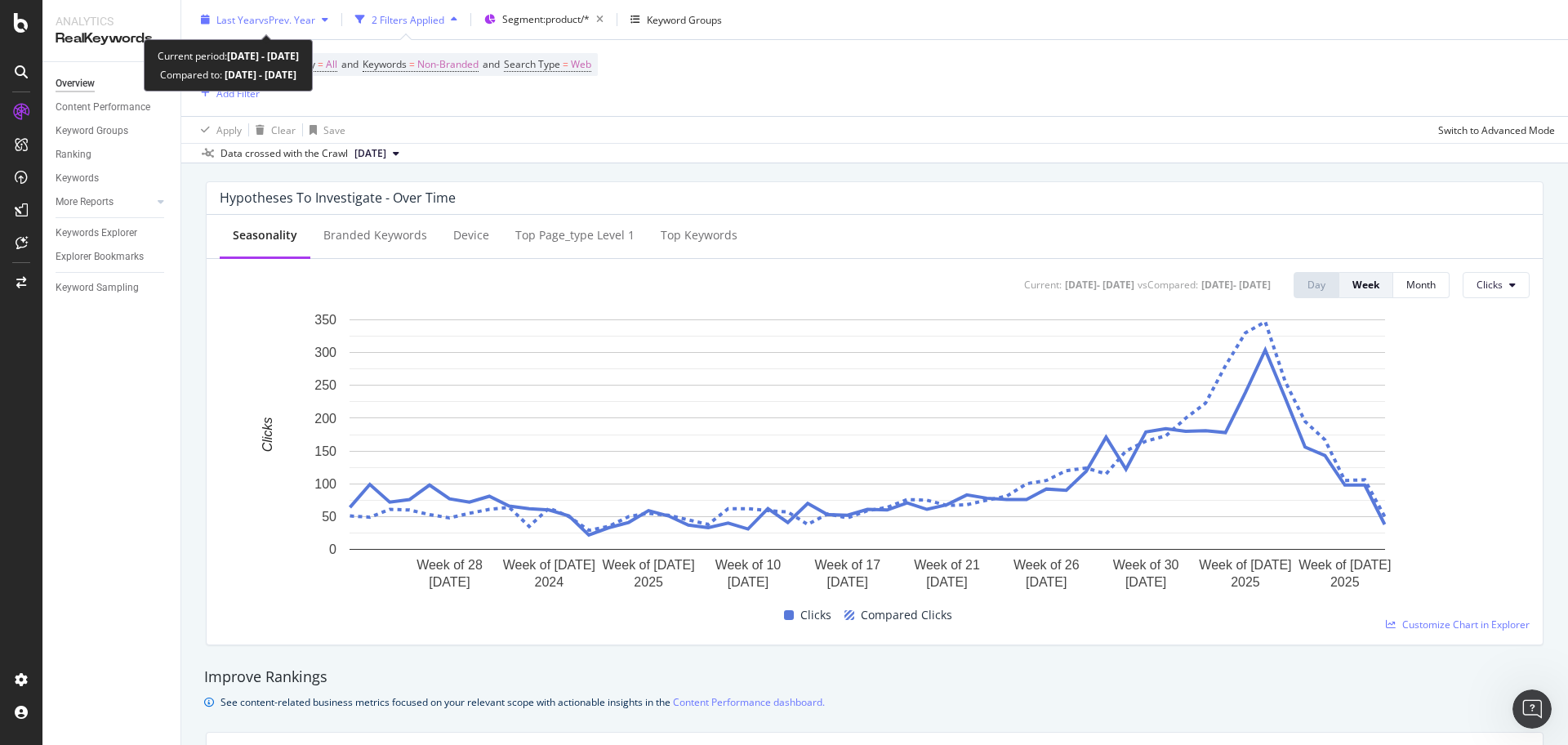
click at [302, 19] on span "vs Prev. Year" at bounding box center [287, 19] width 56 height 13
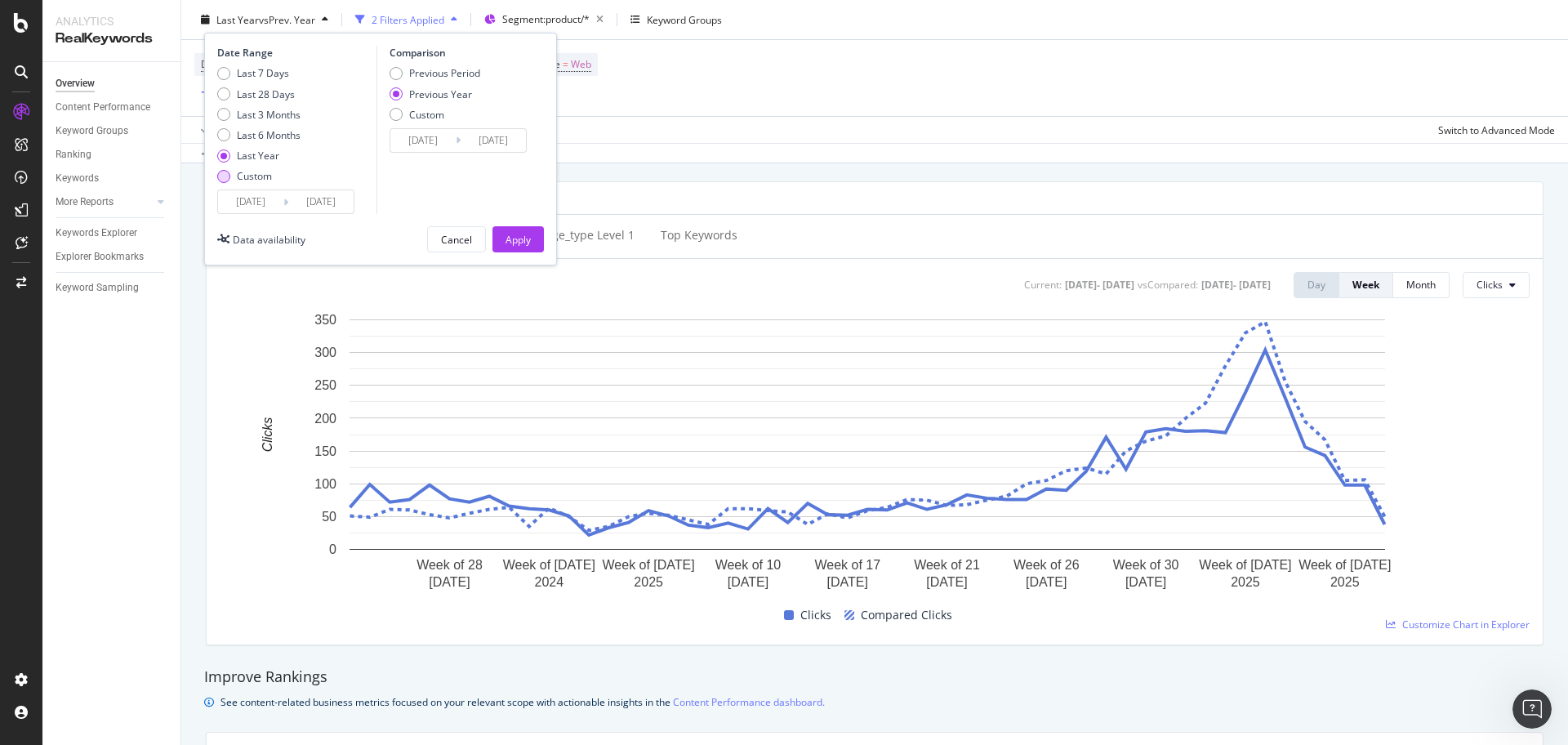
click at [258, 172] on div "Custom" at bounding box center [254, 175] width 35 height 13
type input "[DATE]"
click at [337, 211] on input "[DATE]" at bounding box center [321, 201] width 66 height 23
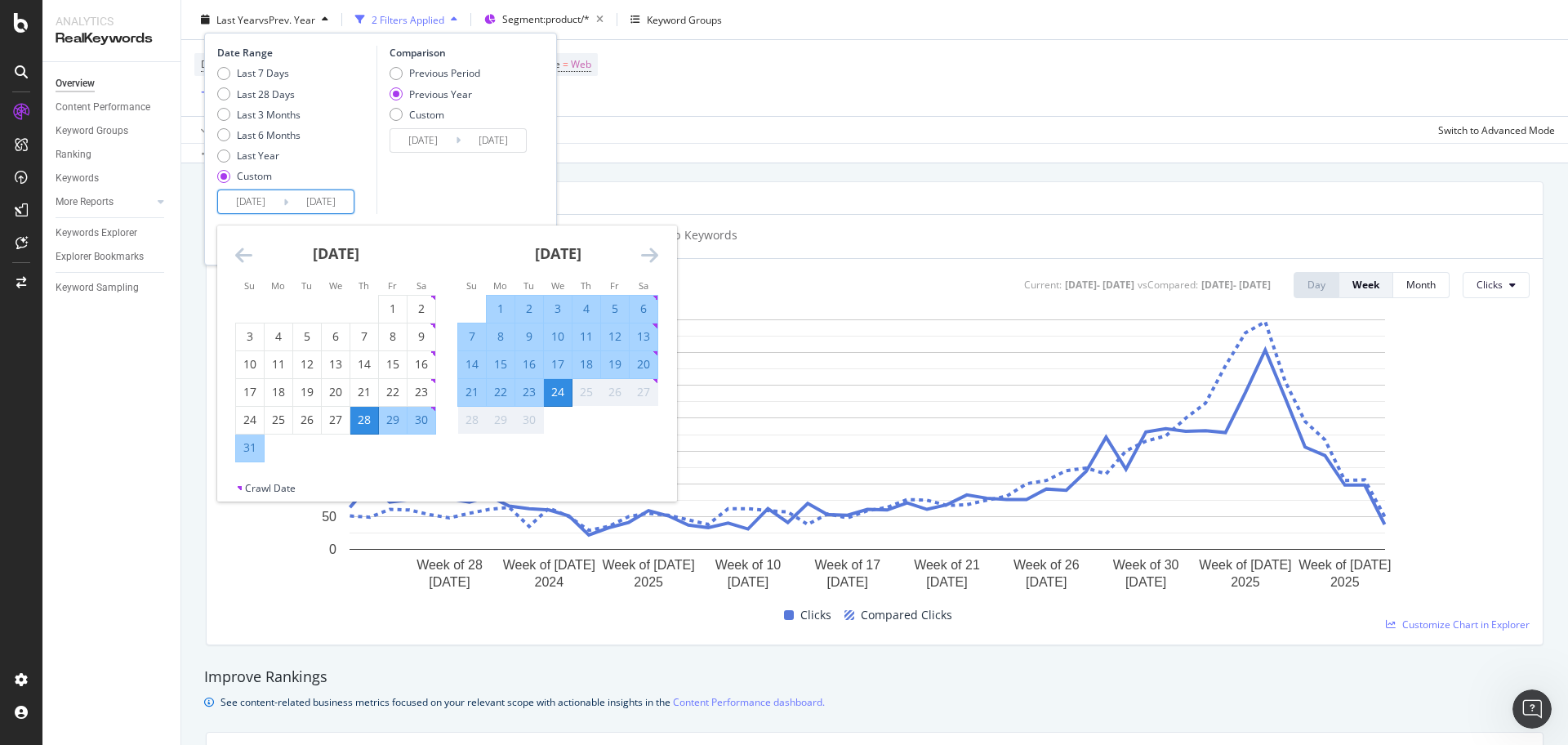
click at [501, 301] on div "1" at bounding box center [500, 308] width 28 height 16
type input "[DATE]"
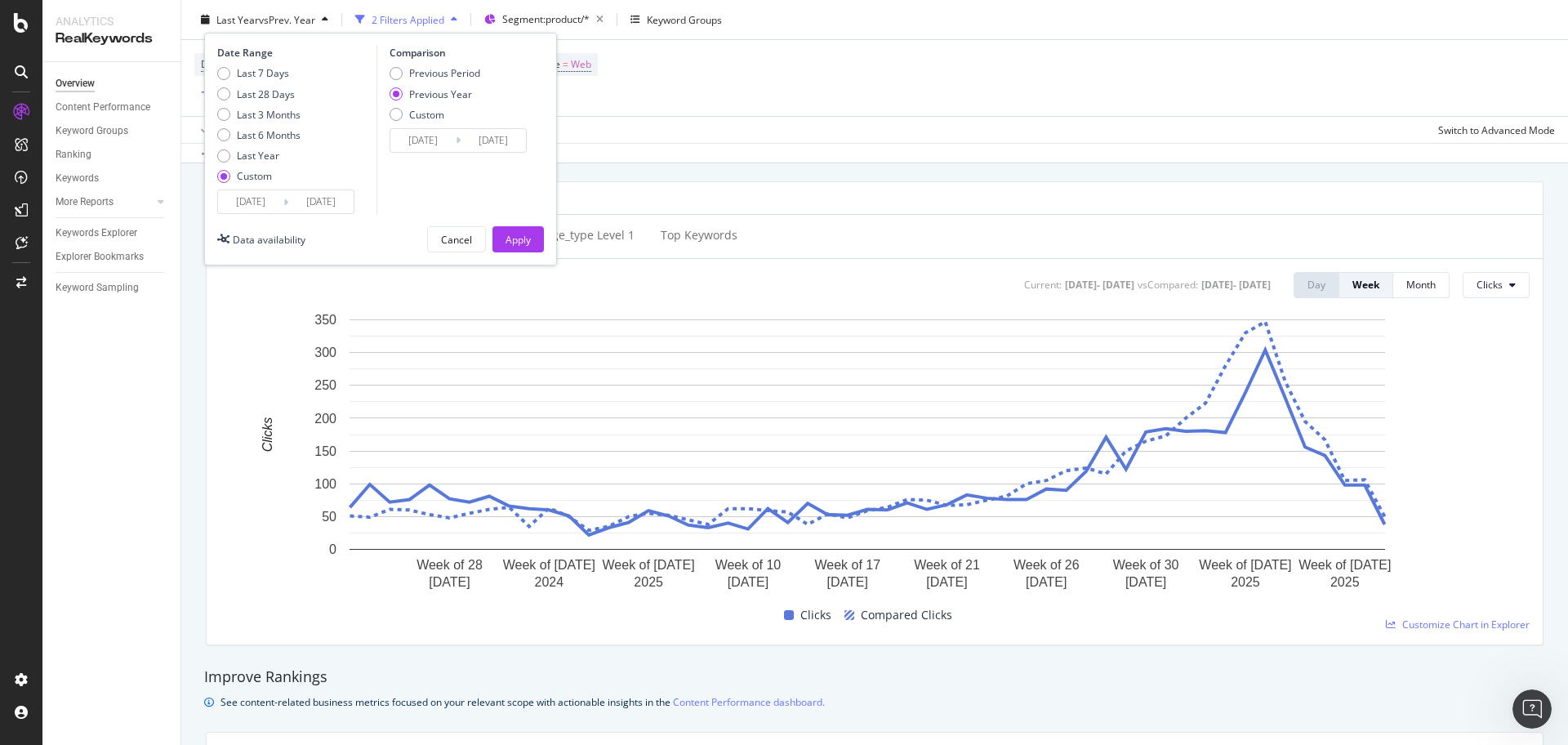
click at [340, 188] on div "Last 7 Days Last 28 Days Last 3 Months Last 6 Months Last Year Custom" at bounding box center [294, 128] width 155 height 123
click at [339, 203] on input "[DATE]" at bounding box center [321, 201] width 66 height 23
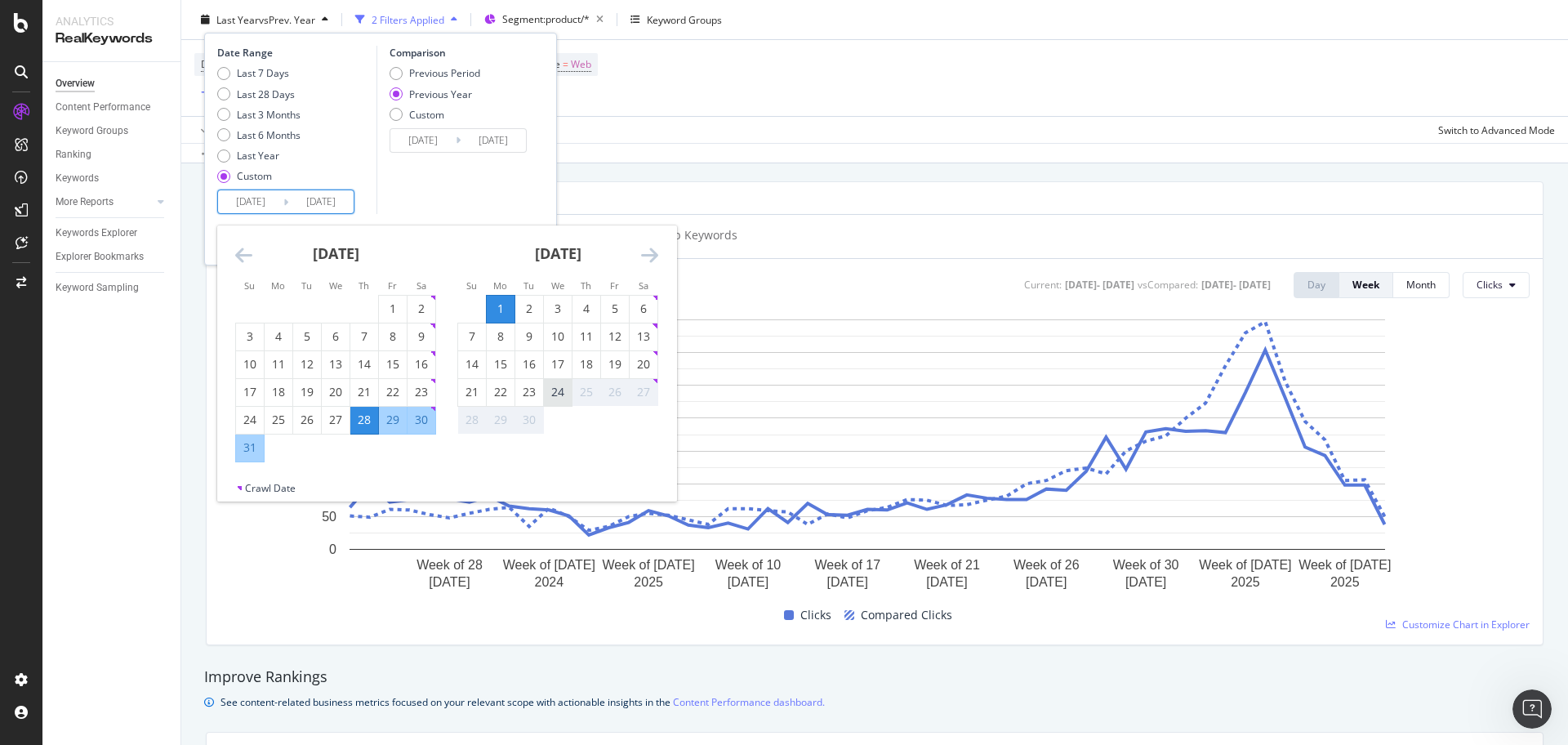
click at [548, 387] on div "24" at bounding box center [557, 391] width 28 height 16
type input "[DATE]"
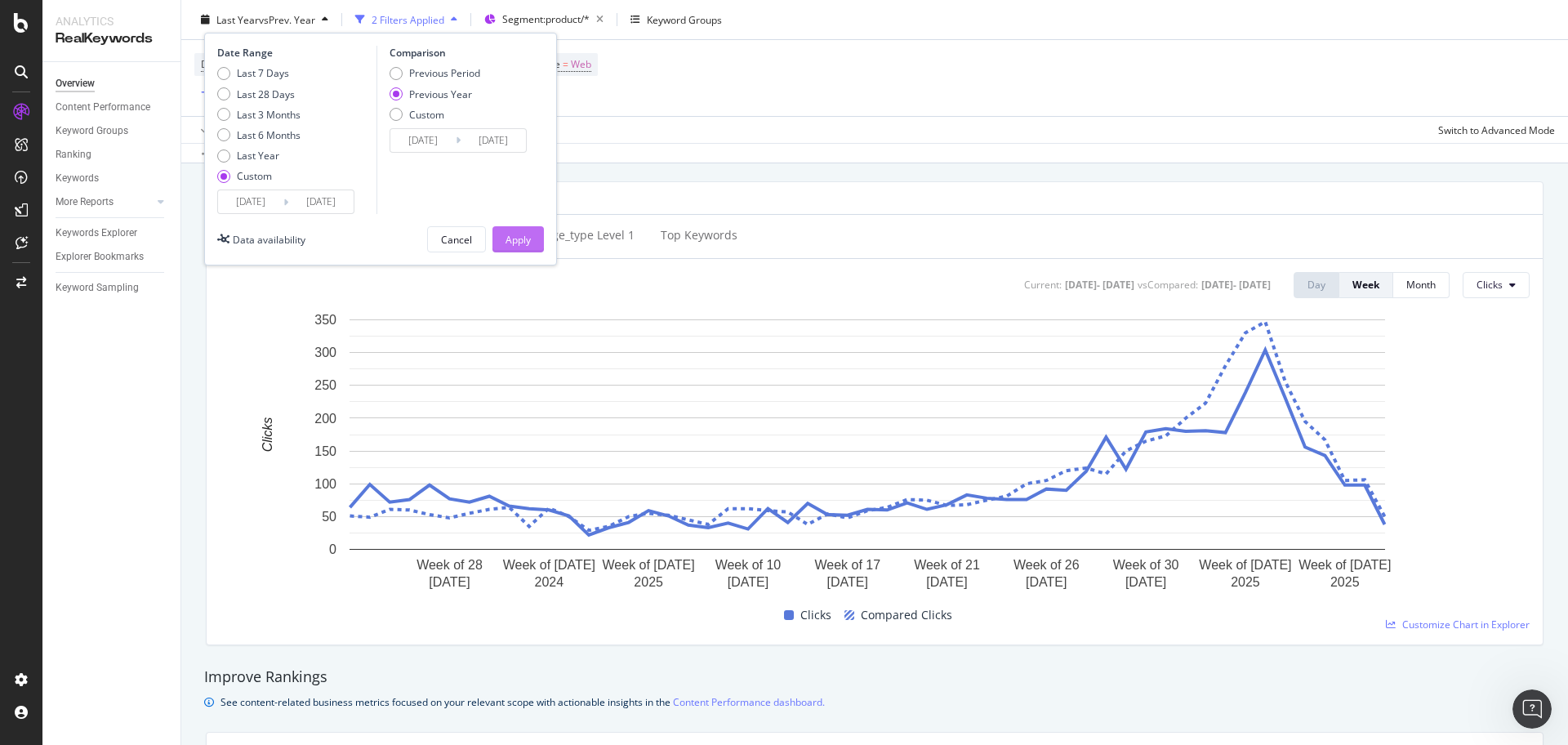
click at [525, 239] on div "Apply" at bounding box center [518, 239] width 25 height 13
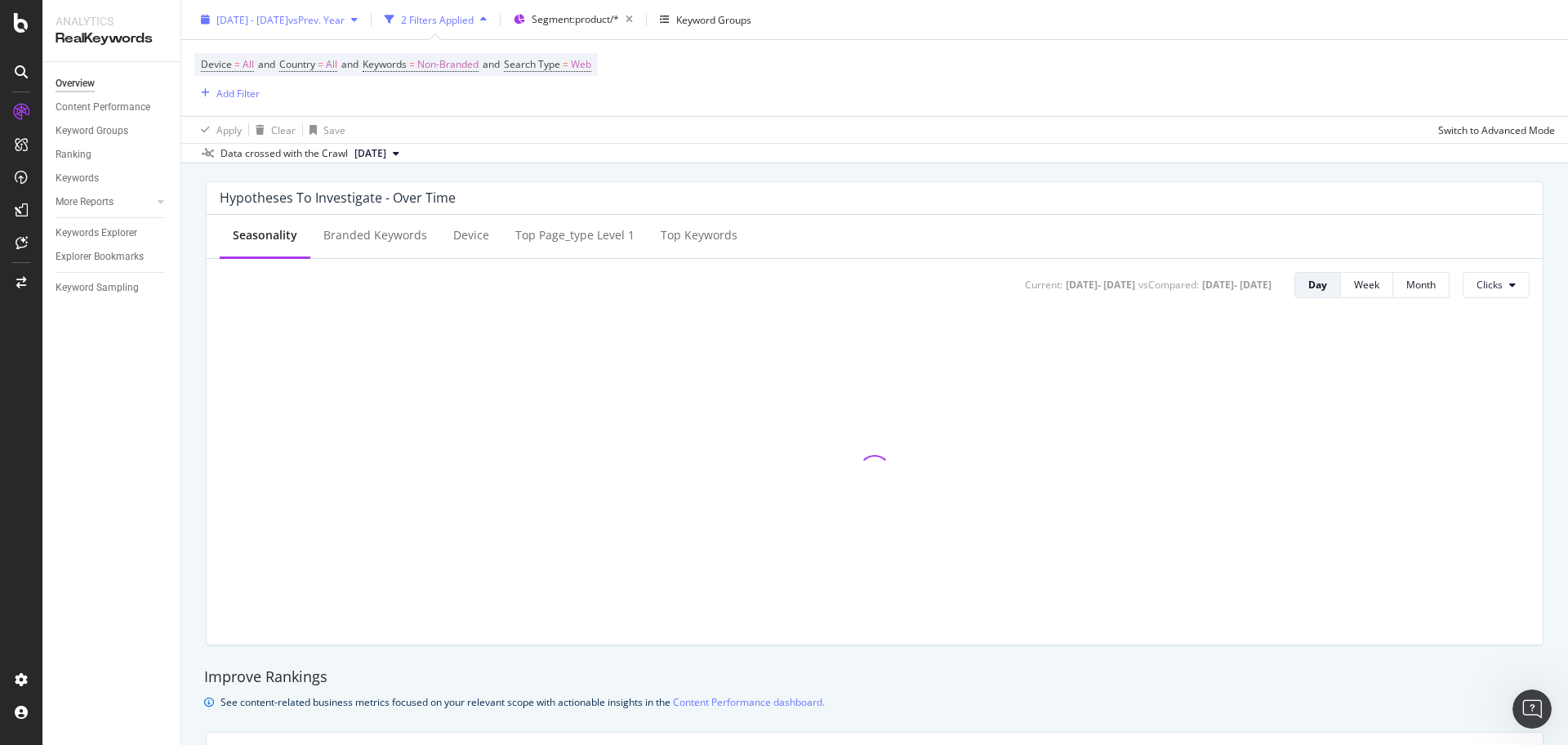
click at [354, 8] on div "2025 Aug. 28th - Sep. 24th vs Prev. Year" at bounding box center [279, 19] width 170 height 24
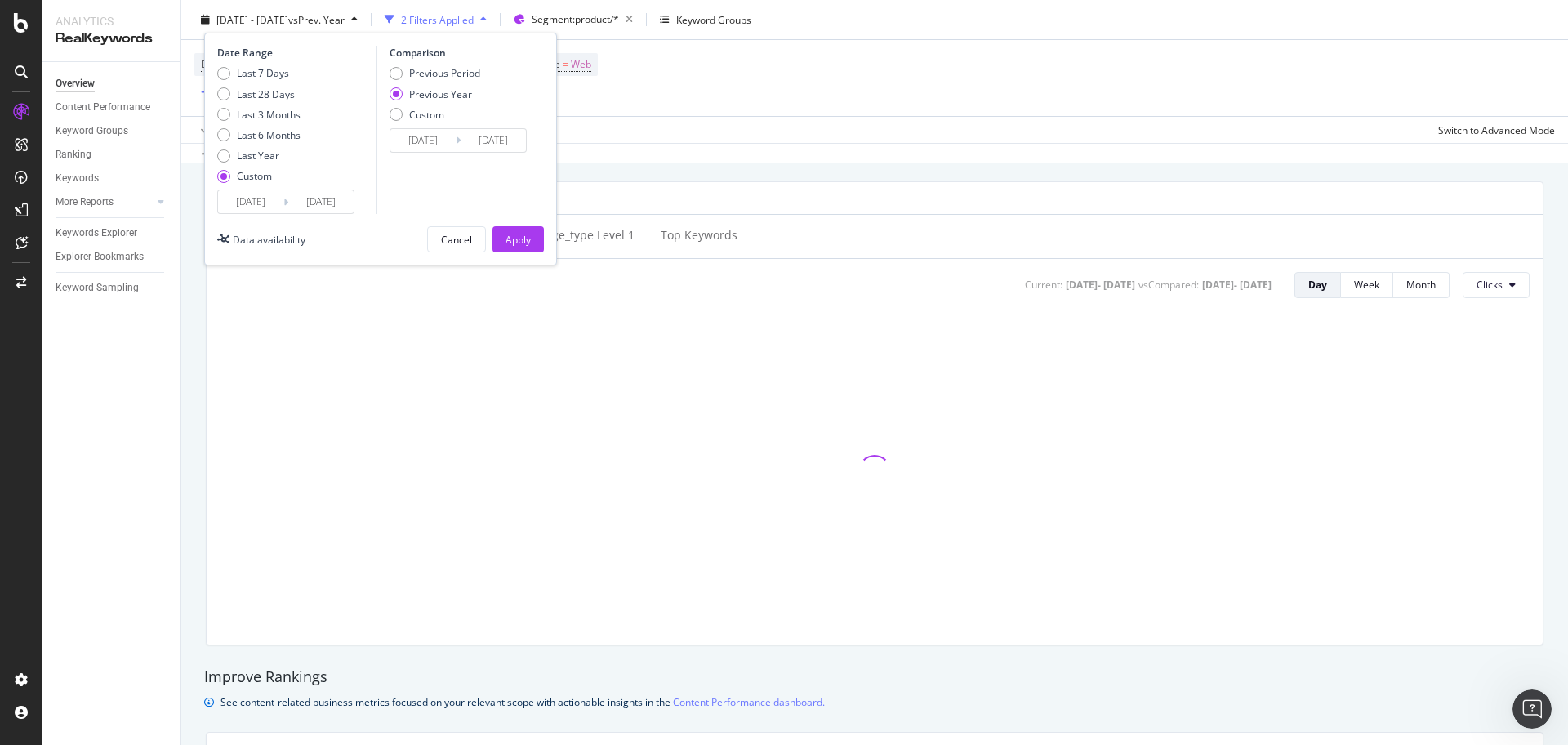
click at [267, 200] on input "2025/08/28" at bounding box center [251, 201] width 66 height 23
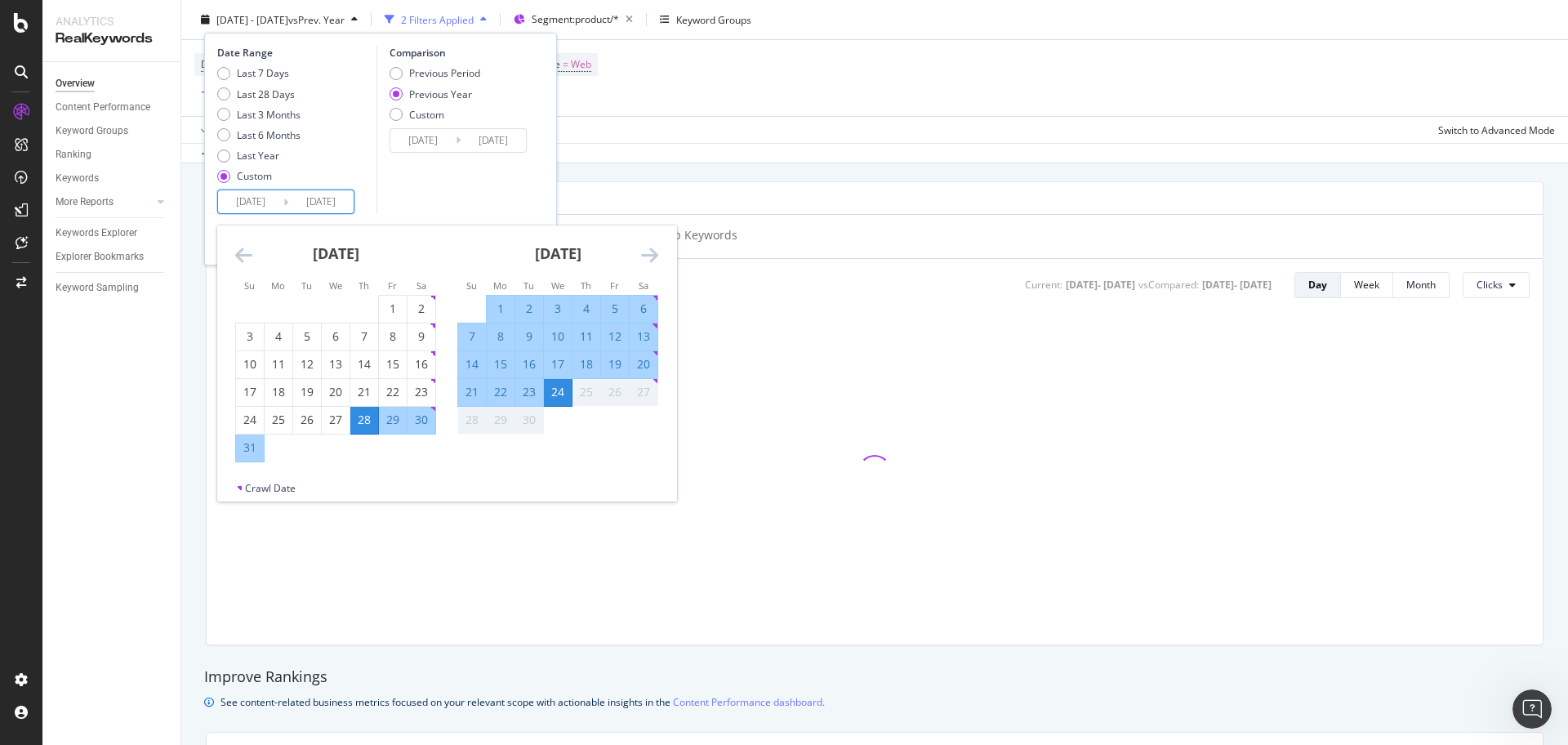
click at [497, 308] on div "1" at bounding box center [500, 308] width 28 height 16
type input "2025/09/01"
type input "2024/09/02"
click at [553, 398] on div "24" at bounding box center [557, 391] width 28 height 16
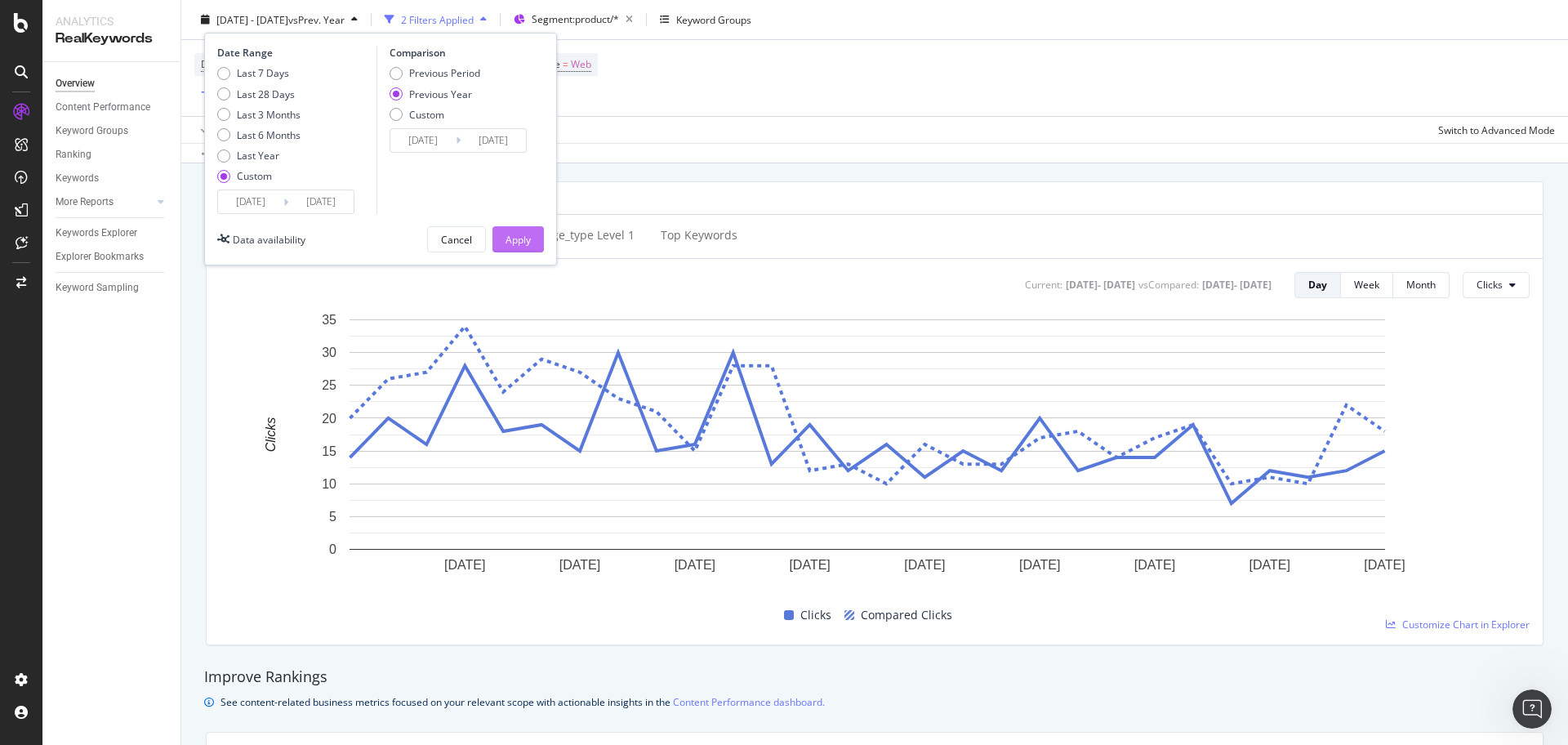
click at [526, 238] on div "Apply" at bounding box center [518, 239] width 25 height 13
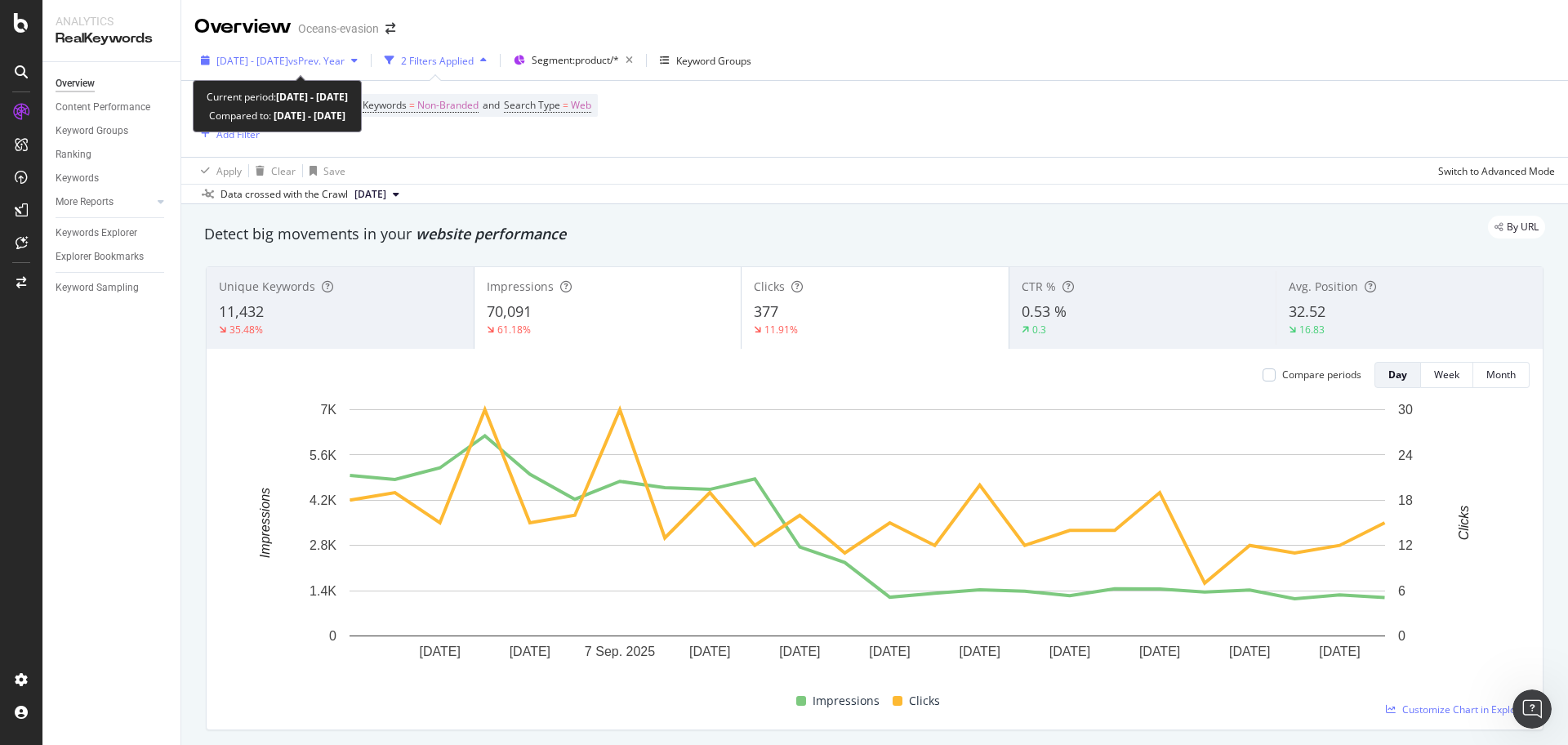
click at [344, 59] on span "vs Prev. Year" at bounding box center [316, 61] width 56 height 13
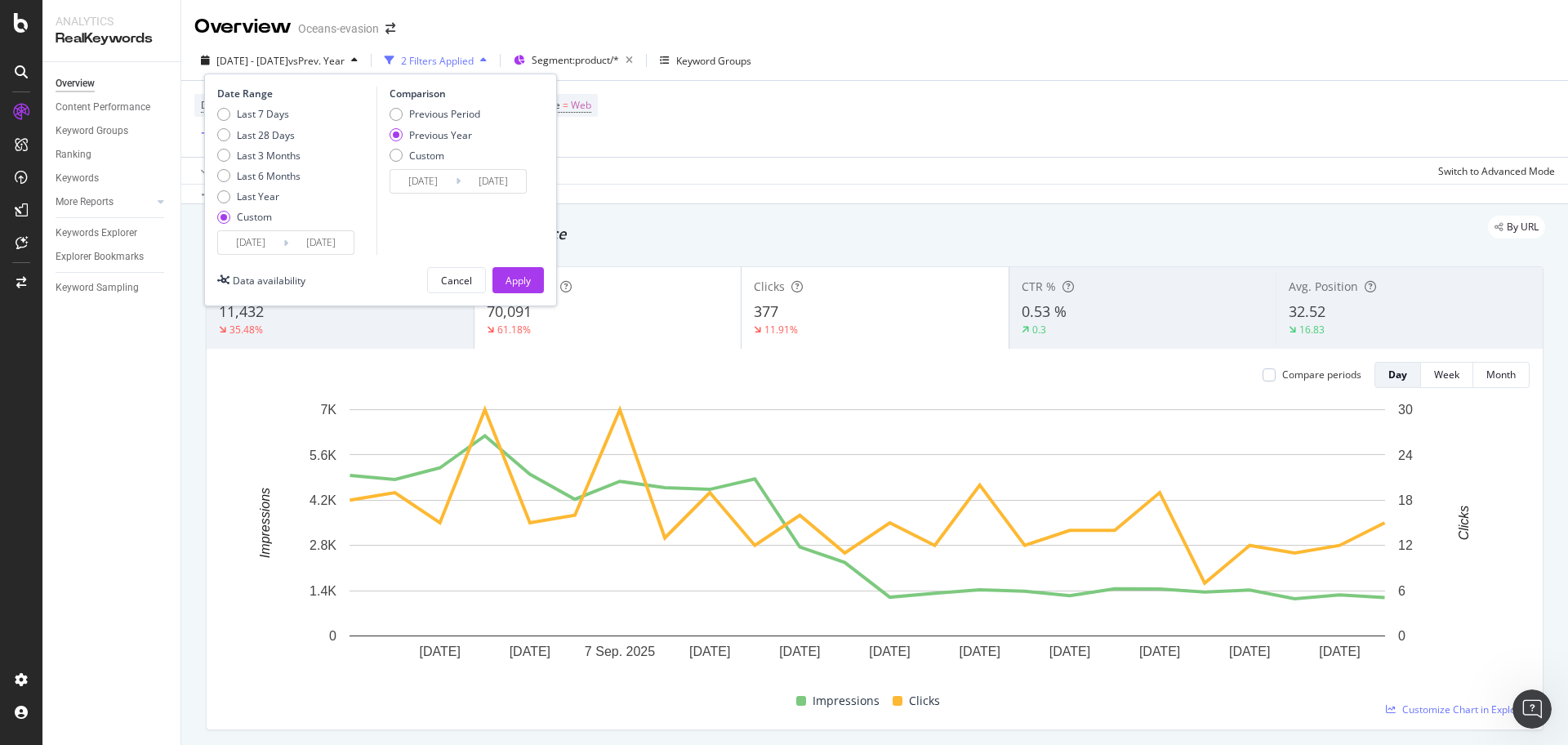
click at [320, 241] on input "2025/09/24" at bounding box center [321, 243] width 66 height 23
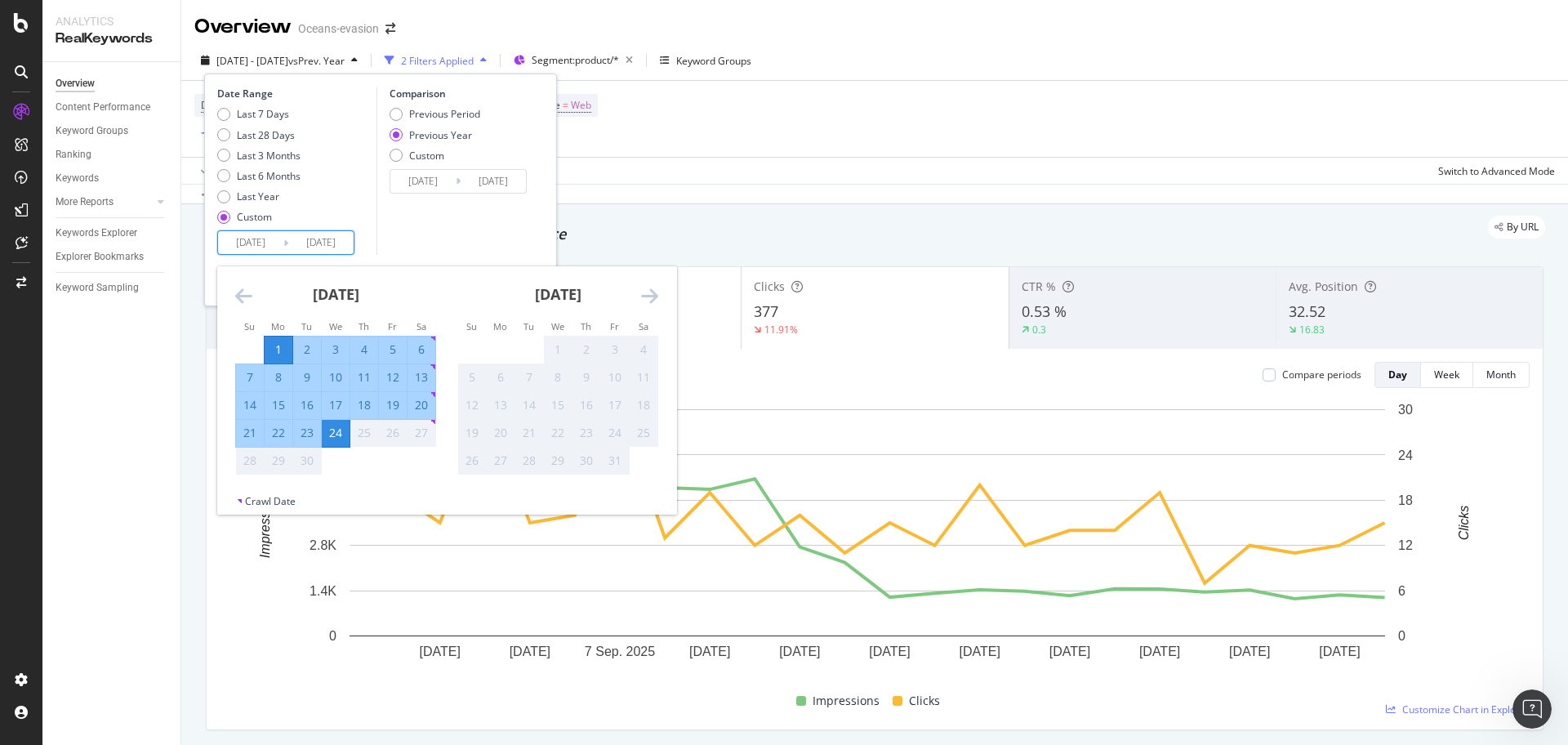
click at [418, 227] on div "Comparison Previous Period Previous Year Custom 2024/09/02 Navigate forward to …" at bounding box center [454, 171] width 155 height 169
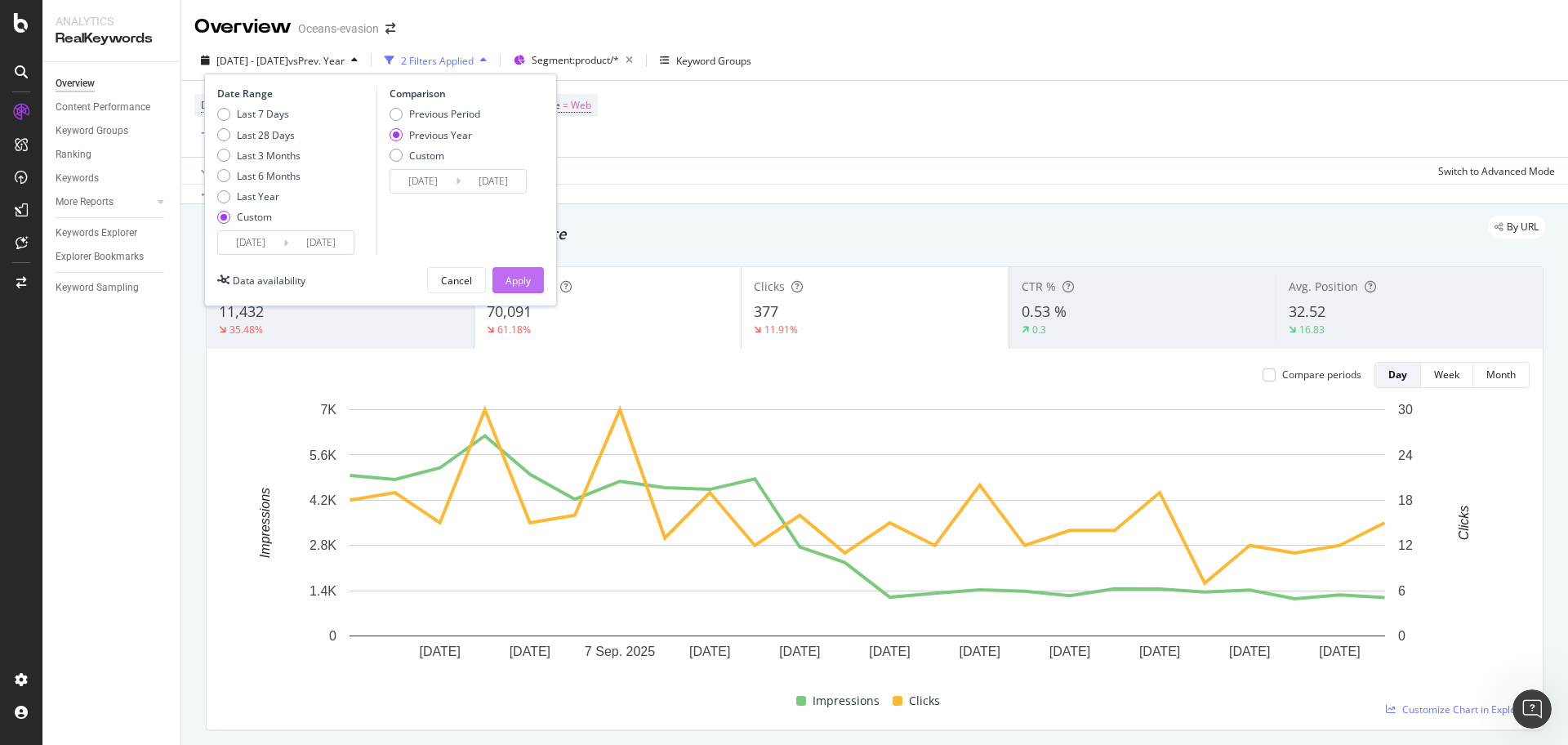
click at [516, 279] on div "Apply" at bounding box center [518, 280] width 25 height 13
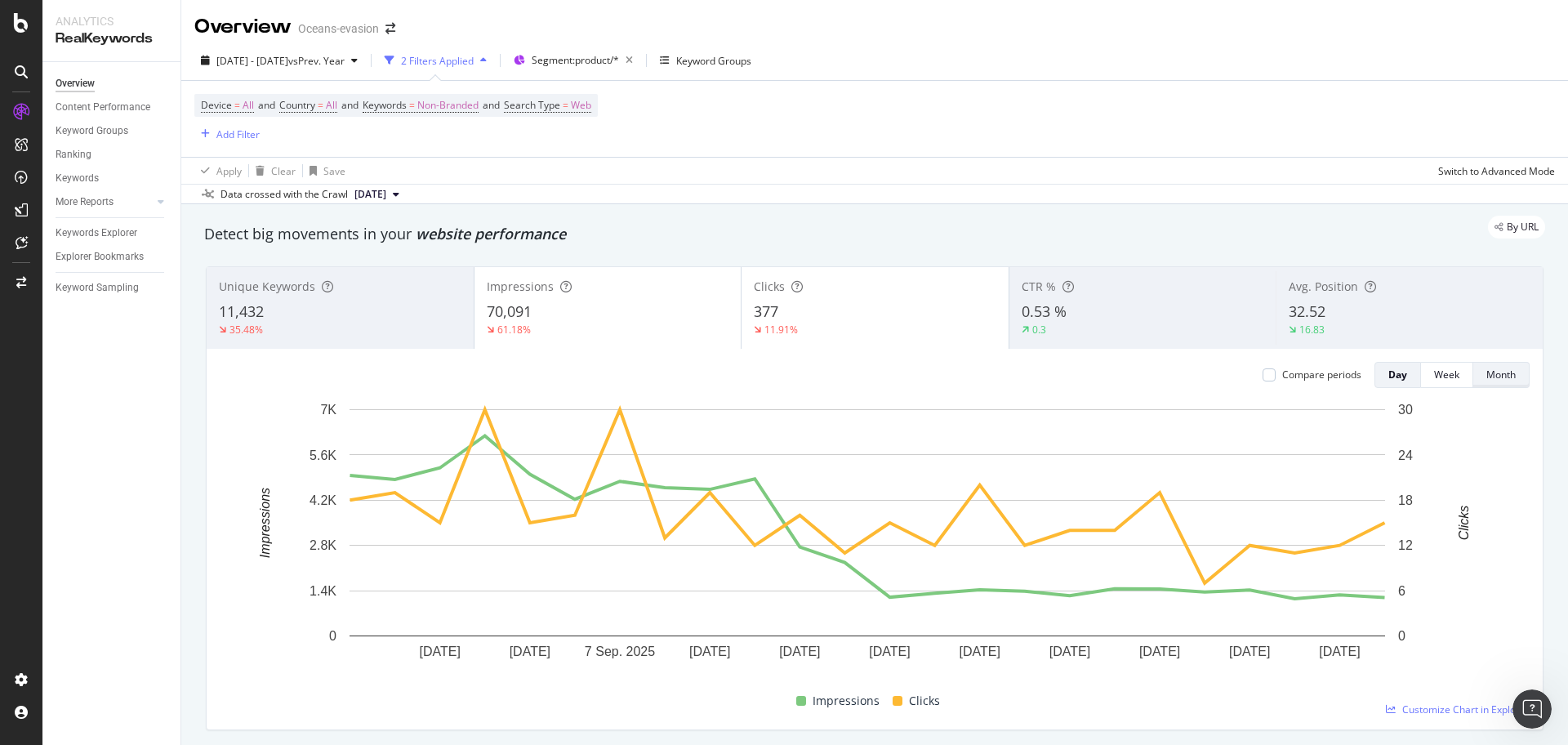
click at [1486, 375] on div "Month" at bounding box center [1501, 374] width 29 height 13
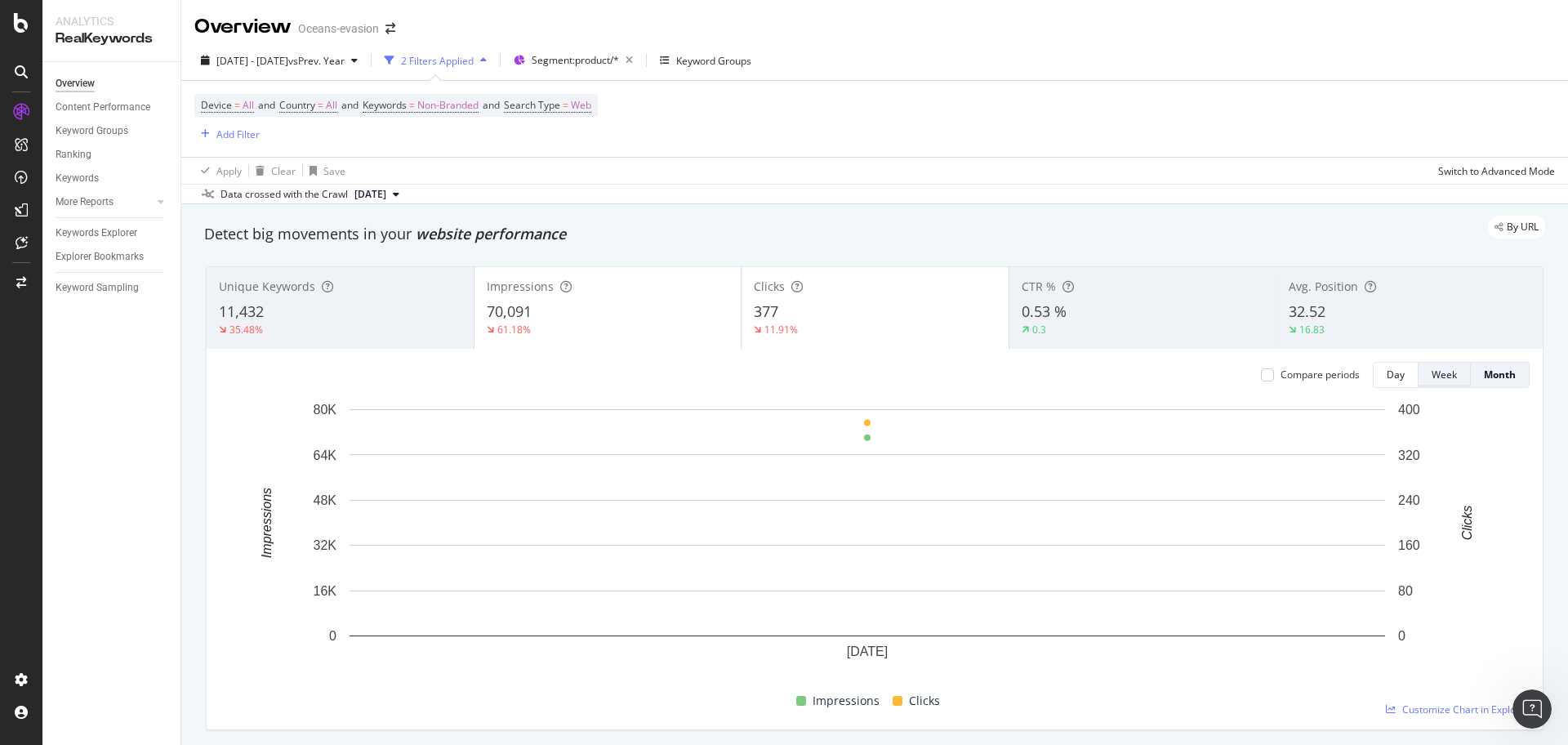
click at [1431, 369] on div "Week" at bounding box center [1444, 374] width 25 height 13
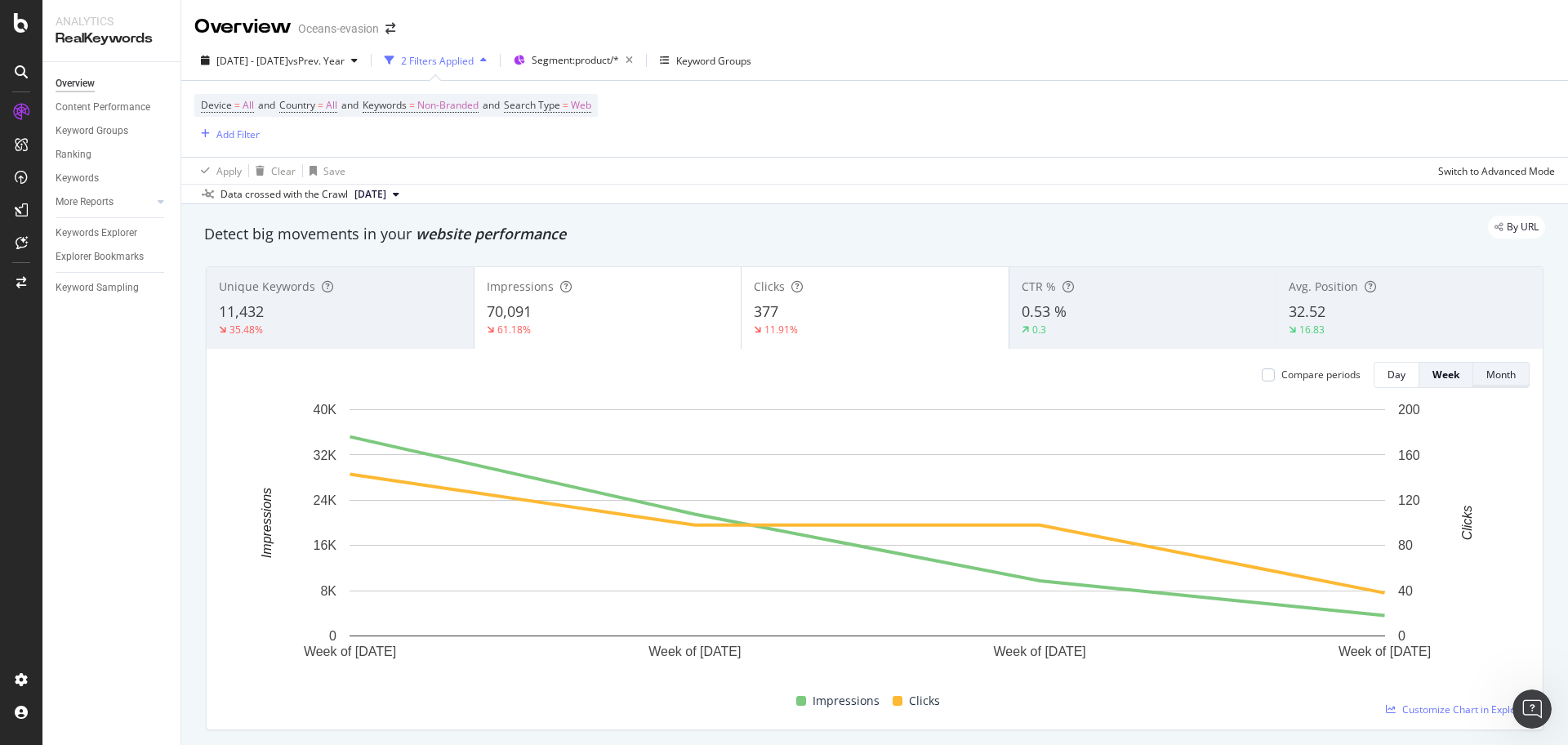
click at [1486, 371] on div "Month" at bounding box center [1501, 374] width 29 height 13
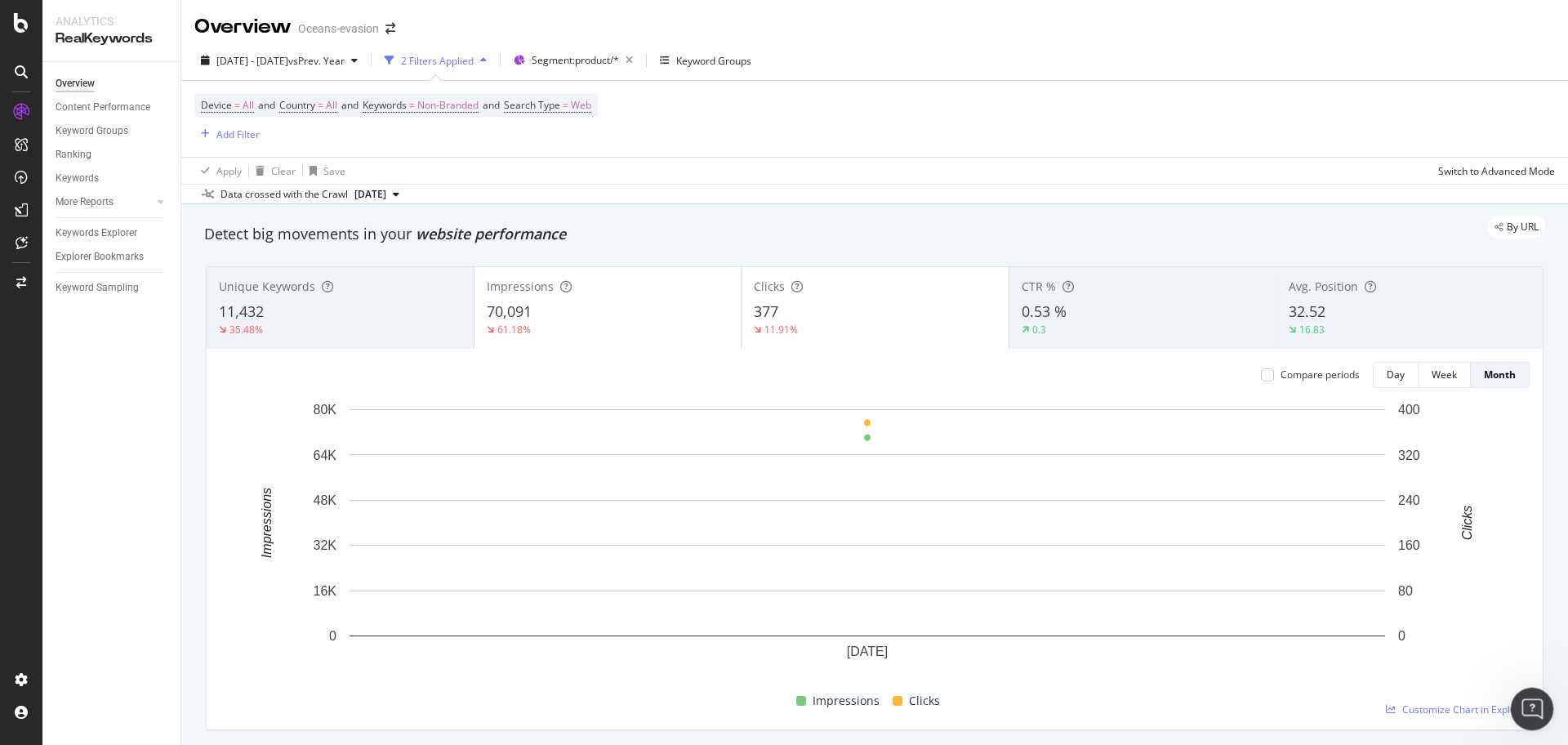
click at [1530, 692] on div "Open Intercom Messenger" at bounding box center [1529, 706] width 54 height 54
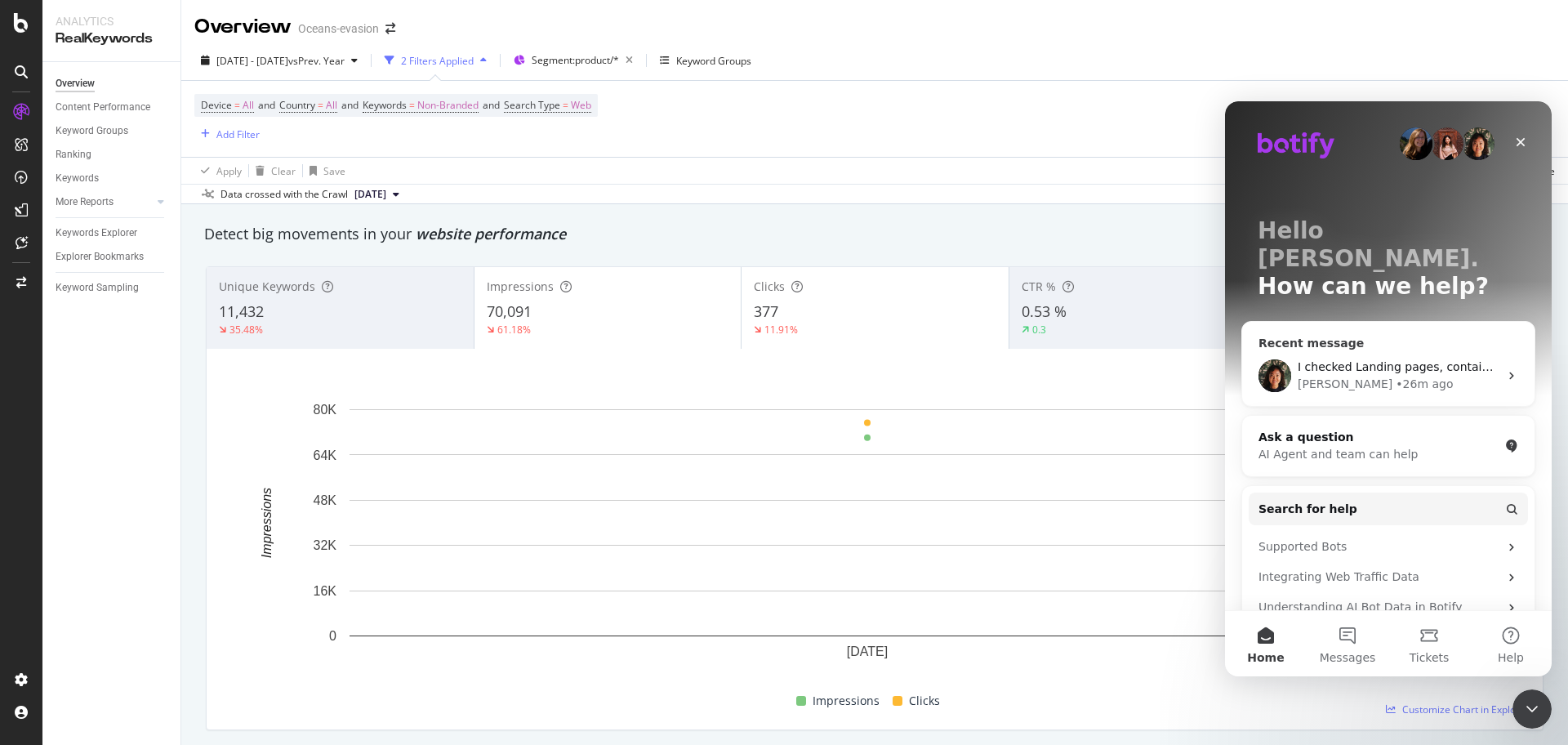
click at [1353, 360] on span "I checked Landing pages, containing keyword "rental" as you can see numbers dif…" at bounding box center [1539, 367] width 485 height 13
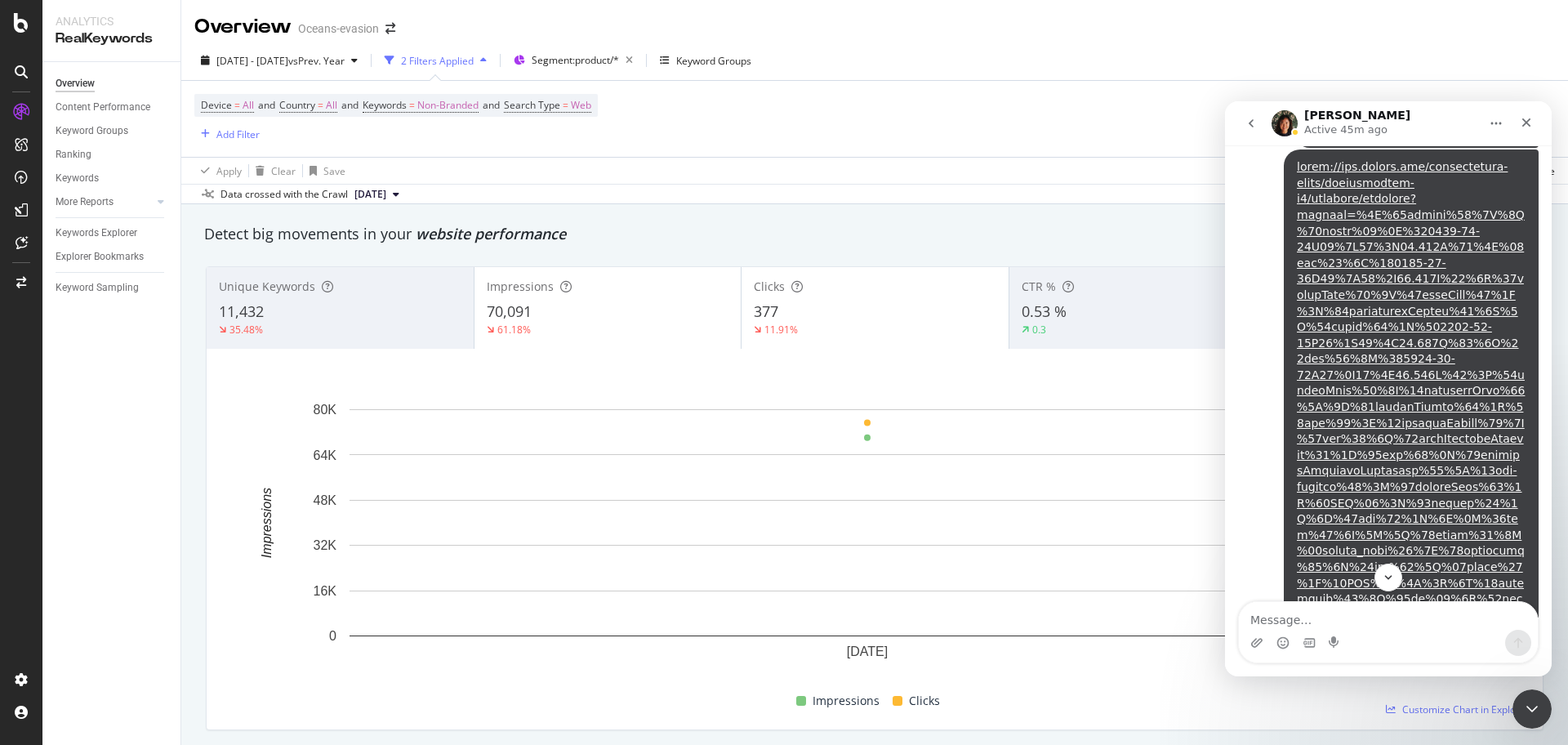
scroll to position [2222, 0]
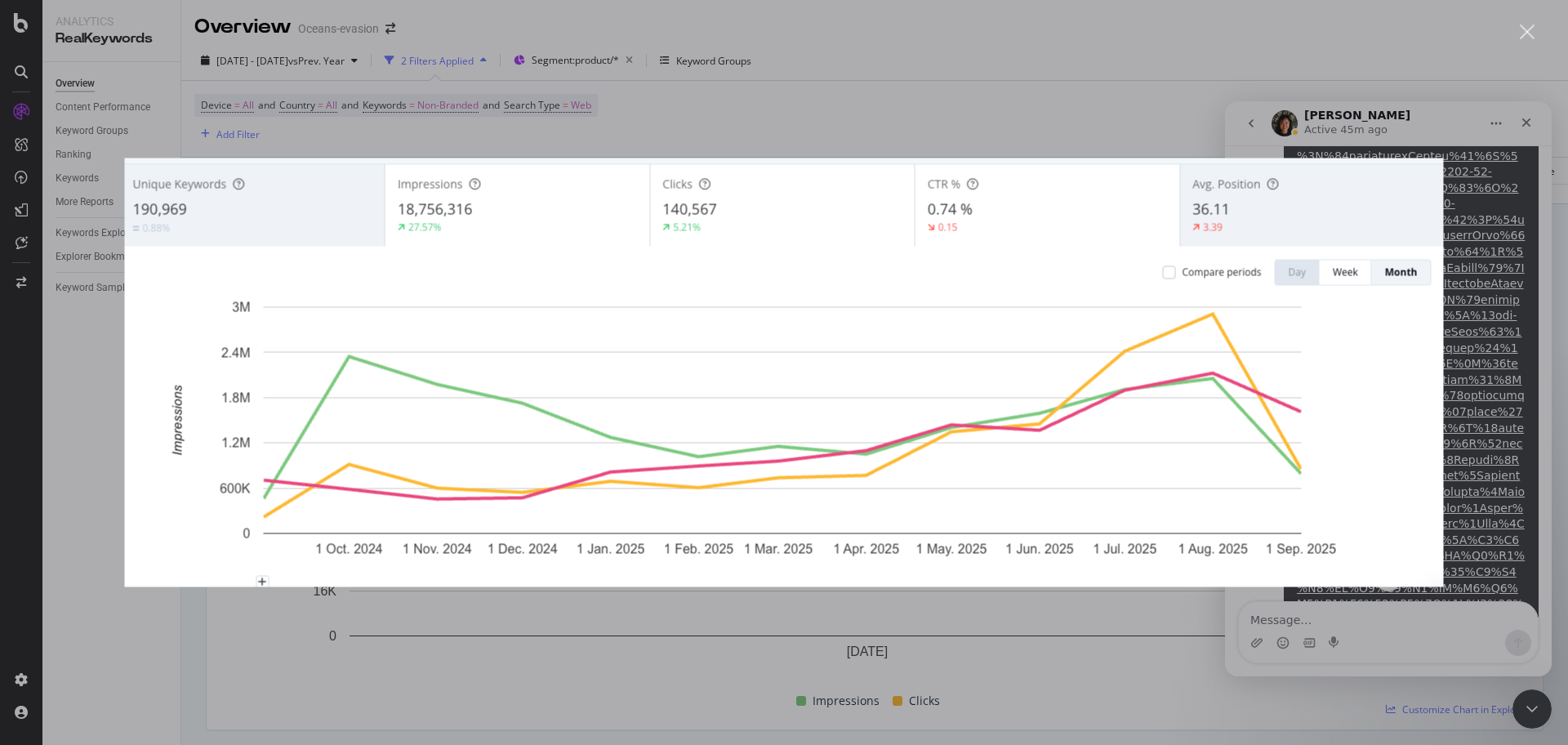
click at [1371, 131] on div "Intercom messenger" at bounding box center [784, 372] width 1568 height 745
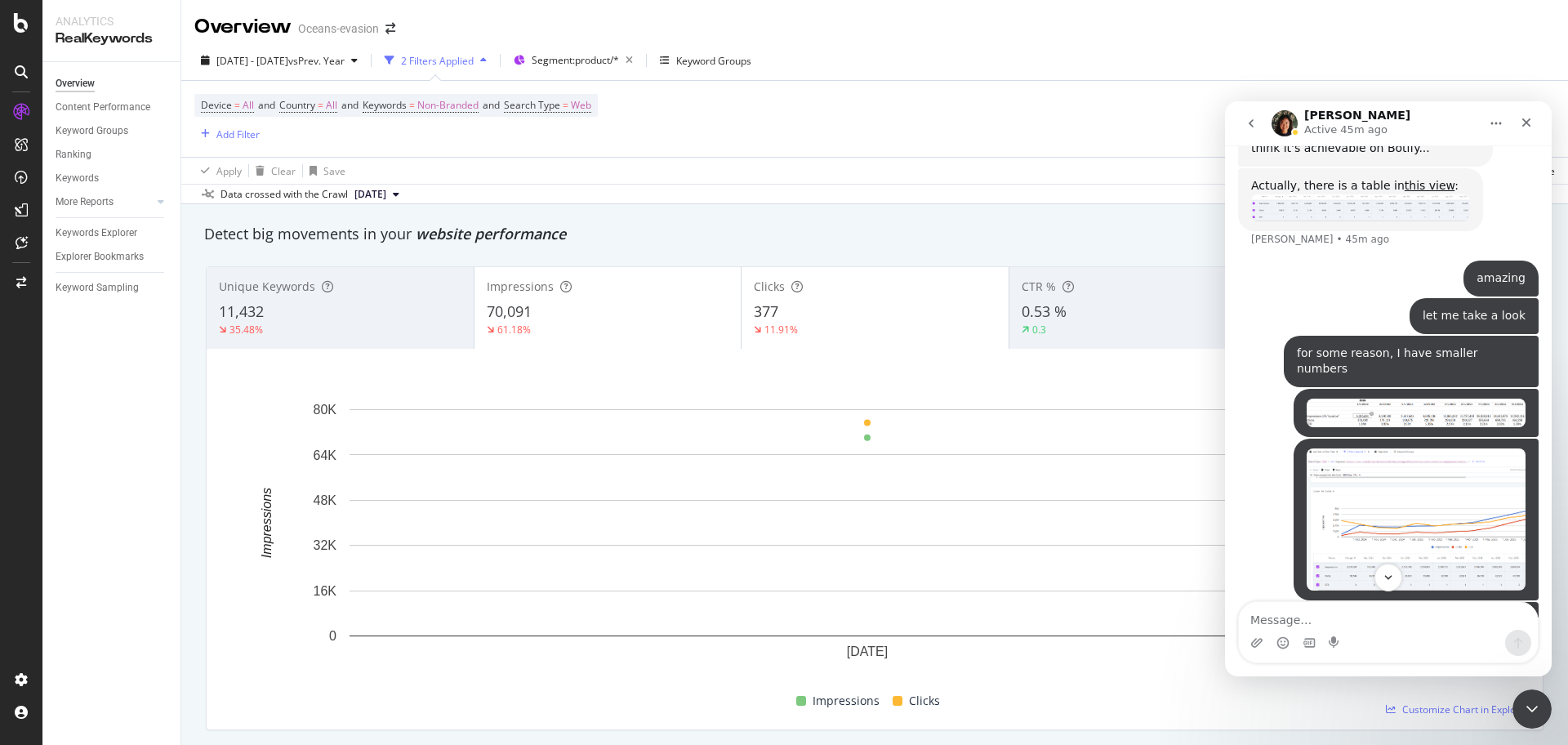
scroll to position [1712, 0]
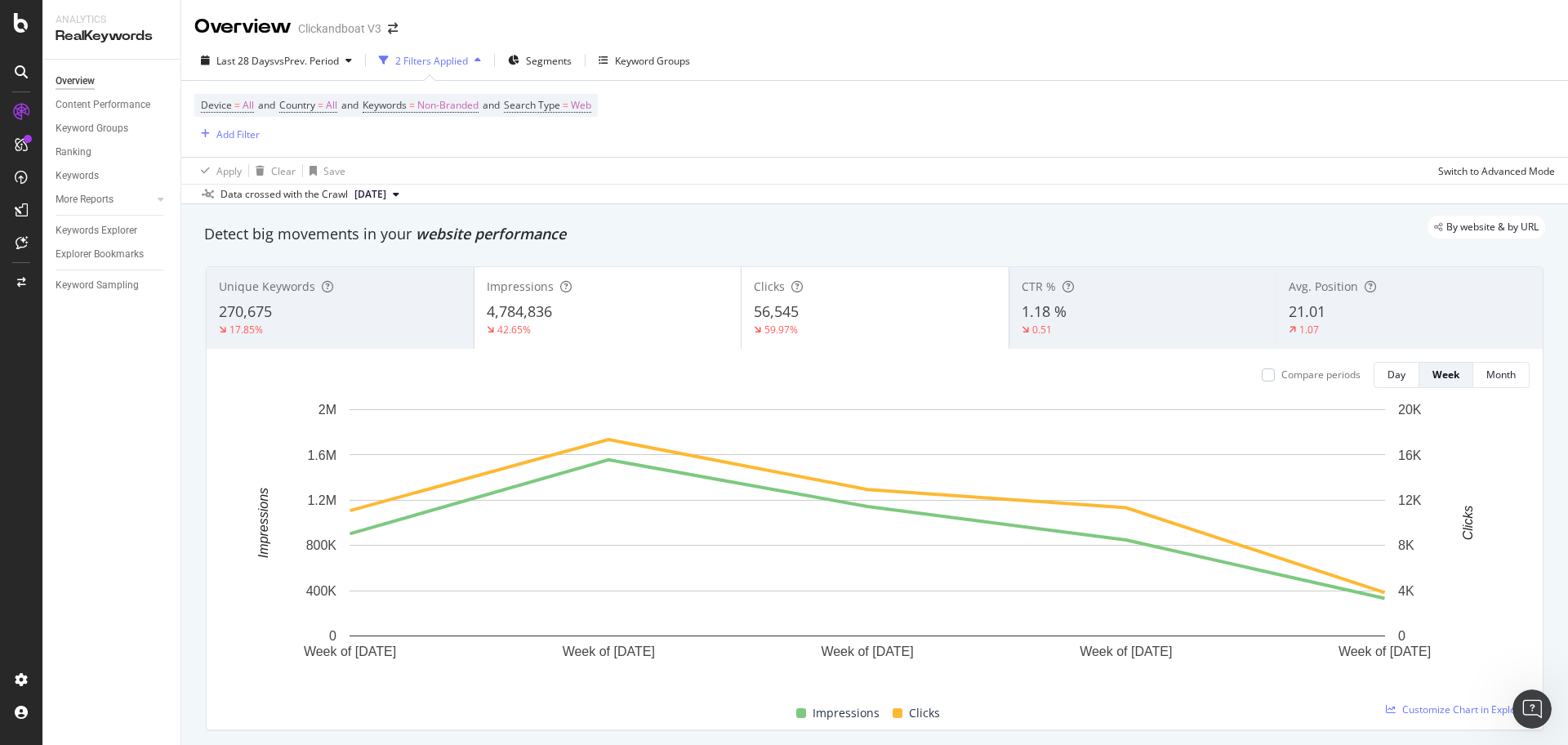
scroll to position [3752, 0]
click at [1530, 719] on div "Open Intercom Messenger" at bounding box center [1529, 706] width 54 height 54
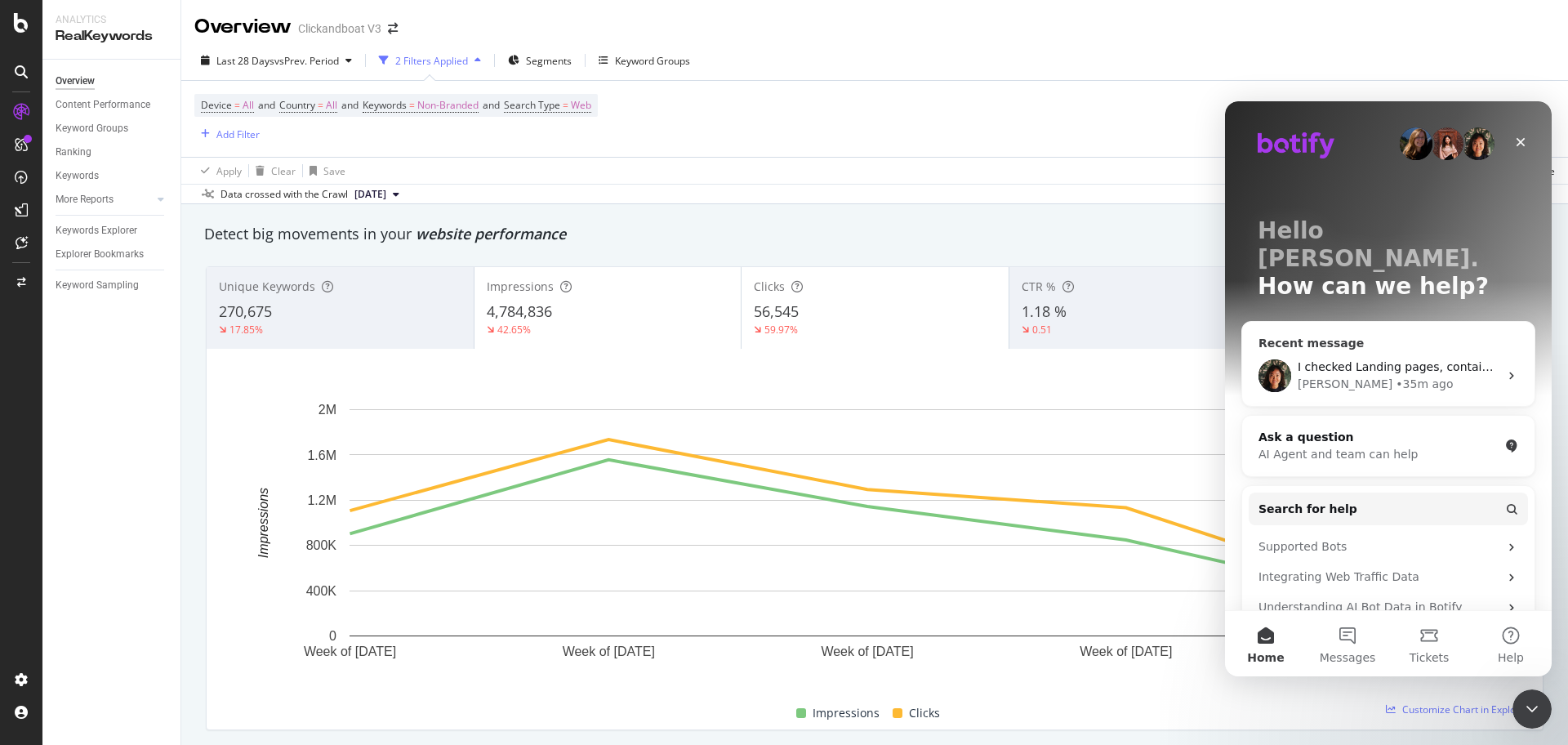
click at [1361, 360] on span "I checked Landing pages, containing keyword "rental" as you can see numbers dif…" at bounding box center [1539, 367] width 485 height 13
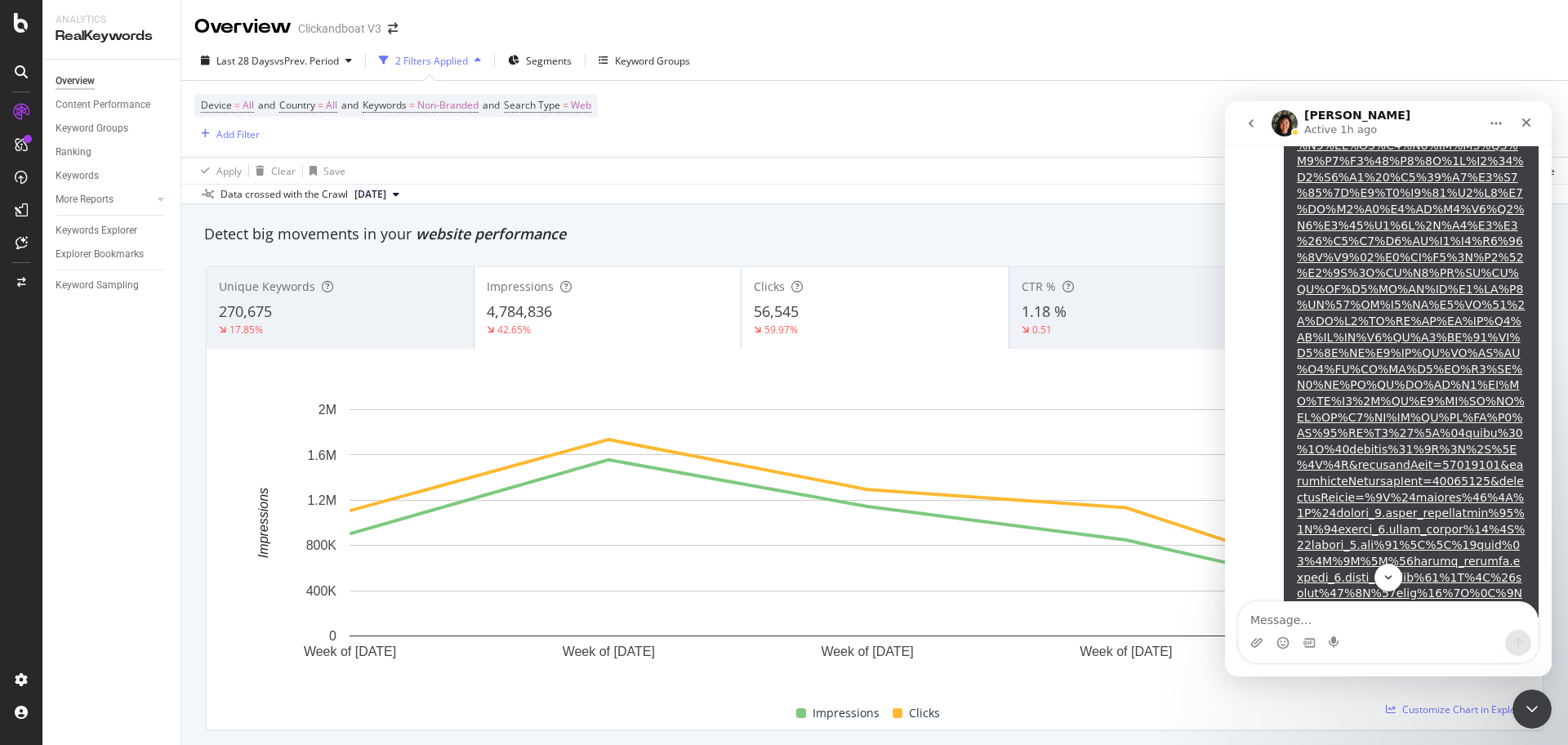
scroll to position [2528, 0]
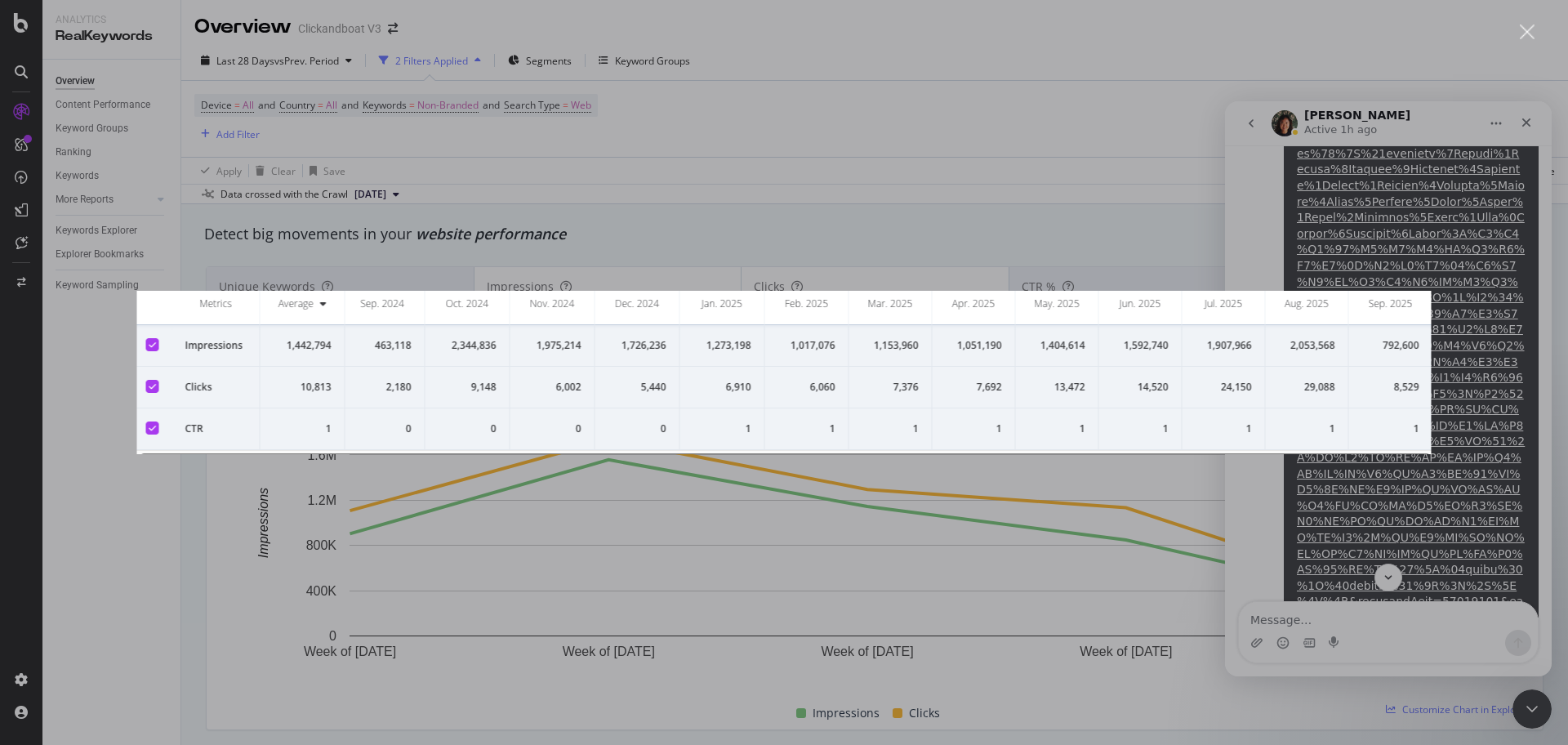
click at [831, 128] on div "Intercom messenger" at bounding box center [784, 372] width 1568 height 745
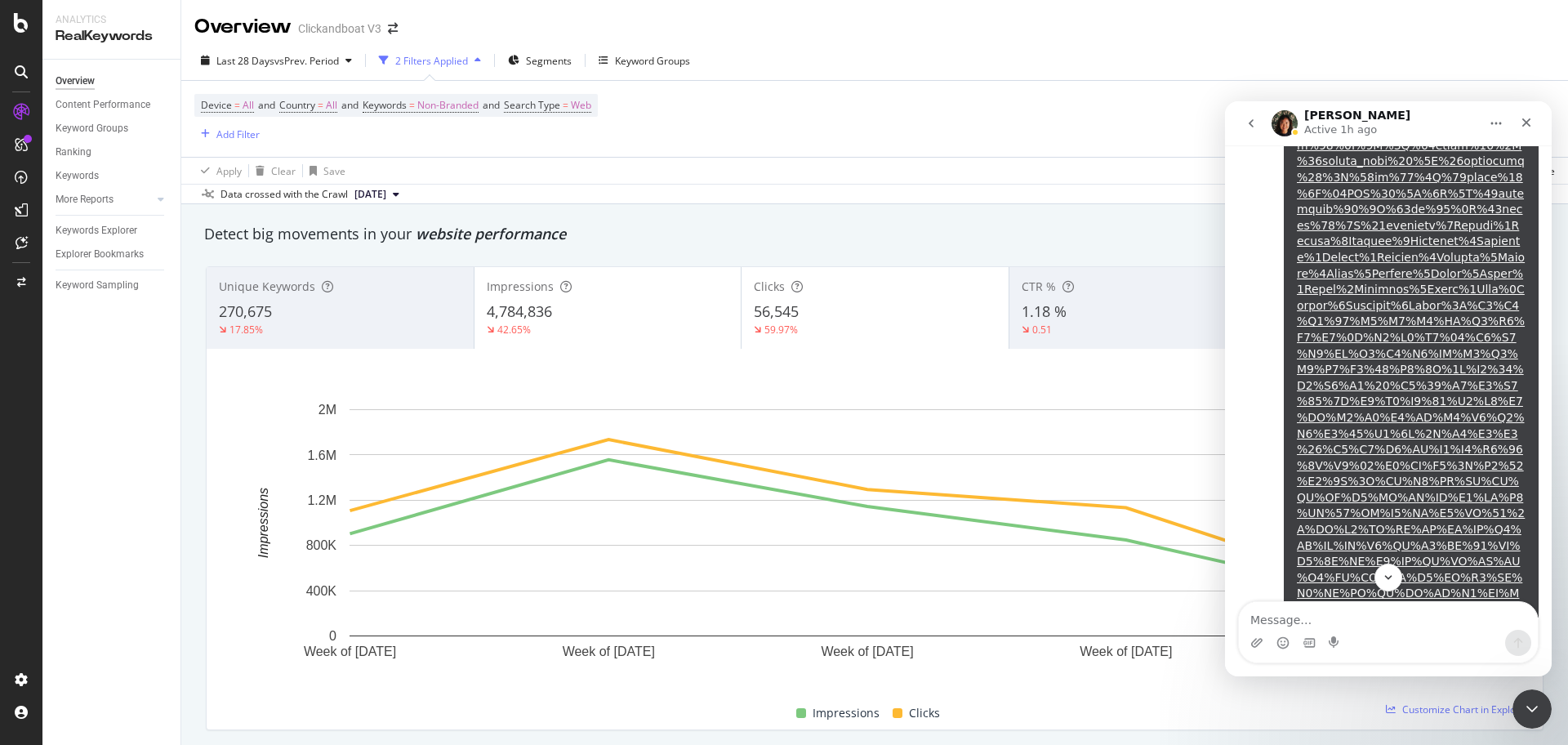
scroll to position [2426, 0]
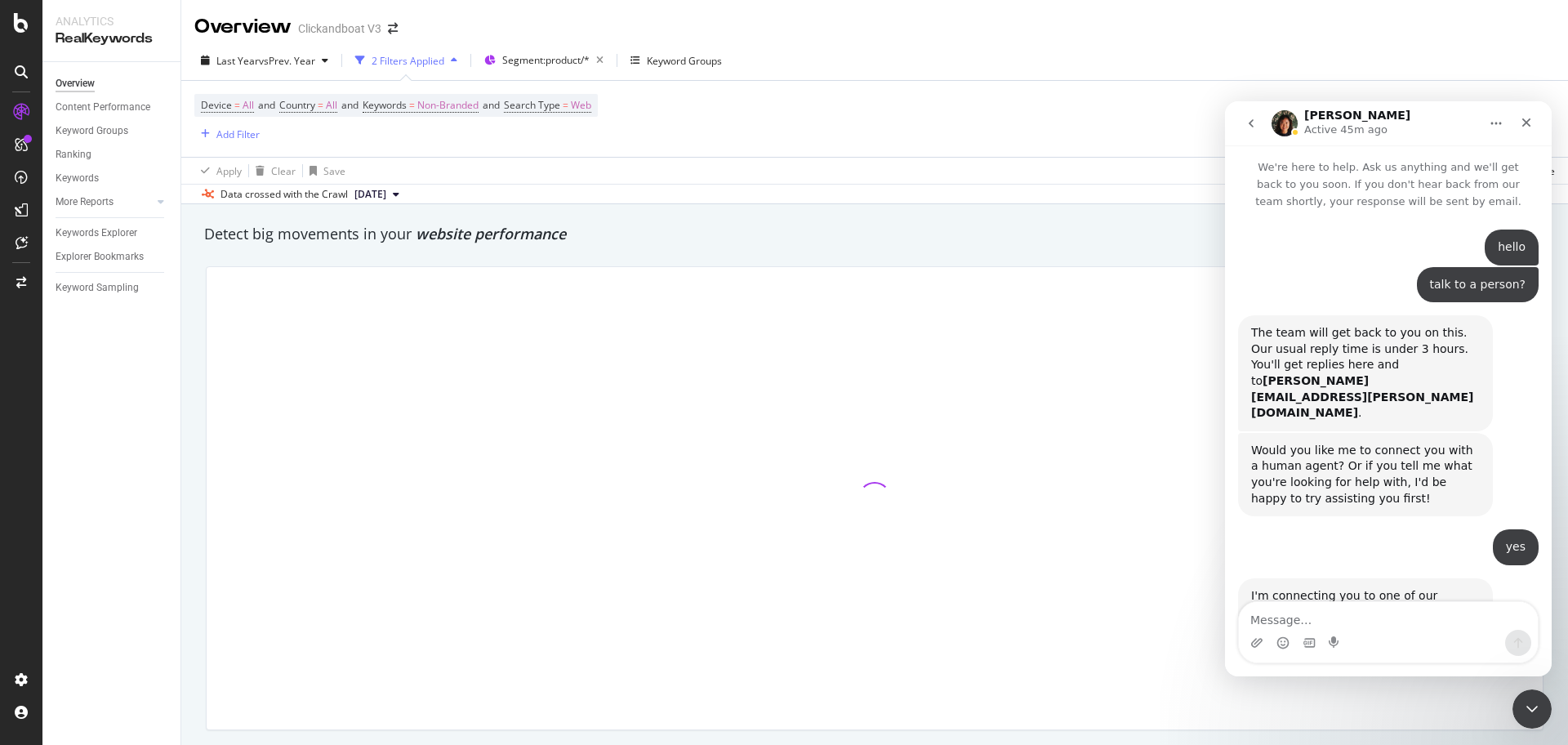
click at [1522, 710] on icon "Close Intercom Messenger" at bounding box center [1531, 708] width 19 height 19
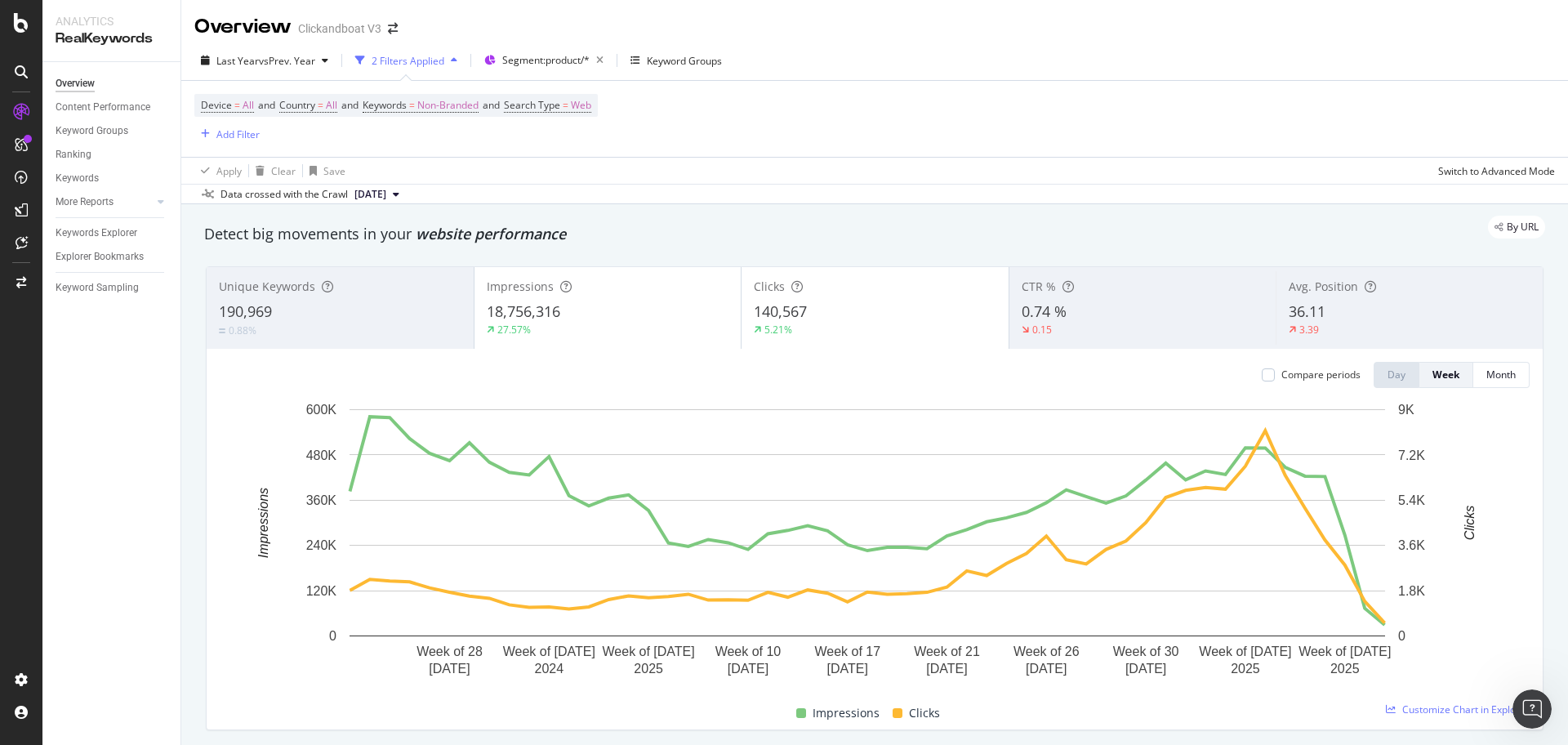
scroll to position [3752, 0]
click at [264, 51] on div "Last Year vs Prev. Year" at bounding box center [265, 60] width 141 height 24
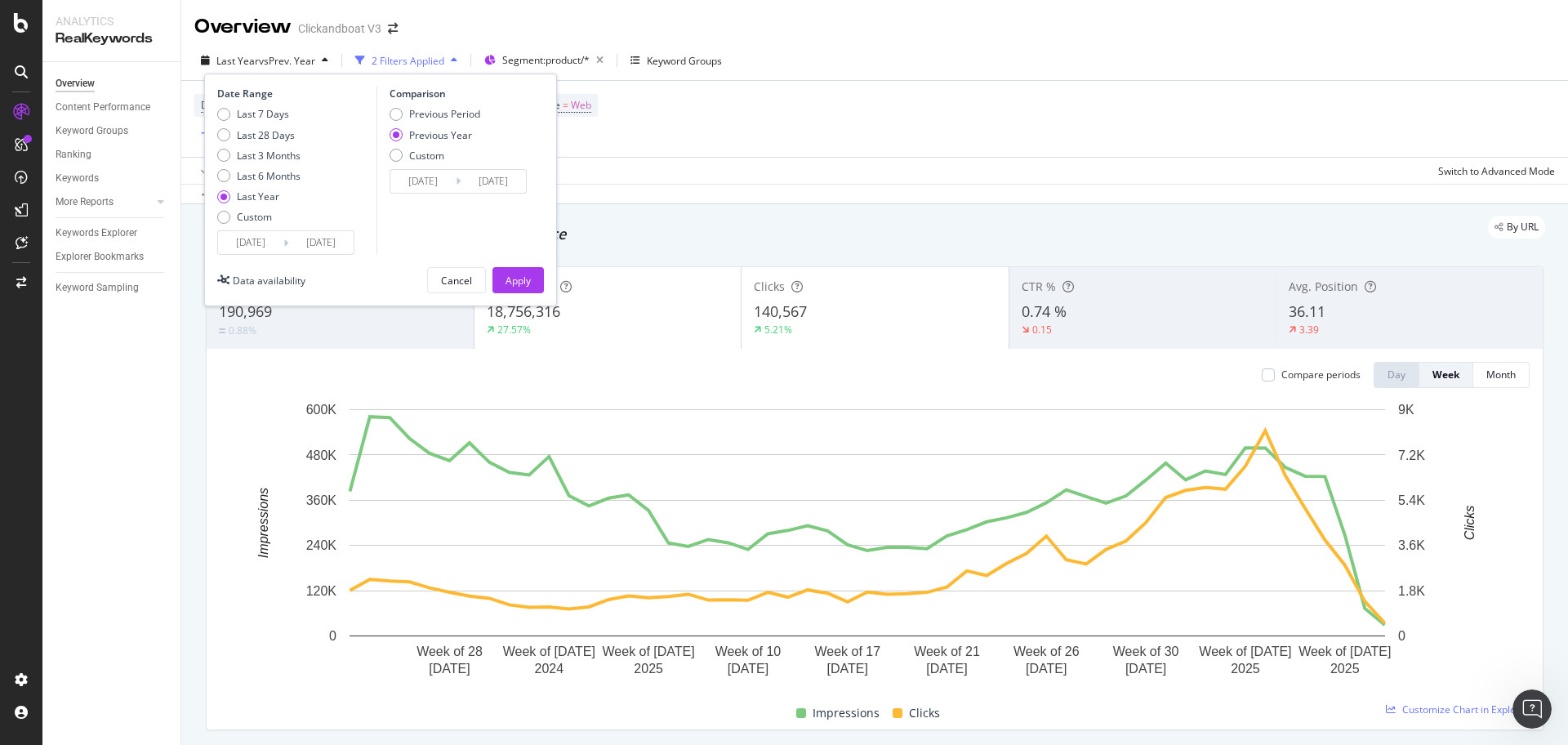
drag, startPoint x: 232, startPoint y: 219, endPoint x: 252, endPoint y: 229, distance: 22.4
click at [233, 218] on div "Custom" at bounding box center [258, 217] width 83 height 13
type input "[DATE]"
click at [293, 239] on input "[DATE]" at bounding box center [321, 243] width 66 height 23
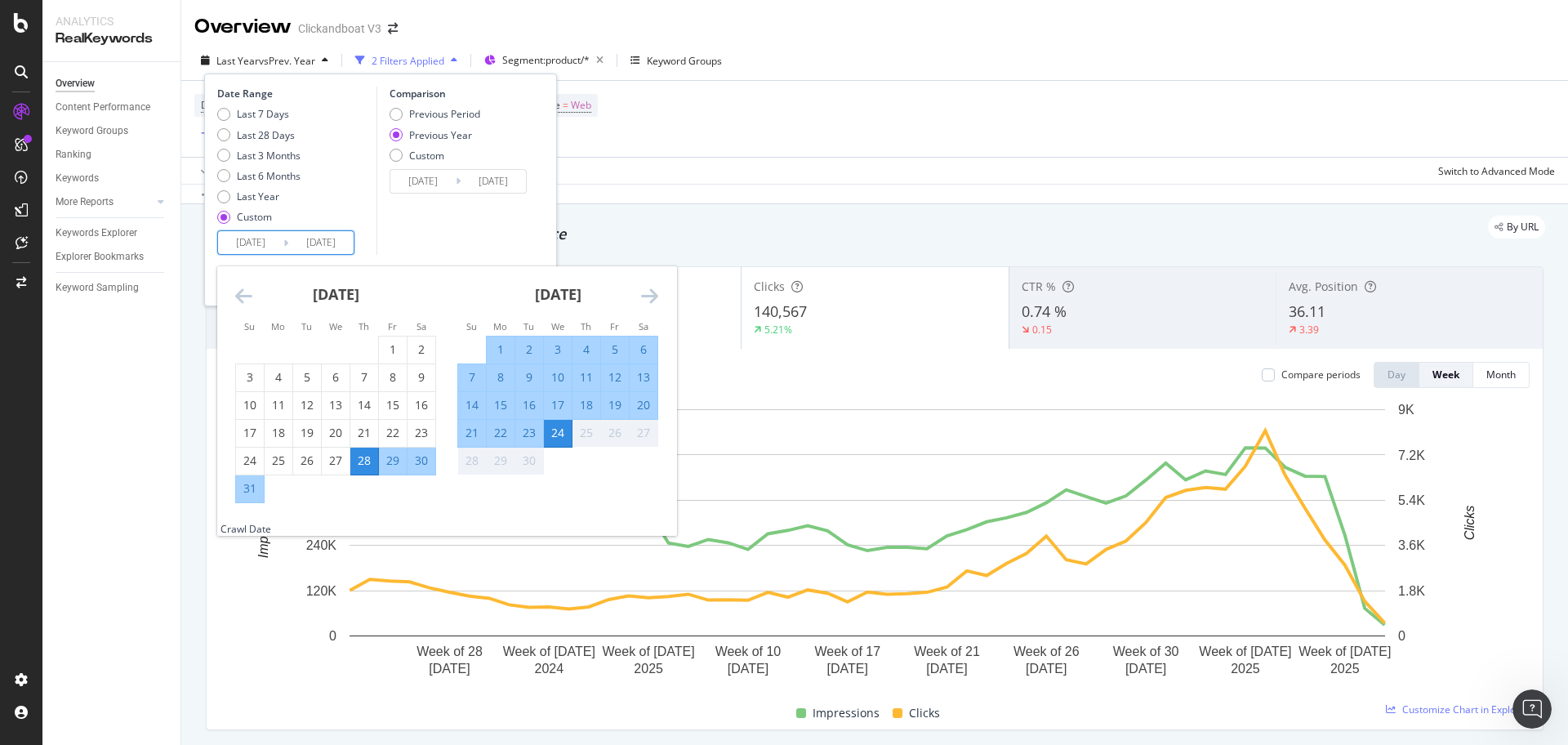
click at [507, 344] on div "1" at bounding box center [500, 349] width 28 height 16
type input "[DATE]"
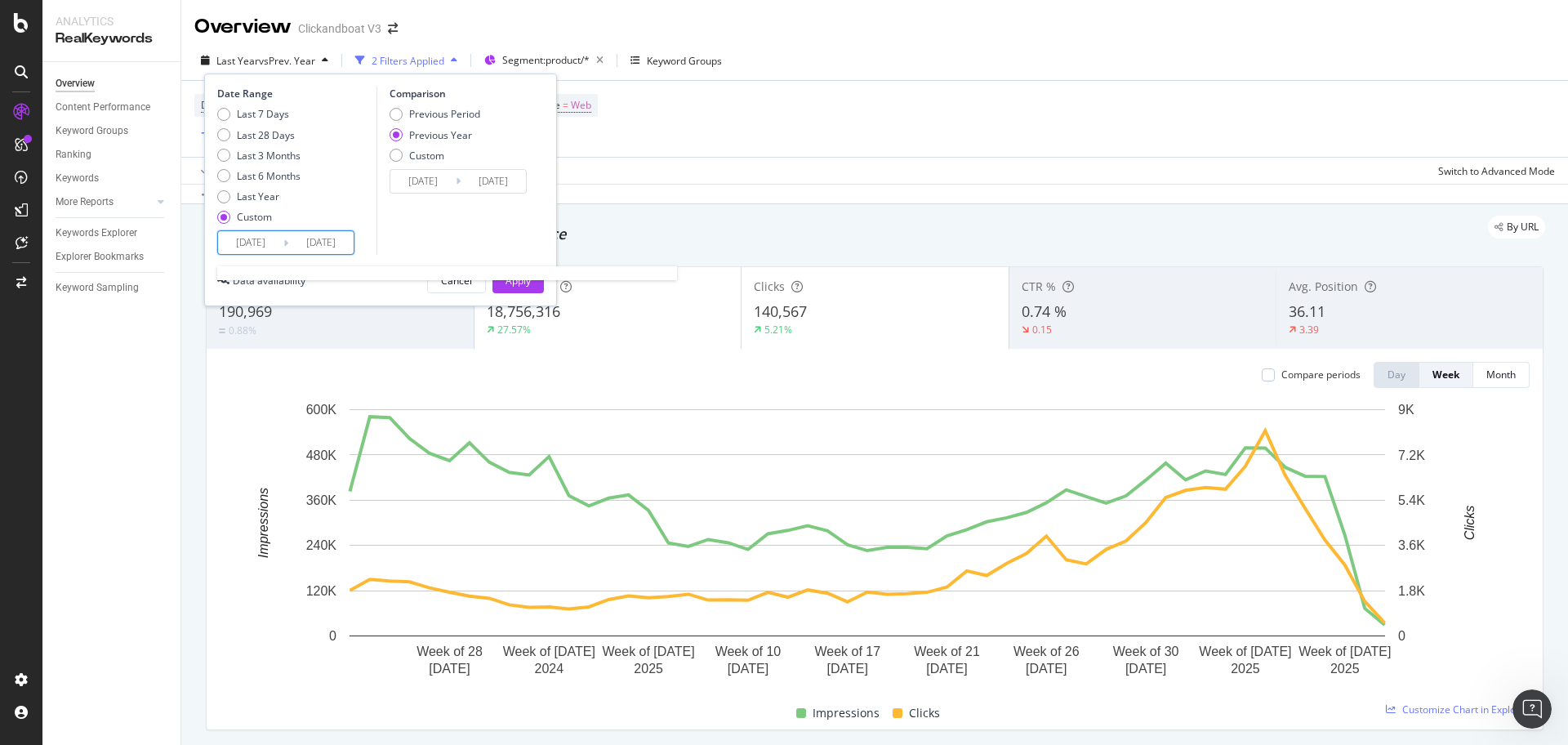
click at [327, 243] on input "[DATE]" at bounding box center [321, 243] width 66 height 23
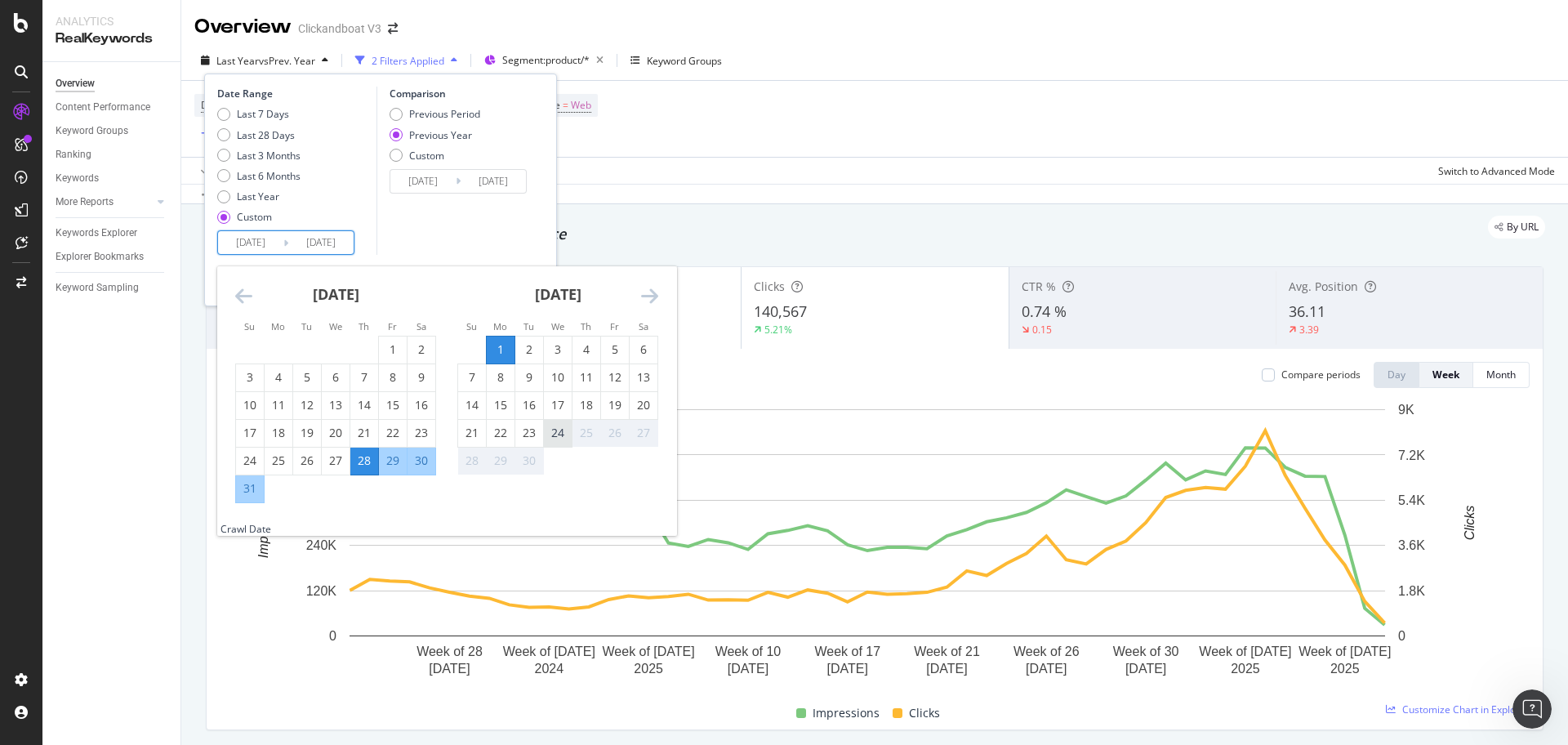
click at [559, 431] on div "24" at bounding box center [557, 433] width 28 height 16
type input "[DATE]"
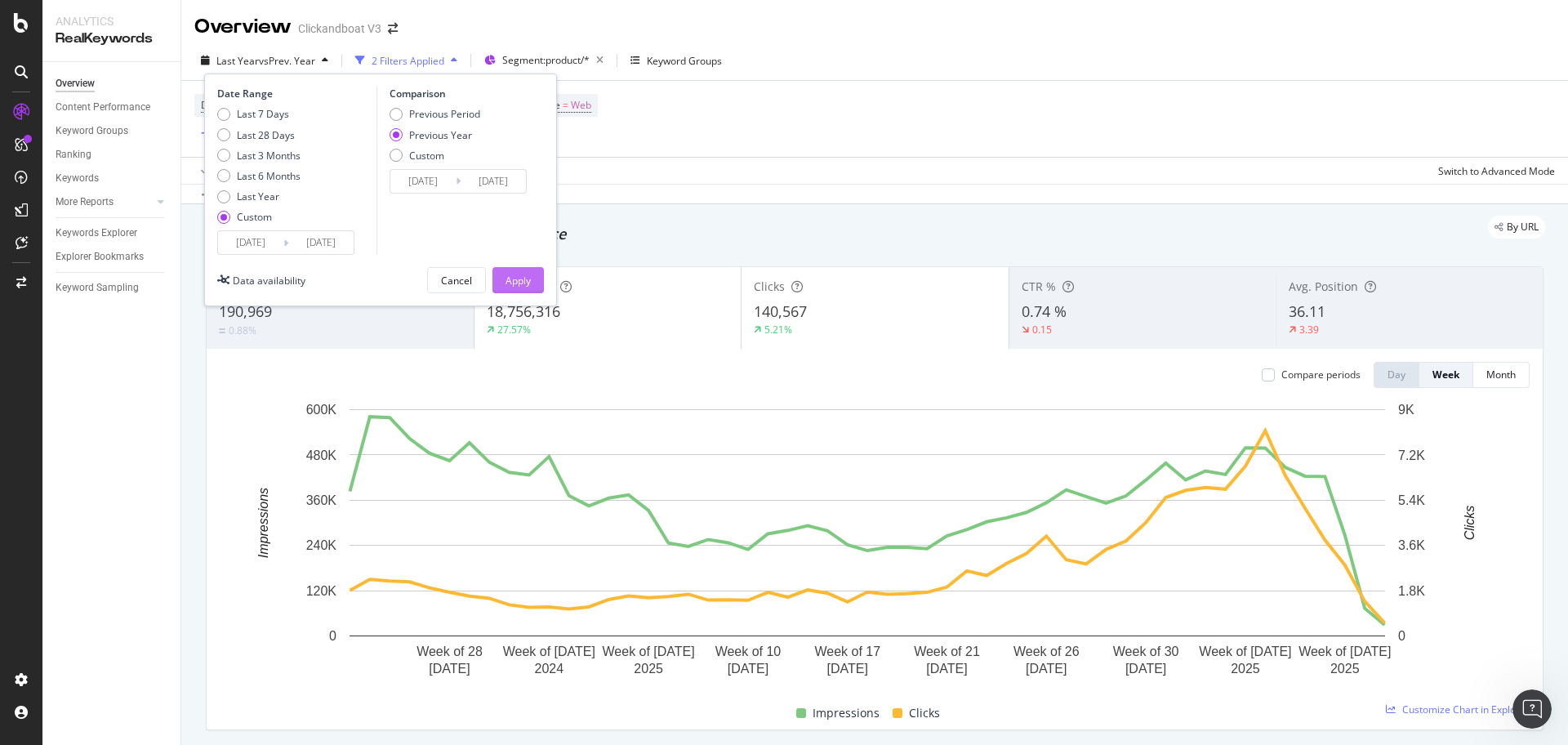
click at [540, 293] on button "Apply" at bounding box center [518, 279] width 51 height 26
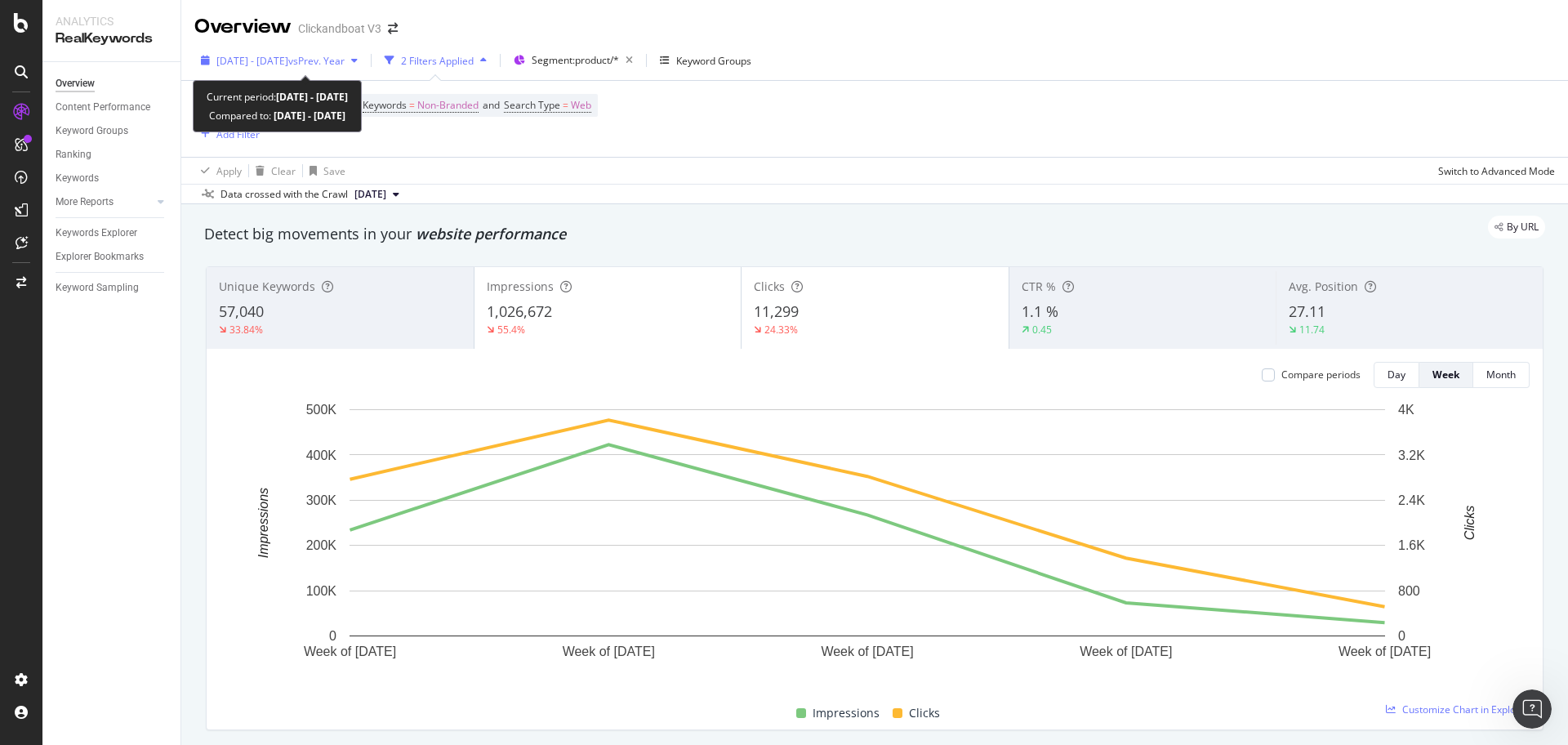
click at [288, 58] on span "2025 Aug. 28th - Sep. 24th" at bounding box center [252, 61] width 72 height 13
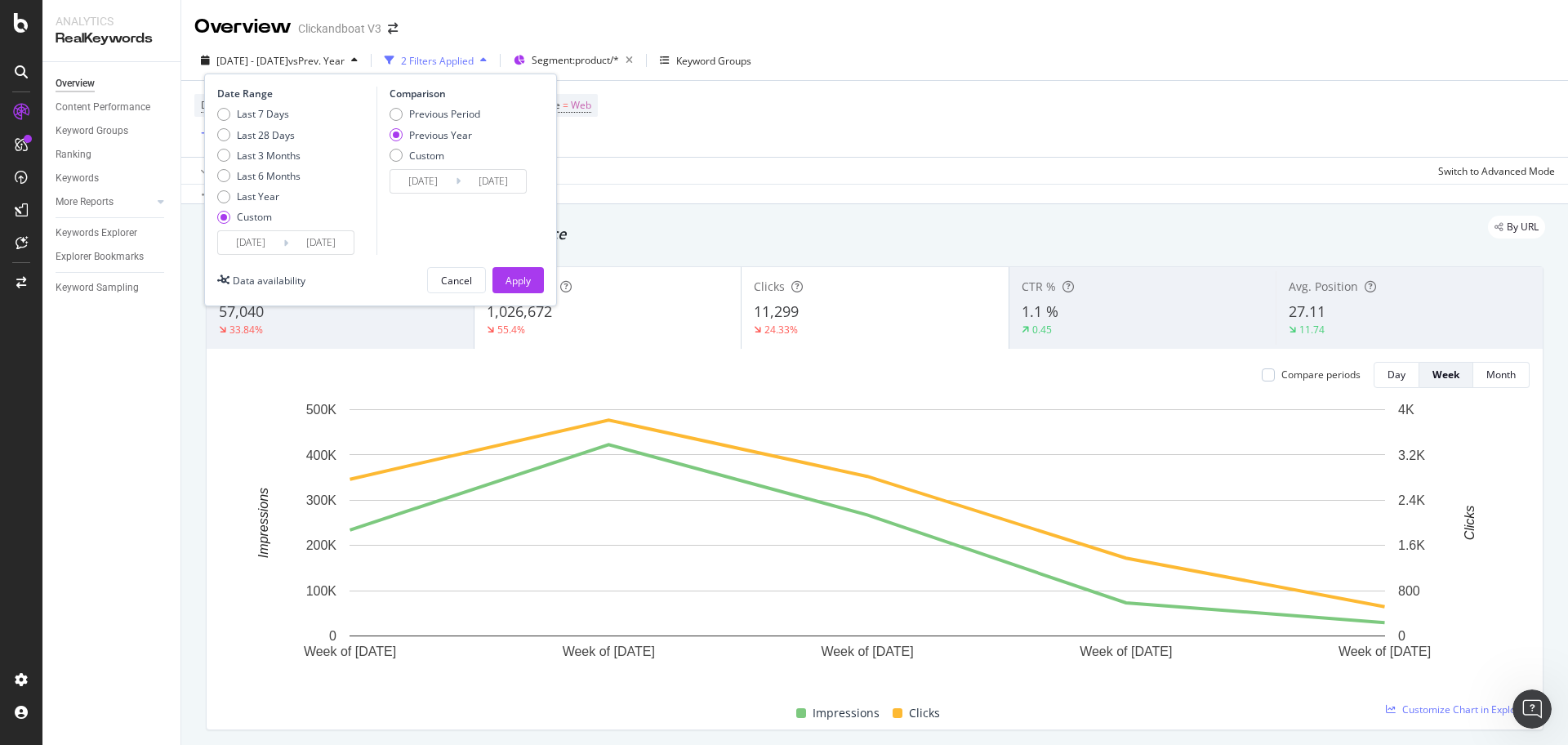
click at [329, 242] on input "2025/09/24" at bounding box center [321, 243] width 66 height 23
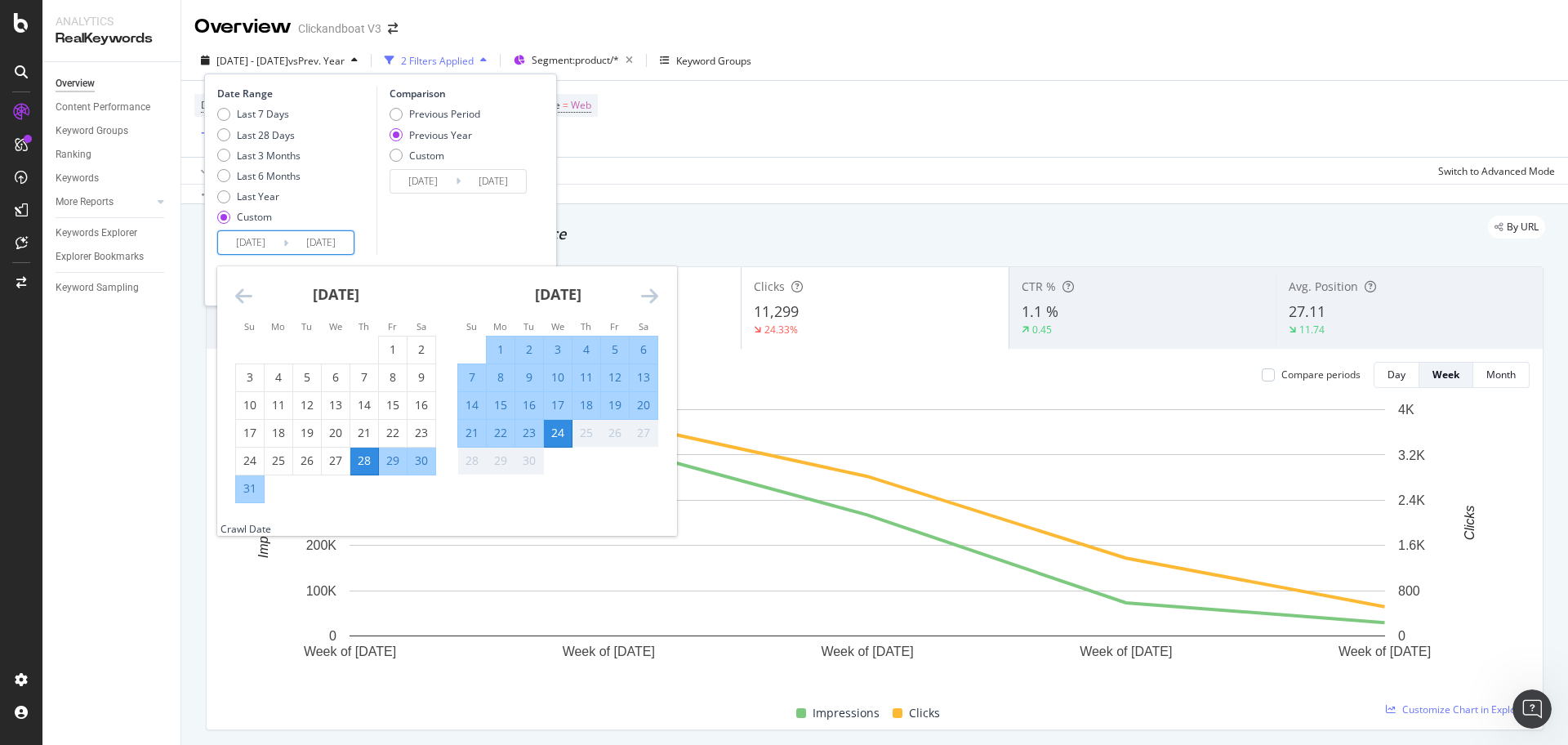
click at [510, 346] on div "1" at bounding box center [500, 349] width 28 height 16
type input "2025/09/01"
type input "2024/09/02"
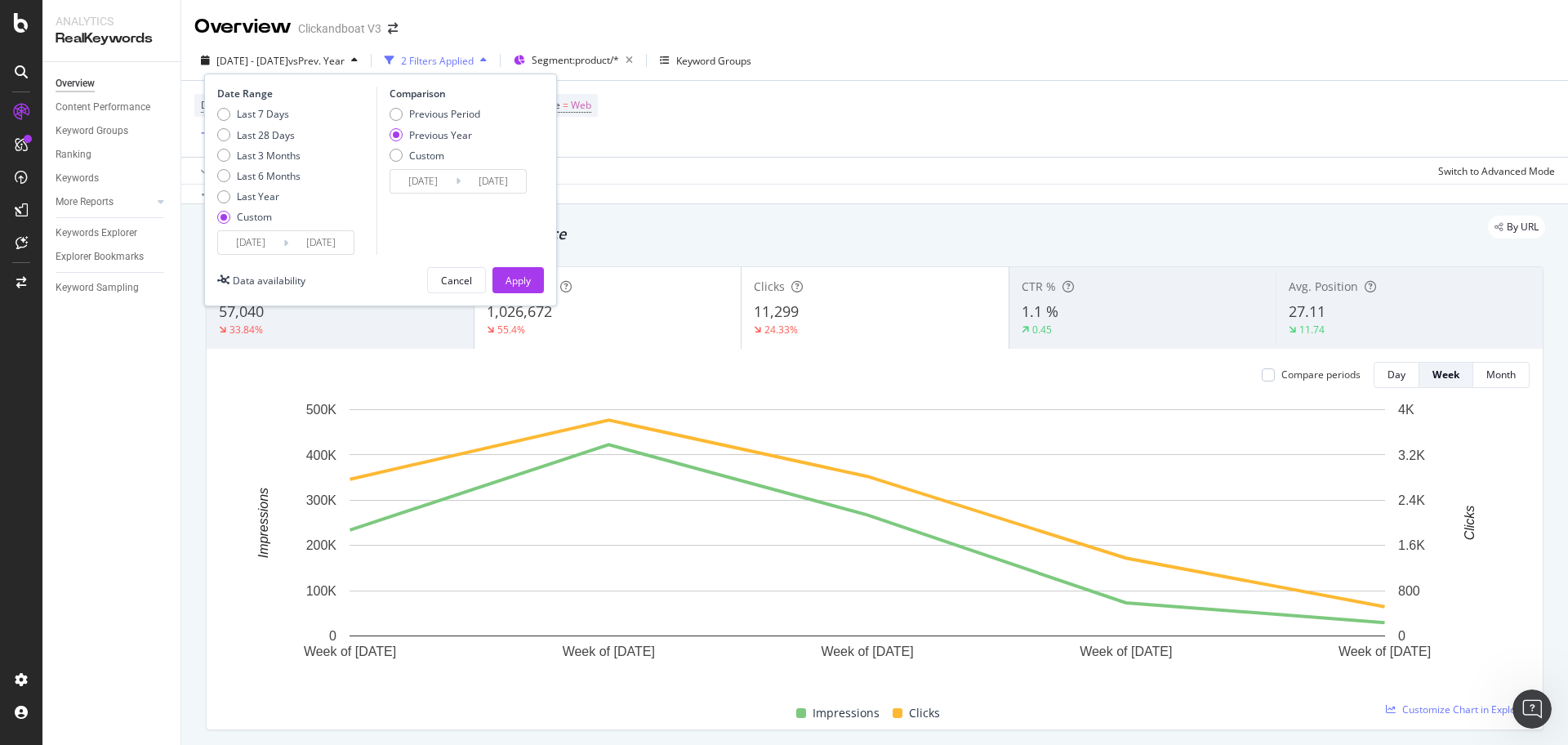
click at [308, 232] on input "2025/09/01" at bounding box center [321, 243] width 66 height 23
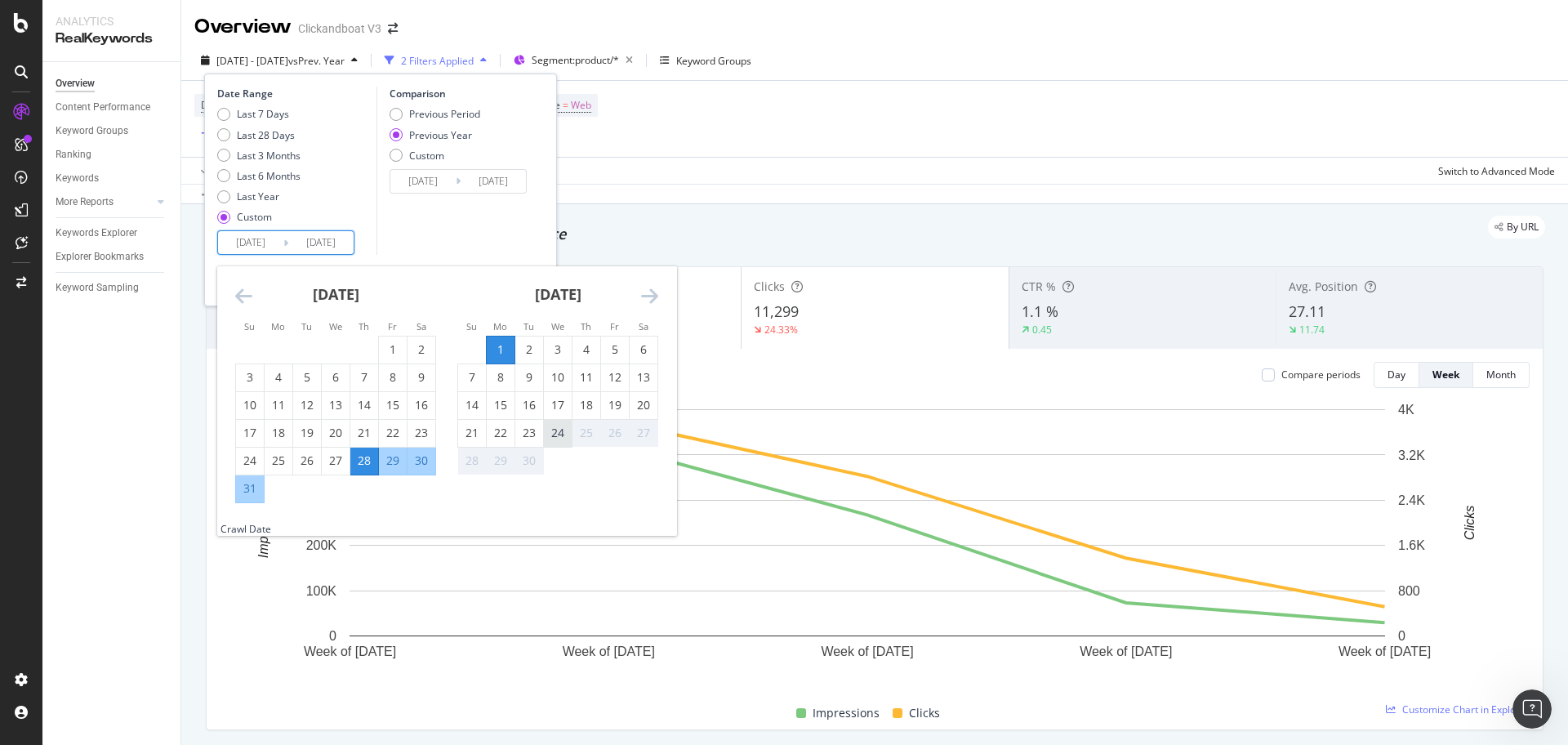
click at [547, 436] on div "24" at bounding box center [557, 433] width 28 height 16
type input "2025/09/24"
type input "2024/09/25"
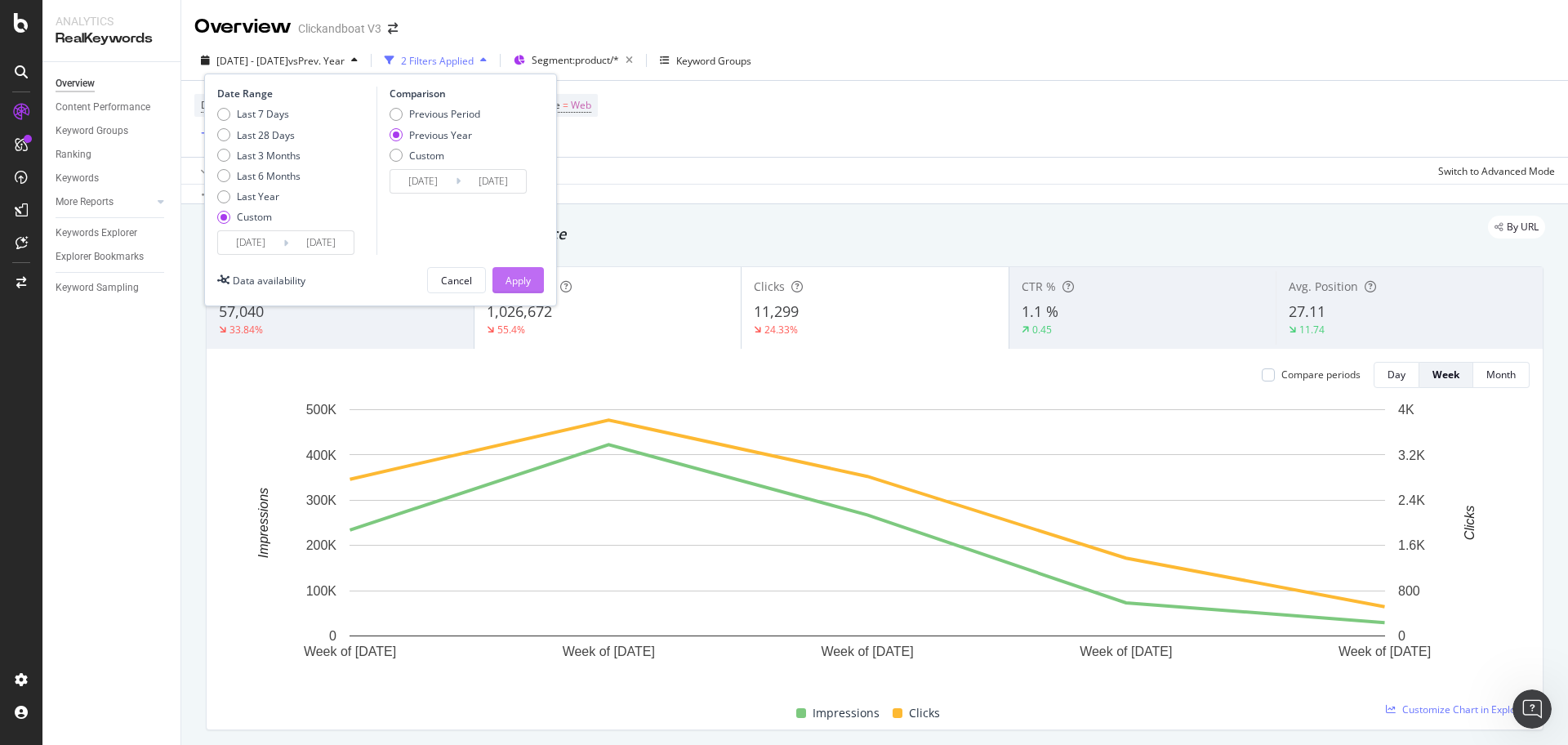
click at [518, 280] on div "Apply" at bounding box center [518, 280] width 25 height 13
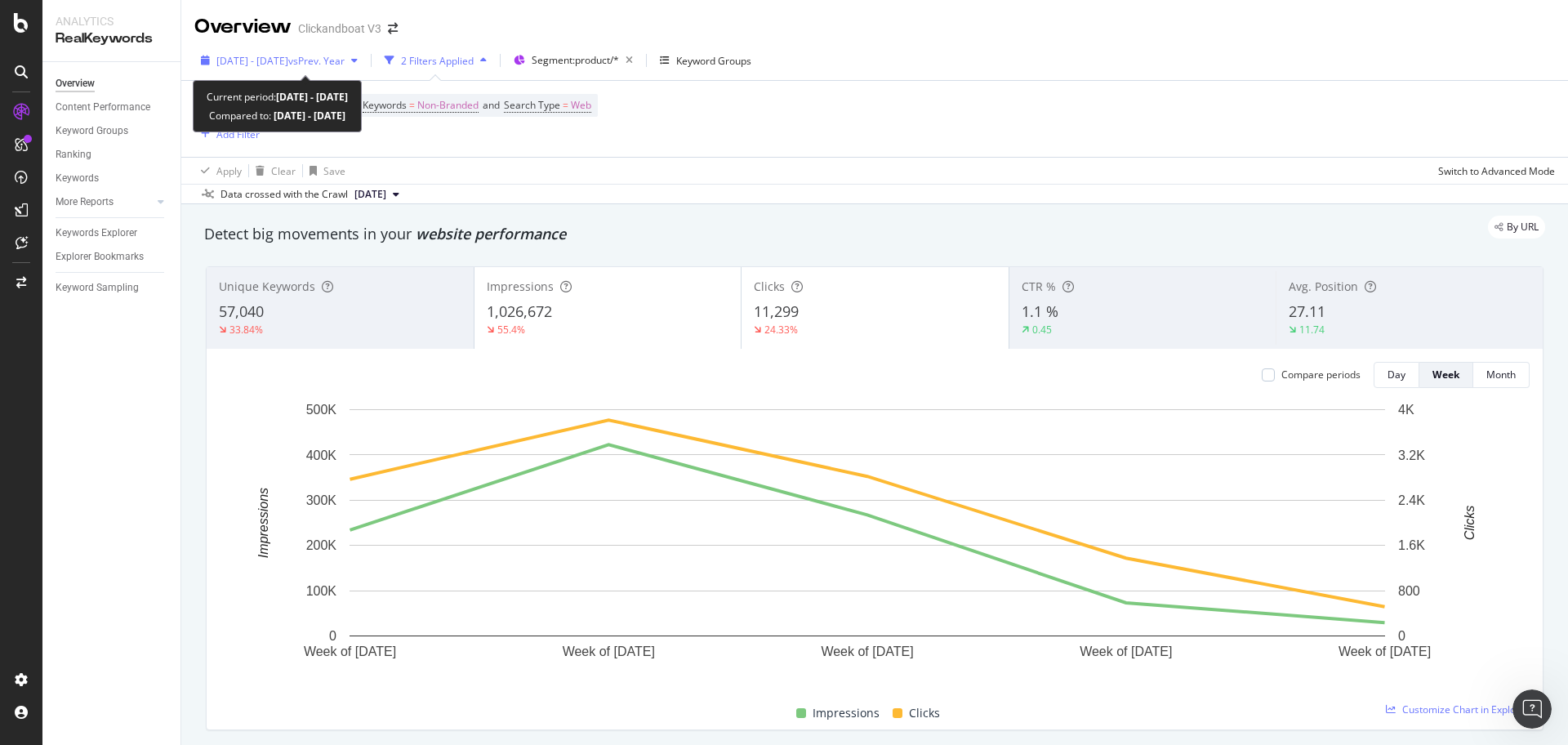
click at [344, 63] on span "vs Prev. Year" at bounding box center [316, 61] width 56 height 13
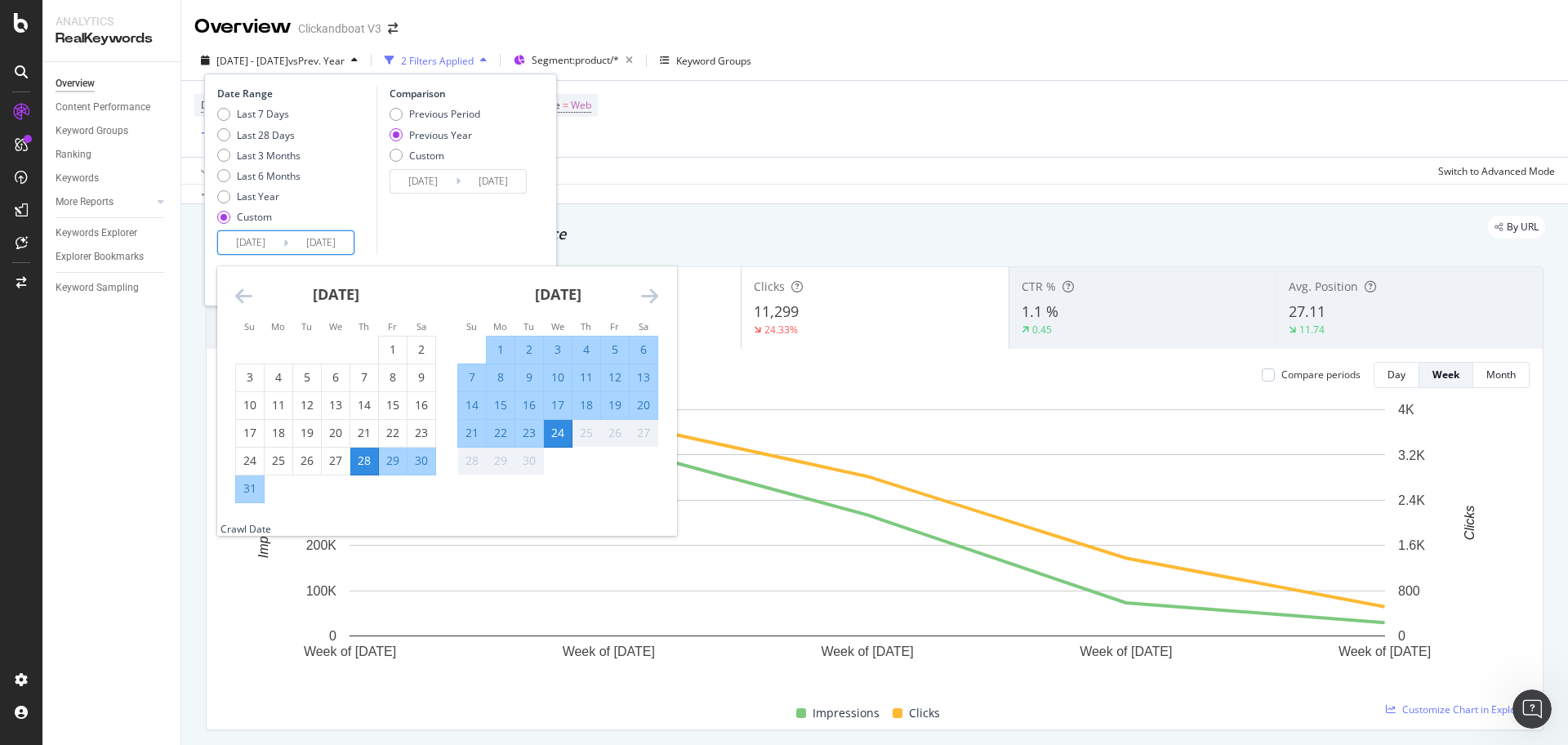
click at [312, 244] on input "2025/09/24" at bounding box center [321, 243] width 66 height 23
click at [498, 350] on div "1" at bounding box center [500, 349] width 28 height 16
type input "2025/09/01"
type input "2024/09/02"
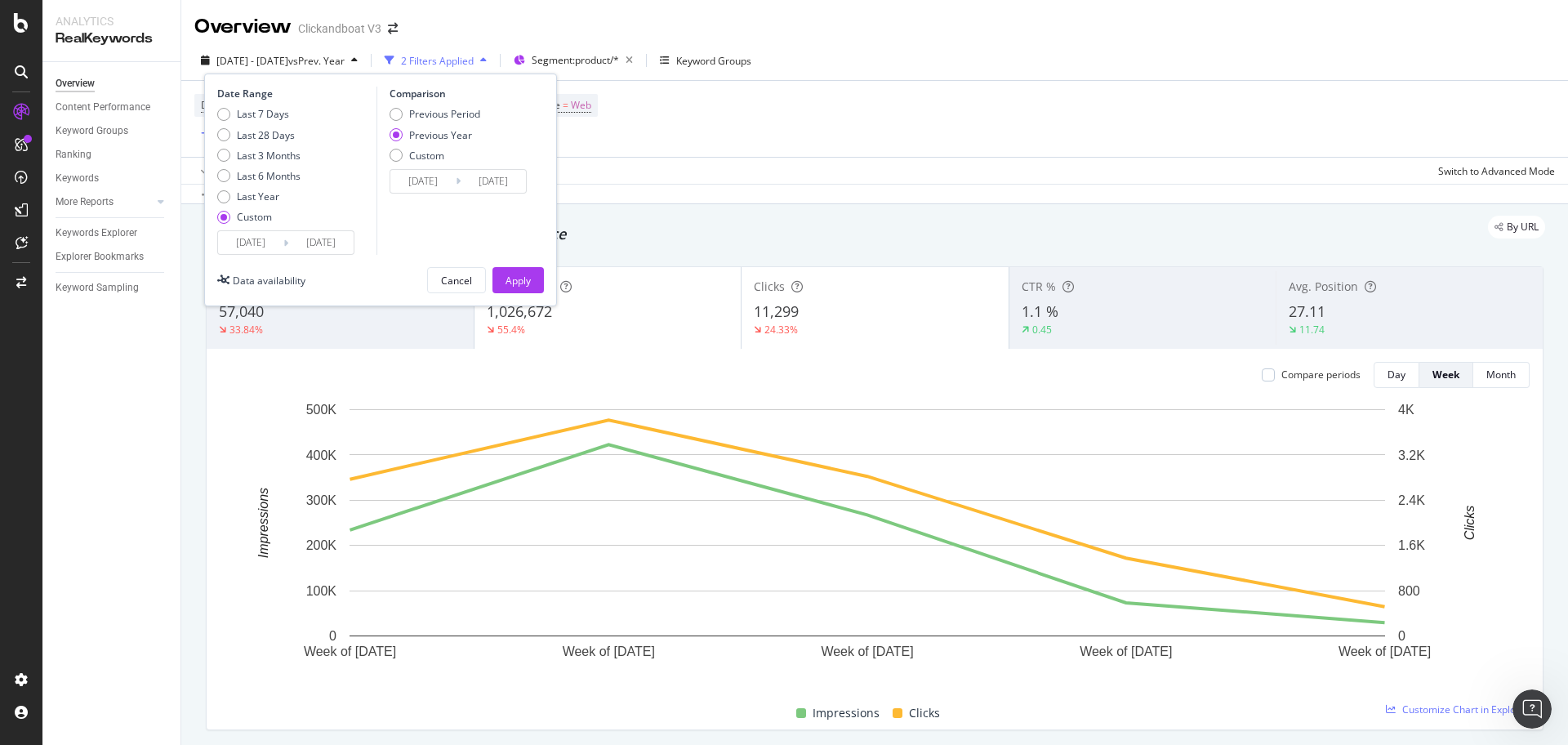
click at [280, 243] on input "2025/08/28" at bounding box center [251, 243] width 66 height 23
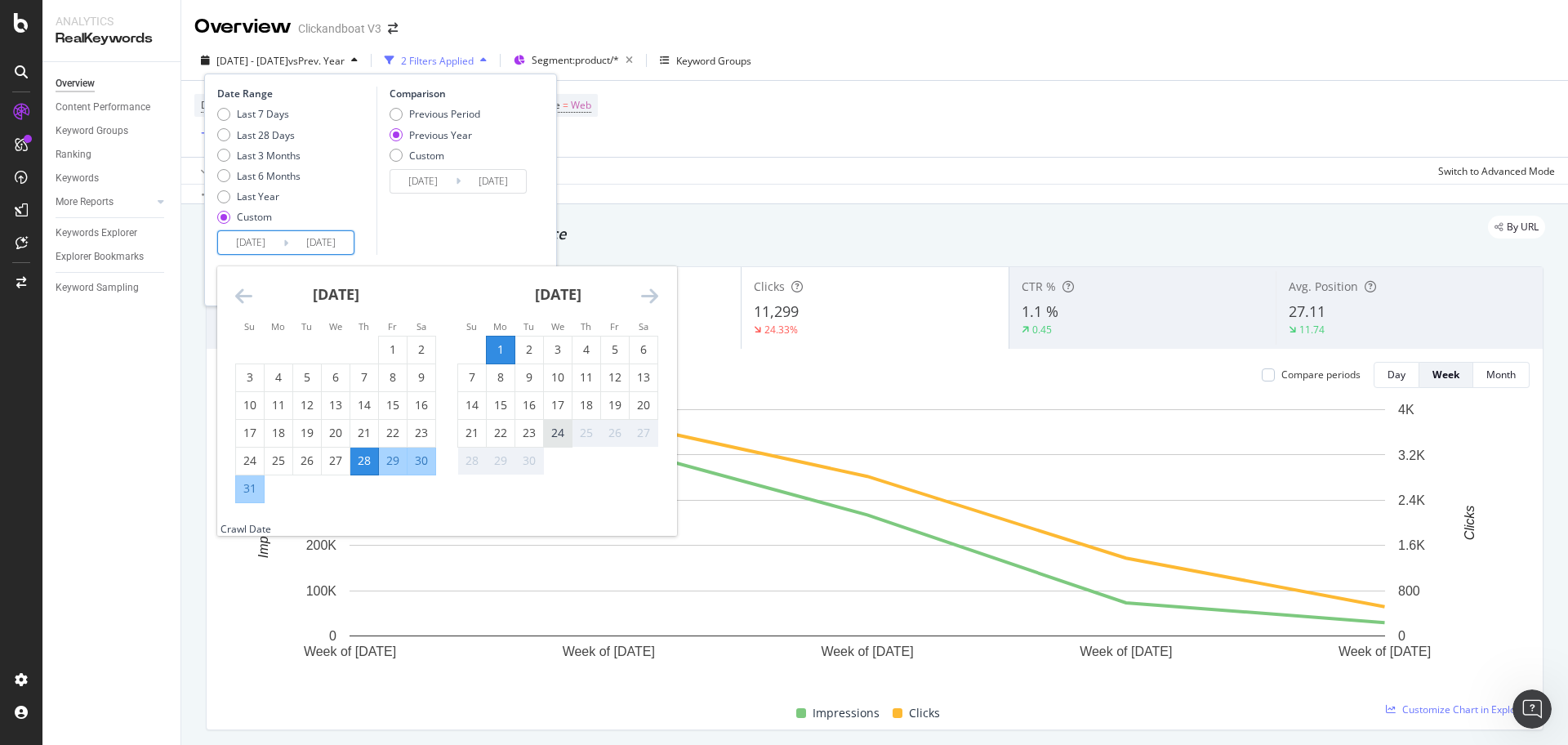
click at [552, 436] on div "24" at bounding box center [557, 433] width 28 height 16
type input "2025/09/24"
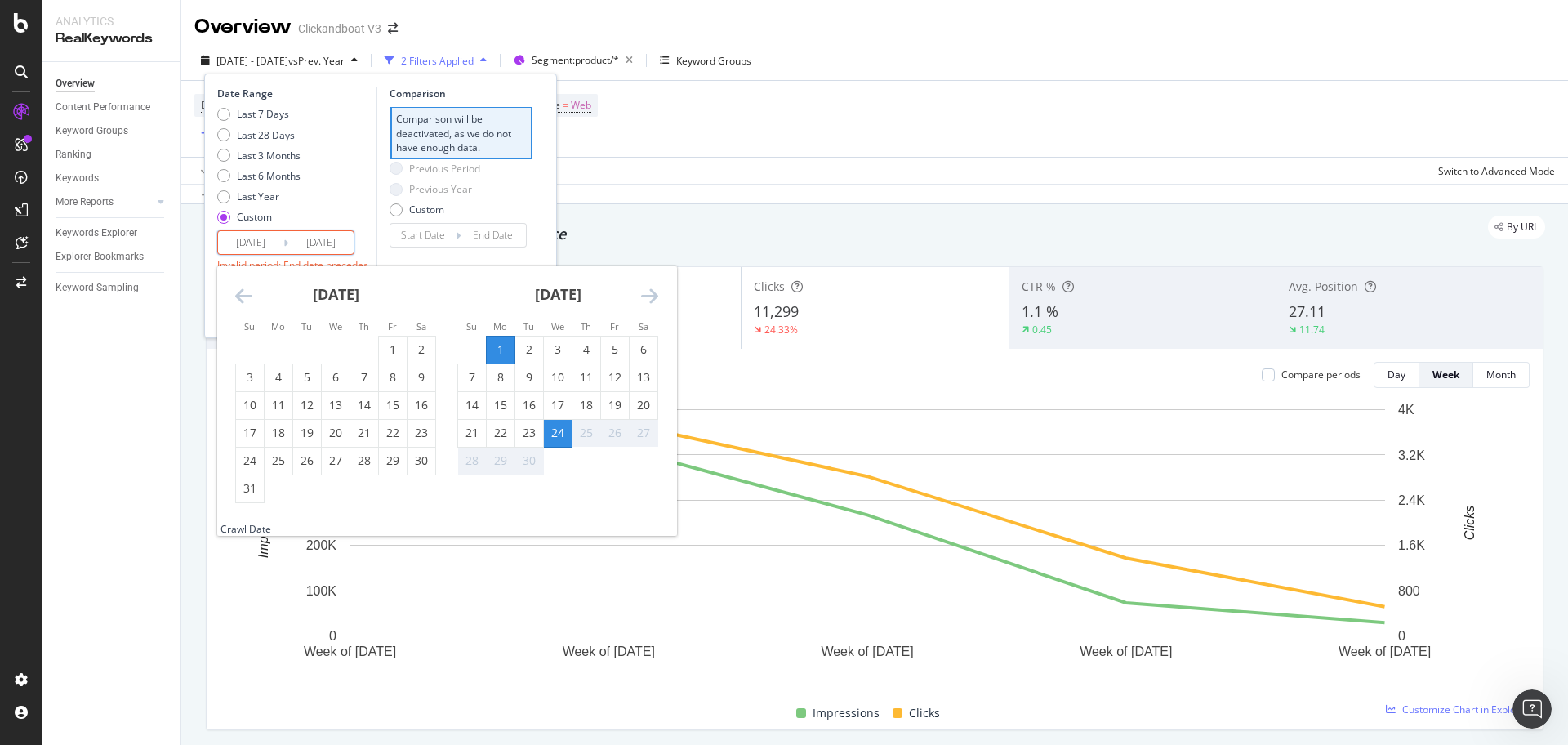
click at [505, 350] on div "1" at bounding box center [500, 349] width 28 height 16
type input "2025/09/01"
type input "2025/08/31"
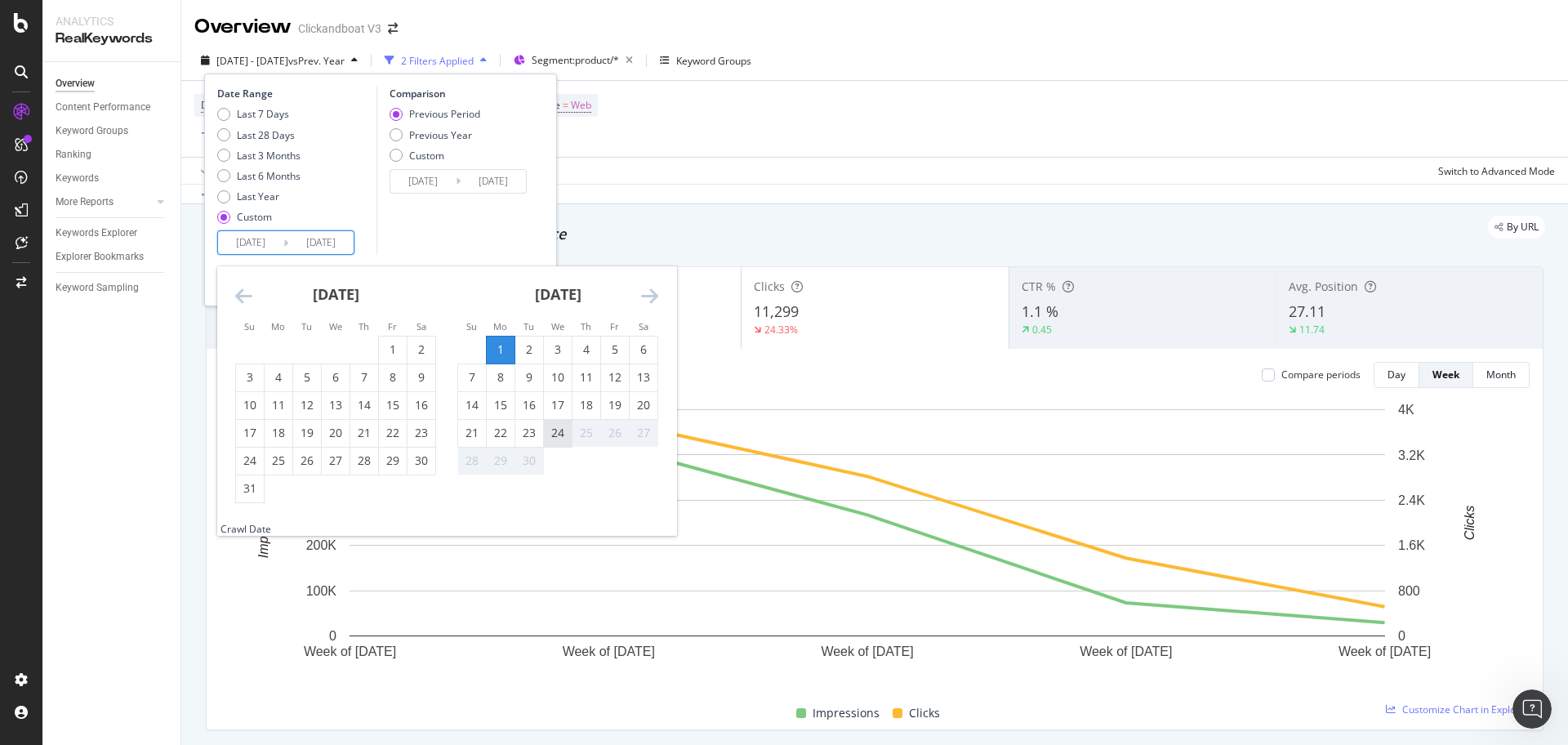
click at [568, 440] on div "24" at bounding box center [557, 433] width 28 height 16
type input "2025/09/24"
type input "2025/08/08"
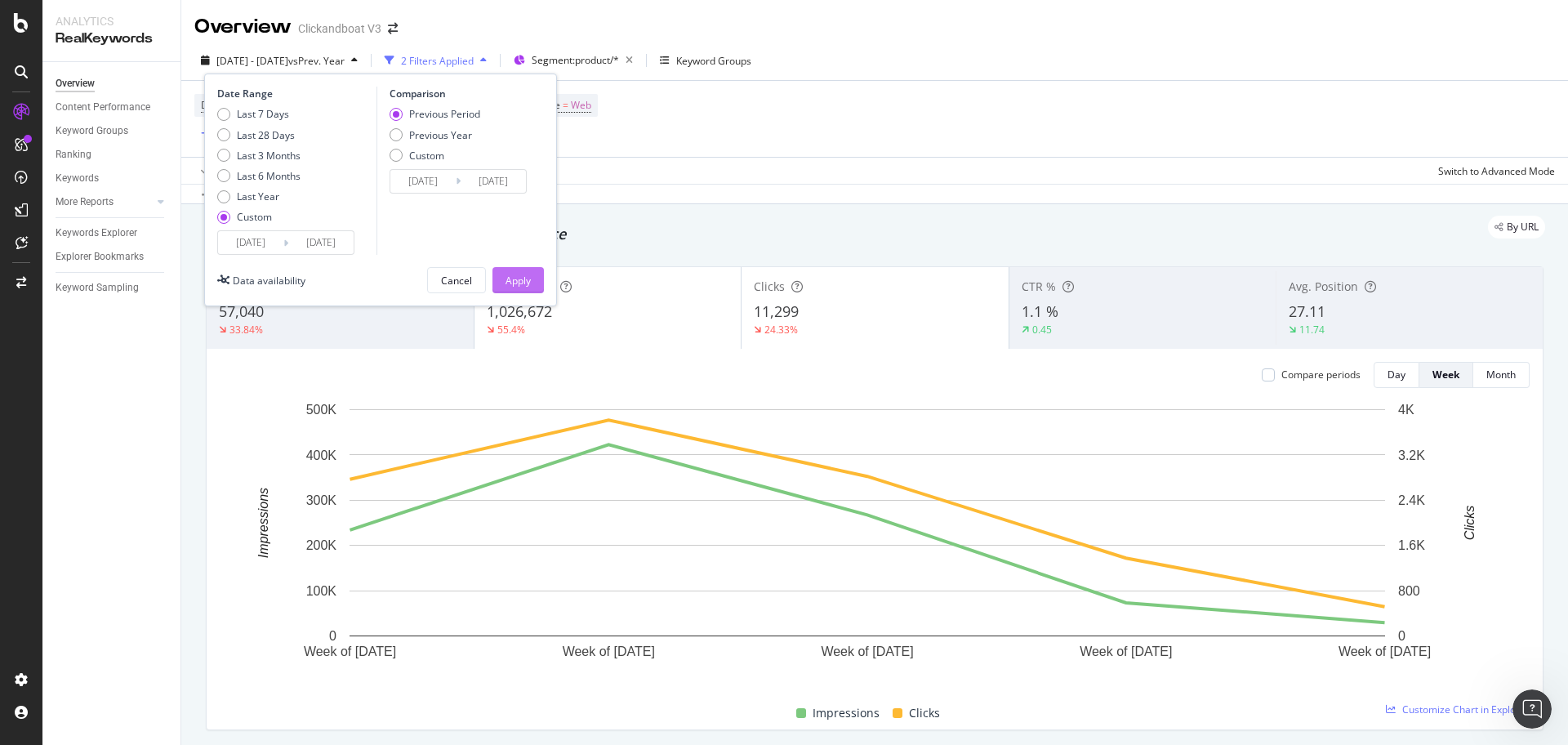
click at [518, 288] on div "Apply" at bounding box center [518, 279] width 25 height 24
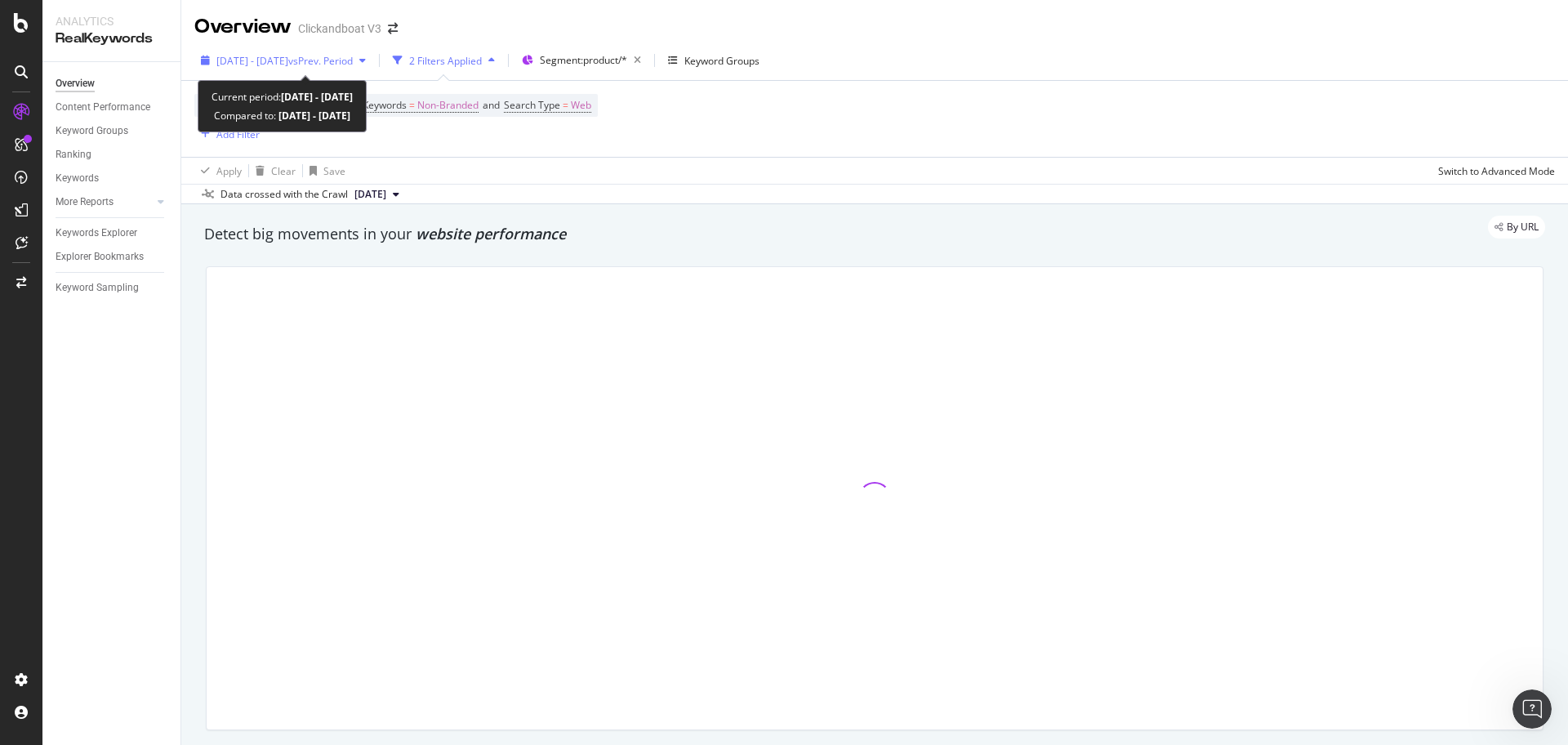
click at [353, 62] on span "vs Prev. Period" at bounding box center [320, 61] width 65 height 13
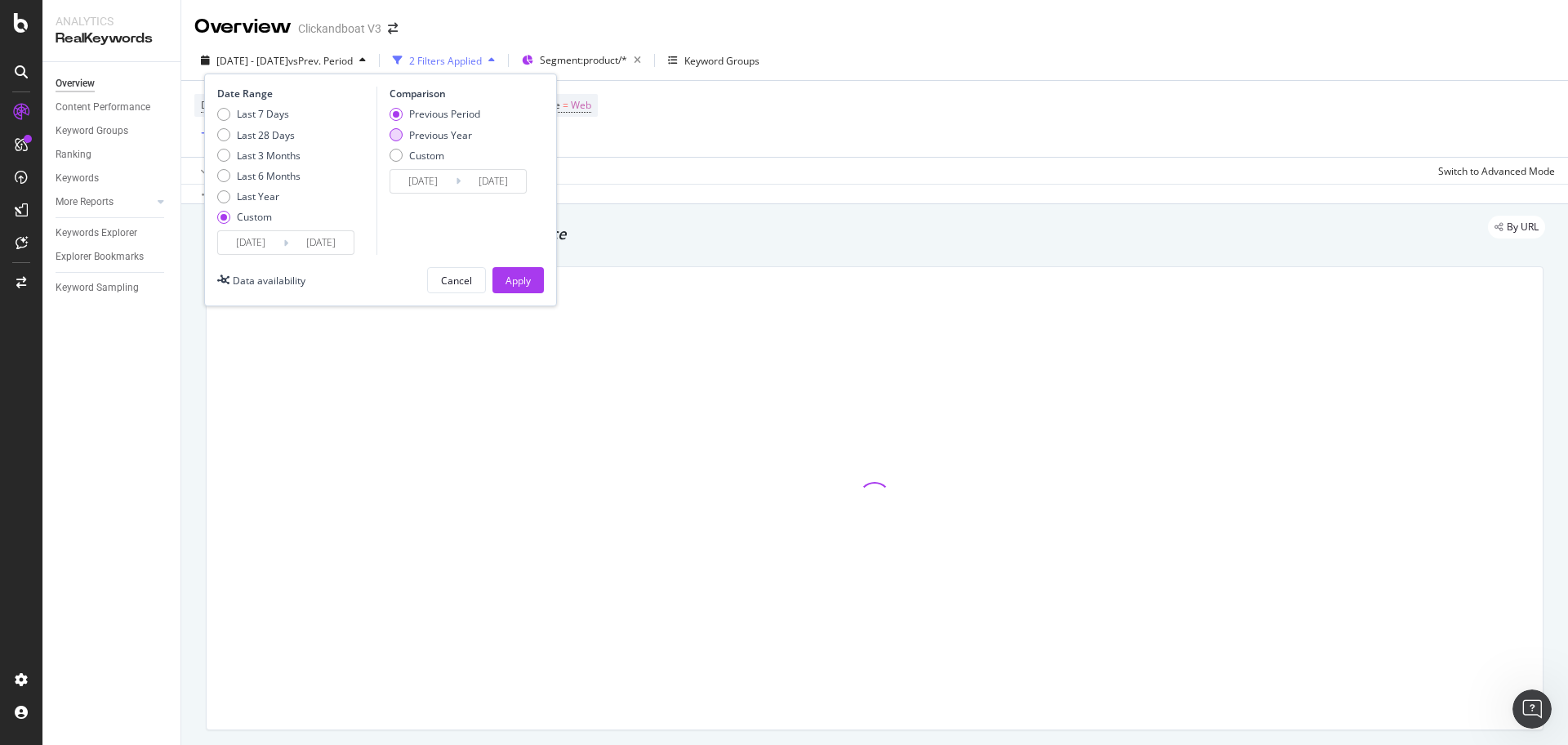
click at [403, 135] on div "Previous Year" at bounding box center [435, 135] width 91 height 13
type input "2024/09/02"
type input "2024/09/25"
drag, startPoint x: 519, startPoint y: 277, endPoint x: 754, endPoint y: 254, distance: 236.1
click at [519, 276] on div "Apply" at bounding box center [518, 280] width 25 height 13
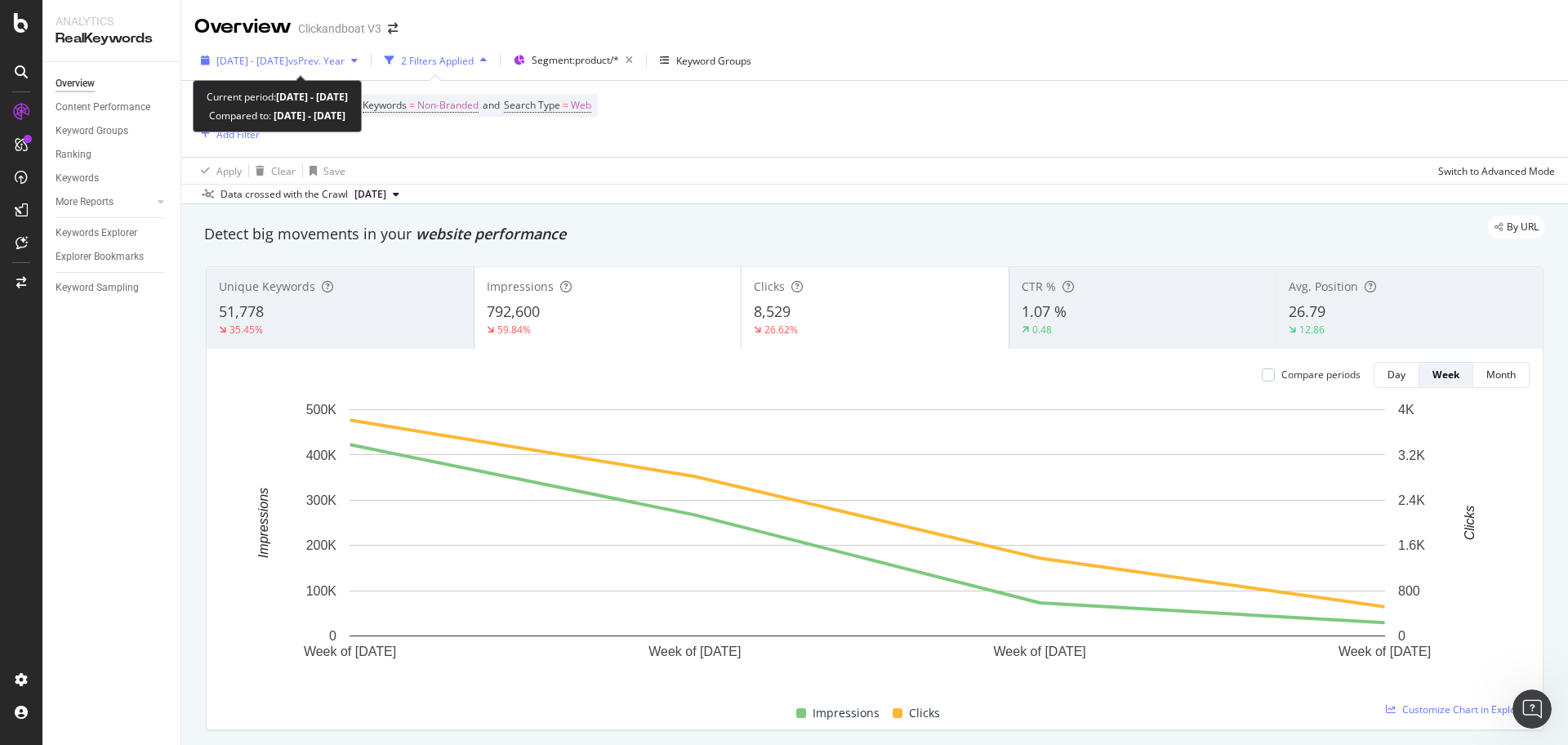
click at [288, 60] on span "2025 Sep. 1st - Sep. 24th" at bounding box center [252, 61] width 72 height 13
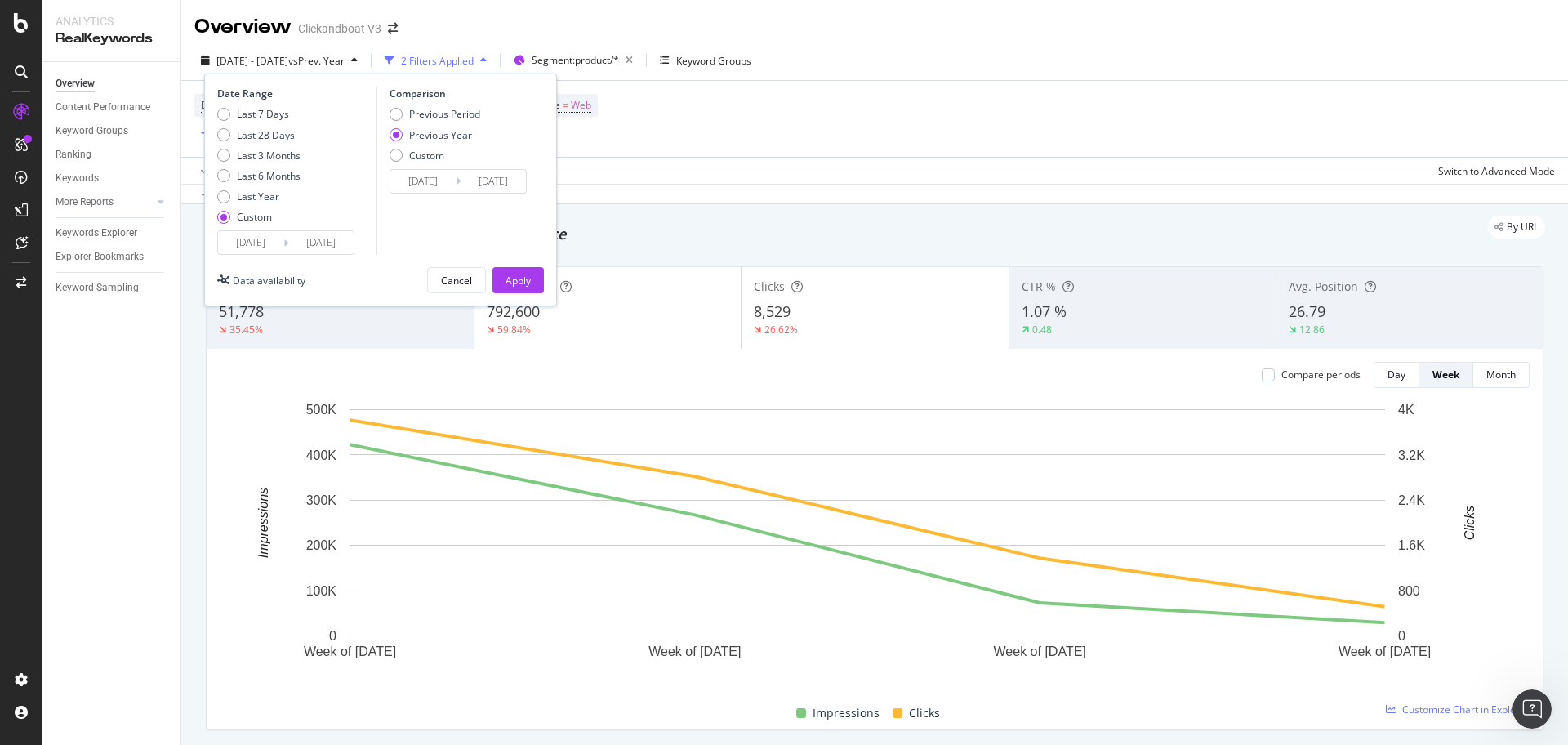
click at [271, 242] on input "2025/09/01" at bounding box center [251, 243] width 66 height 23
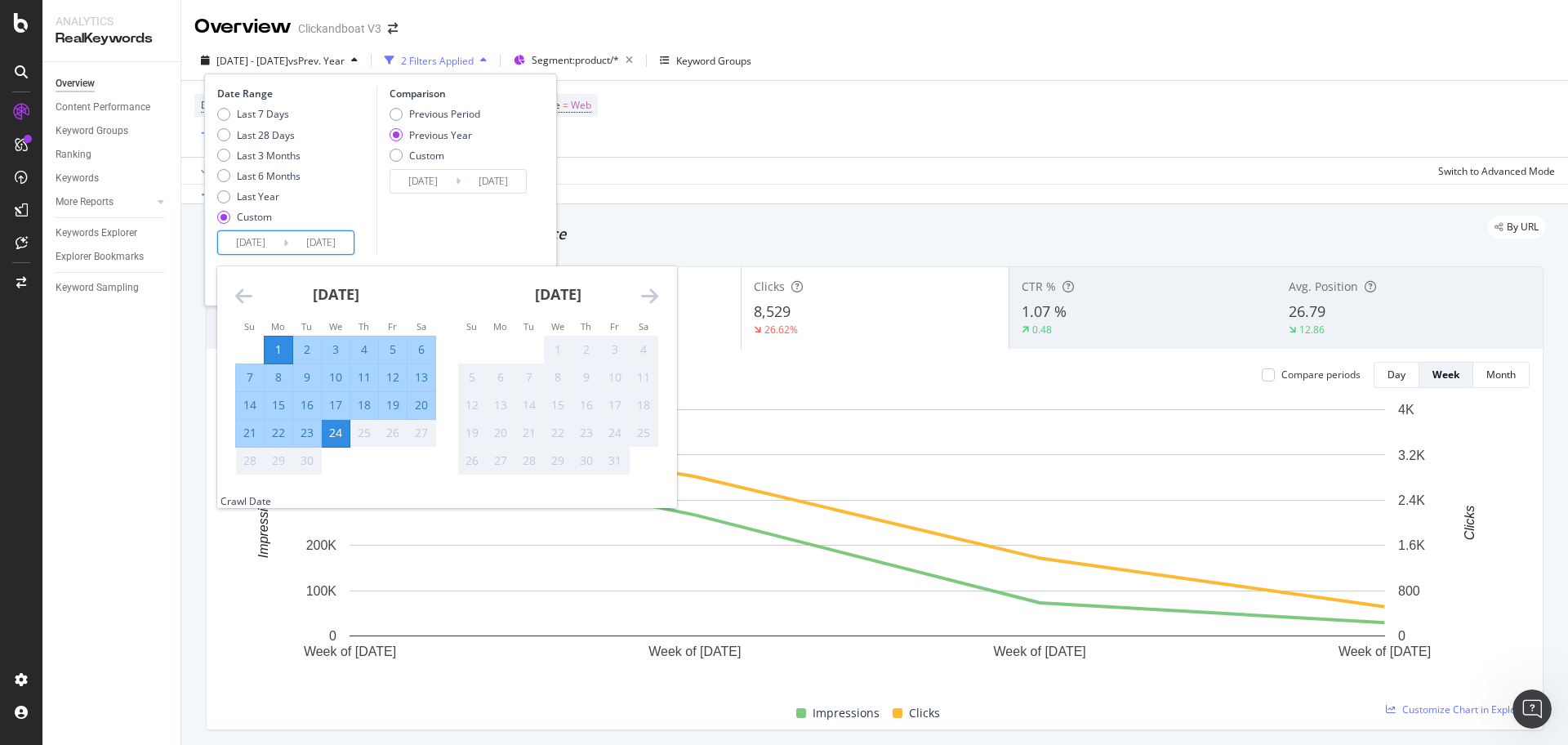
click at [234, 291] on div "September 2025 1 2 3 4 5 6 7 8 9 10 11 12 13 14 15 16 17 18 19 20 21 22 23 24 2…" at bounding box center [335, 370] width 222 height 209
click at [241, 291] on icon "Move backward to switch to the previous month." at bounding box center [244, 295] width 17 height 19
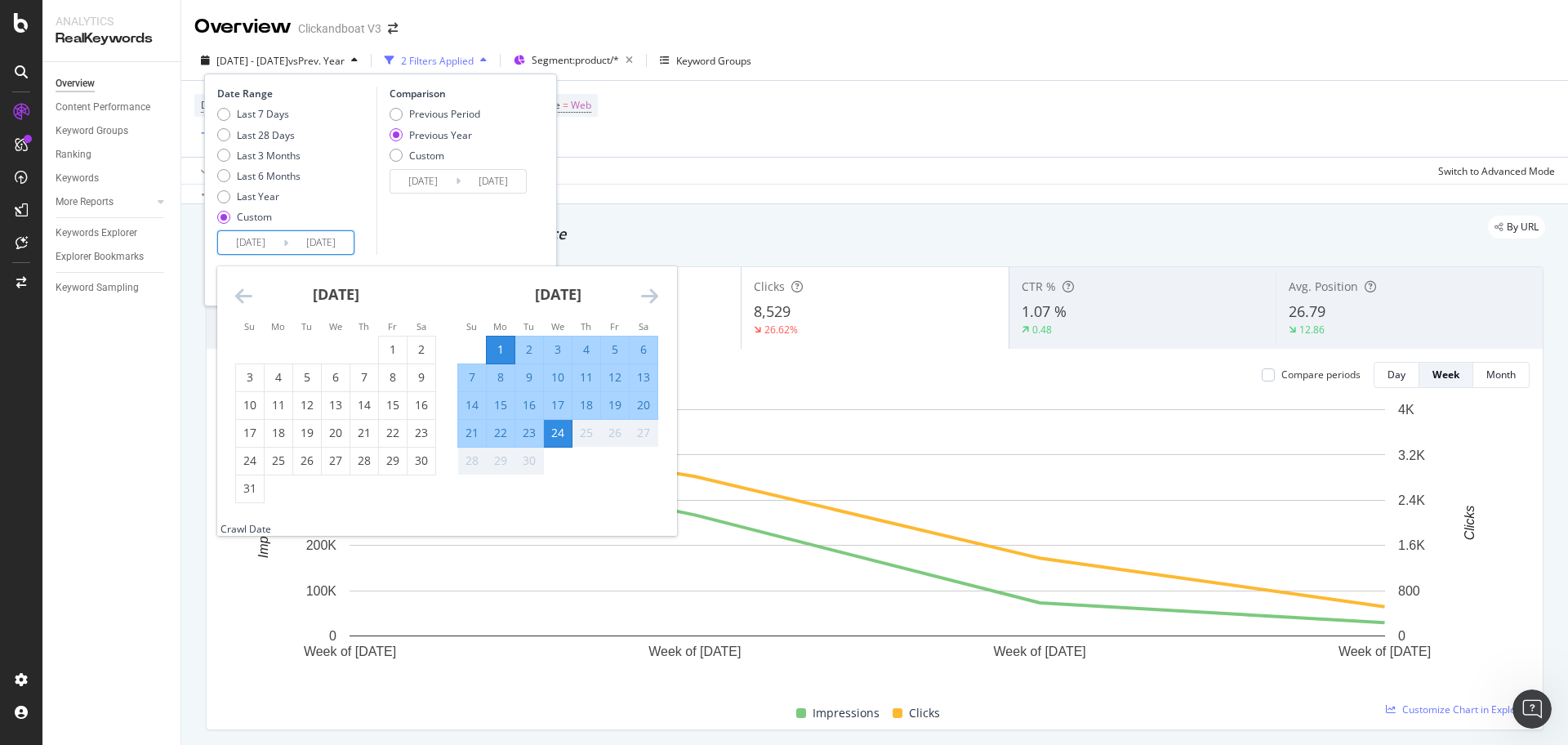
click at [241, 291] on icon "Move backward to switch to the previous month." at bounding box center [244, 295] width 17 height 19
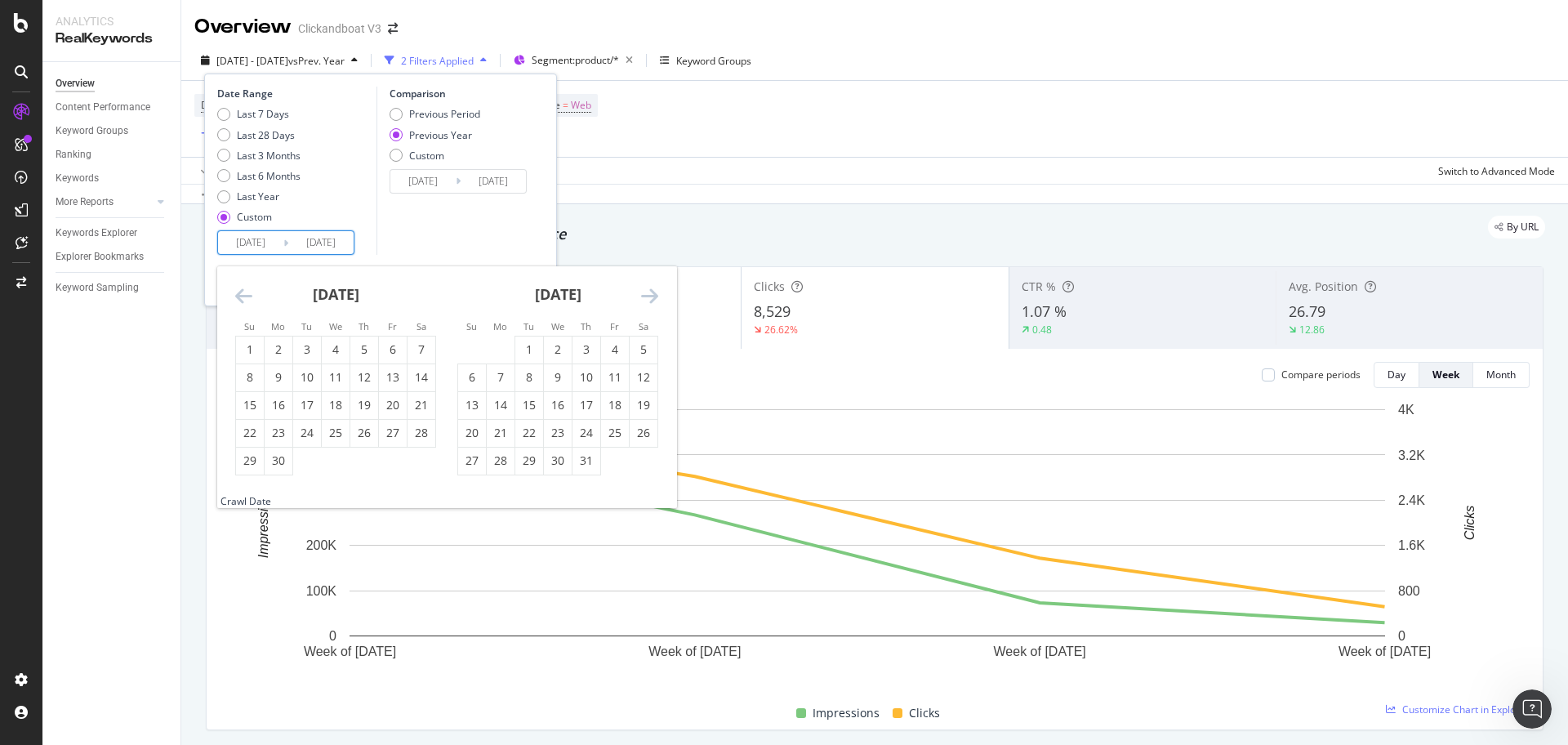
click at [241, 291] on icon "Move backward to switch to the previous month." at bounding box center [244, 295] width 17 height 19
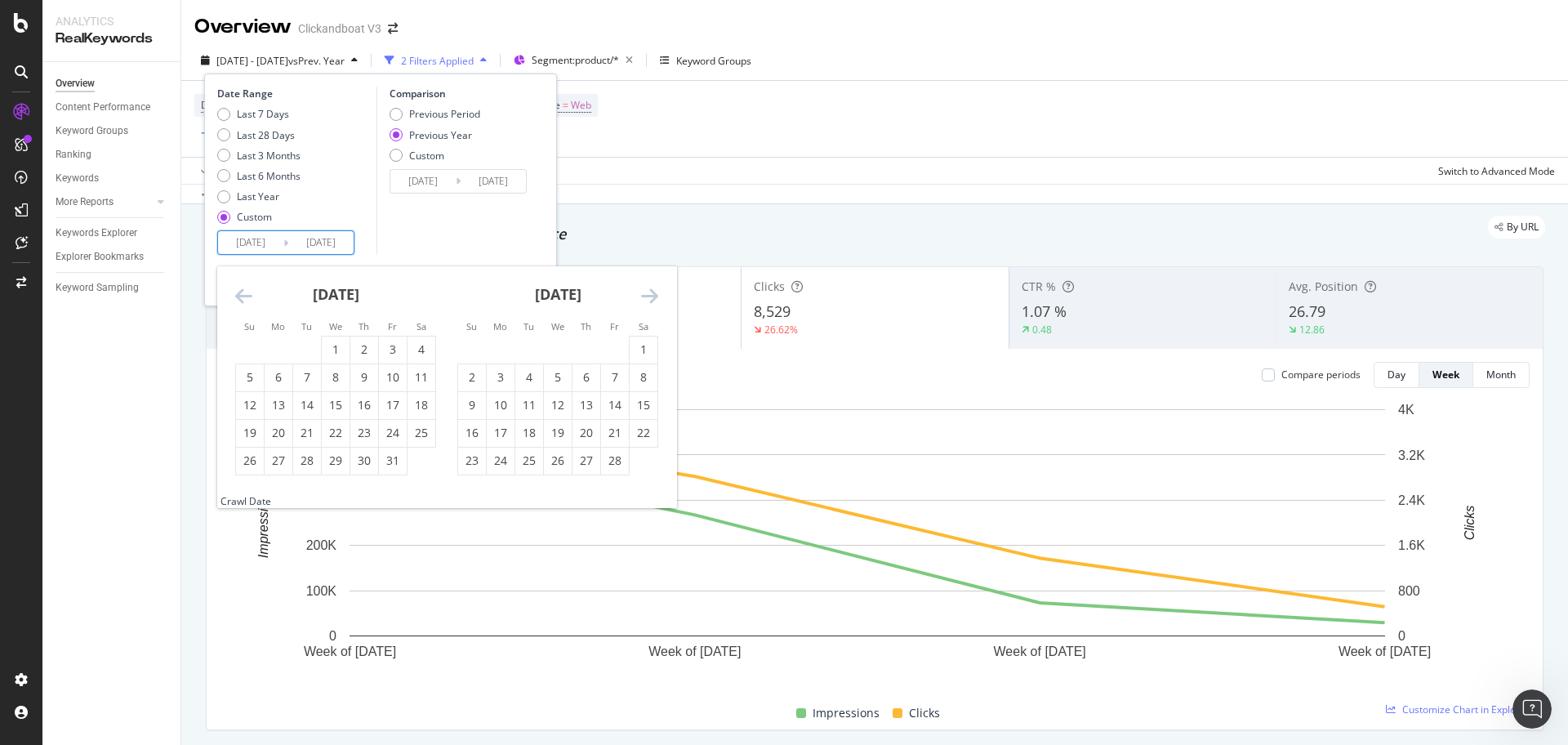
click at [246, 300] on icon "Move backward to switch to the previous month." at bounding box center [244, 295] width 17 height 19
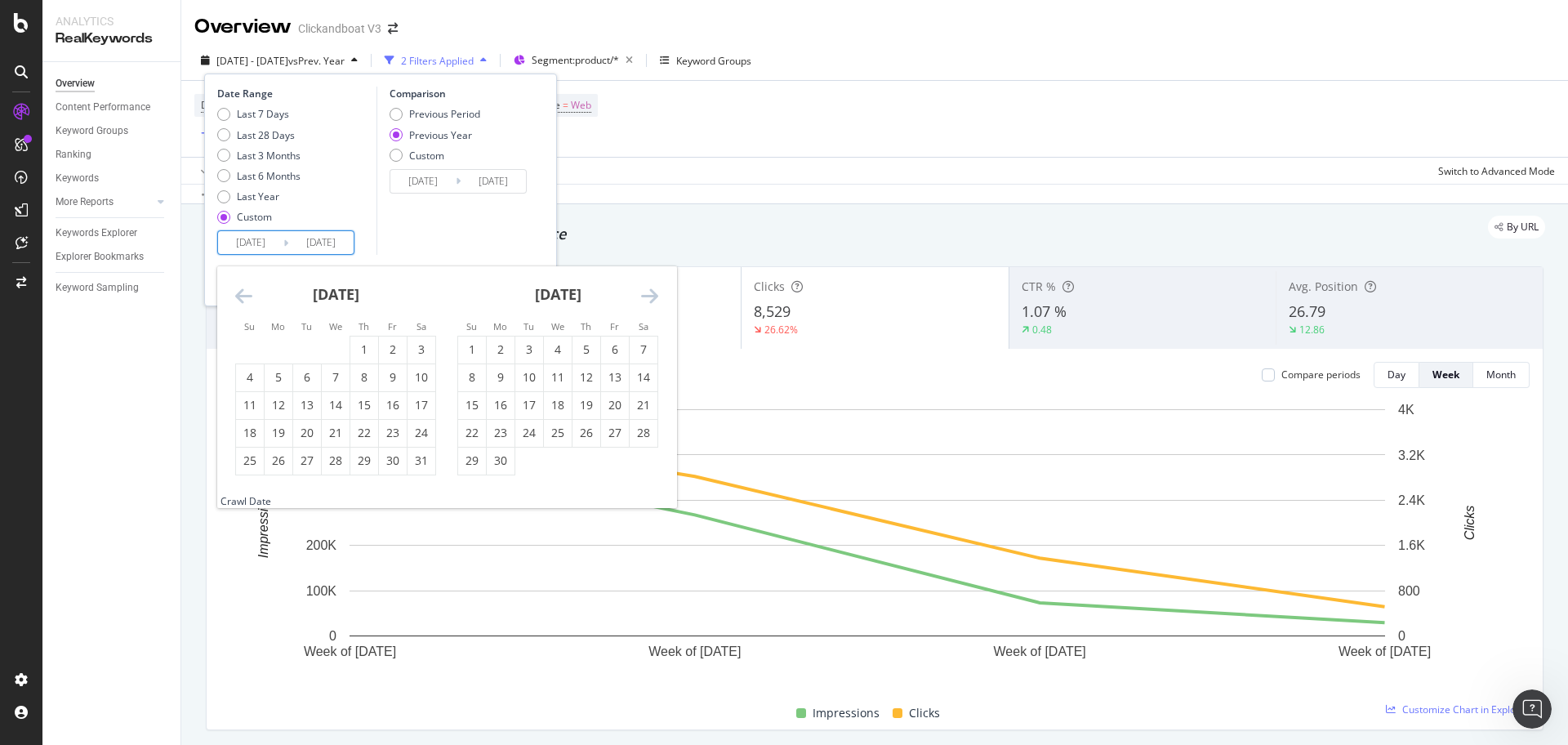
click at [246, 300] on icon "Move backward to switch to the previous month." at bounding box center [244, 295] width 17 height 19
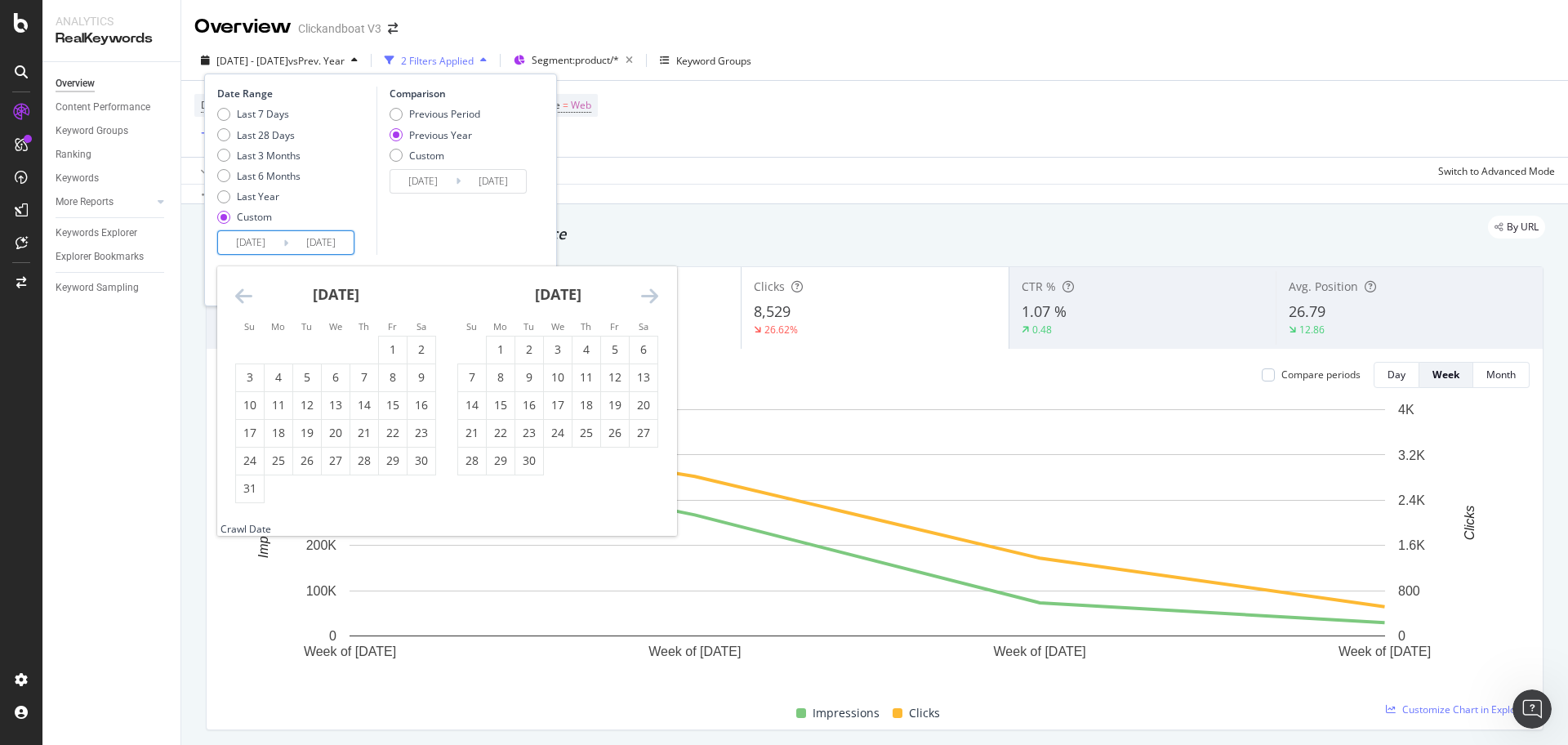
click at [246, 300] on icon "Move backward to switch to the previous month." at bounding box center [244, 295] width 17 height 19
click at [278, 350] on div "1" at bounding box center [278, 349] width 28 height 16
type input "2024/01/01"
type input "2023/01/02"
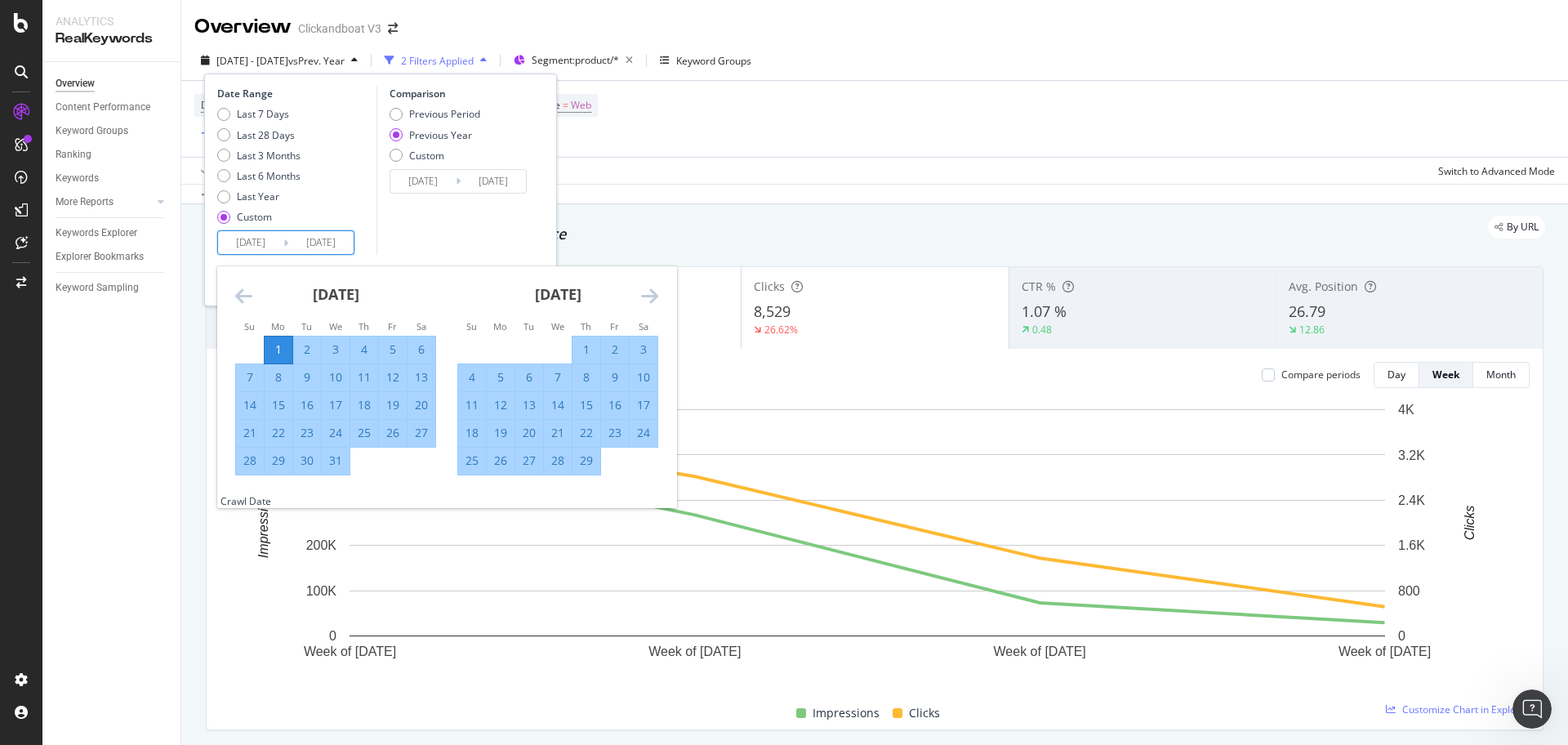
click at [341, 463] on div "31" at bounding box center [335, 460] width 28 height 16
type input "2024/01/31"
type input "2023/02/01"
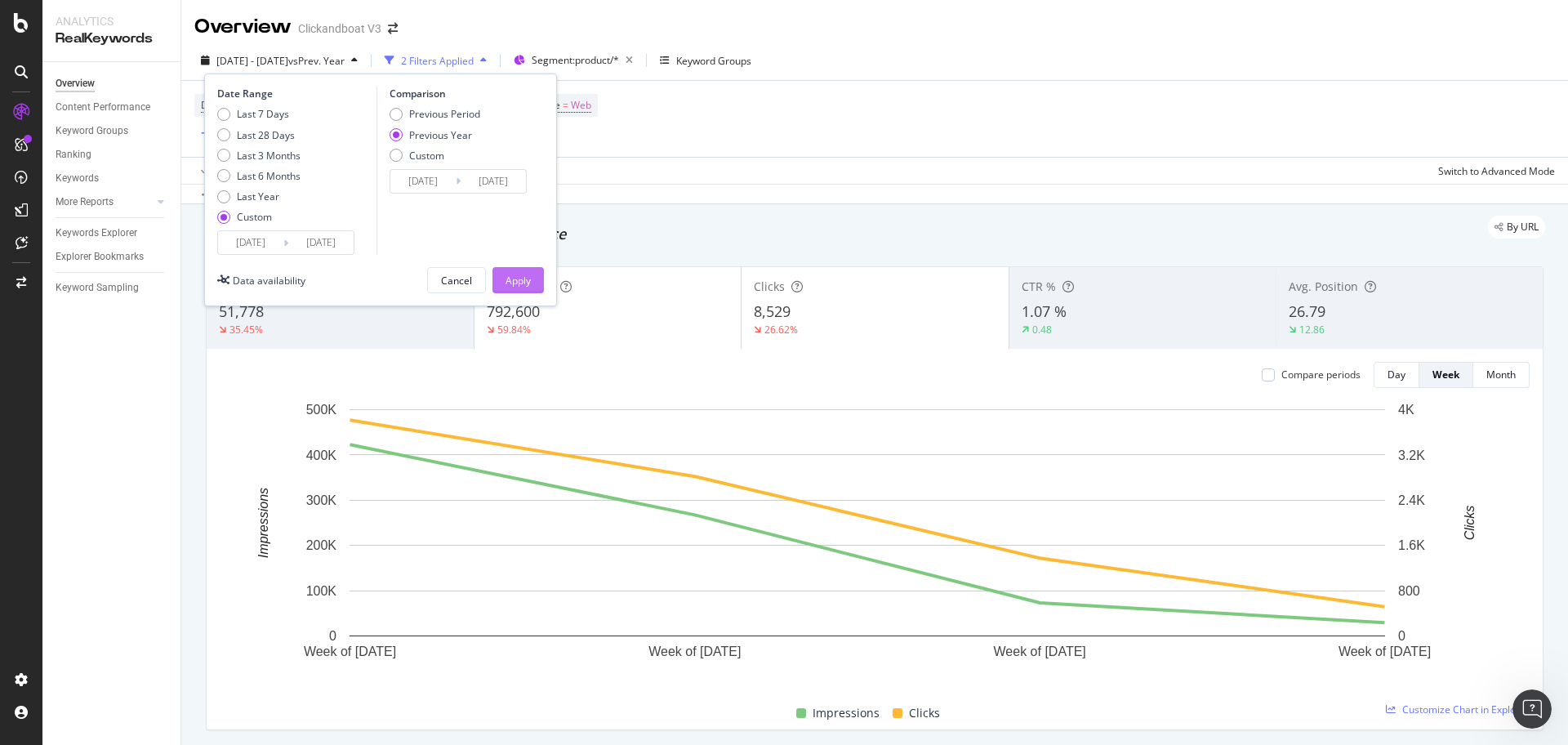
click at [505, 285] on div "Apply" at bounding box center [518, 280] width 25 height 13
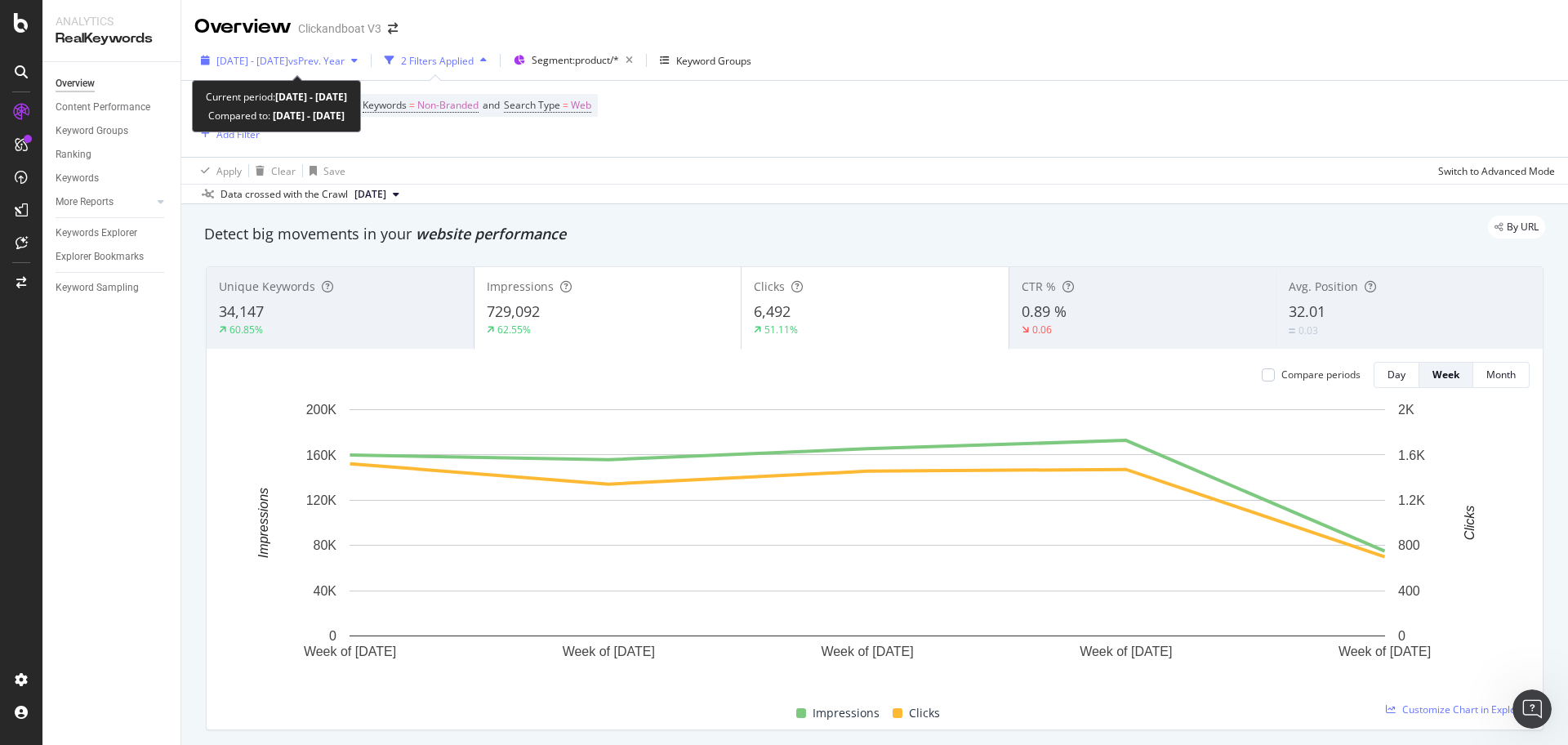
click at [324, 67] on span "vs Prev. Year" at bounding box center [316, 61] width 56 height 13
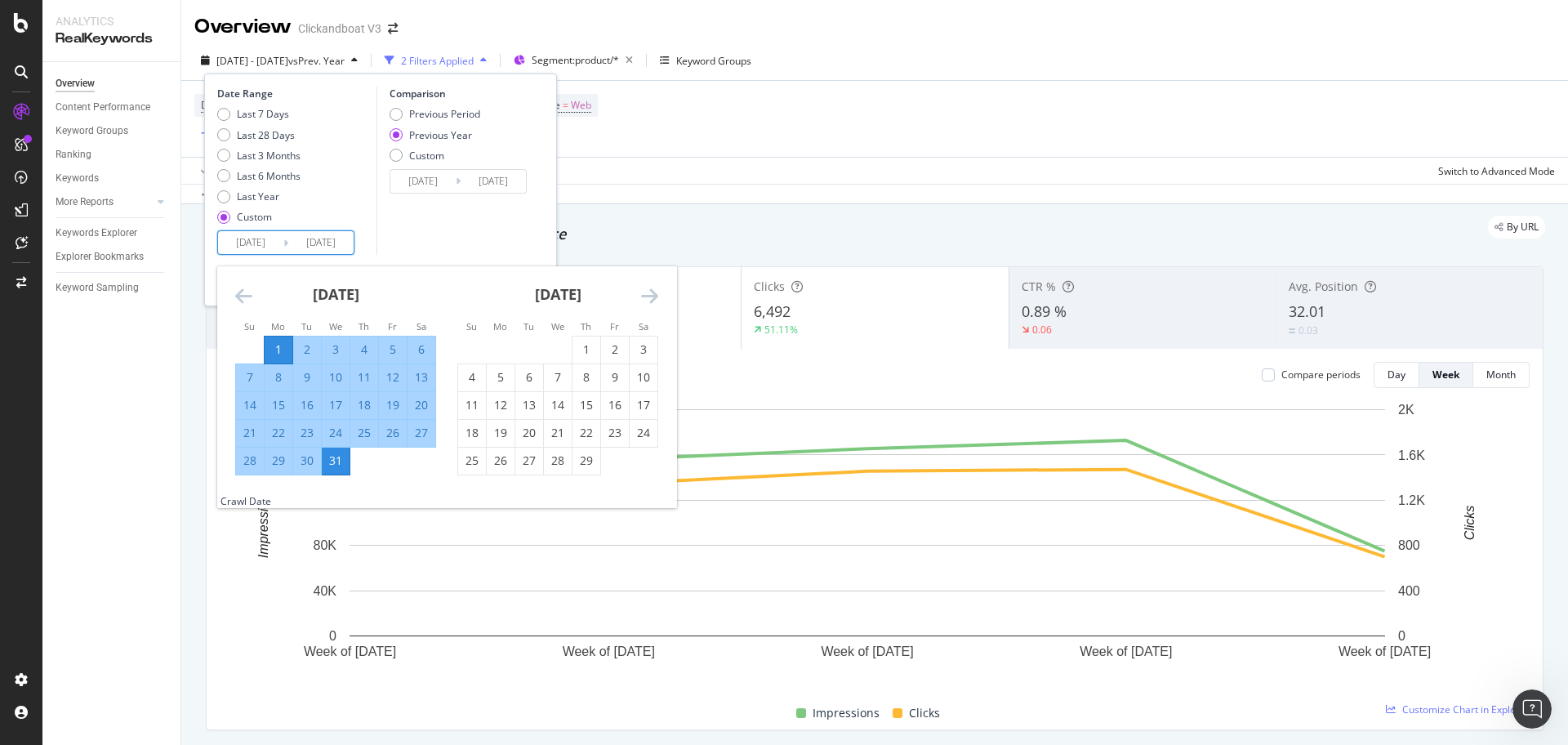
click at [258, 239] on input "2024/01/01" at bounding box center [251, 243] width 66 height 23
click at [649, 301] on icon "Move forward to switch to the next month." at bounding box center [650, 295] width 17 height 19
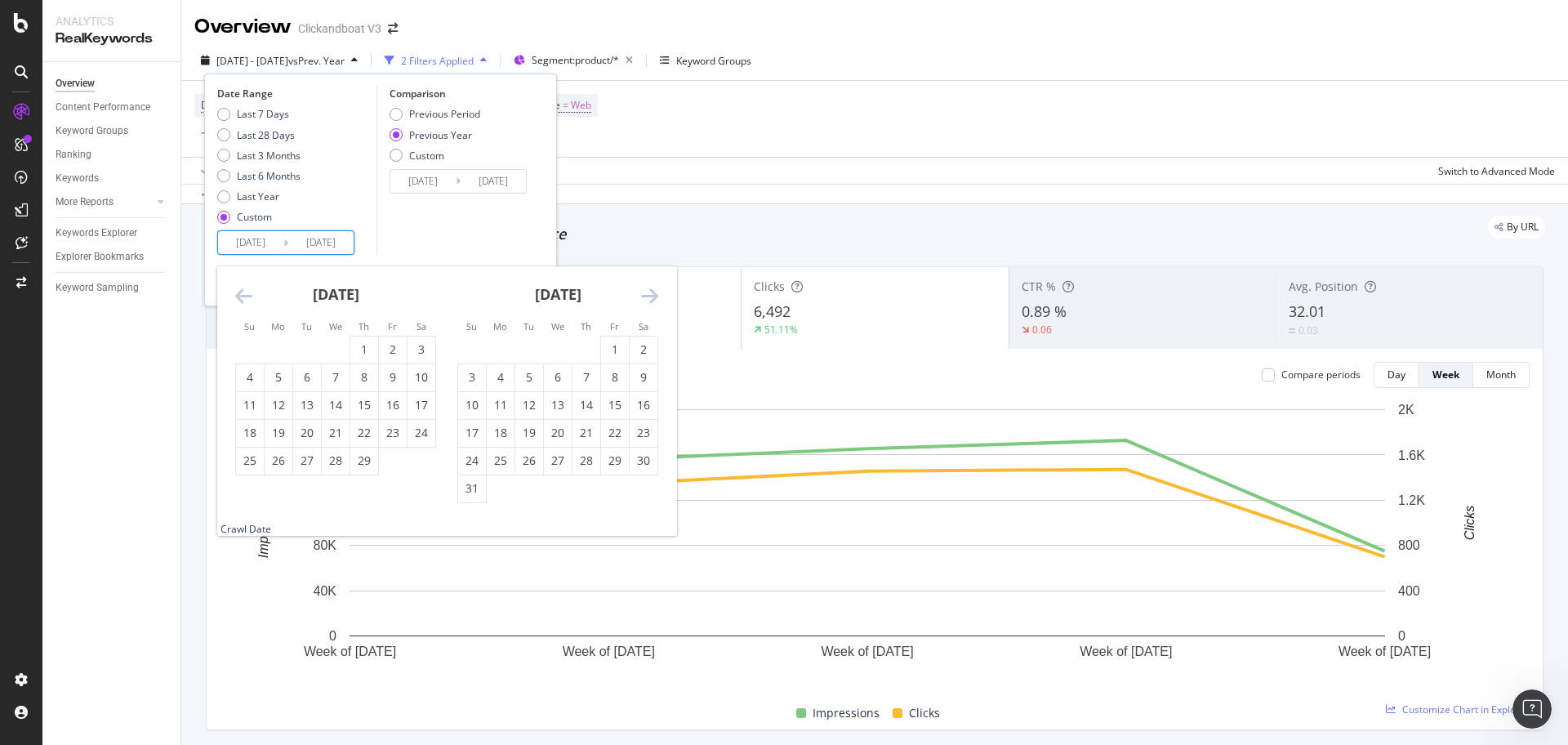
click at [649, 301] on icon "Move forward to switch to the next month." at bounding box center [650, 295] width 17 height 19
click at [654, 291] on icon "Move forward to switch to the next month." at bounding box center [650, 295] width 17 height 19
click at [654, 293] on icon "Move forward to switch to the next month." at bounding box center [650, 295] width 17 height 19
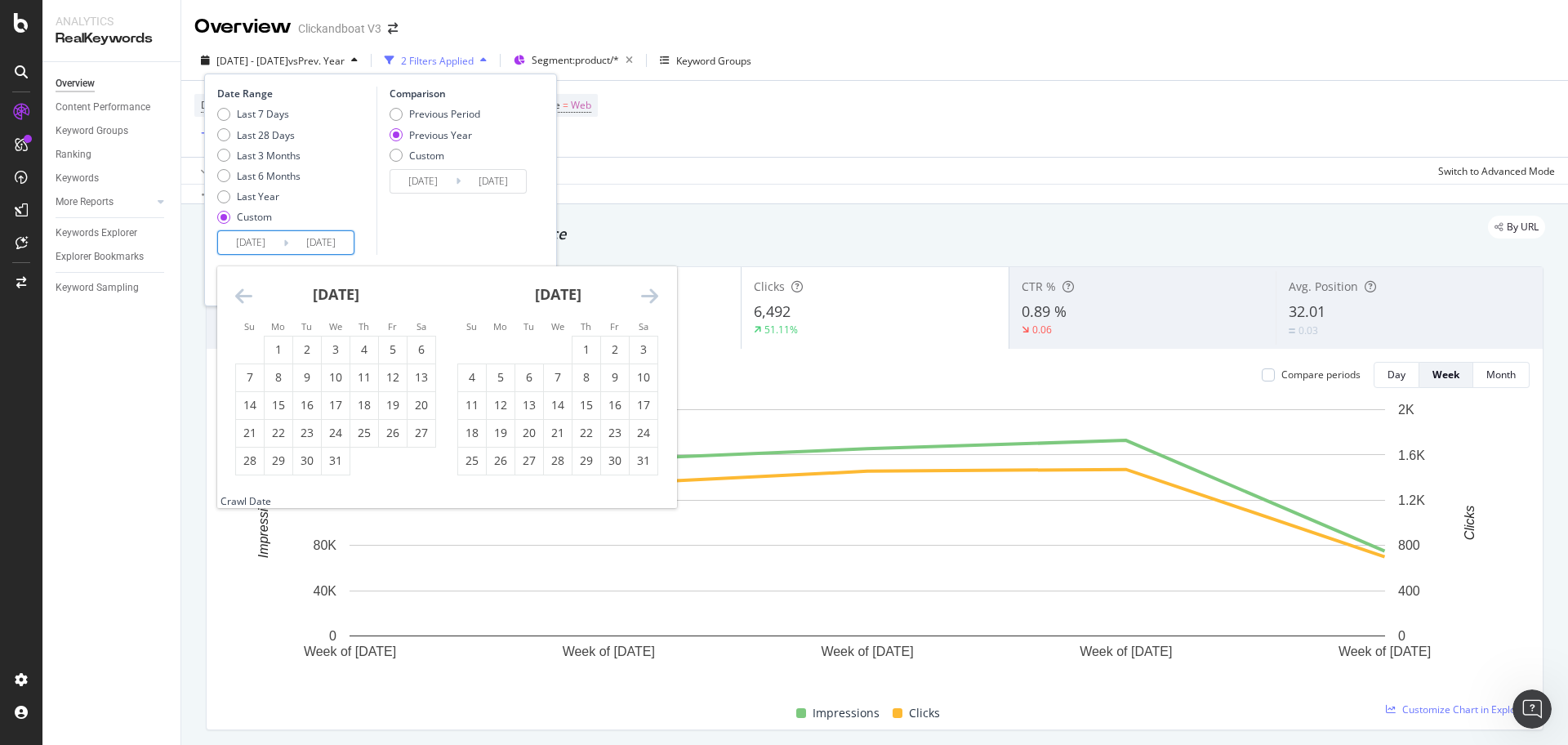
click at [650, 294] on icon "Move forward to switch to the next month." at bounding box center [650, 295] width 17 height 19
click at [529, 344] on div "1" at bounding box center [529, 349] width 28 height 16
type input "2024/10/01"
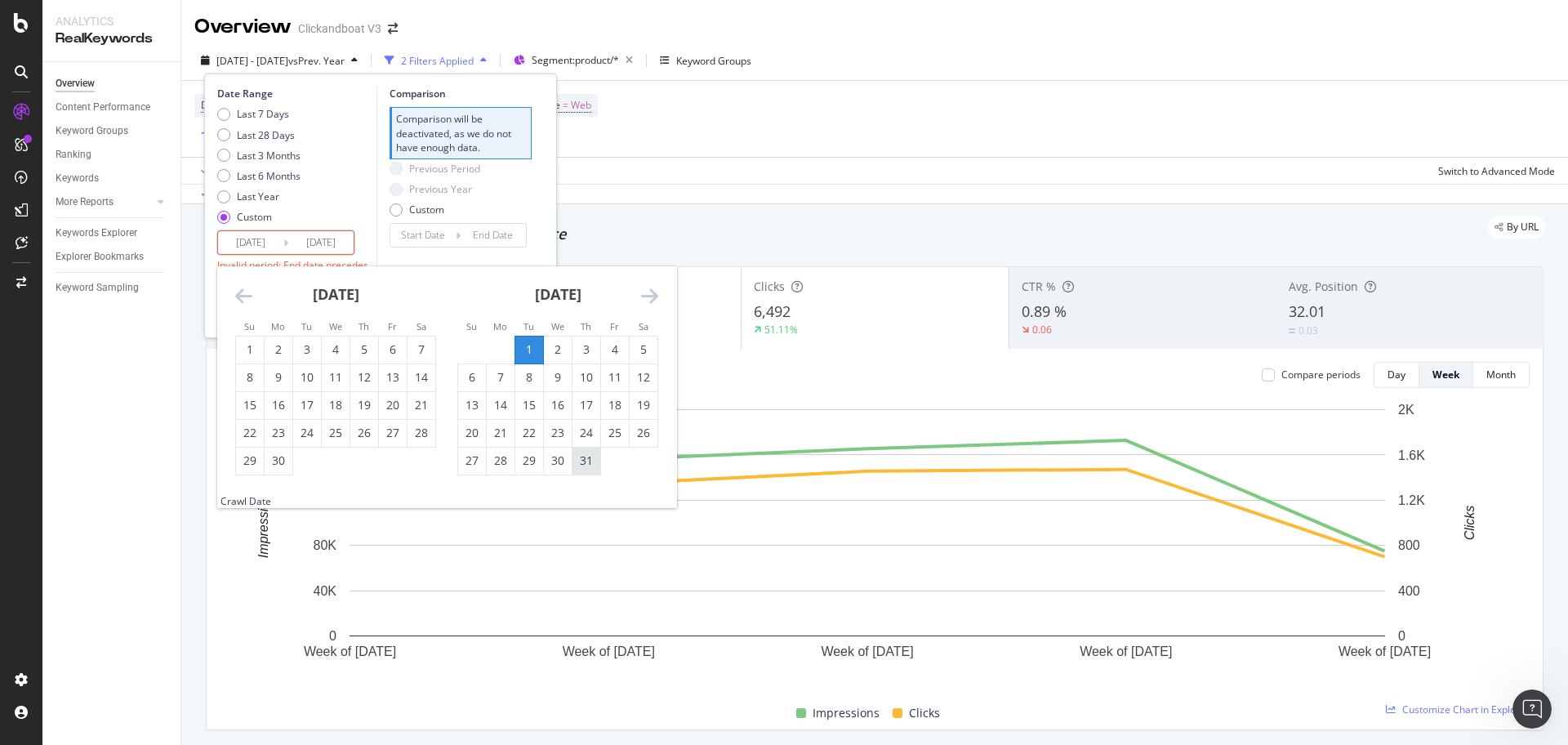
click at [581, 458] on div "31" at bounding box center [586, 460] width 28 height 16
type input "2024/10/31"
type input "2024/08/31"
type input "2024/09/30"
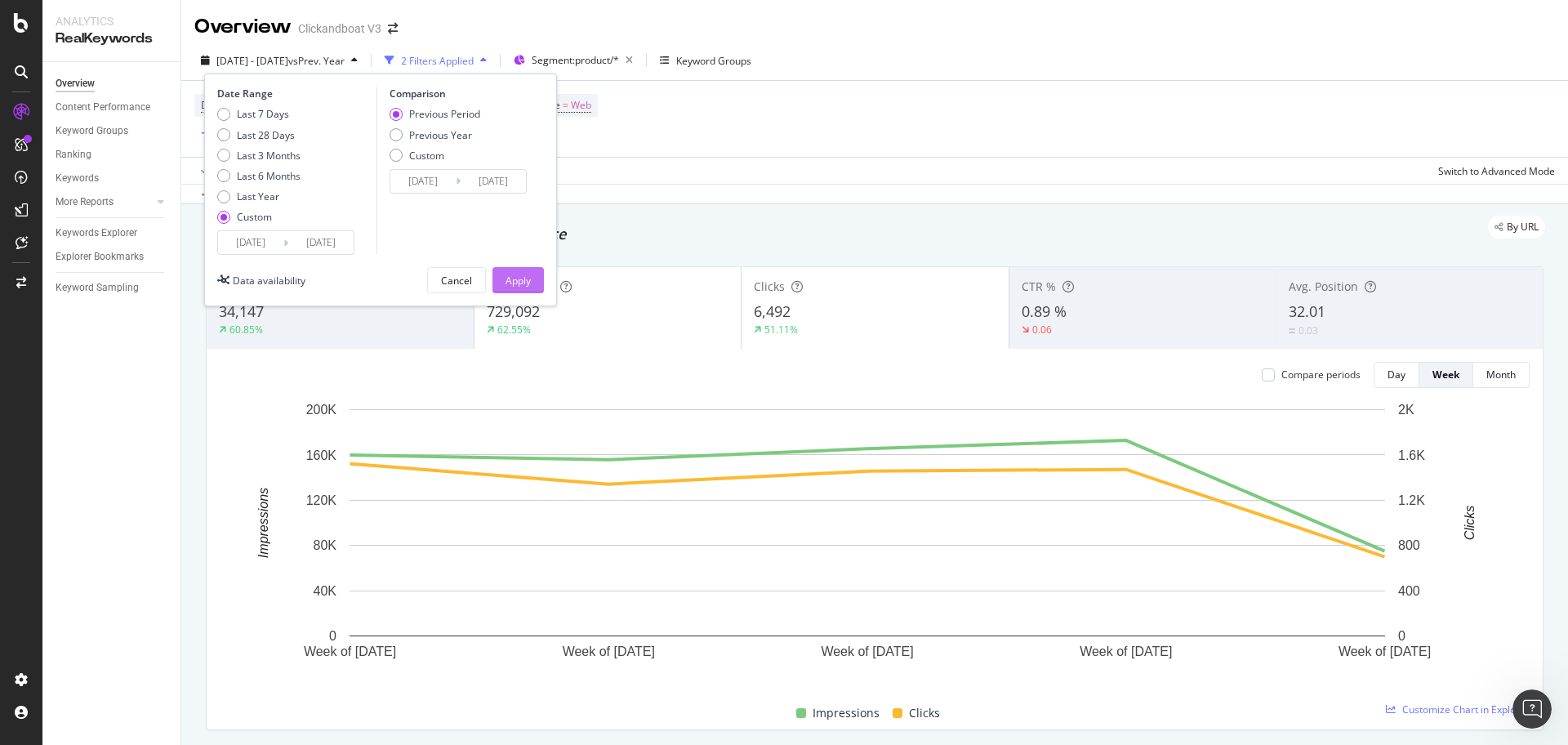
click at [521, 282] on div "Apply" at bounding box center [518, 280] width 25 height 13
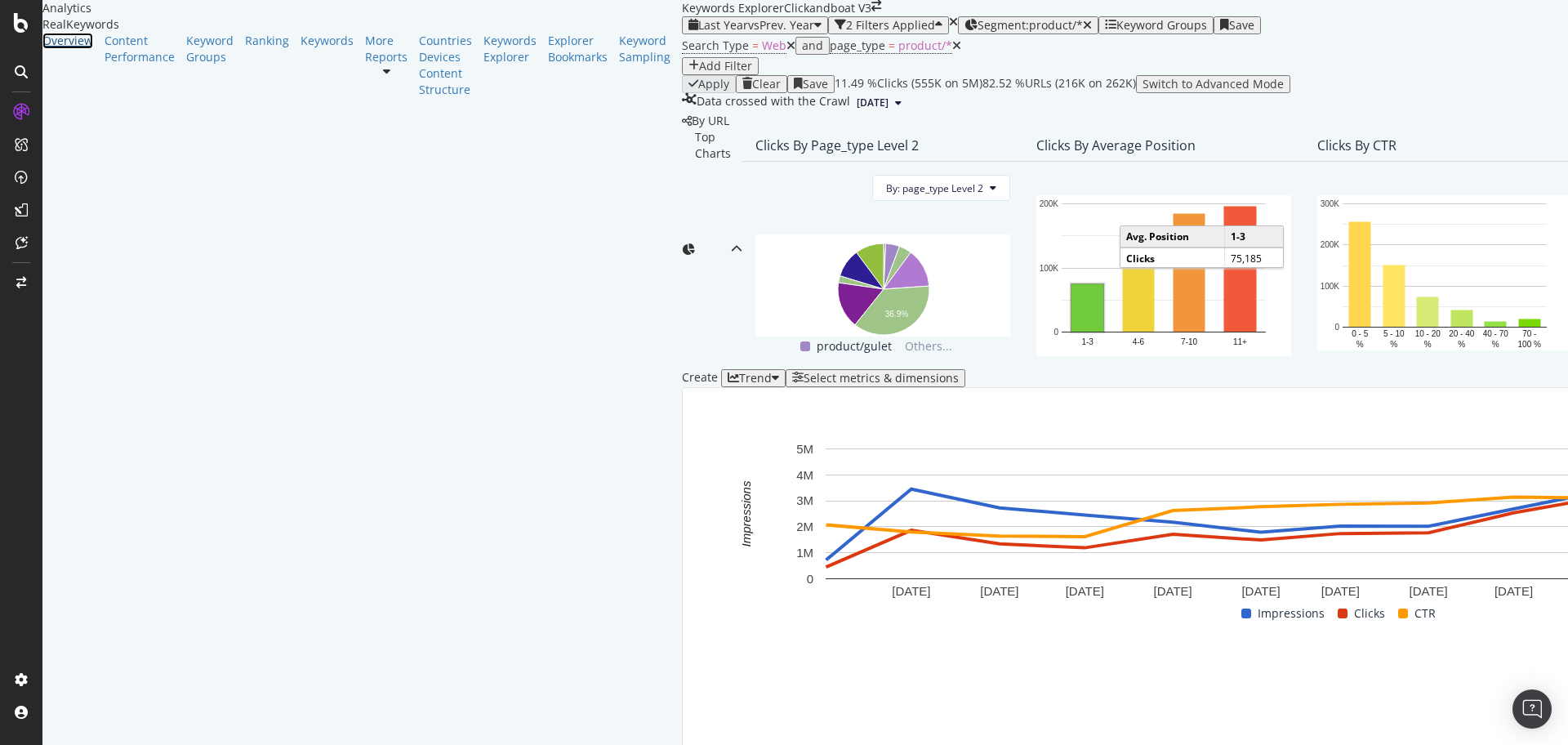
click at [87, 49] on div "Overview" at bounding box center [67, 40] width 51 height 16
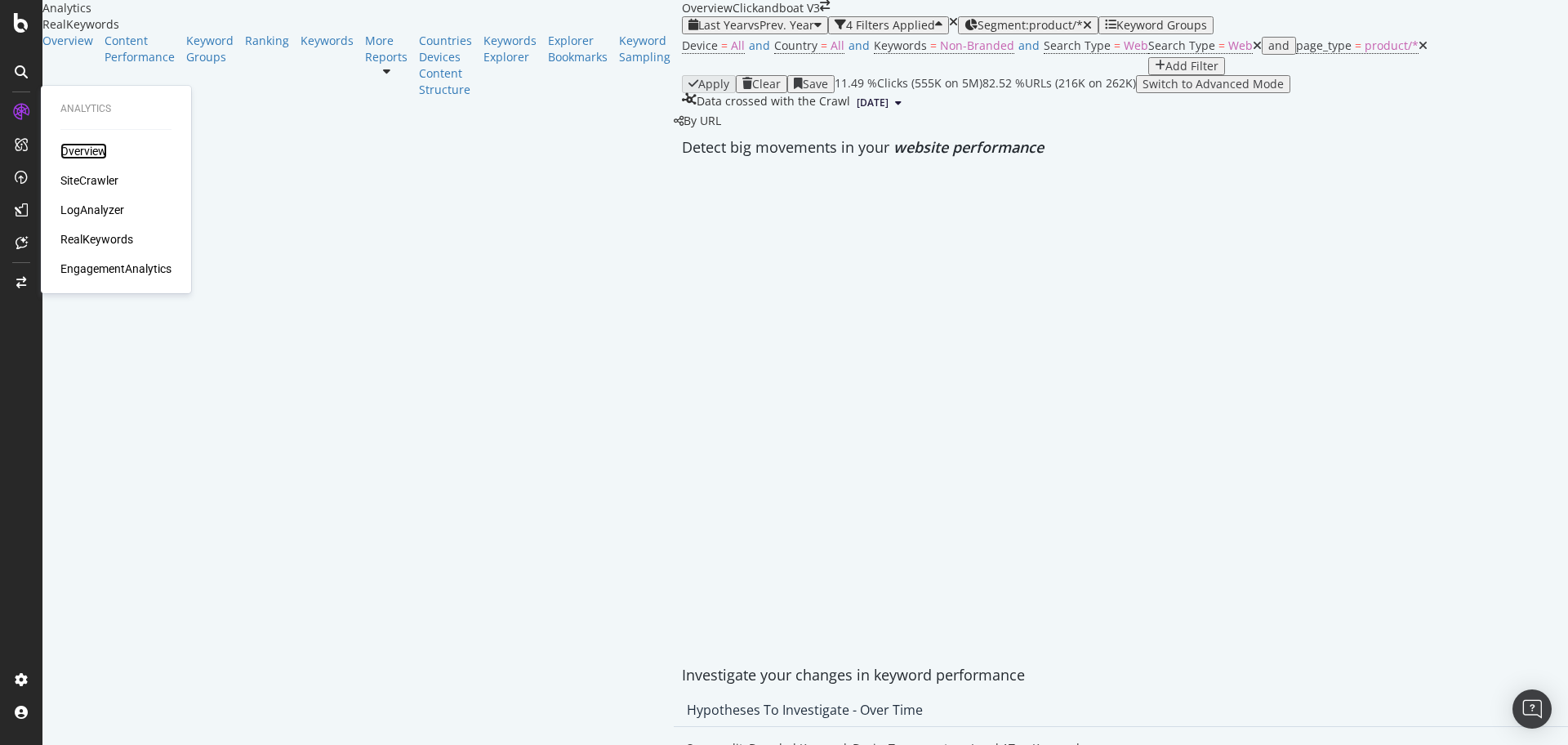
click at [104, 147] on div "Overview" at bounding box center [84, 150] width 46 height 16
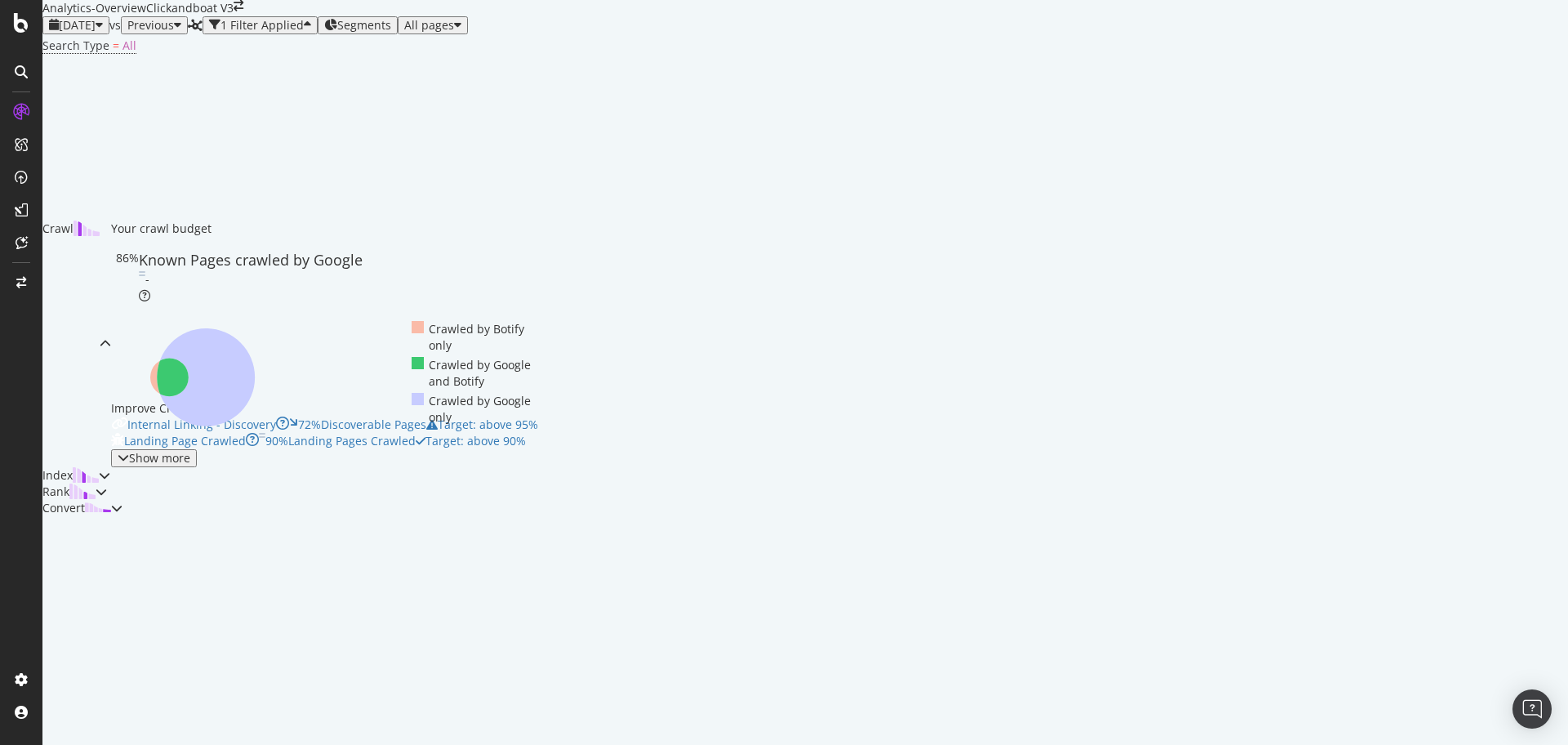
click at [27, 72] on icon at bounding box center [21, 72] width 13 height 13
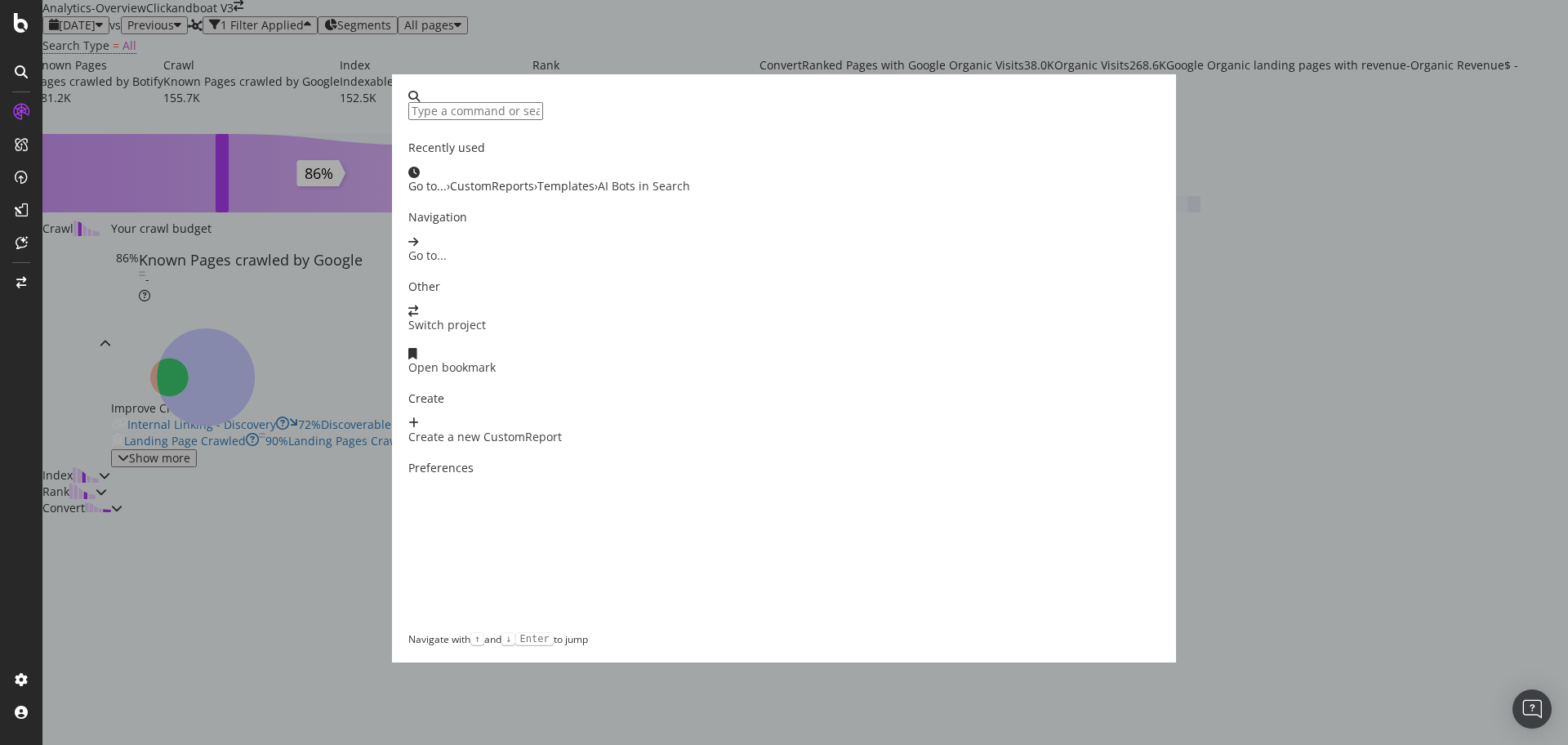
click at [662, 43] on div "Recently used Go to... › CustomReports › Templates › AI Bots in Search Navigati…" at bounding box center [784, 372] width 1568 height 745
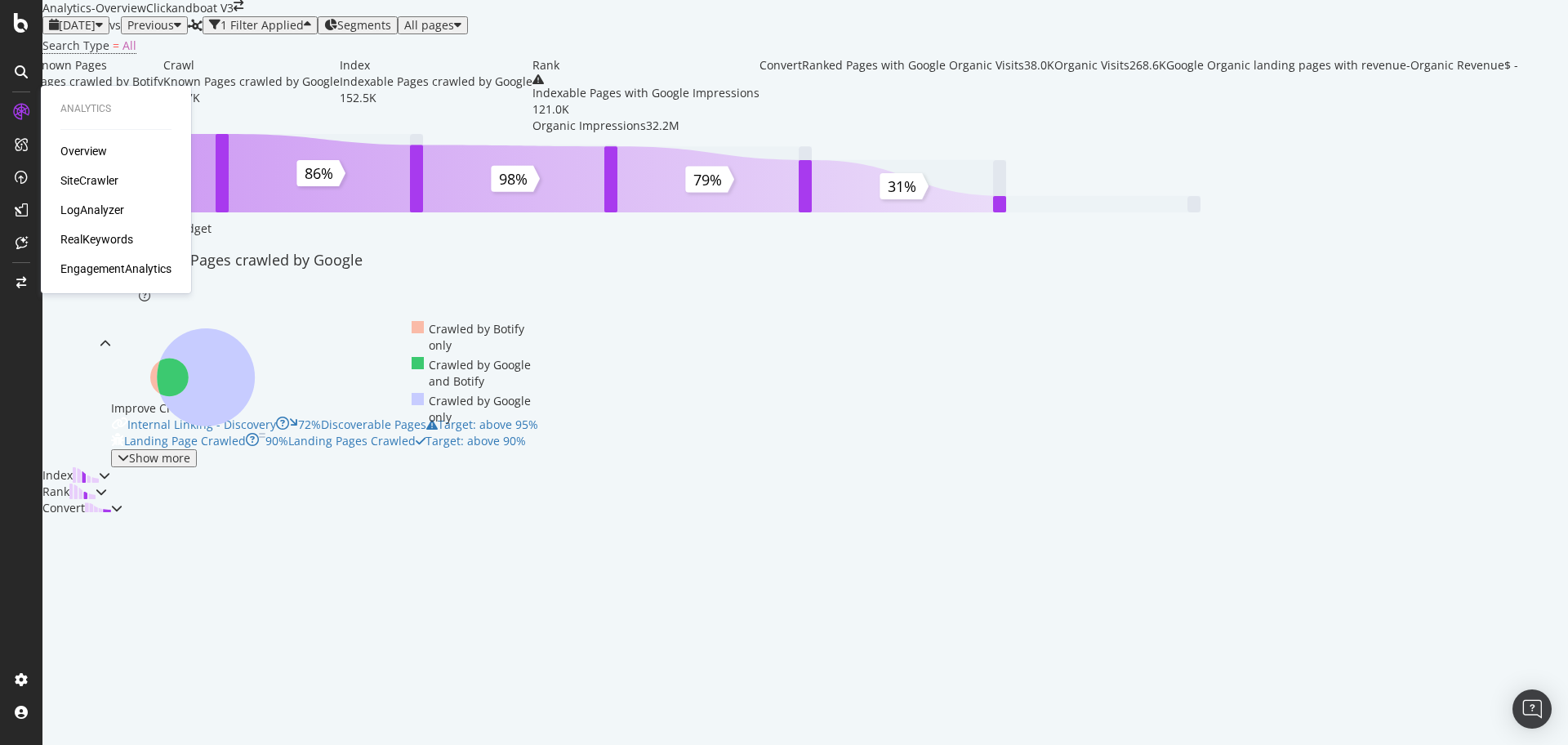
click at [88, 159] on div "Overview SiteCrawler LogAnalyzer RealKeywords EngagementAnalytics" at bounding box center [116, 209] width 111 height 134
click at [90, 177] on div "SiteCrawler" at bounding box center [90, 180] width 58 height 16
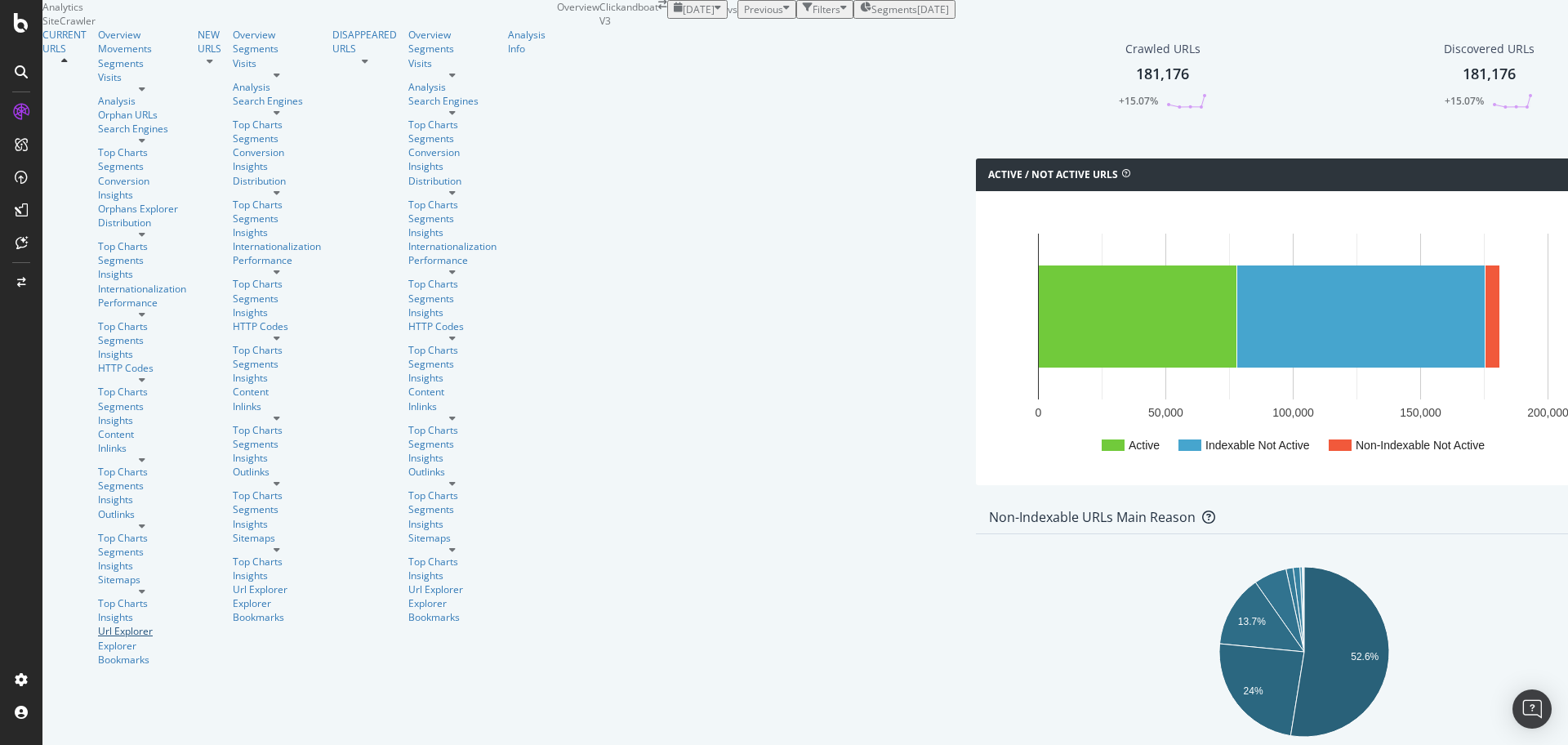
click at [98, 624] on div "Url Explorer" at bounding box center [142, 630] width 88 height 13
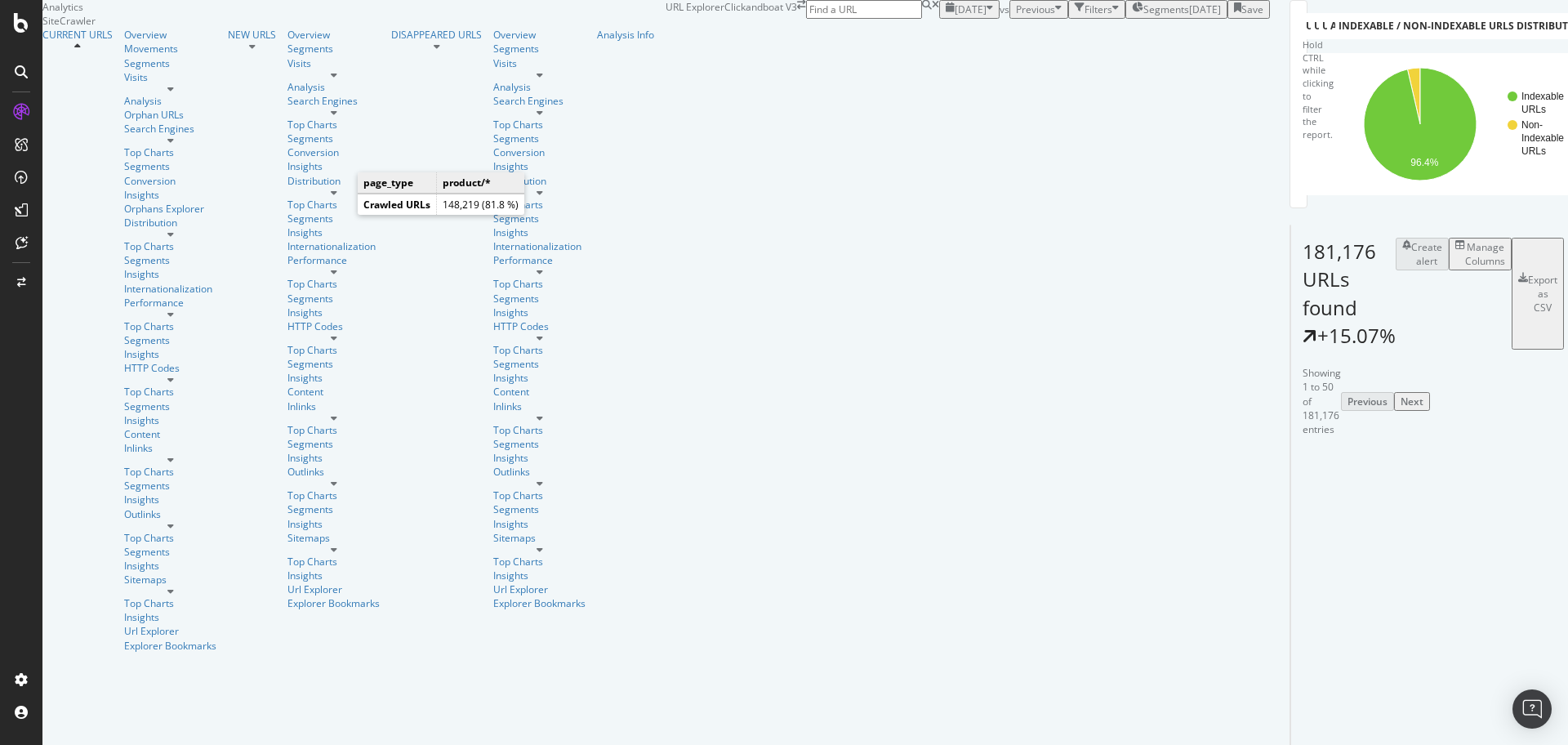
click at [1331, 180] on icon "A chart." at bounding box center [1387, 123] width 113 height 113
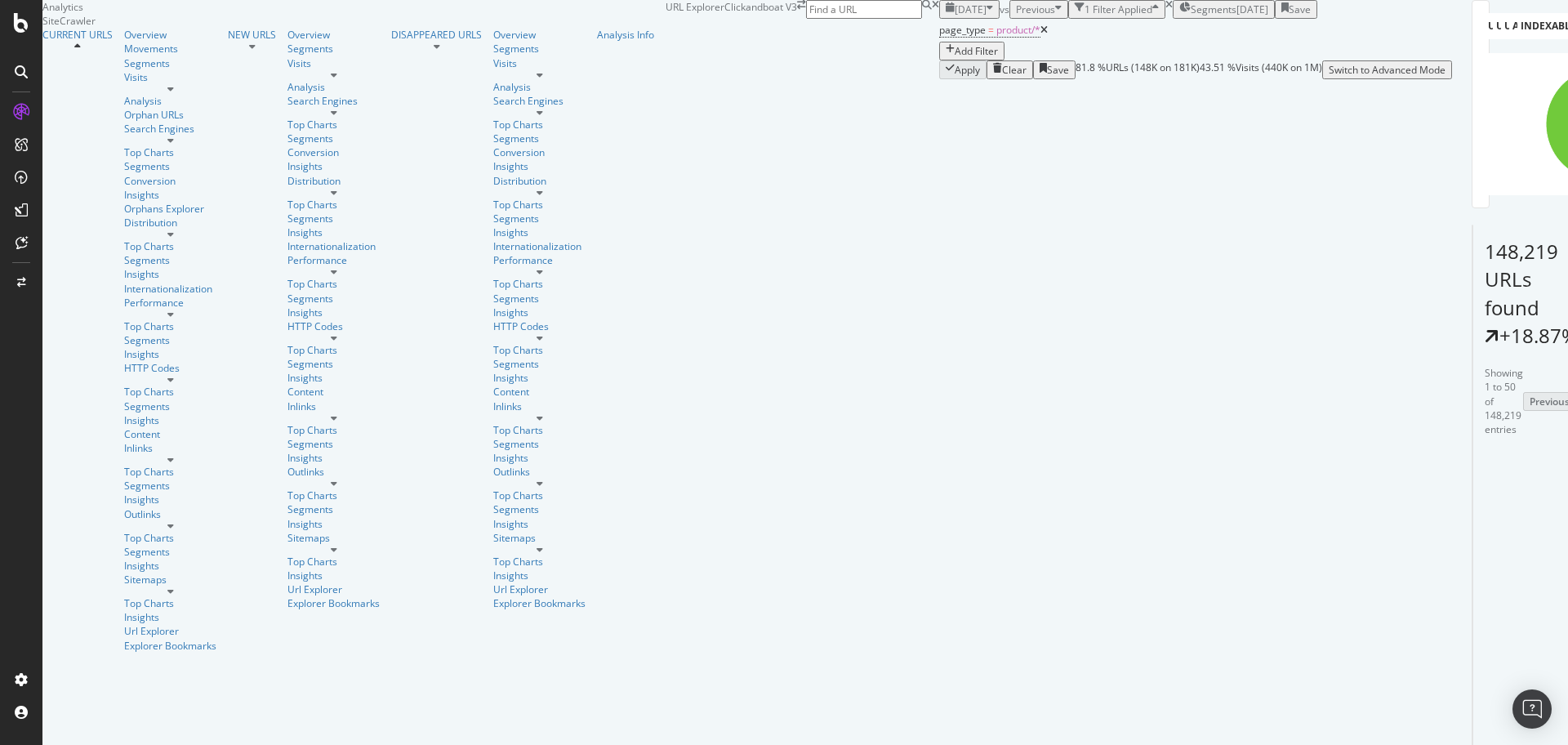
click at [986, 16] on div "button" at bounding box center [989, 10] width 7 height 13
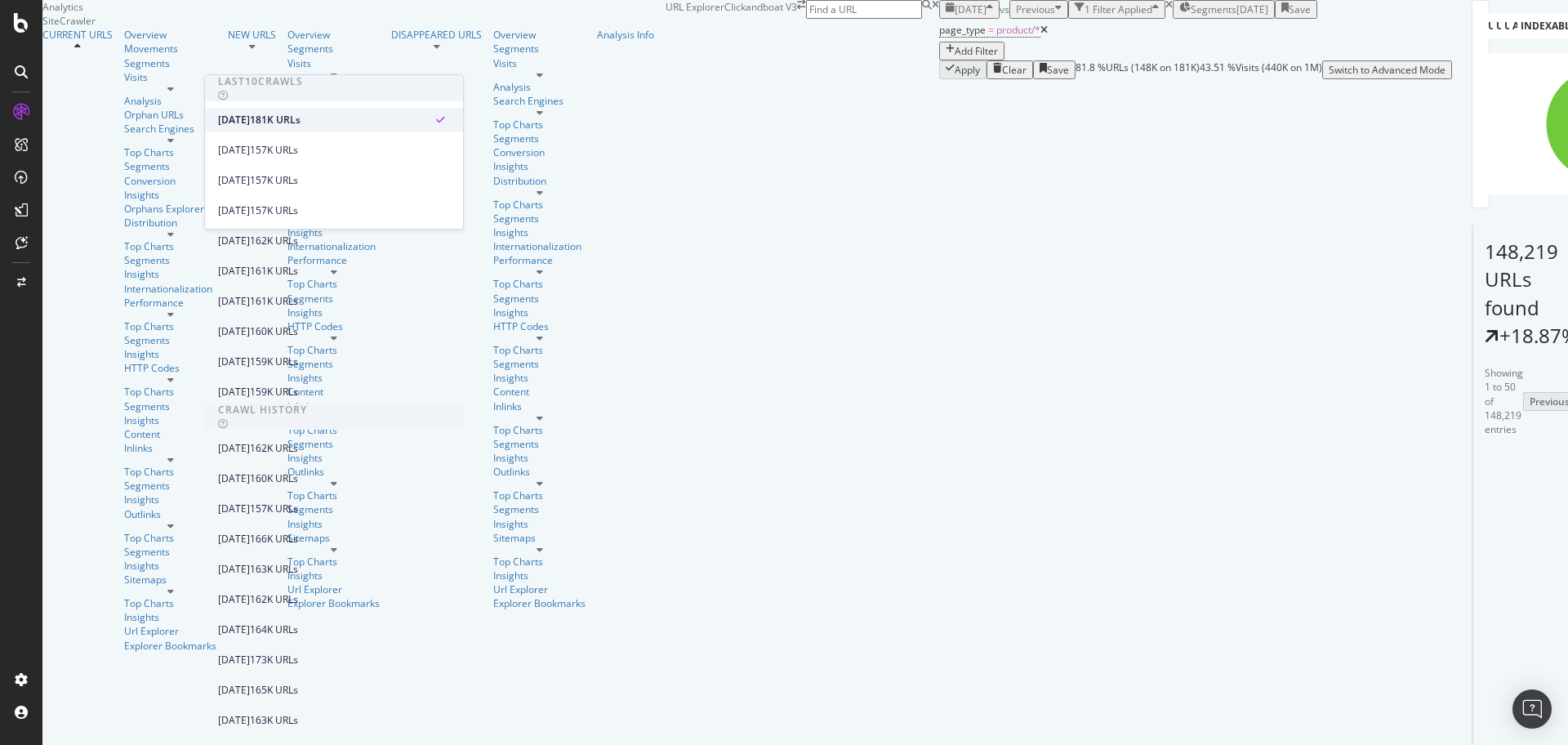
click at [250, 120] on div "[DATE]" at bounding box center [233, 120] width 32 height 14
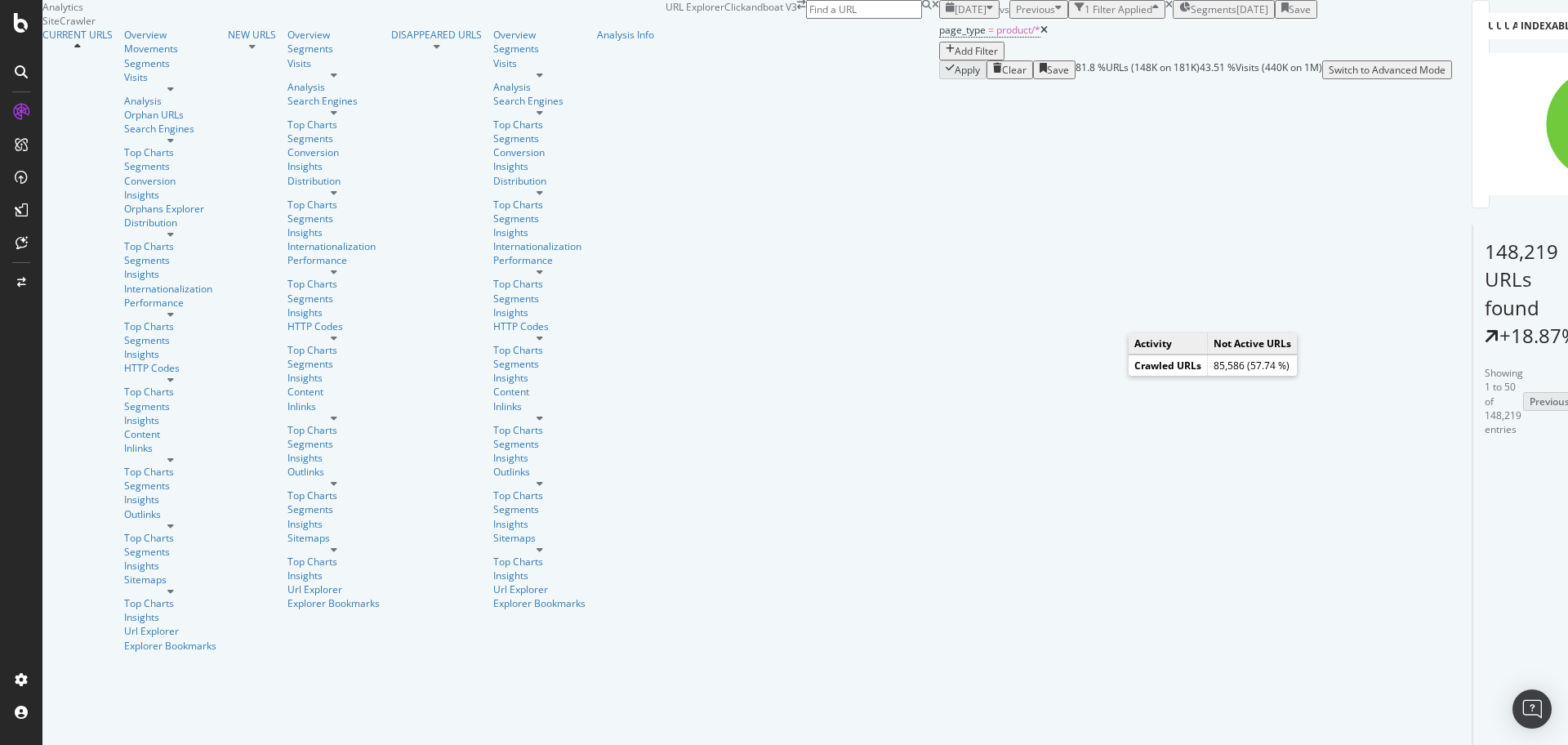
click at [954, 16] on span "[DATE]" at bounding box center [970, 10] width 32 height 13
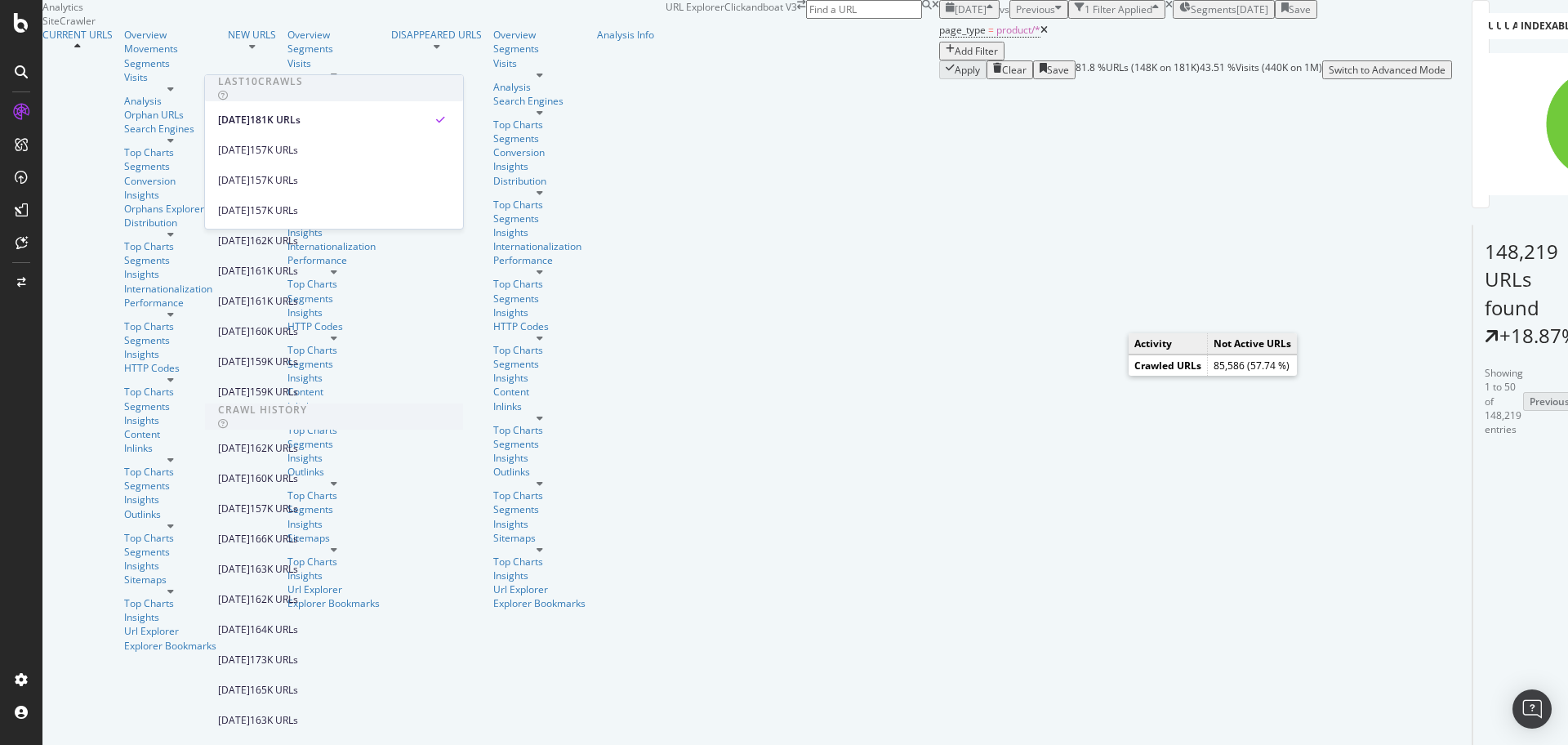
click at [954, 16] on span "[DATE]" at bounding box center [970, 10] width 32 height 13
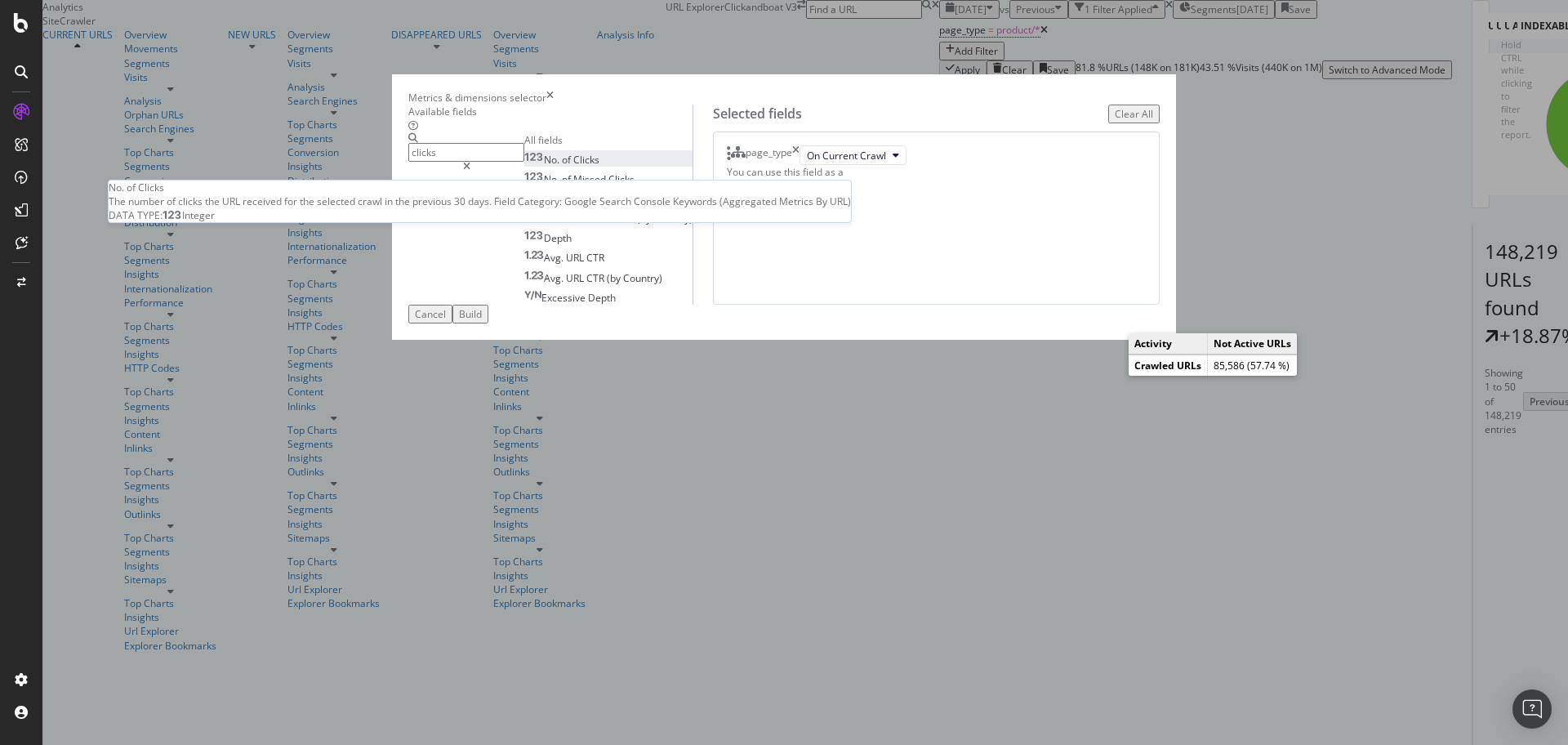
type input "clicks"
click at [599, 167] on div "No. of Clicks" at bounding box center [562, 159] width 75 height 13
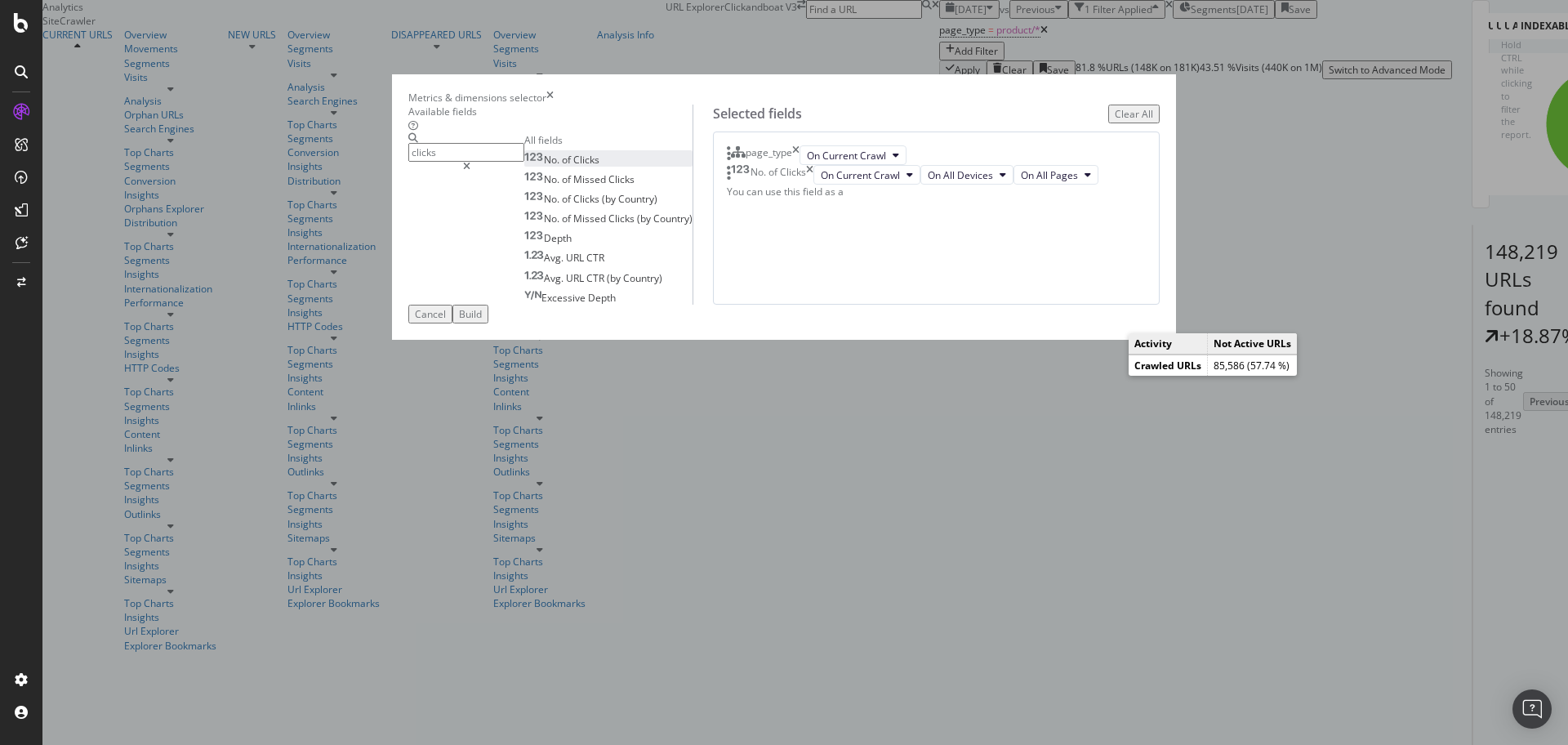
click at [482, 321] on div "Build" at bounding box center [470, 314] width 23 height 13
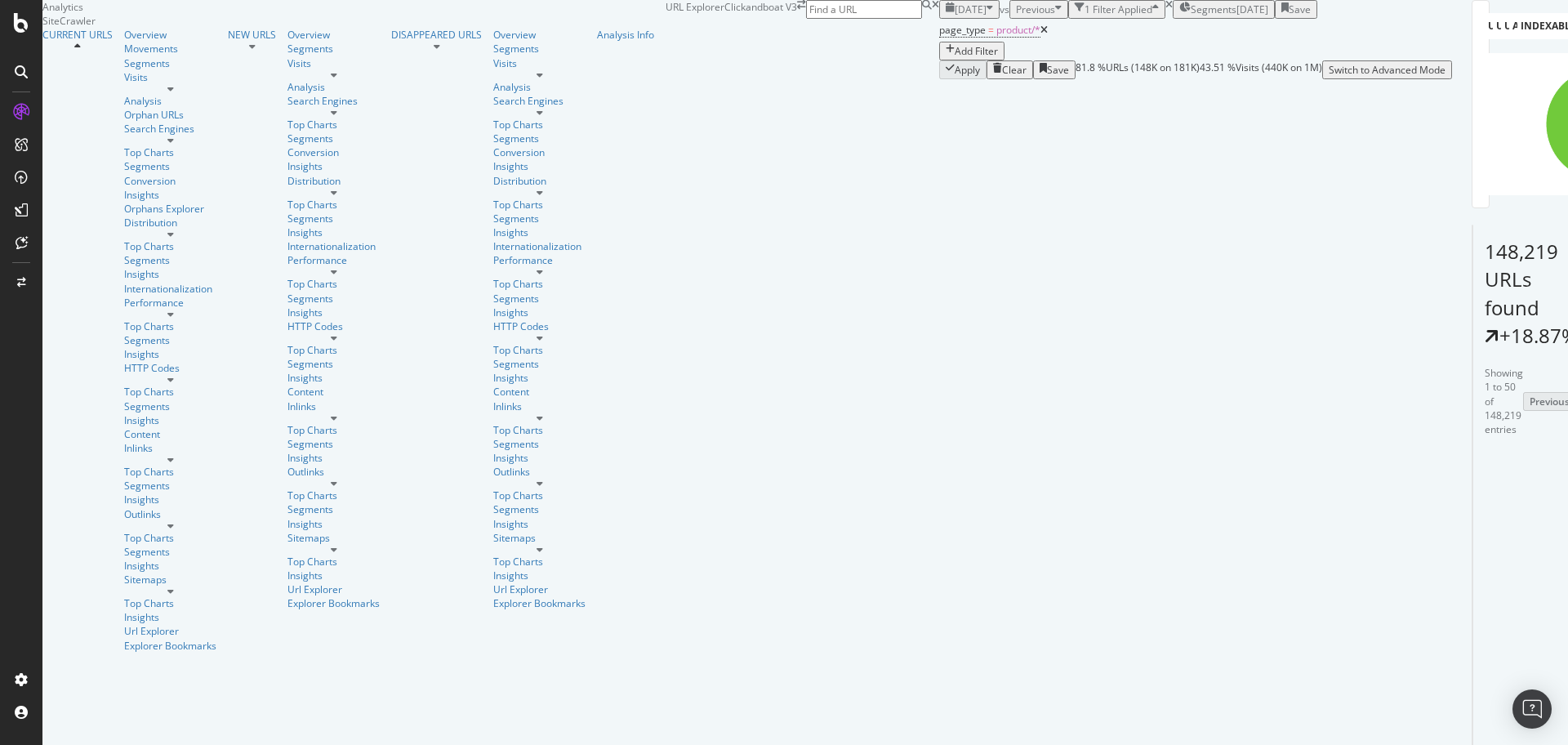
click at [986, 16] on div "button" at bounding box center [989, 10] width 7 height 13
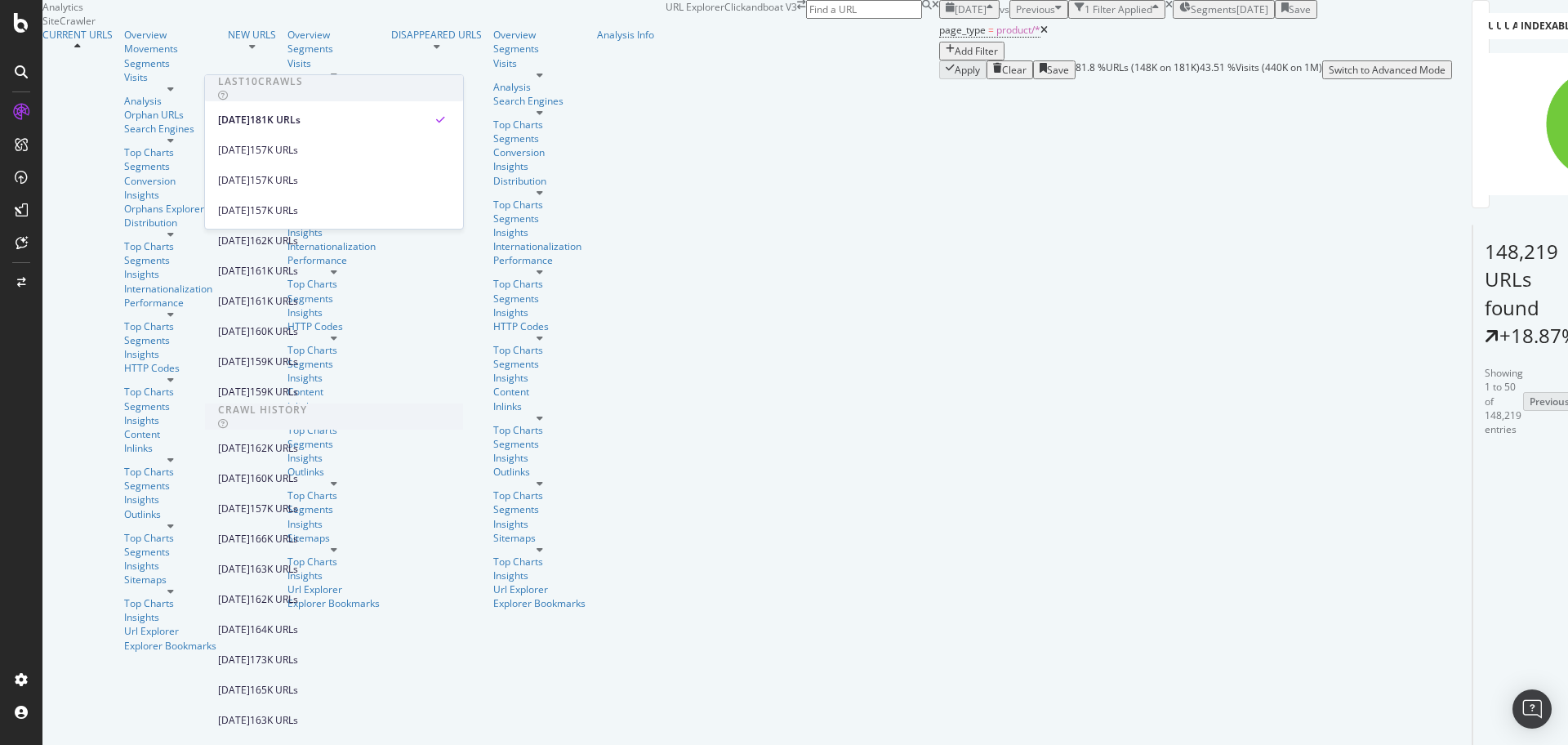
click at [939, 18] on div "2025 Sep. 17th vs Previous 1 Filter Applied Segments 2025-09-16 Save" at bounding box center [1195, 9] width 513 height 18
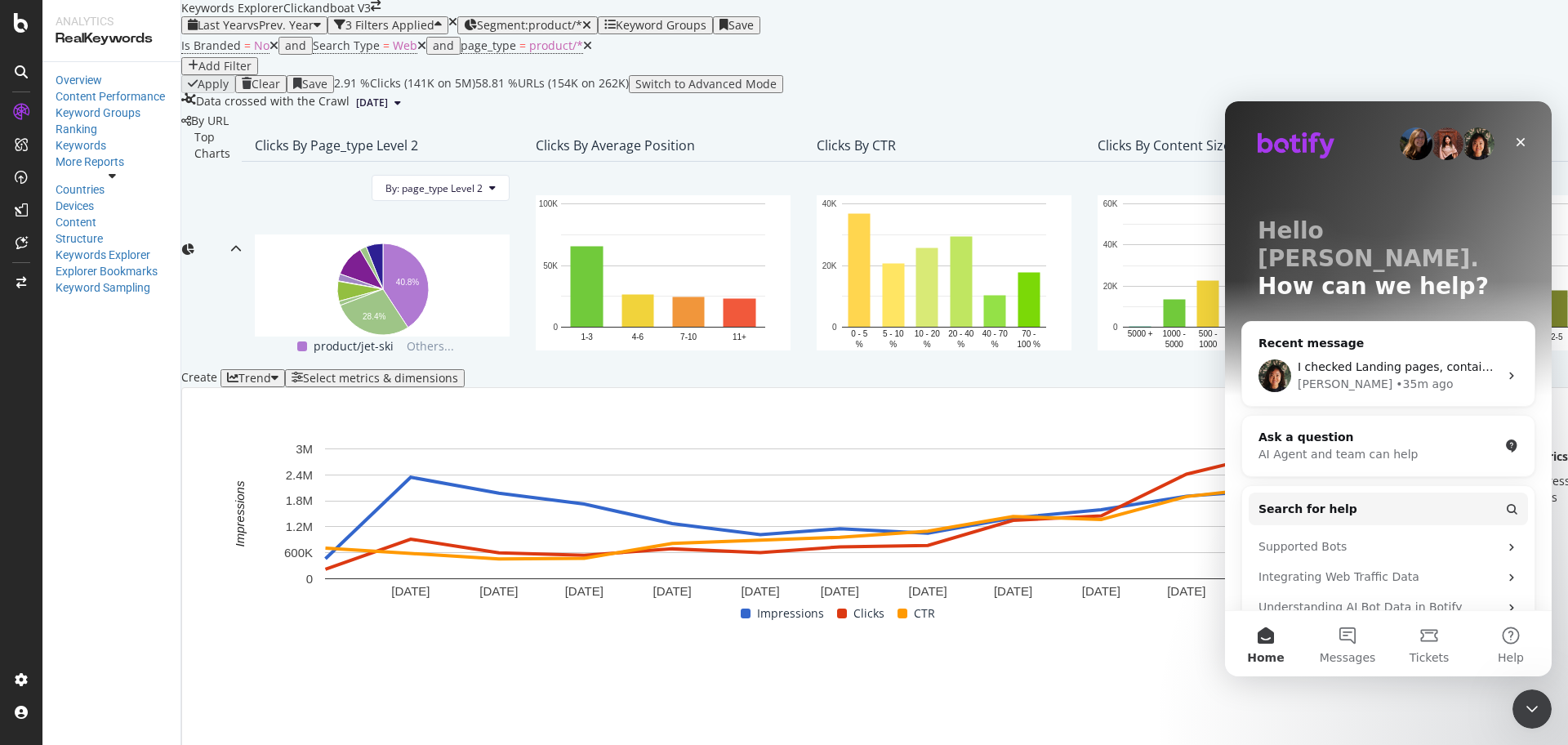
scroll to position [403, 0]
